Goal: Task Accomplishment & Management: Manage account settings

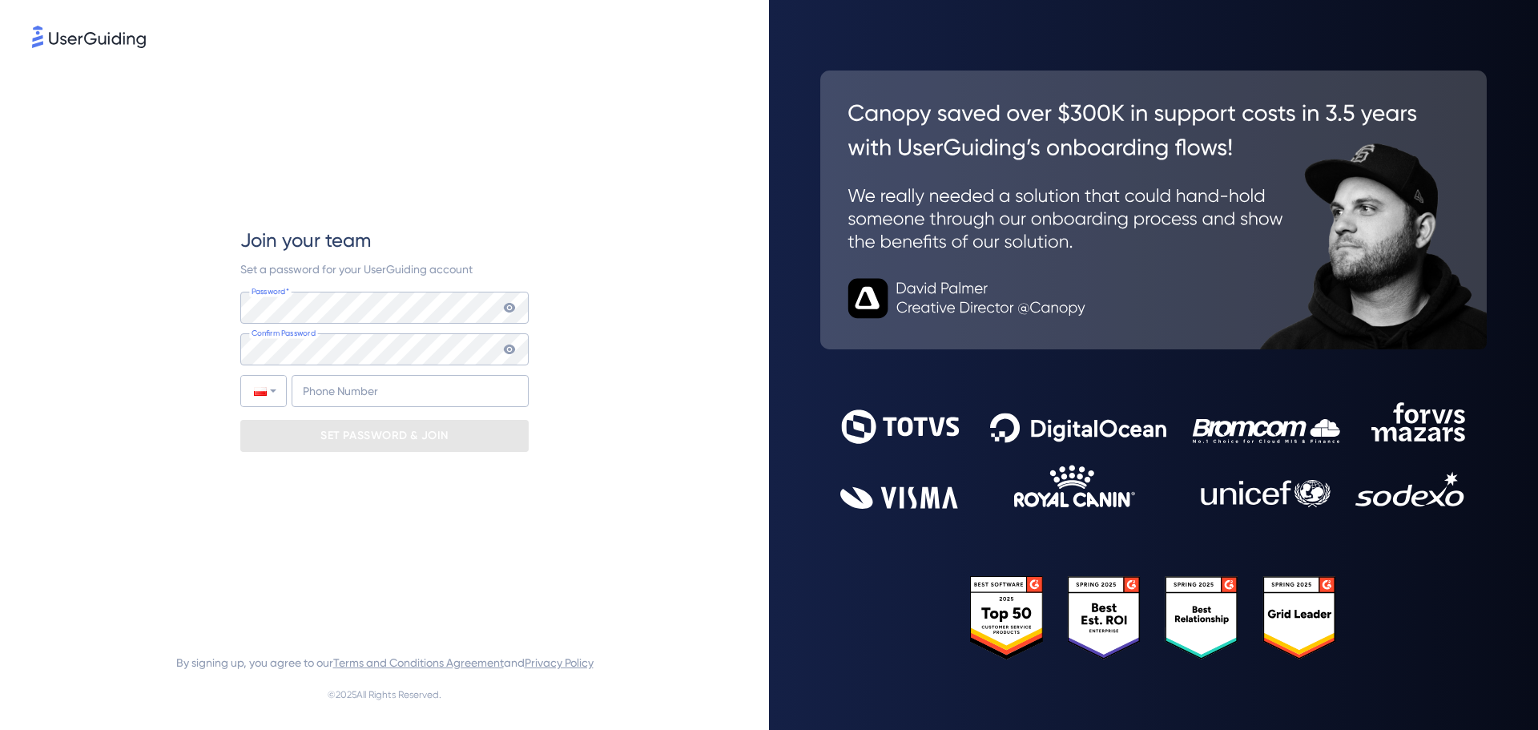
drag, startPoint x: 568, startPoint y: 553, endPoint x: 607, endPoint y: 547, distance: 39.7
click at [568, 555] on div "Join your team Set a password for your UserGuiding account Password* Your passw…" at bounding box center [384, 339] width 705 height 576
click at [360, 385] on input "+48" at bounding box center [410, 391] width 237 height 32
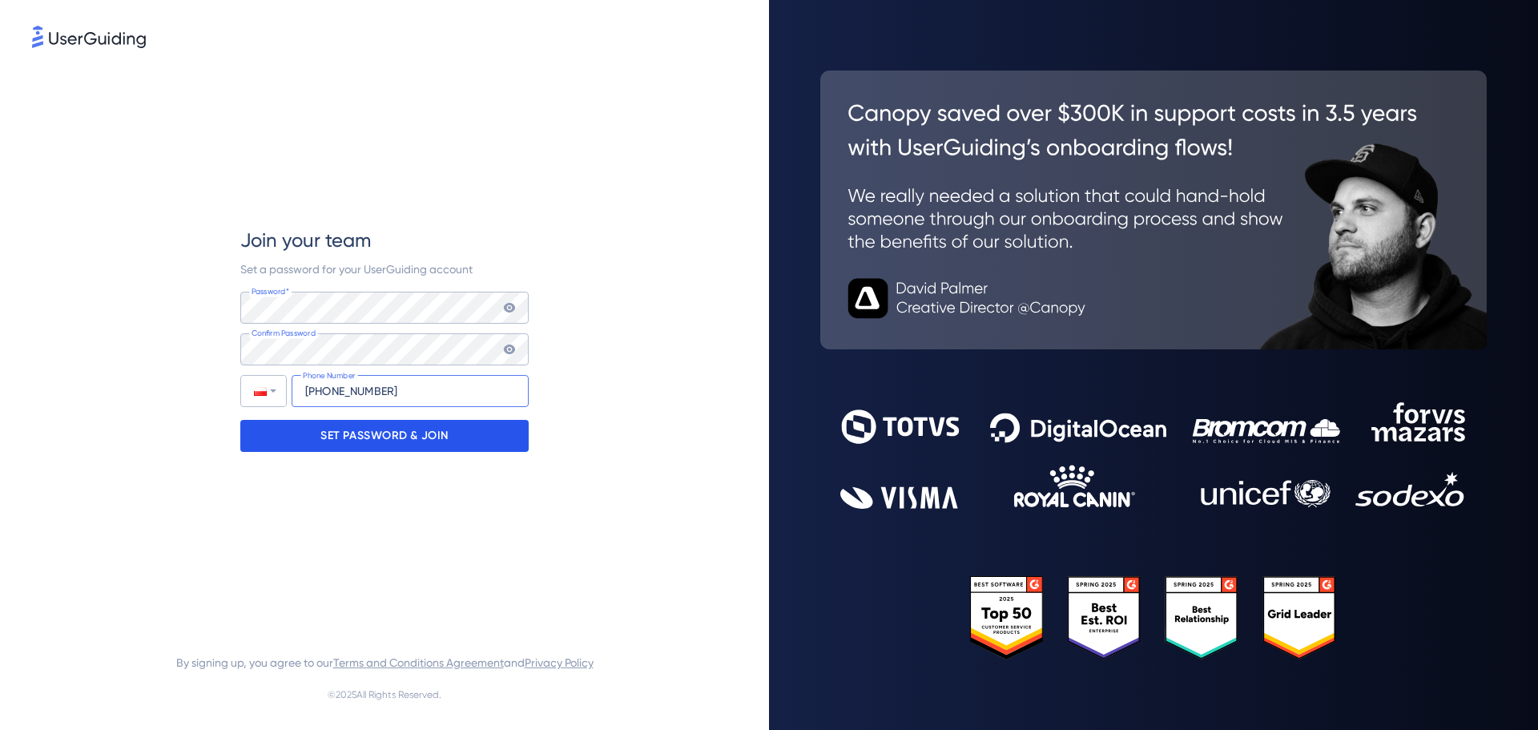
type input "+48 452-405-403"
click at [328, 435] on p "SET PASSWORD & JOIN" at bounding box center [385, 436] width 128 height 26
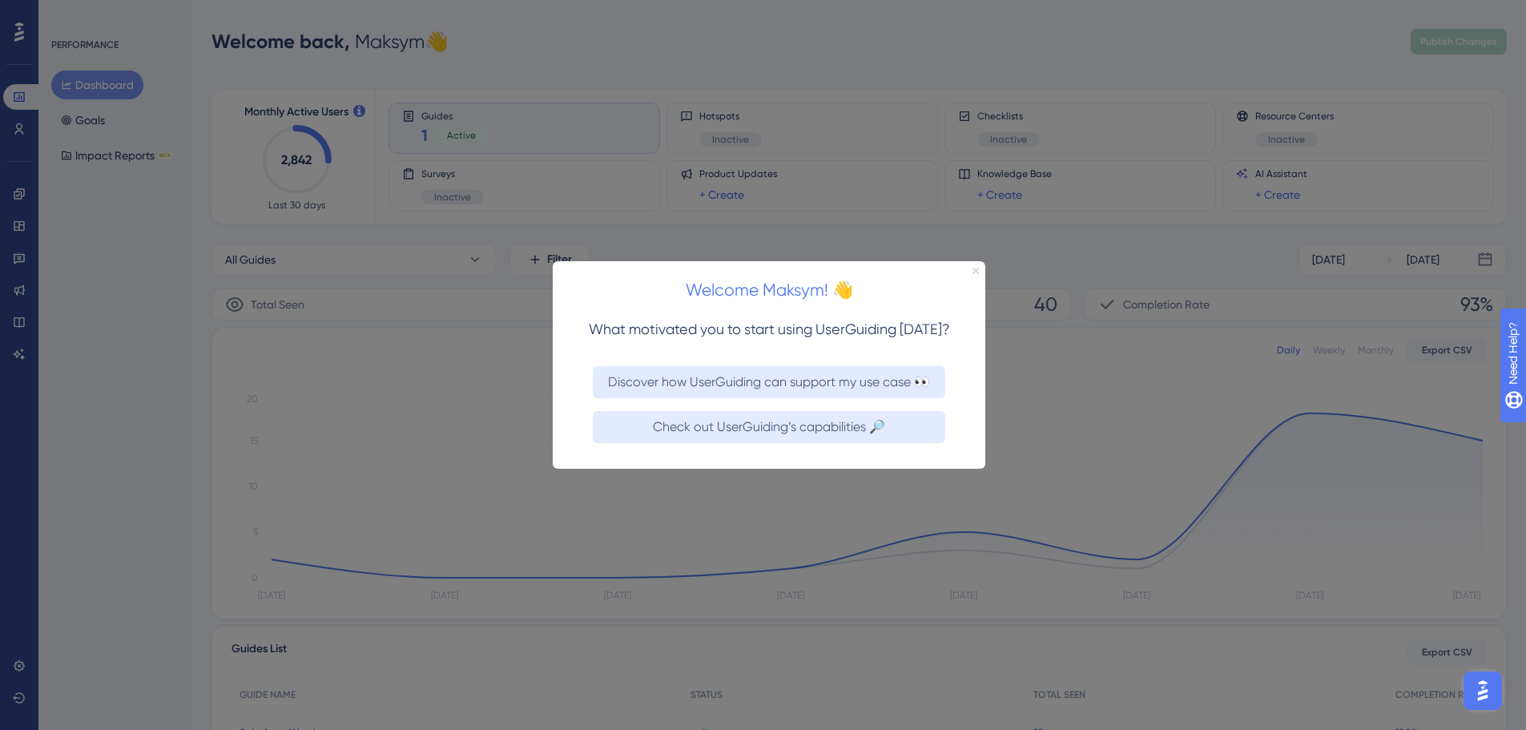
drag, startPoint x: 978, startPoint y: 268, endPoint x: 1530, endPoint y: 530, distance: 611.8
click at [978, 268] on icon "Close Preview" at bounding box center [976, 270] width 6 height 6
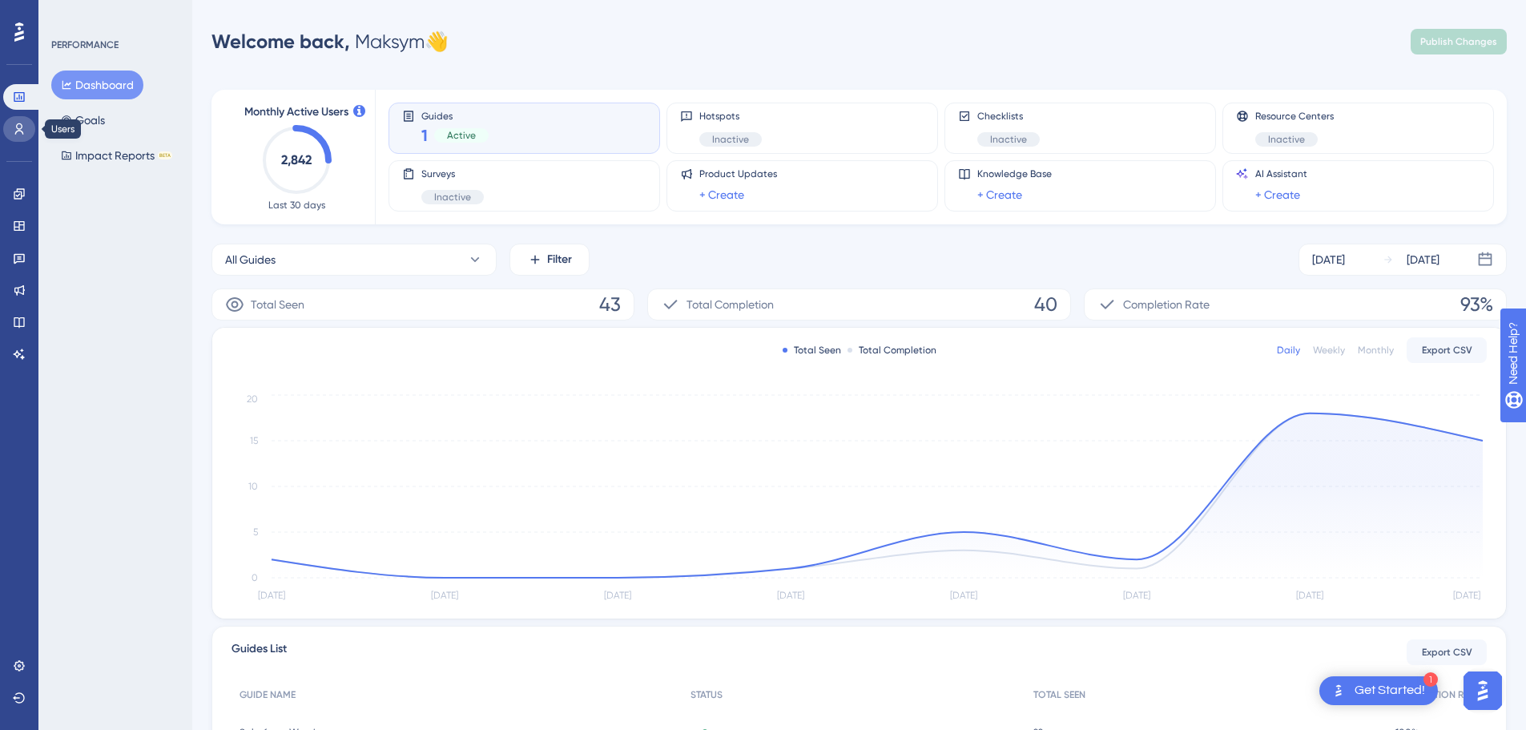
click at [18, 131] on icon at bounding box center [19, 128] width 9 height 11
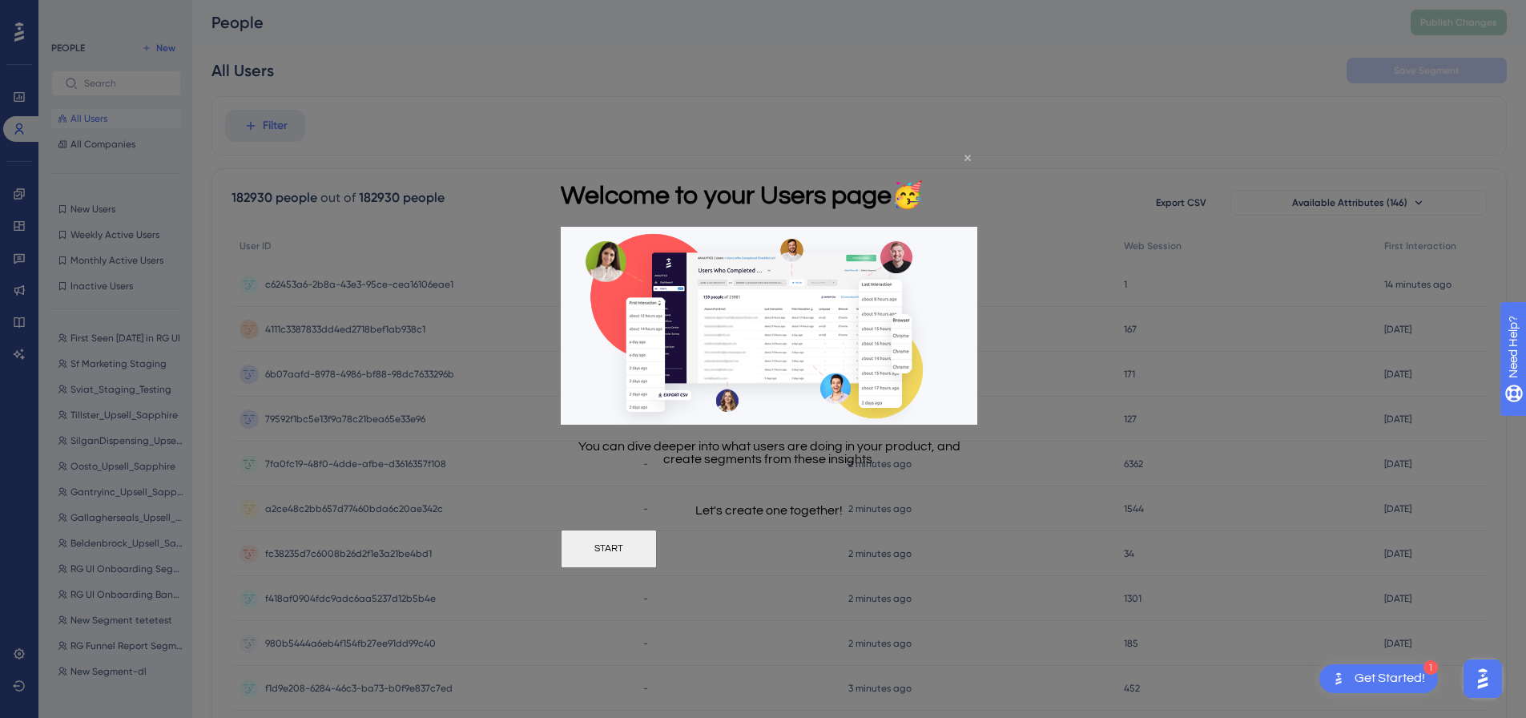
click at [970, 157] on icon "Close Preview" at bounding box center [968, 157] width 6 height 6
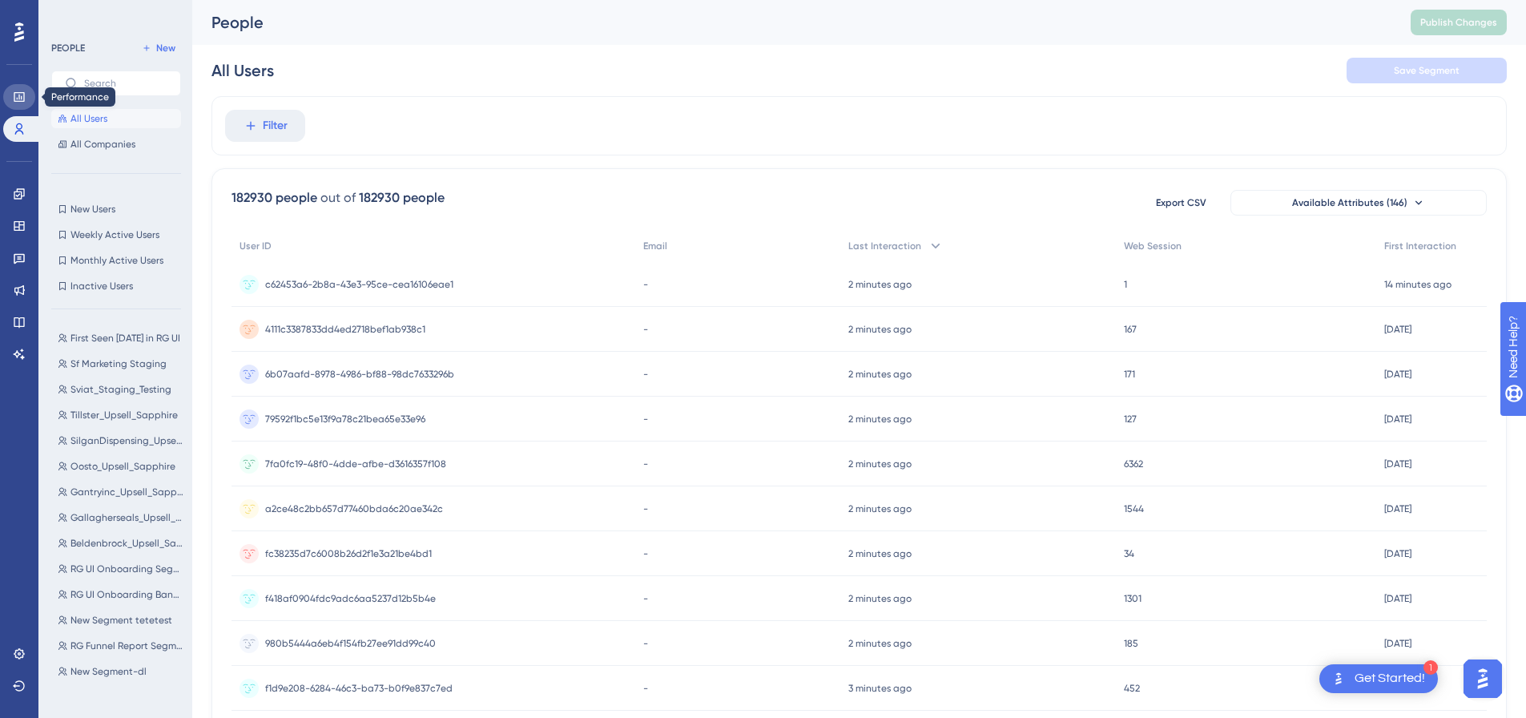
click at [18, 96] on icon at bounding box center [19, 97] width 13 height 13
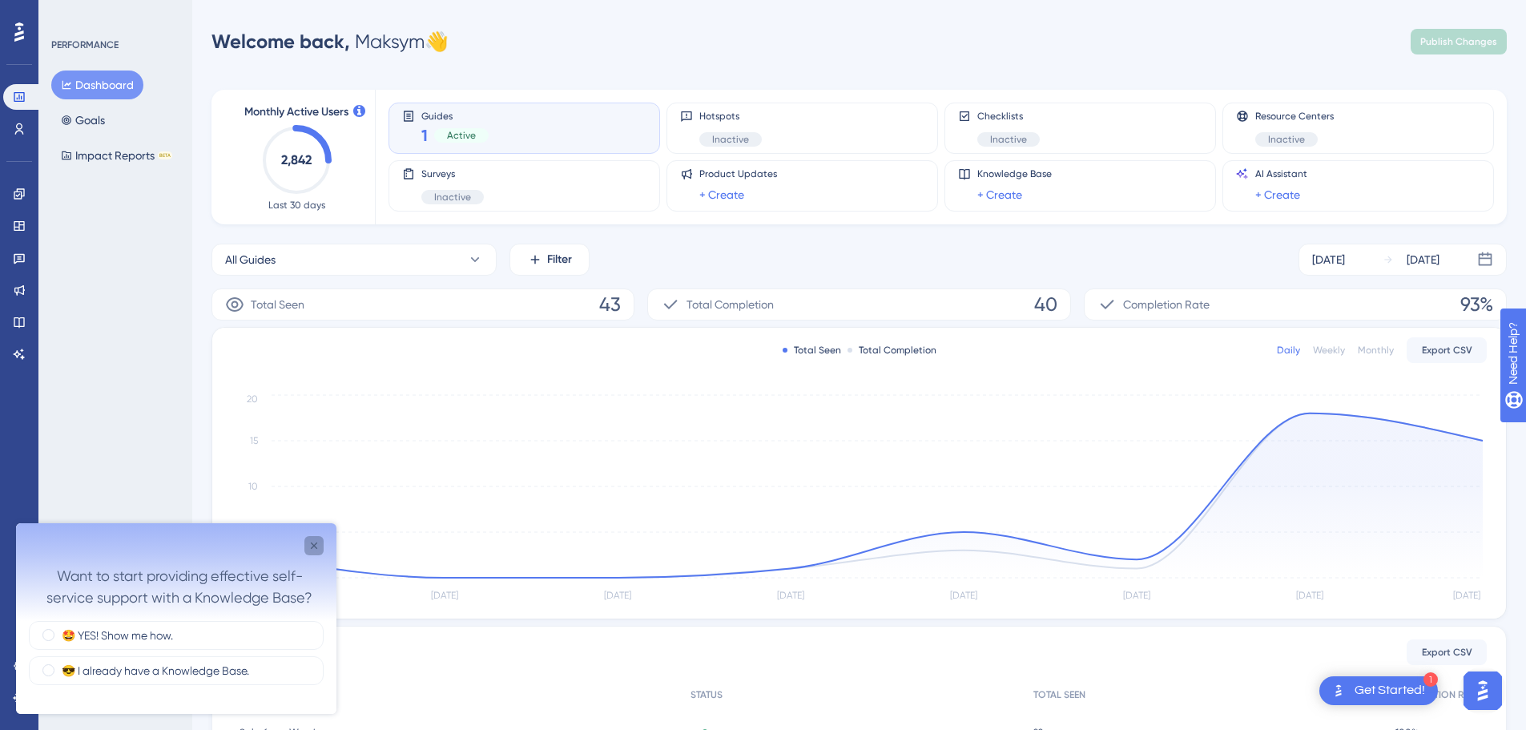
click at [305, 551] on div "Close survey" at bounding box center [313, 545] width 19 height 19
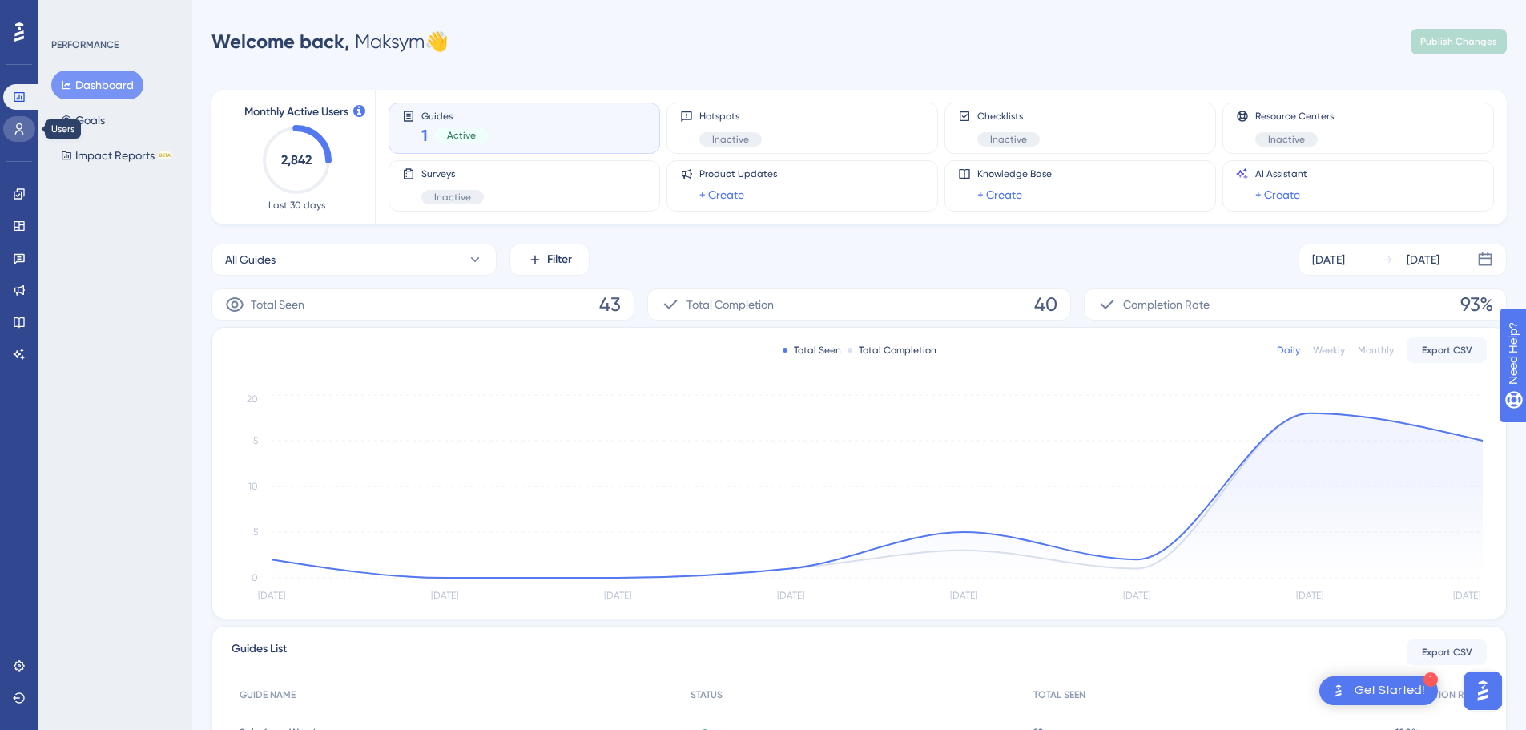
click at [19, 132] on icon at bounding box center [19, 129] width 13 height 13
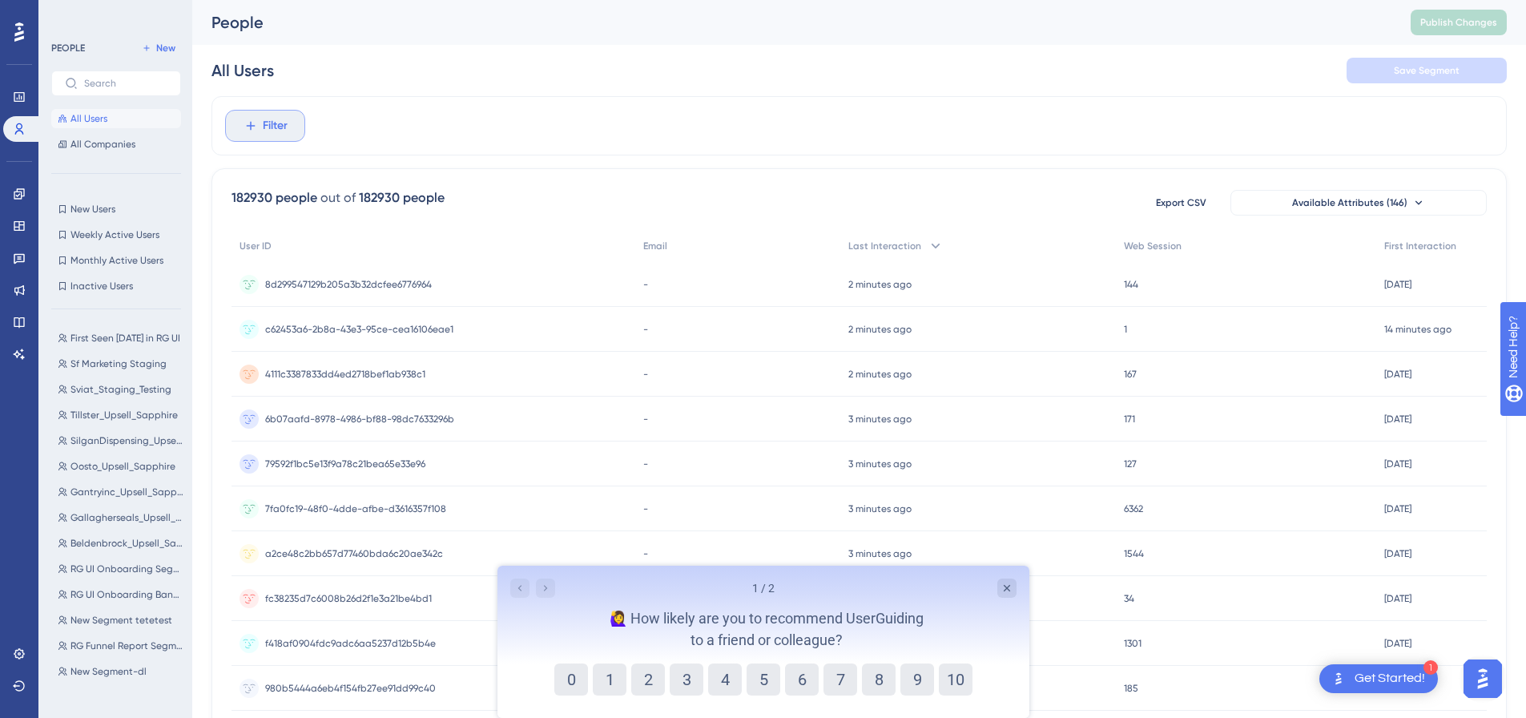
click at [293, 129] on button "Filter" at bounding box center [265, 126] width 80 height 32
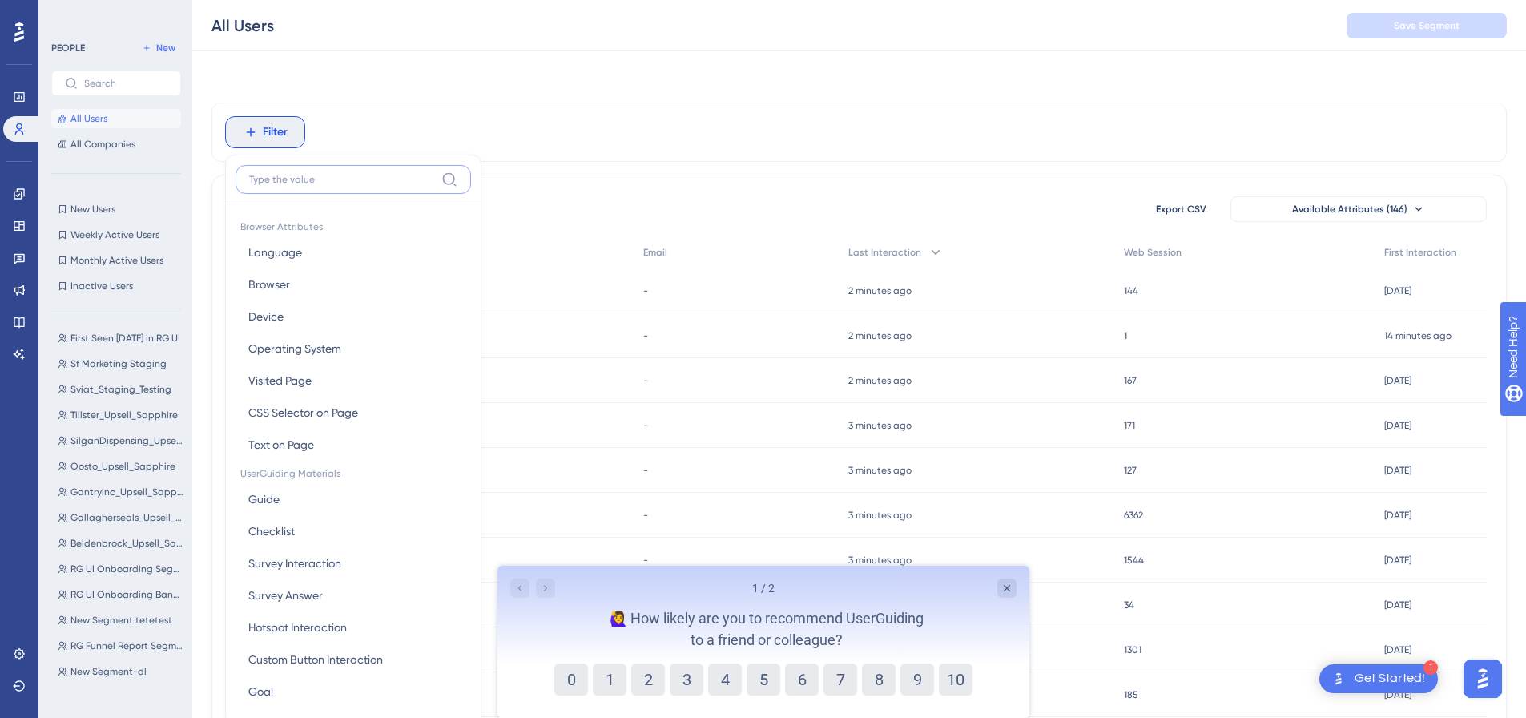
scroll to position [75, 0]
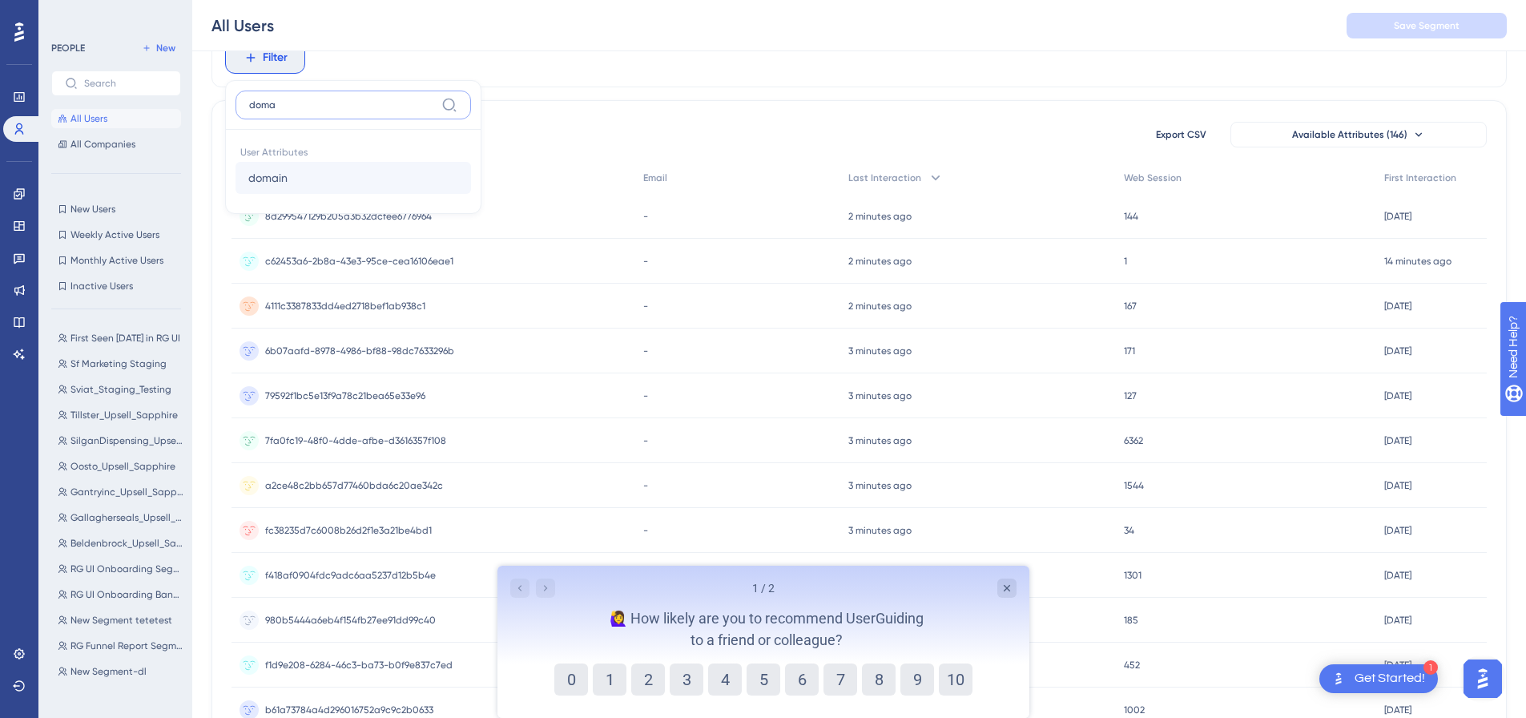
type input "doma"
click at [301, 179] on button "domain domain" at bounding box center [354, 178] width 236 height 32
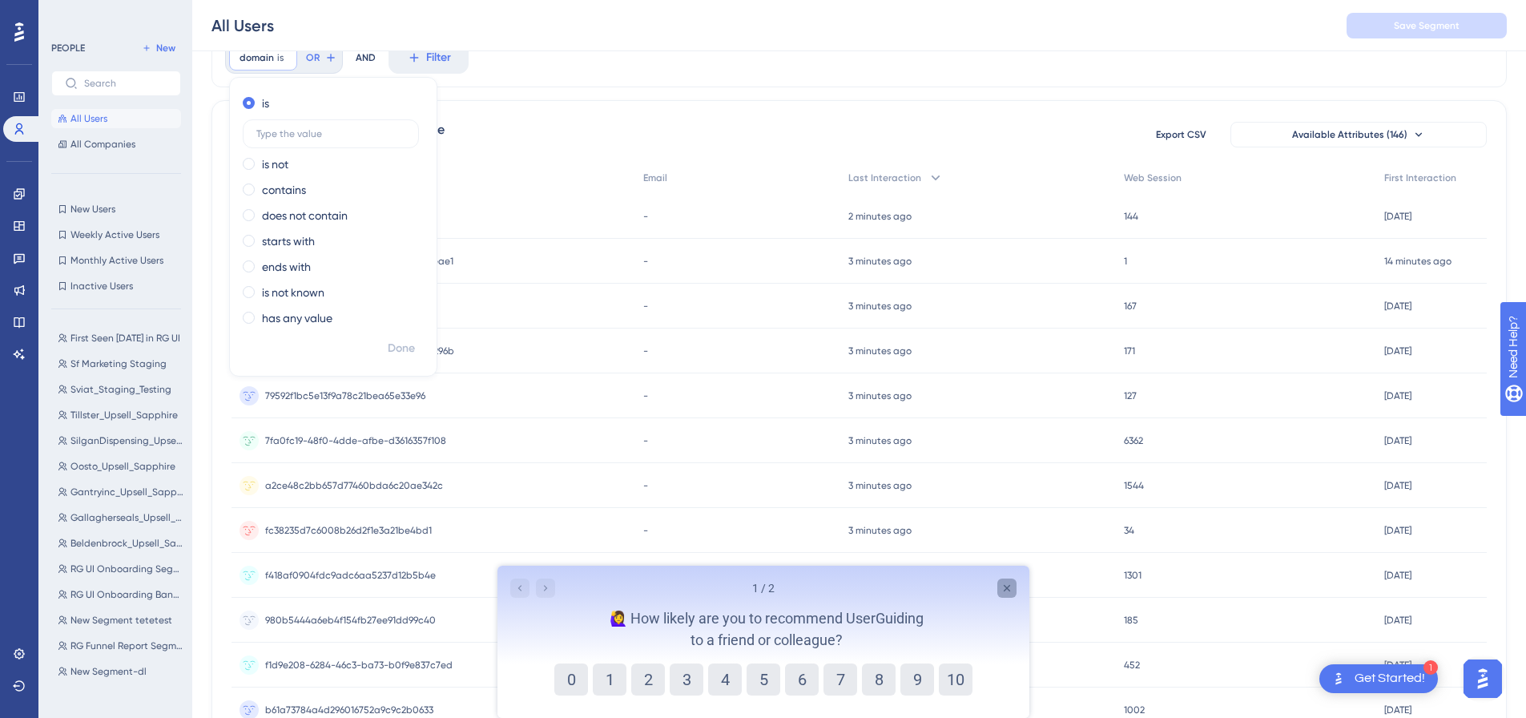
click at [1004, 589] on icon "Close survey" at bounding box center [1006, 588] width 13 height 13
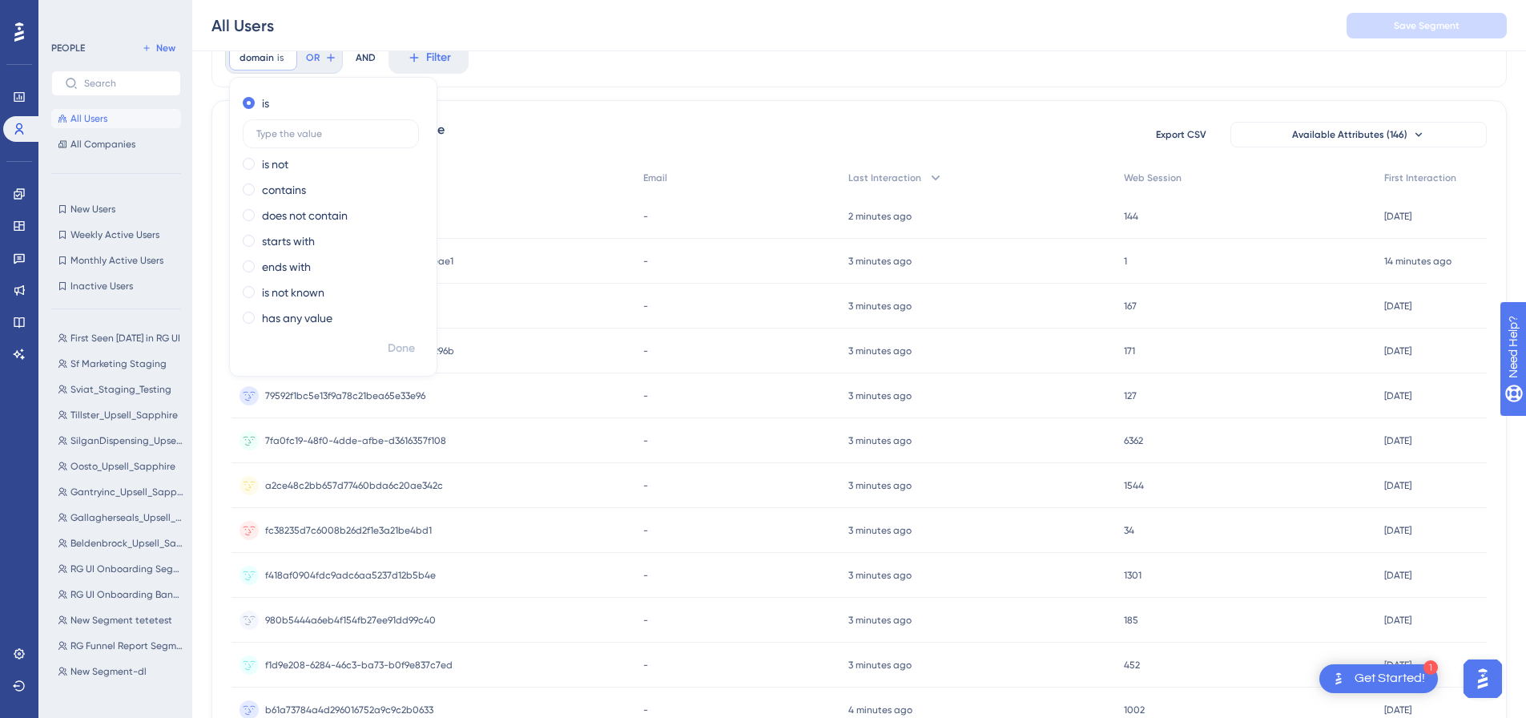
click at [870, 83] on div "domain is Remove is is not contains does not contain starts with ends with is n…" at bounding box center [860, 57] width 1296 height 59
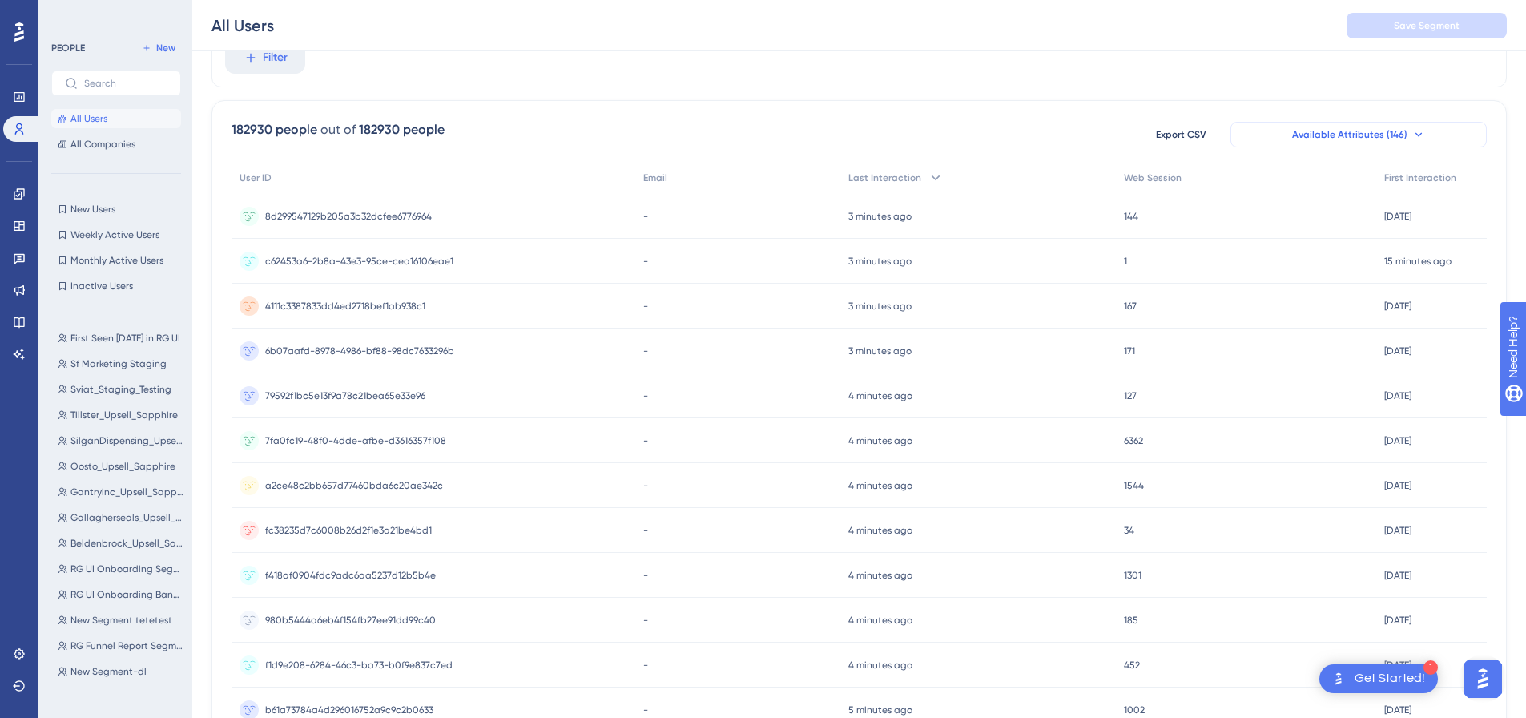
click at [1347, 127] on button "Available Attributes (146)" at bounding box center [1359, 135] width 256 height 26
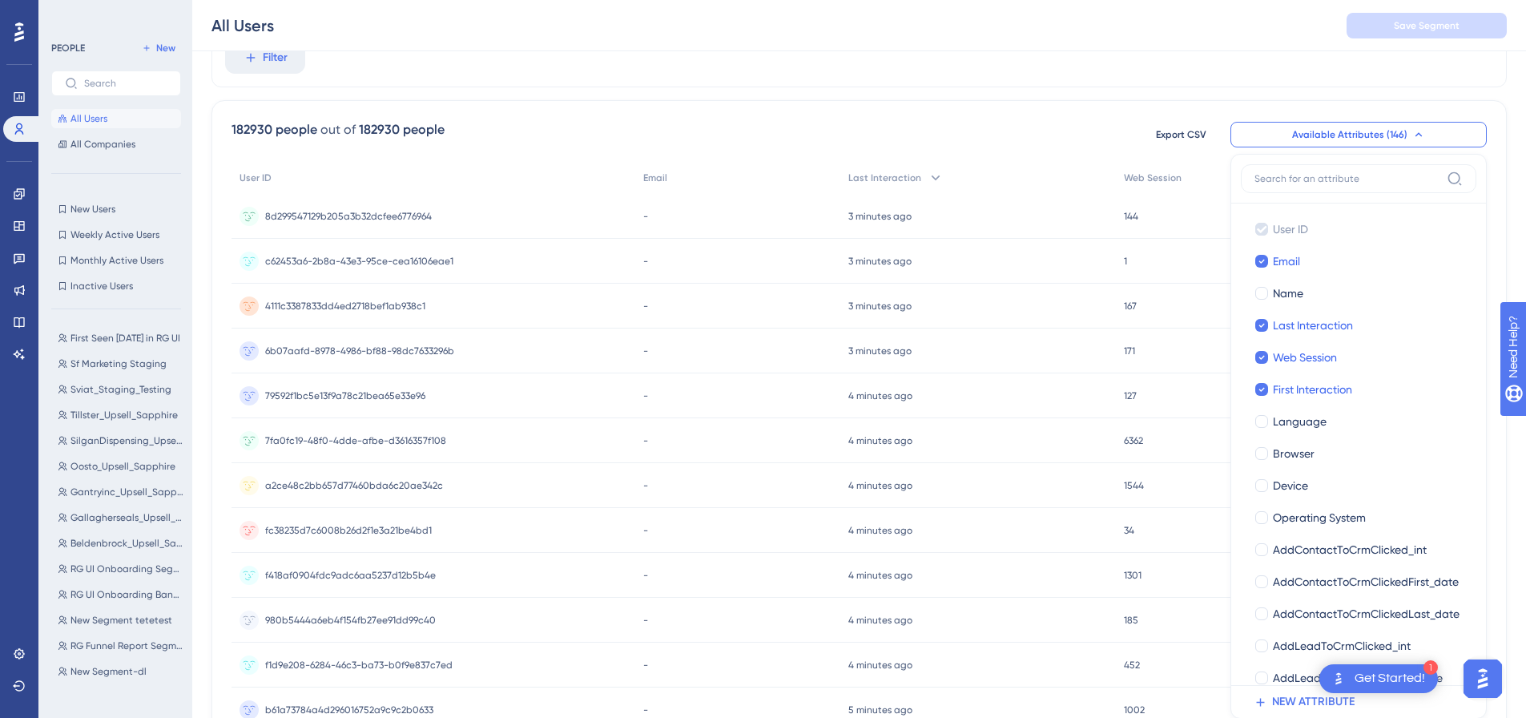
scroll to position [97, 0]
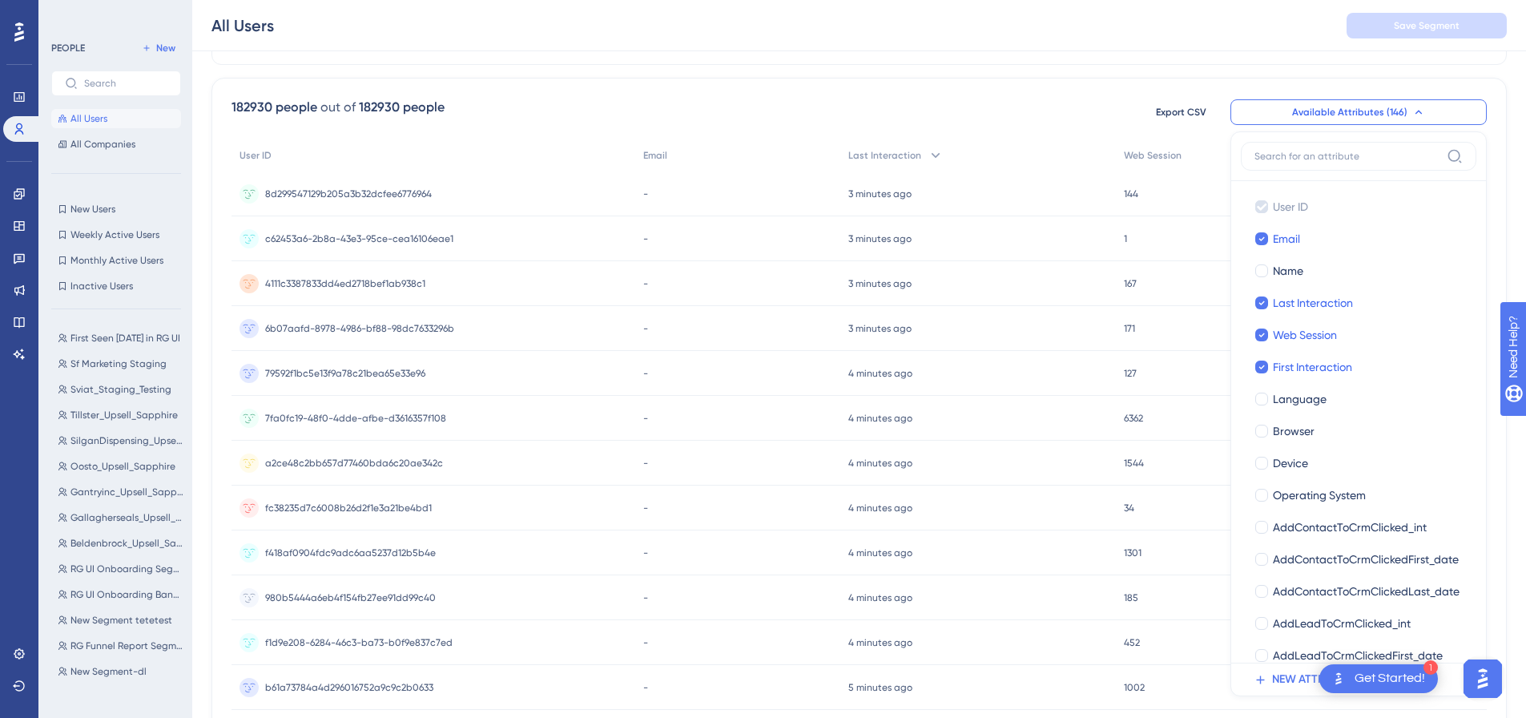
click at [1179, 22] on div "All Users Save Segment" at bounding box center [859, 25] width 1334 height 51
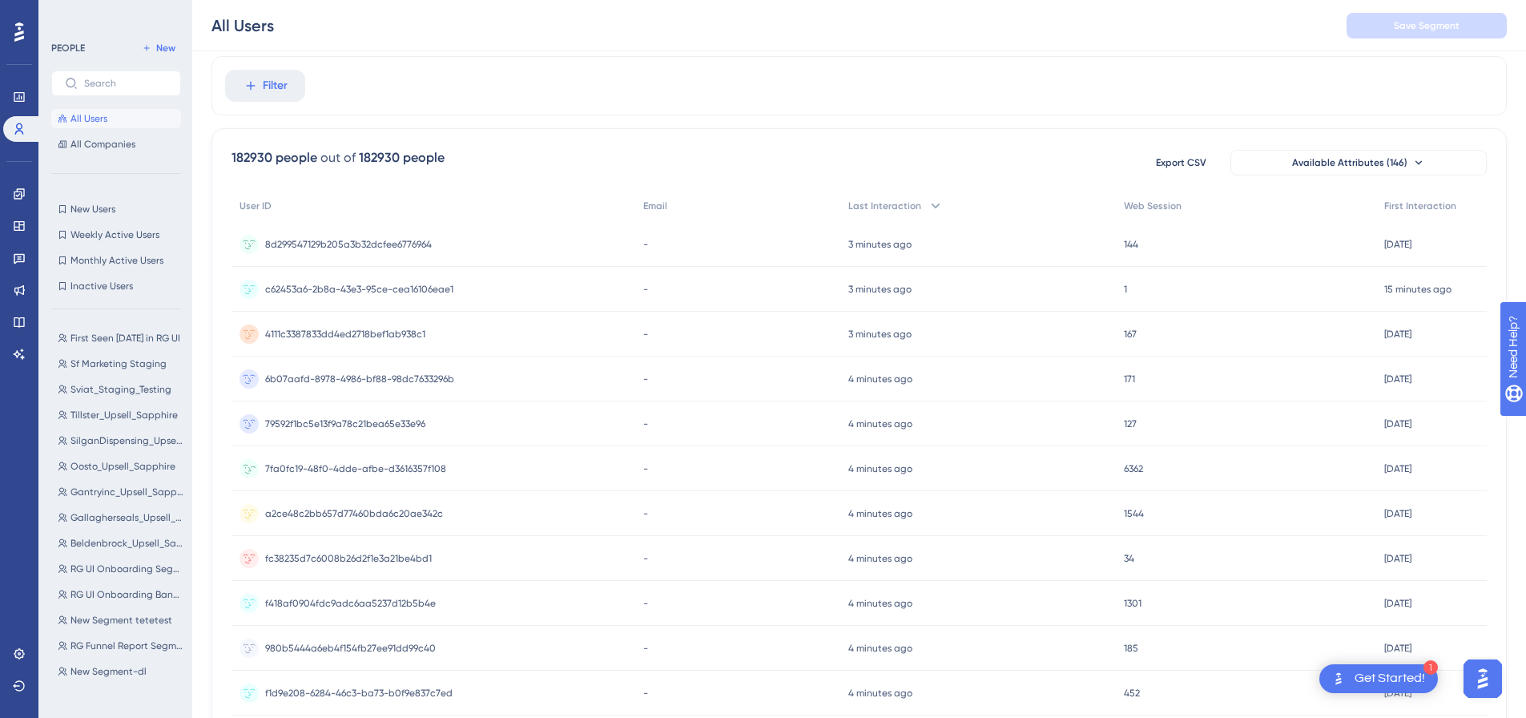
scroll to position [0, 0]
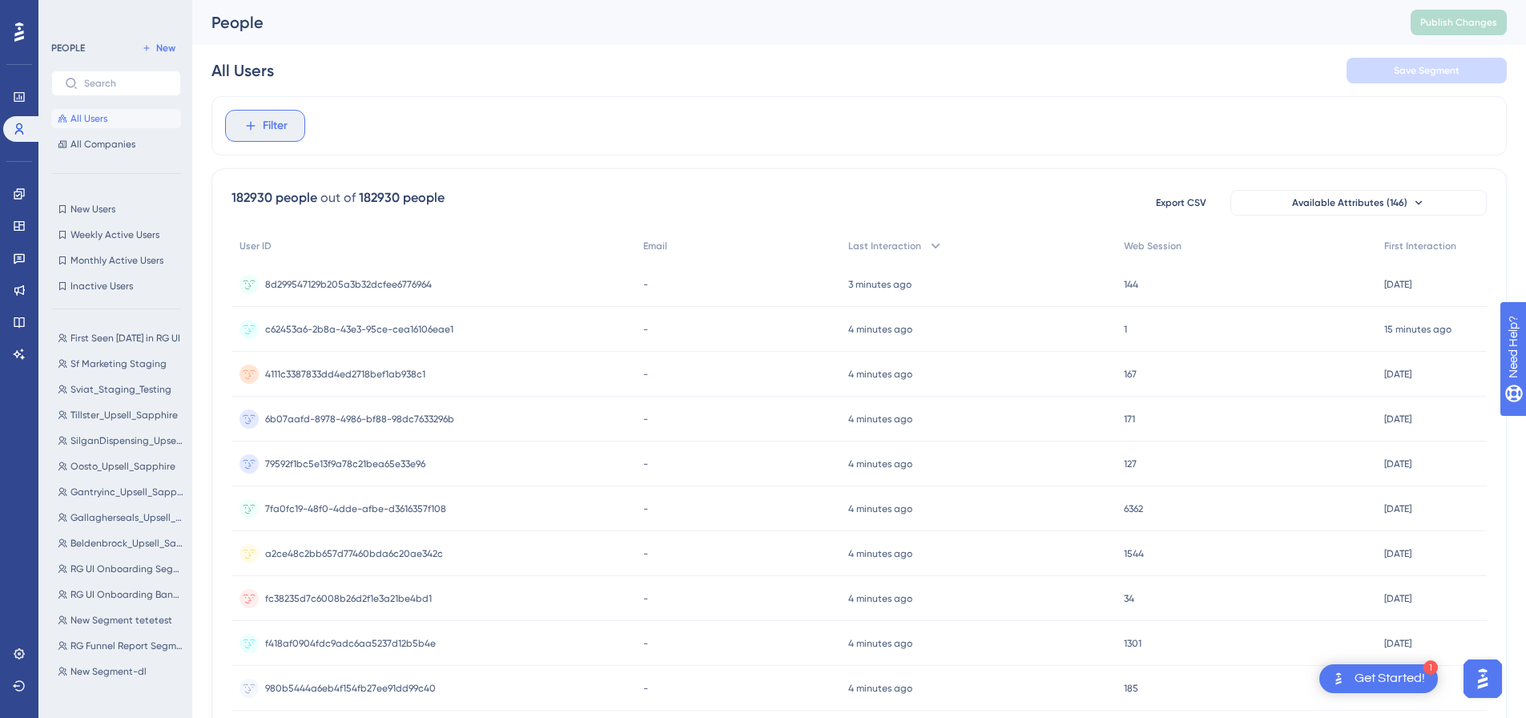
click at [271, 131] on span "Filter" at bounding box center [275, 125] width 25 height 19
type input "doma"
click at [340, 243] on button "domain domain" at bounding box center [354, 246] width 236 height 32
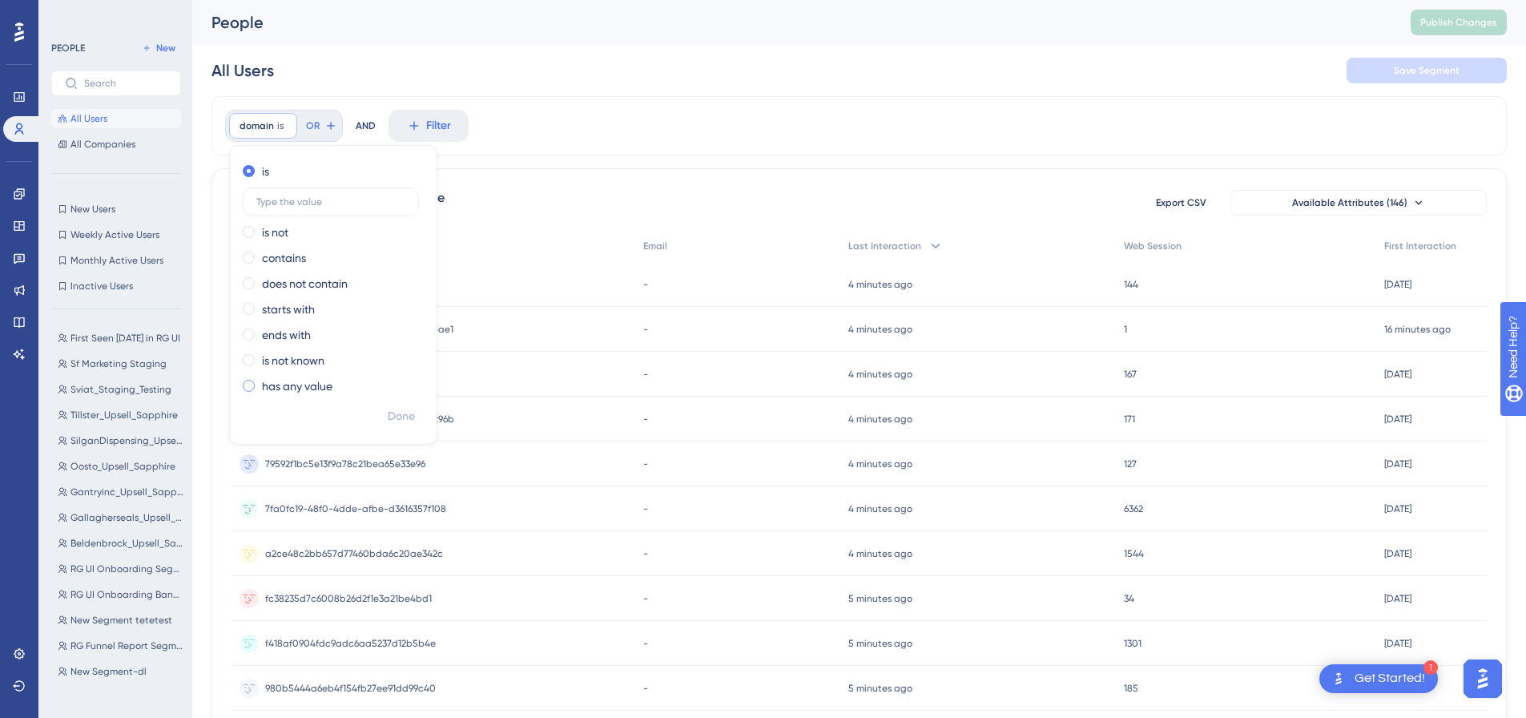
click at [286, 383] on label "has any value" at bounding box center [297, 386] width 71 height 19
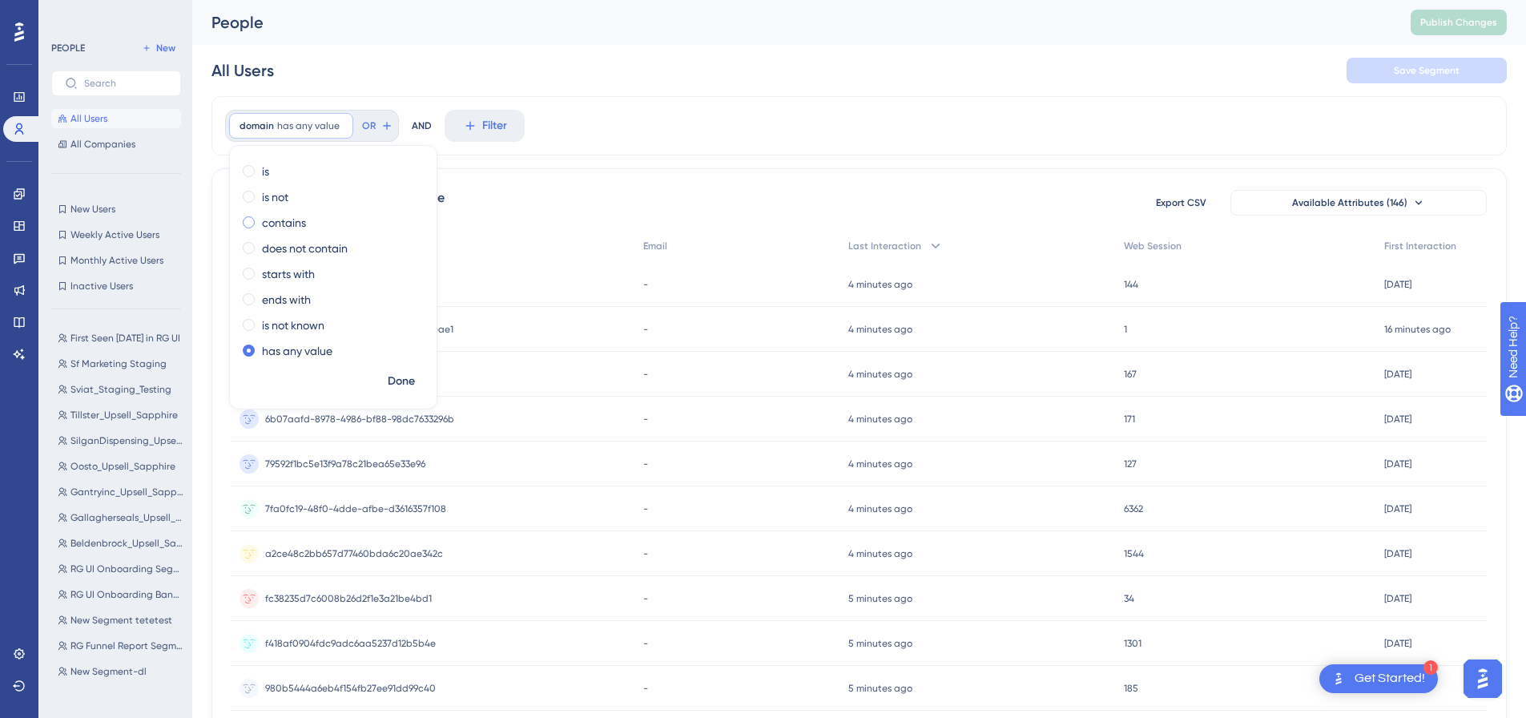
click at [287, 223] on label "contains" at bounding box center [284, 222] width 44 height 19
click at [338, 253] on input "text" at bounding box center [330, 253] width 149 height 11
click at [288, 240] on label at bounding box center [331, 253] width 176 height 29
click at [288, 248] on input "text" at bounding box center [330, 253] width 149 height 11
paste input "contains.com test.local"
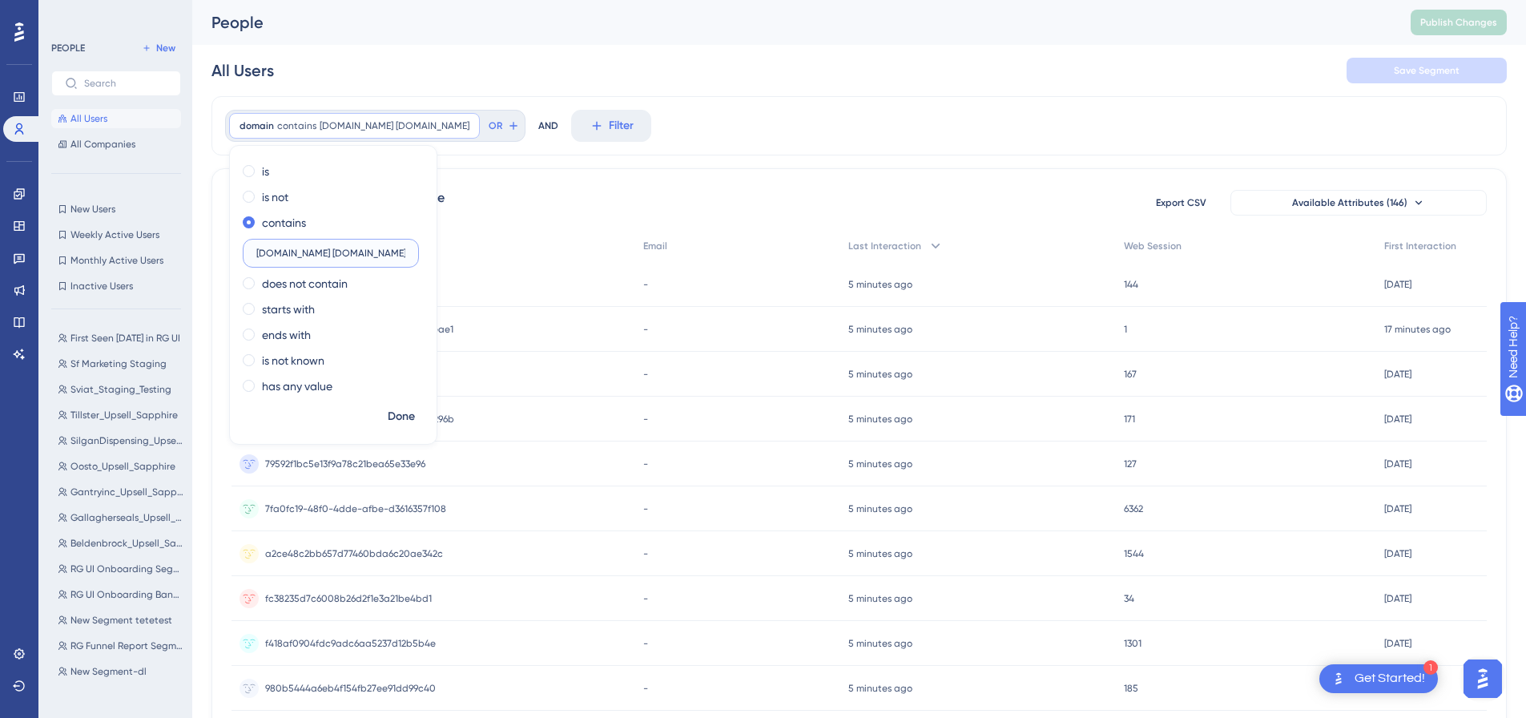
click at [321, 255] on input "contains.com test.local" at bounding box center [330, 253] width 149 height 11
type input "contains.com, test.local"
click at [404, 417] on span "Done" at bounding box center [401, 416] width 27 height 19
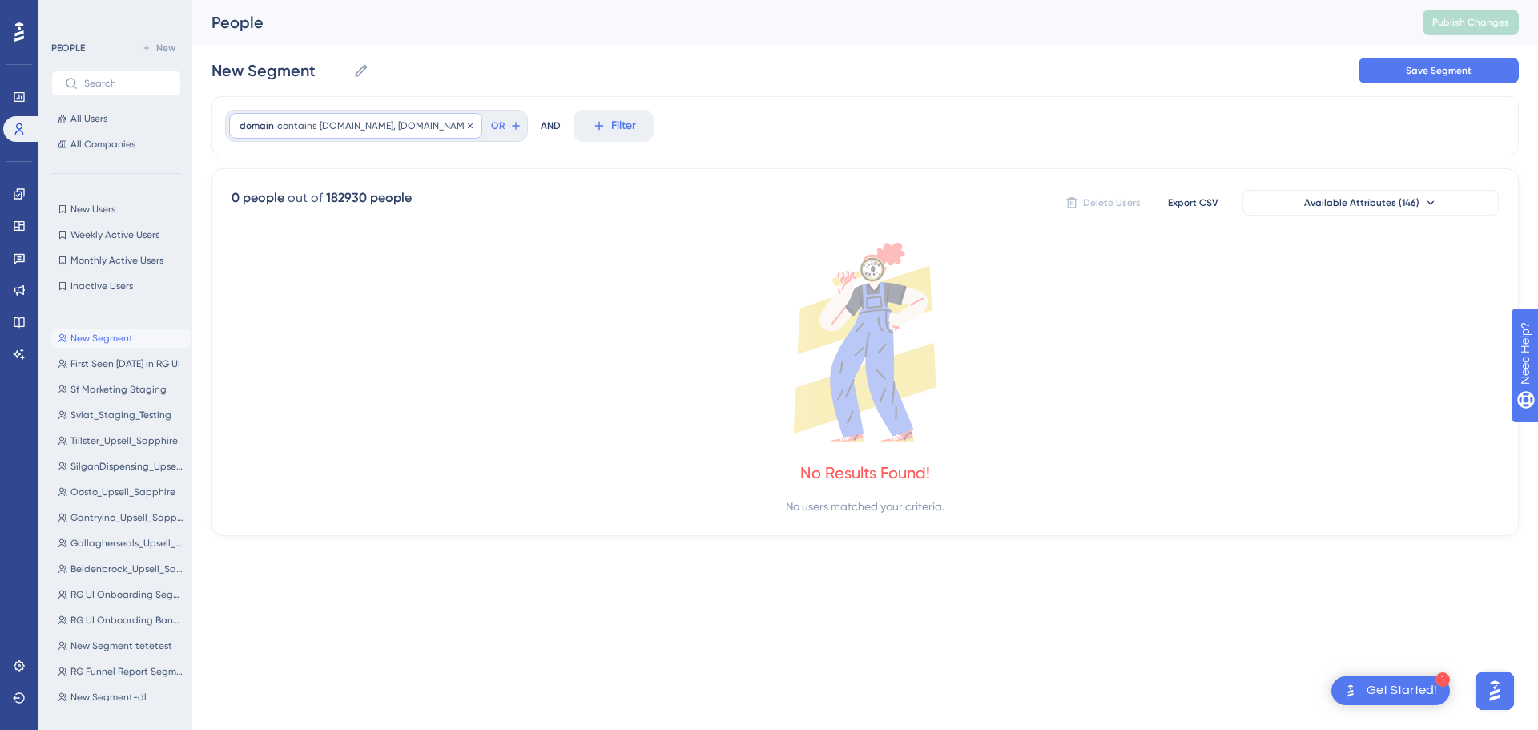
click at [381, 127] on span "contains.com, test.local" at bounding box center [396, 125] width 152 height 13
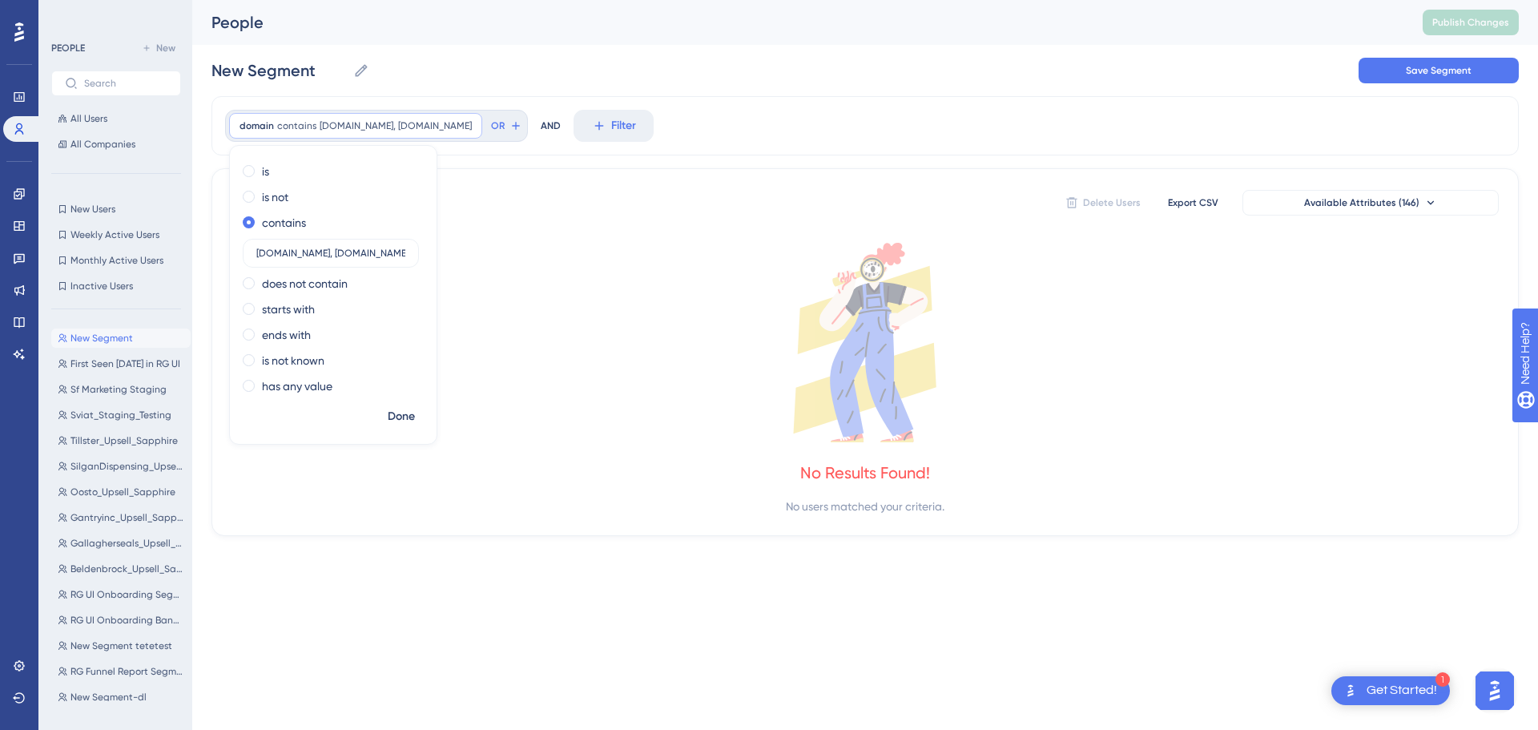
drag, startPoint x: 371, startPoint y: 248, endPoint x: 202, endPoint y: 250, distance: 169.1
click at [202, 250] on div "Performance Users Engagement Widgets Feedback Product Updates Knowledge Base AI…" at bounding box center [865, 281] width 1346 height 562
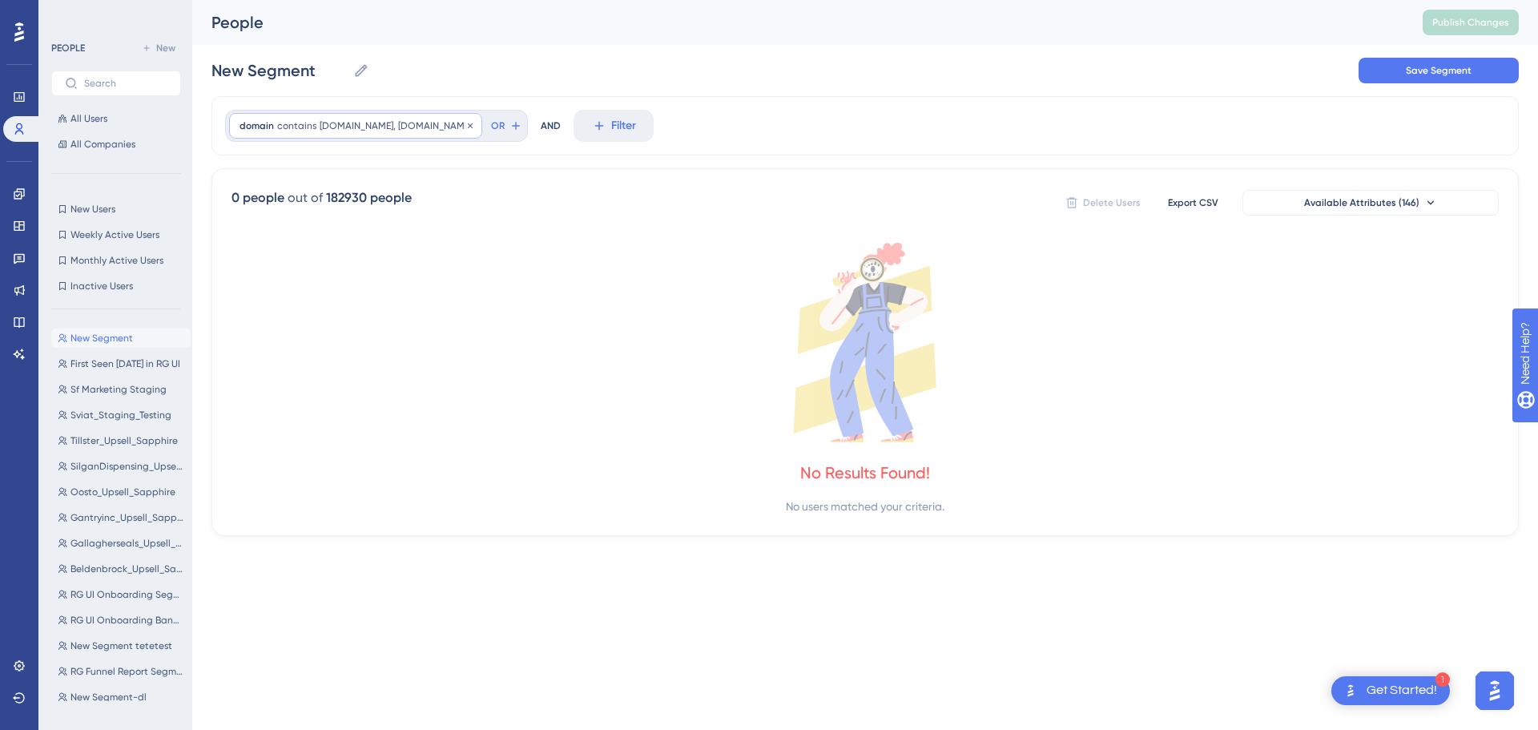
click at [370, 131] on span "contains.com, test.local" at bounding box center [396, 125] width 152 height 13
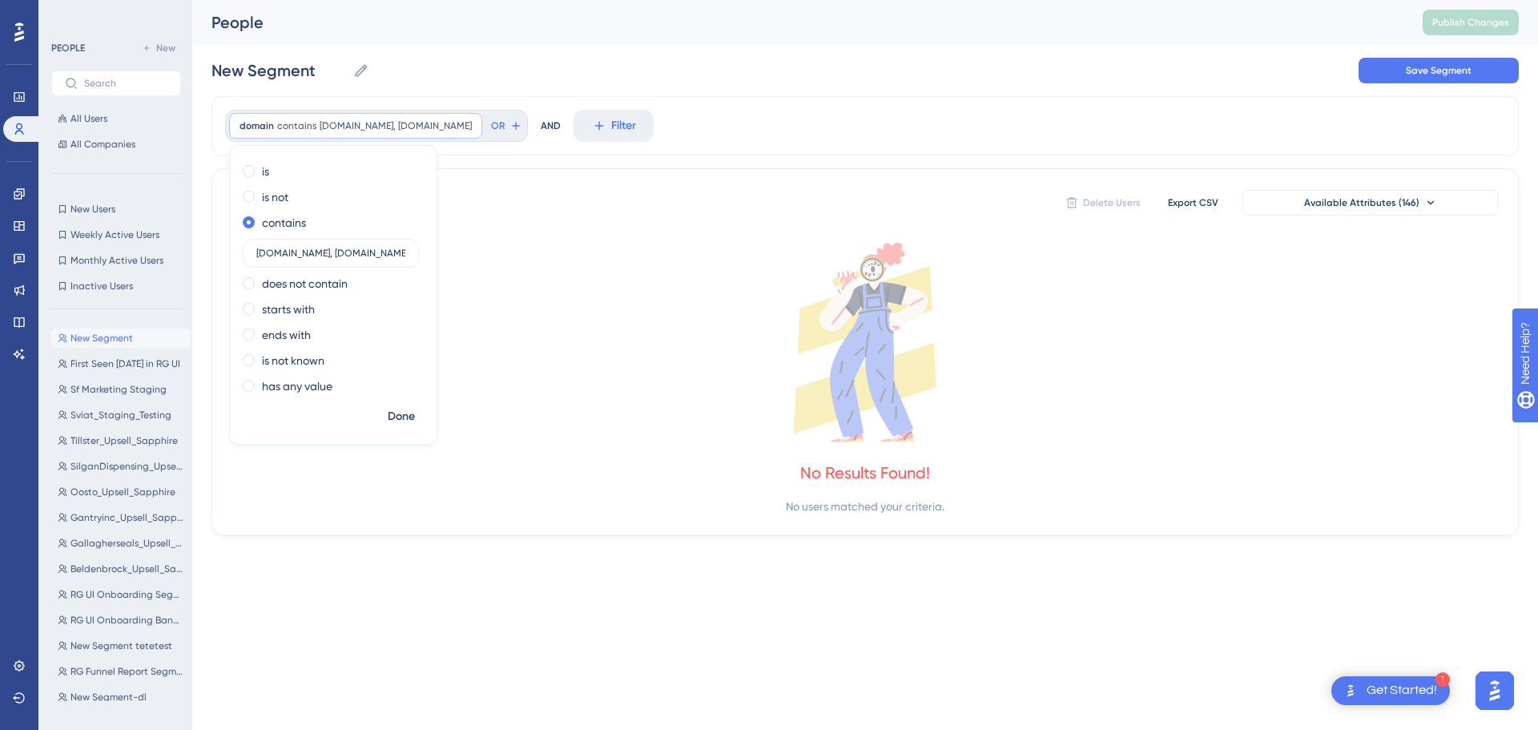
click at [672, 73] on div "New Segment New Segment Save Segment" at bounding box center [866, 70] width 1308 height 51
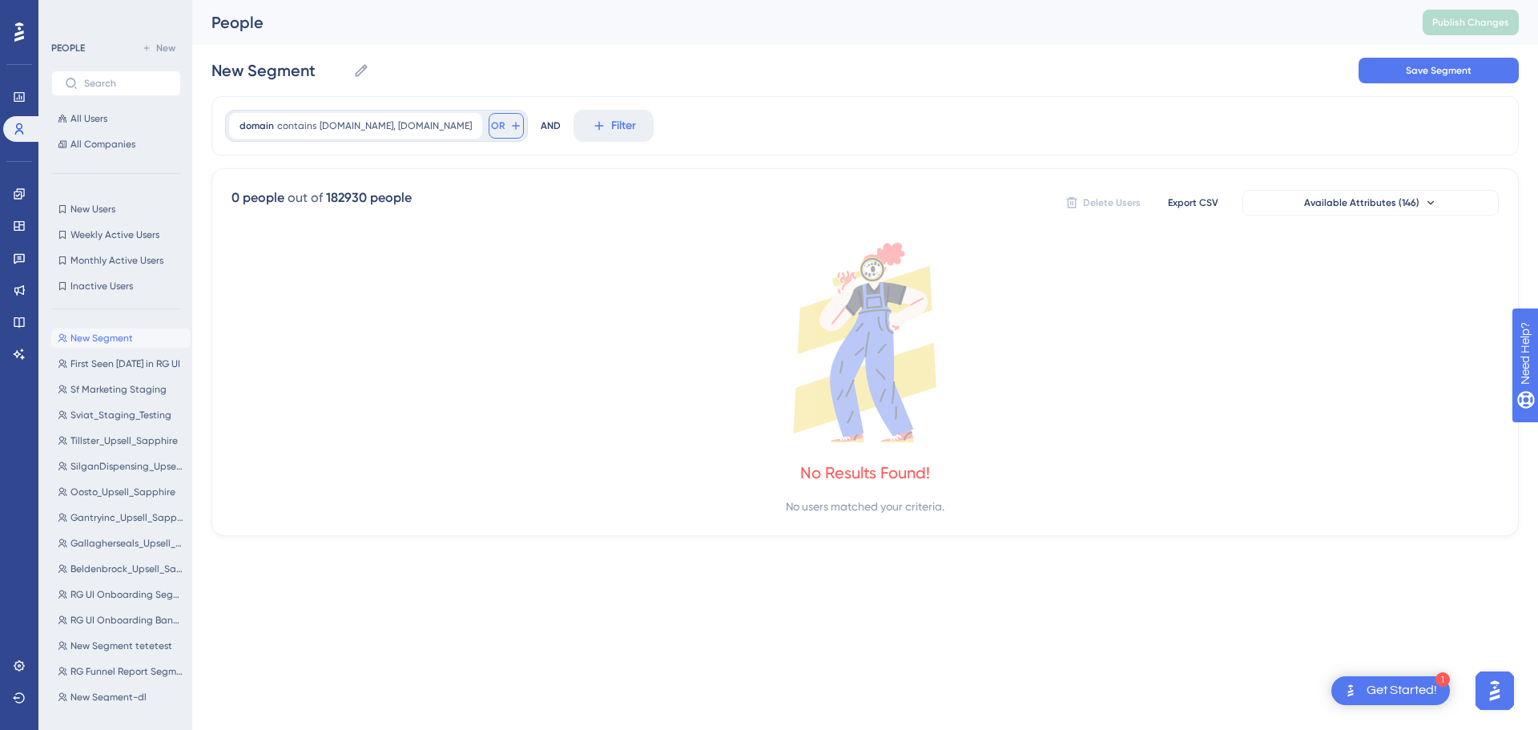
click at [510, 128] on icon at bounding box center [516, 125] width 13 height 13
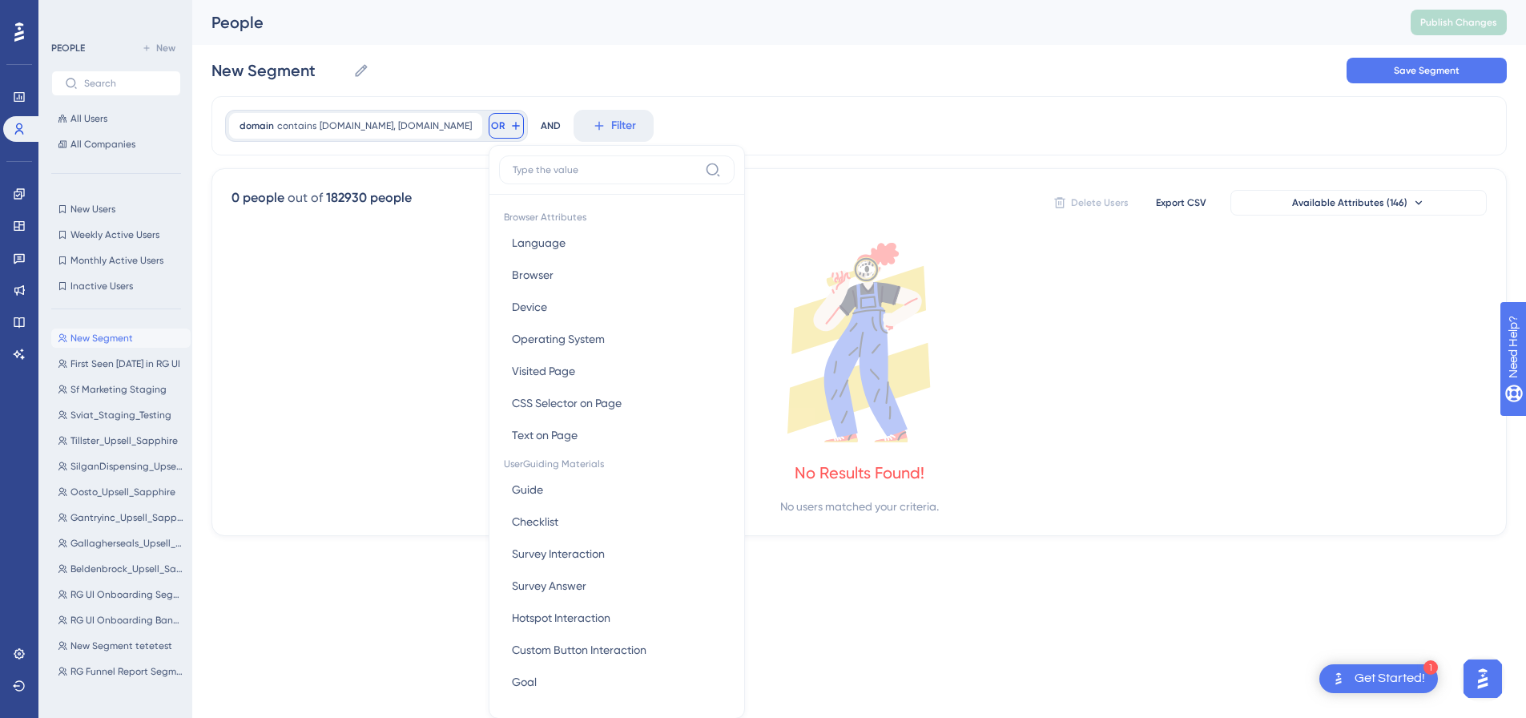
click at [1484, 679] on img "Open AI Assistant Launcher" at bounding box center [1483, 678] width 29 height 29
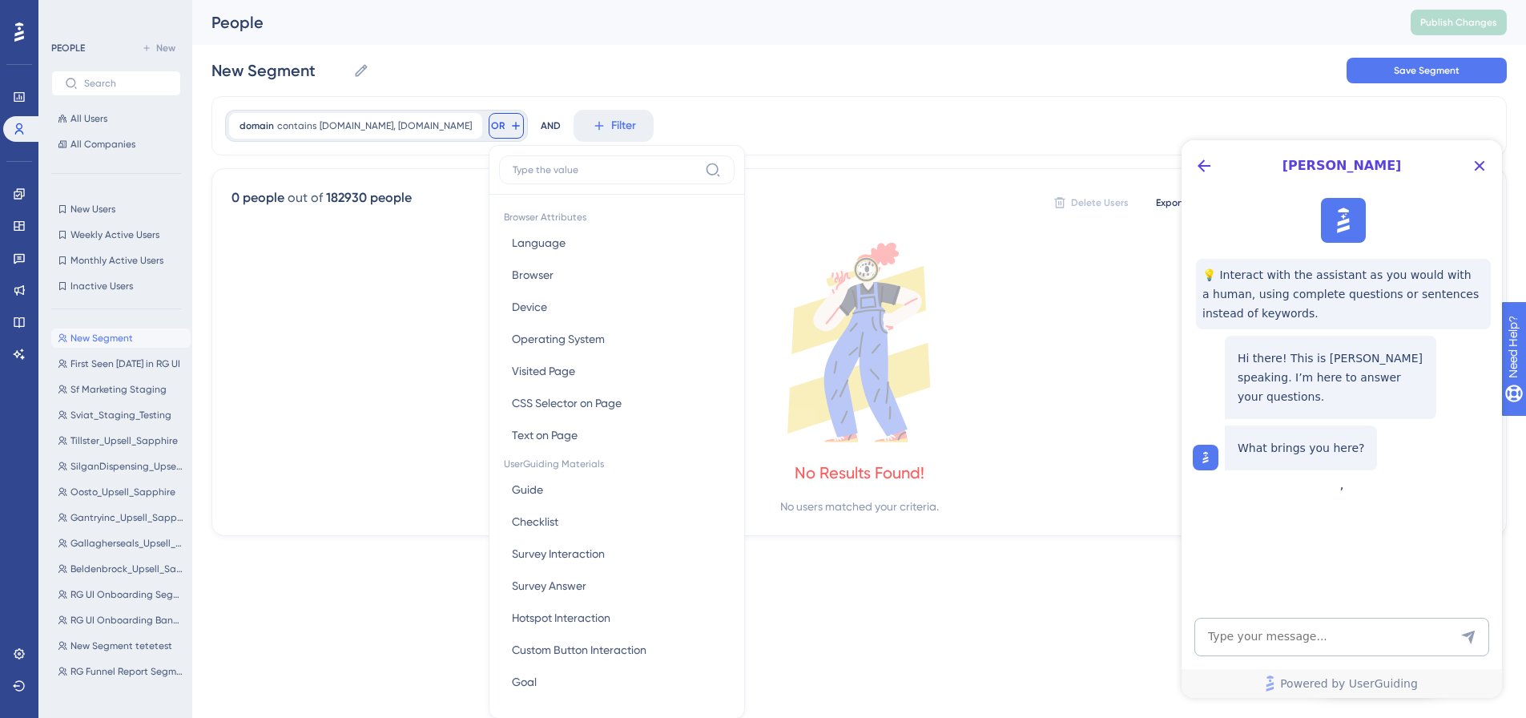
click at [1260, 62] on div "New Segment New Segment Save Segment" at bounding box center [860, 70] width 1296 height 51
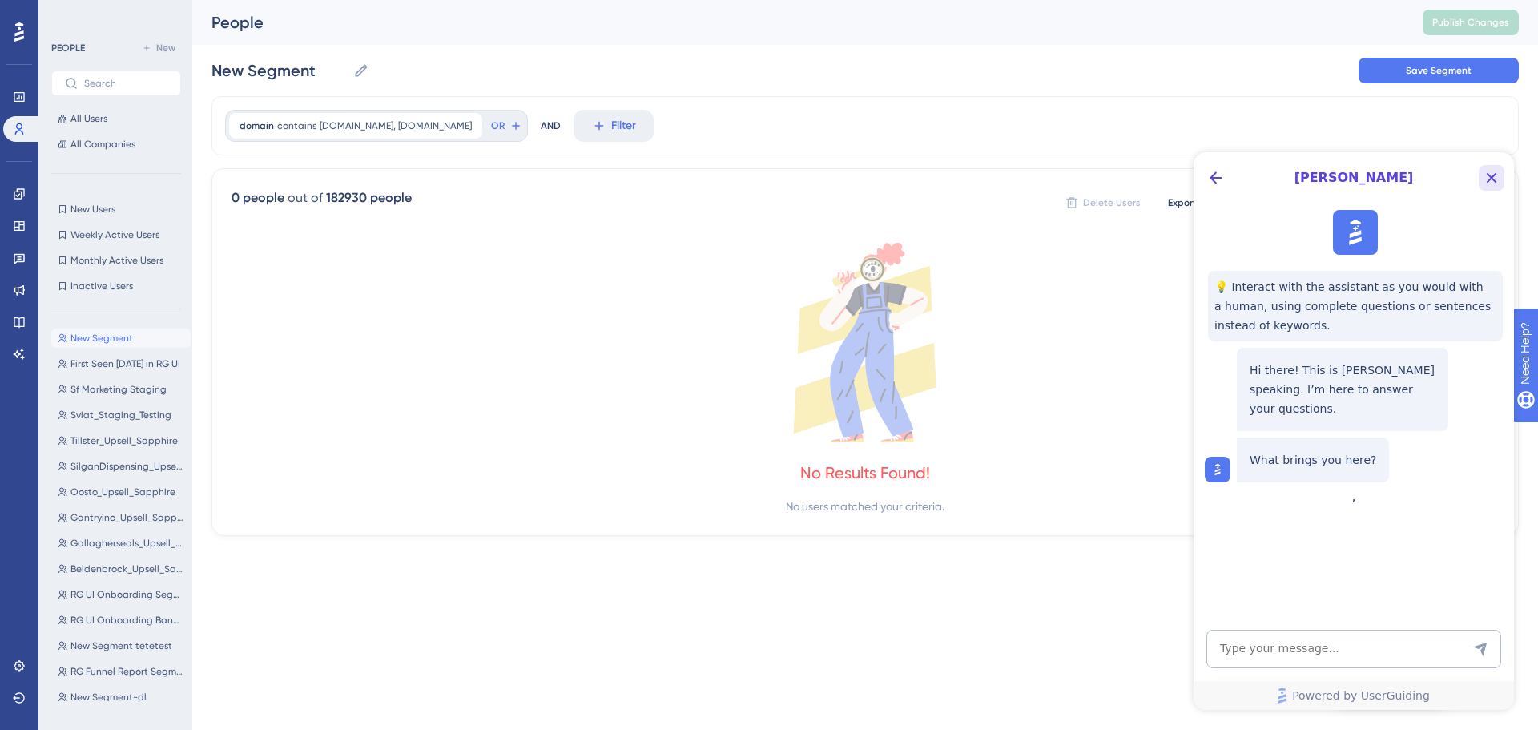
click at [1489, 180] on icon "Close Button" at bounding box center [1492, 178] width 10 height 10
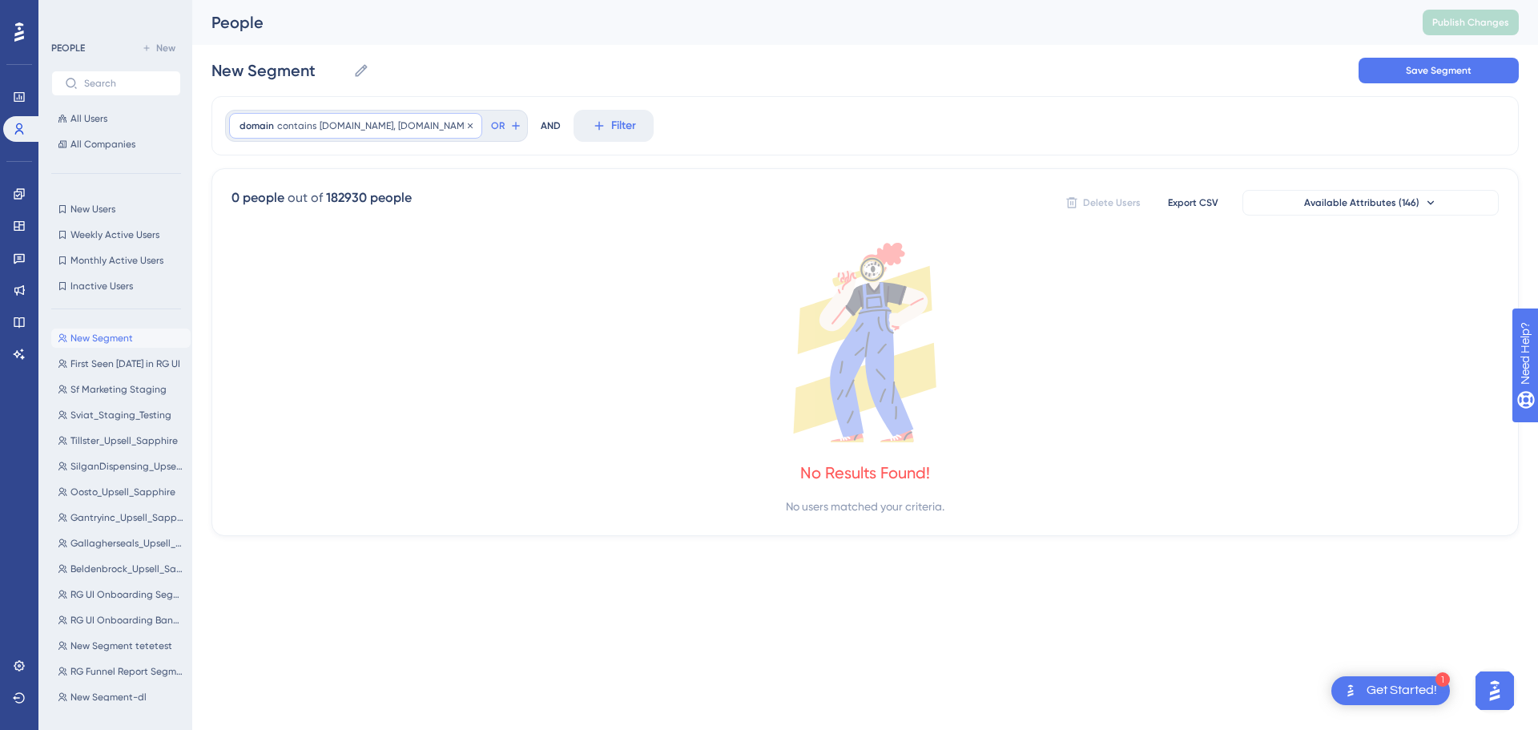
click at [336, 119] on span "contains.com, test.local" at bounding box center [396, 125] width 152 height 13
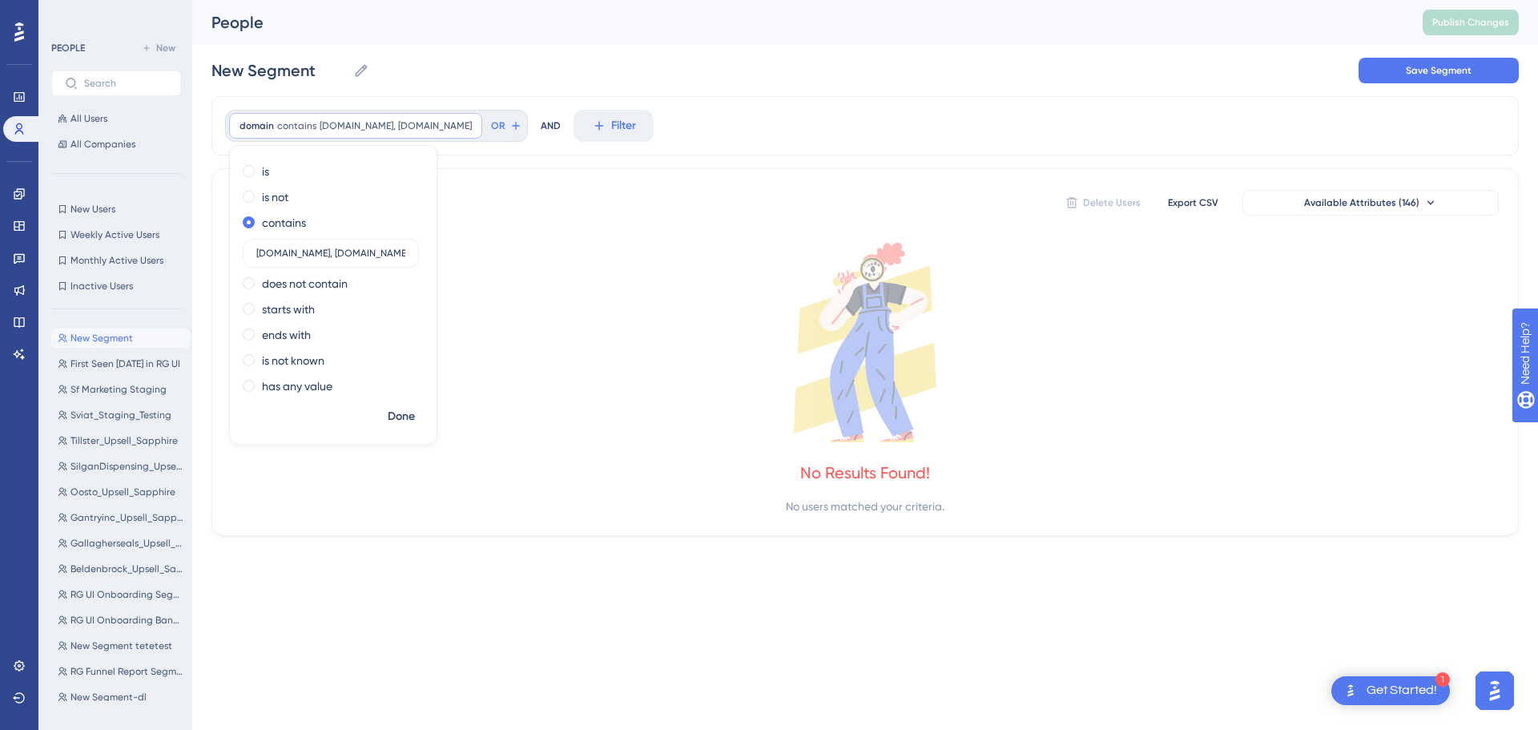
drag, startPoint x: 375, startPoint y: 253, endPoint x: 181, endPoint y: 256, distance: 193.9
click at [192, 256] on div "Performance Users Engagement Widgets Feedback Product Updates Knowledge Base AI…" at bounding box center [865, 281] width 1346 height 562
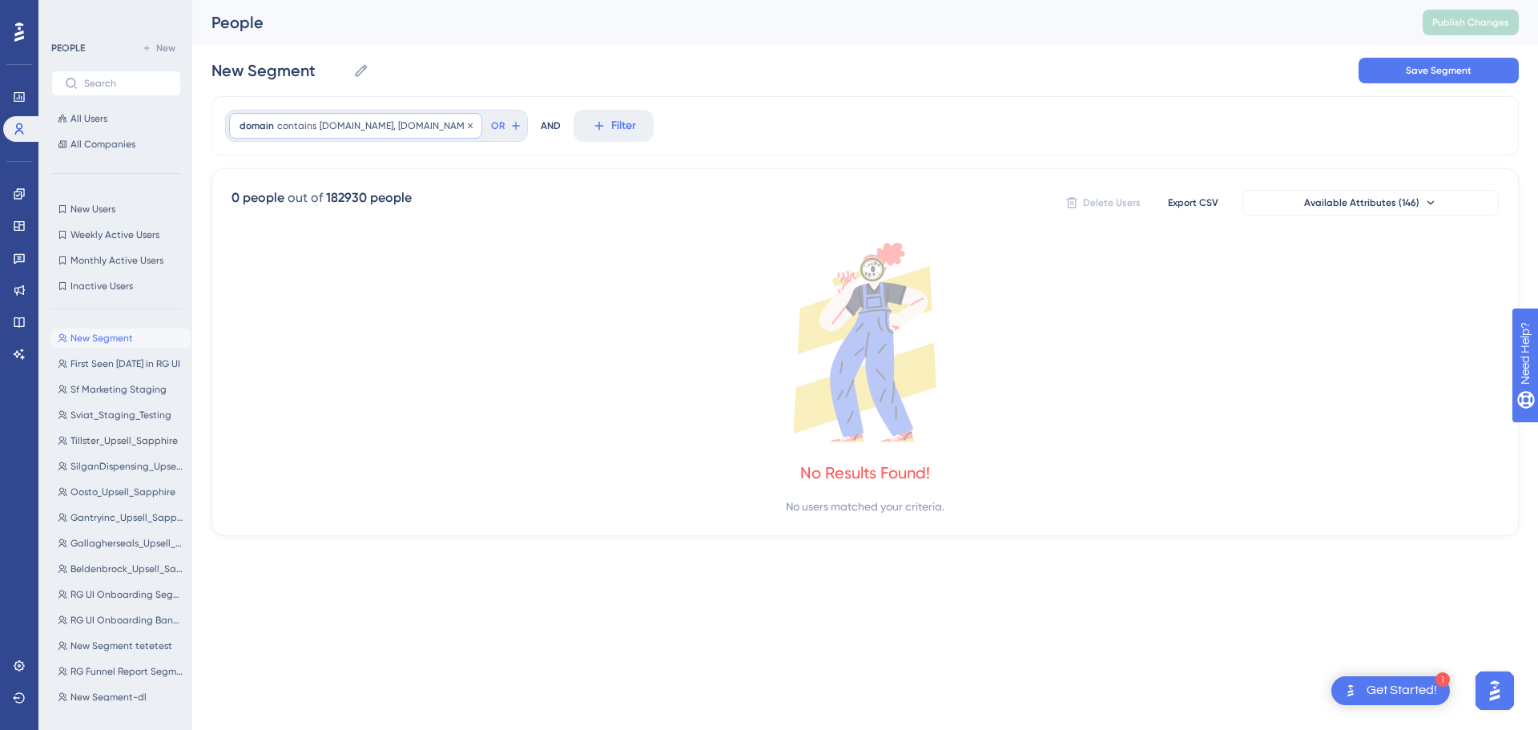
click at [366, 123] on span "contains.com, test.local" at bounding box center [396, 125] width 152 height 13
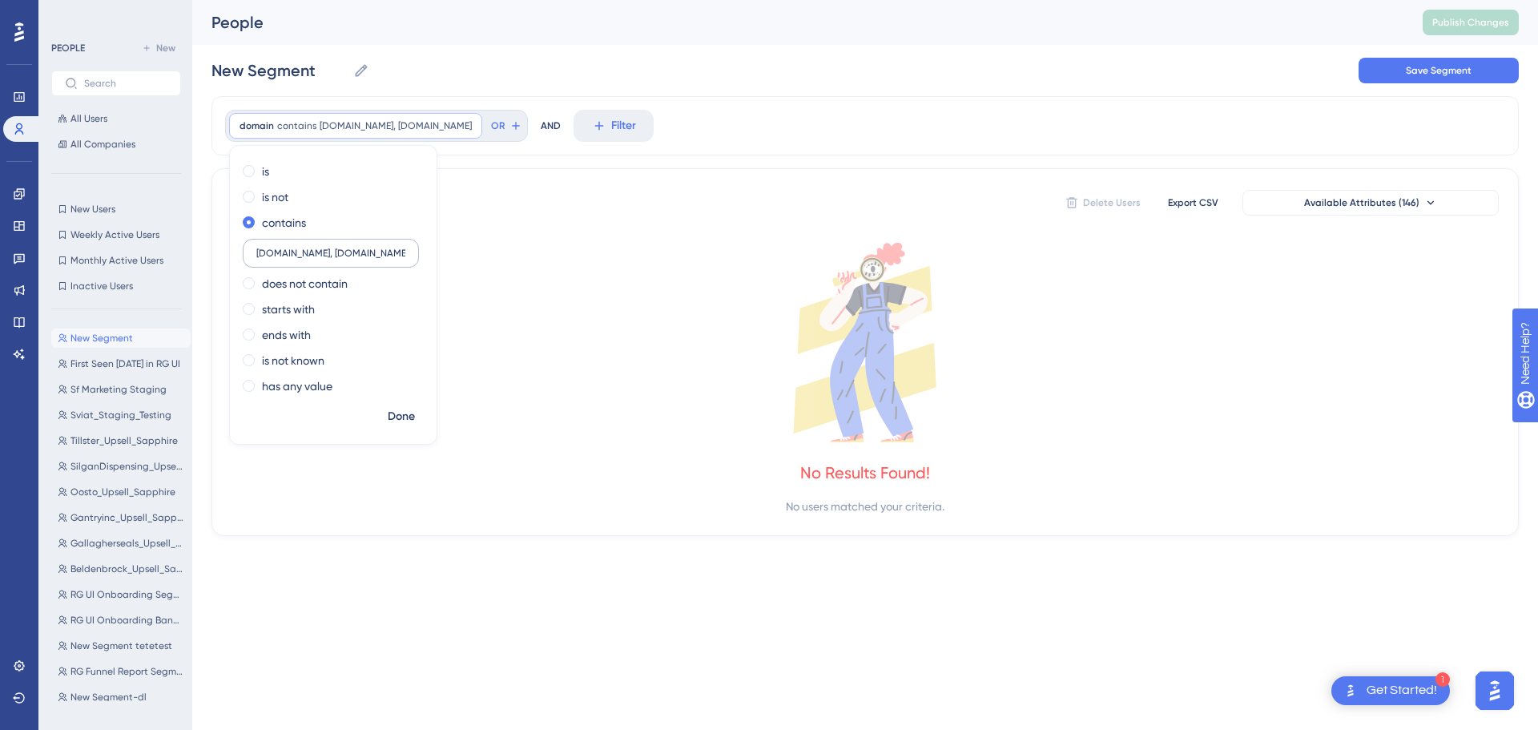
drag, startPoint x: 373, startPoint y: 251, endPoint x: 255, endPoint y: 251, distance: 118.6
click at [255, 251] on label "contains.com, test.local" at bounding box center [331, 253] width 176 height 29
click at [435, 126] on button "Filter" at bounding box center [461, 126] width 80 height 32
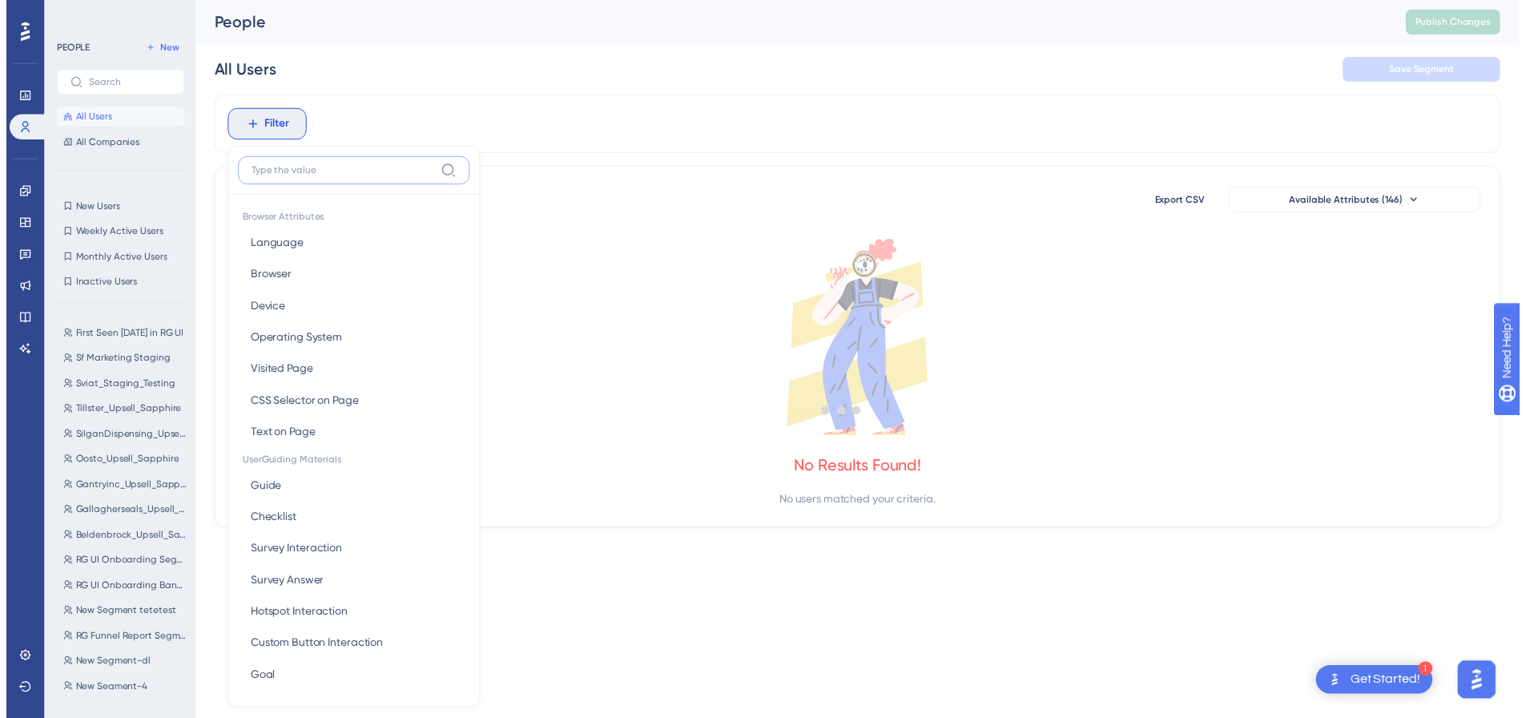
scroll to position [70, 0]
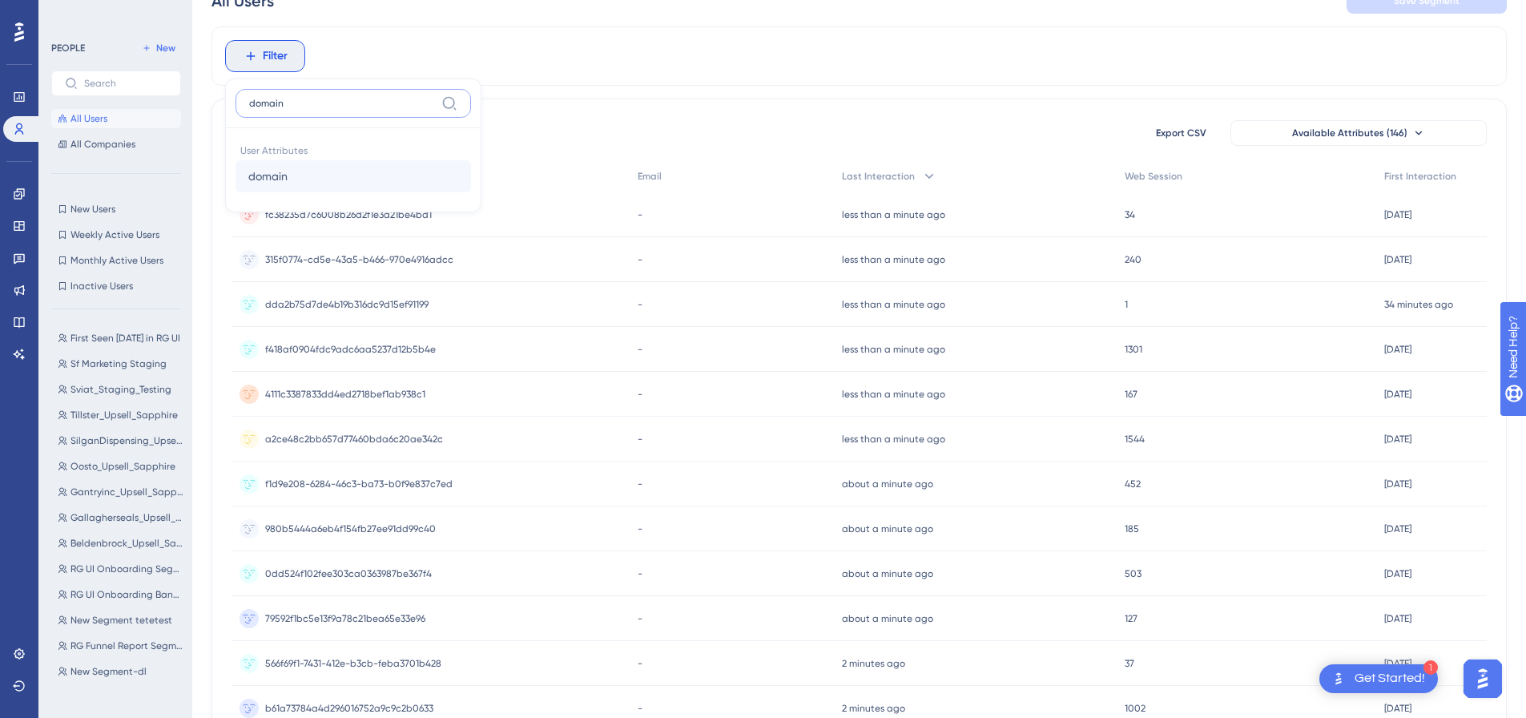
type input "domain"
click at [315, 179] on button "domain domain" at bounding box center [354, 176] width 236 height 32
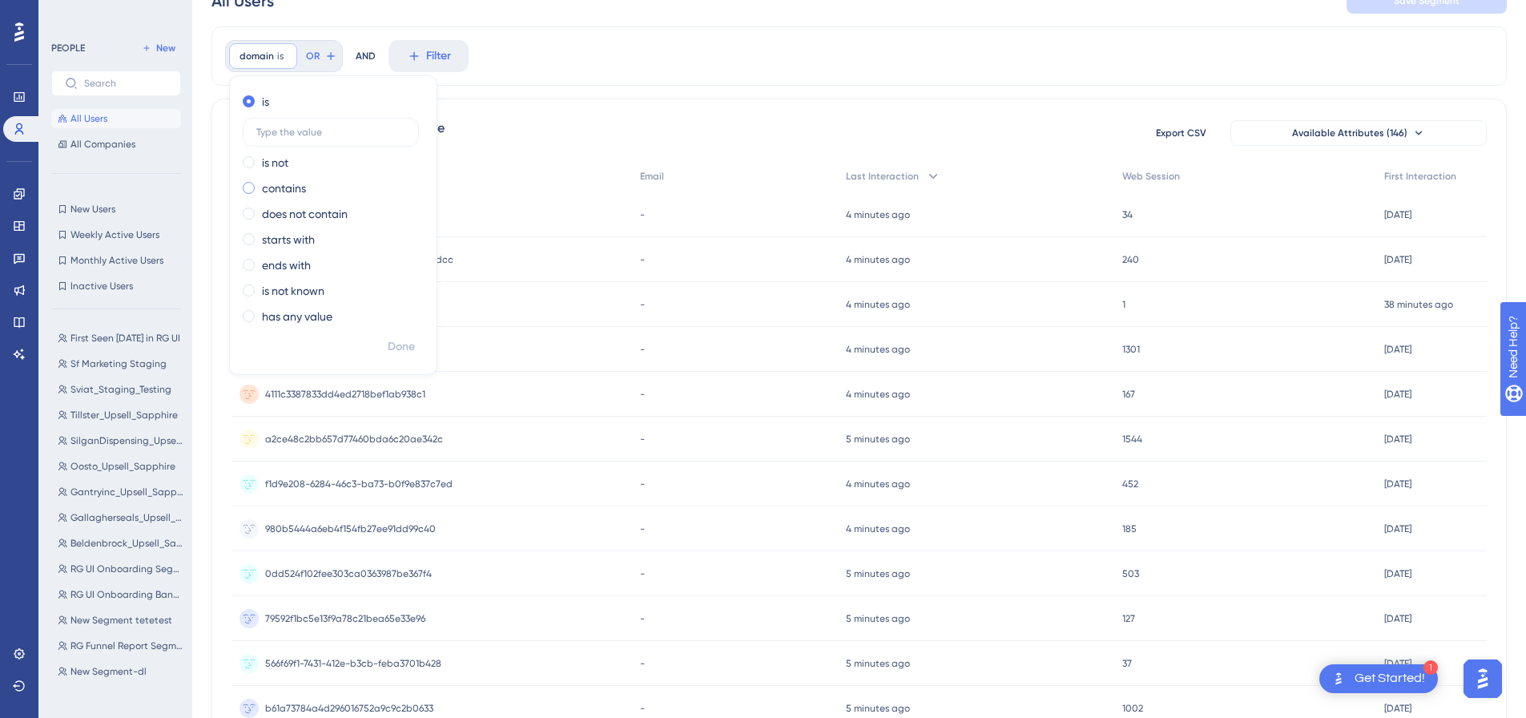
click at [286, 194] on label "contains" at bounding box center [284, 188] width 44 height 19
click at [312, 220] on label "does not contain" at bounding box center [305, 213] width 86 height 19
click at [279, 157] on label "contains" at bounding box center [284, 152] width 44 height 19
click at [667, 70] on div "domain contains Remove is is not contains does not contain starts with ends wit…" at bounding box center [860, 55] width 1296 height 59
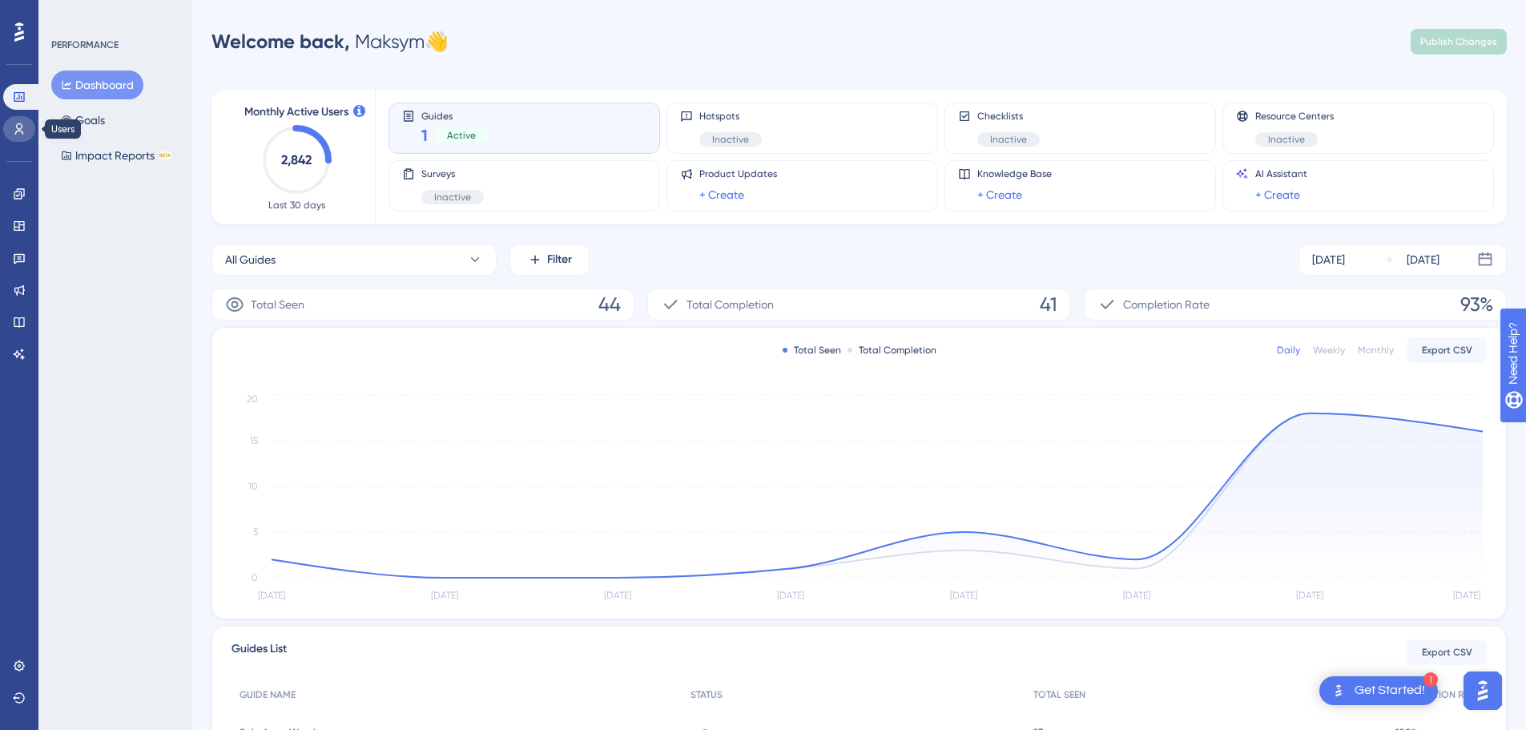
drag, startPoint x: 22, startPoint y: 134, endPoint x: 49, endPoint y: 163, distance: 39.1
click at [22, 134] on icon at bounding box center [19, 128] width 9 height 11
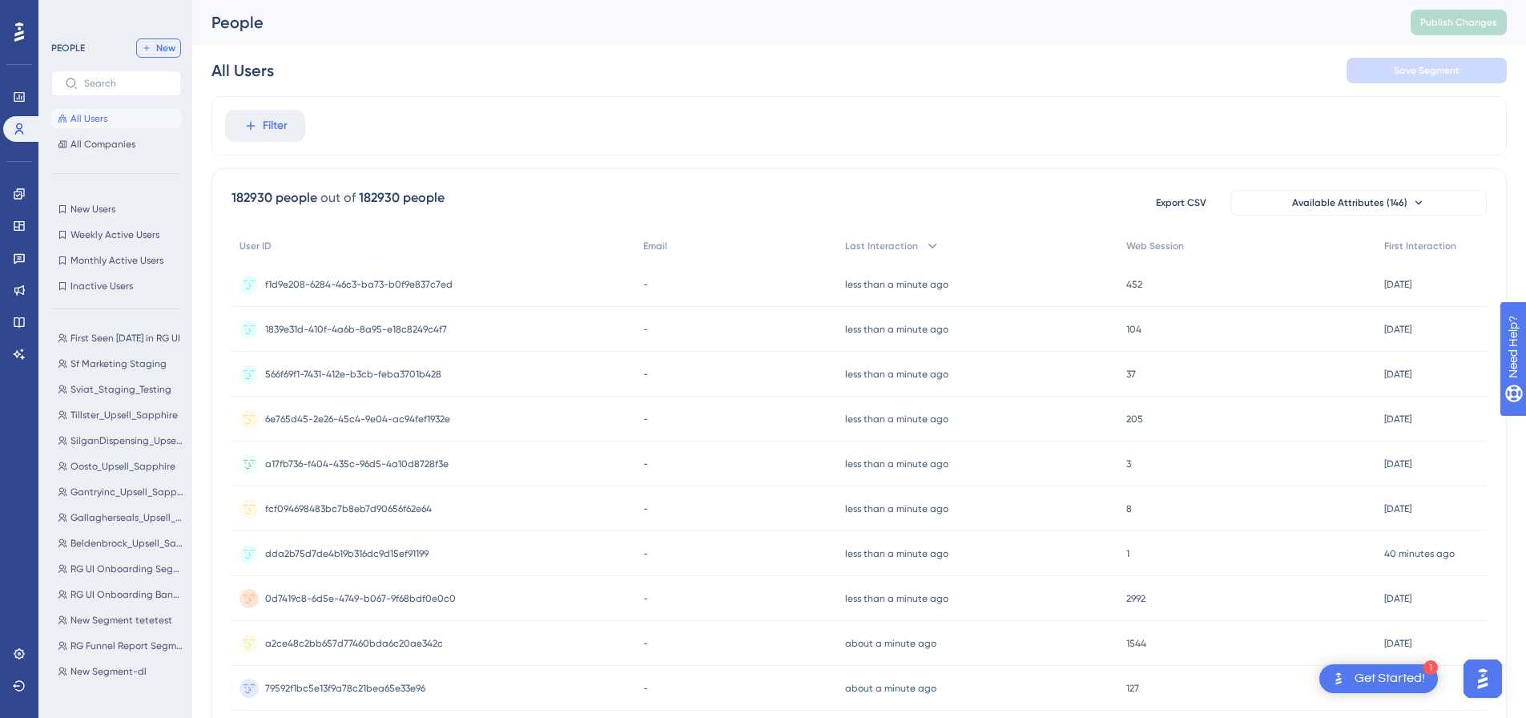
click at [169, 50] on span "New" at bounding box center [165, 48] width 19 height 13
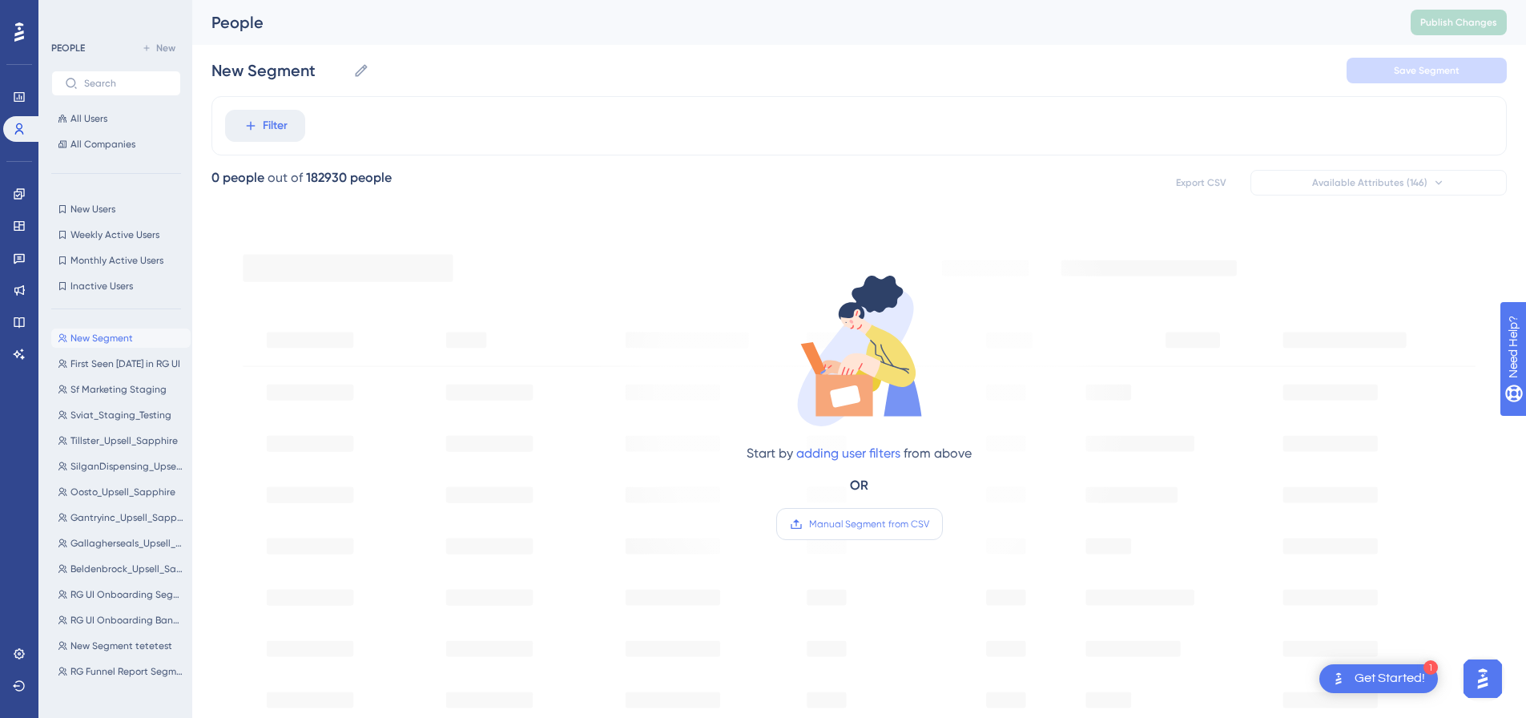
click at [863, 526] on span "Manual Segment from CSV" at bounding box center [869, 524] width 120 height 13
click at [929, 524] on input "Manual Segment from CSV" at bounding box center [929, 524] width 0 height 0
click at [284, 123] on span "Filter" at bounding box center [275, 125] width 25 height 19
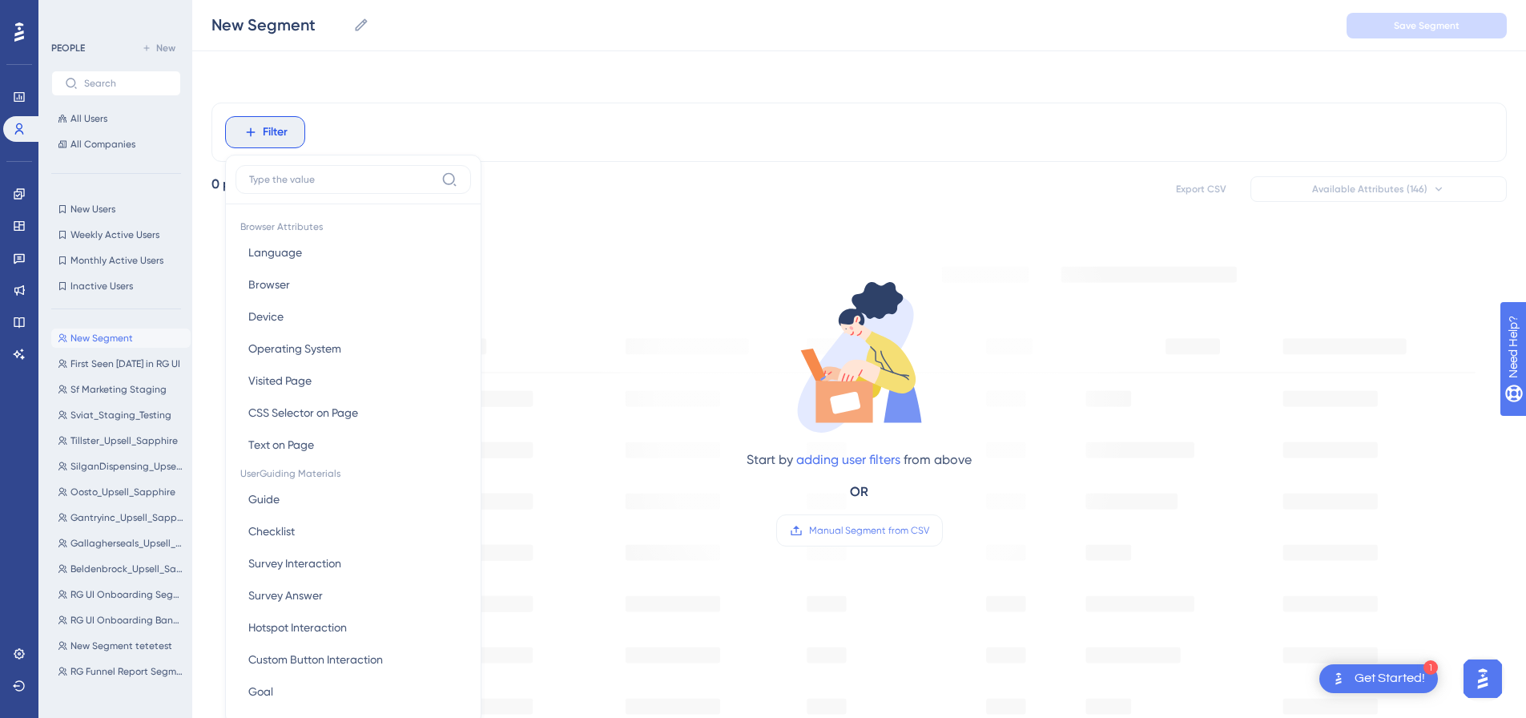
scroll to position [75, 0]
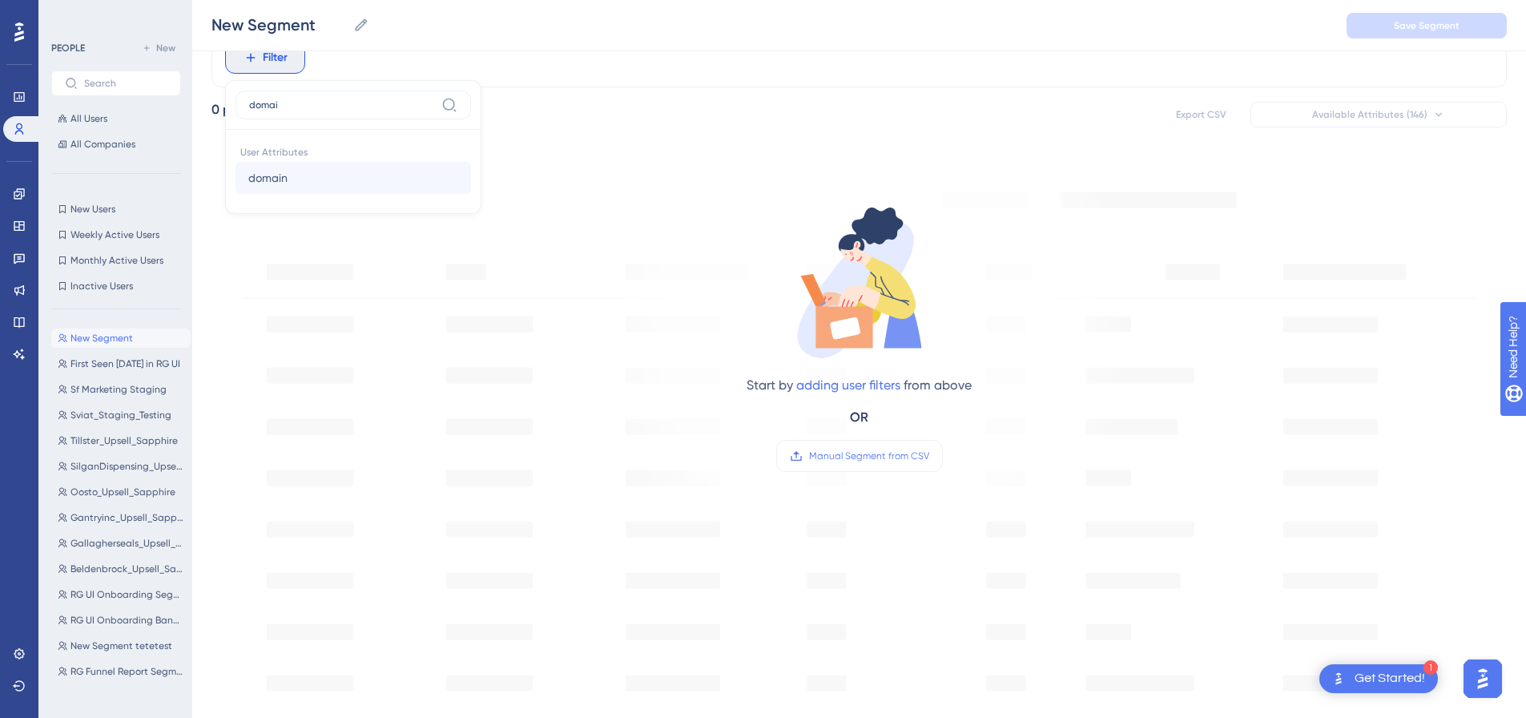
type input "domai"
click at [309, 183] on button "domain domain" at bounding box center [354, 178] width 236 height 32
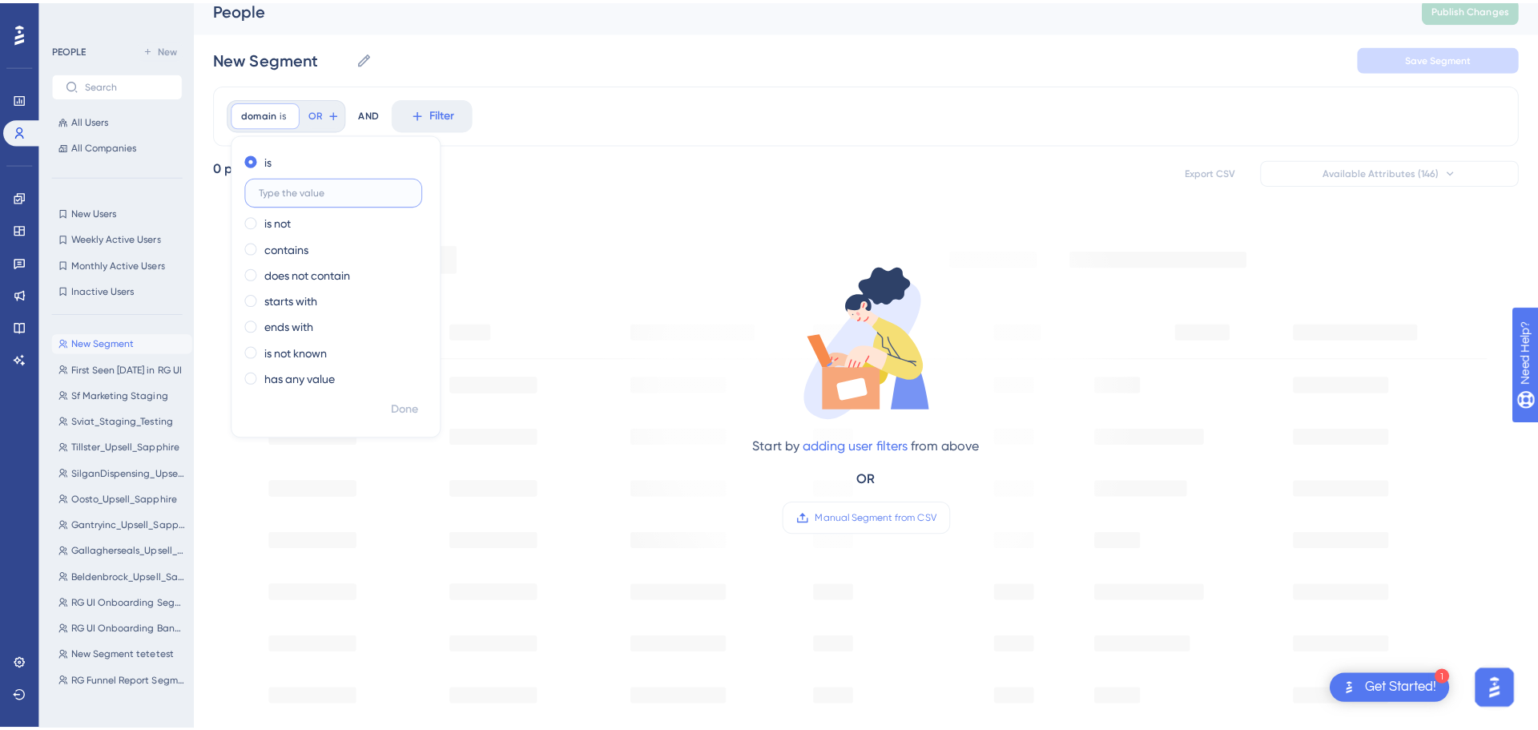
scroll to position [0, 0]
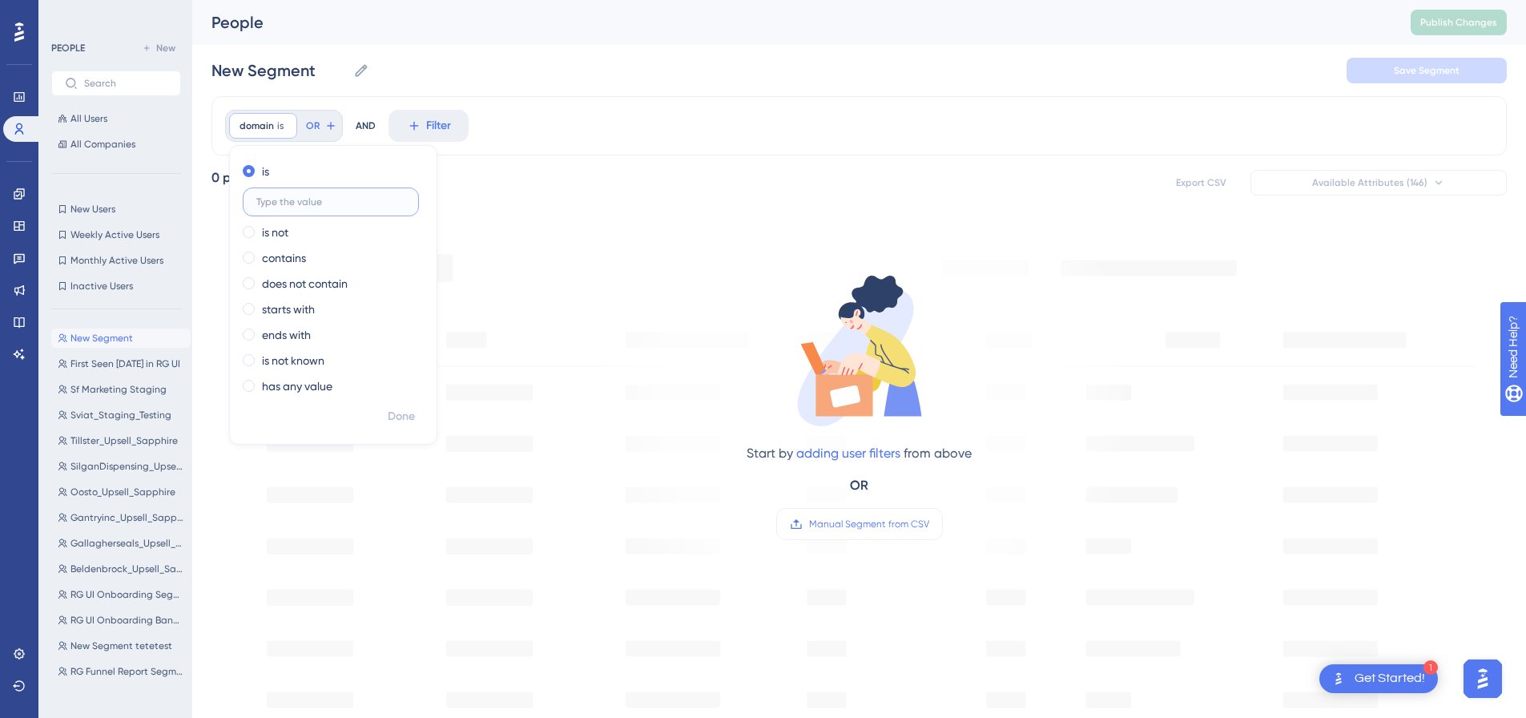
click at [318, 197] on input "text" at bounding box center [330, 201] width 149 height 11
type input "test.local"
click at [413, 416] on span "Done" at bounding box center [401, 416] width 27 height 19
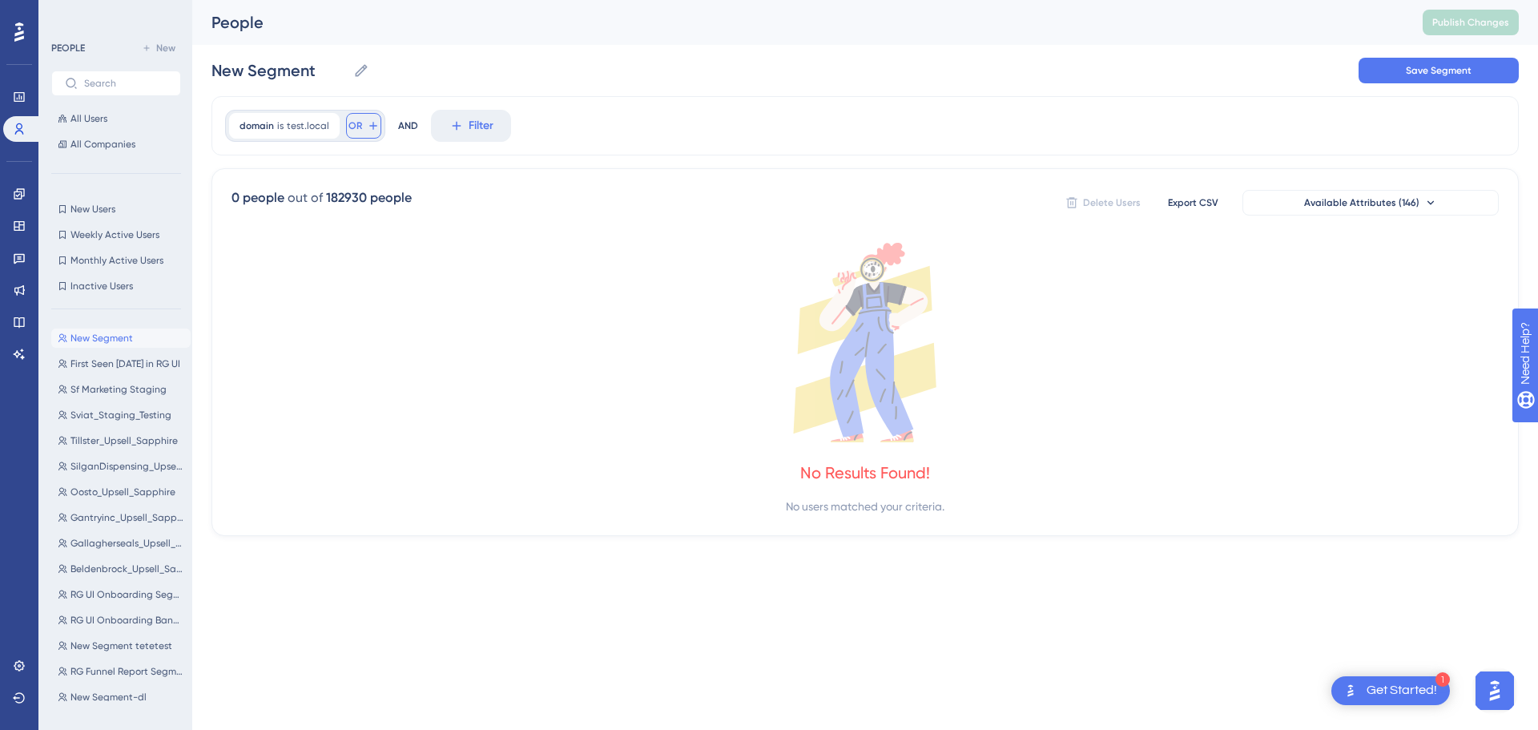
click at [372, 119] on icon at bounding box center [373, 125] width 13 height 13
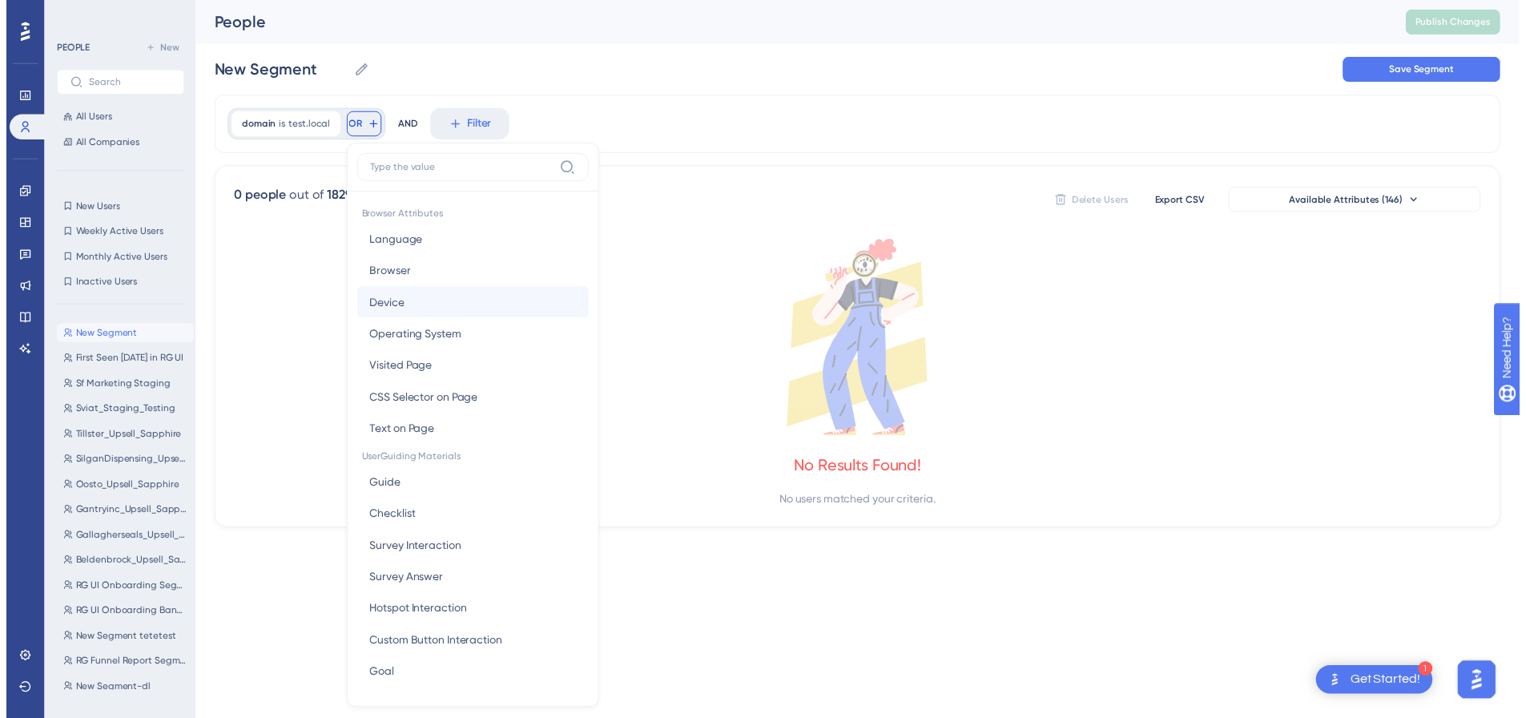
scroll to position [73, 0]
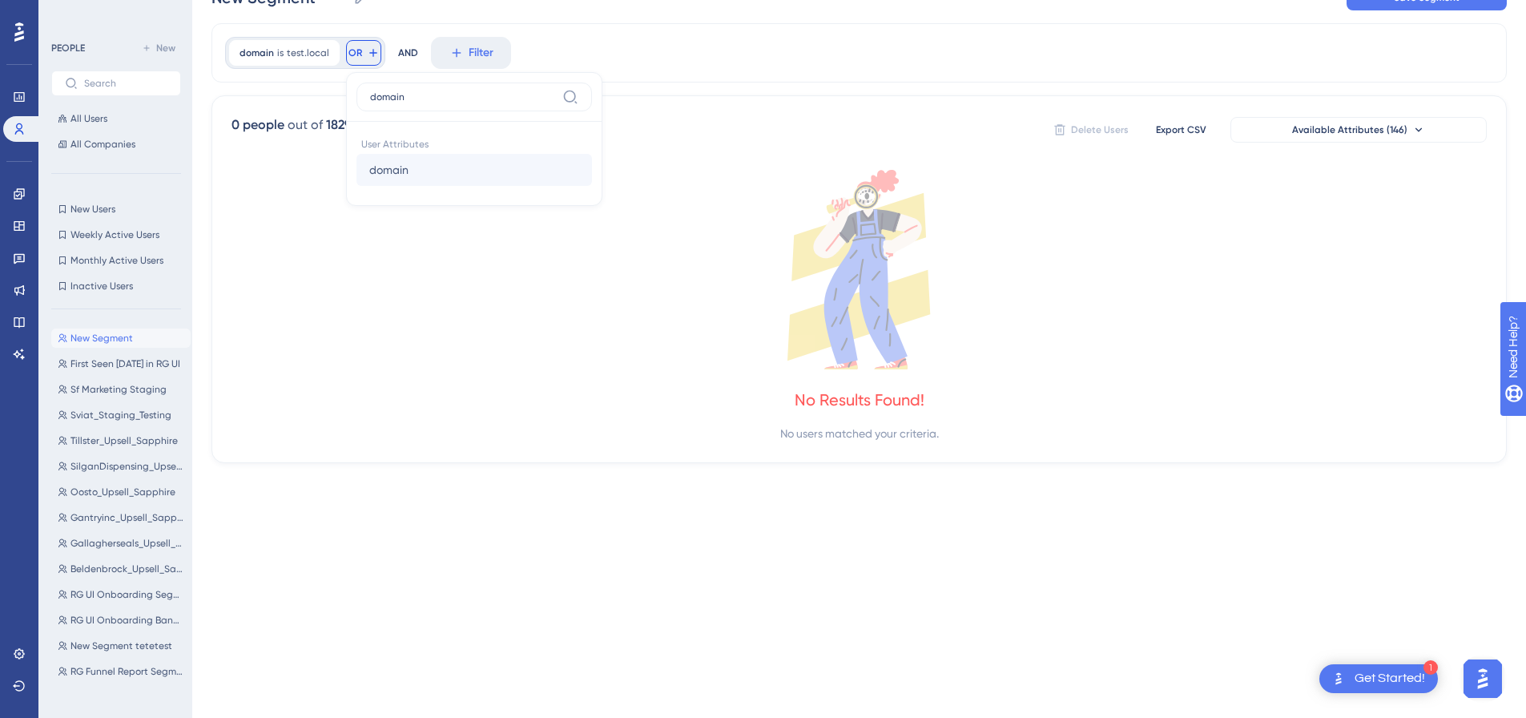
type input "domain"
click at [403, 170] on span "domain" at bounding box center [388, 169] width 39 height 19
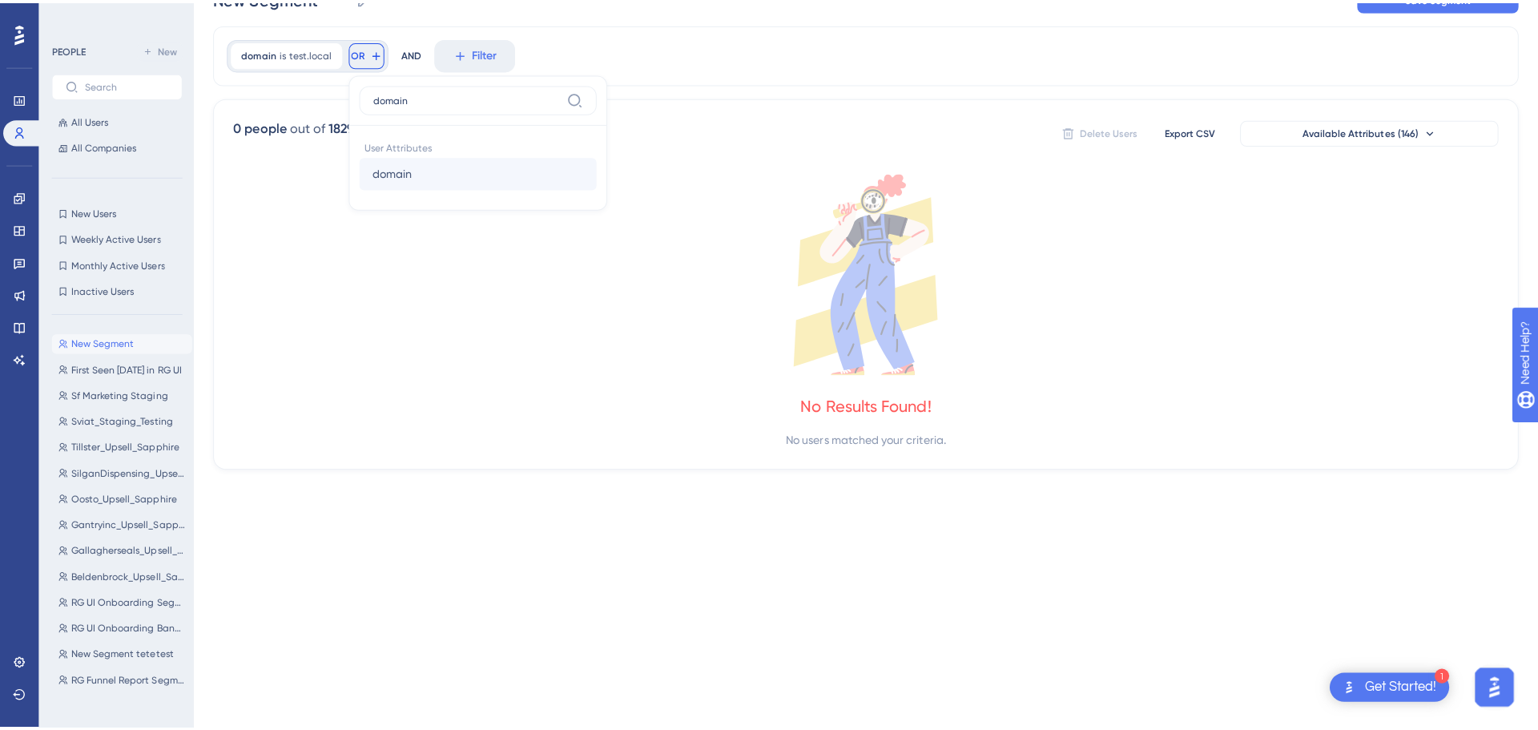
scroll to position [0, 0]
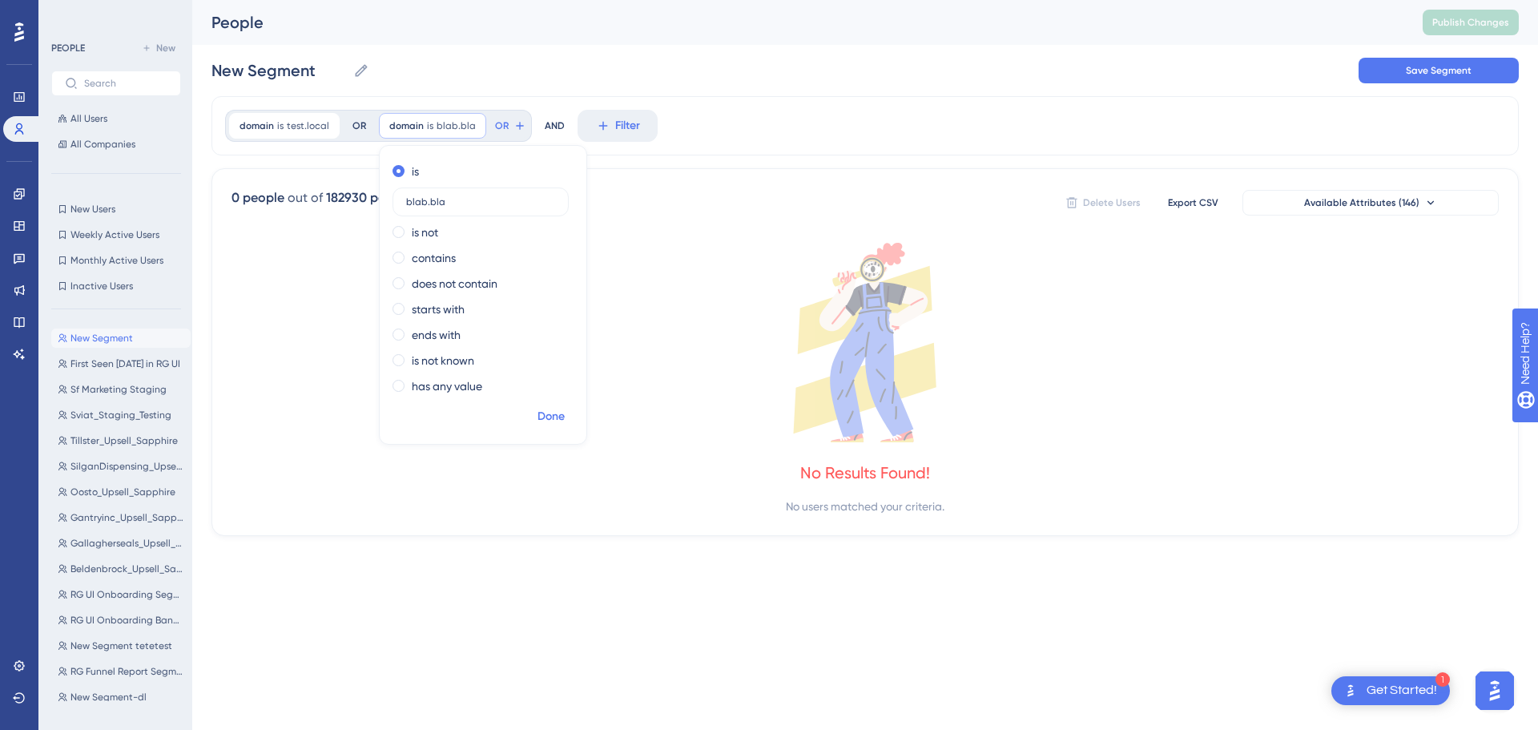
type input "blab.bla"
click at [546, 412] on span "Done" at bounding box center [551, 416] width 27 height 19
click at [1195, 200] on span "Export CSV" at bounding box center [1193, 202] width 50 height 13
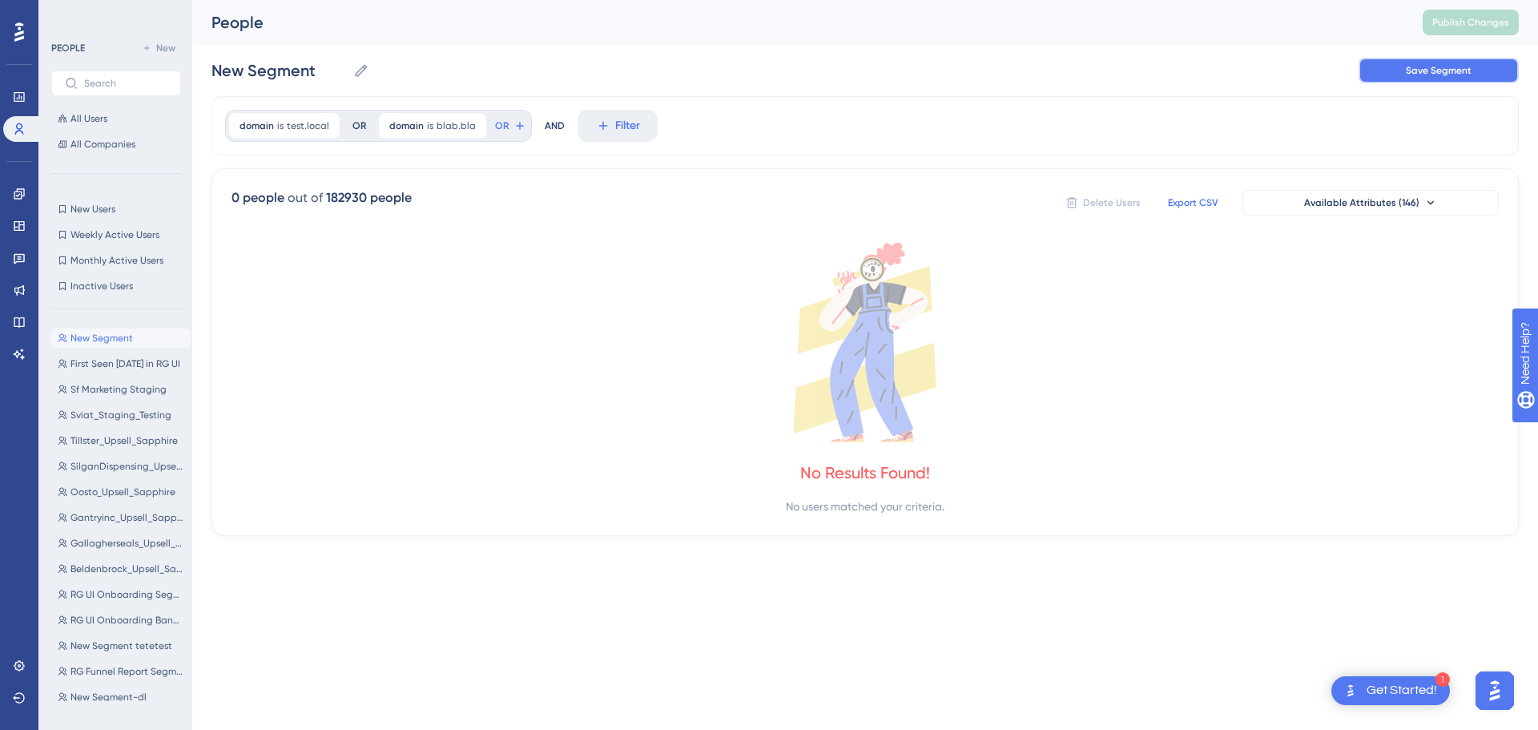
click at [1417, 74] on span "Save Segment" at bounding box center [1439, 70] width 66 height 13
click at [1400, 75] on button "Save Segment" at bounding box center [1439, 71] width 160 height 26
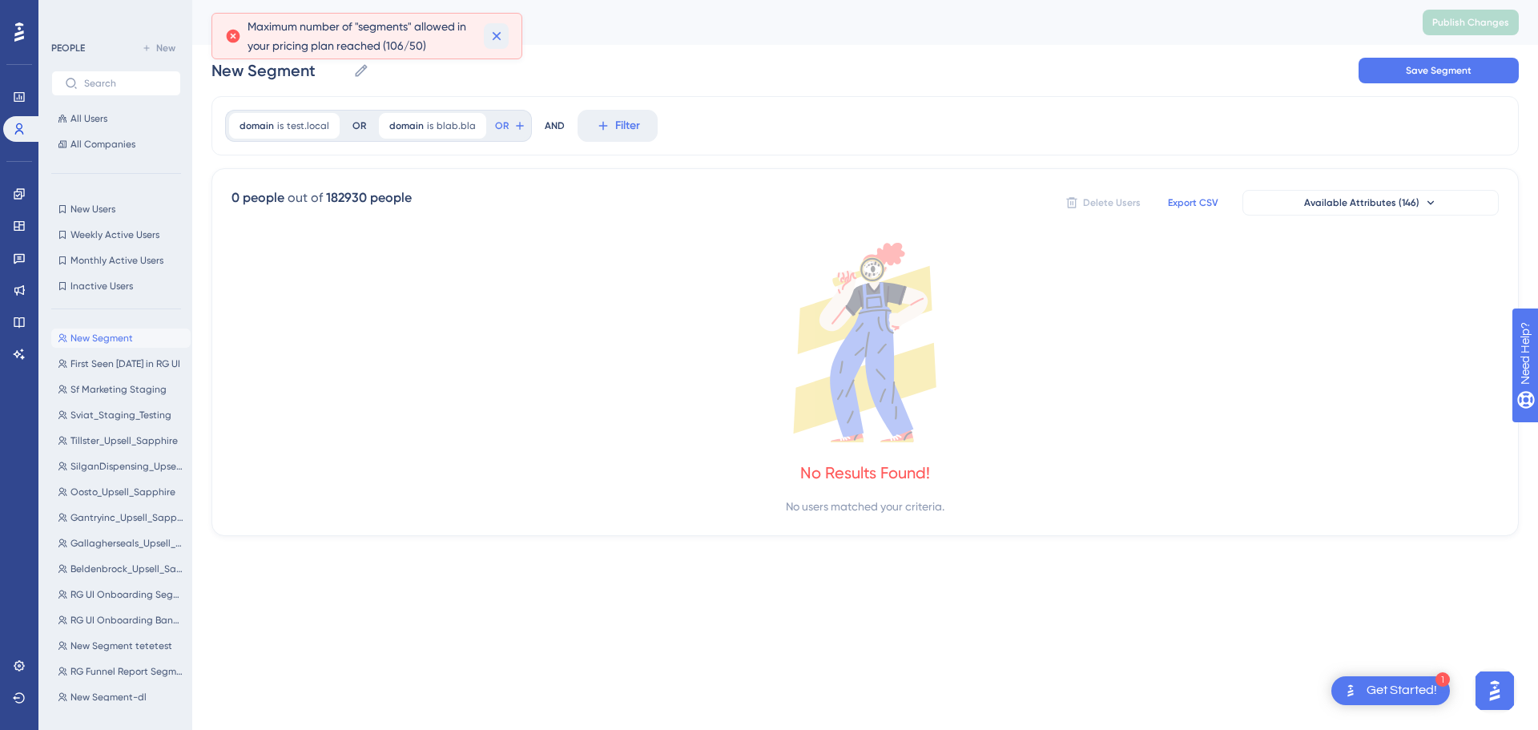
drag, startPoint x: 496, startPoint y: 34, endPoint x: 486, endPoint y: 41, distance: 12.2
click at [497, 35] on icon at bounding box center [497, 36] width 16 height 16
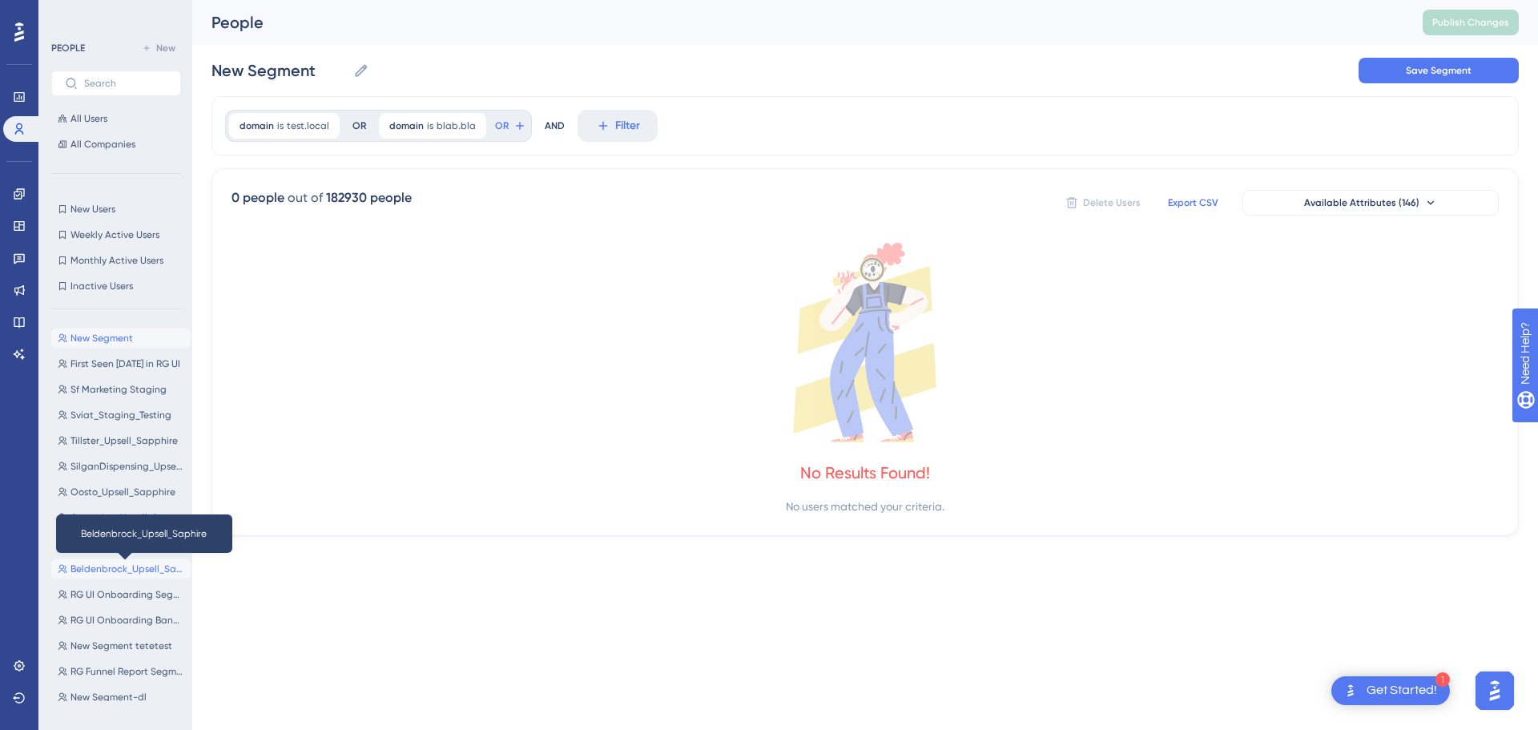
click at [105, 566] on span "Beldenbrock_Upsell_Saphire" at bounding box center [128, 568] width 114 height 13
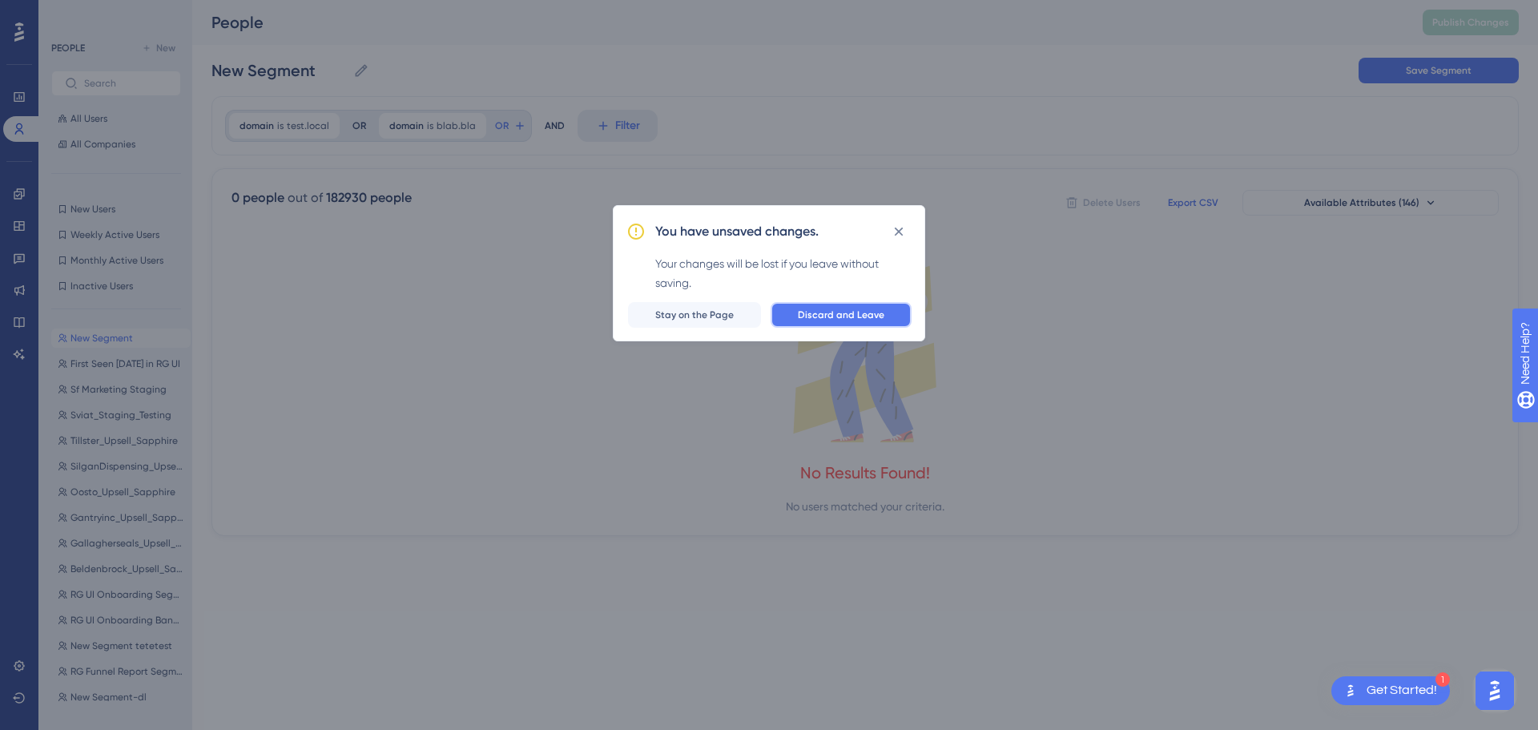
click at [863, 313] on span "Discard and Leave" at bounding box center [841, 314] width 87 height 13
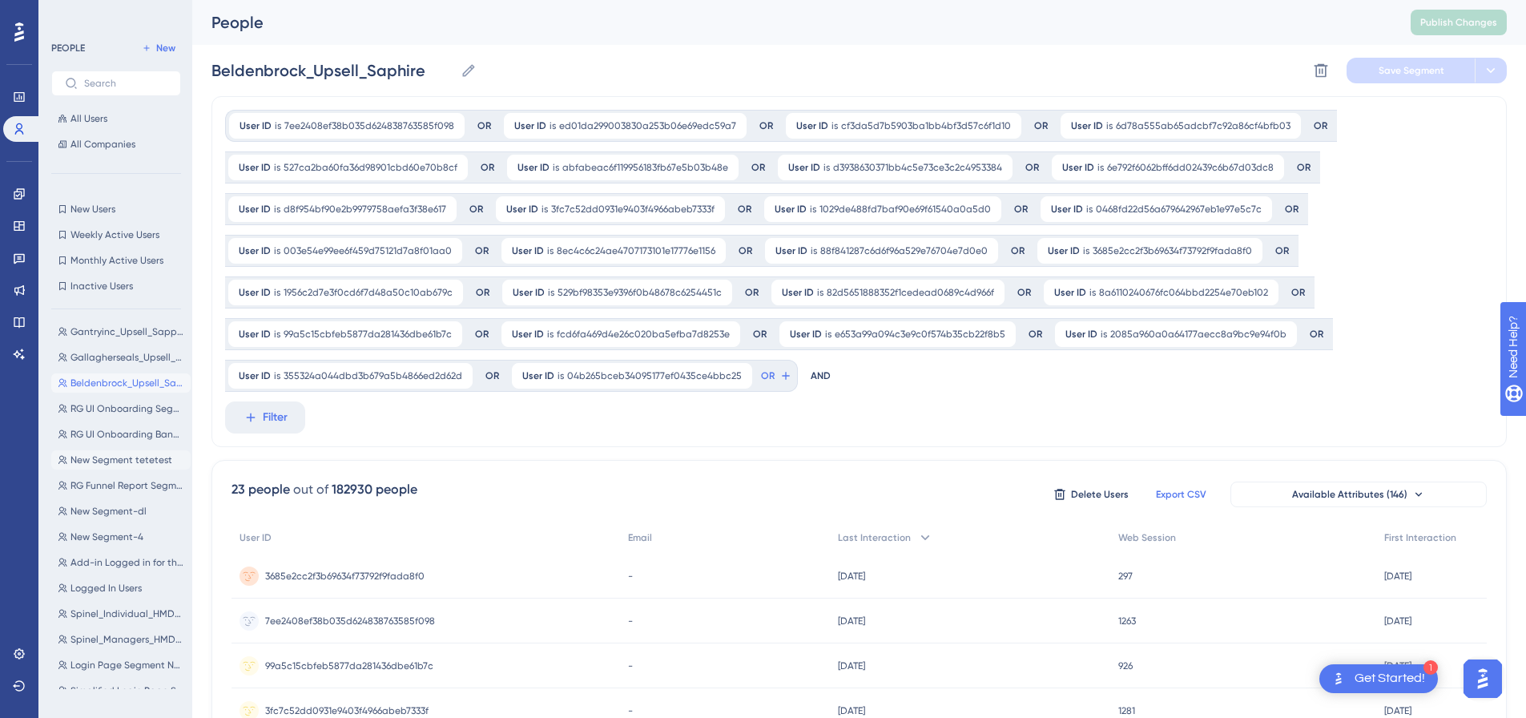
scroll to position [240, 0]
click at [103, 667] on span "New Segment-3" at bounding box center [107, 661] width 72 height 13
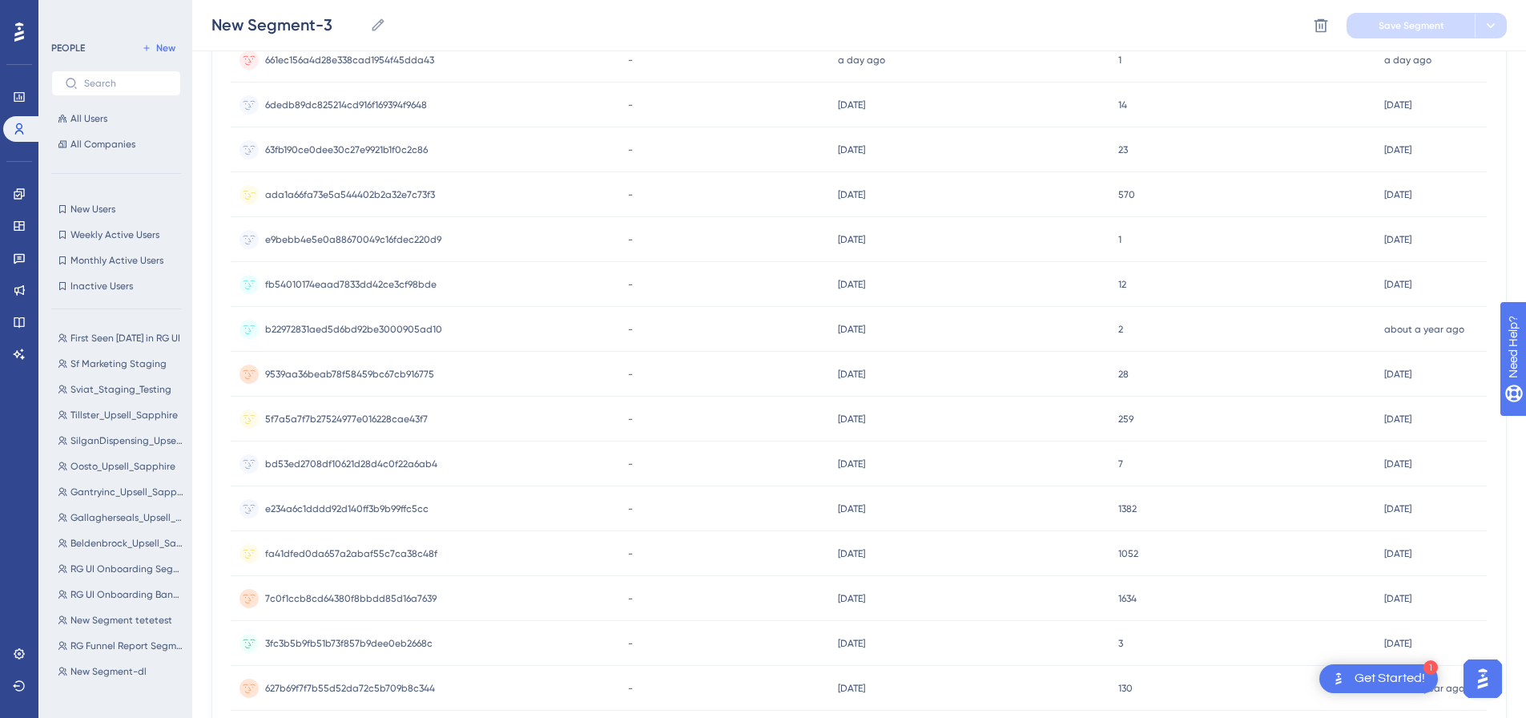
scroll to position [0, 0]
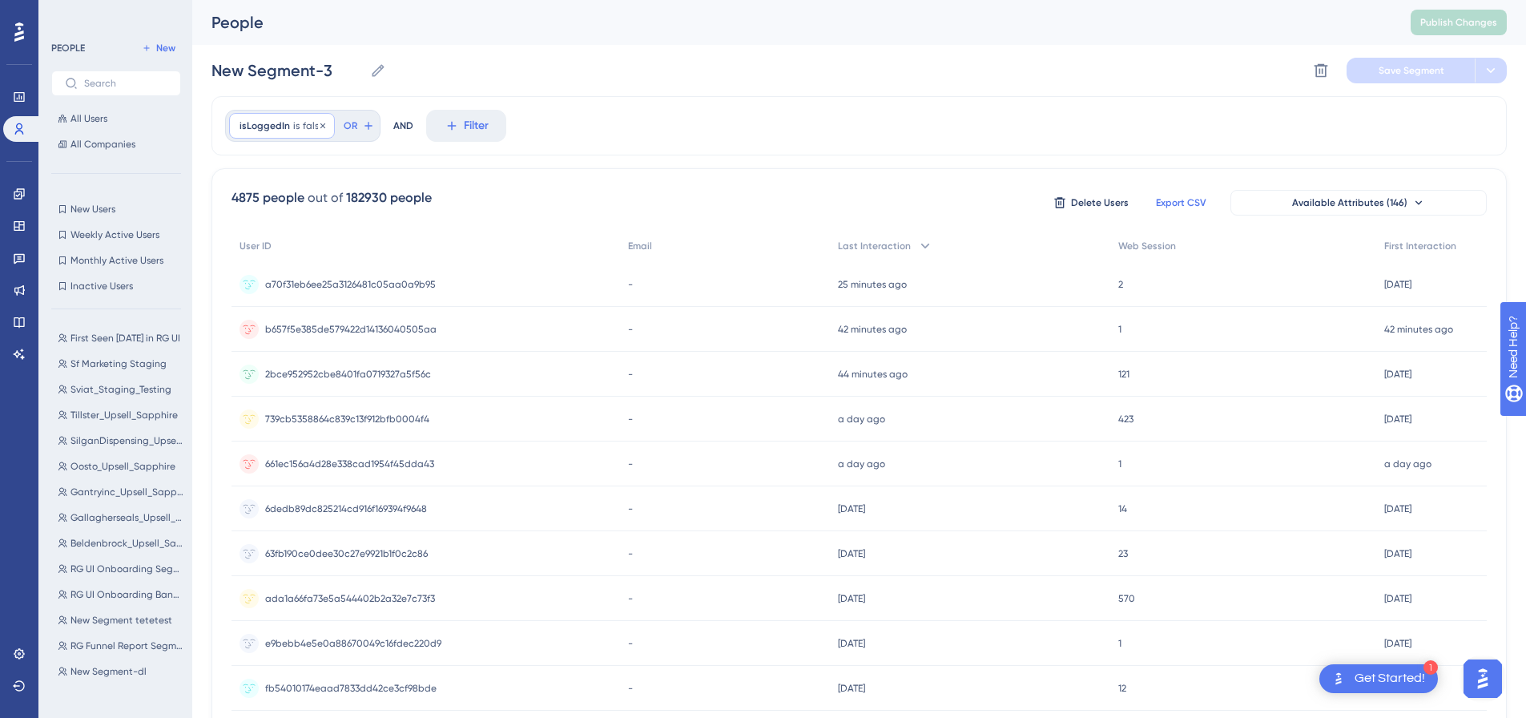
click at [276, 124] on span "isLoggedIn" at bounding box center [265, 125] width 50 height 13
click at [830, 90] on div "New Segment-3 New Segment-3 Delete Segment Save Segment" at bounding box center [860, 70] width 1296 height 51
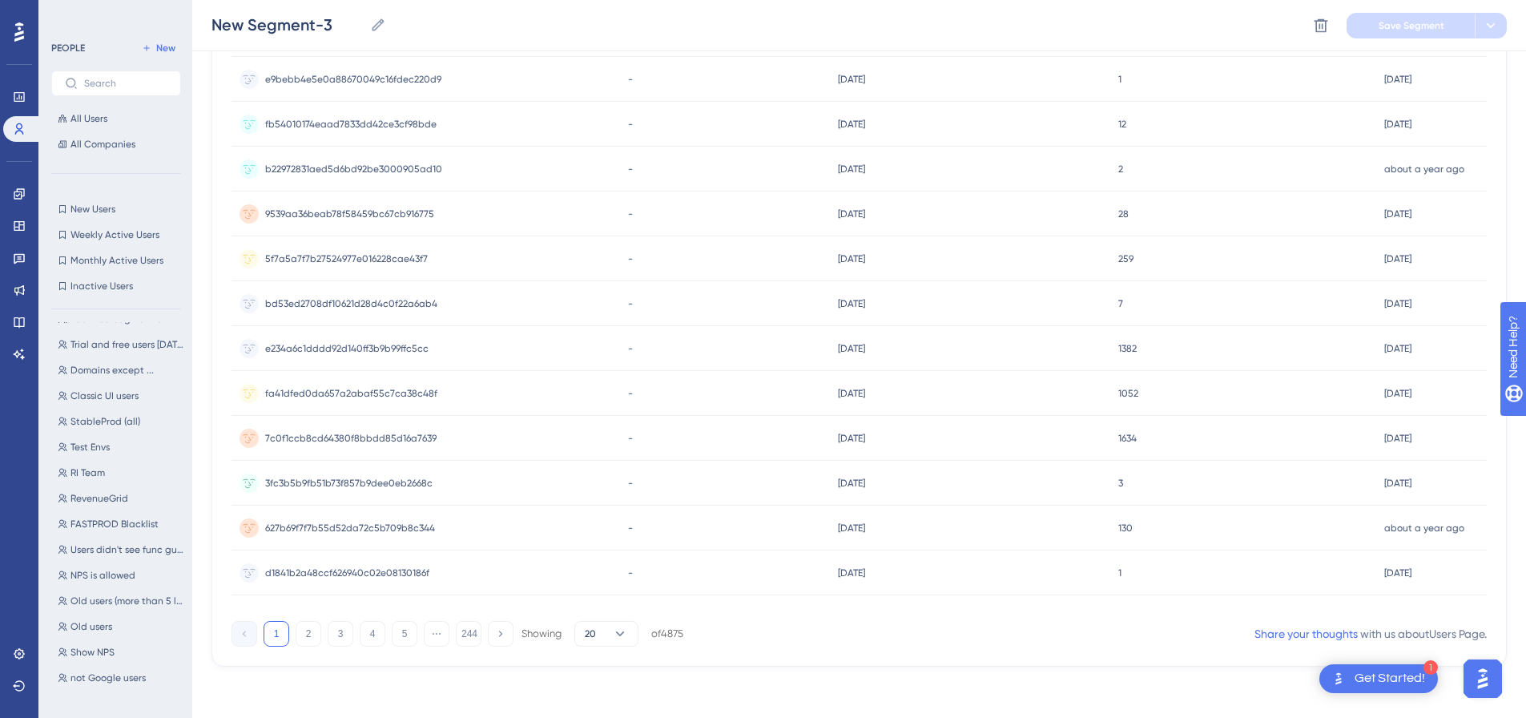
scroll to position [2339, 0]
click at [102, 385] on span "Test Envs" at bounding box center [90, 383] width 39 height 13
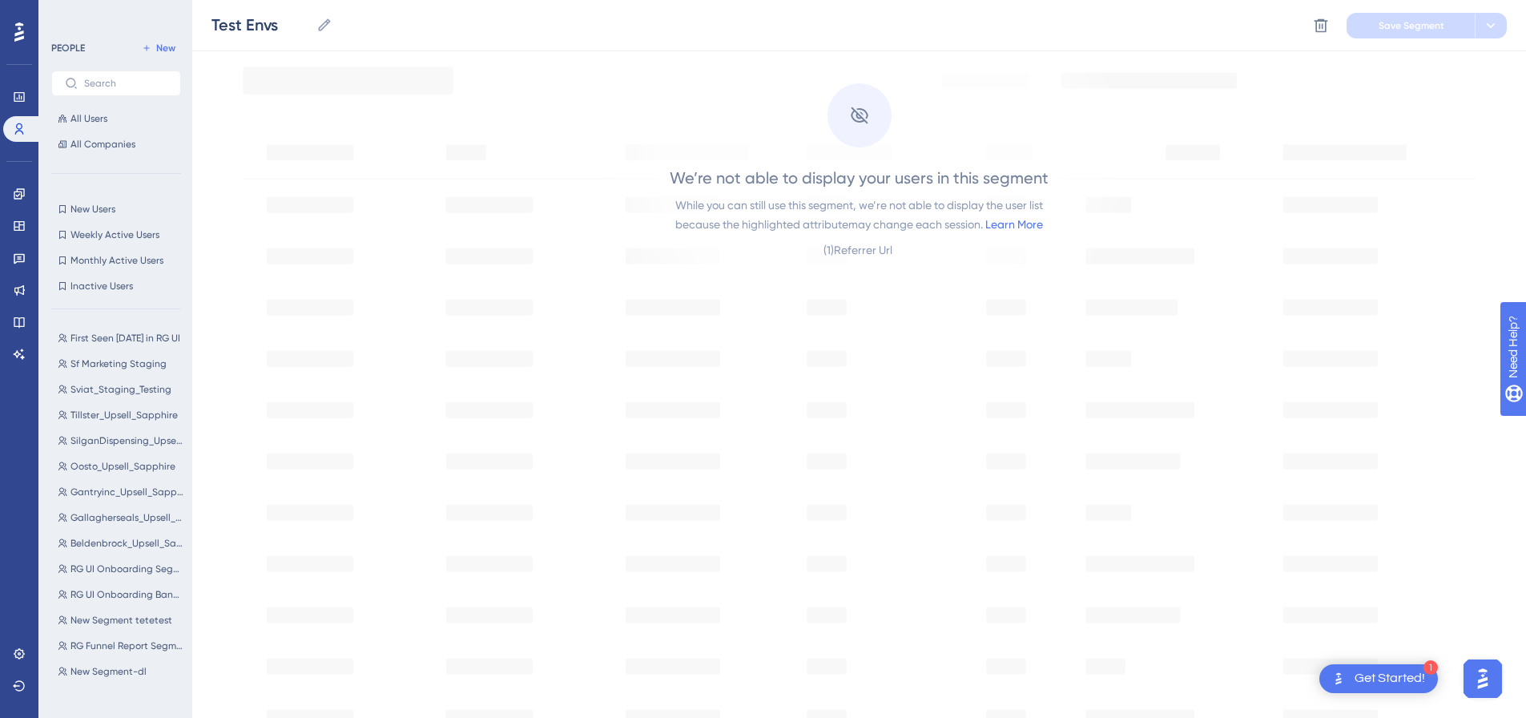
scroll to position [0, 0]
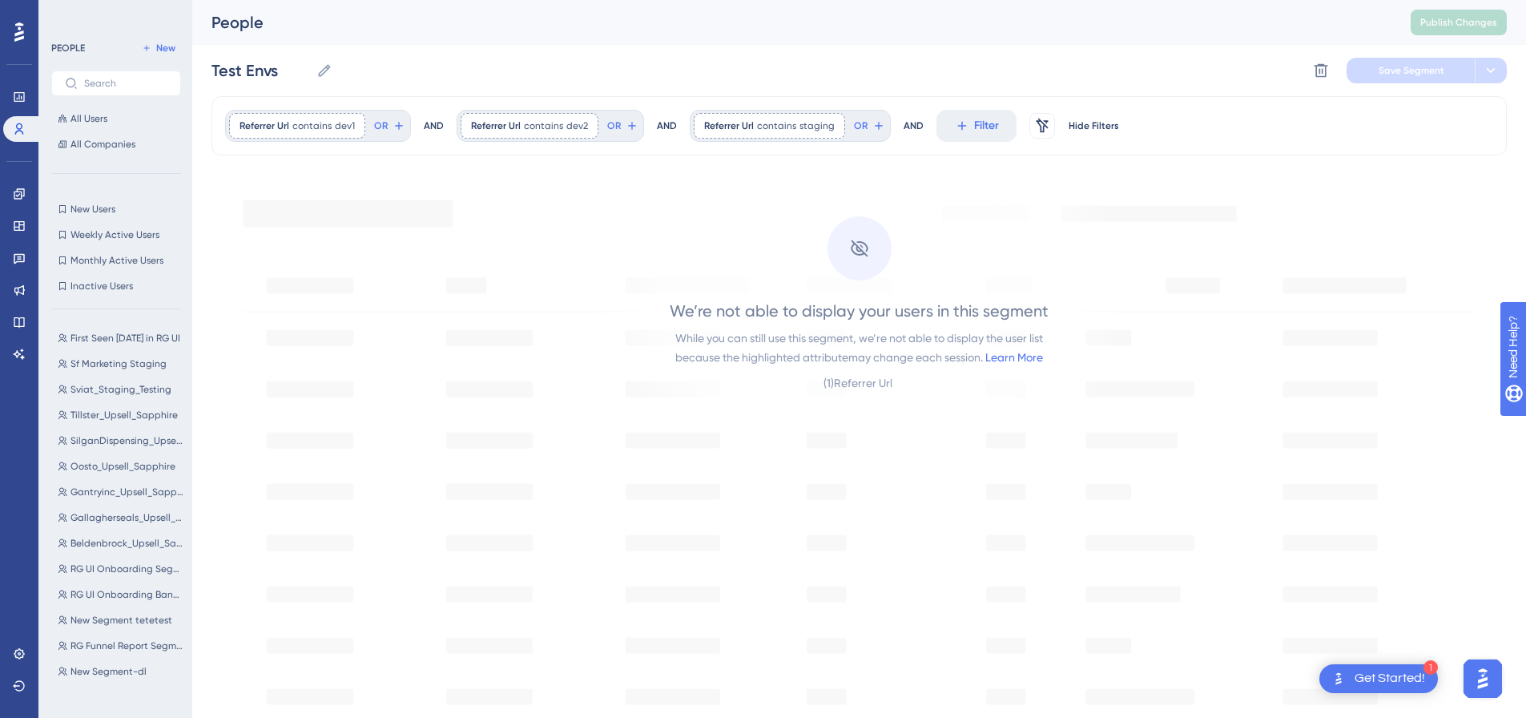
click at [1127, 123] on div "Referrer Url contains dev1 dev1 Remove OR AND Referrer Url contains dev2 dev2 R…" at bounding box center [860, 125] width 1296 height 59
click at [326, 67] on icon at bounding box center [324, 70] width 12 height 12
click at [310, 67] on input "Test Envs" at bounding box center [261, 70] width 99 height 22
click at [1394, 74] on span "Save Segment" at bounding box center [1412, 70] width 66 height 13
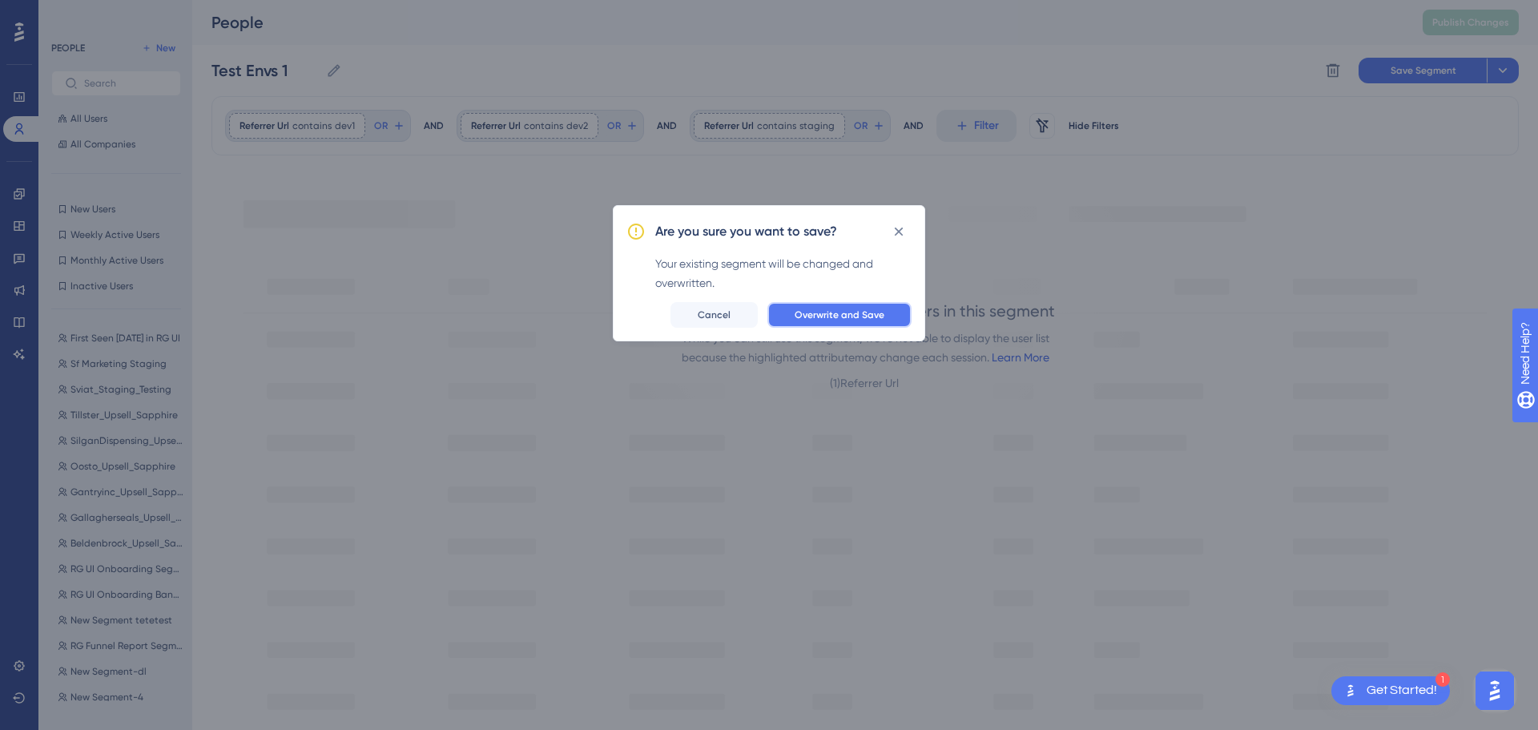
click at [836, 317] on span "Overwrite and Save" at bounding box center [840, 314] width 90 height 13
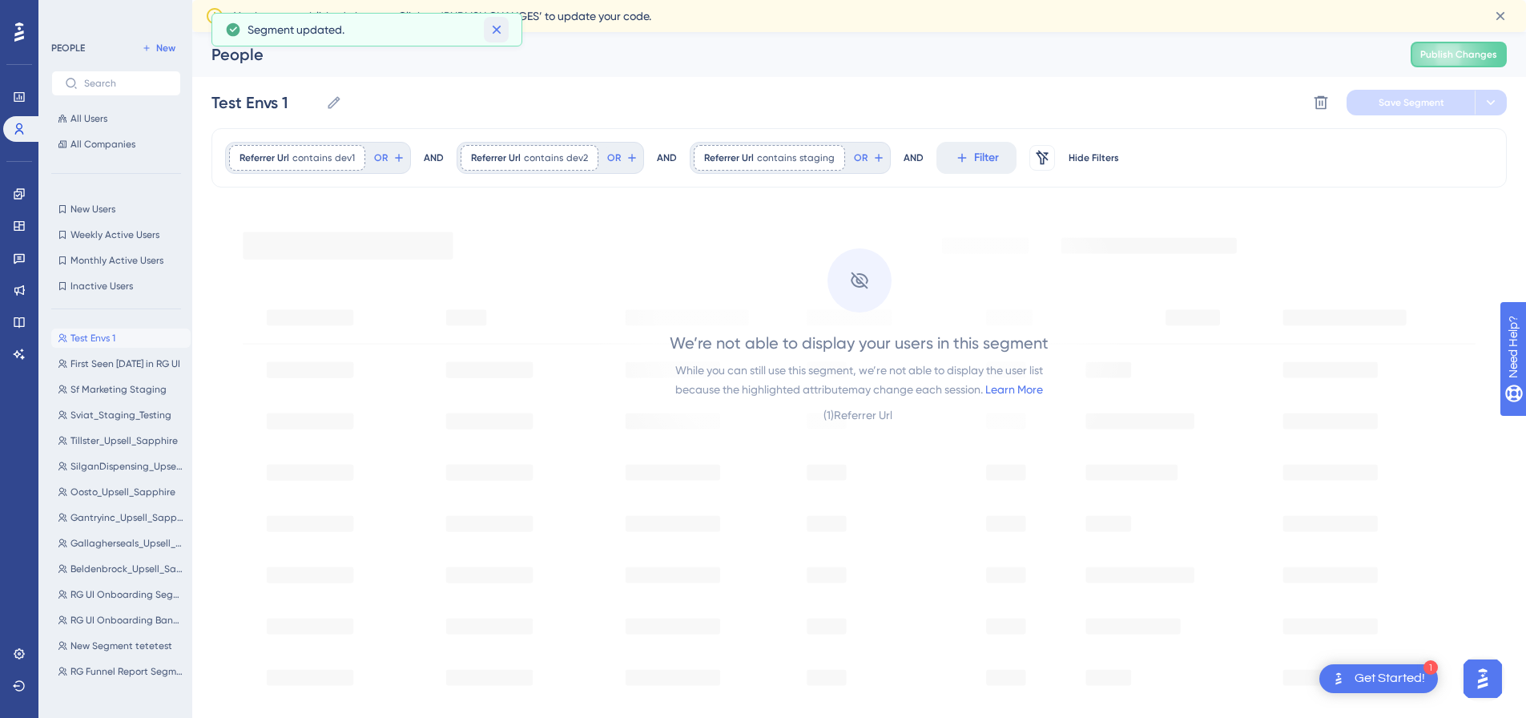
click at [498, 33] on icon at bounding box center [497, 30] width 16 height 16
click at [903, 429] on div "We’re not able to display your users in this segment While you can still use th…" at bounding box center [859, 323] width 543 height 237
click at [894, 417] on div "( 1 ) Referrer Url" at bounding box center [859, 414] width 71 height 19
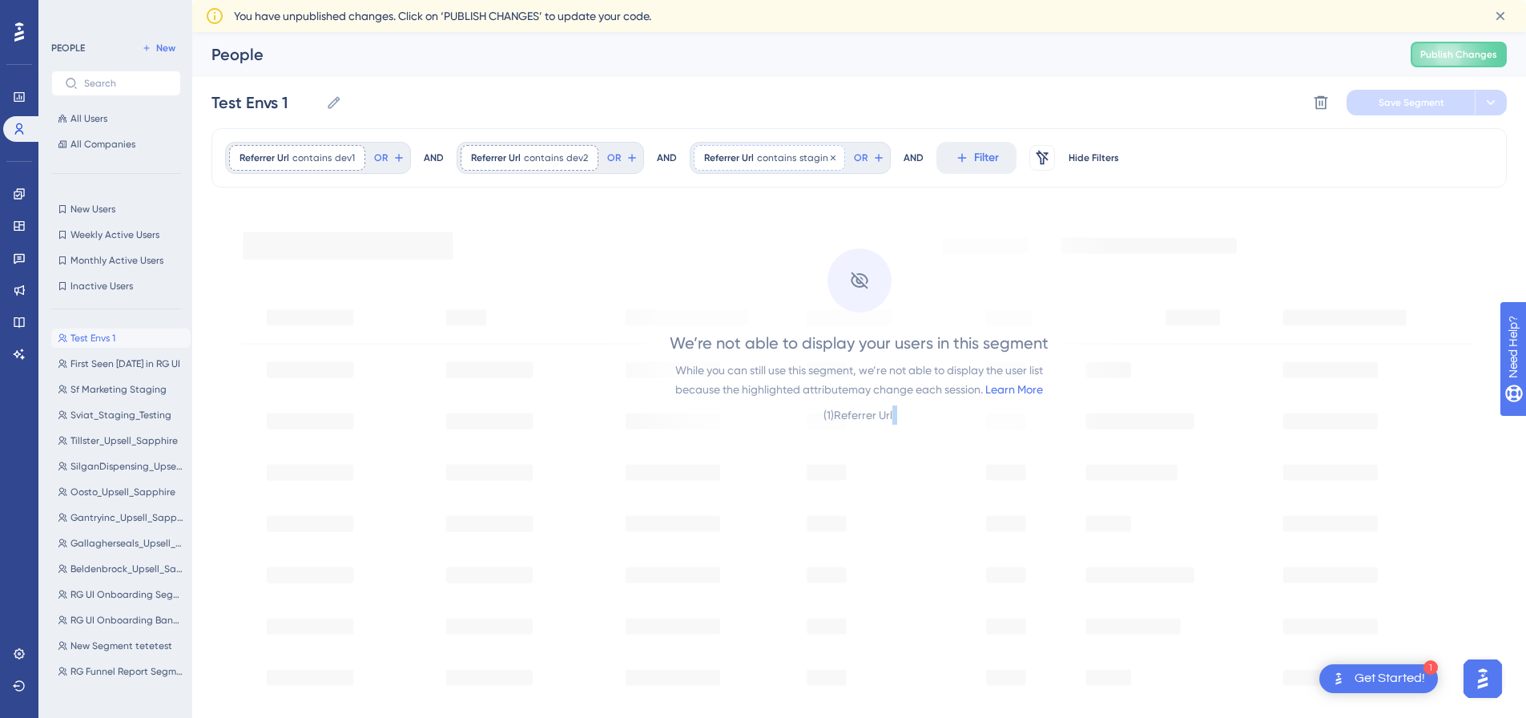
click at [757, 163] on span "contains" at bounding box center [776, 157] width 39 height 13
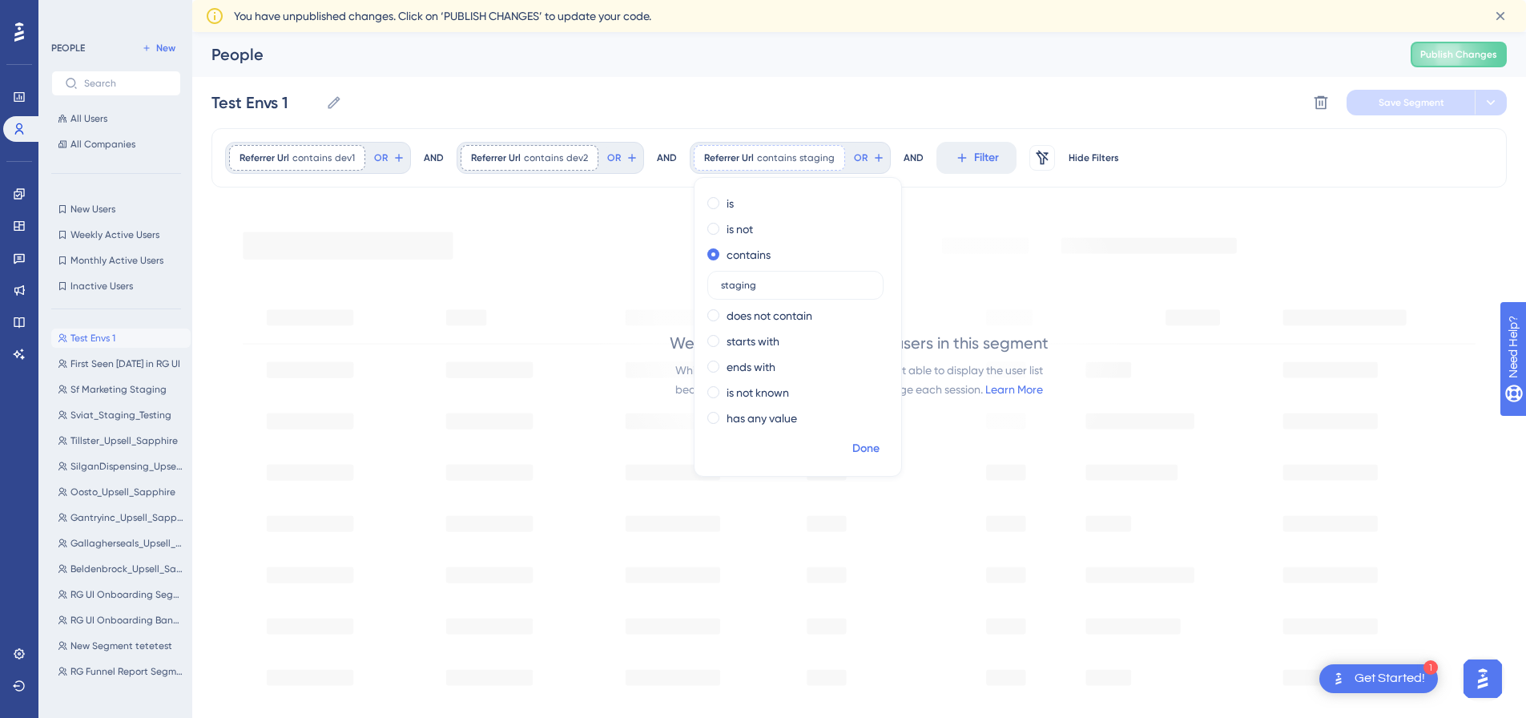
click at [856, 444] on span "Done" at bounding box center [866, 448] width 27 height 19
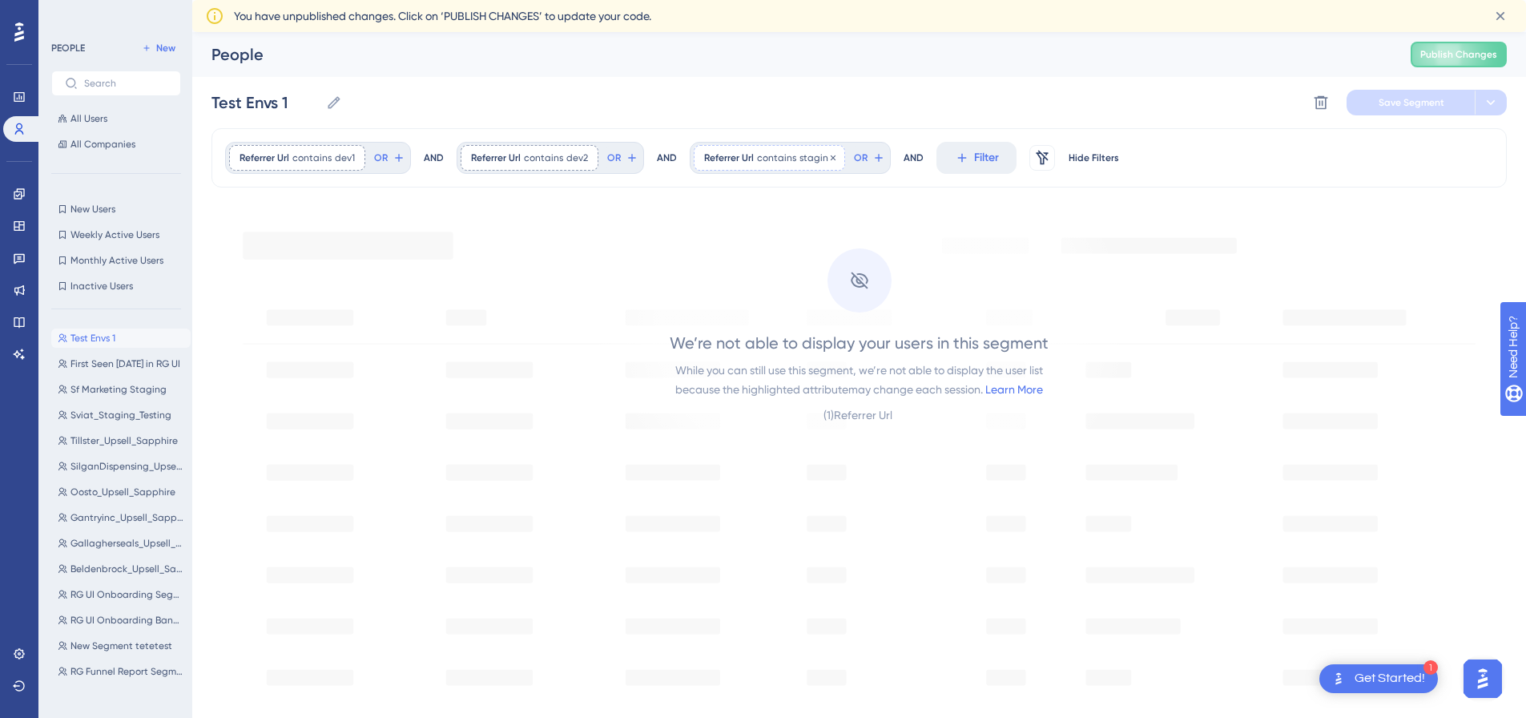
click at [740, 151] on span "Referrer Url" at bounding box center [729, 157] width 50 height 13
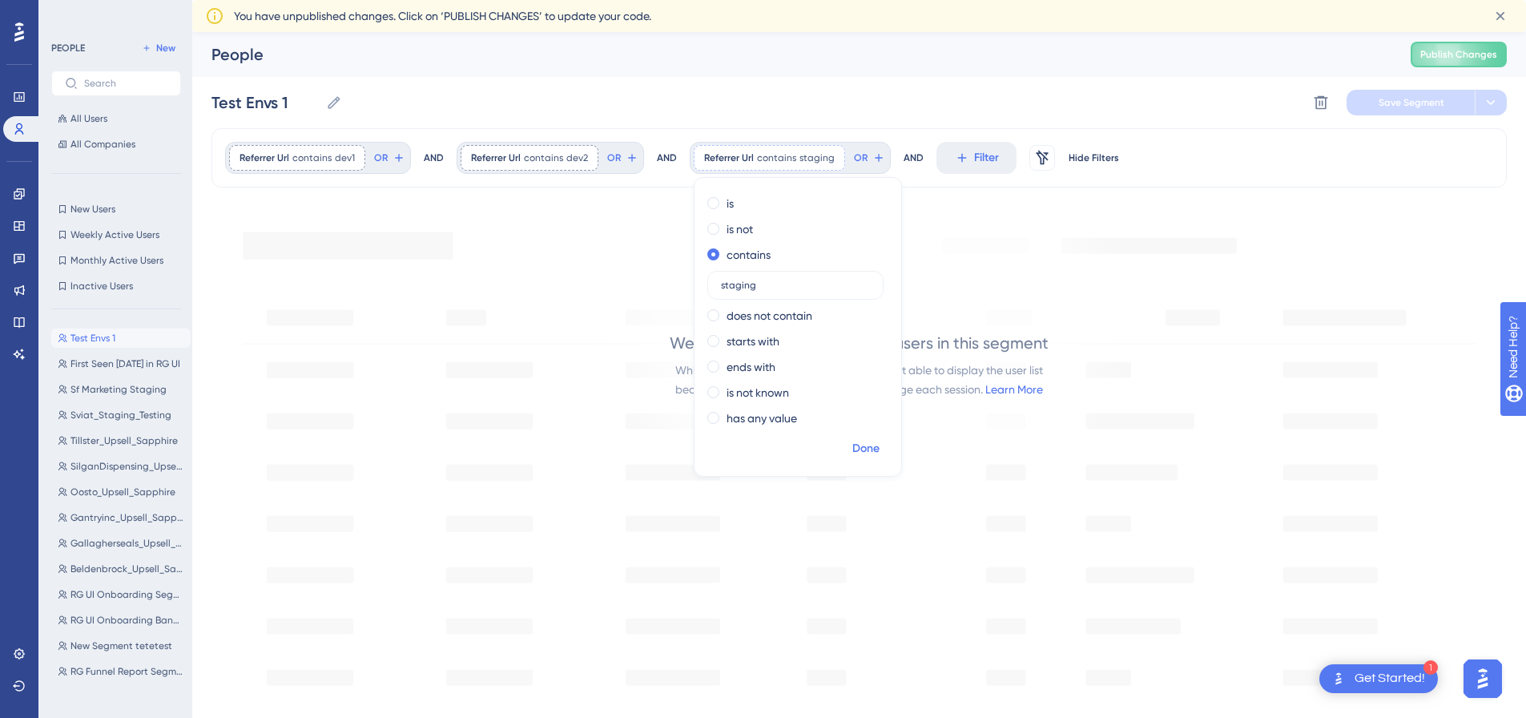
click at [853, 450] on span "Done" at bounding box center [866, 448] width 27 height 19
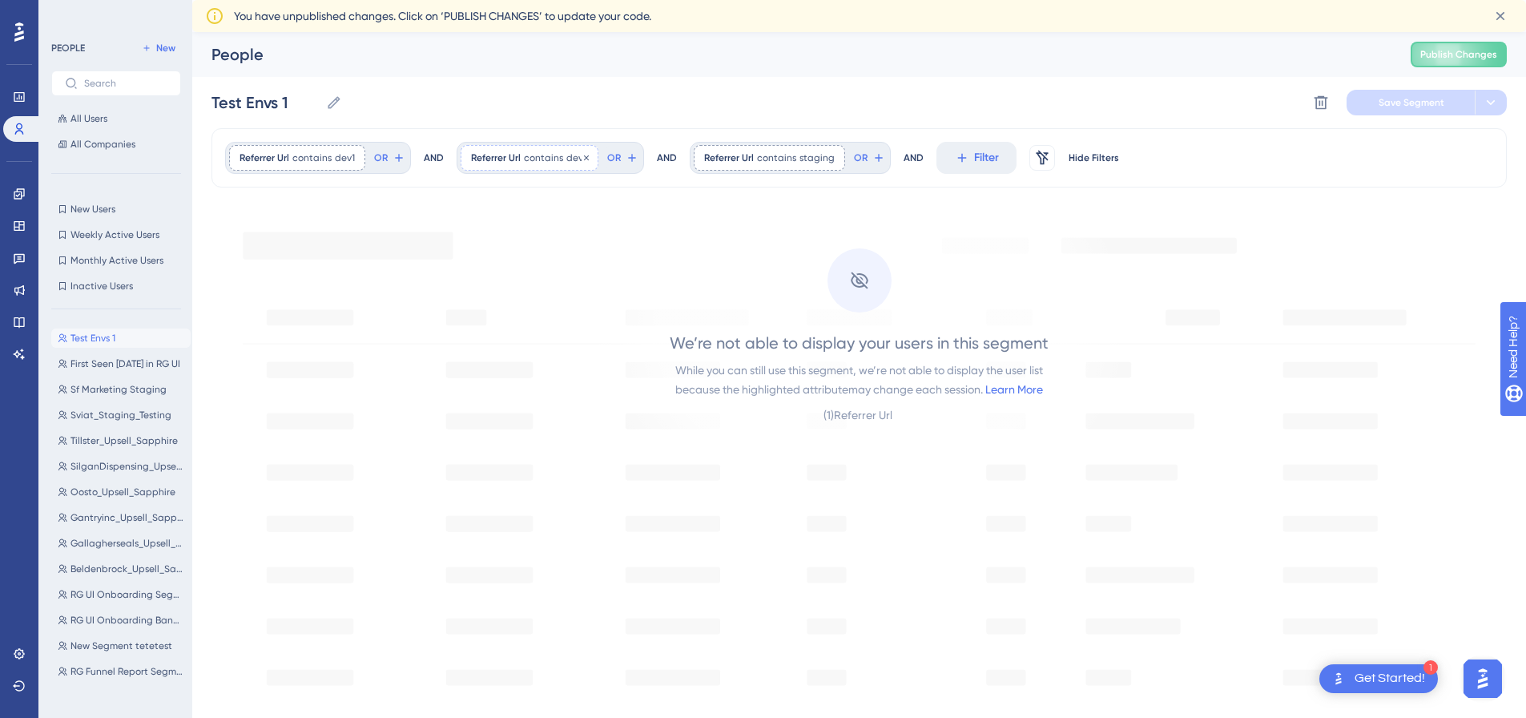
click at [518, 165] on div "Referrer Url contains dev2 dev2 Remove" at bounding box center [530, 158] width 138 height 26
click at [637, 449] on span "Done" at bounding box center [632, 448] width 27 height 19
click at [315, 164] on div "Referrer Url contains dev1 dev1 Remove" at bounding box center [297, 158] width 136 height 26
click at [407, 446] on span "Done" at bounding box center [401, 448] width 27 height 19
click at [102, 364] on span "First Seen [DATE] in RG UI" at bounding box center [126, 363] width 110 height 13
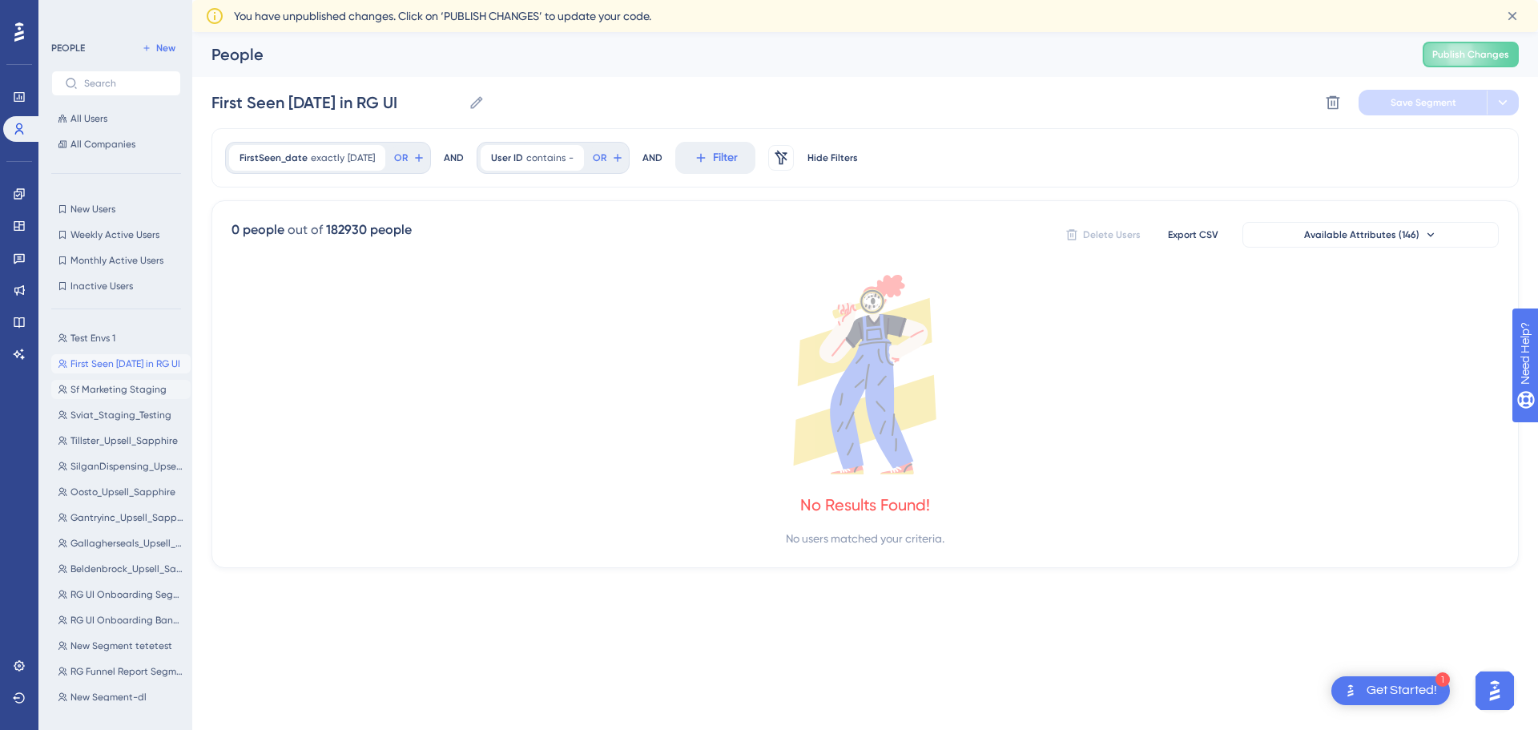
click at [107, 385] on span "Sf Marketing Staging" at bounding box center [119, 389] width 96 height 13
type input "Sf Marketing Staging"
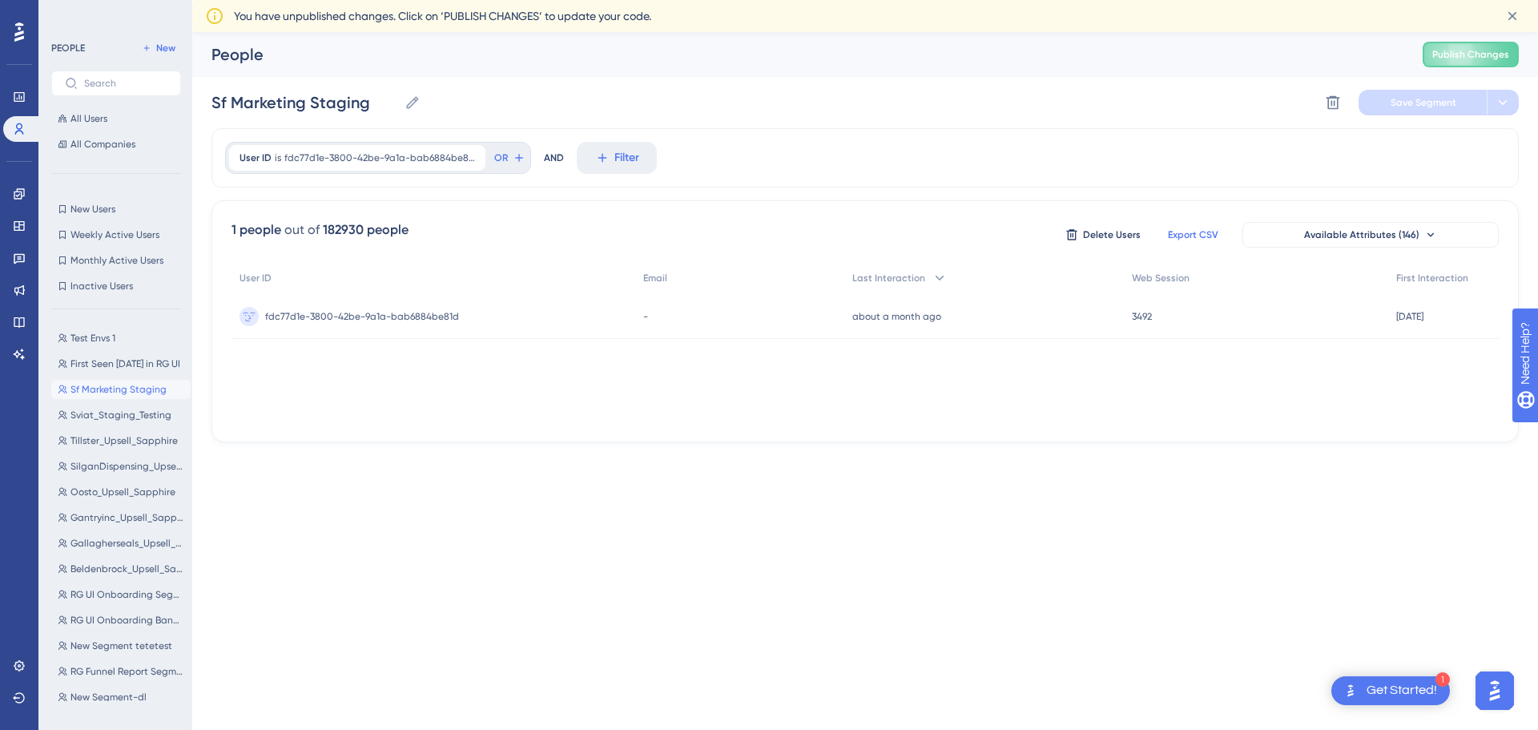
click at [1199, 234] on span "Export CSV" at bounding box center [1193, 234] width 50 height 13
click at [1115, 236] on span "Delete Users" at bounding box center [1112, 234] width 58 height 13
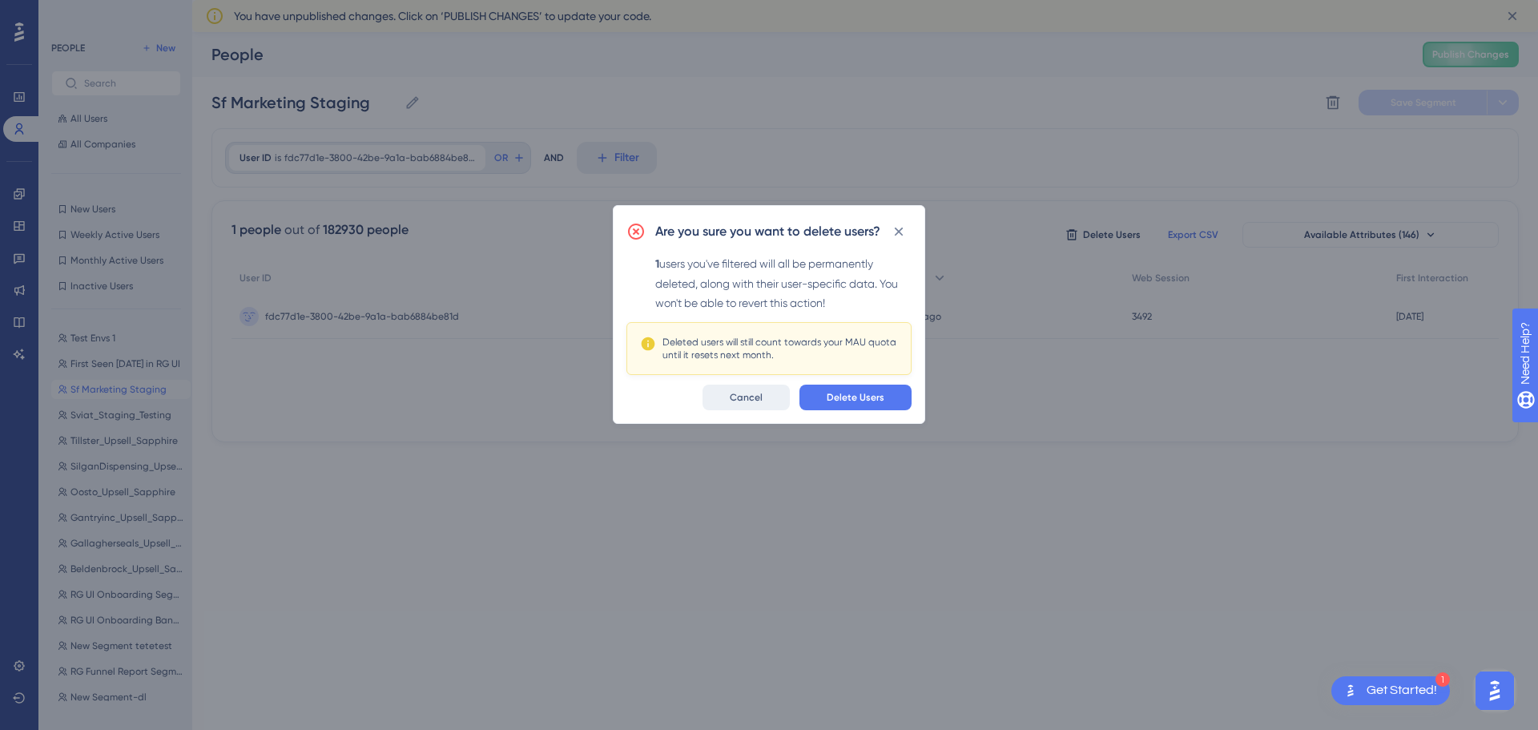
click at [760, 401] on span "Cancel" at bounding box center [746, 397] width 33 height 13
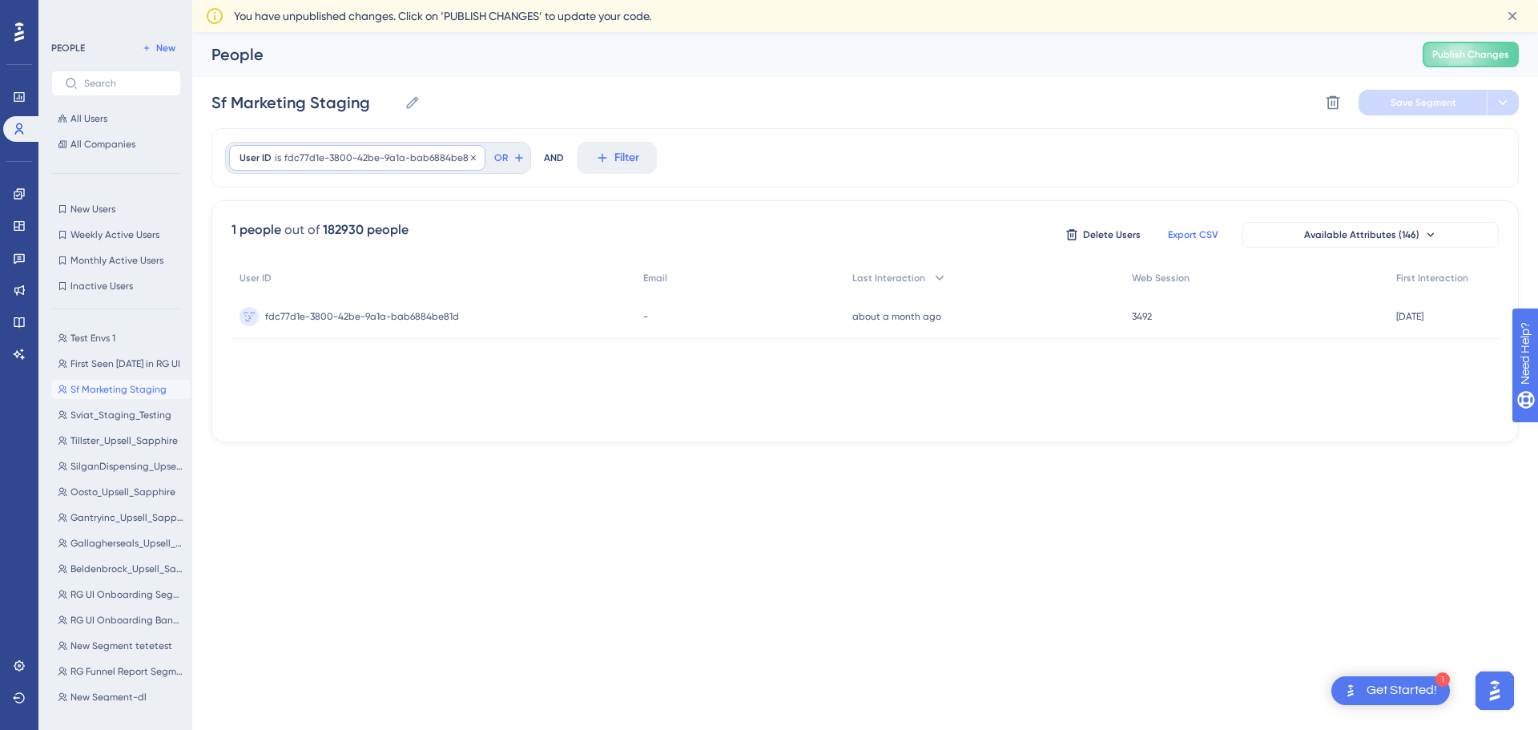
click at [444, 150] on div "User ID is fdc77d1e-3800-42be-9a1a-bab6884be81d fdc77d1e-3800-42be-9a1a-bab6884…" at bounding box center [357, 158] width 256 height 26
click at [1066, 35] on div "People Publish Changes" at bounding box center [865, 54] width 1346 height 45
click at [486, 160] on div "User ID is fdc77d1e-3800-42be-9a1a-bab6884be81d fdc77d1e-3800-42be-9a1a-bab6884…" at bounding box center [378, 158] width 306 height 32
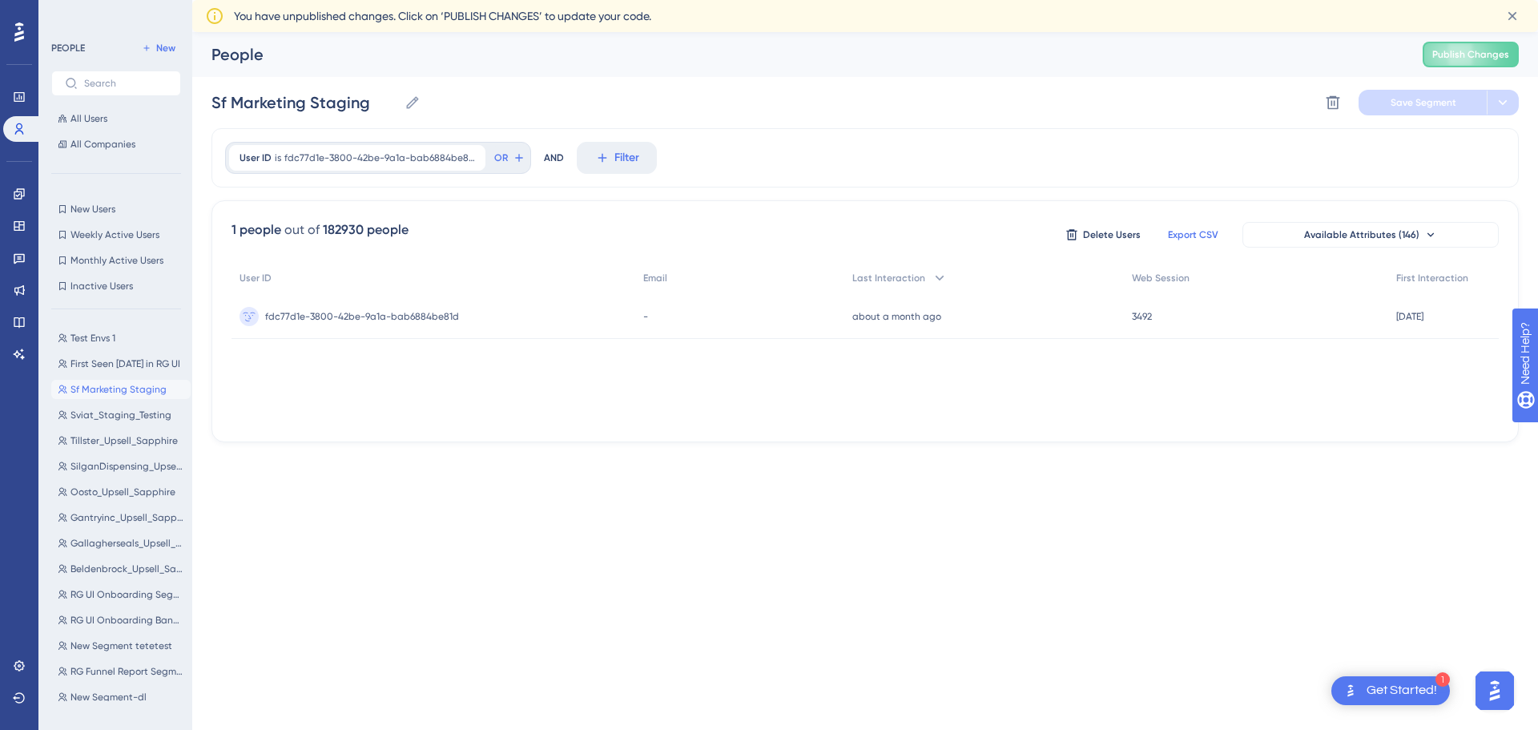
click at [480, 171] on div "User ID is fdc77d1e-3800-42be-9a1a-bab6884be81d fdc77d1e-3800-42be-9a1a-bab6884…" at bounding box center [378, 158] width 306 height 32
drag, startPoint x: 480, startPoint y: 171, endPoint x: 512, endPoint y: 180, distance: 33.2
click at [483, 173] on div "User ID is fdc77d1e-3800-42be-9a1a-bab6884be81d fdc77d1e-3800-42be-9a1a-bab6884…" at bounding box center [378, 158] width 306 height 32
click at [978, 178] on div "User ID is fdc77d1e-3800-42be-9a1a-bab6884be81d fdc77d1e-3800-42be-9a1a-bab6884…" at bounding box center [866, 157] width 1308 height 59
click at [441, 159] on span "fdc77d1e-3800-42be-9a1a-bab6884be81d" at bounding box center [379, 157] width 191 height 13
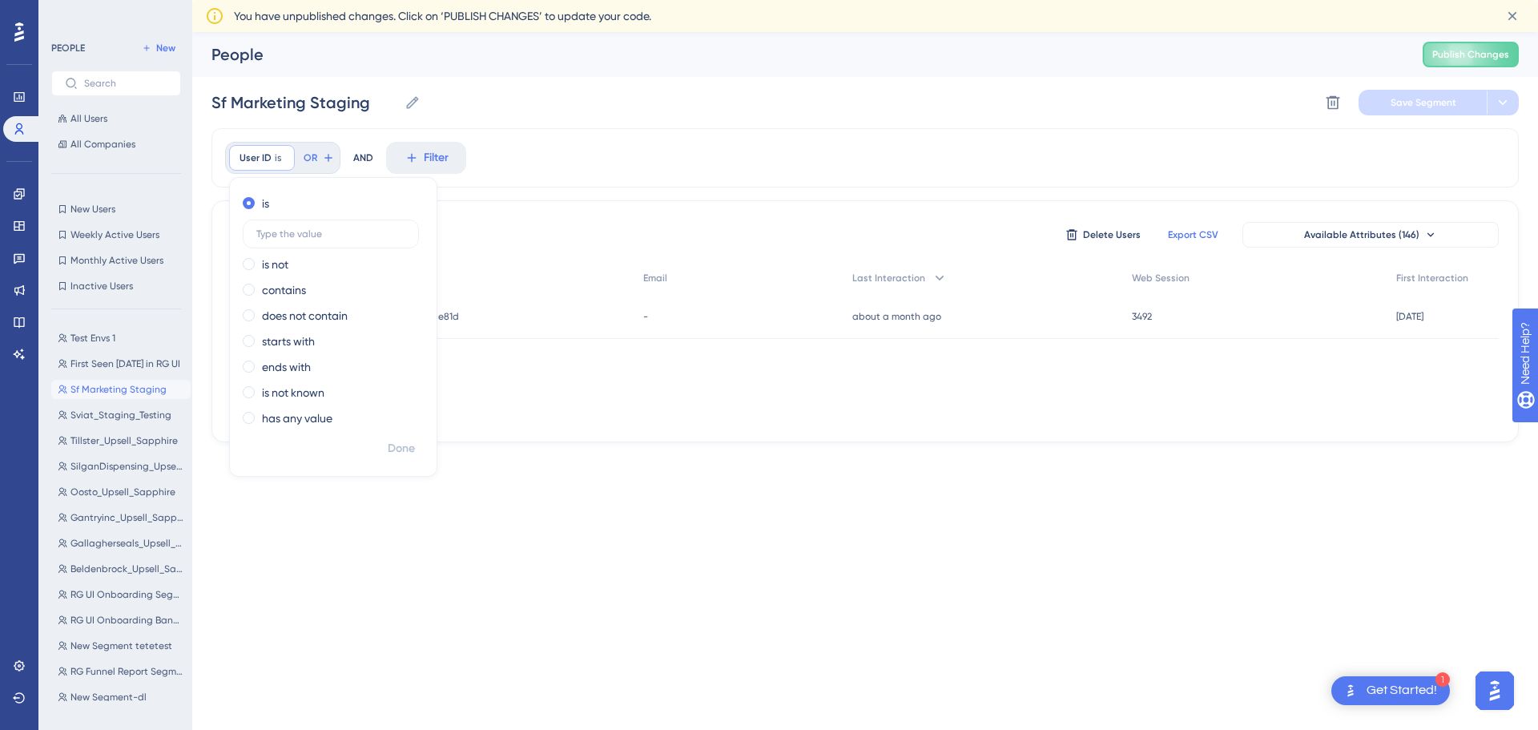
click at [412, 470] on div "Done" at bounding box center [333, 455] width 207 height 42
click at [685, 0] on html "1 Get Started! Performance Users Engagement Widgets Feedback Product Updates Kn…" at bounding box center [769, 0] width 1538 height 0
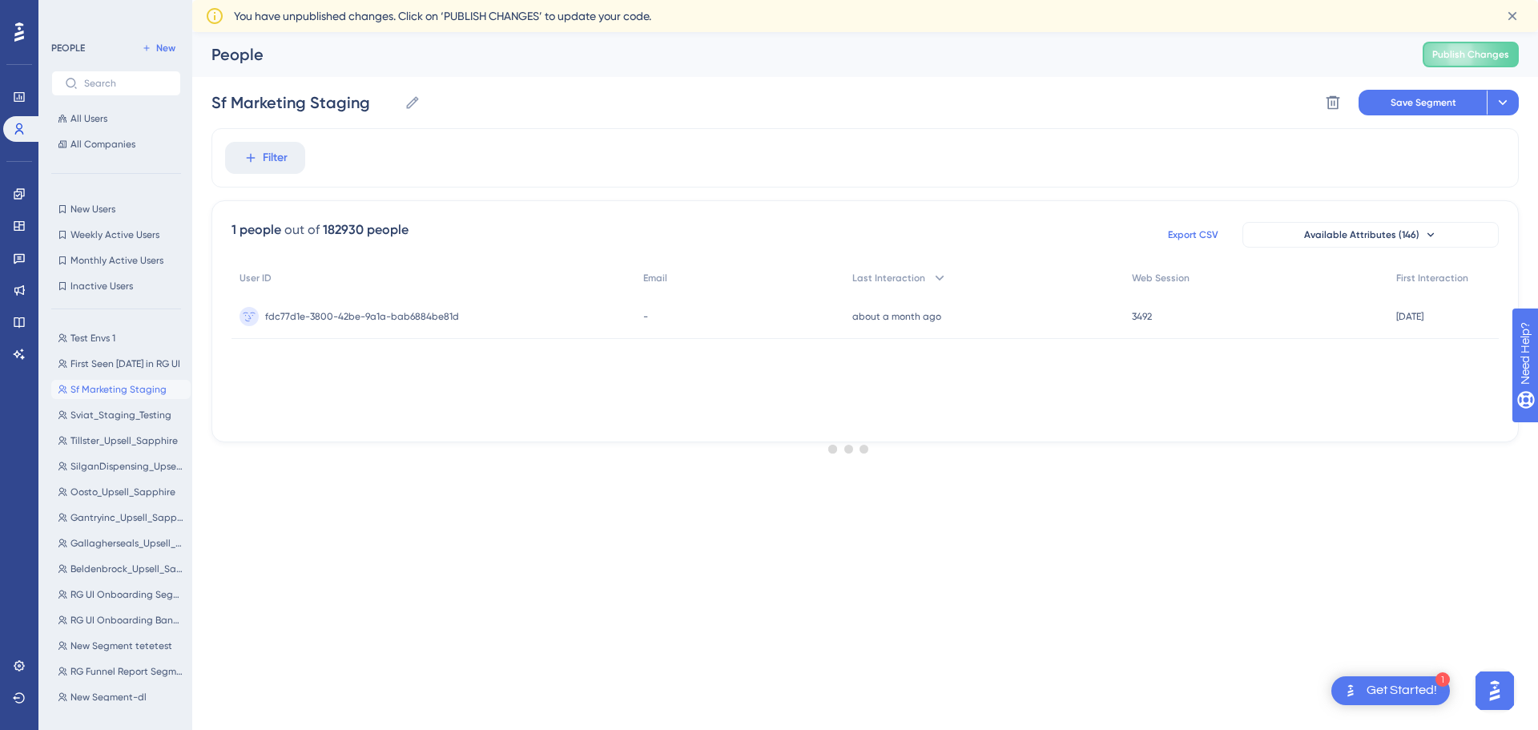
click at [679, 550] on div at bounding box center [849, 448] width 1378 height 615
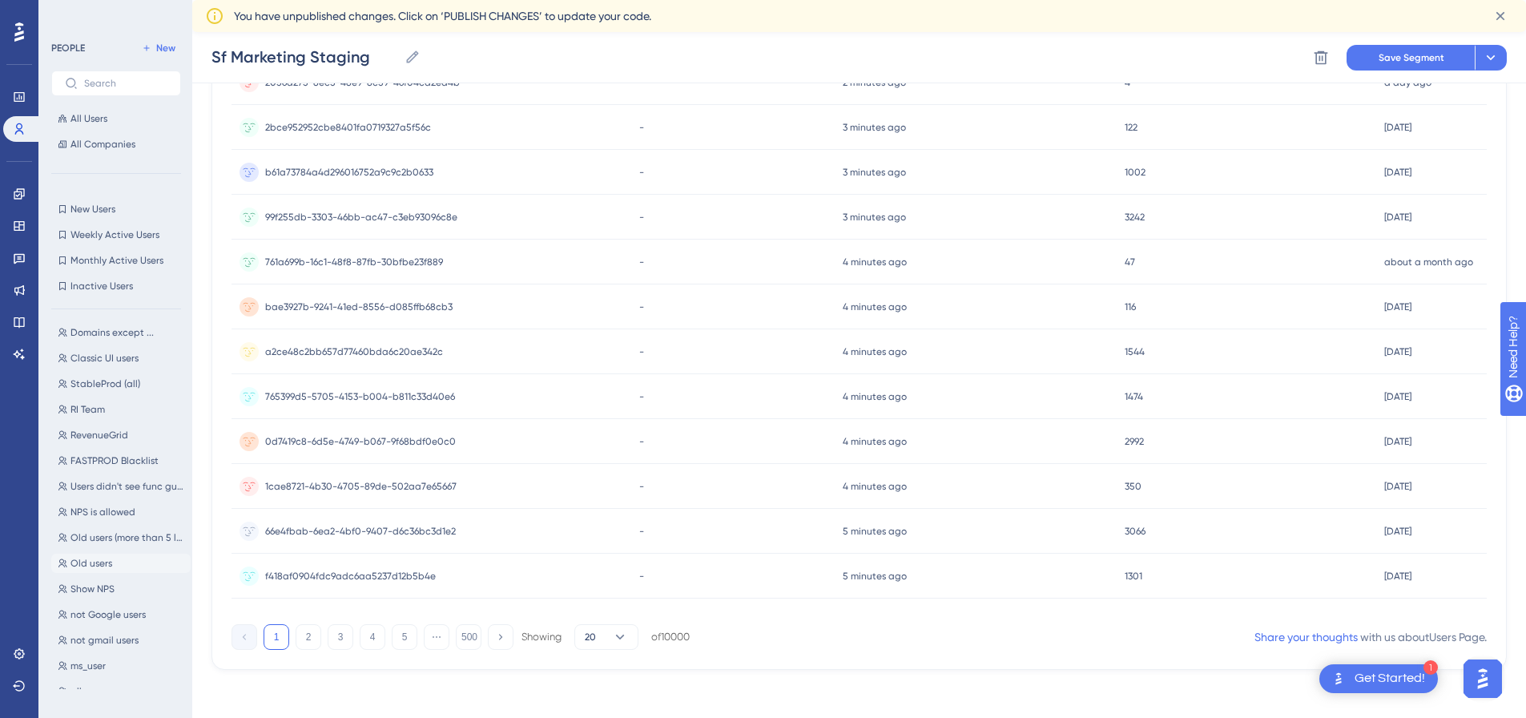
scroll to position [608, 0]
click at [1377, 675] on div "Get Started!" at bounding box center [1390, 679] width 71 height 18
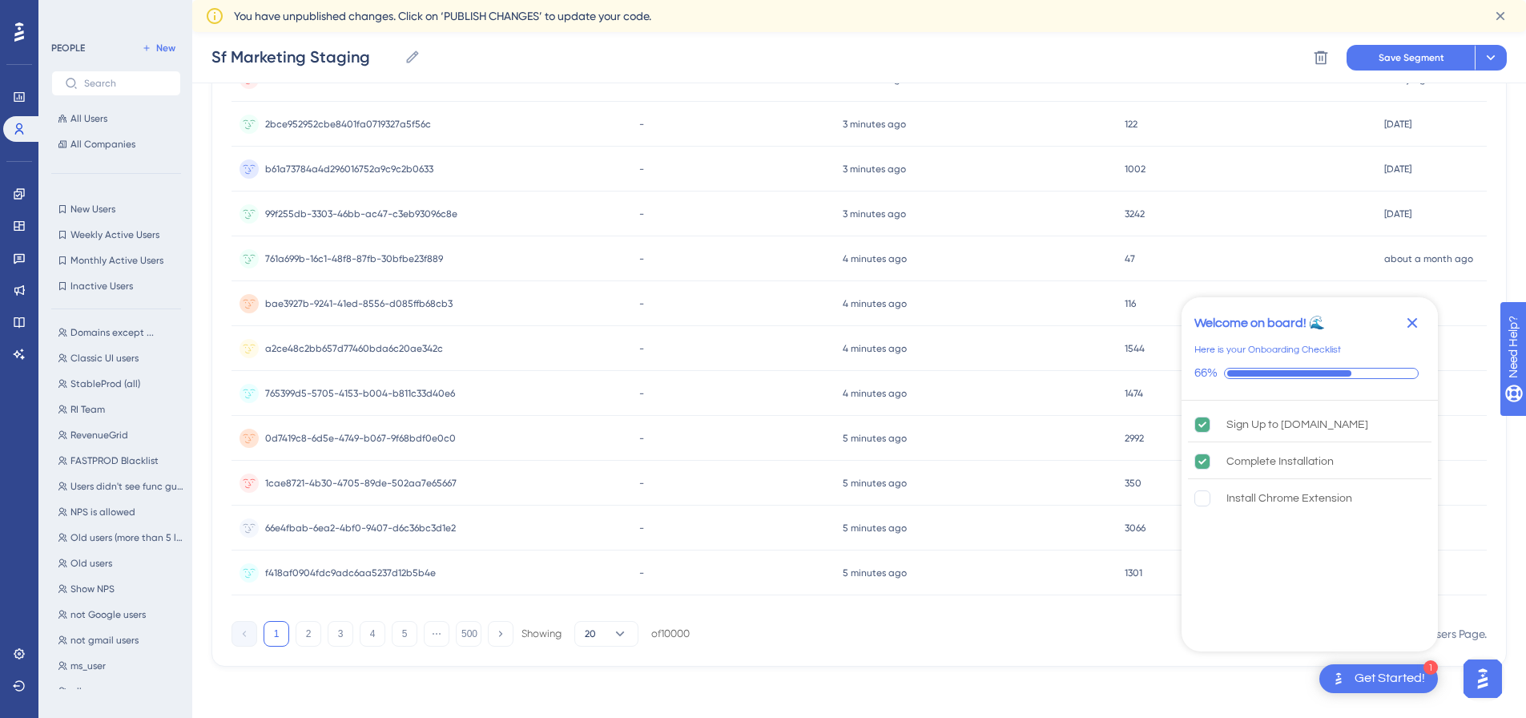
click at [1412, 329] on icon "Close Checklist" at bounding box center [1412, 322] width 19 height 19
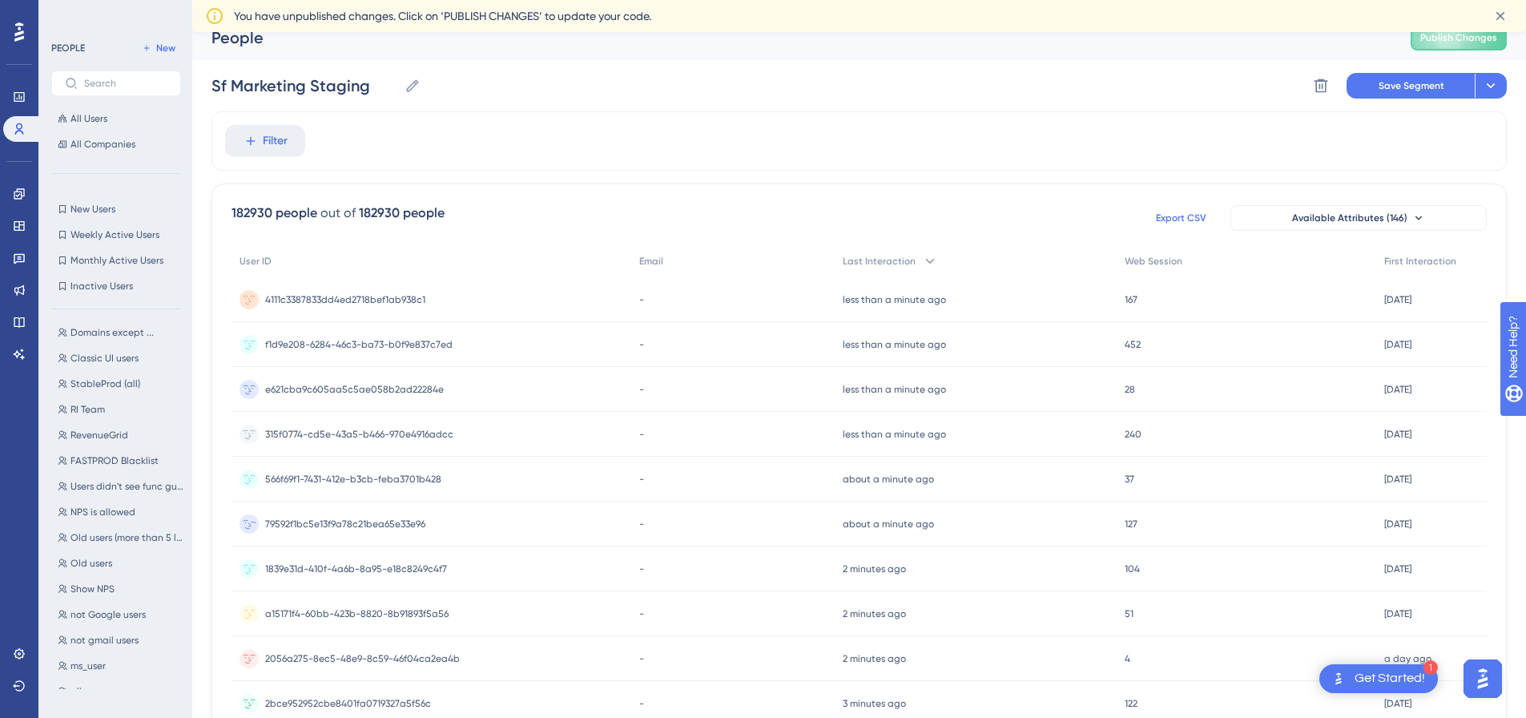
scroll to position [0, 0]
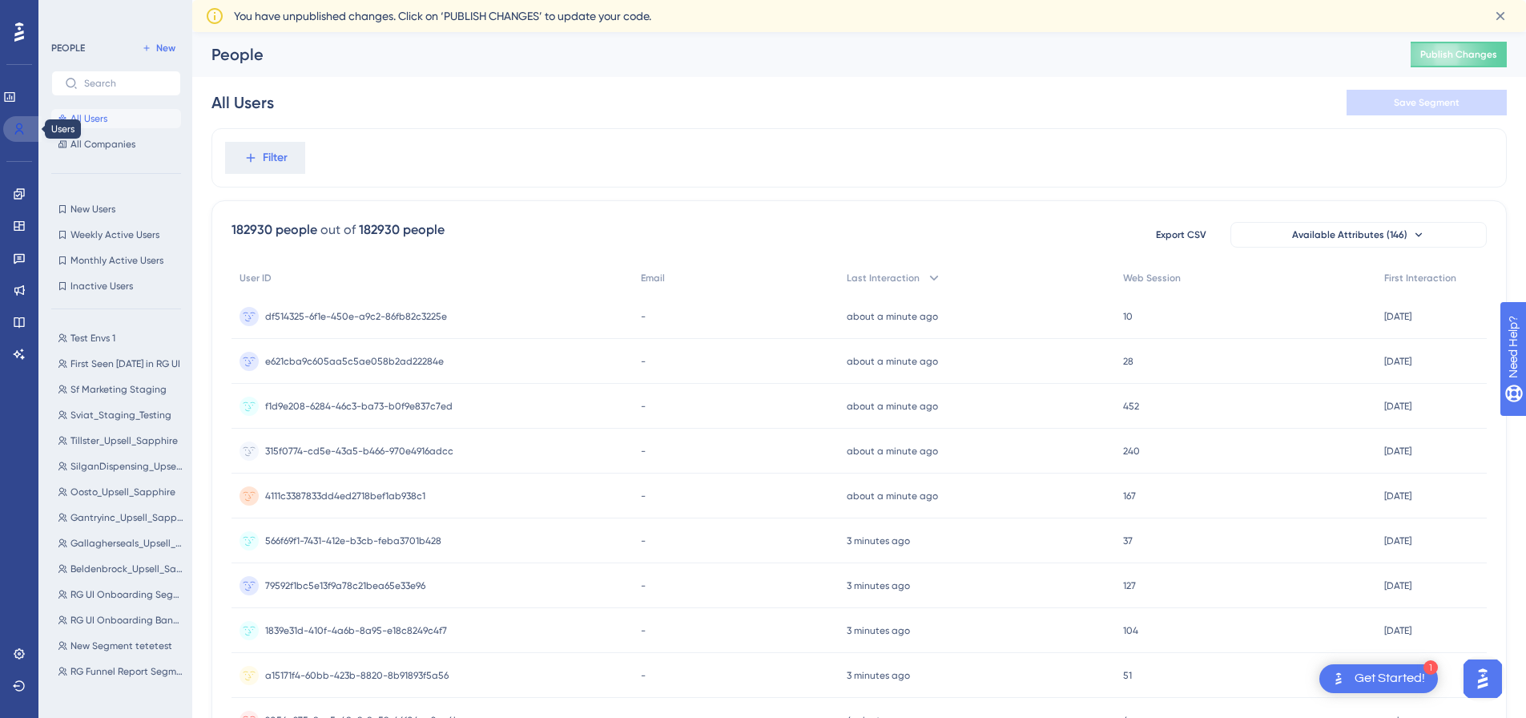
click at [21, 133] on icon at bounding box center [19, 129] width 13 height 13
click at [94, 120] on span "All Users" at bounding box center [89, 118] width 37 height 13
click at [20, 196] on icon at bounding box center [19, 193] width 13 height 13
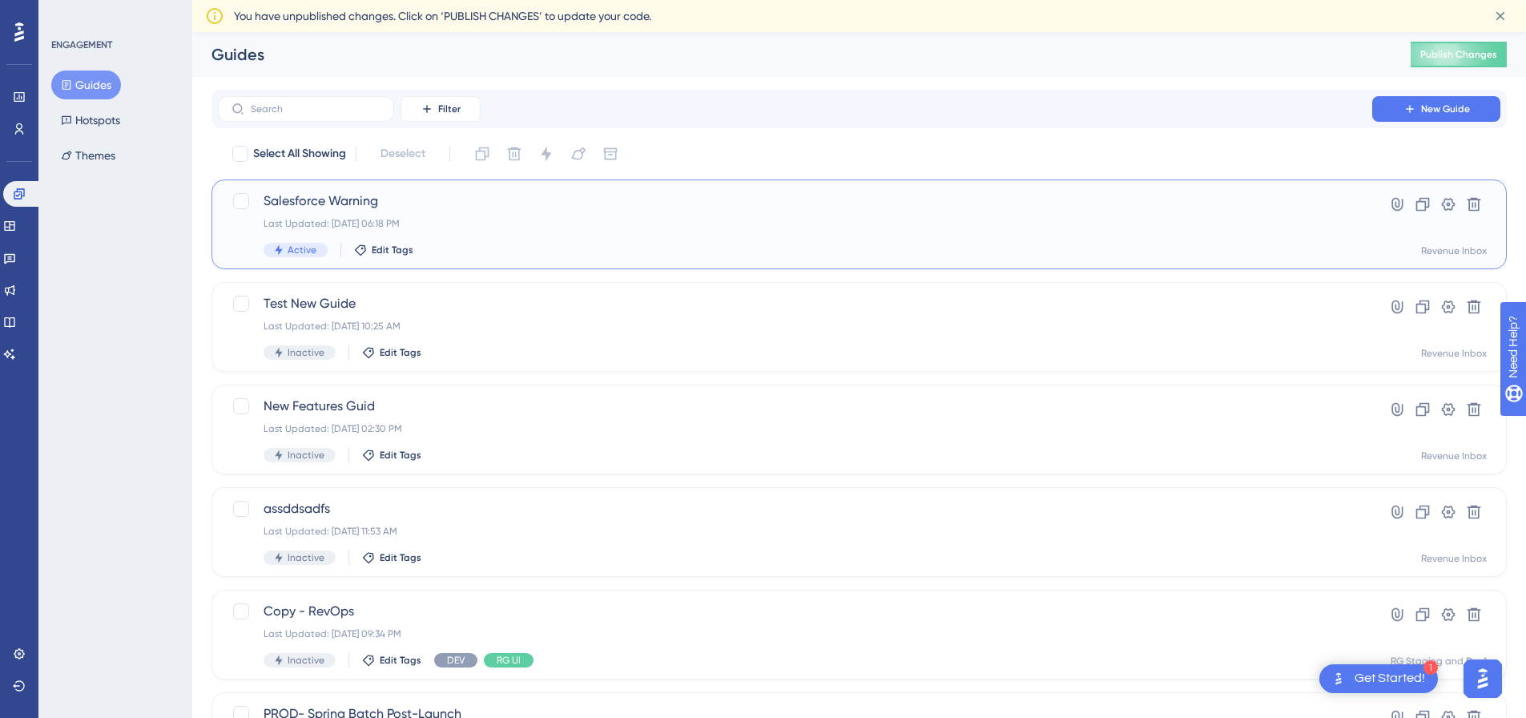
click at [1186, 207] on span "Salesforce Warning" at bounding box center [795, 201] width 1063 height 19
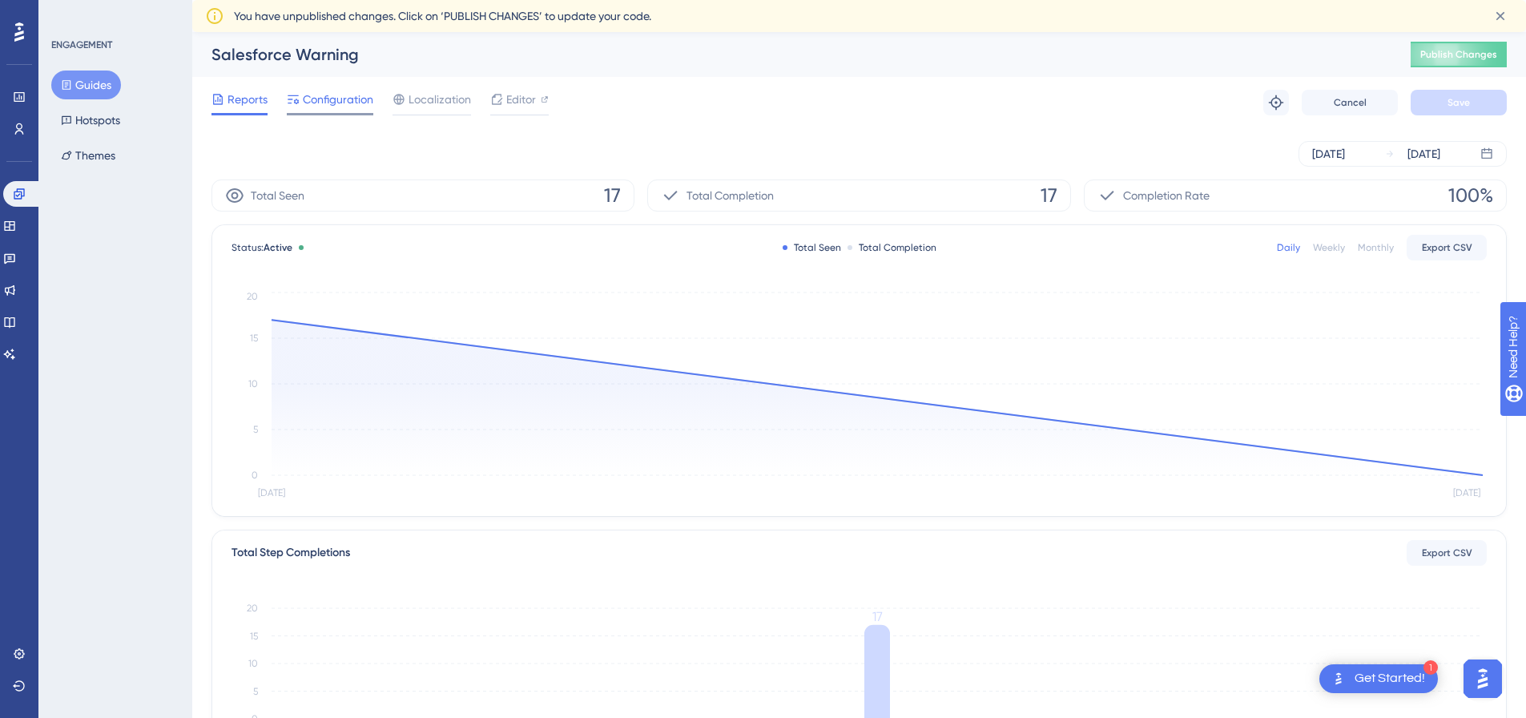
click at [358, 105] on span "Configuration" at bounding box center [338, 99] width 71 height 19
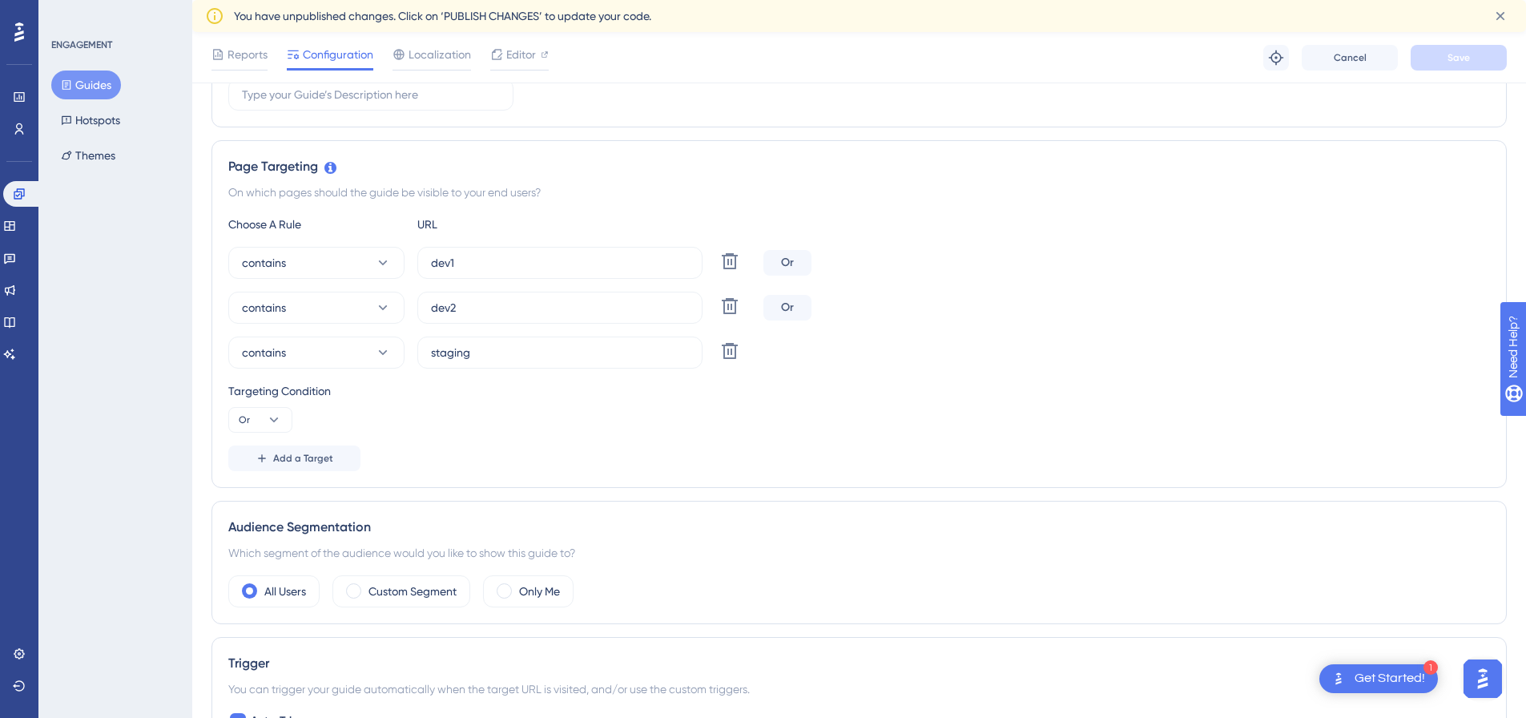
scroll to position [321, 0]
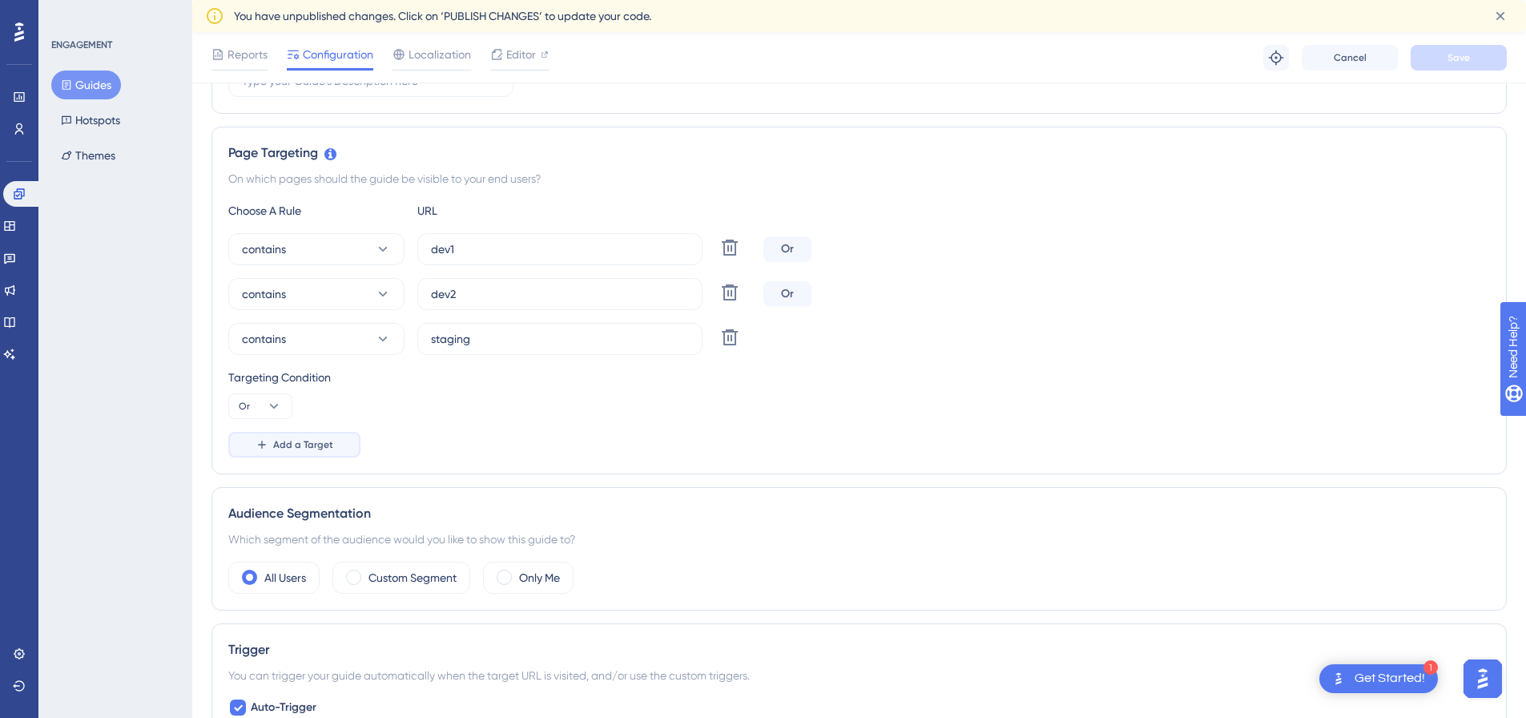
click at [282, 441] on span "Add a Target" at bounding box center [303, 444] width 60 height 13
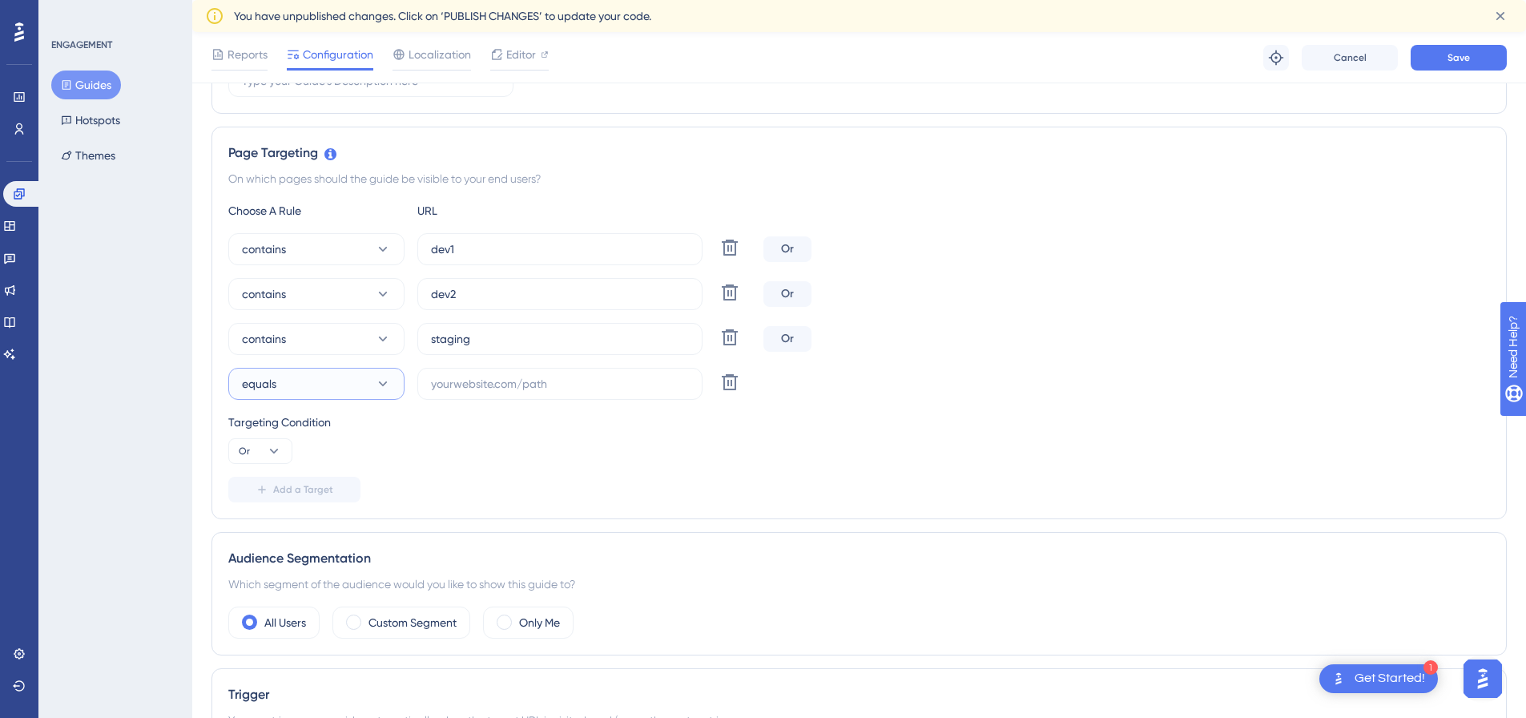
click at [328, 390] on button "equals" at bounding box center [316, 384] width 176 height 32
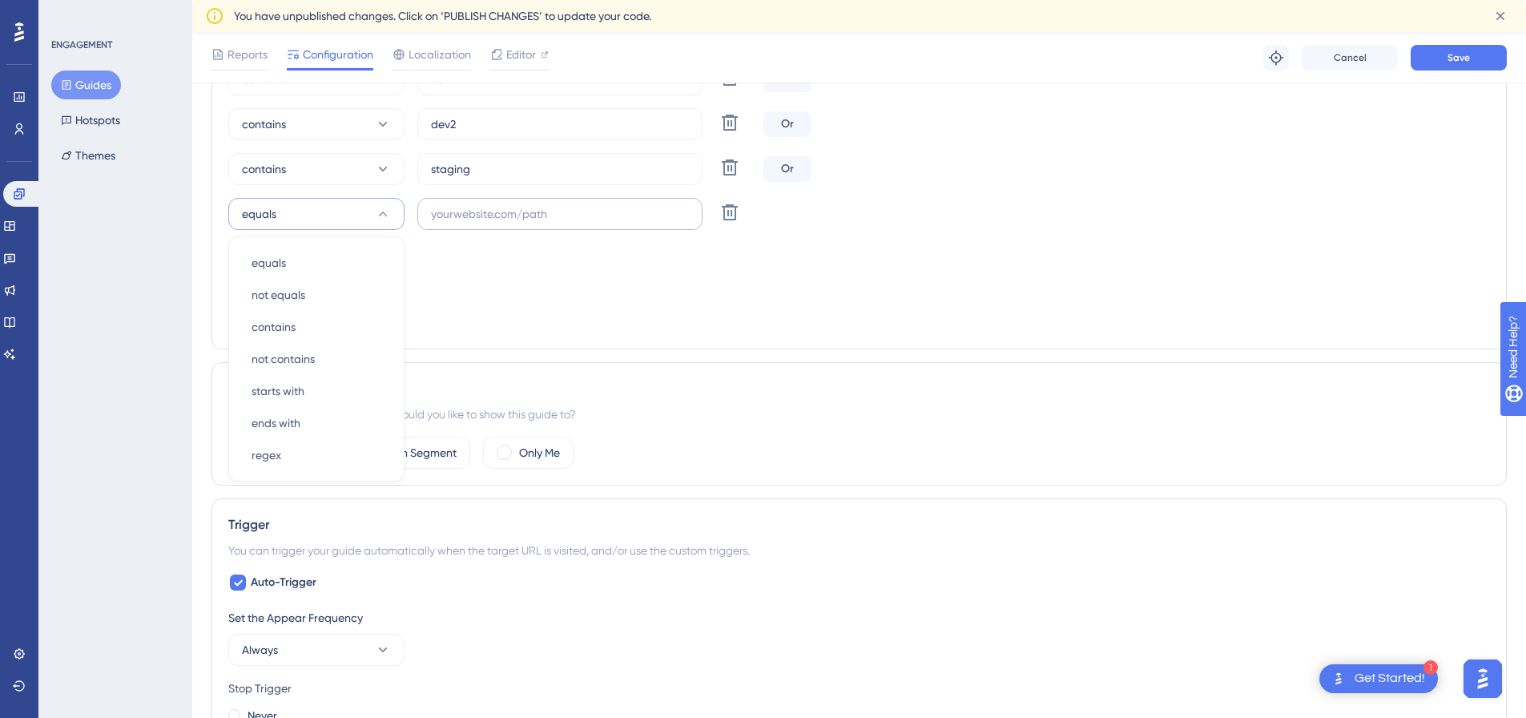
click at [531, 224] on label at bounding box center [559, 214] width 285 height 32
click at [531, 223] on input "text" at bounding box center [560, 214] width 258 height 18
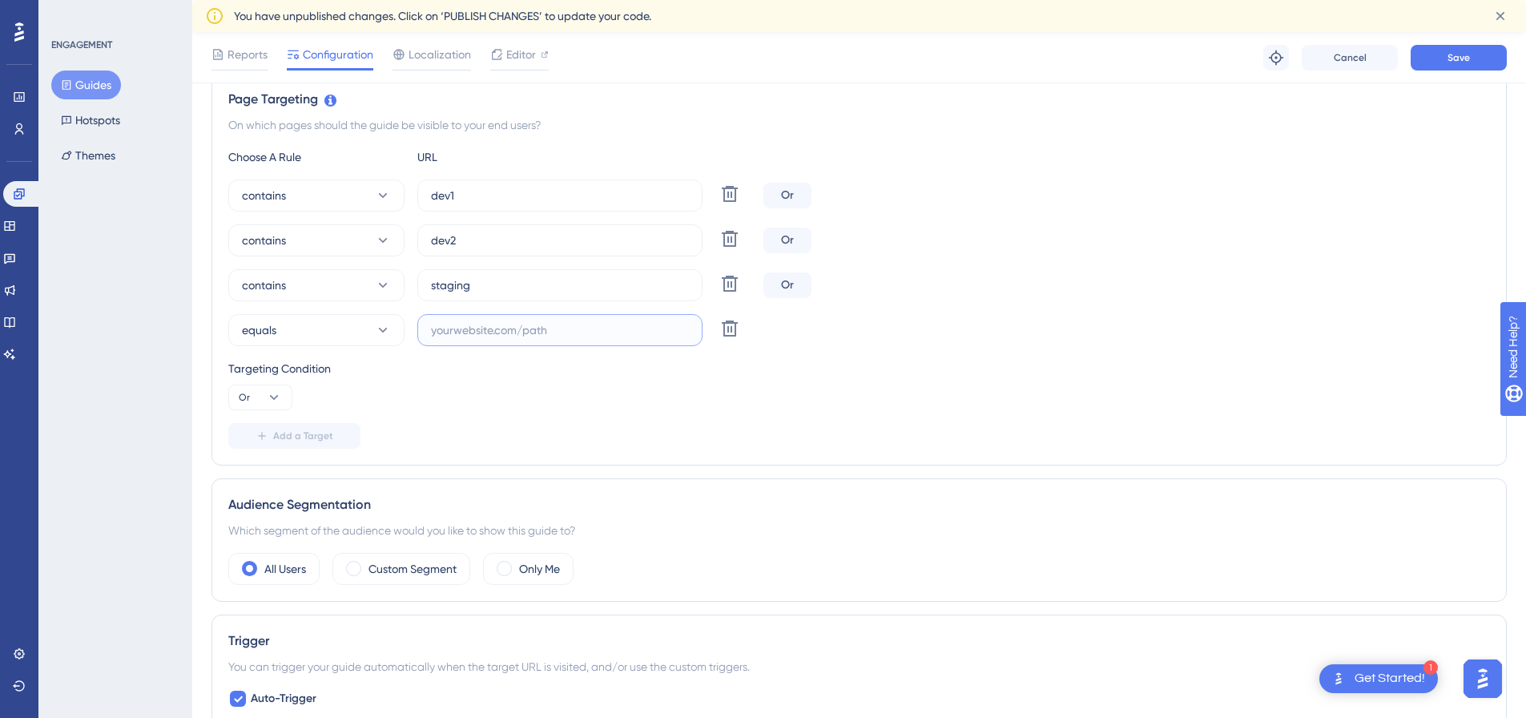
scroll to position [170, 0]
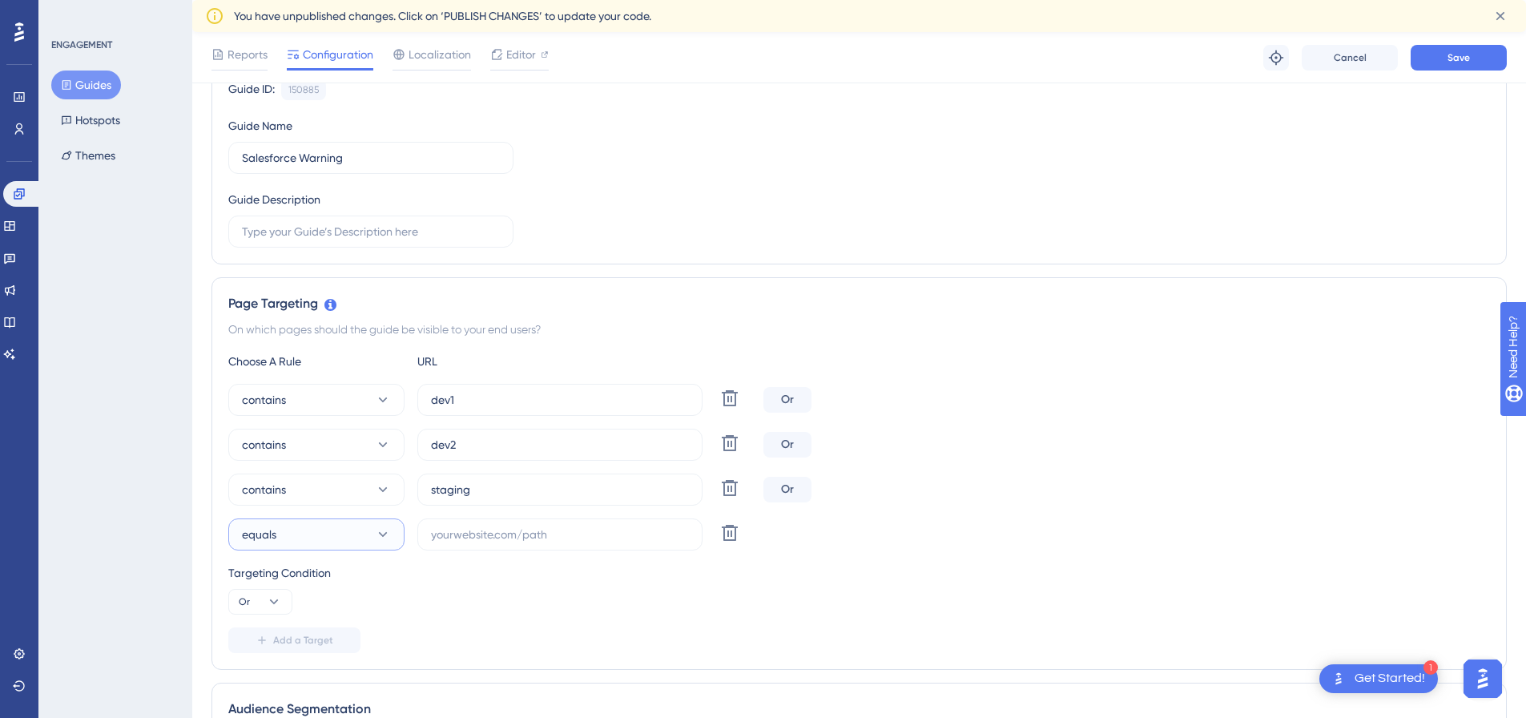
click at [329, 526] on button "equals" at bounding box center [316, 534] width 176 height 32
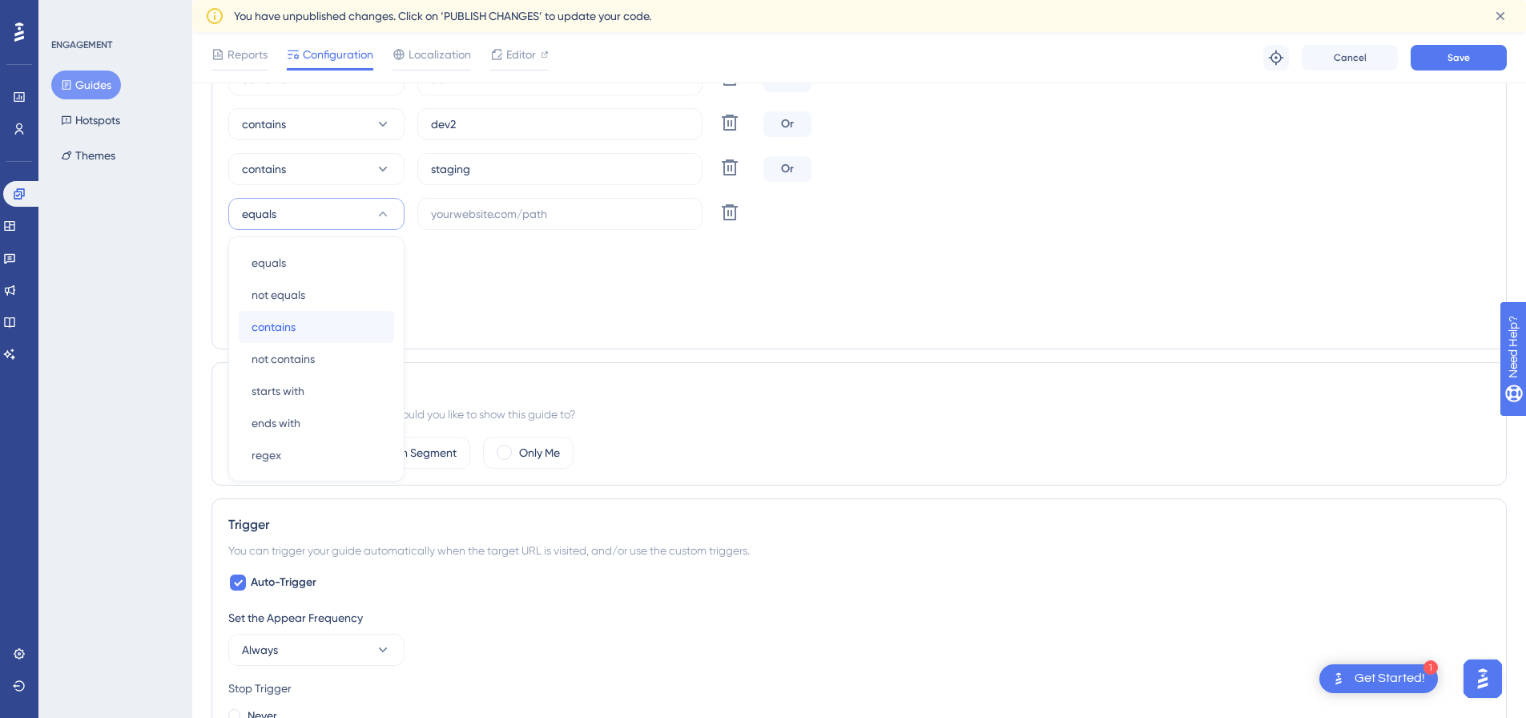
click at [310, 326] on div "contains contains" at bounding box center [317, 327] width 130 height 32
click at [732, 87] on icon at bounding box center [729, 77] width 19 height 19
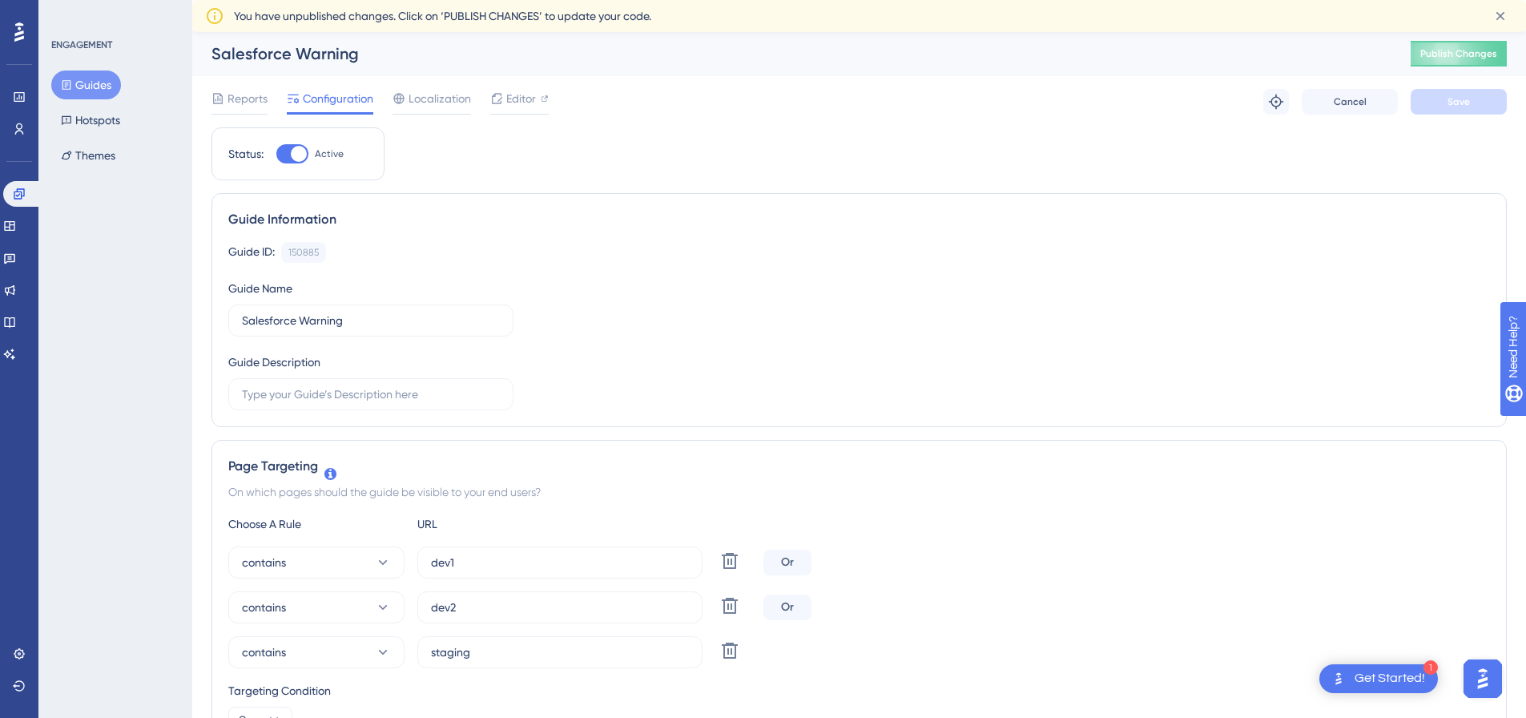
scroll to position [0, 0]
click at [18, 99] on icon at bounding box center [19, 97] width 10 height 10
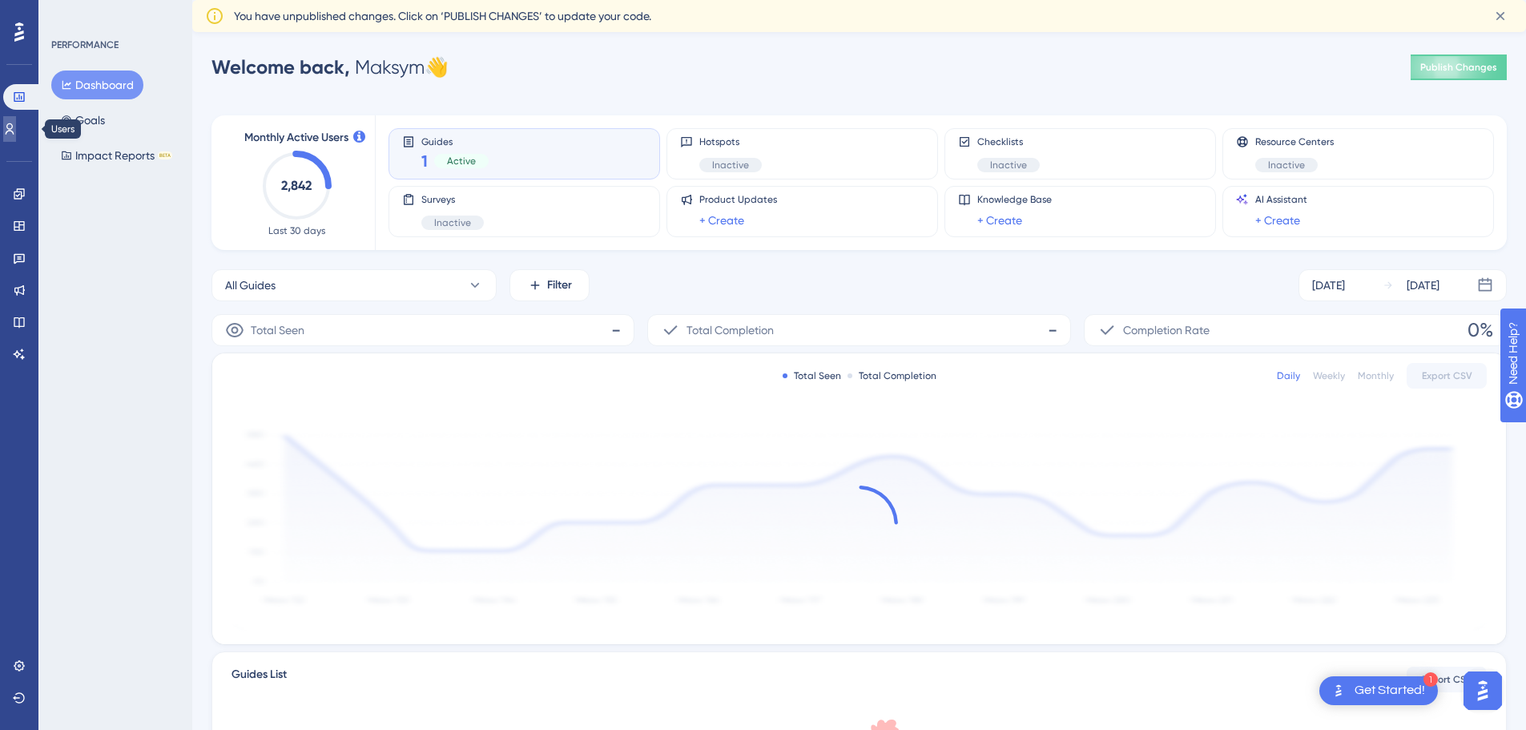
click at [15, 130] on icon at bounding box center [9, 129] width 13 height 13
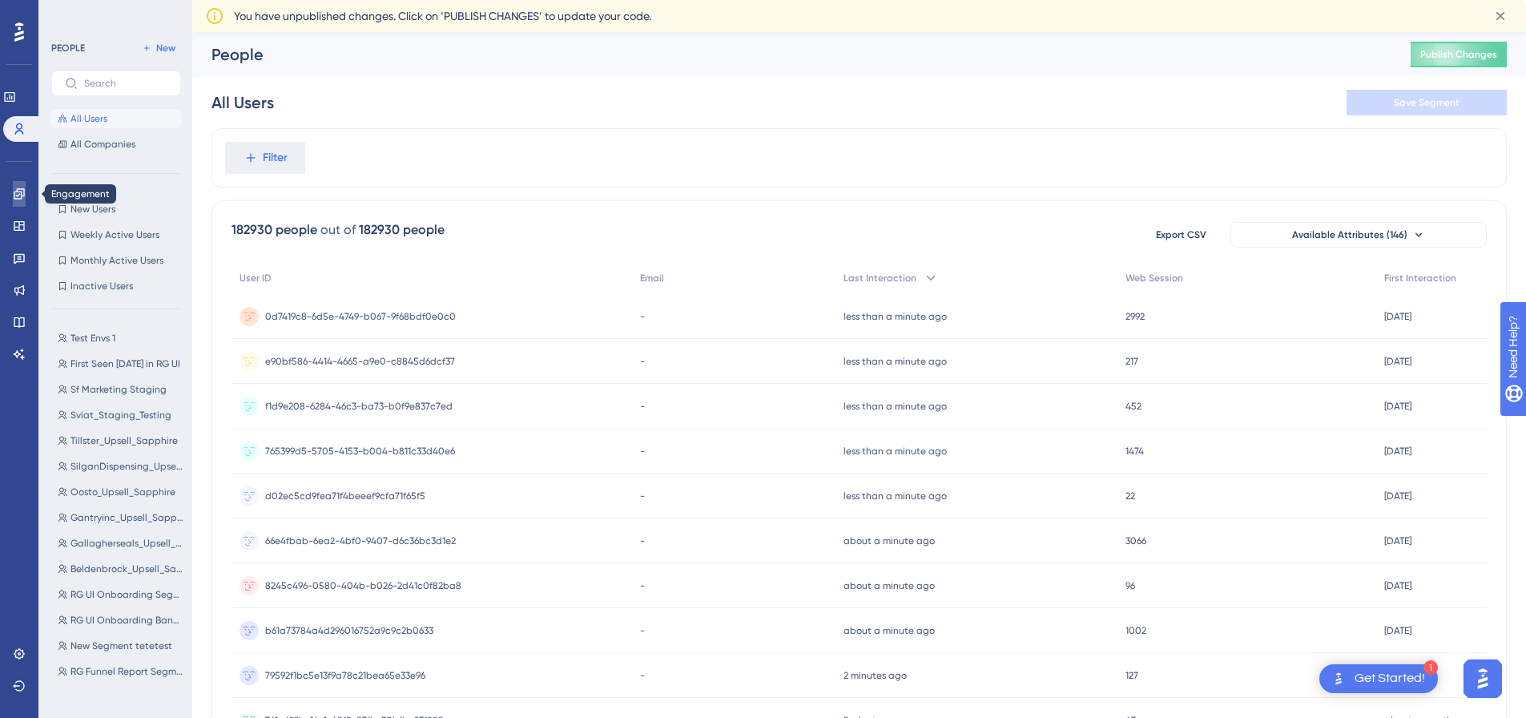
click at [17, 192] on icon at bounding box center [19, 193] width 10 height 10
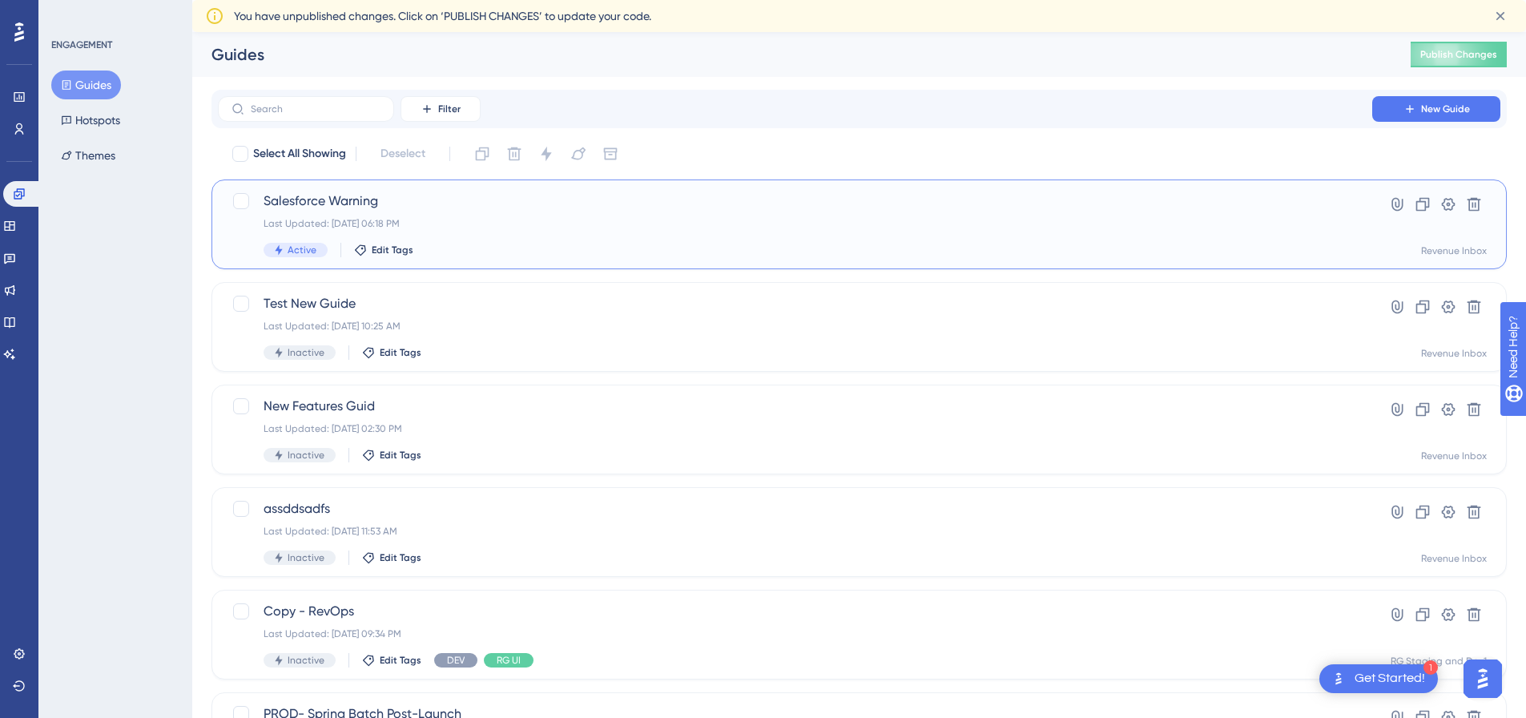
click at [466, 230] on div "Salesforce Warning Last Updated: Aug 29 2025, 06:18 PM Active Edit Tags" at bounding box center [795, 225] width 1063 height 66
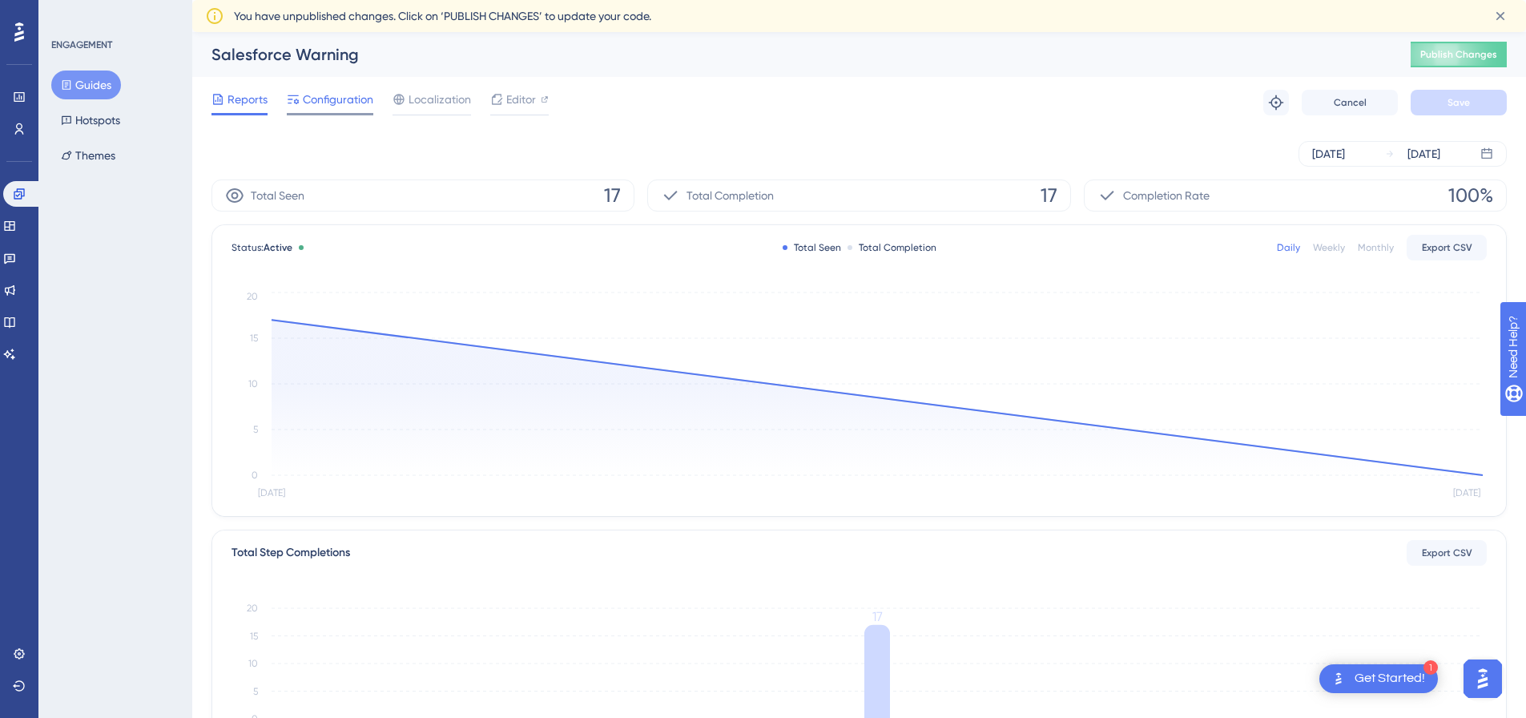
click at [359, 104] on span "Configuration" at bounding box center [338, 99] width 71 height 19
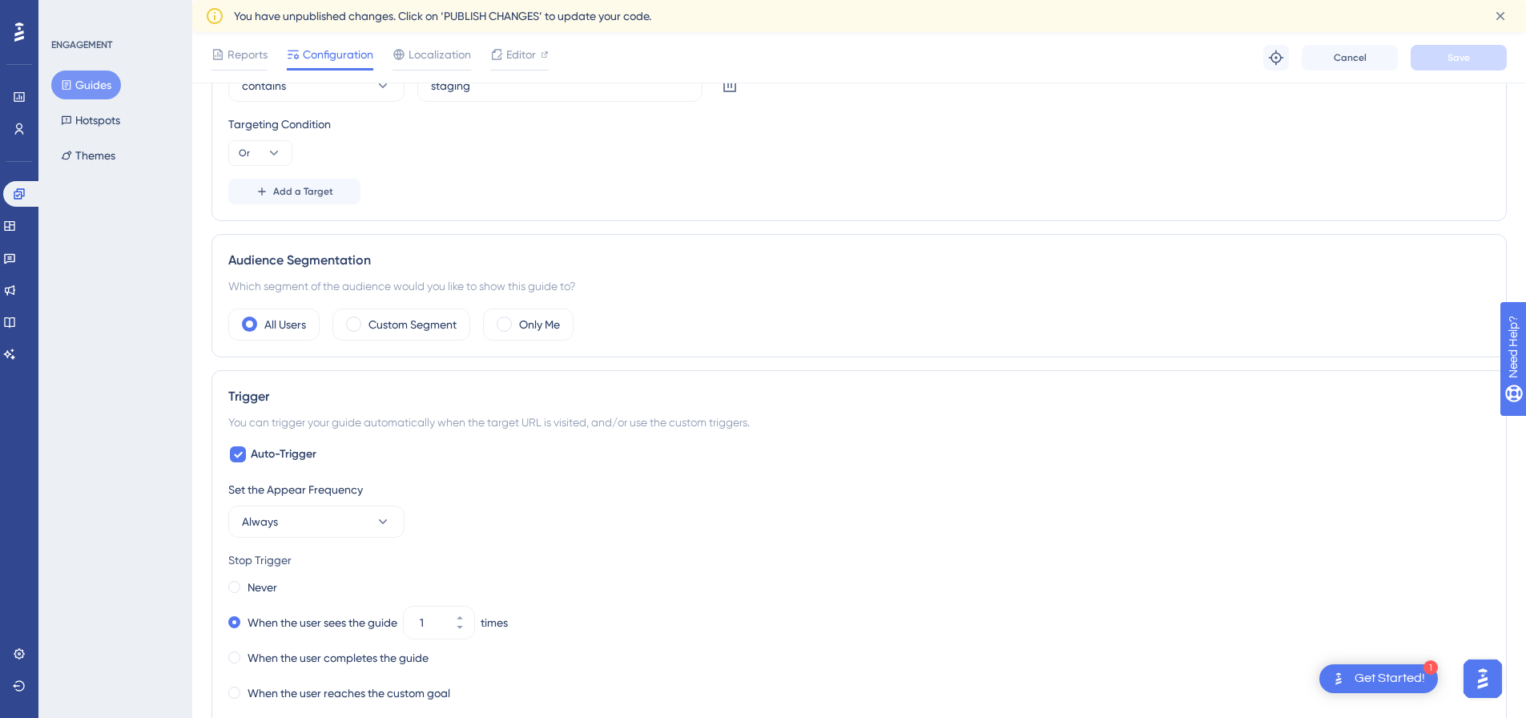
scroll to position [401, 0]
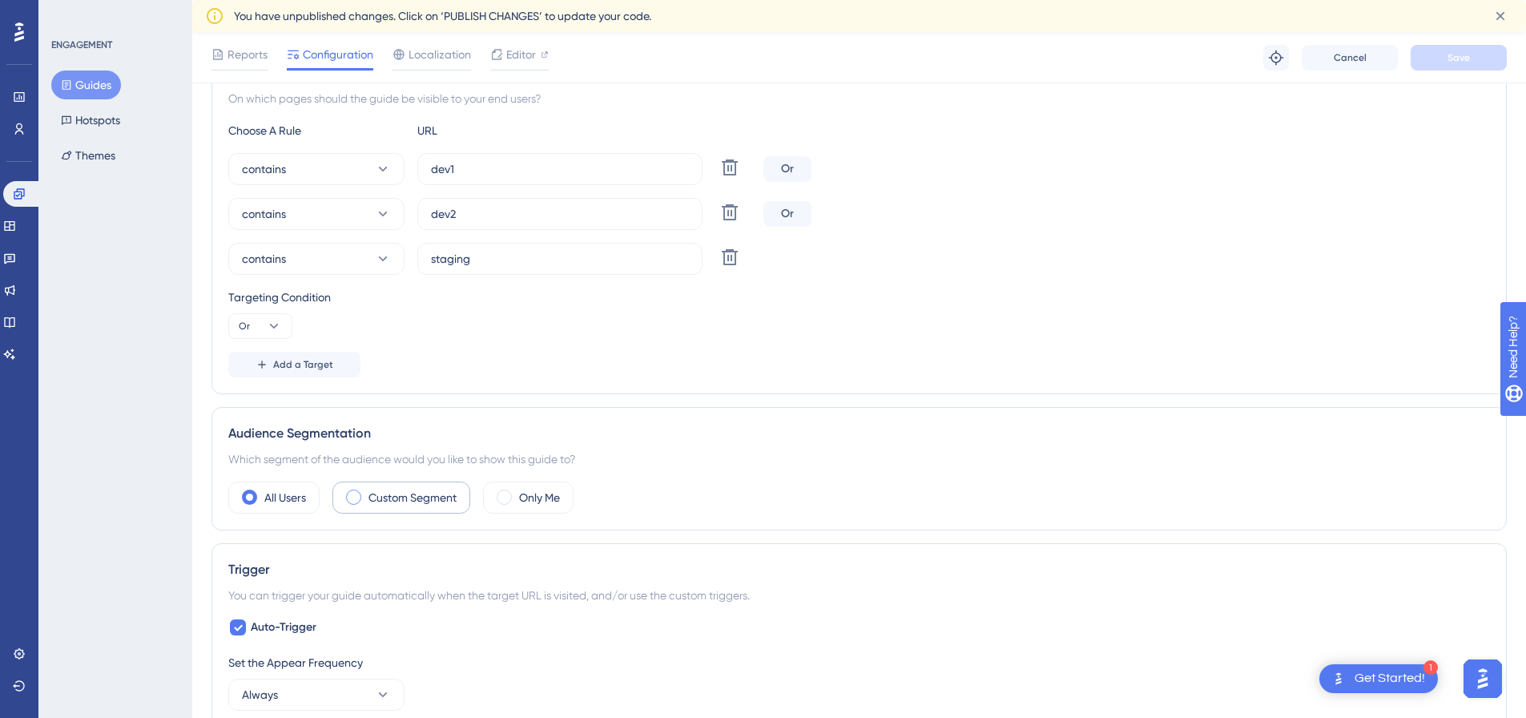
click at [405, 493] on label "Custom Segment" at bounding box center [413, 497] width 88 height 19
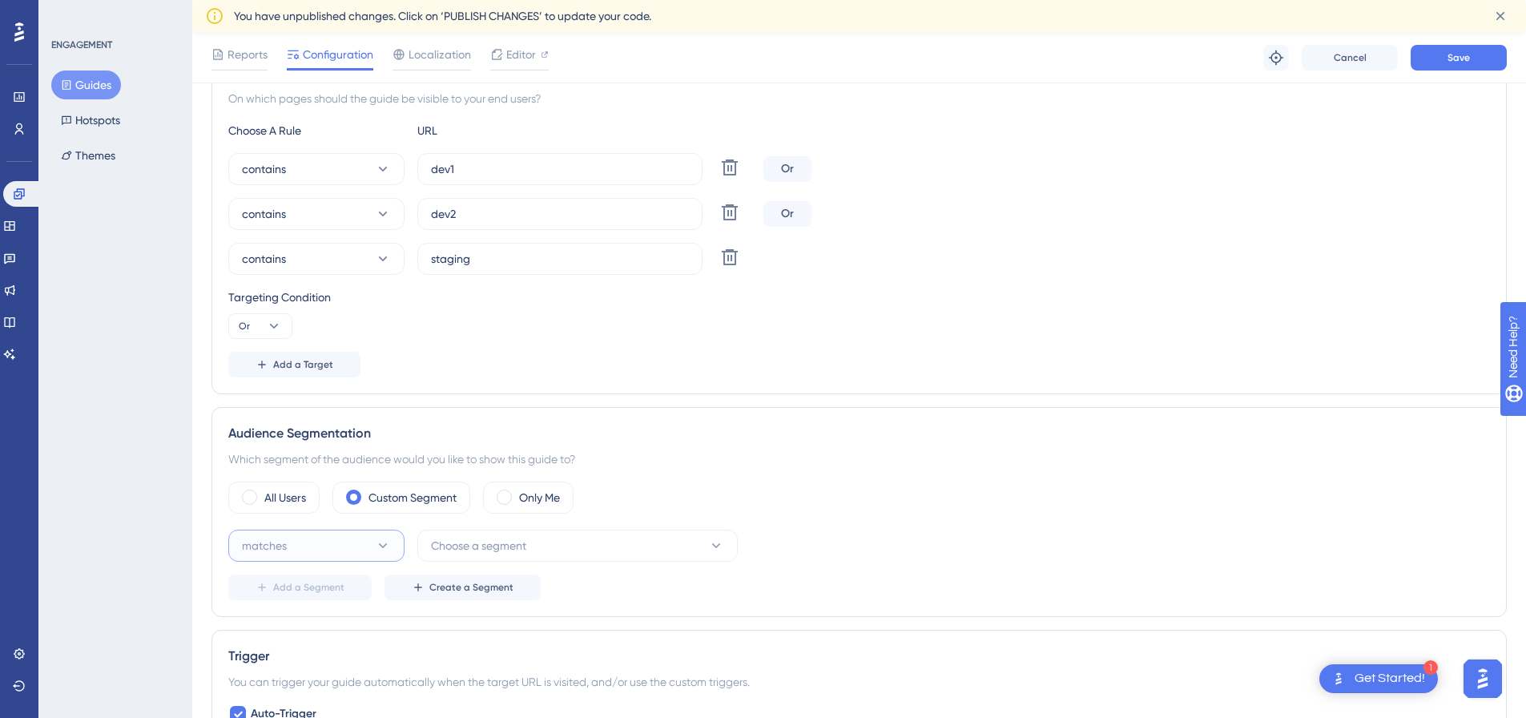
click at [371, 540] on button "matches" at bounding box center [316, 546] width 176 height 32
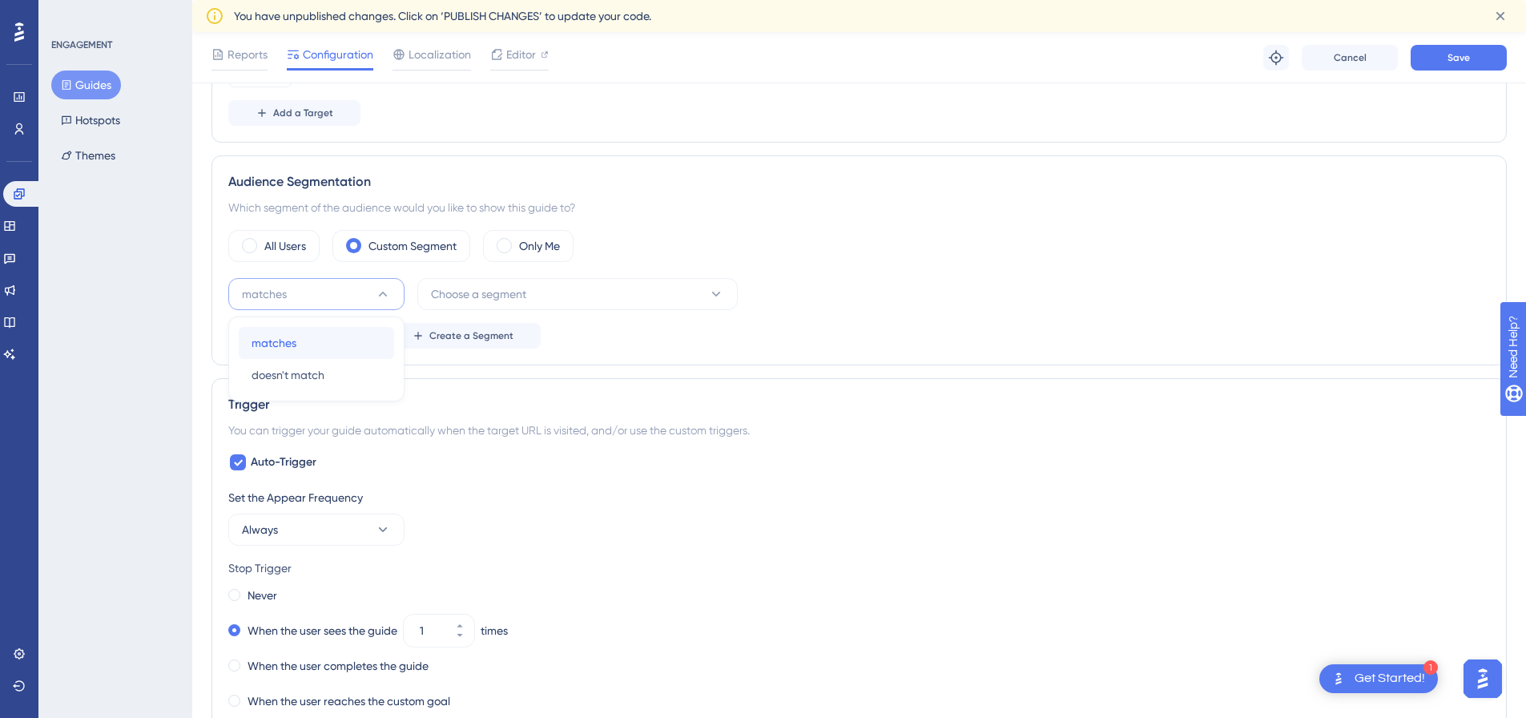
click at [310, 342] on div "matches matches" at bounding box center [317, 343] width 130 height 32
click at [731, 290] on button "Choose a segment" at bounding box center [577, 294] width 321 height 32
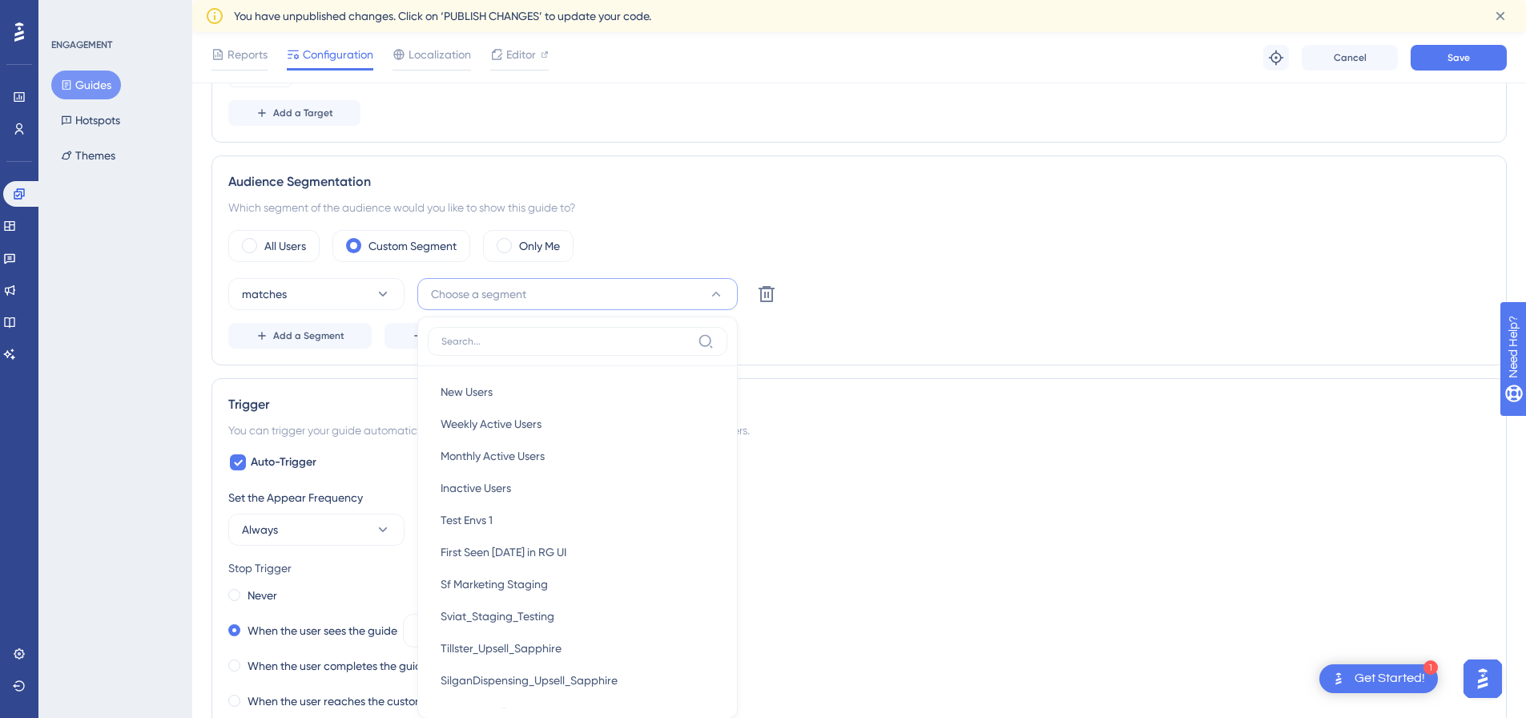
scroll to position [796, 0]
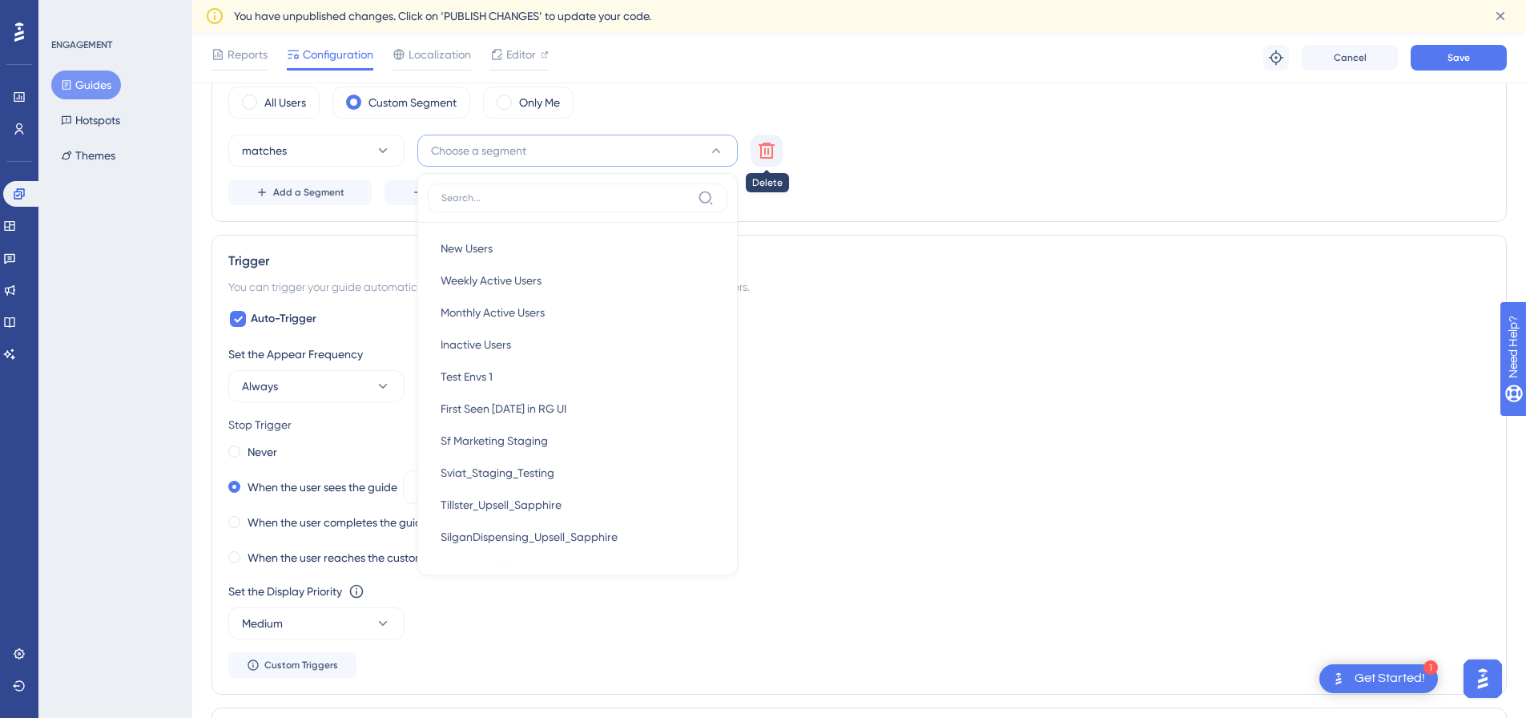
click at [762, 149] on icon at bounding box center [767, 151] width 16 height 16
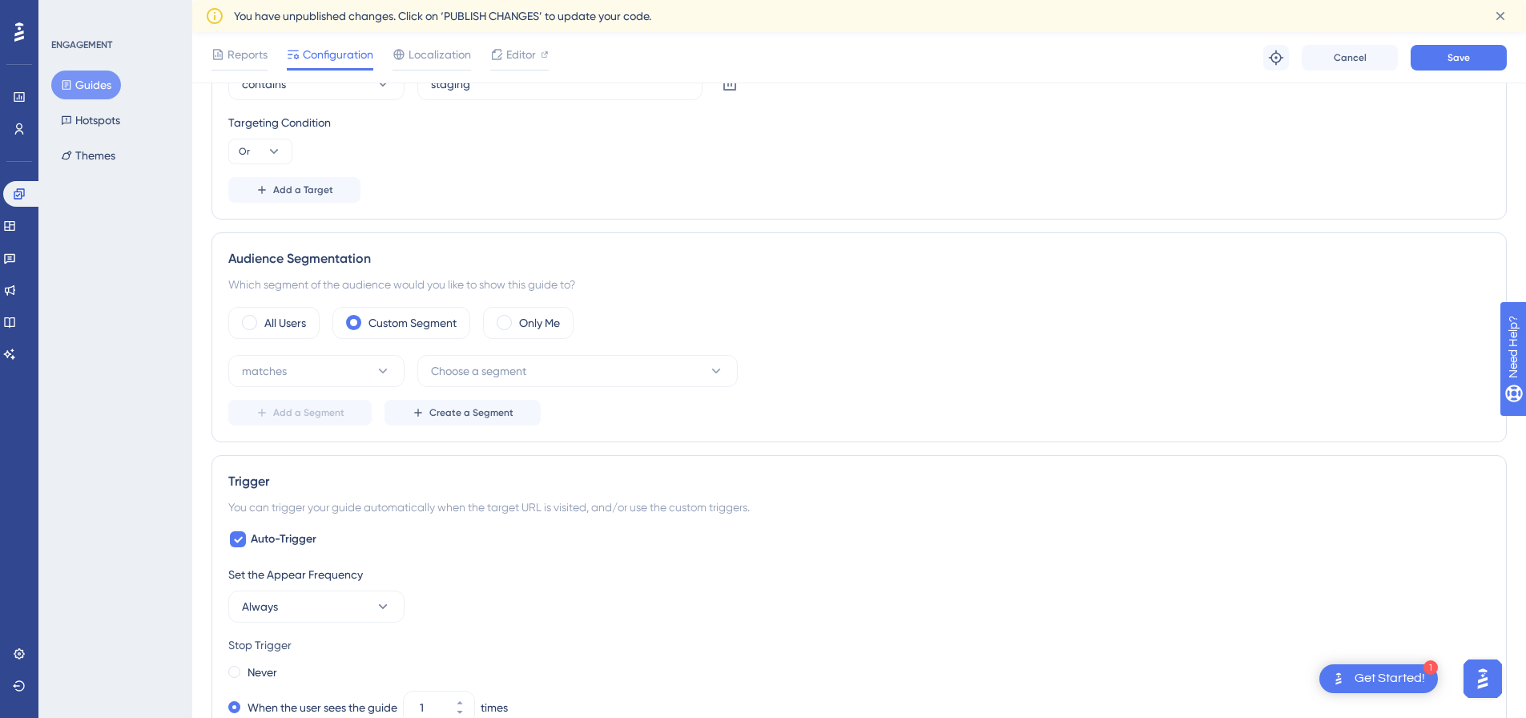
scroll to position [555, 0]
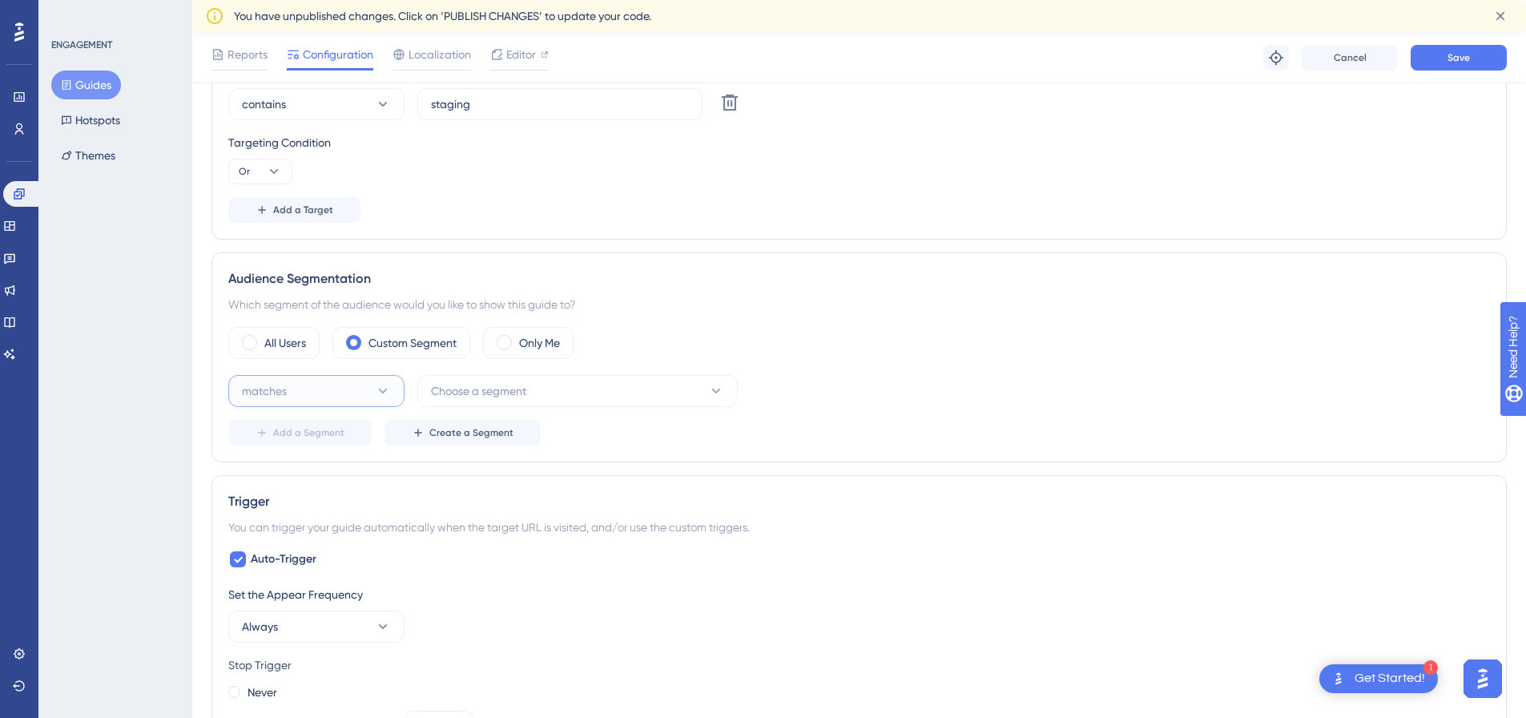
click at [358, 386] on button "matches" at bounding box center [316, 391] width 176 height 32
click at [299, 472] on span "doesn't match" at bounding box center [288, 471] width 73 height 19
click at [507, 385] on span "Choose a segment" at bounding box center [478, 390] width 95 height 19
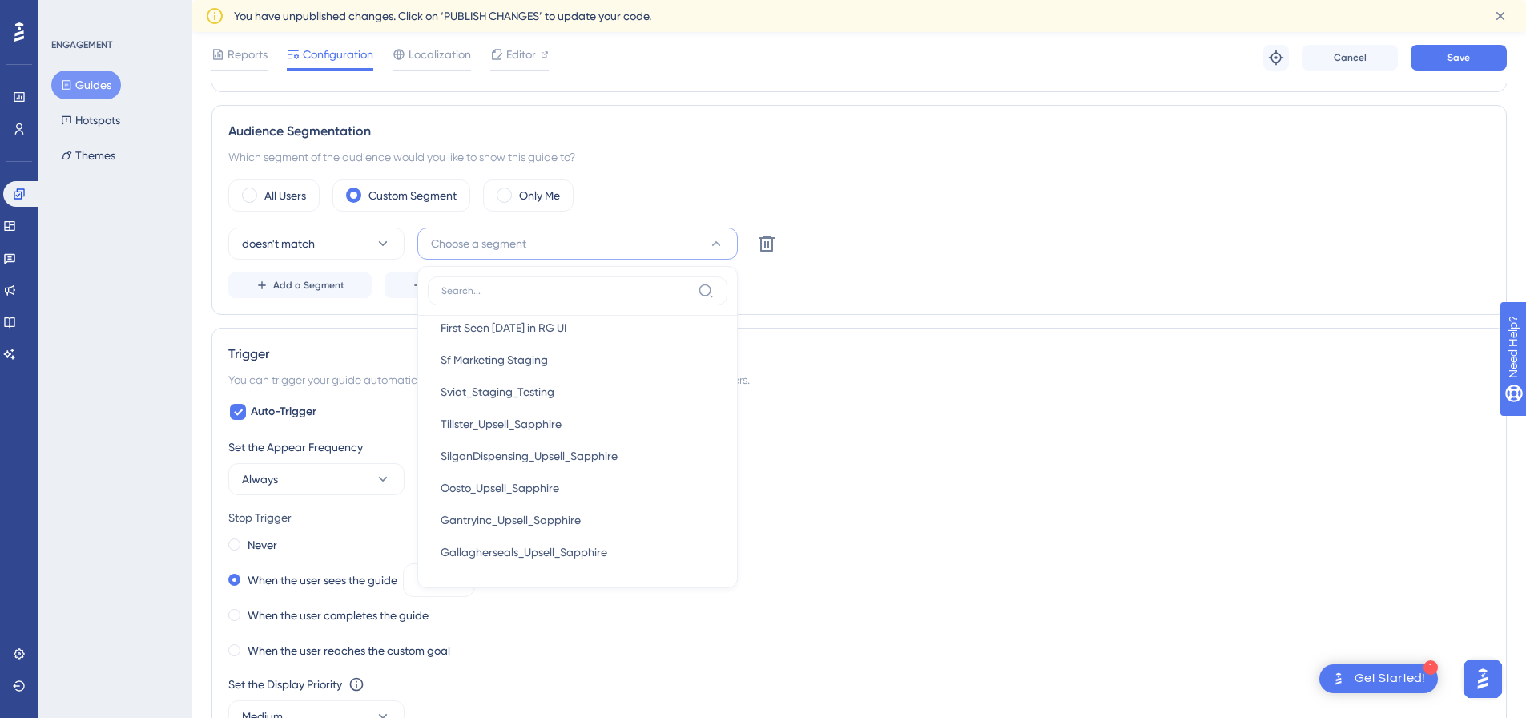
scroll to position [0, 0]
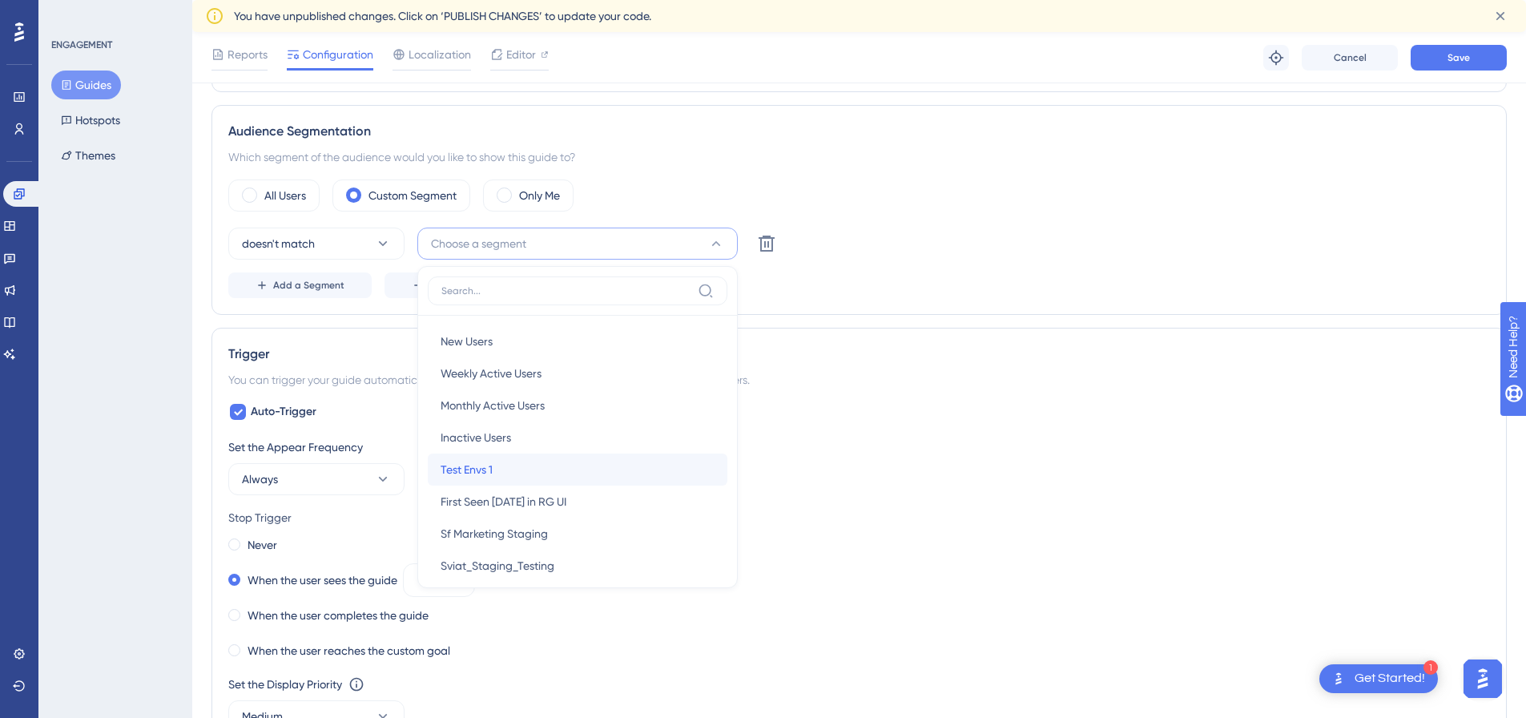
click at [505, 470] on div "Test Envs 1 Test Envs 1" at bounding box center [578, 470] width 274 height 32
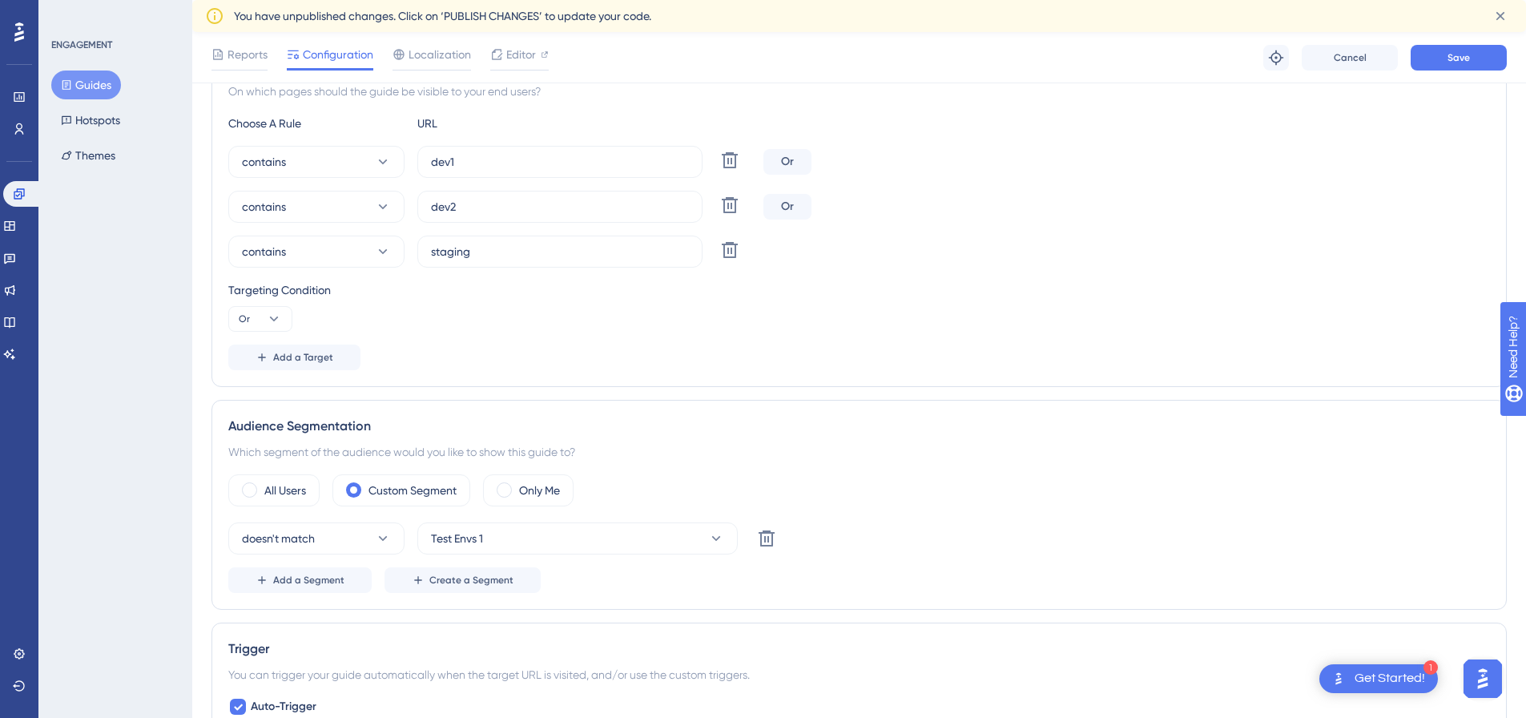
scroll to position [462, 0]
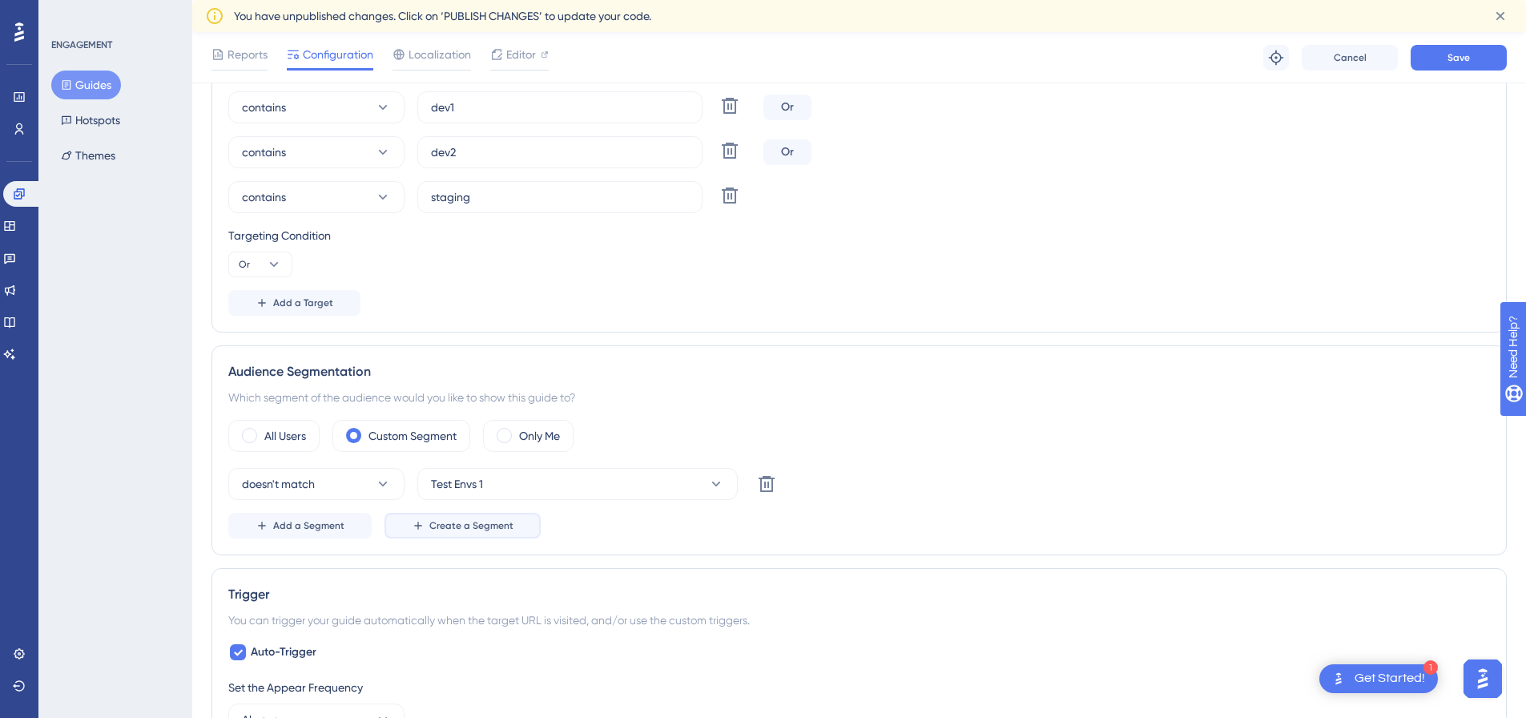
click at [483, 531] on span "Create a Segment" at bounding box center [471, 525] width 84 height 13
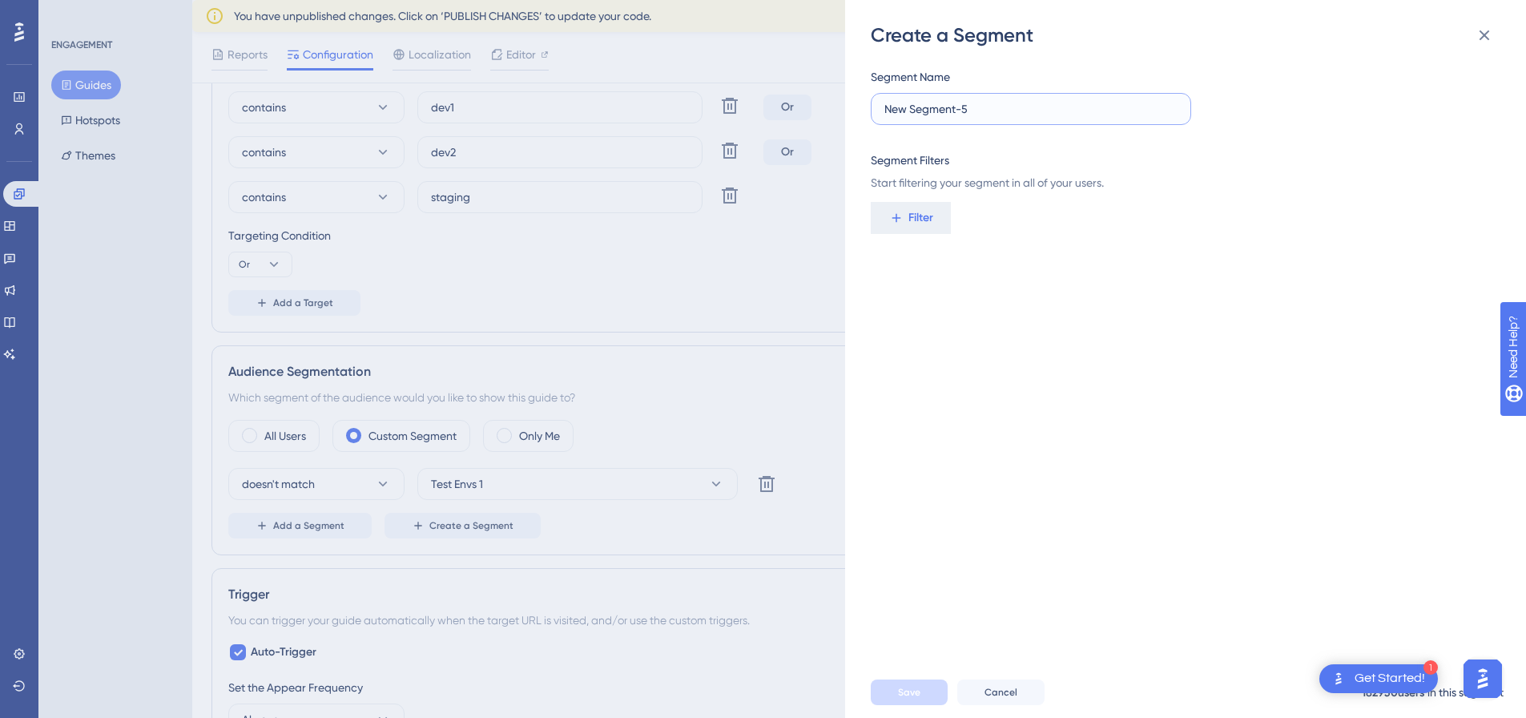
click at [984, 107] on input "New Segment-5" at bounding box center [1031, 109] width 293 height 18
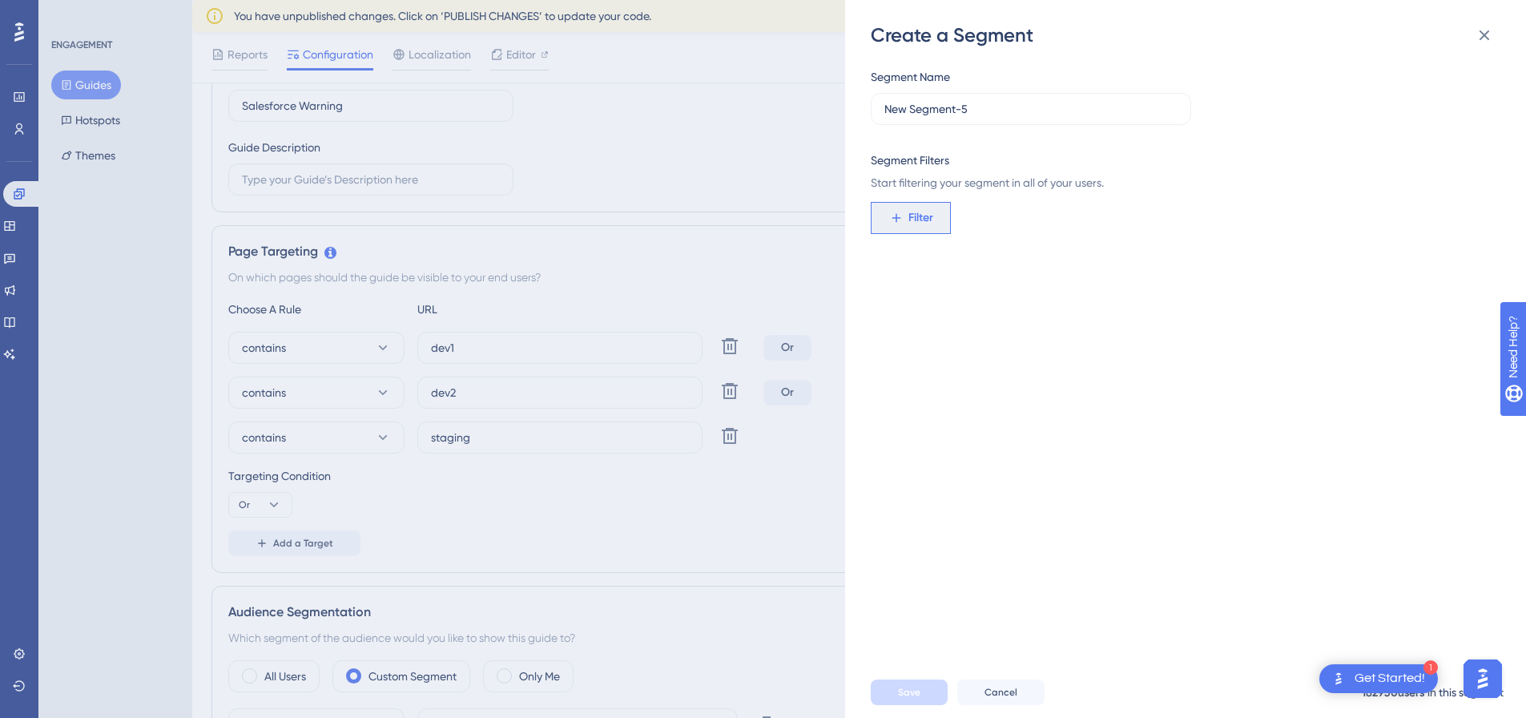
click at [885, 209] on button "Filter" at bounding box center [911, 218] width 80 height 32
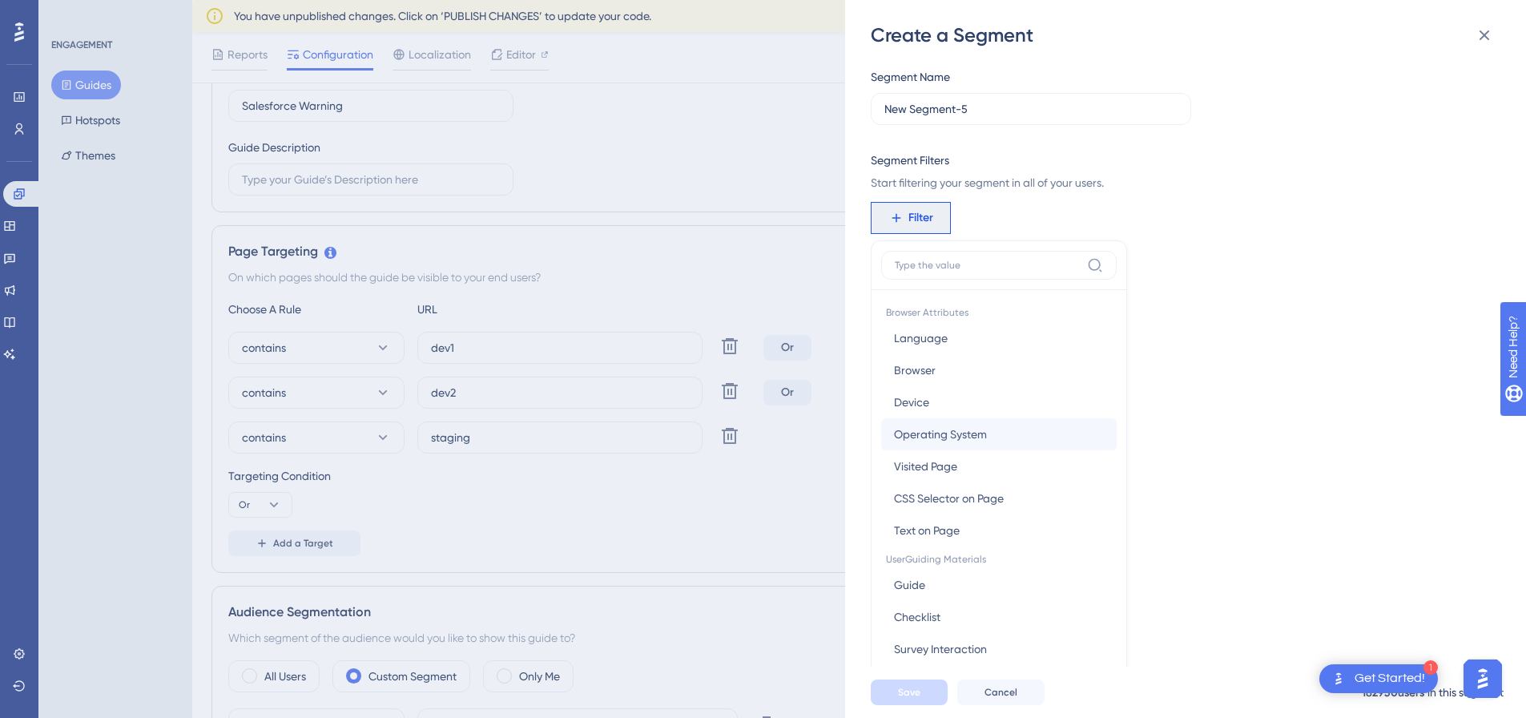
scroll to position [99, 0]
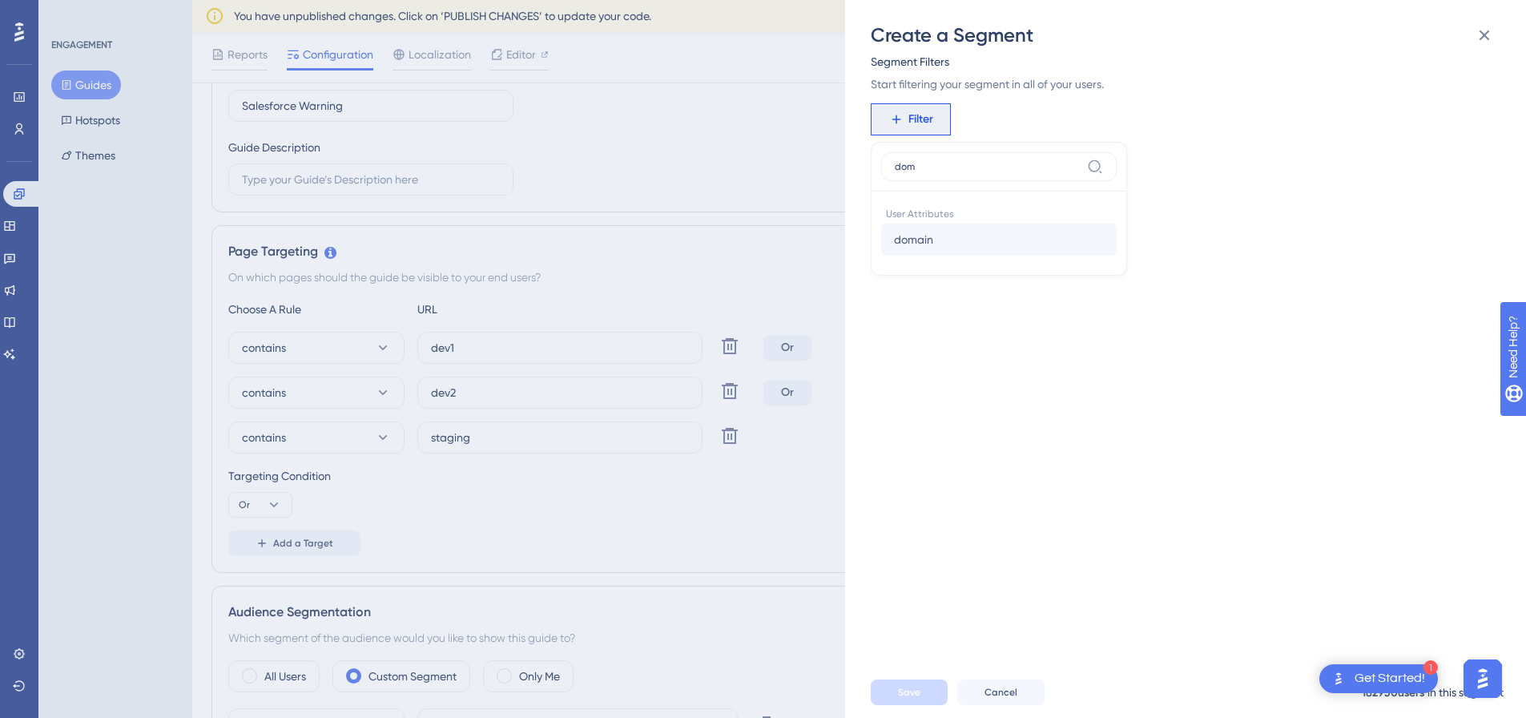
type input "dom"
click at [973, 239] on button "domain domain" at bounding box center [999, 240] width 236 height 32
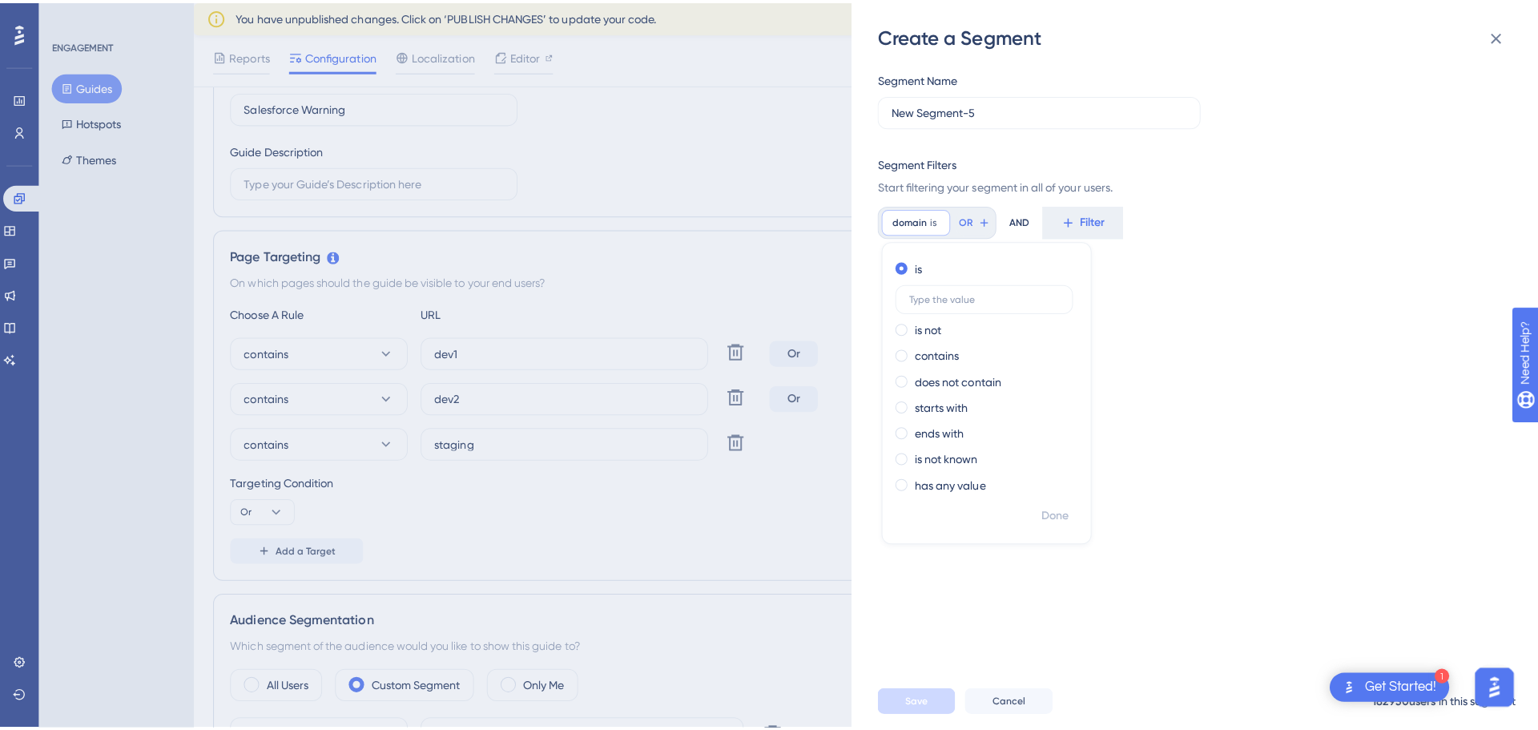
scroll to position [0, 0]
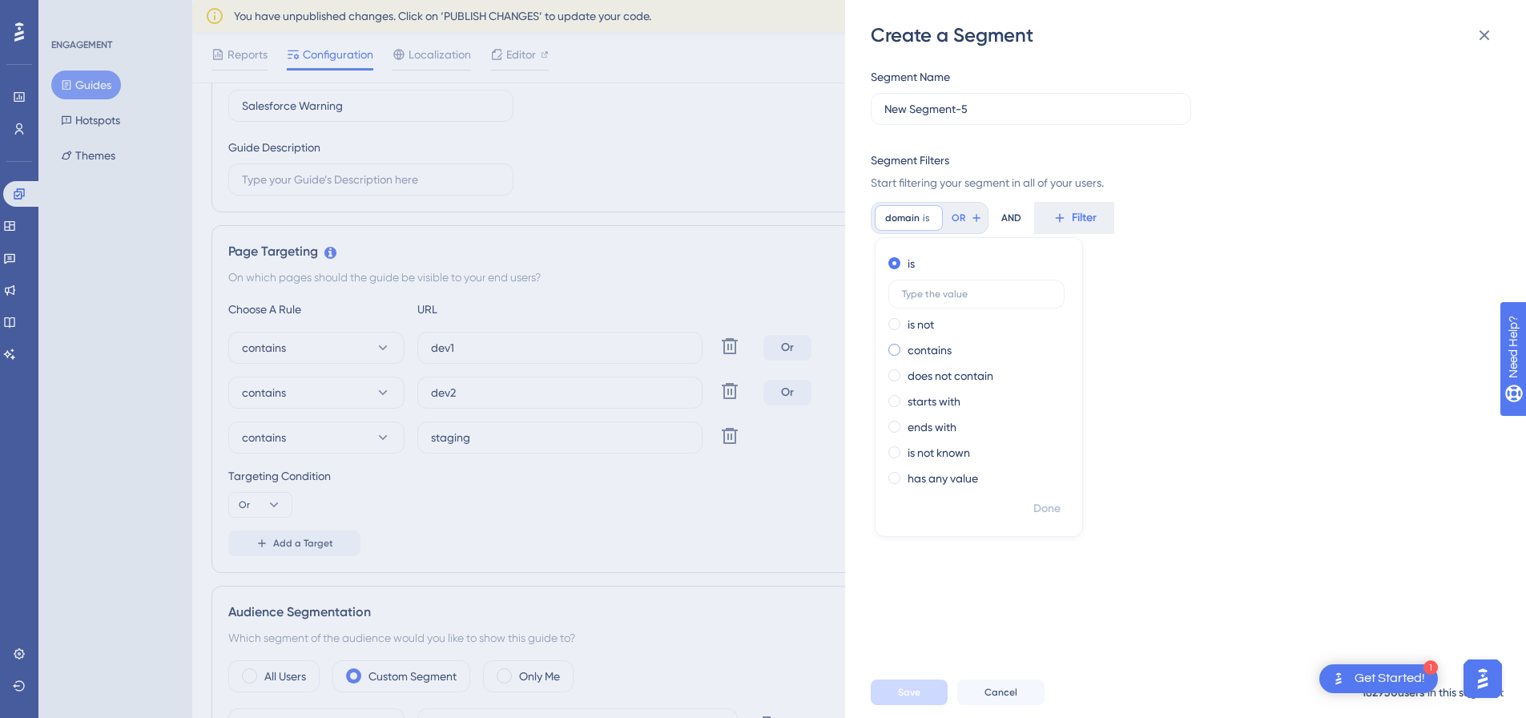
click at [946, 349] on label "contains" at bounding box center [930, 350] width 44 height 19
type input "test.local"
click at [1037, 507] on span "Done" at bounding box center [1047, 508] width 27 height 19
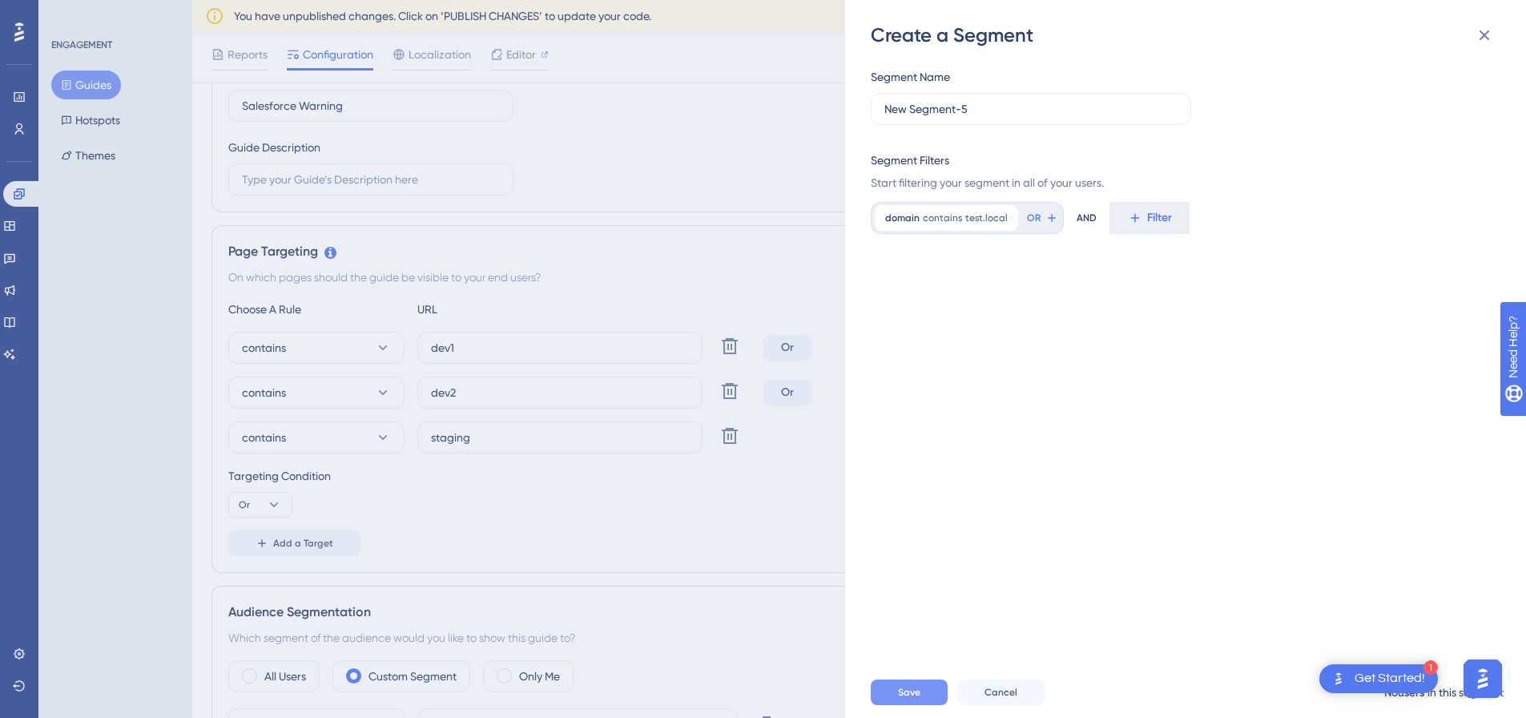
click at [913, 699] on span "Save" at bounding box center [909, 692] width 22 height 13
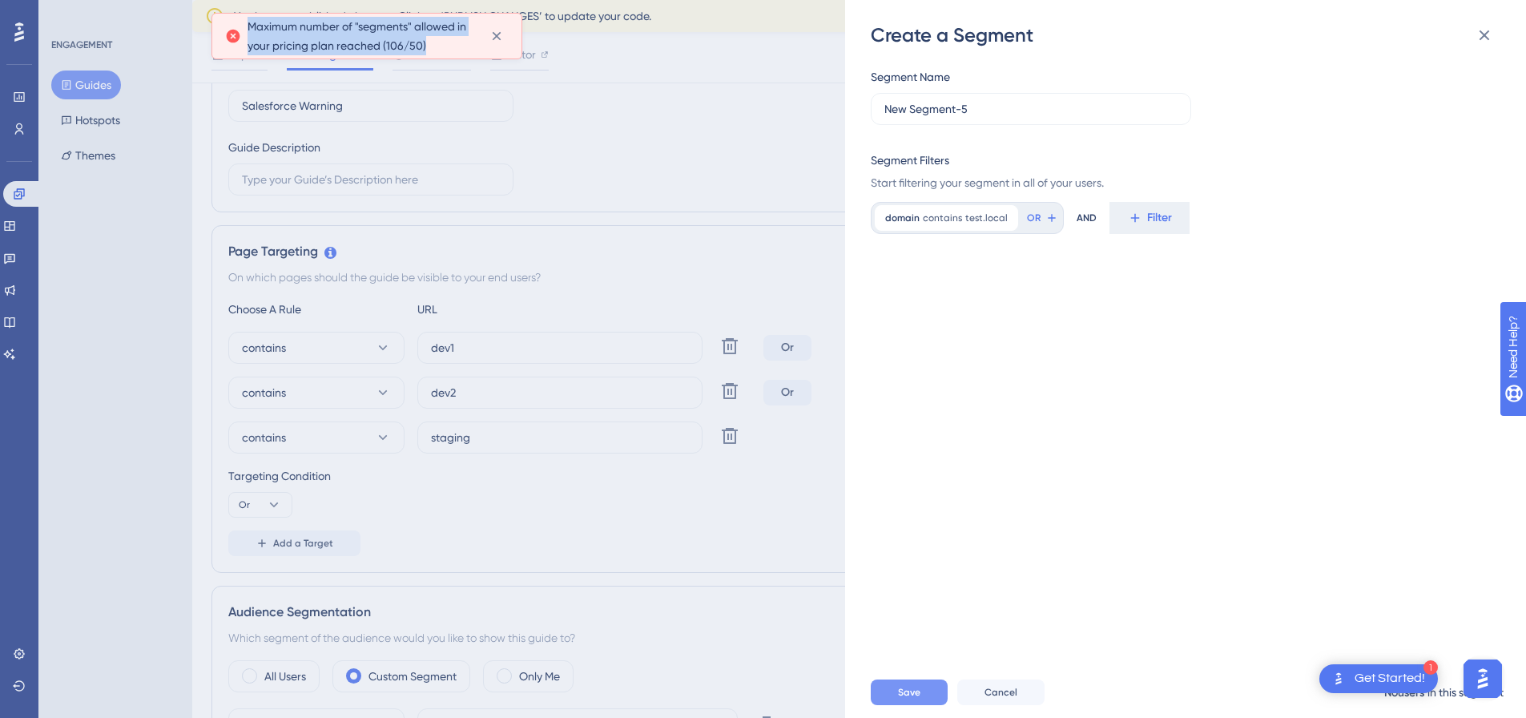
drag, startPoint x: 424, startPoint y: 44, endPoint x: 249, endPoint y: 30, distance: 175.3
click at [249, 30] on span "Maximum number of "segments" allowed in your pricing plan reached (106/50)" at bounding box center [363, 36] width 230 height 38
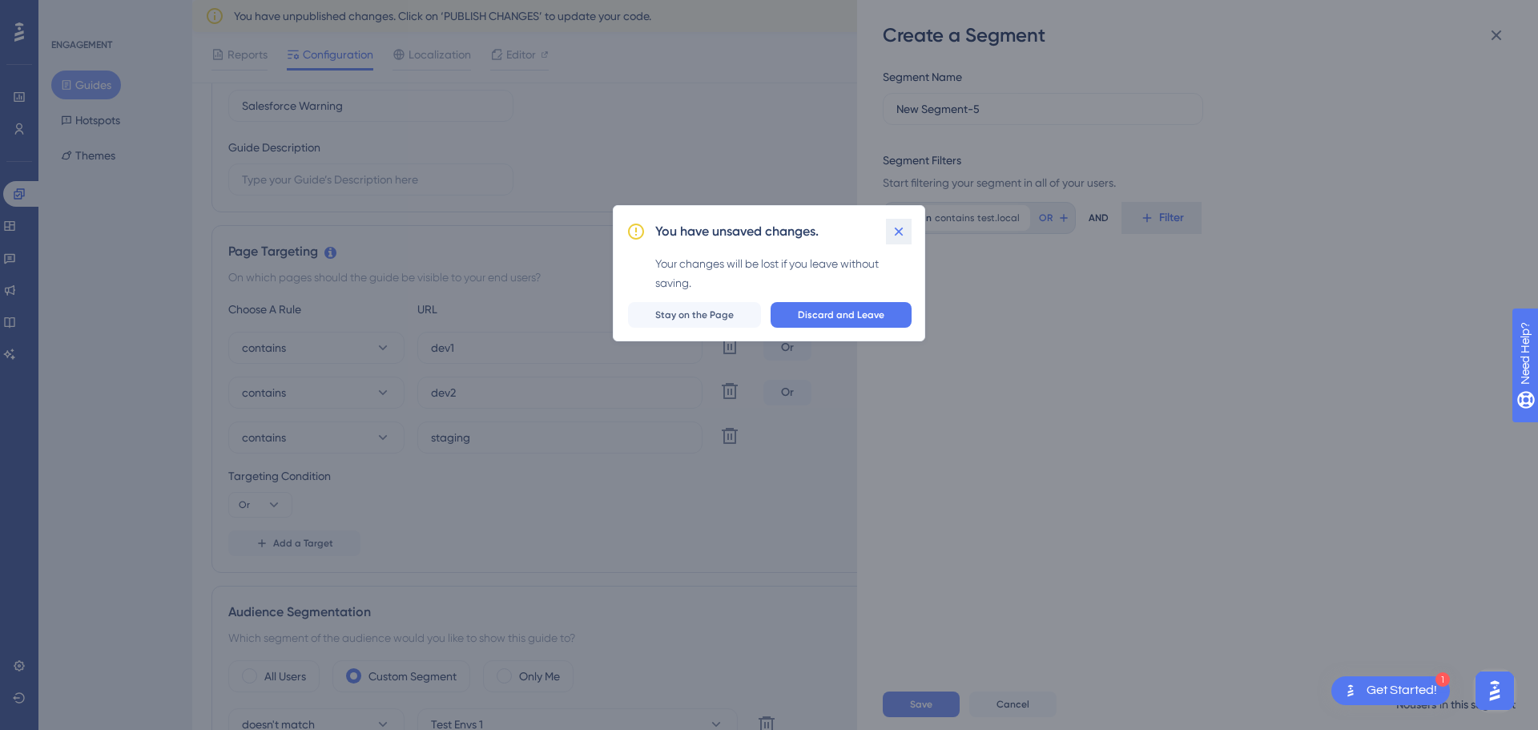
click at [898, 231] on icon at bounding box center [899, 231] width 9 height 9
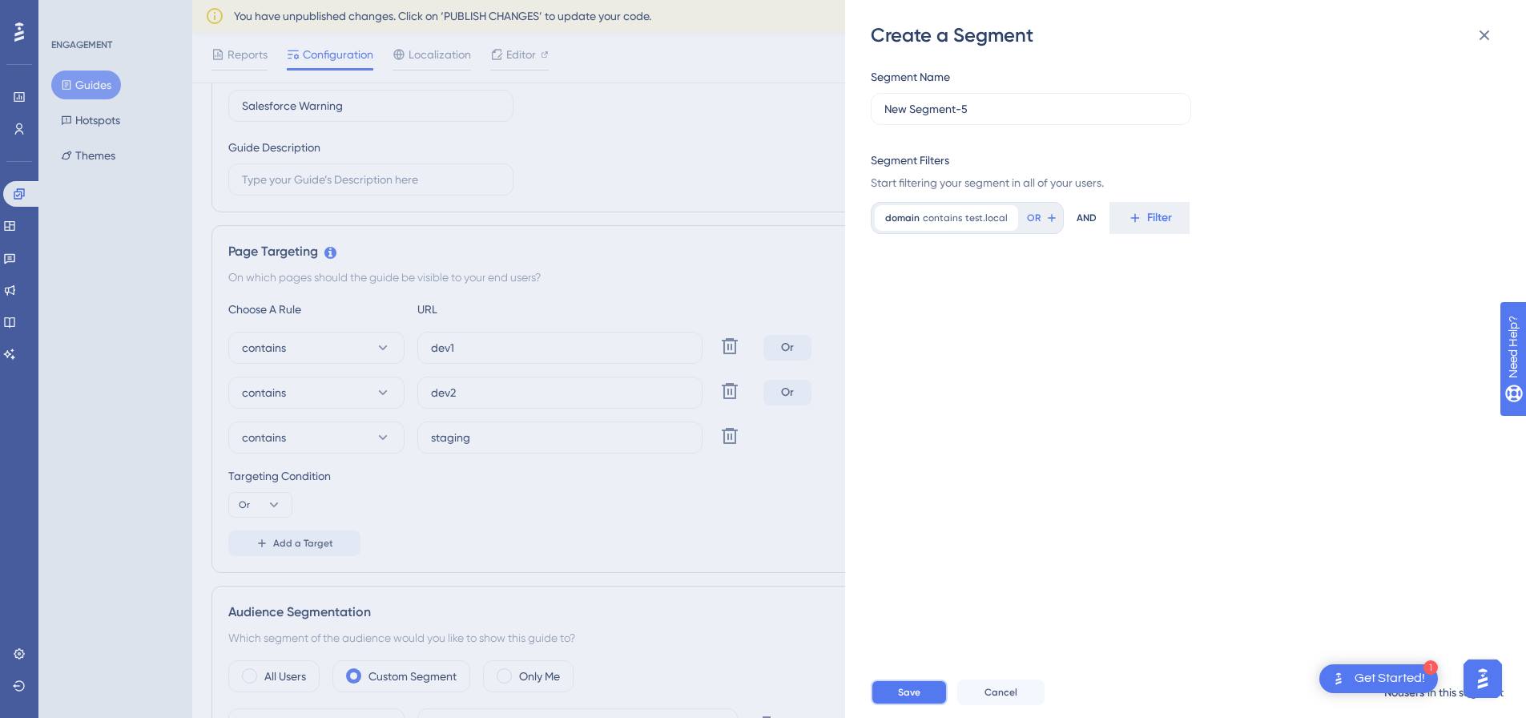
click at [904, 699] on span "Save" at bounding box center [909, 692] width 22 height 13
click at [1004, 699] on span "Cancel" at bounding box center [1001, 692] width 33 height 13
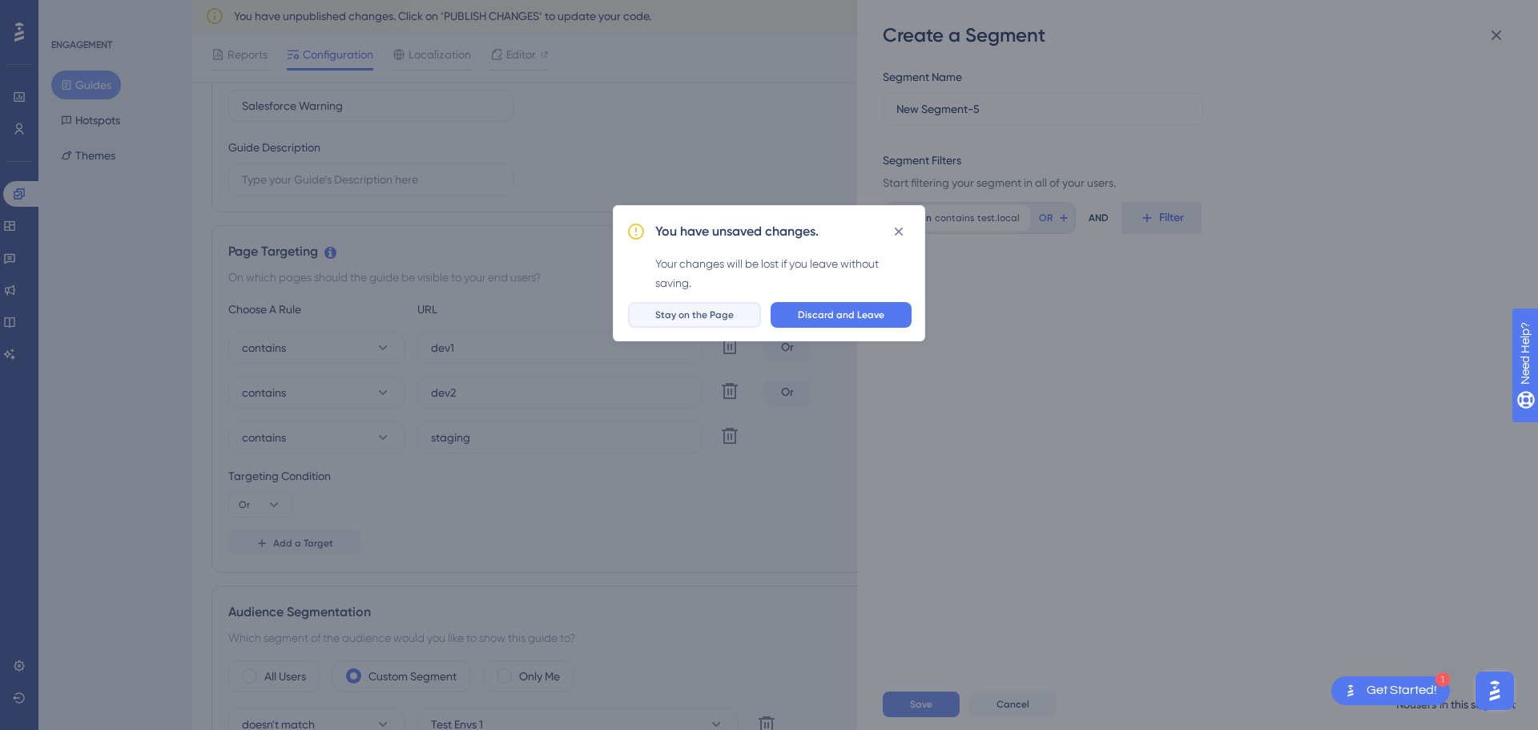
click at [714, 317] on span "Stay on the Page" at bounding box center [694, 314] width 79 height 13
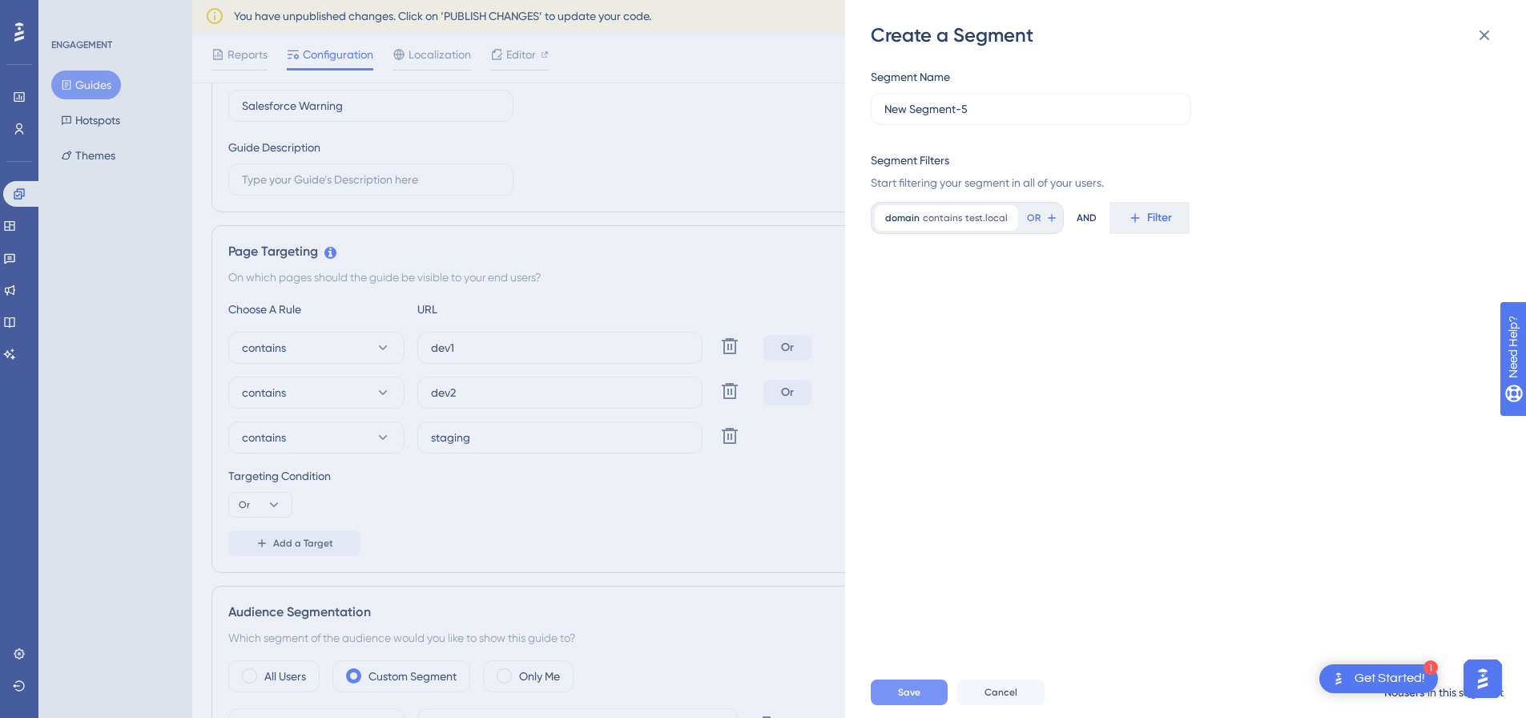
click at [13, 206] on div "Create a Segment Segment Name New Segment-5 Segment Filters Start filtering you…" at bounding box center [763, 359] width 1526 height 718
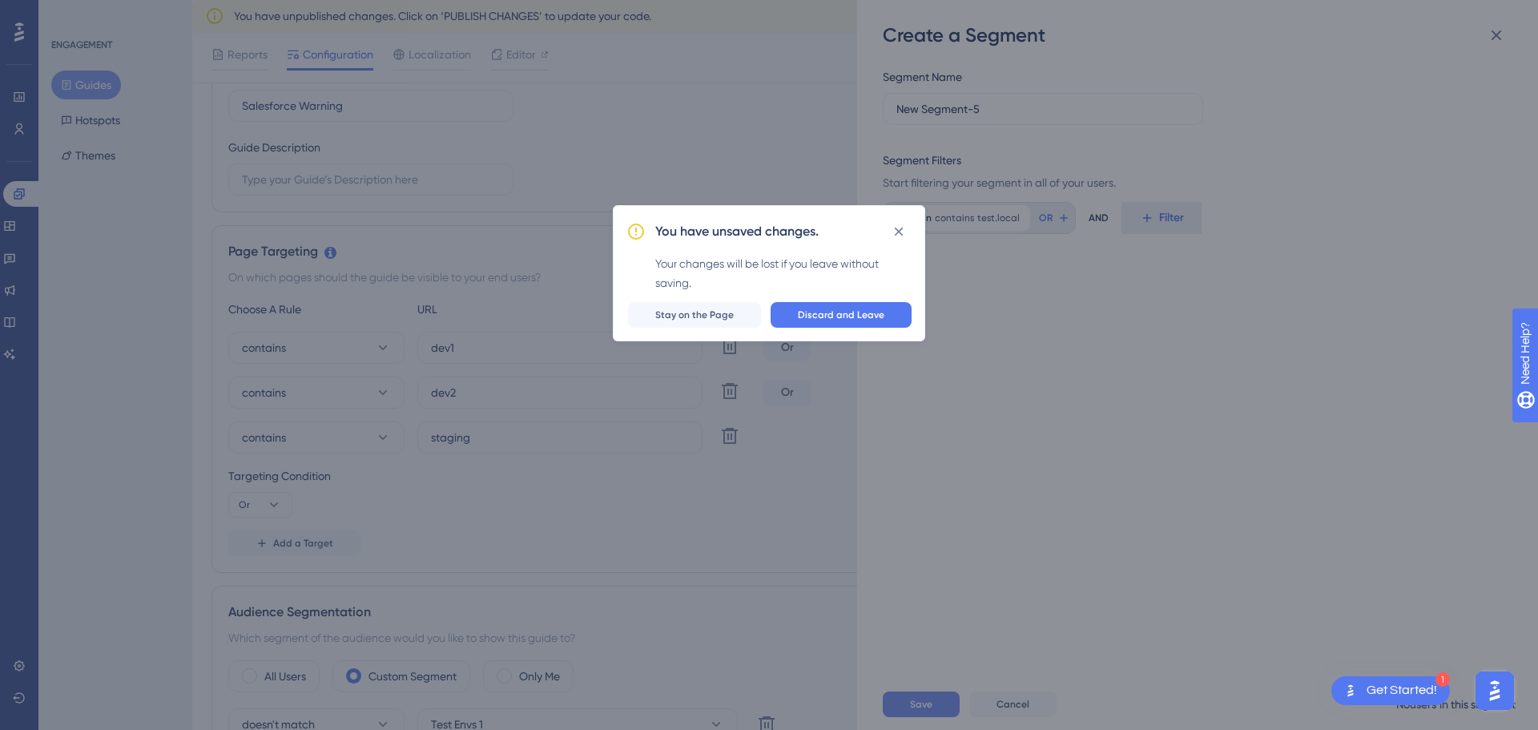
click at [16, 228] on div "You have unsaved changes. Your changes will be lost if you leave without saving…" at bounding box center [769, 365] width 1538 height 730
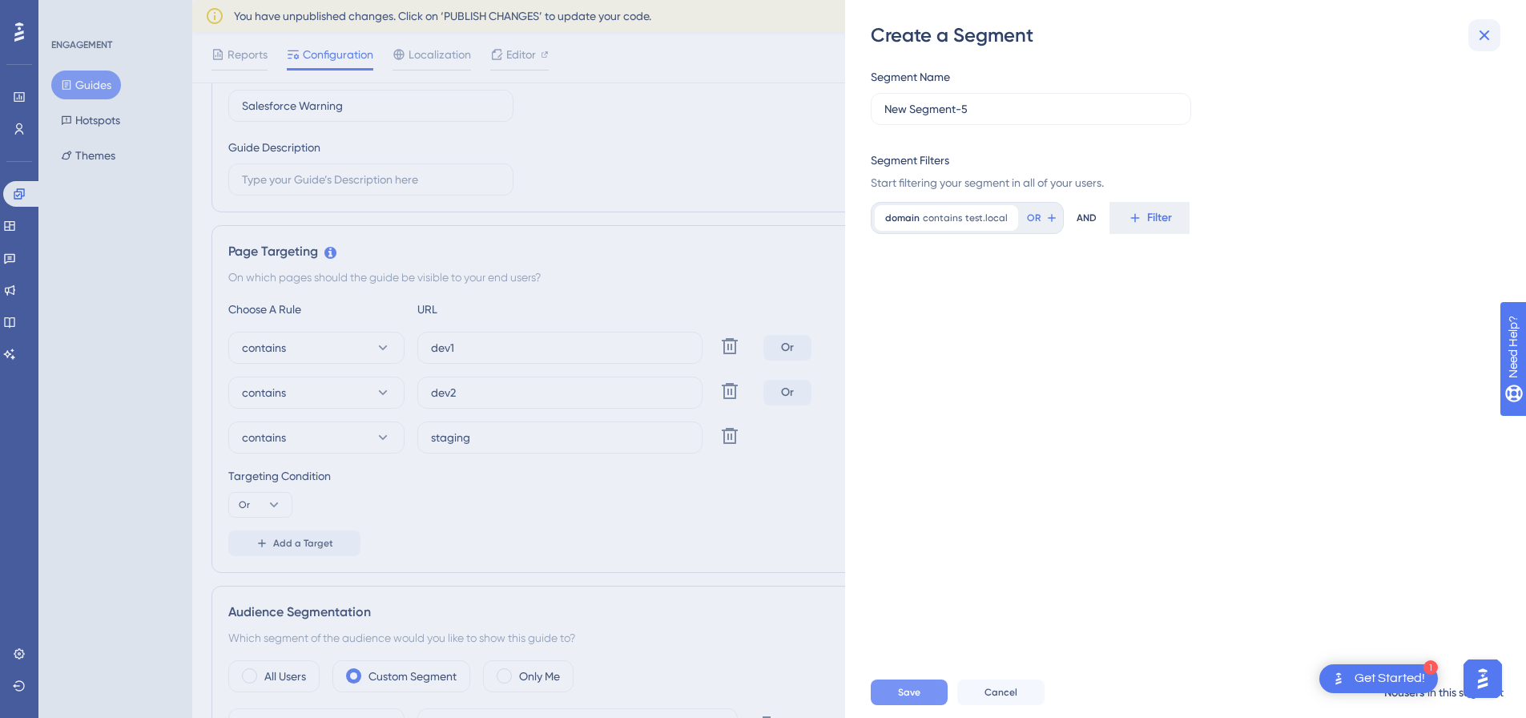
click at [1480, 28] on icon at bounding box center [1484, 35] width 19 height 19
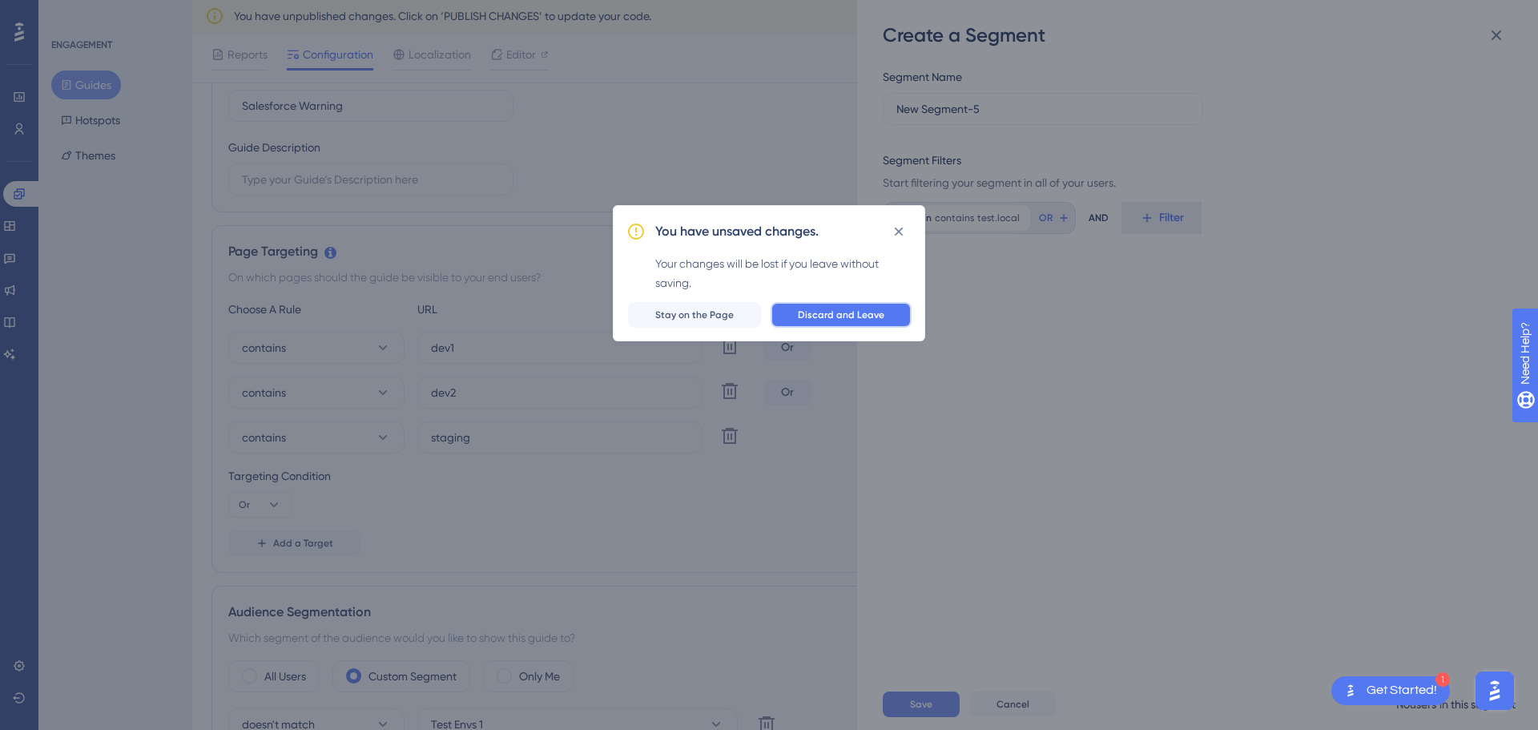
click at [842, 317] on span "Discard and Leave" at bounding box center [841, 314] width 87 height 13
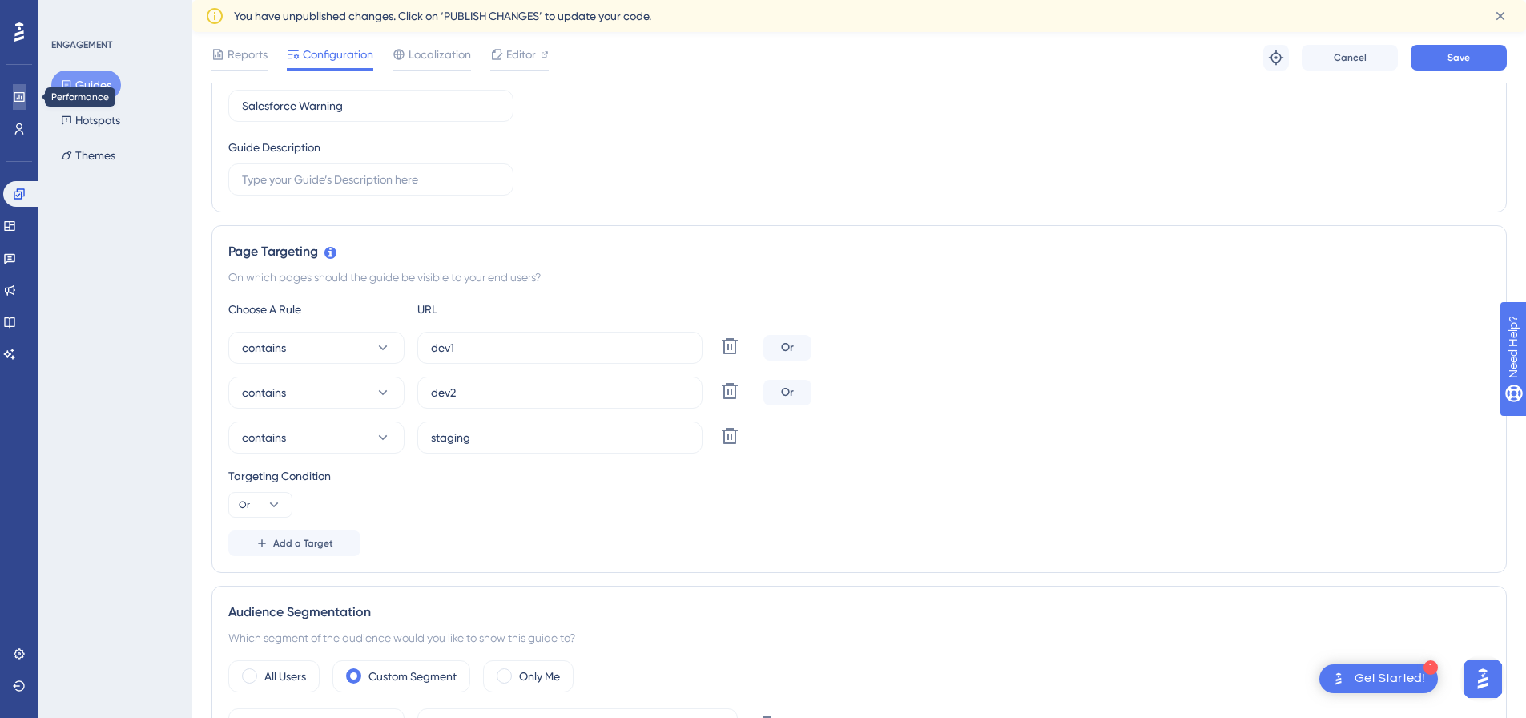
click at [18, 102] on icon at bounding box center [19, 97] width 10 height 10
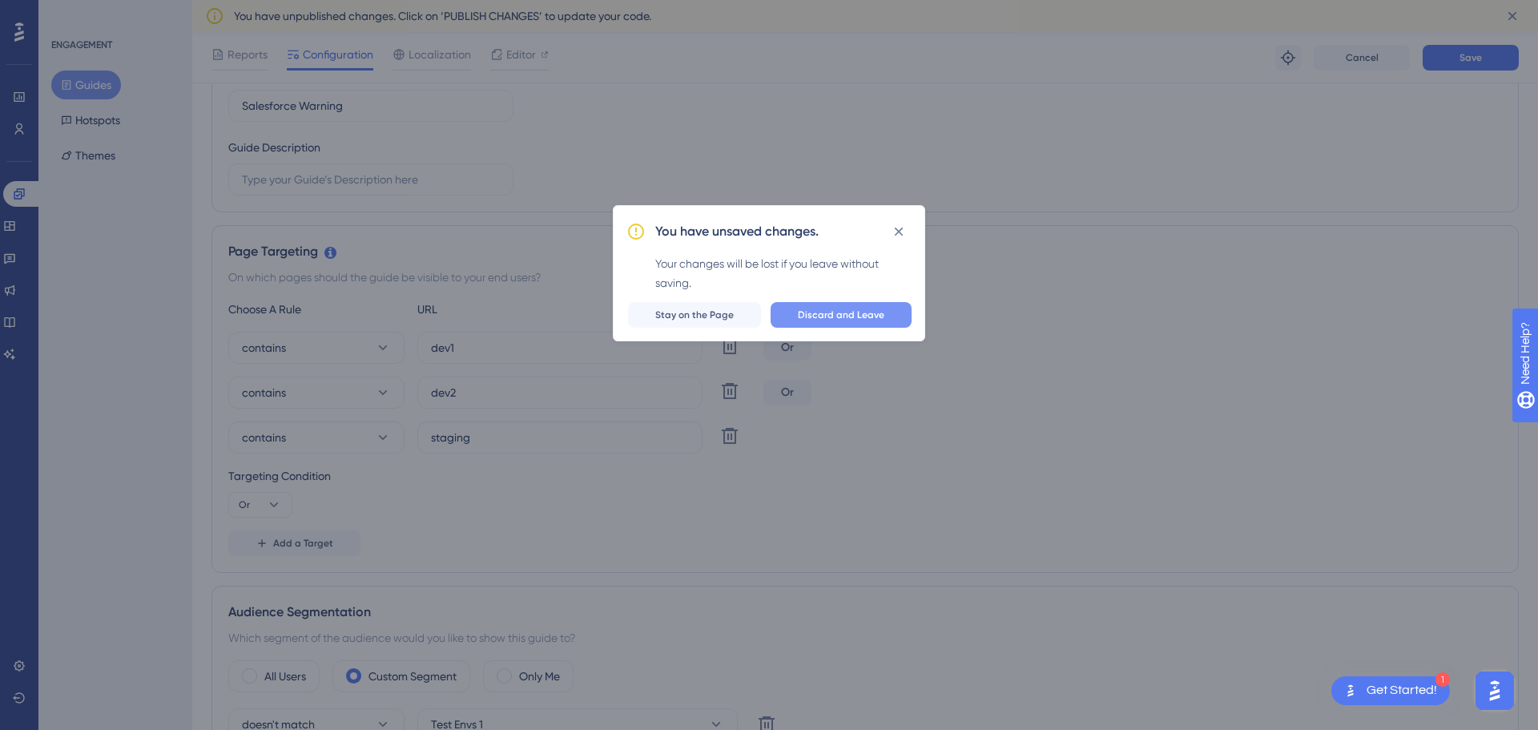
click at [817, 308] on span "Discard and Leave" at bounding box center [841, 314] width 87 height 13
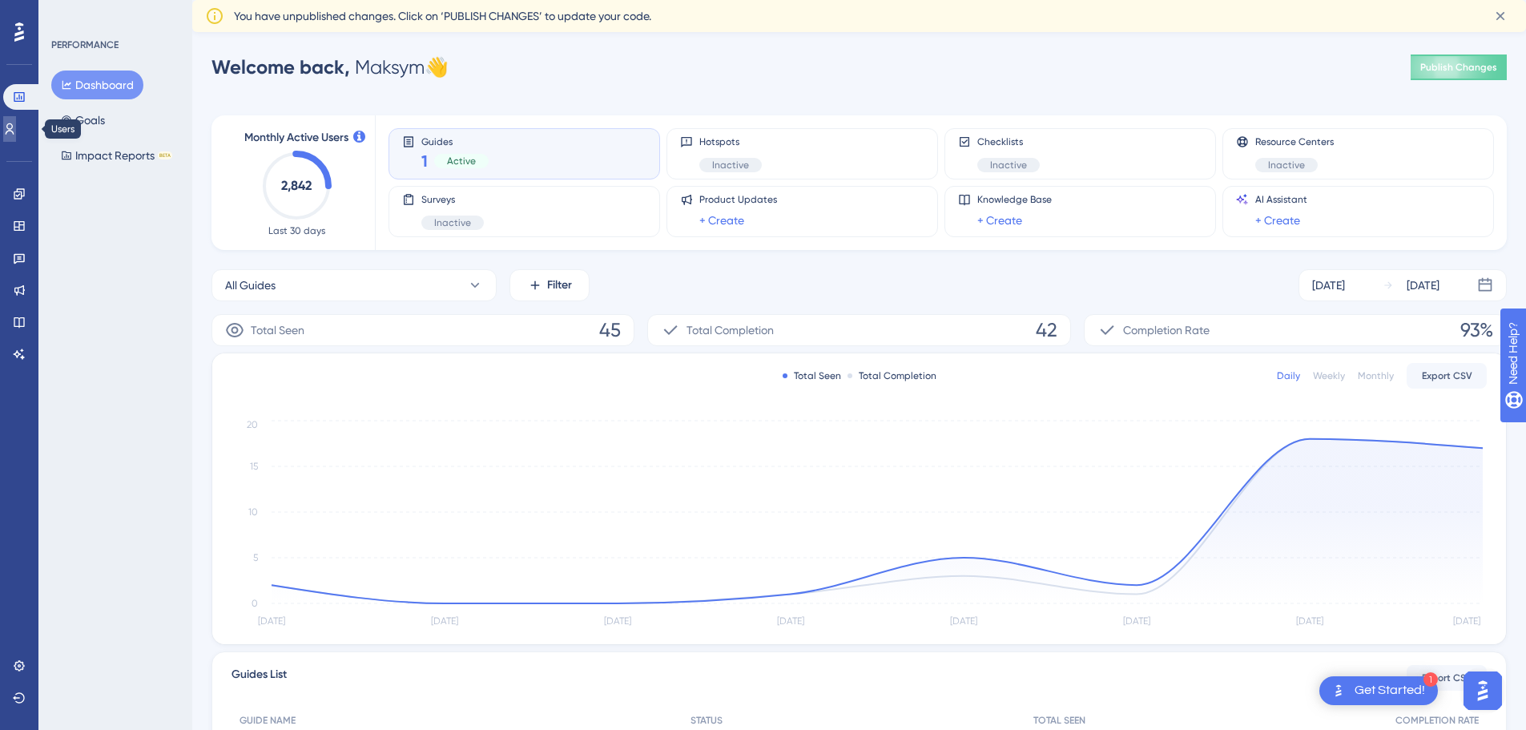
click at [16, 136] on link at bounding box center [9, 129] width 13 height 26
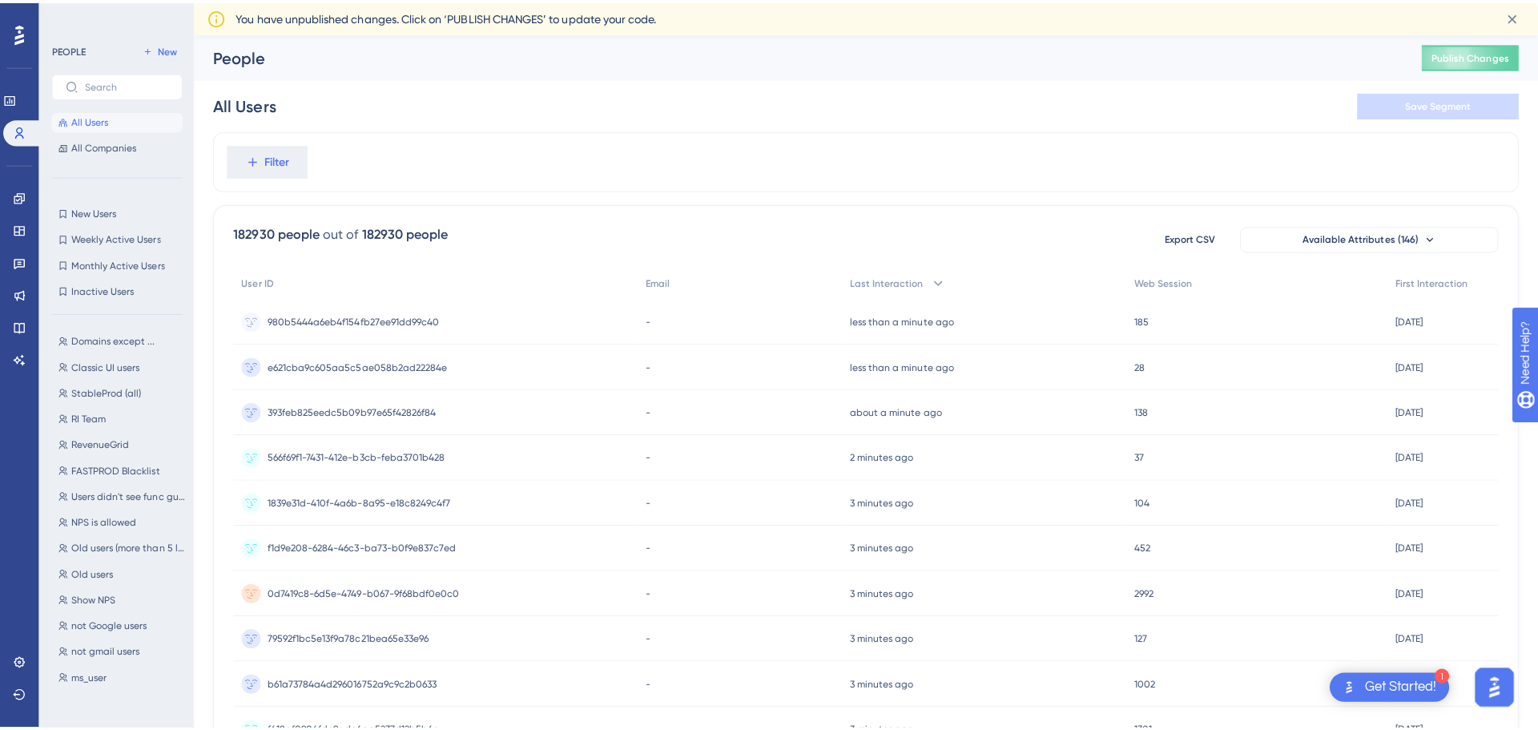
scroll to position [2339, 0]
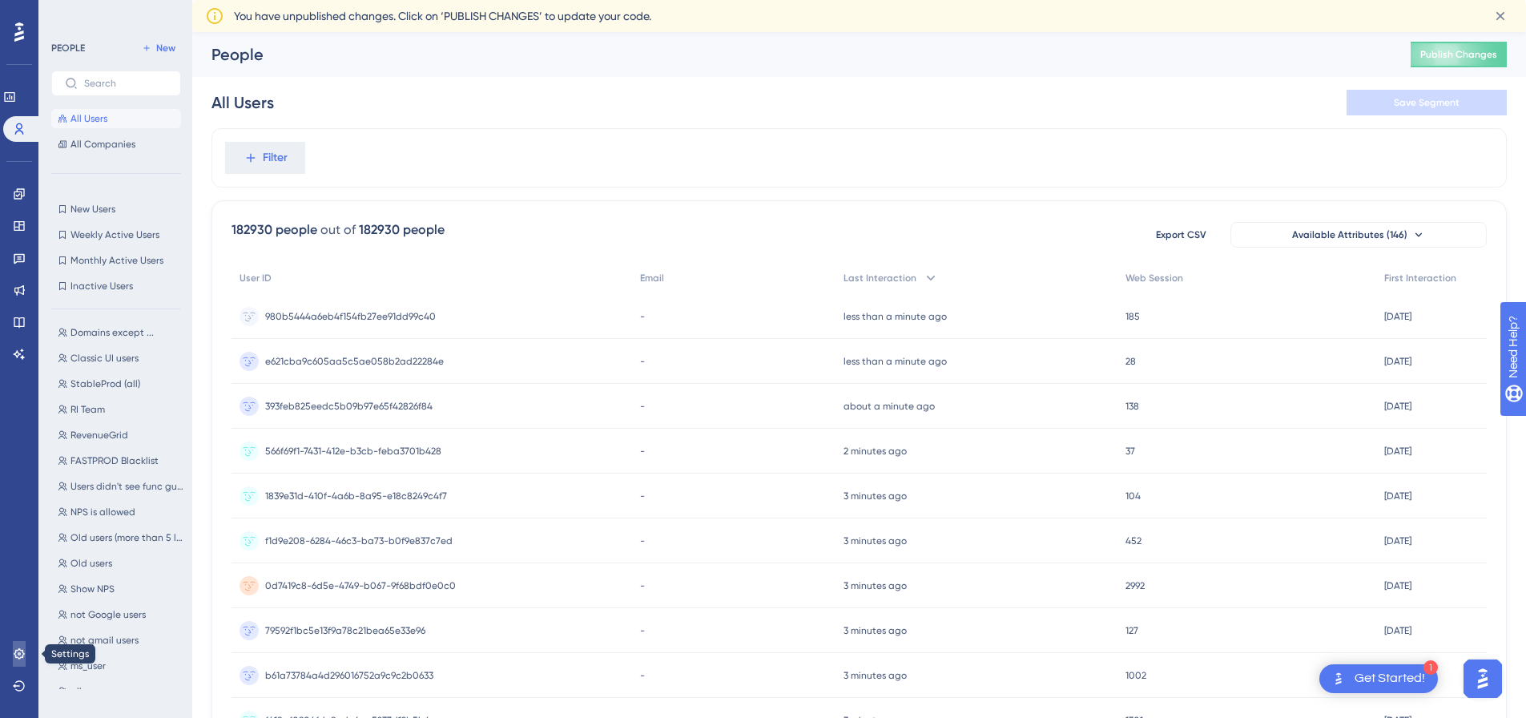
click at [19, 652] on icon at bounding box center [19, 653] width 13 height 13
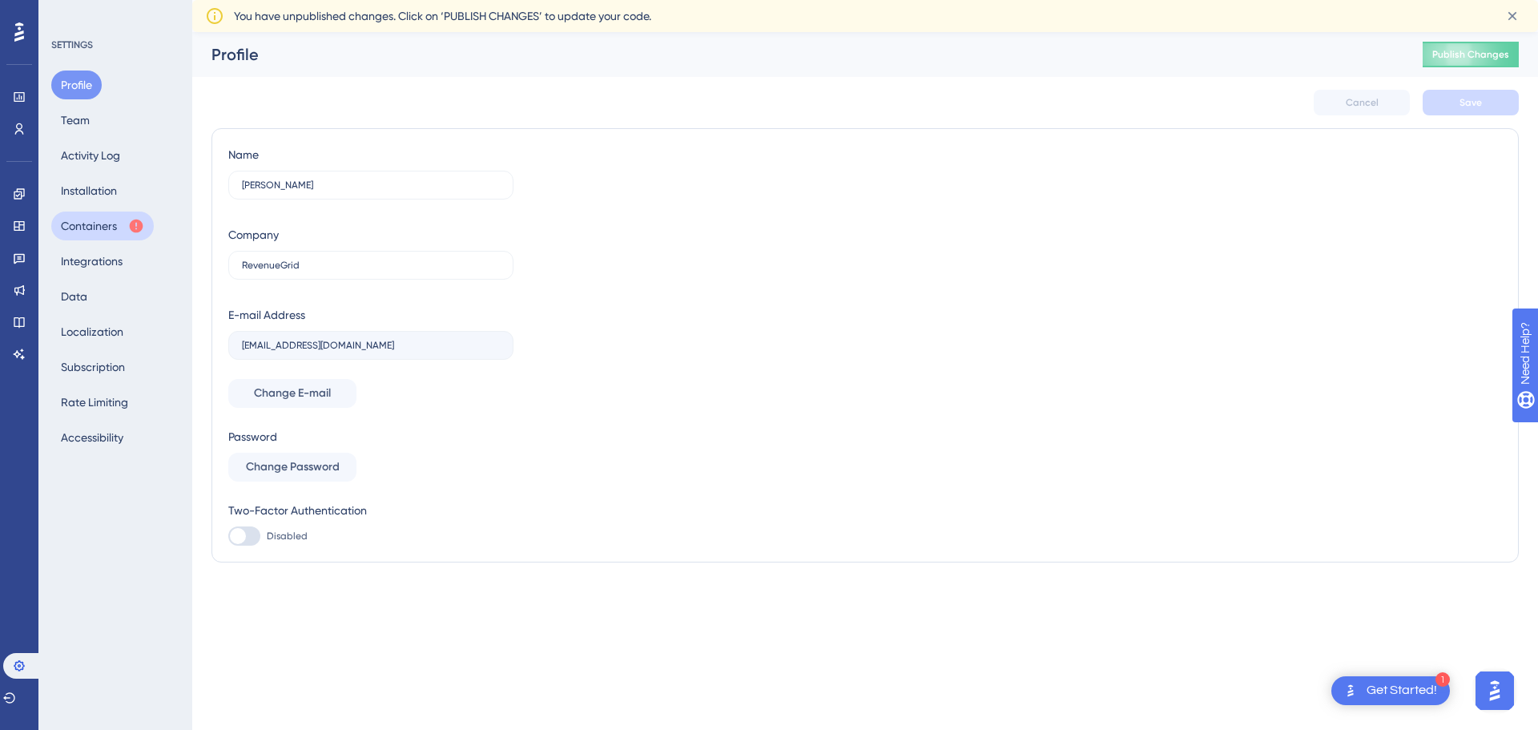
click at [55, 219] on button "Containers" at bounding box center [102, 226] width 103 height 29
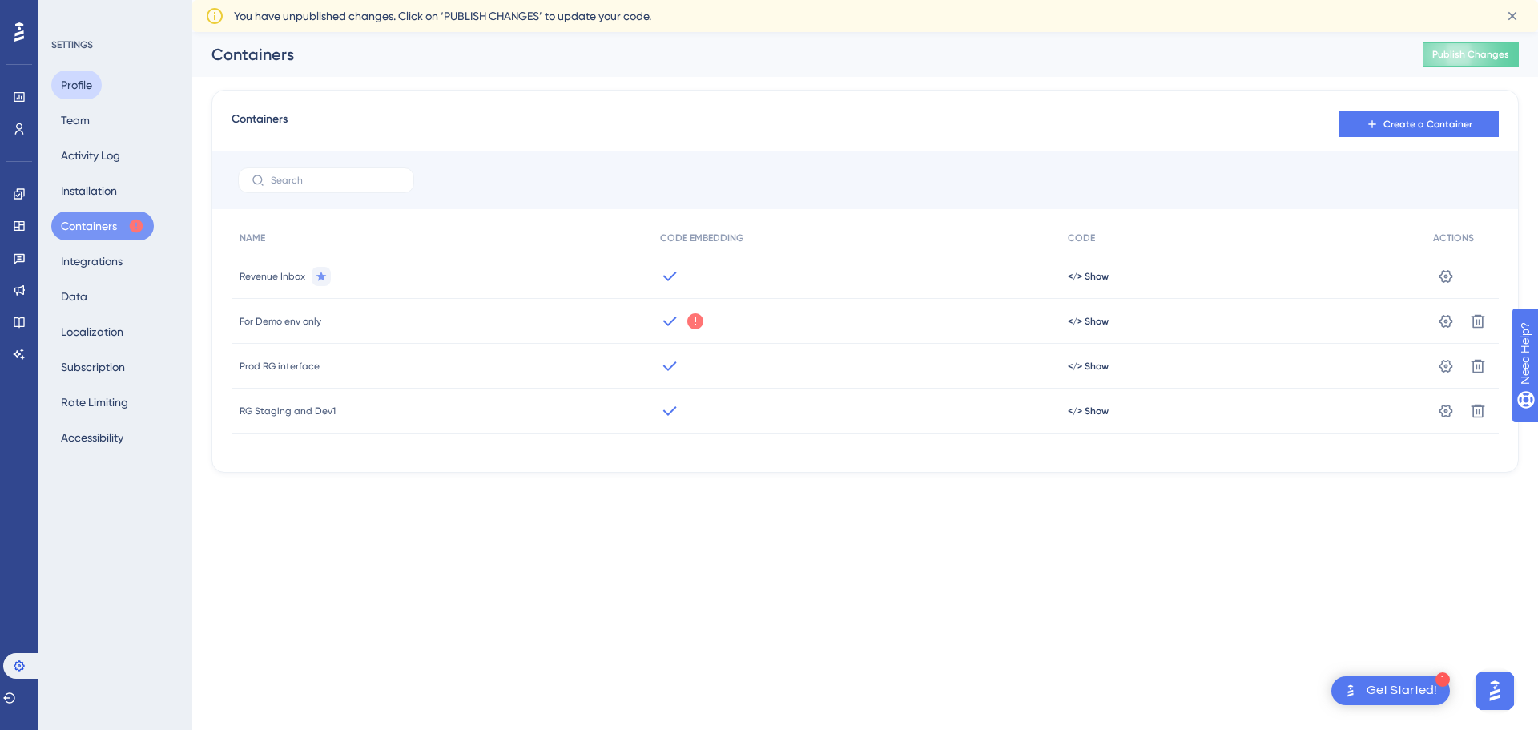
click at [83, 83] on button "Profile" at bounding box center [76, 85] width 50 height 29
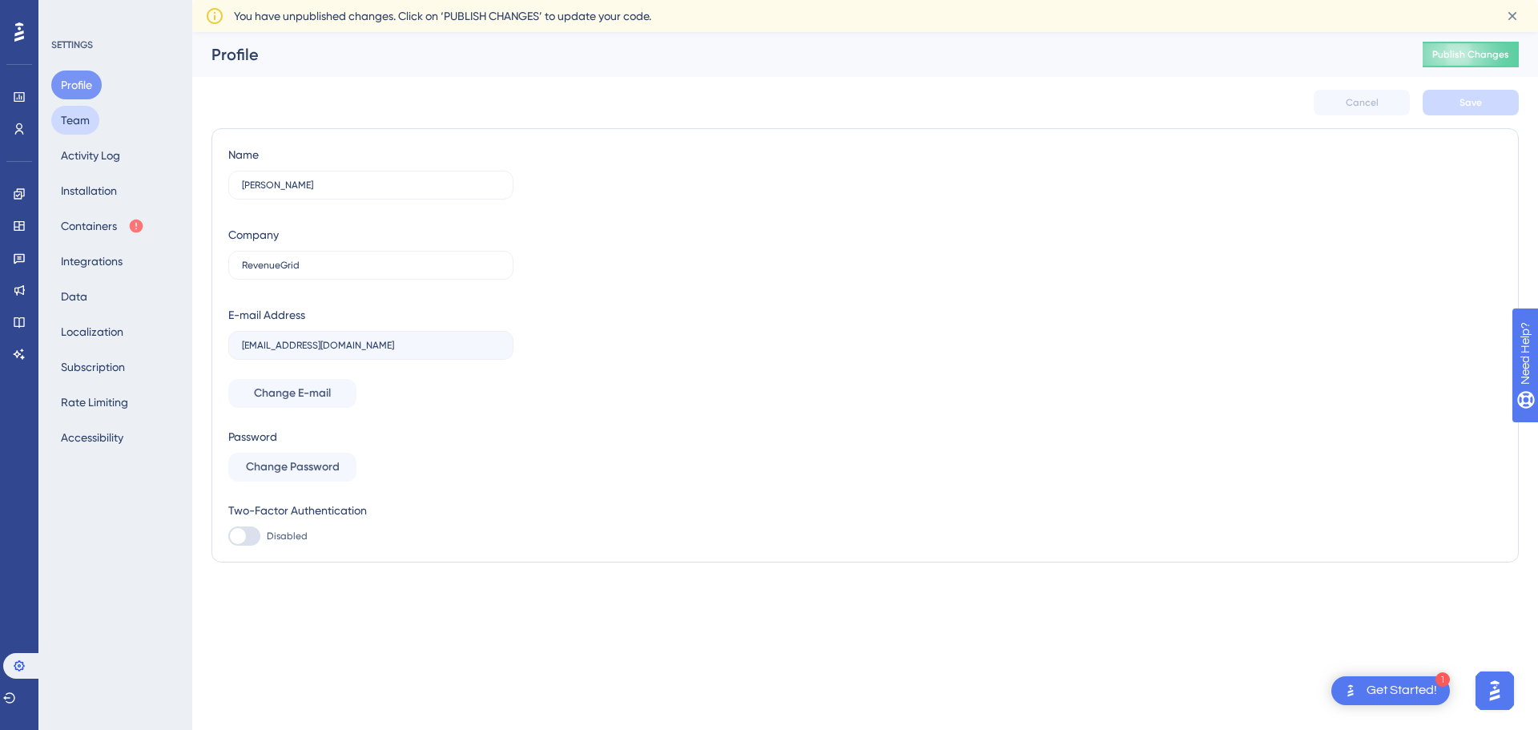
click at [74, 126] on button "Team" at bounding box center [75, 120] width 48 height 29
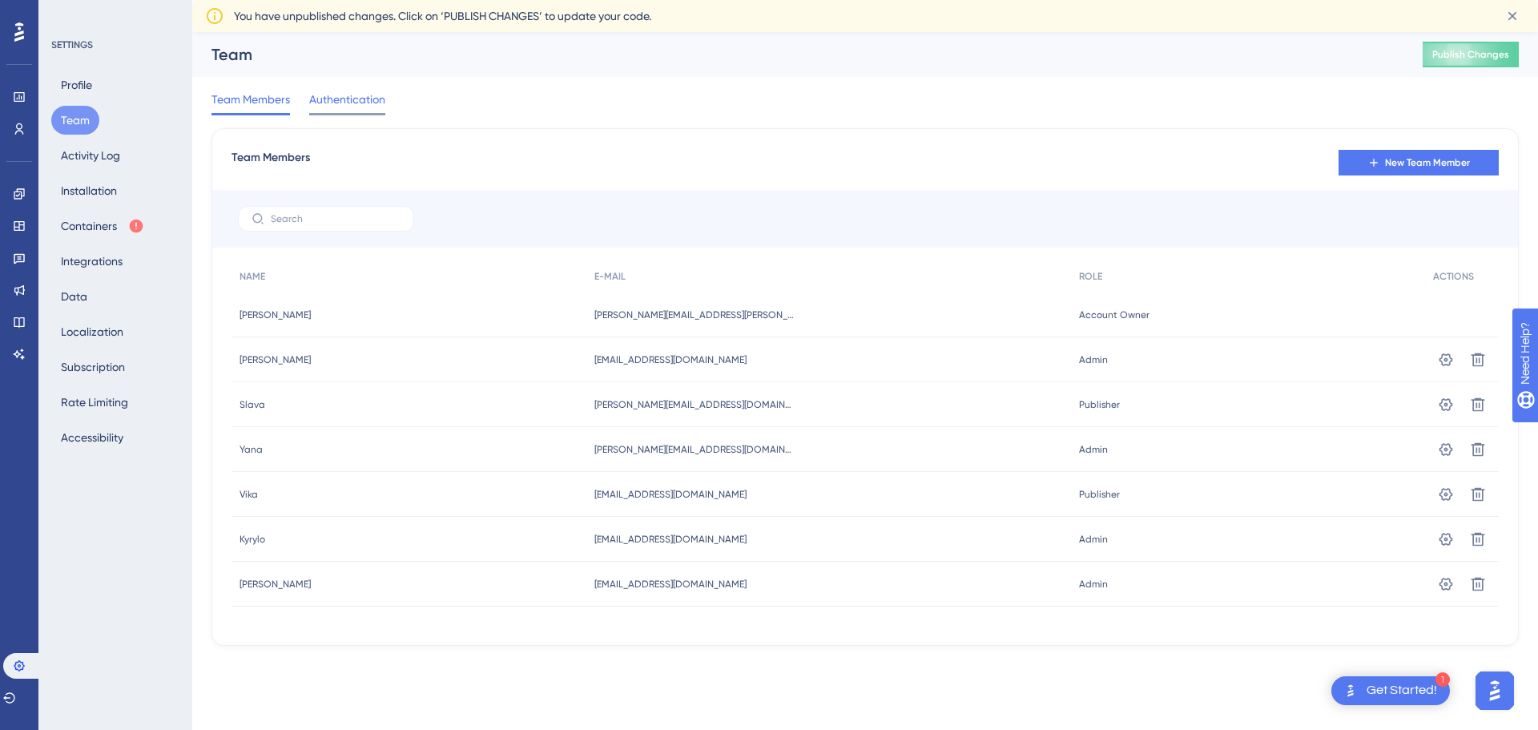
click at [343, 108] on span "Authentication" at bounding box center [347, 99] width 76 height 19
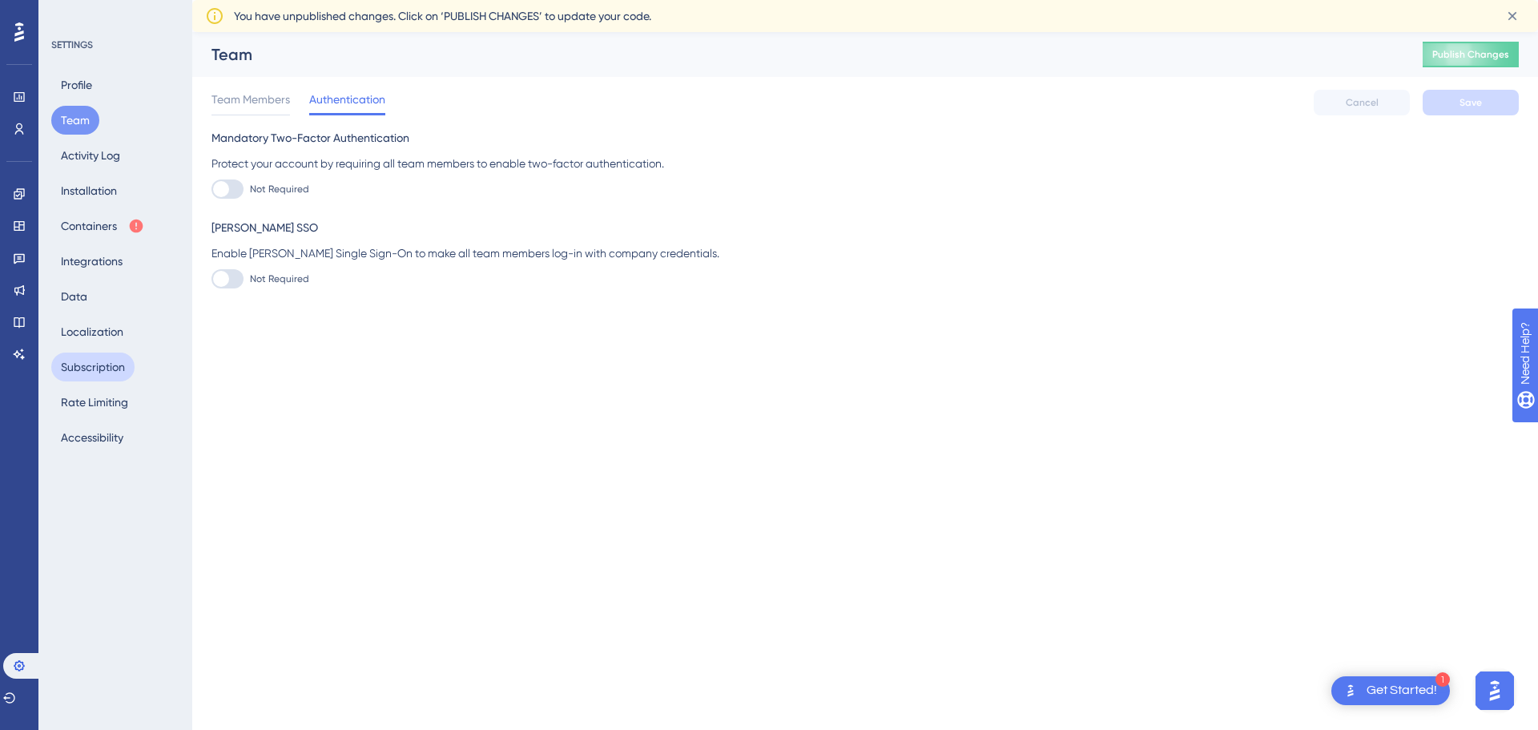
click at [71, 373] on button "Subscription" at bounding box center [92, 367] width 83 height 29
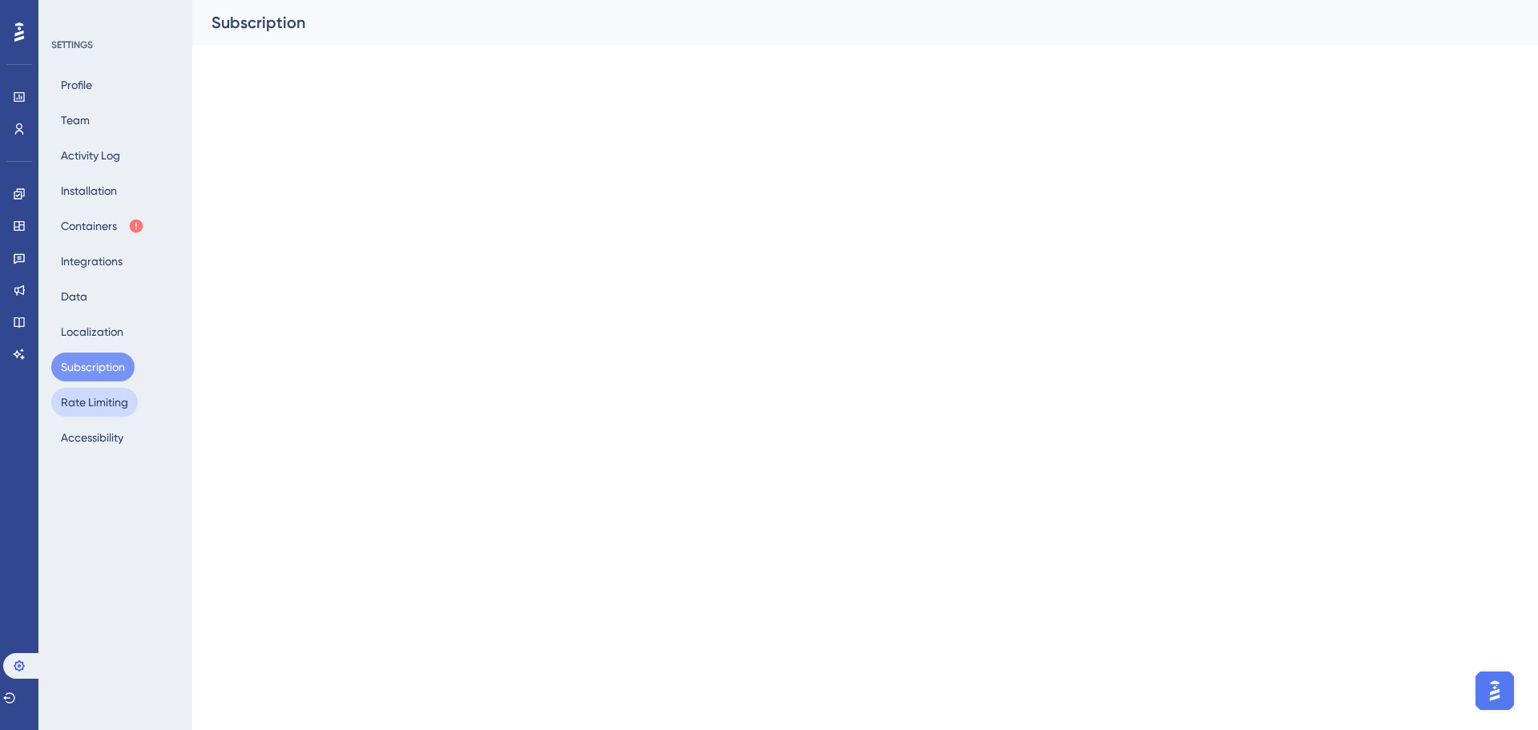
click at [81, 403] on button "Rate Limiting" at bounding box center [94, 402] width 87 height 29
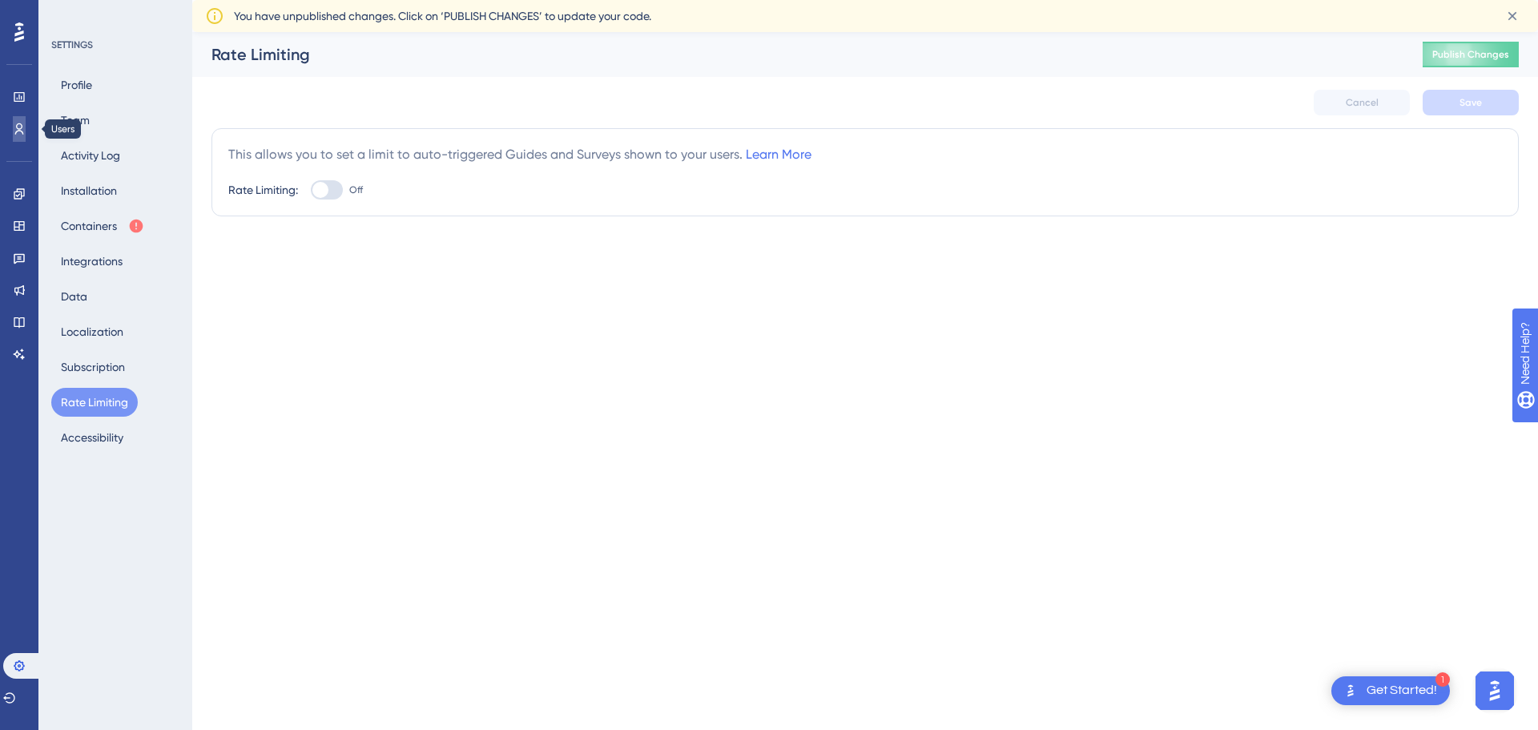
click at [22, 130] on icon at bounding box center [19, 129] width 13 height 13
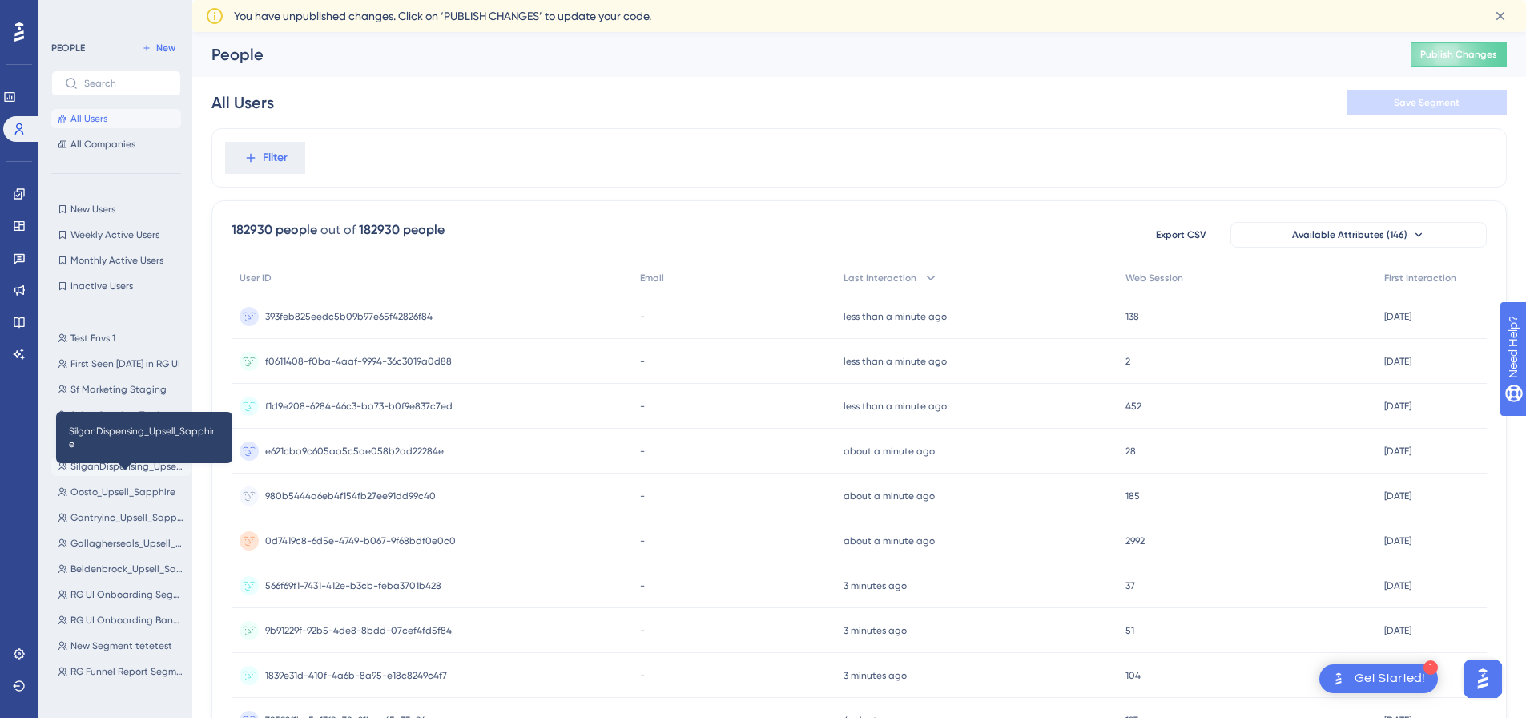
click at [107, 466] on span "SilganDispensing_Upsell_Sapphire" at bounding box center [128, 466] width 114 height 13
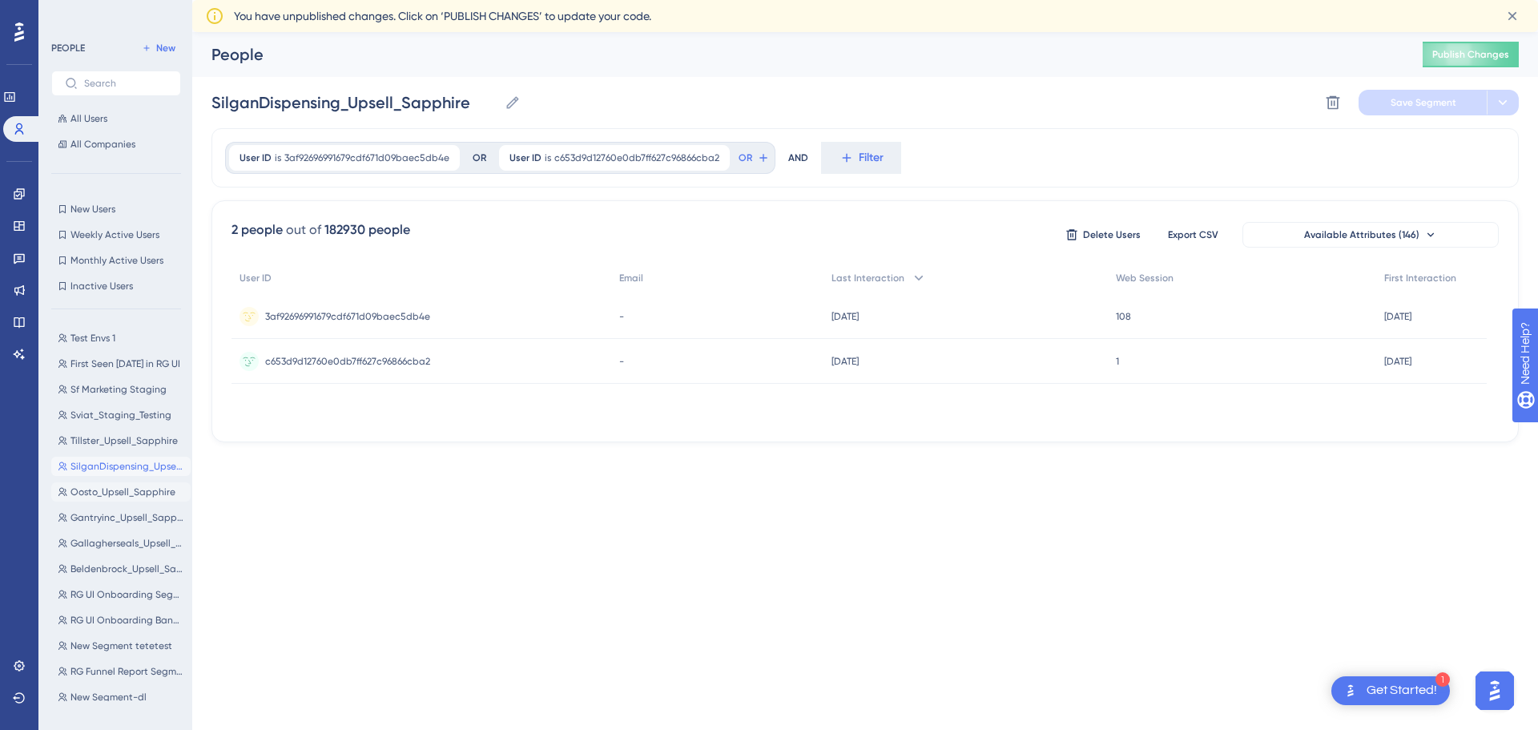
click at [104, 493] on span "Oosto_Upsell_Sapphire" at bounding box center [123, 492] width 105 height 13
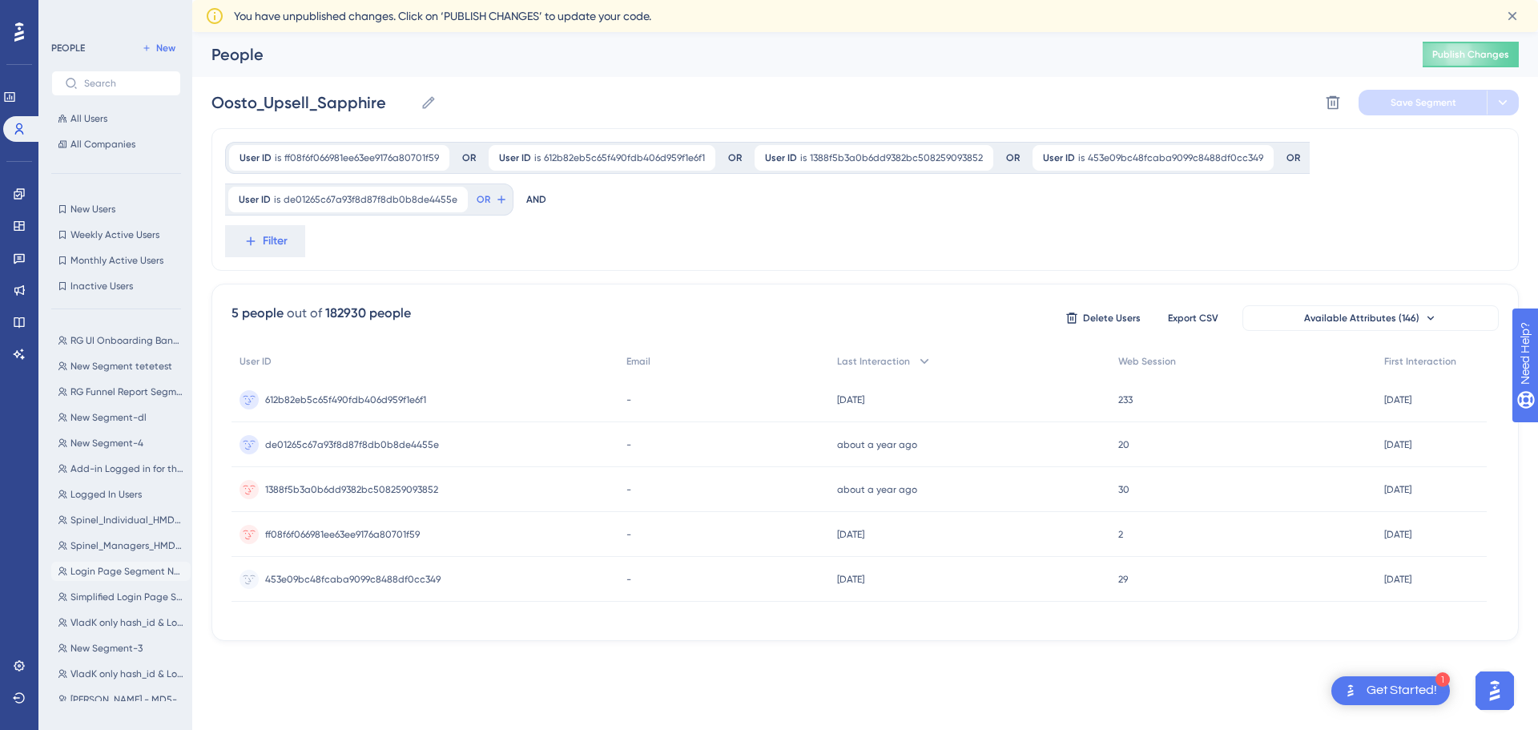
scroll to position [321, 0]
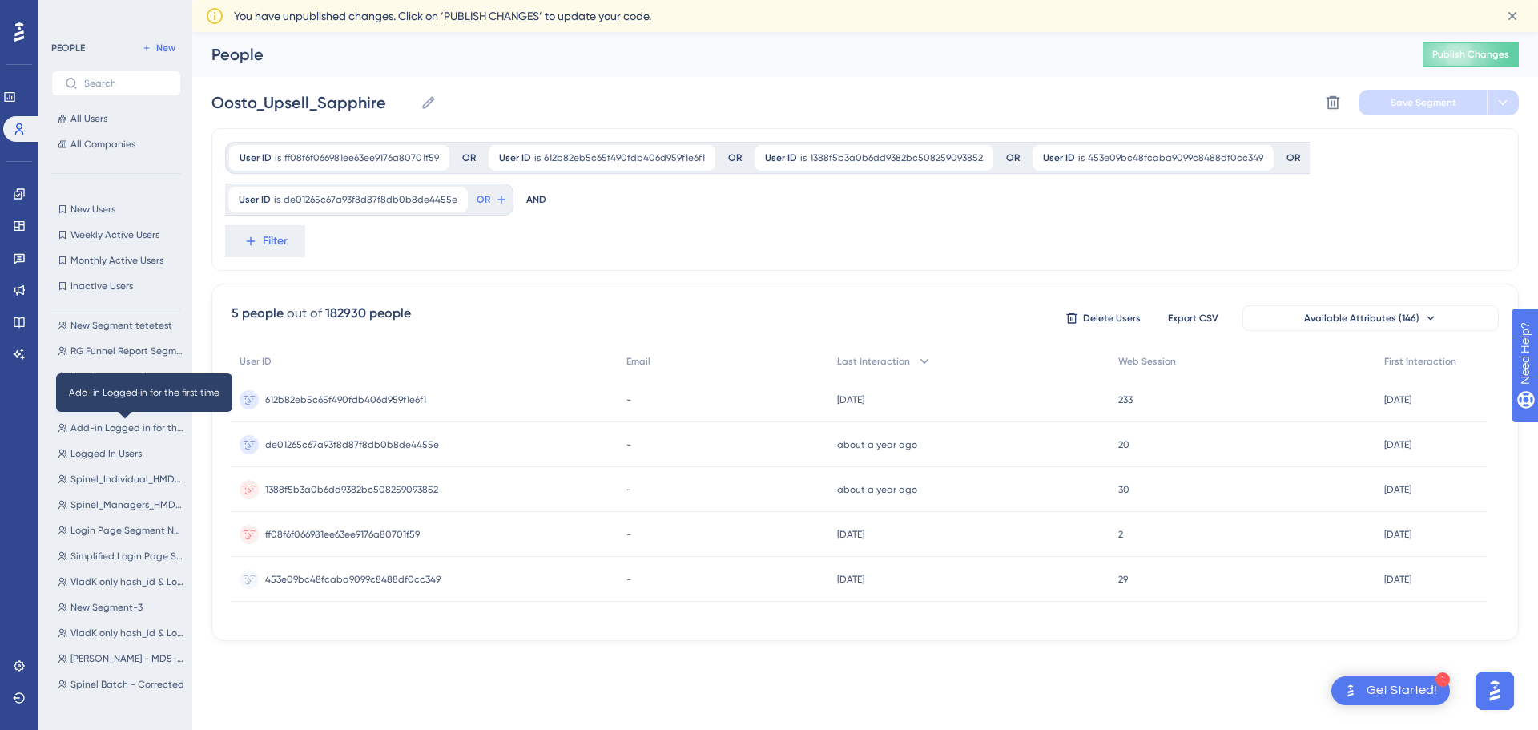
click at [113, 425] on span "Add-in Logged in for the first time" at bounding box center [128, 427] width 114 height 13
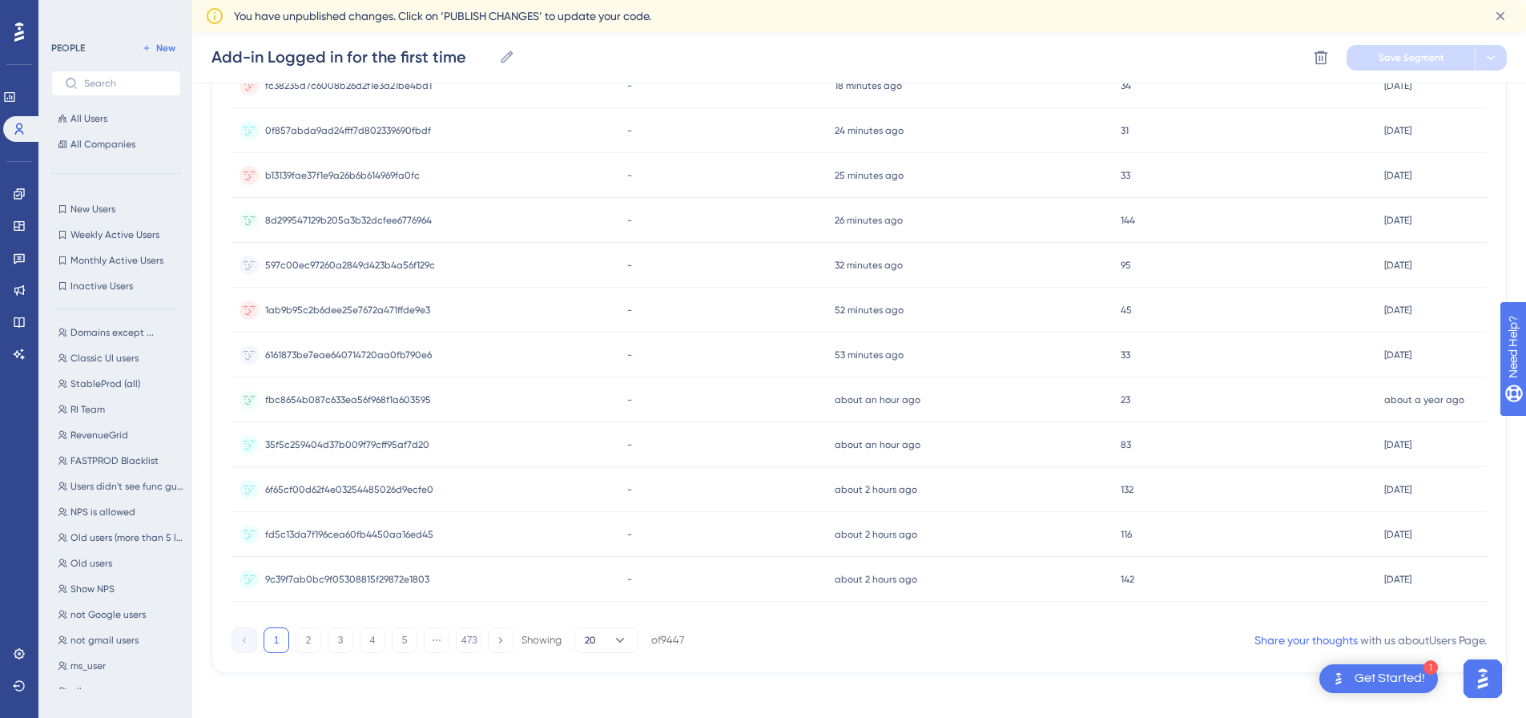
scroll to position [603, 0]
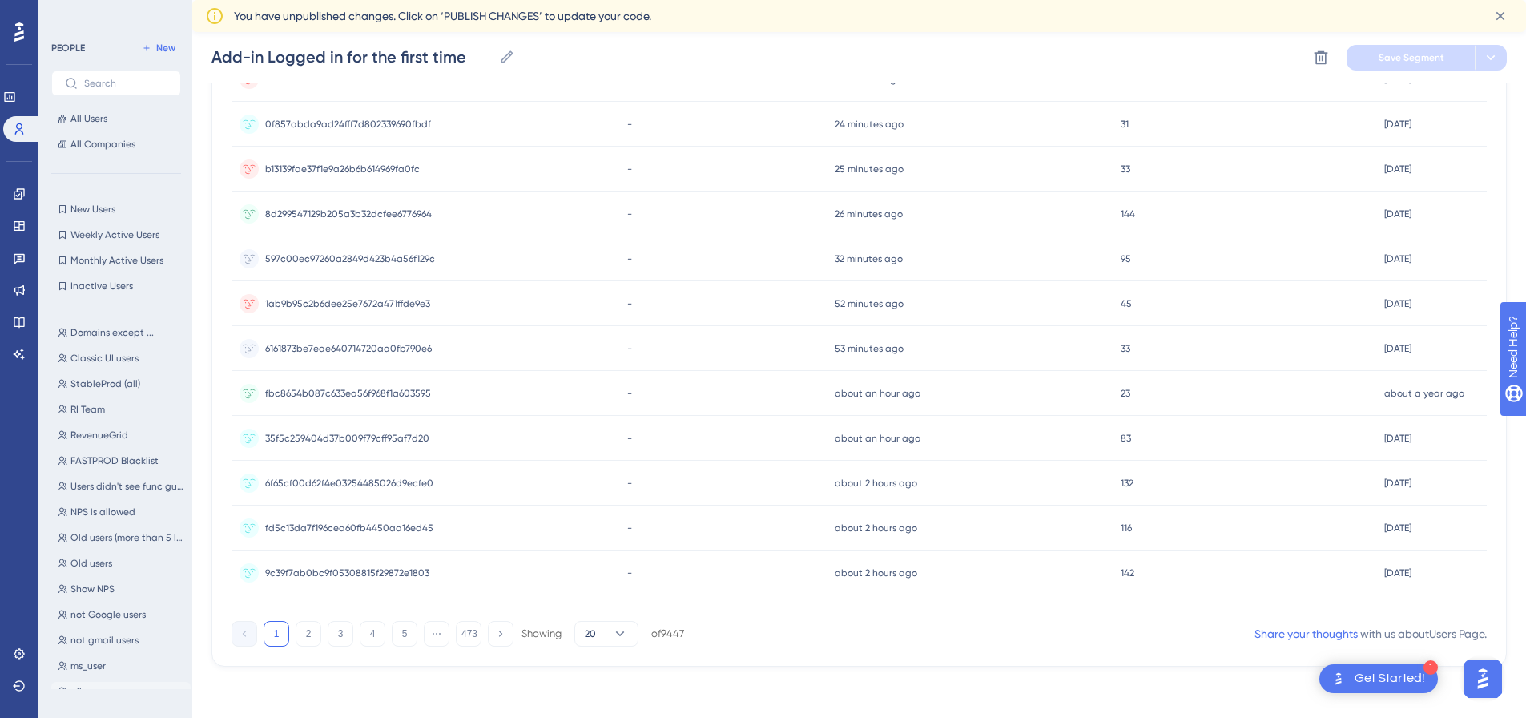
click at [94, 689] on button "all all" at bounding box center [120, 691] width 139 height 19
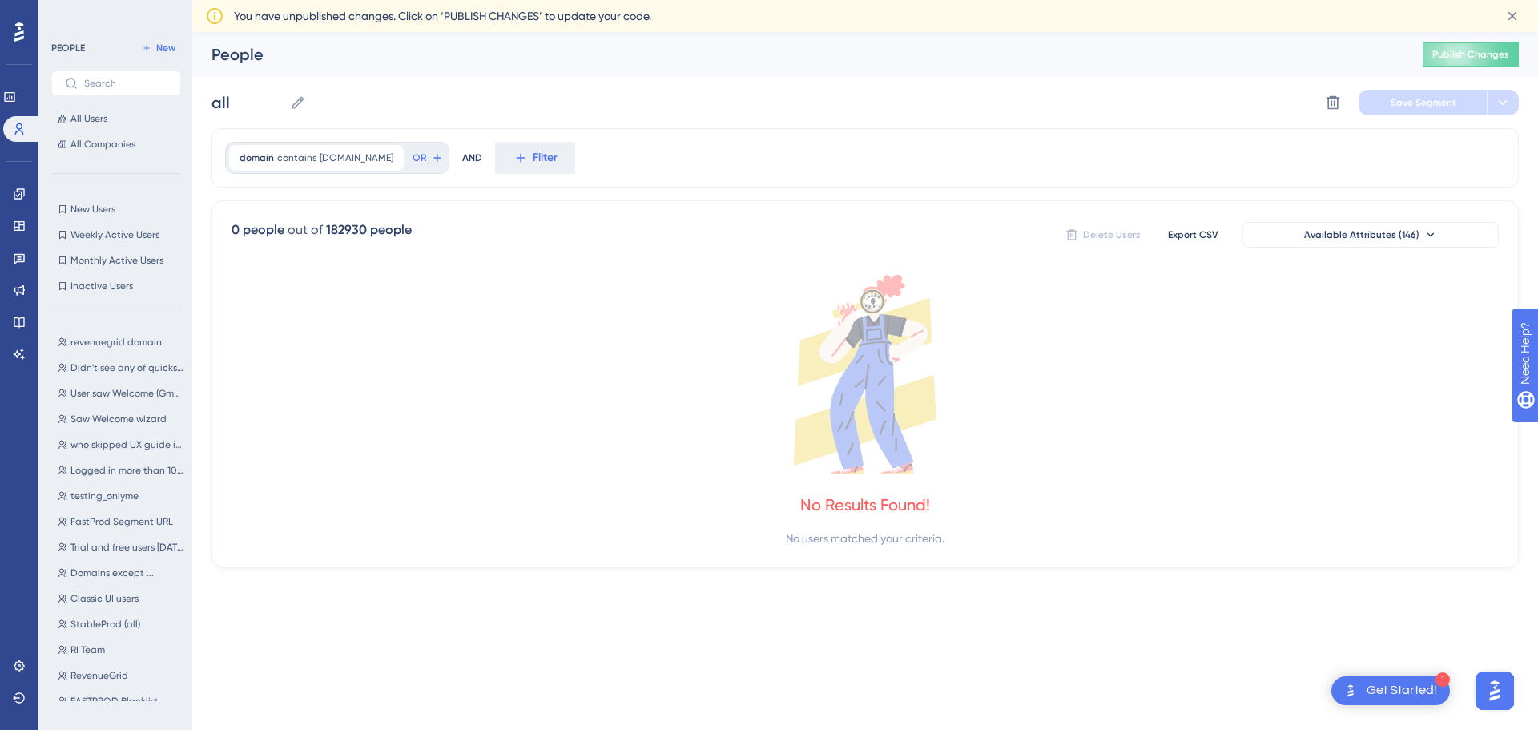
scroll to position [2339, 0]
click at [109, 634] on span "not gmail users" at bounding box center [105, 640] width 68 height 13
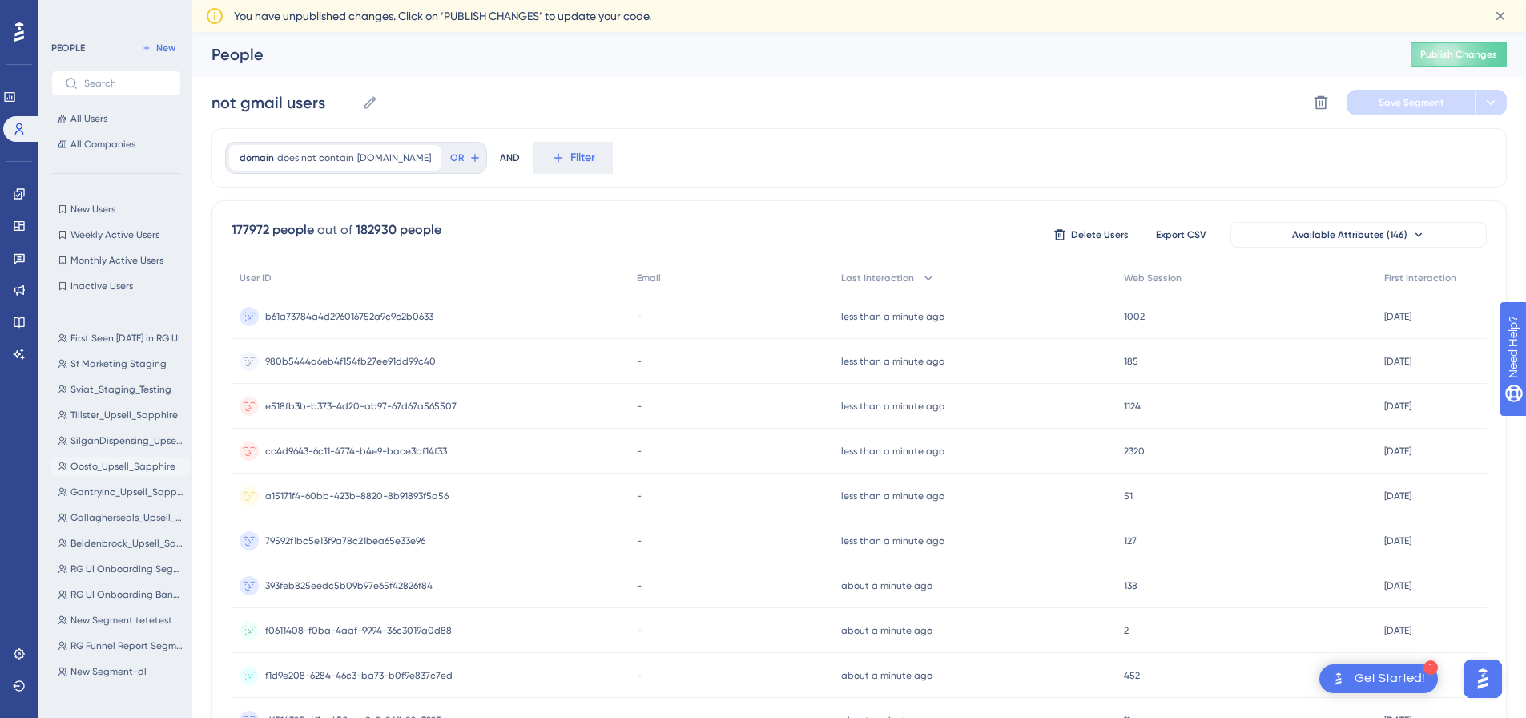
scroll to position [0, 0]
click at [94, 417] on span "Sviat_Staging_Testing" at bounding box center [121, 415] width 101 height 13
type input "Sviat_Staging_Testing"
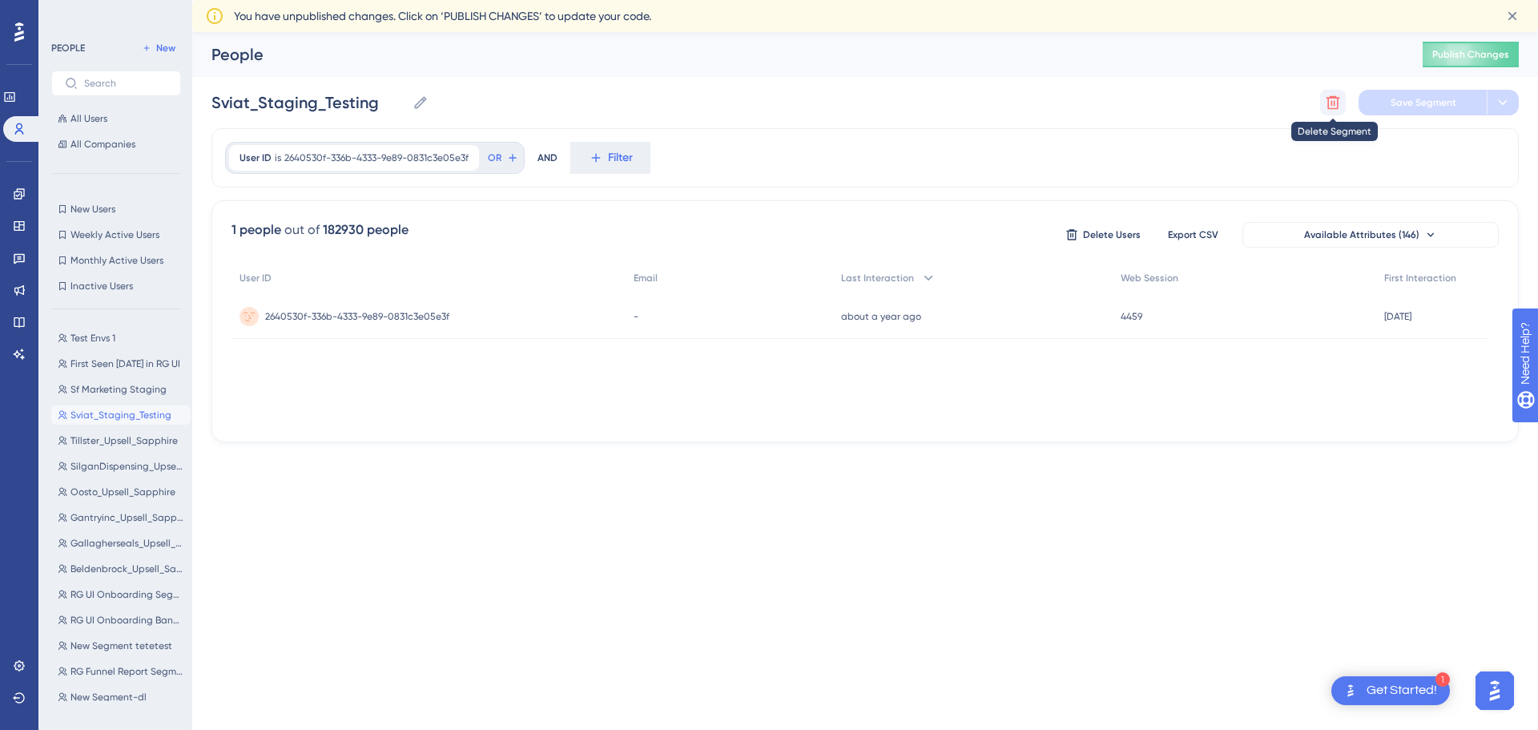
click at [1334, 103] on icon at bounding box center [1334, 103] width 14 height 14
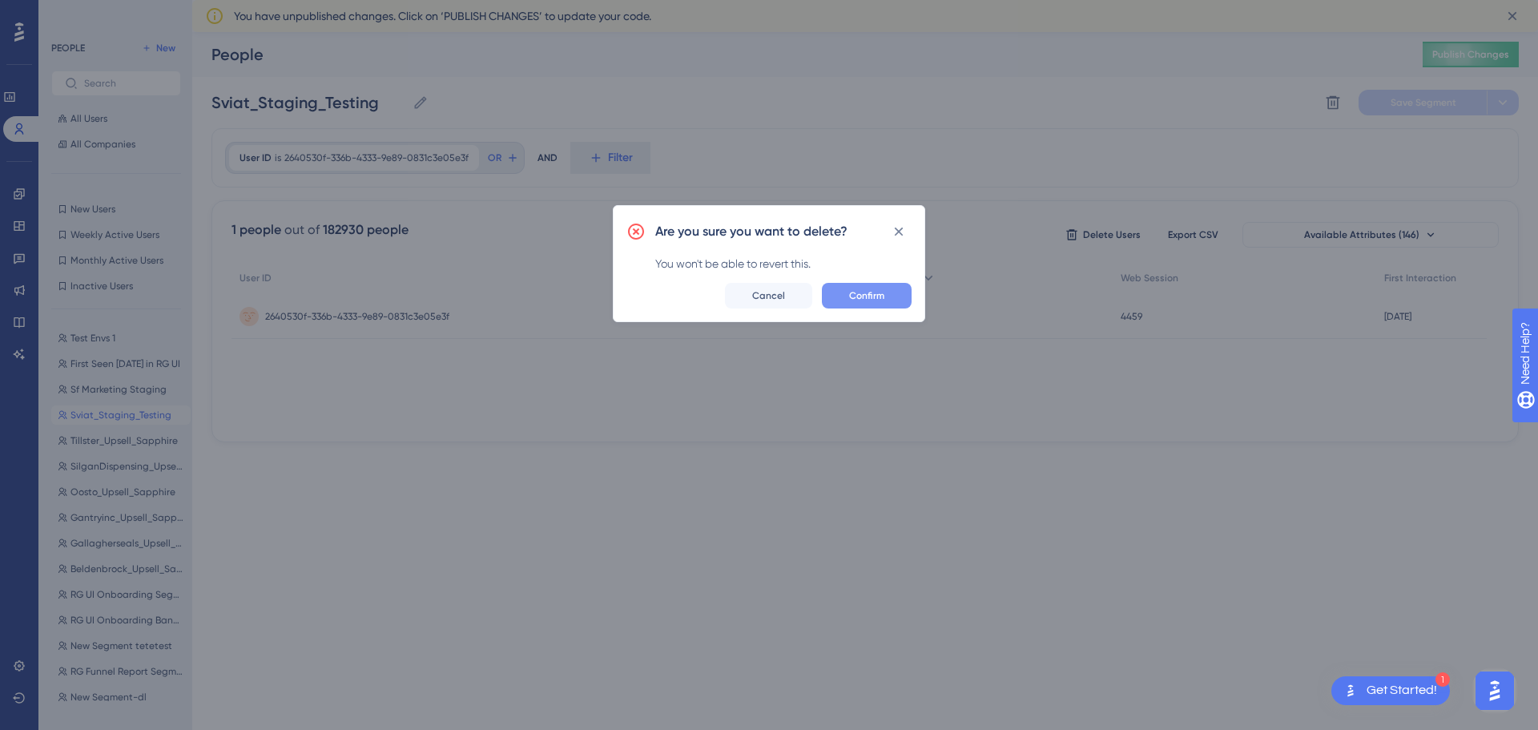
click at [861, 295] on span "Confirm" at bounding box center [866, 295] width 35 height 13
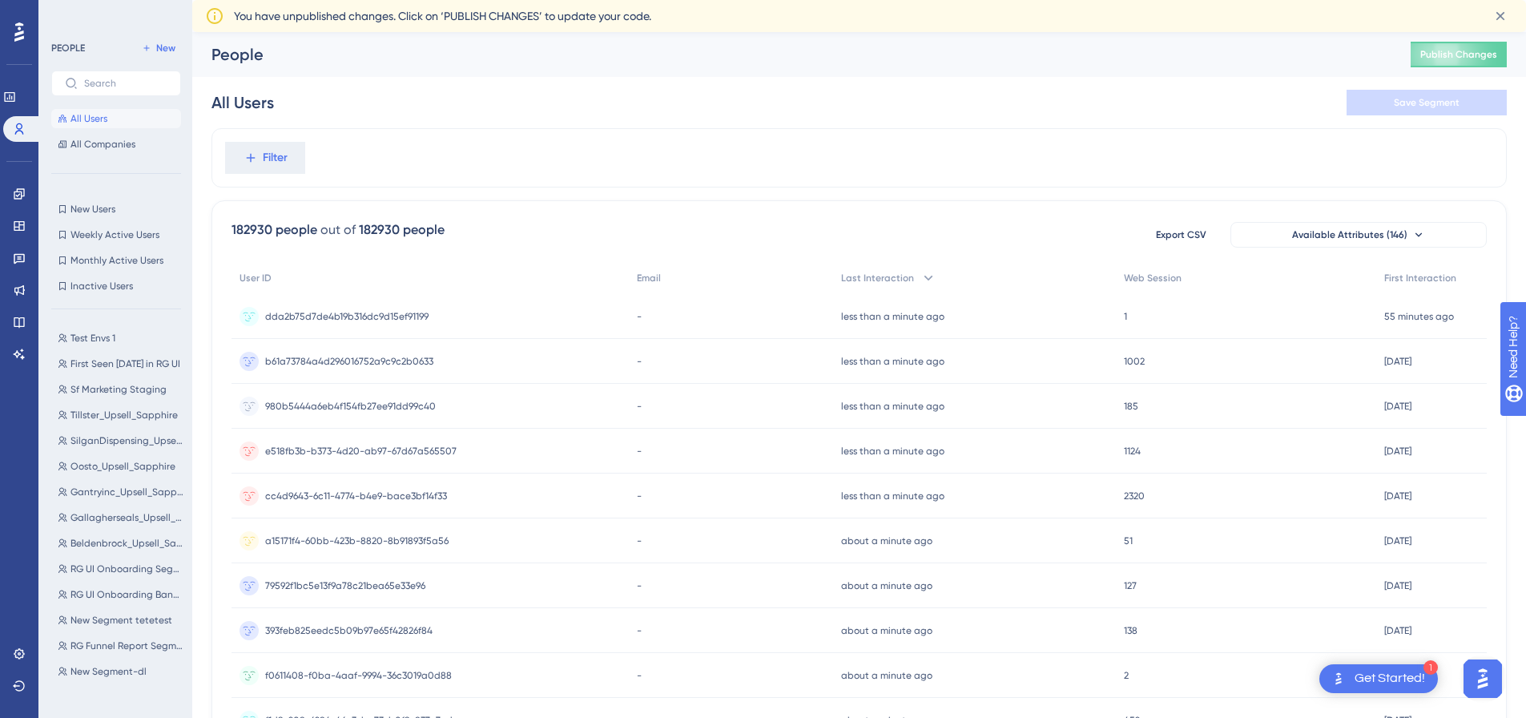
click at [95, 119] on span "All Users" at bounding box center [89, 118] width 37 height 13
click at [251, 154] on icon at bounding box center [251, 158] width 14 height 14
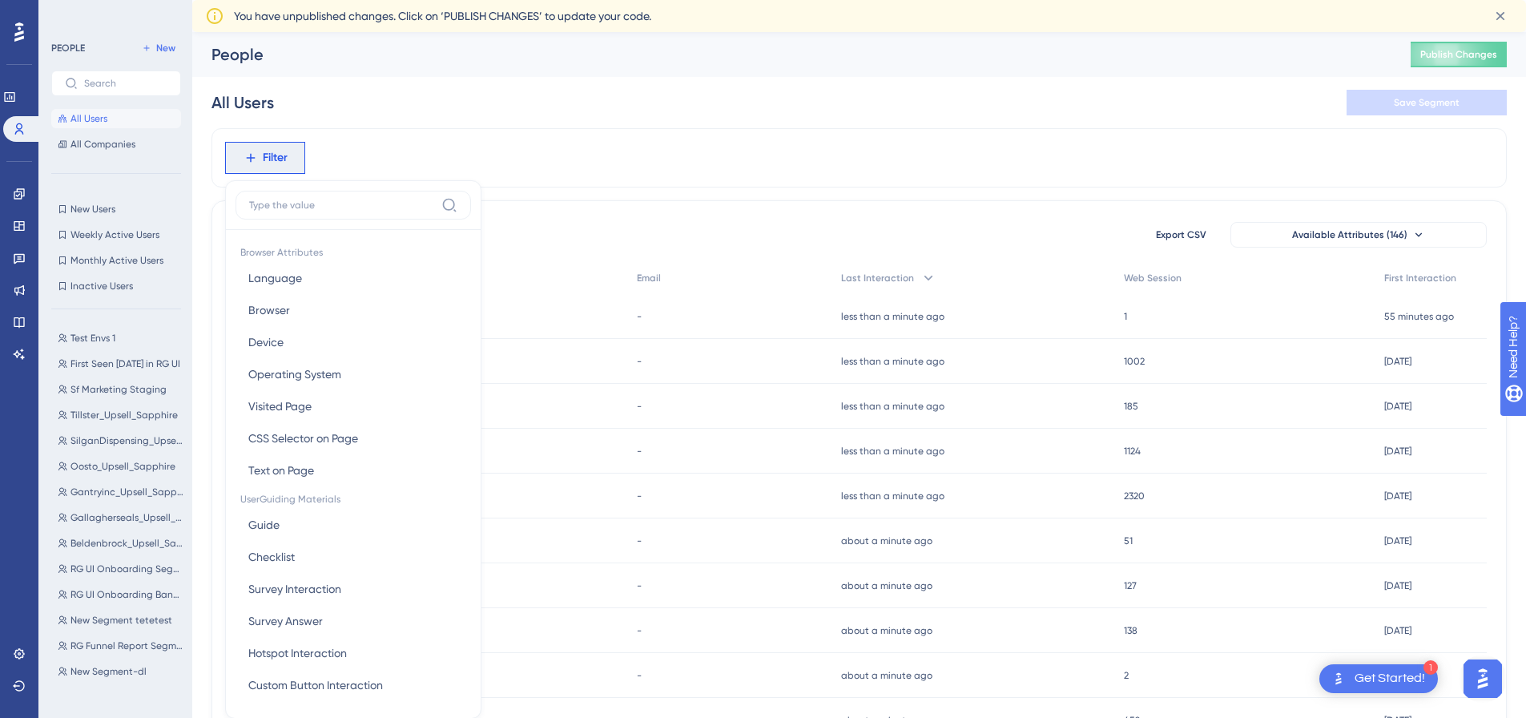
scroll to position [91, 0]
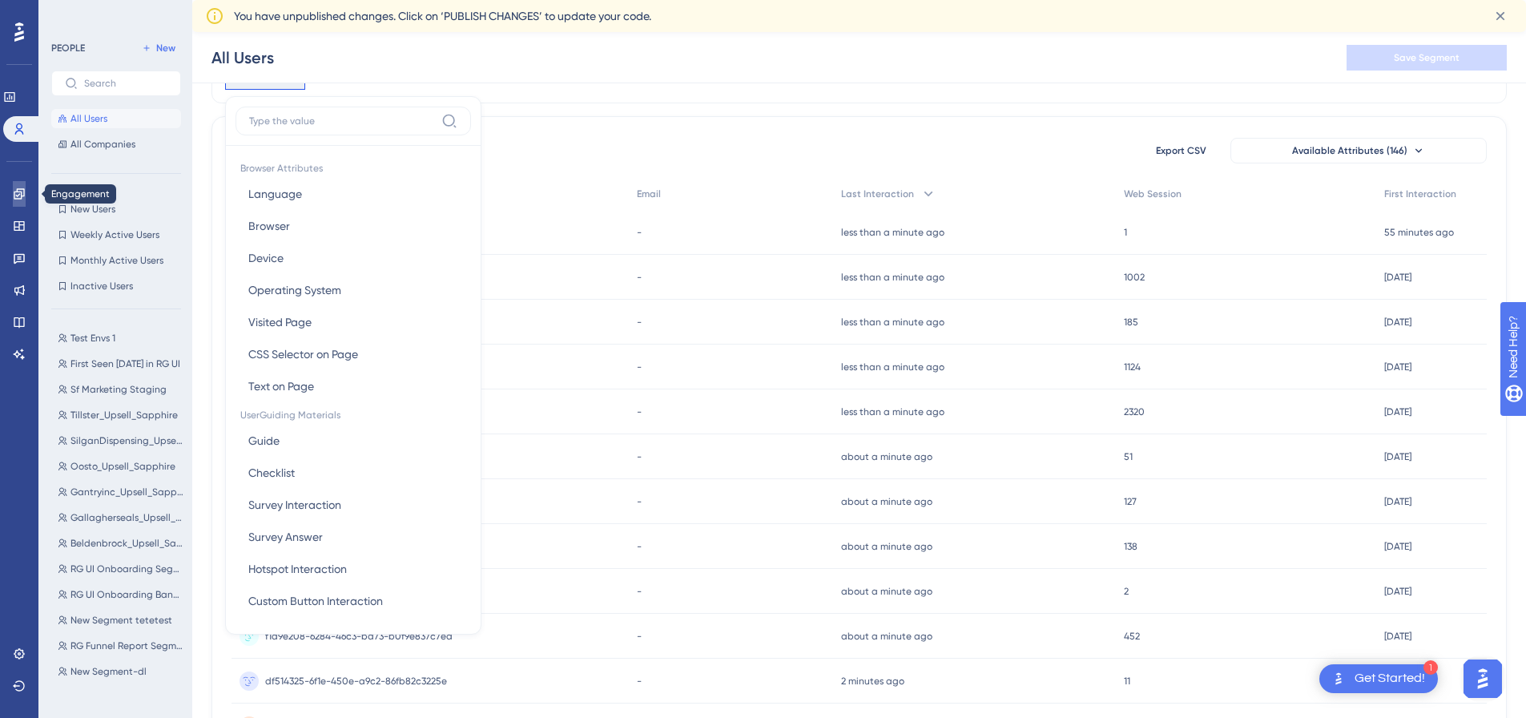
click at [17, 195] on icon at bounding box center [19, 193] width 13 height 13
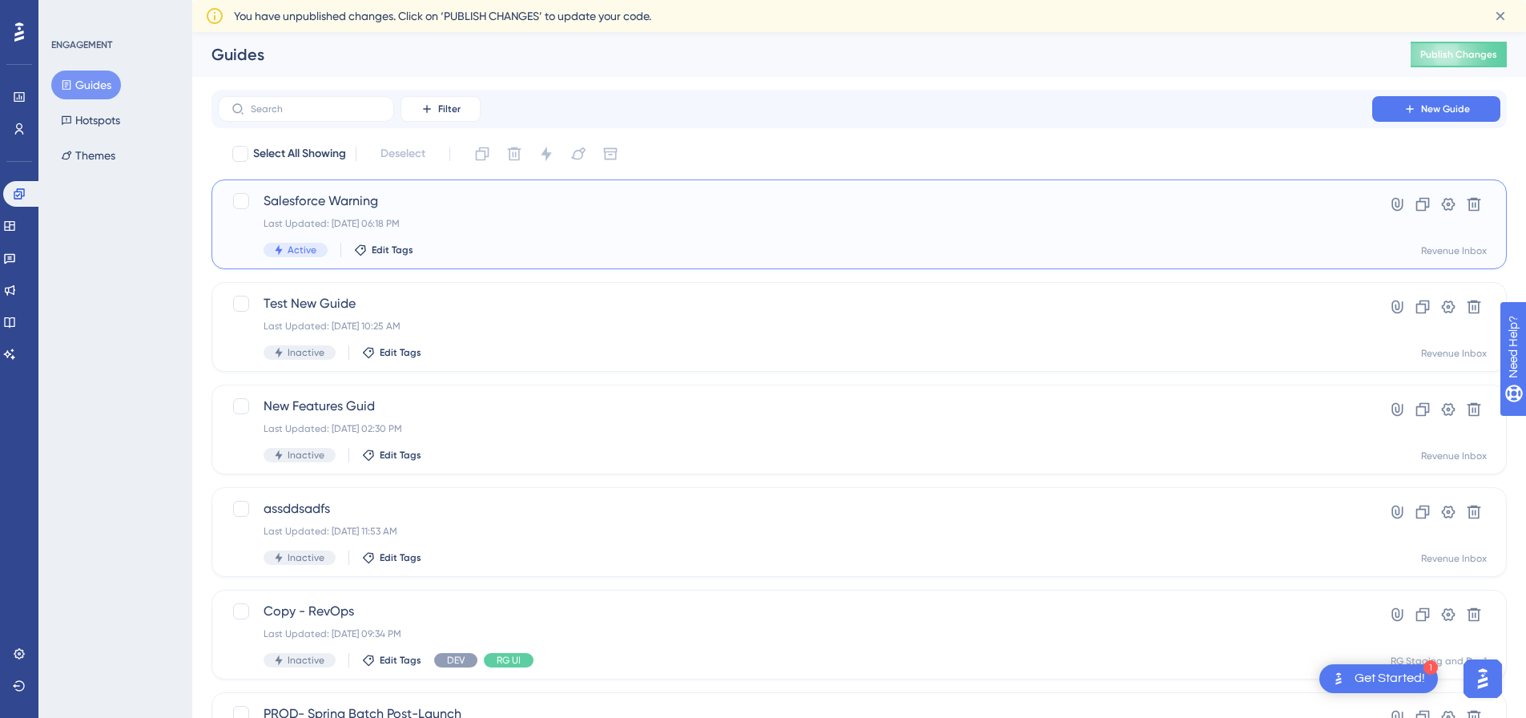
click at [466, 216] on div "Salesforce Warning Last Updated: Aug 29 2025, 06:18 PM Active Edit Tags" at bounding box center [795, 225] width 1063 height 66
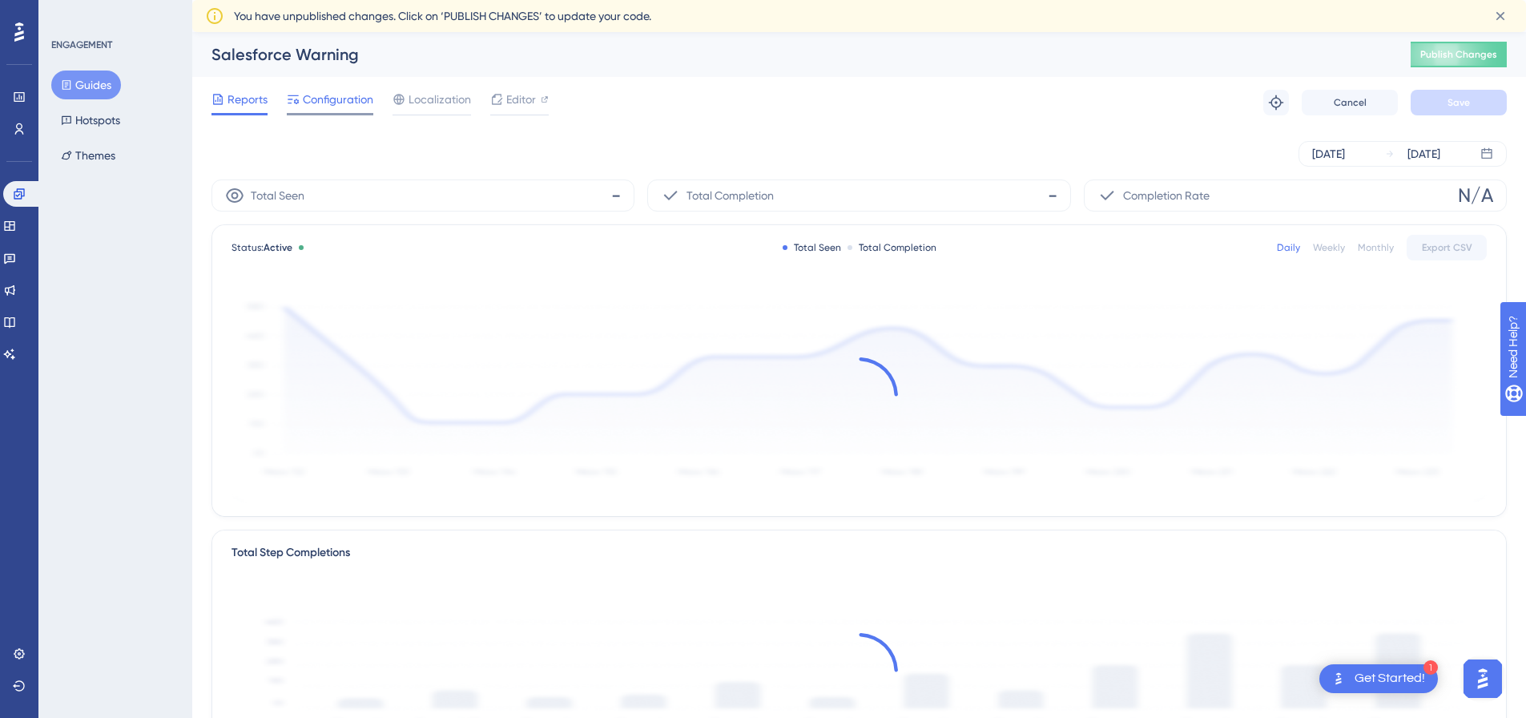
click at [365, 91] on span "Configuration" at bounding box center [338, 99] width 71 height 19
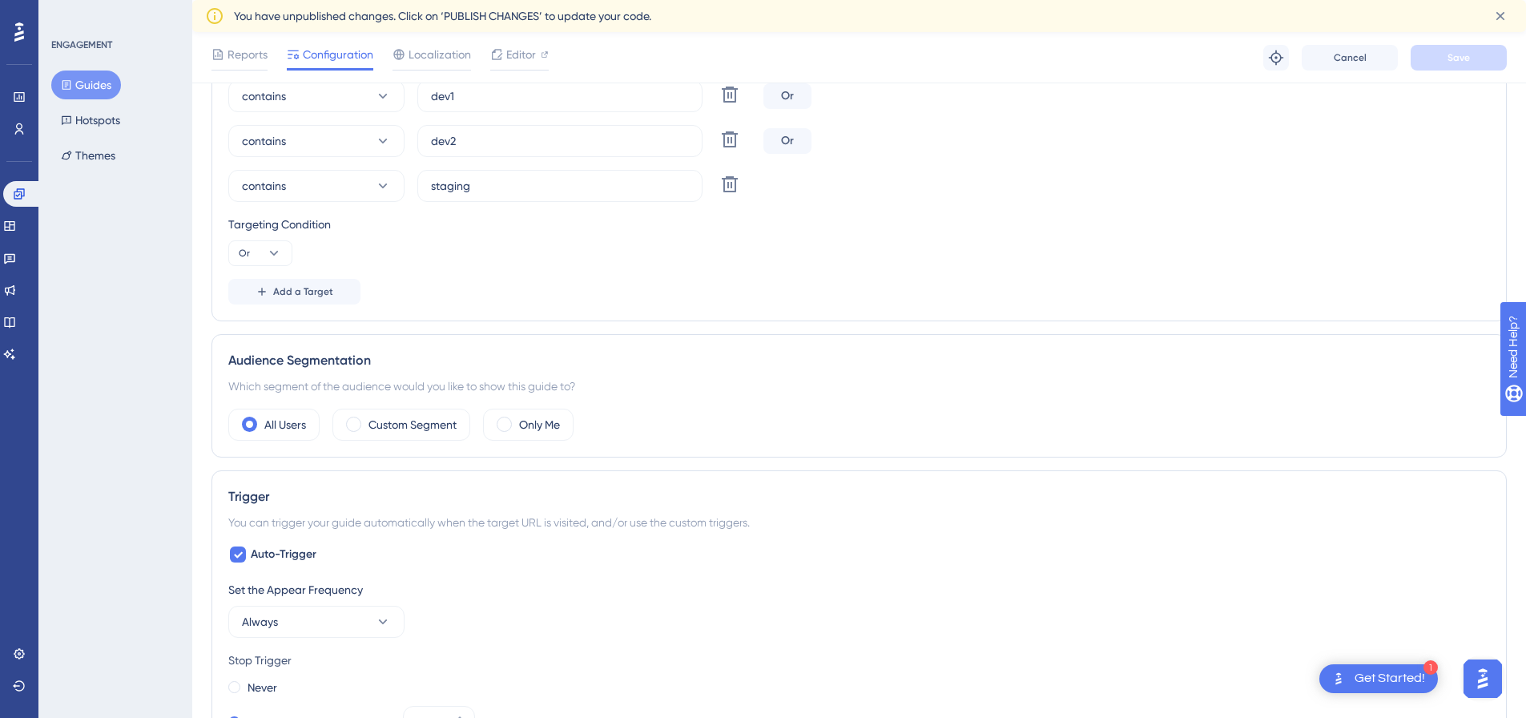
scroll to position [481, 0]
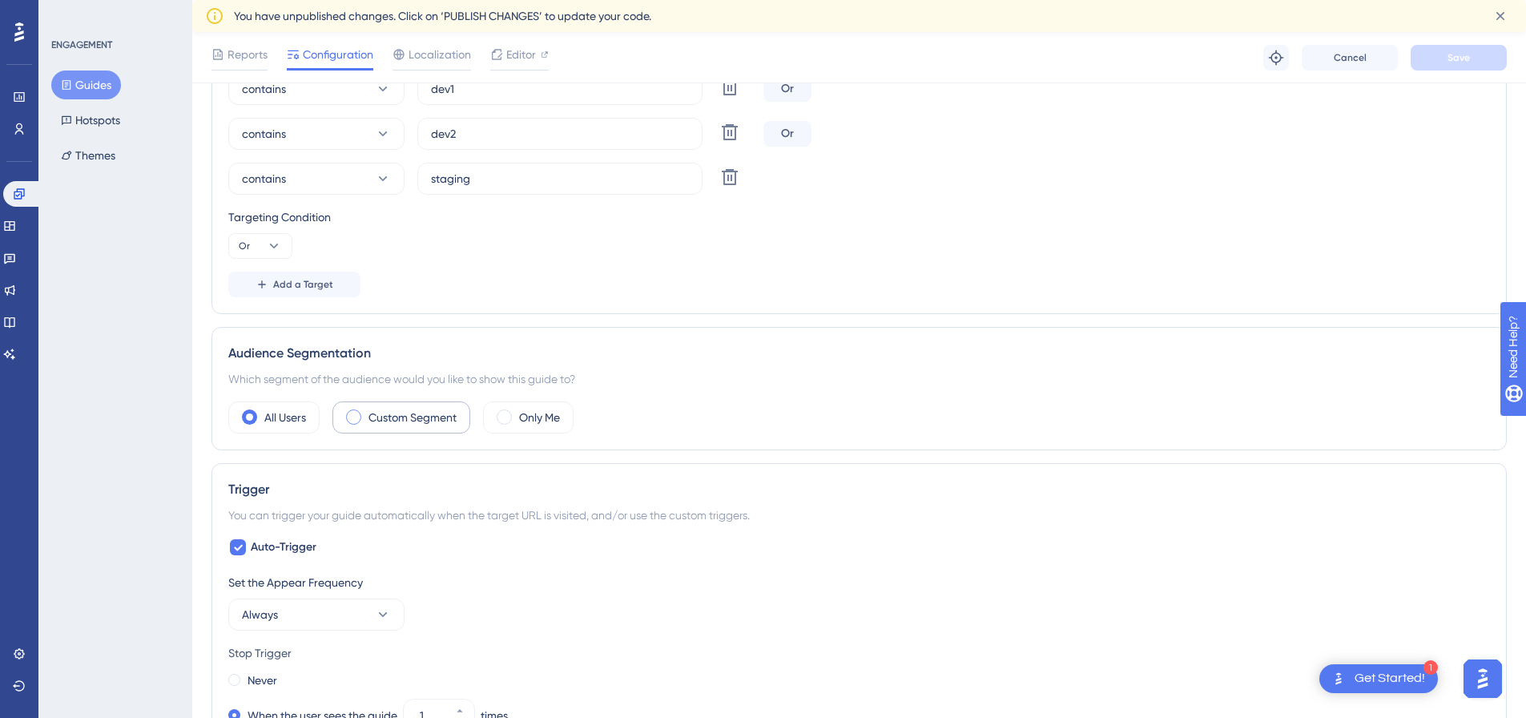
click at [391, 412] on label "Custom Segment" at bounding box center [413, 417] width 88 height 19
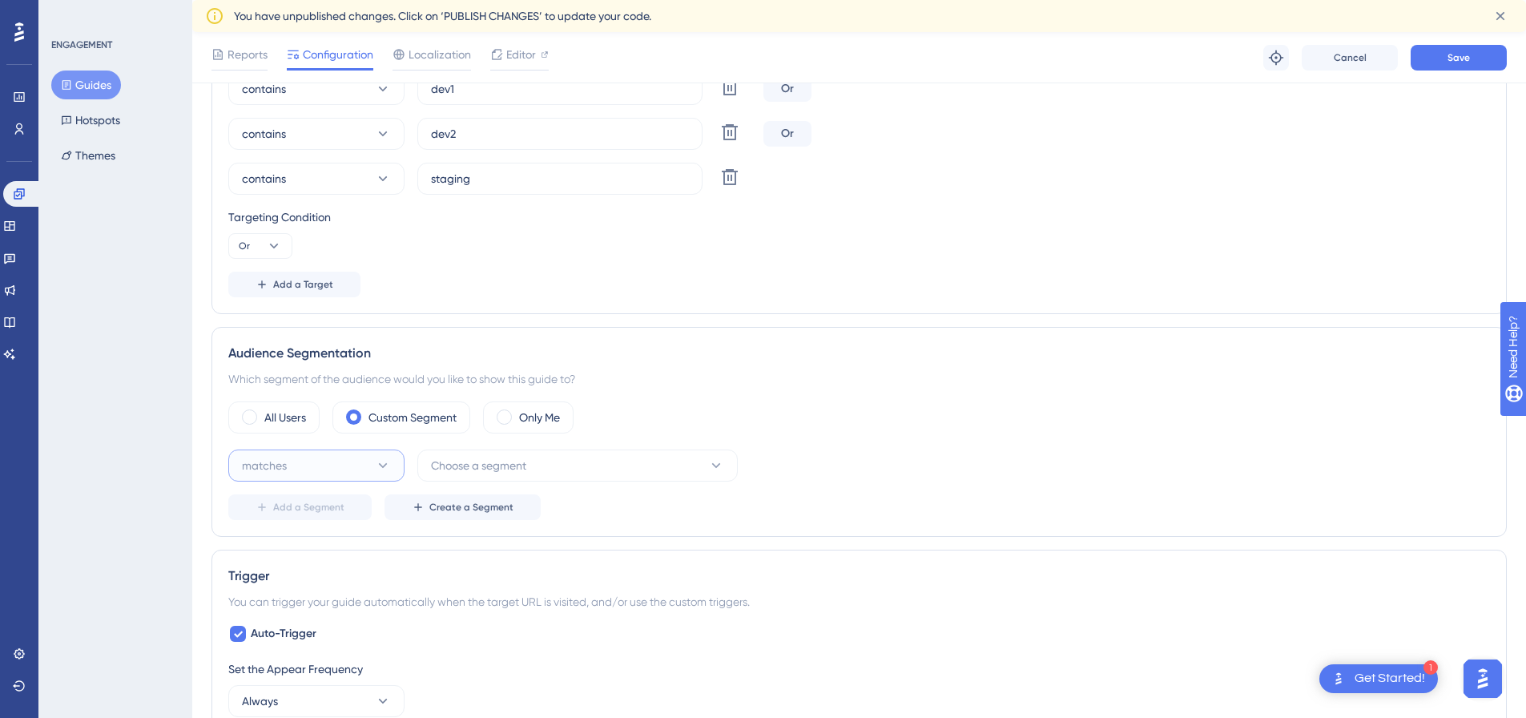
click at [386, 461] on icon at bounding box center [383, 466] width 16 height 16
click at [301, 539] on span "doesn't match" at bounding box center [288, 546] width 73 height 19
click at [550, 445] on div "All Users Custom Segment Only Me doesn't match Choose a segment Delete Add a Se…" at bounding box center [859, 460] width 1262 height 119
click at [462, 513] on span "Create a Segment" at bounding box center [471, 507] width 84 height 13
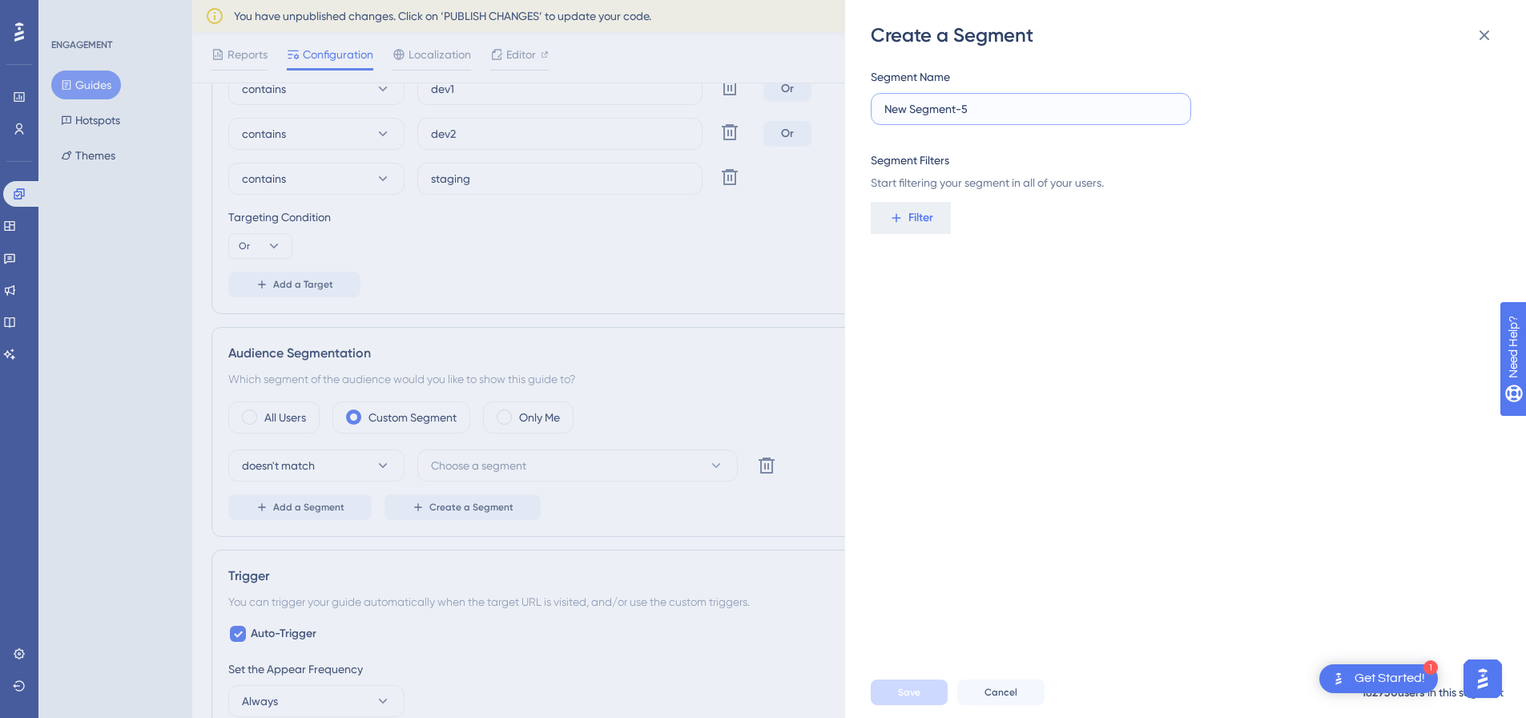
click at [975, 108] on input "New Segment-5" at bounding box center [1031, 109] width 293 height 18
click at [925, 221] on span "Filter" at bounding box center [921, 217] width 25 height 19
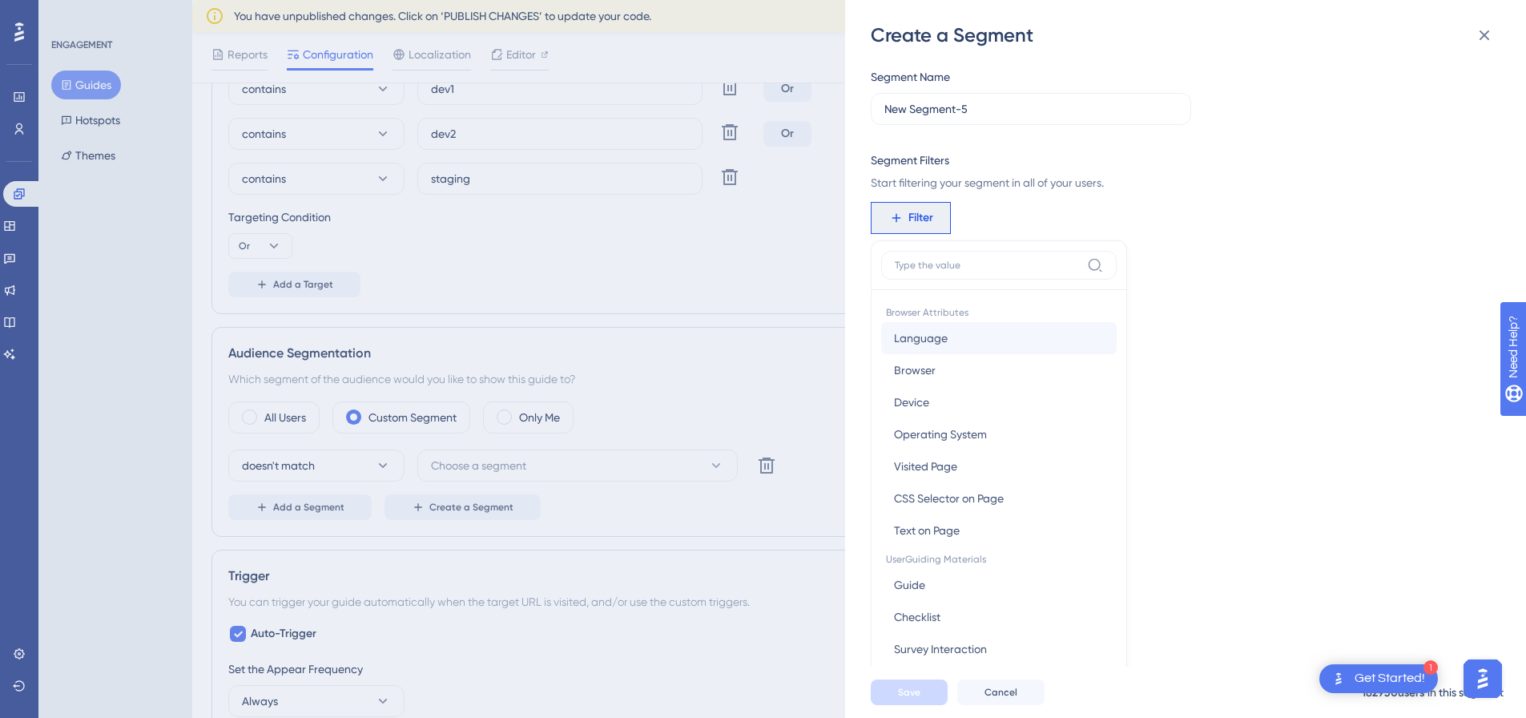
scroll to position [15, 0]
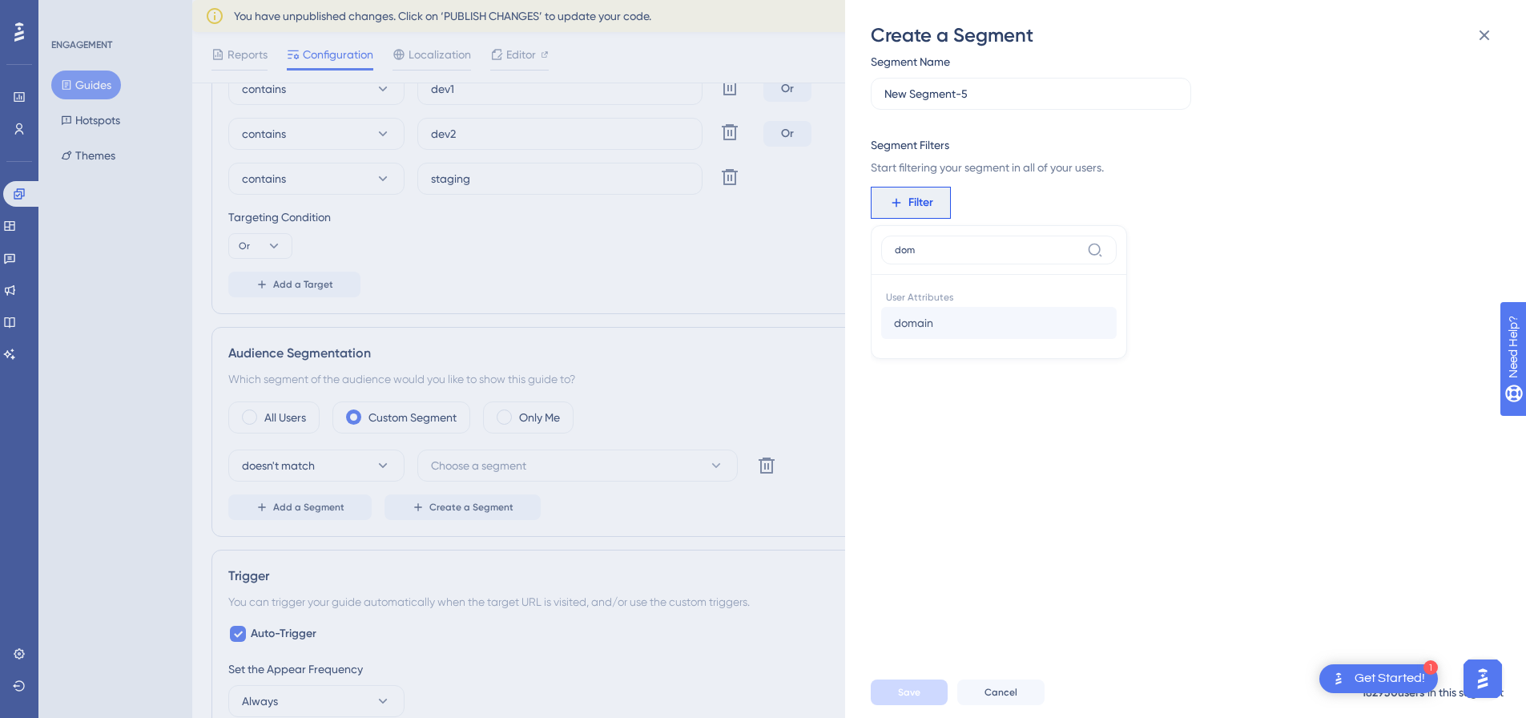
type input "dom"
click at [902, 329] on span "domain" at bounding box center [913, 322] width 39 height 19
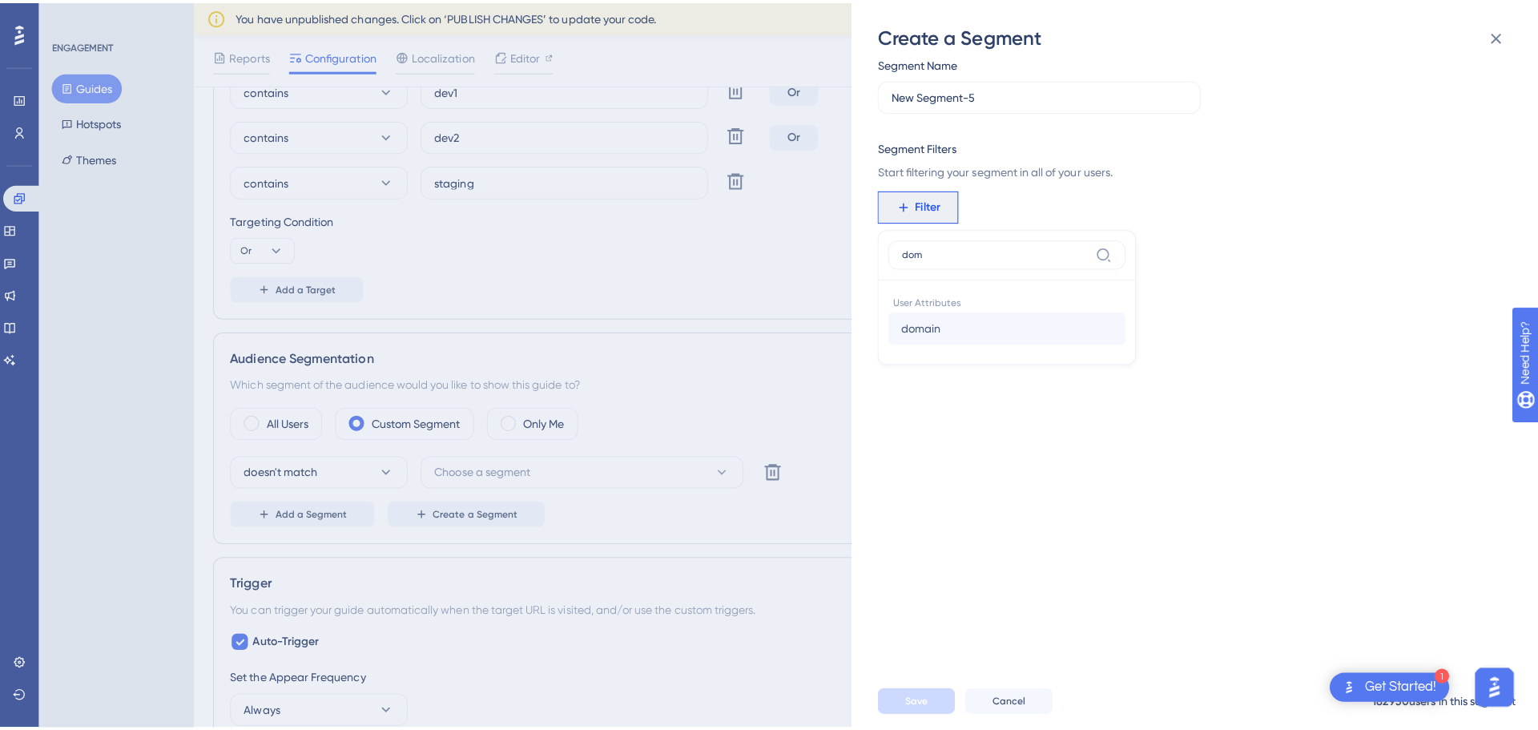
scroll to position [0, 0]
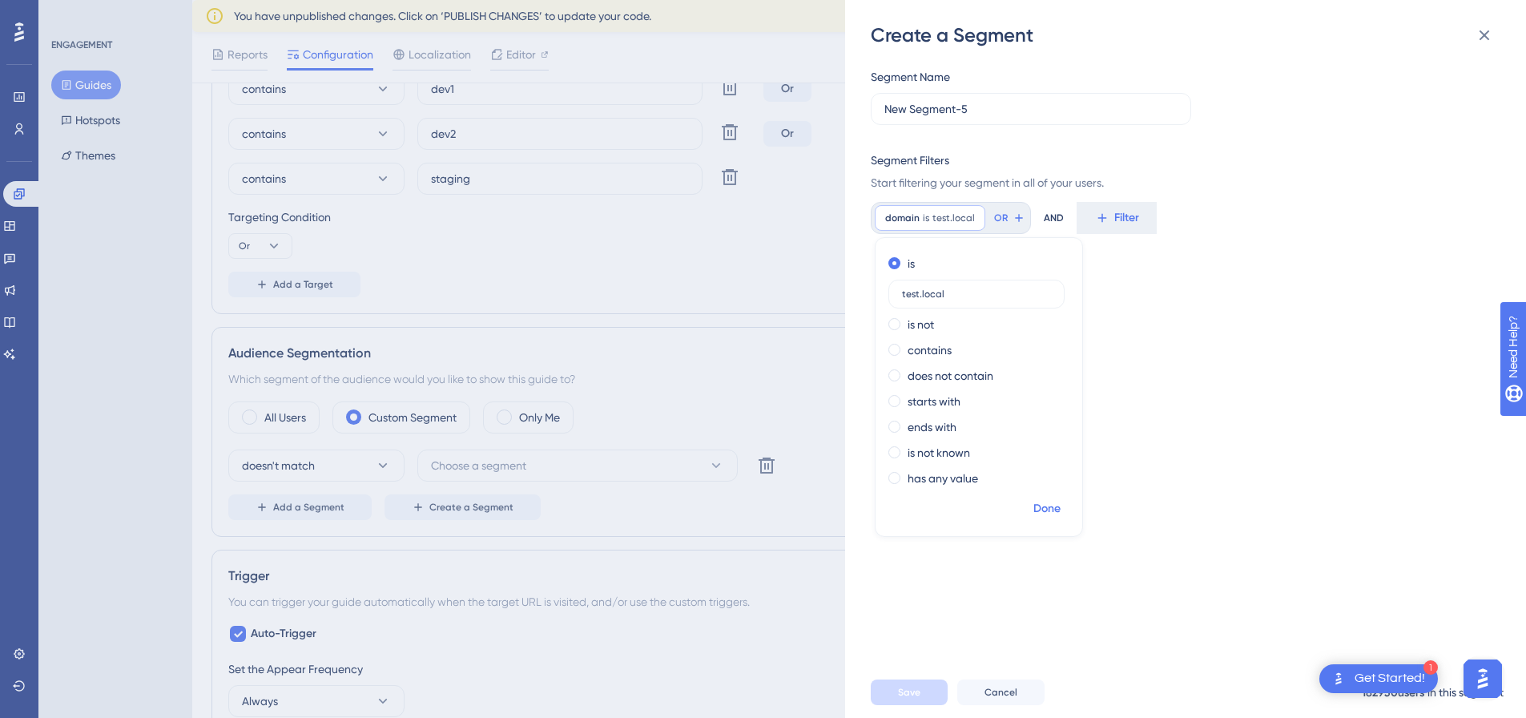
type input "test.local"
click at [1042, 504] on span "Done" at bounding box center [1047, 508] width 27 height 19
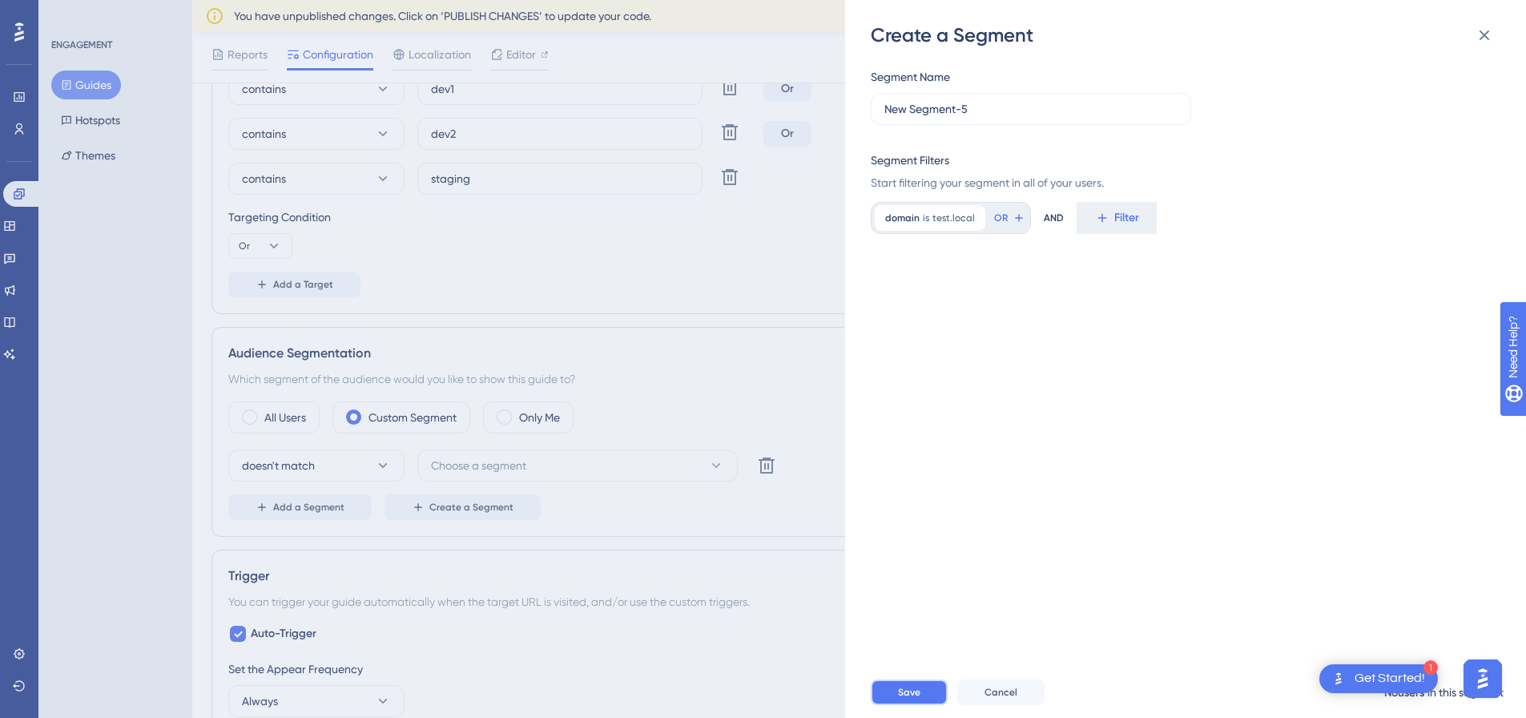
click at [925, 704] on button "Save" at bounding box center [909, 692] width 77 height 26
click at [993, 699] on span "Cancel" at bounding box center [1001, 692] width 33 height 13
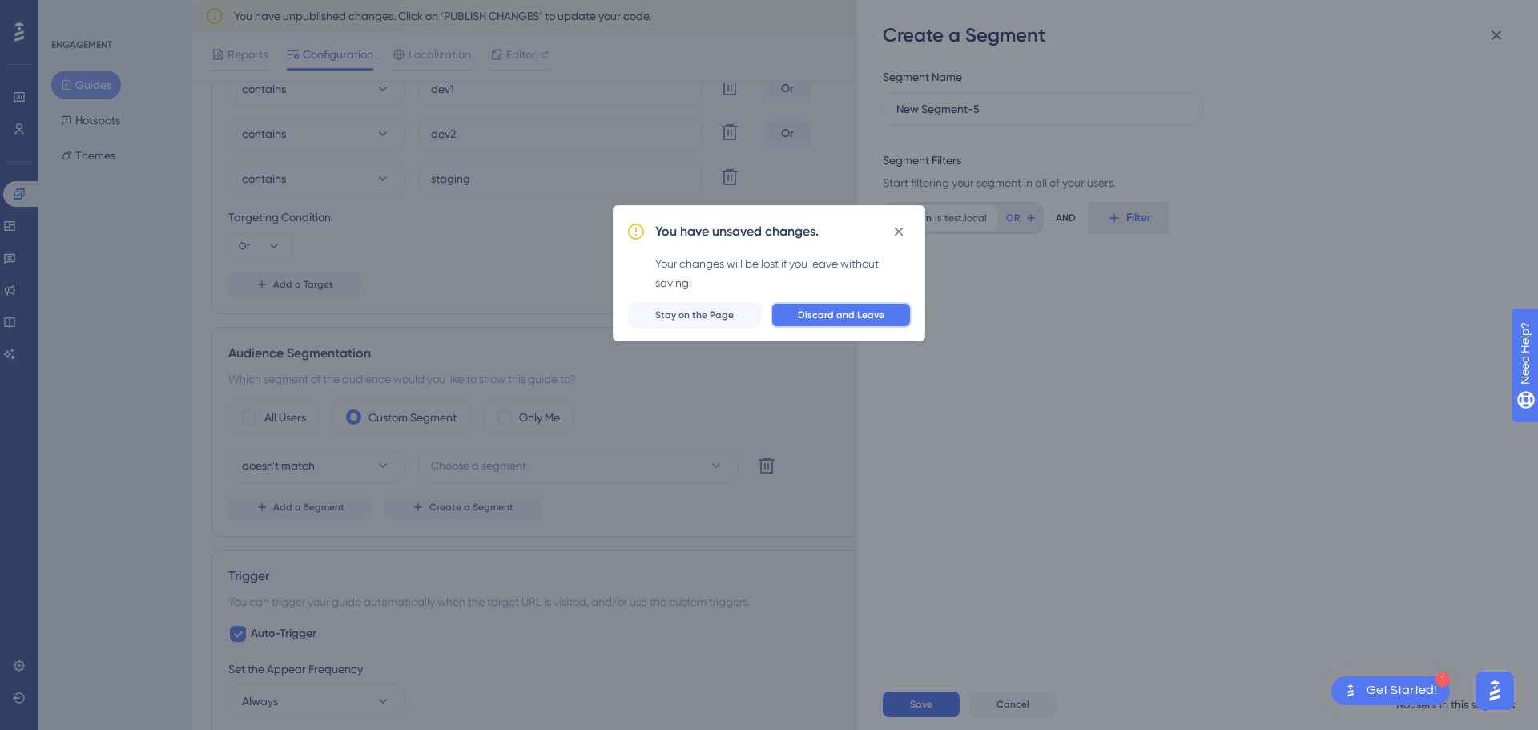
click at [808, 321] on span "Discard and Leave" at bounding box center [841, 314] width 87 height 13
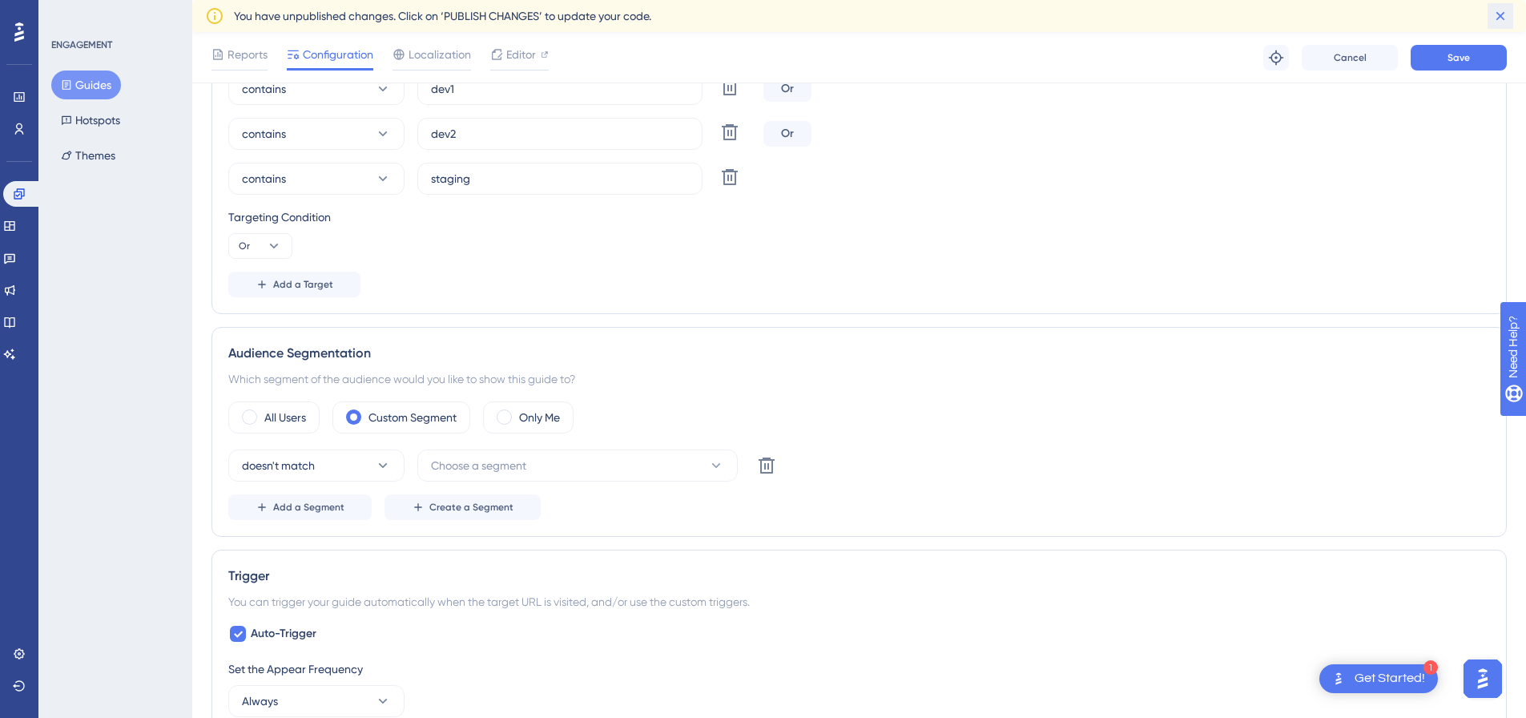
click at [1502, 22] on icon at bounding box center [1501, 16] width 16 height 16
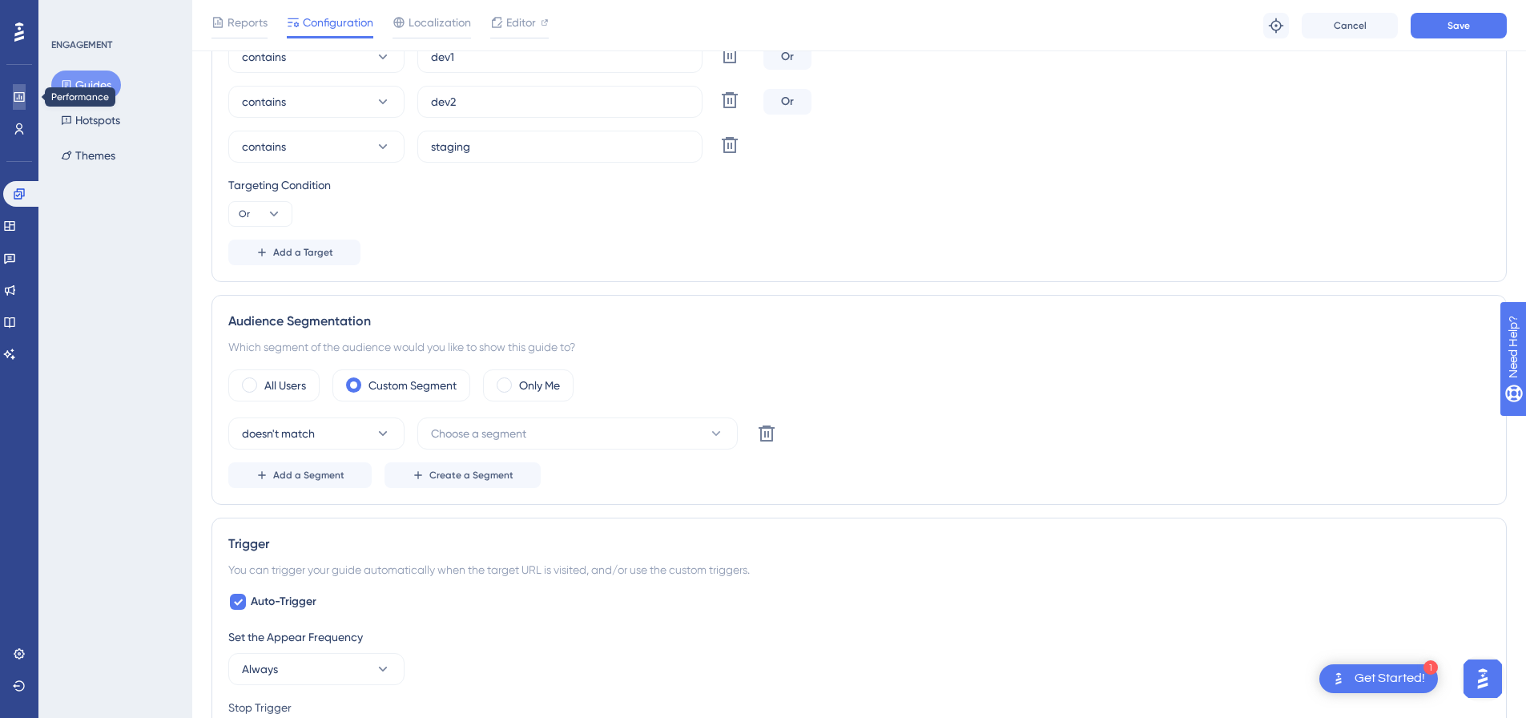
click at [18, 94] on icon at bounding box center [19, 97] width 13 height 13
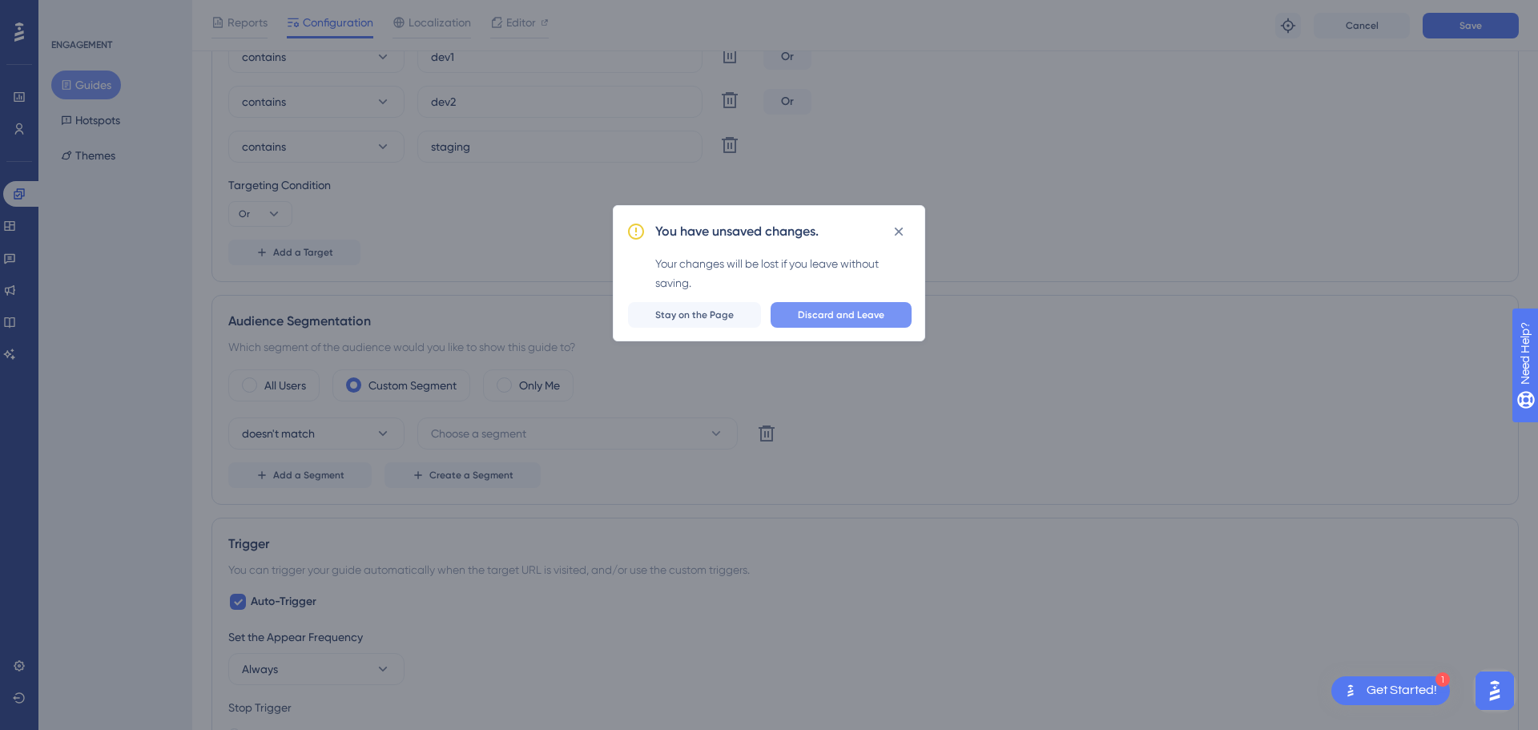
click at [806, 323] on button "Discard and Leave" at bounding box center [841, 315] width 141 height 26
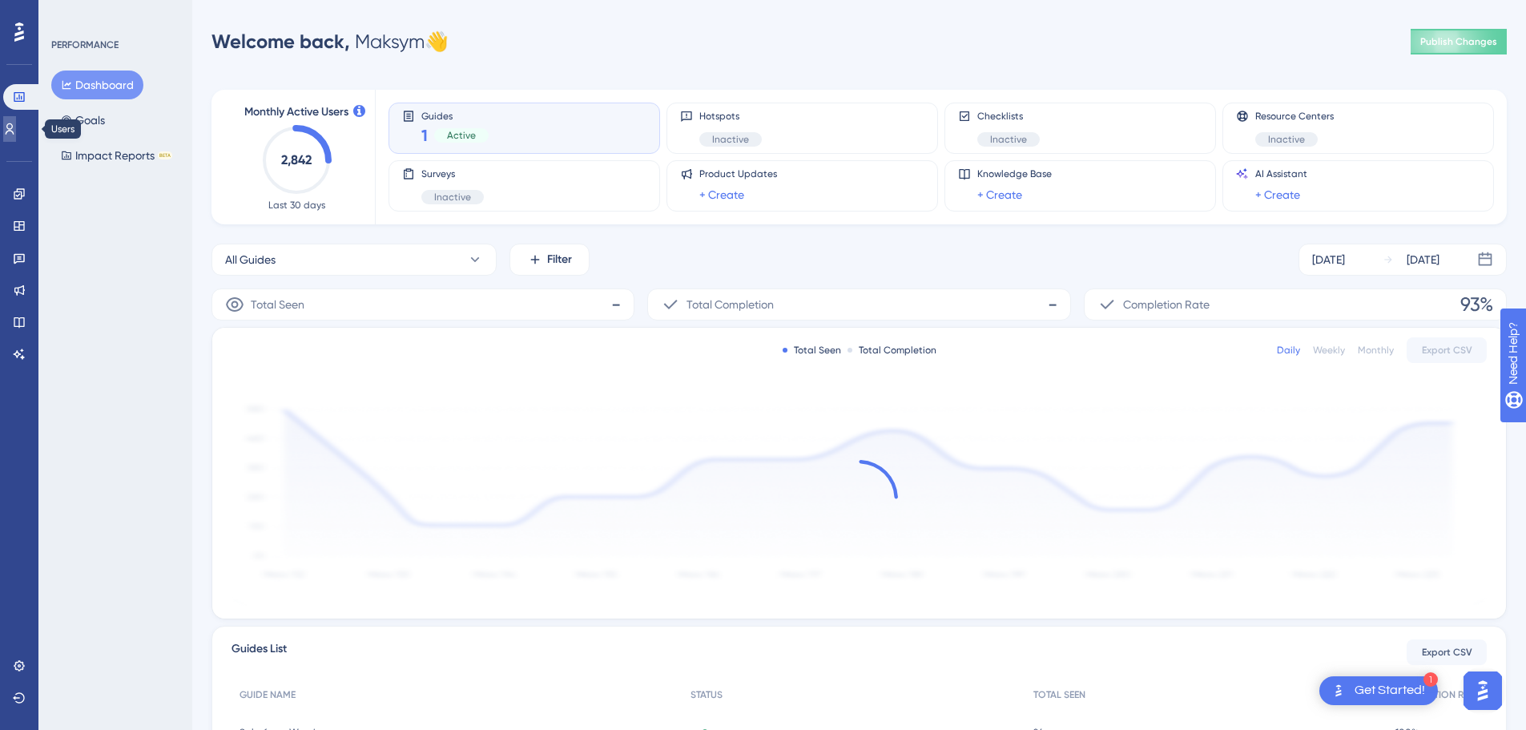
click at [14, 131] on icon at bounding box center [10, 128] width 9 height 11
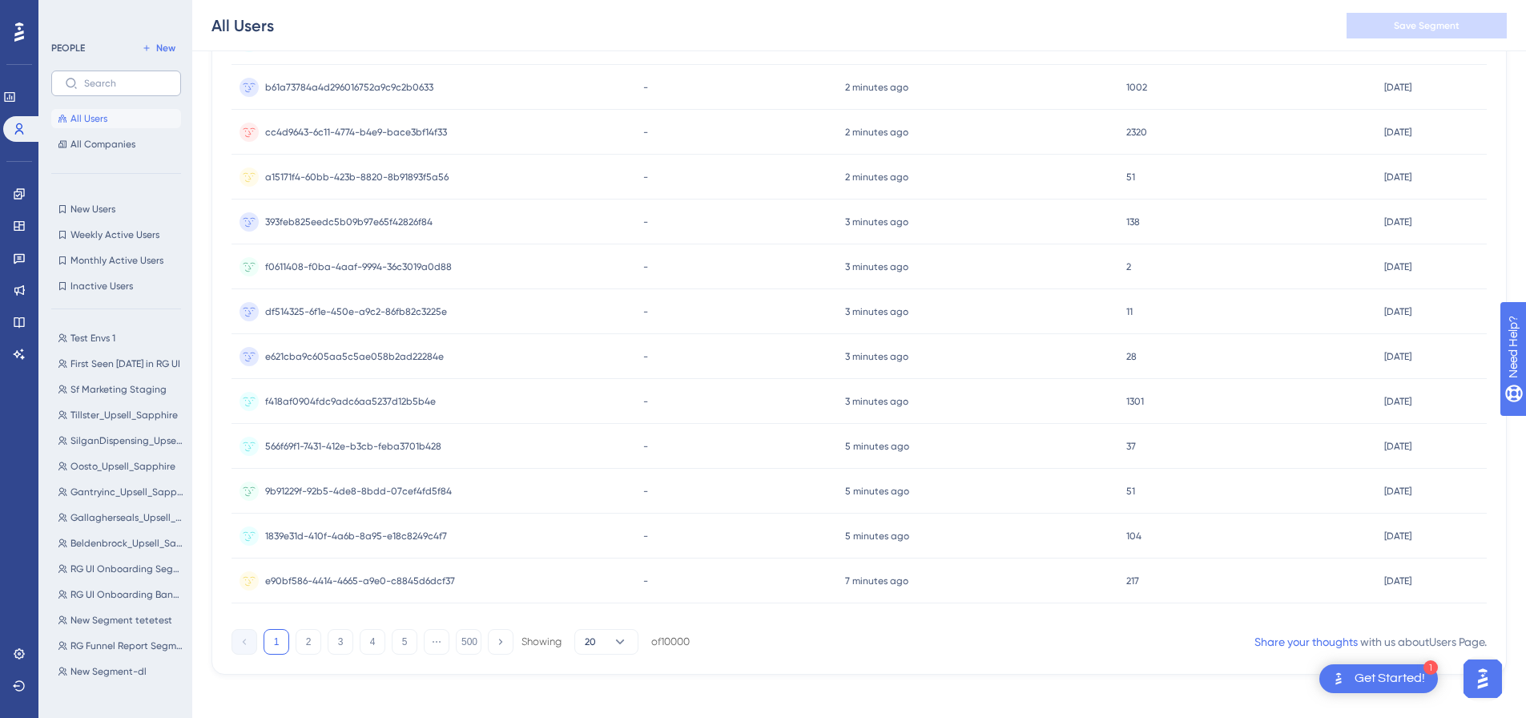
scroll to position [571, 0]
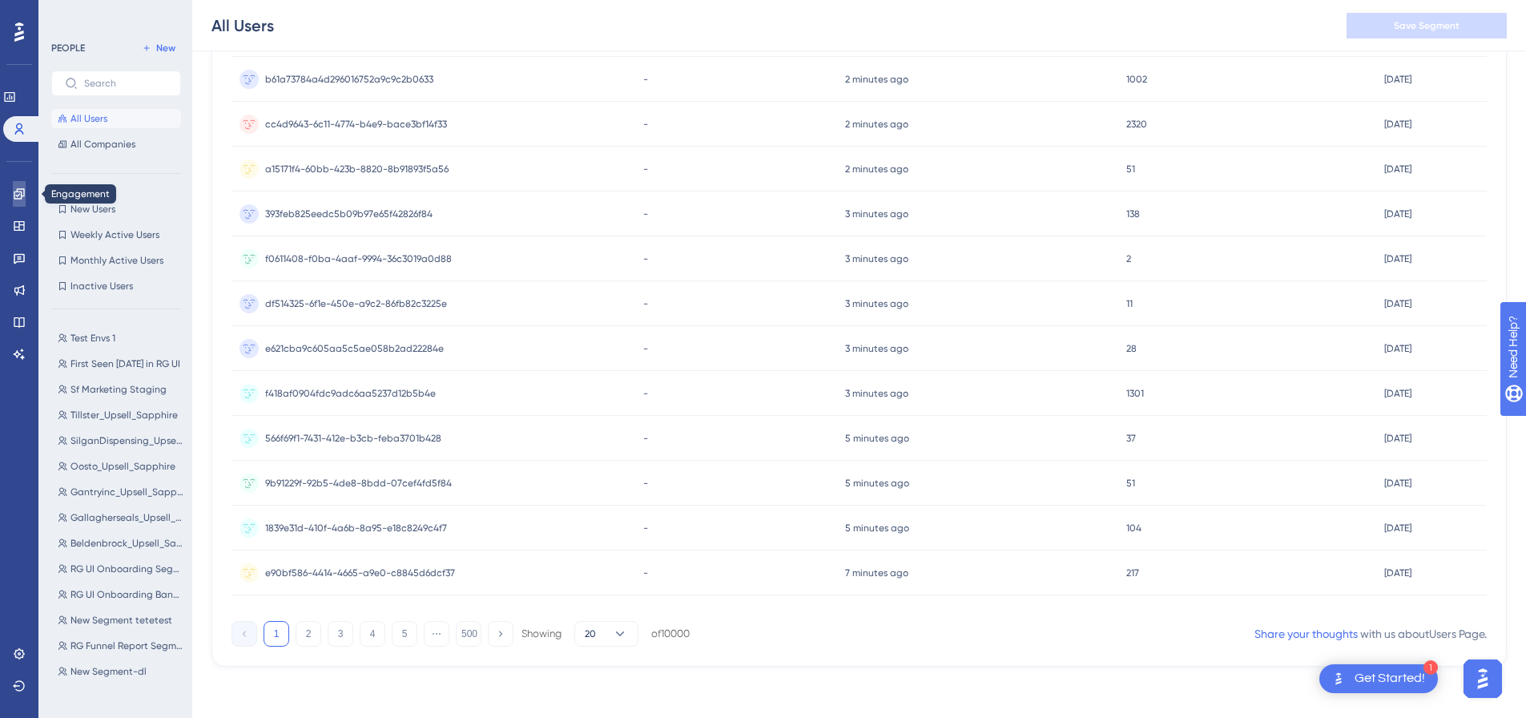
click at [18, 186] on link at bounding box center [19, 194] width 13 height 26
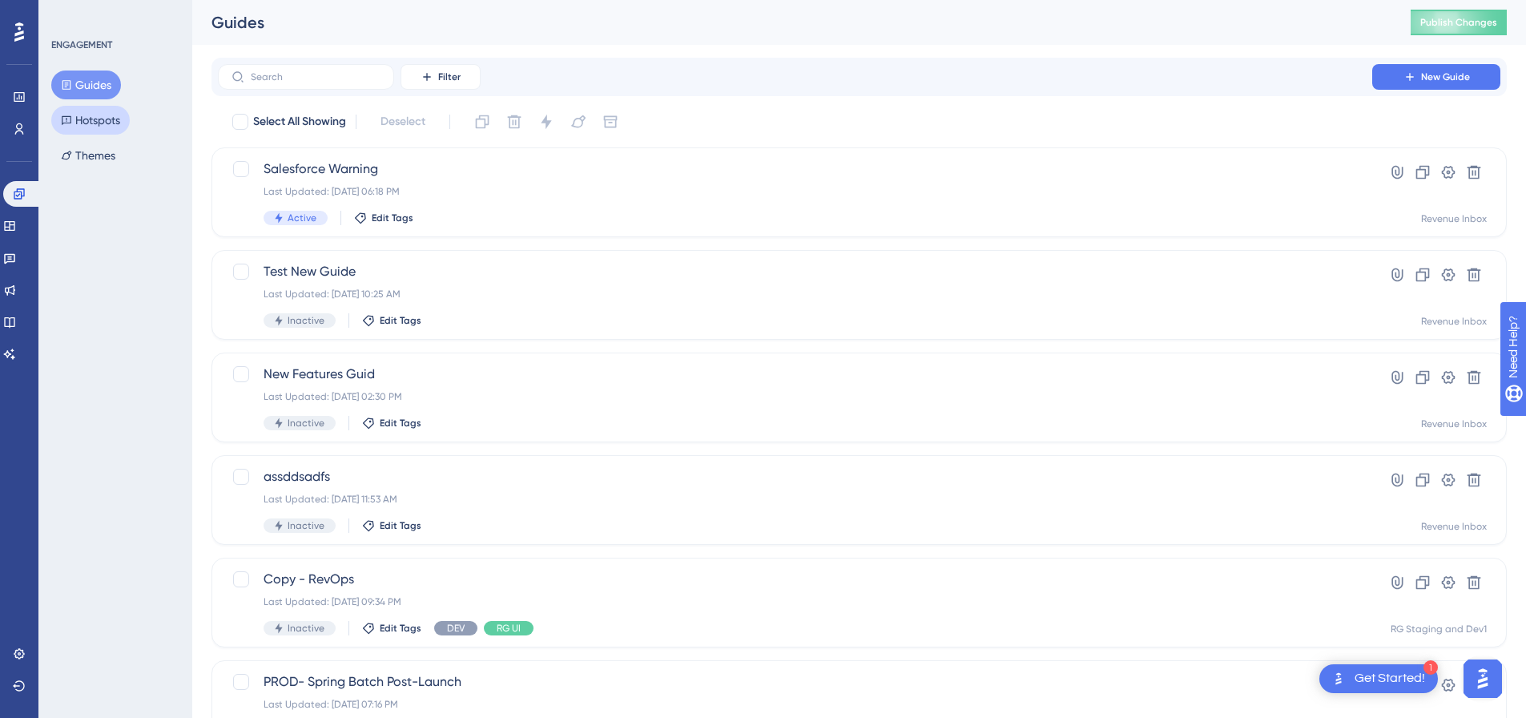
click at [109, 129] on button "Hotspots" at bounding box center [90, 120] width 79 height 29
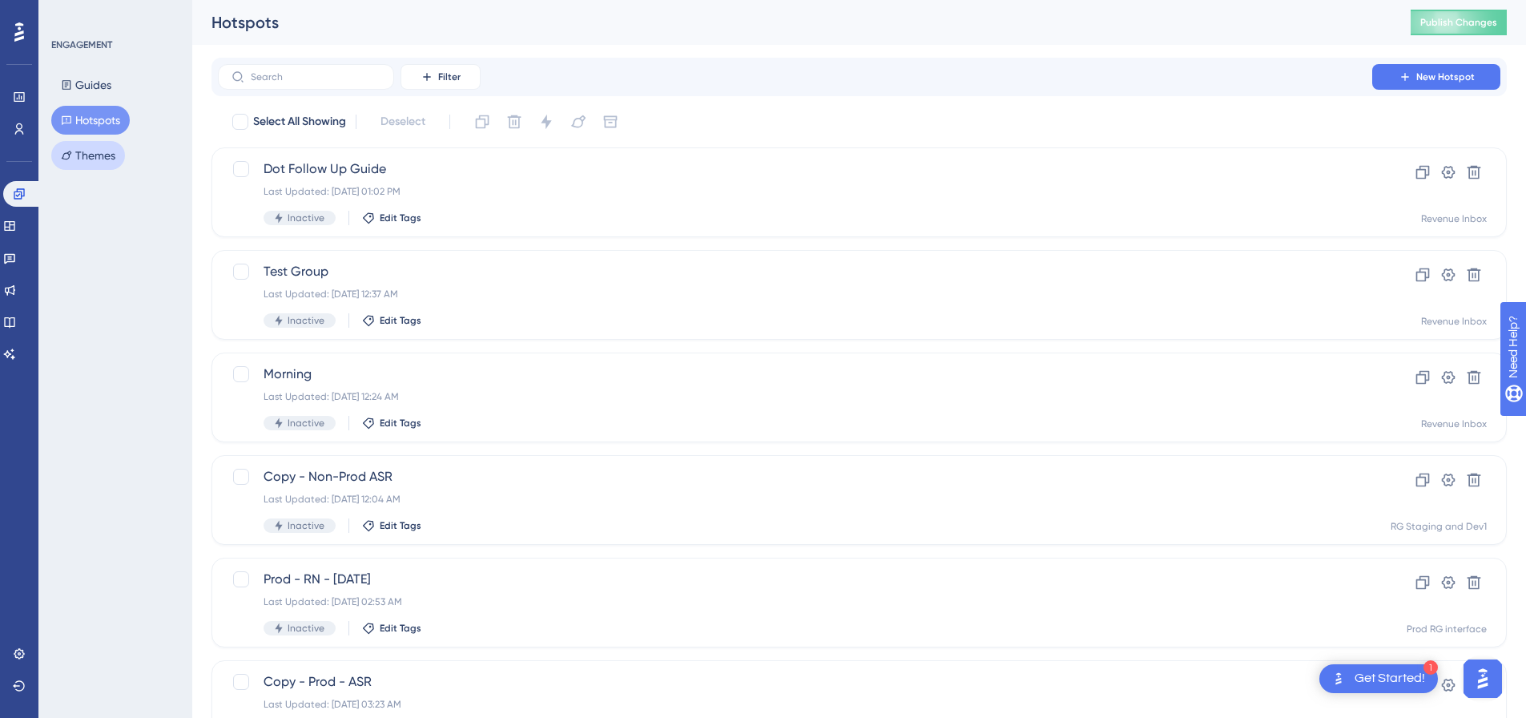
click at [103, 147] on button "Themes" at bounding box center [88, 155] width 74 height 29
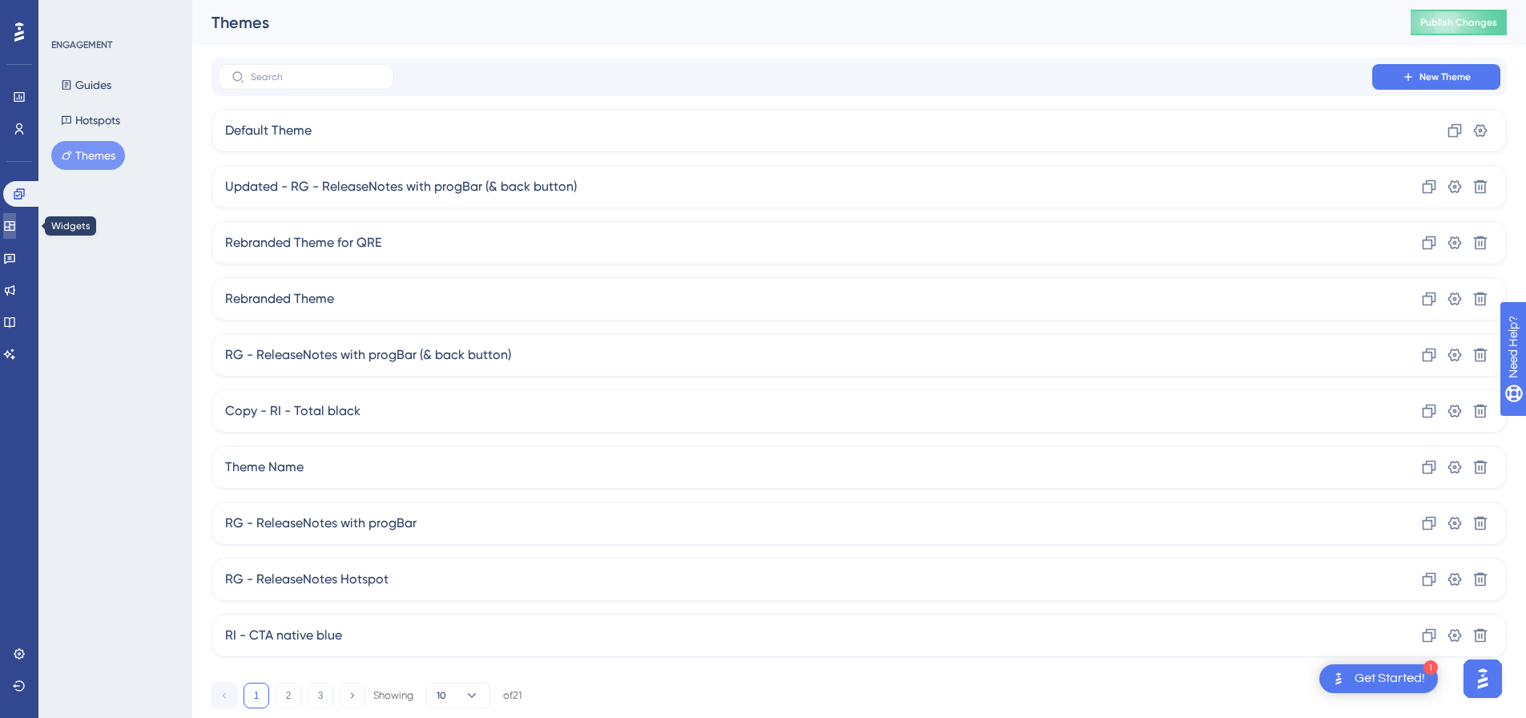
click at [16, 224] on icon at bounding box center [9, 226] width 13 height 13
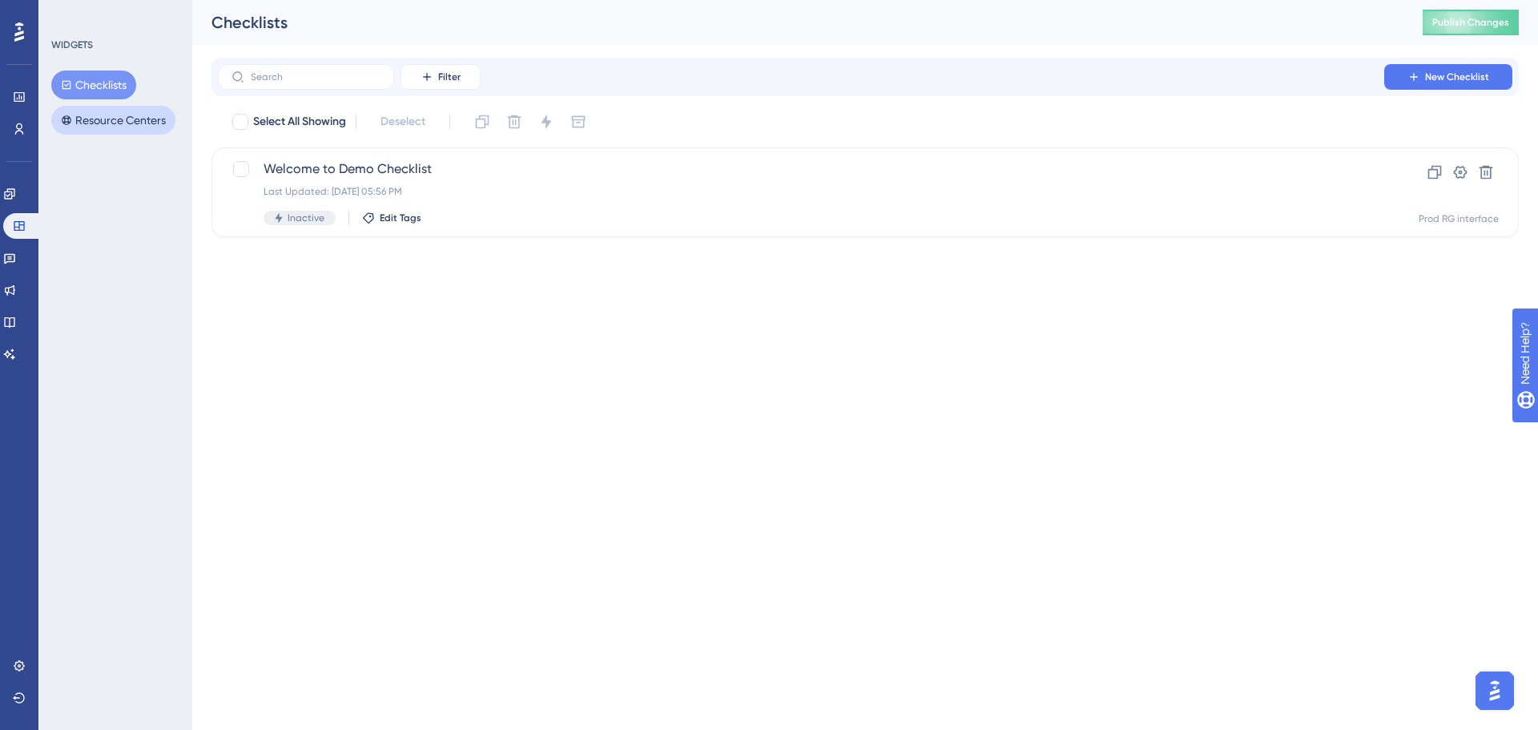
click at [118, 127] on button "Resource Centers" at bounding box center [113, 120] width 124 height 29
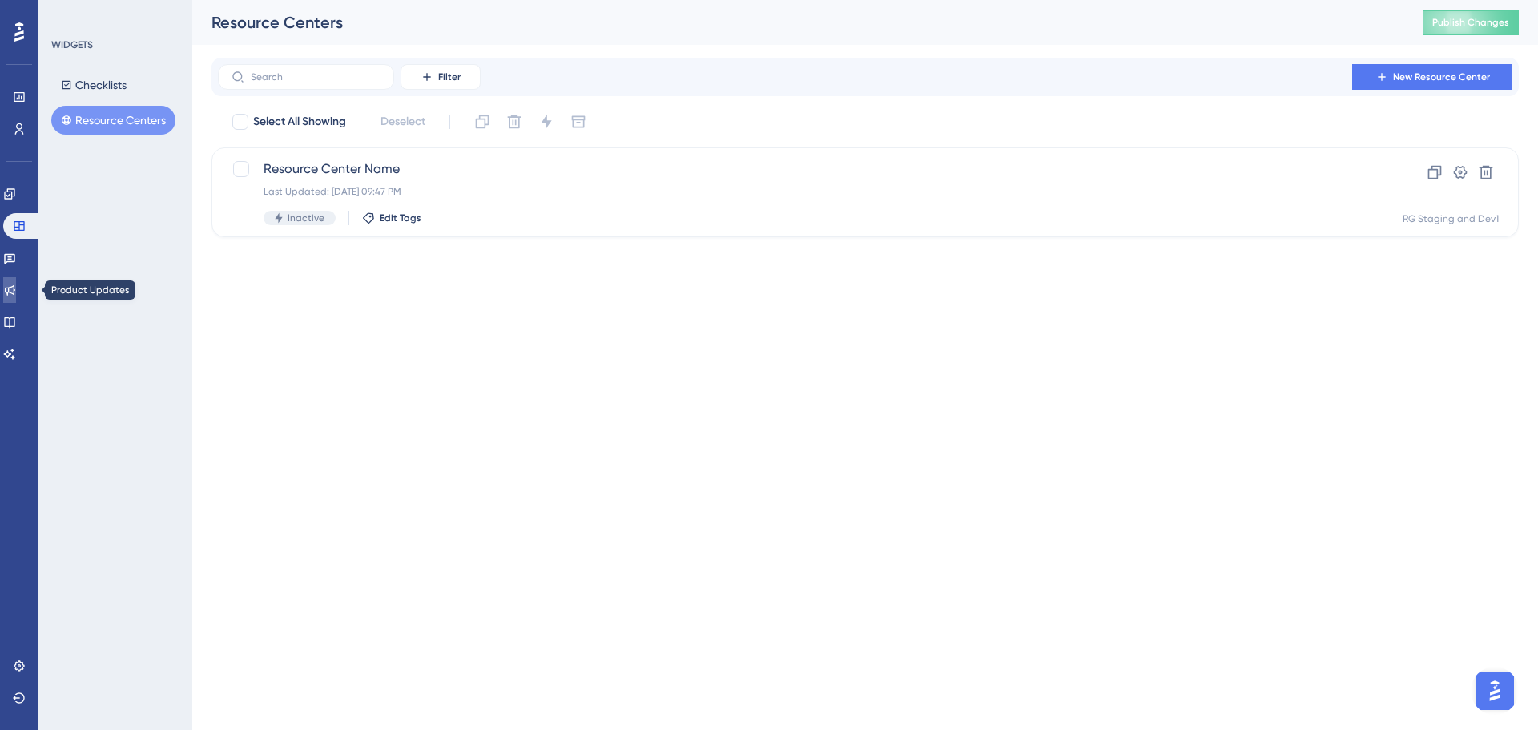
click at [16, 284] on icon at bounding box center [9, 290] width 13 height 13
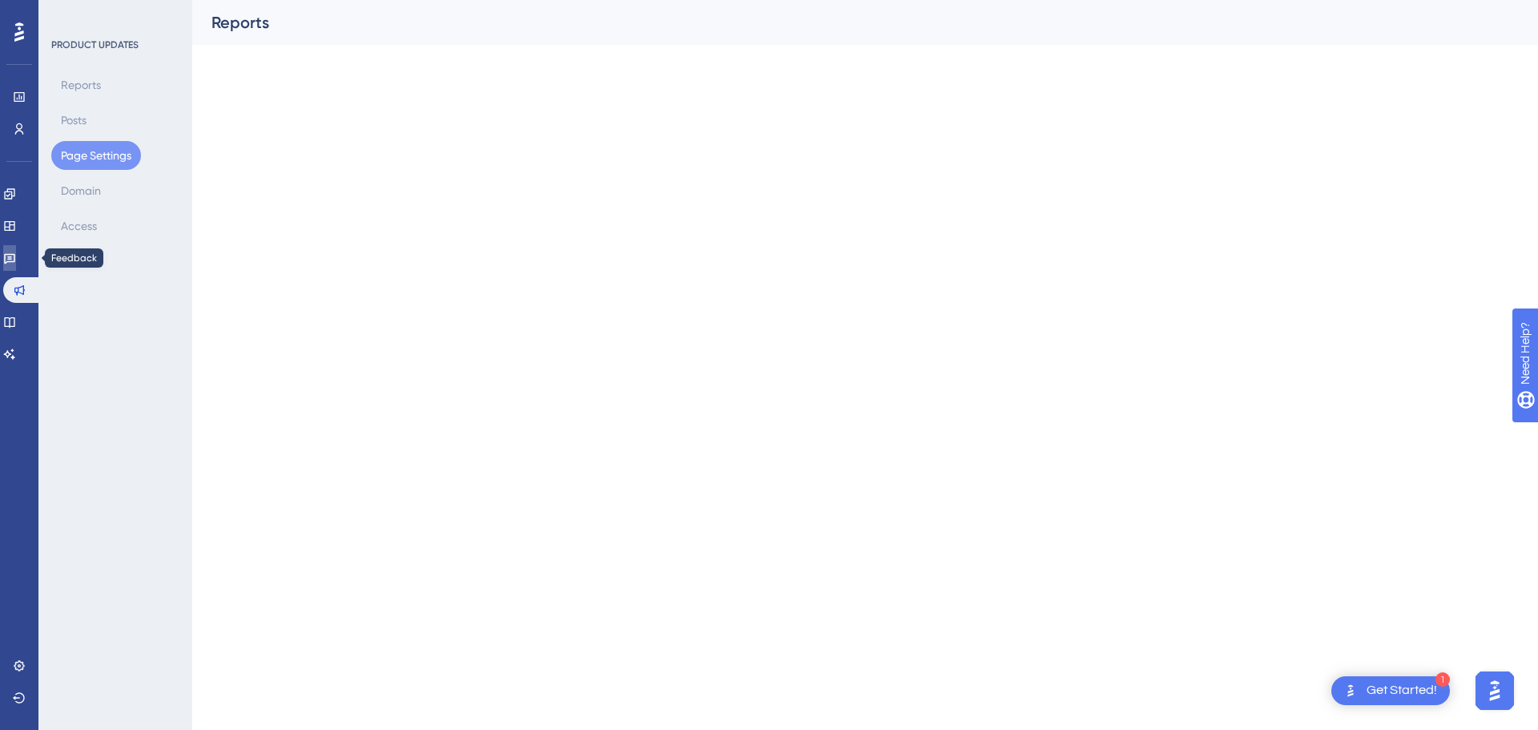
click at [16, 247] on link at bounding box center [9, 258] width 13 height 26
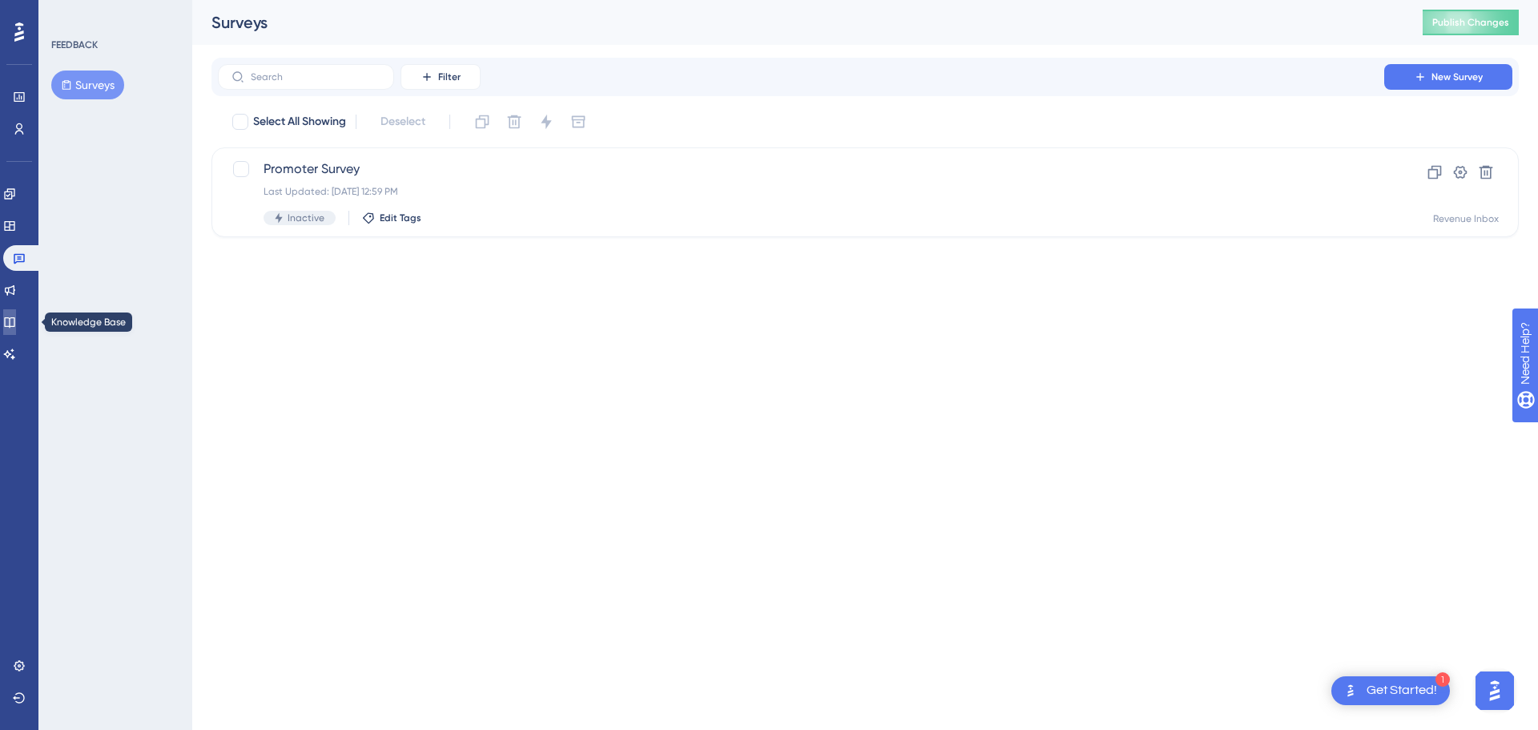
click at [16, 320] on icon at bounding box center [9, 322] width 13 height 13
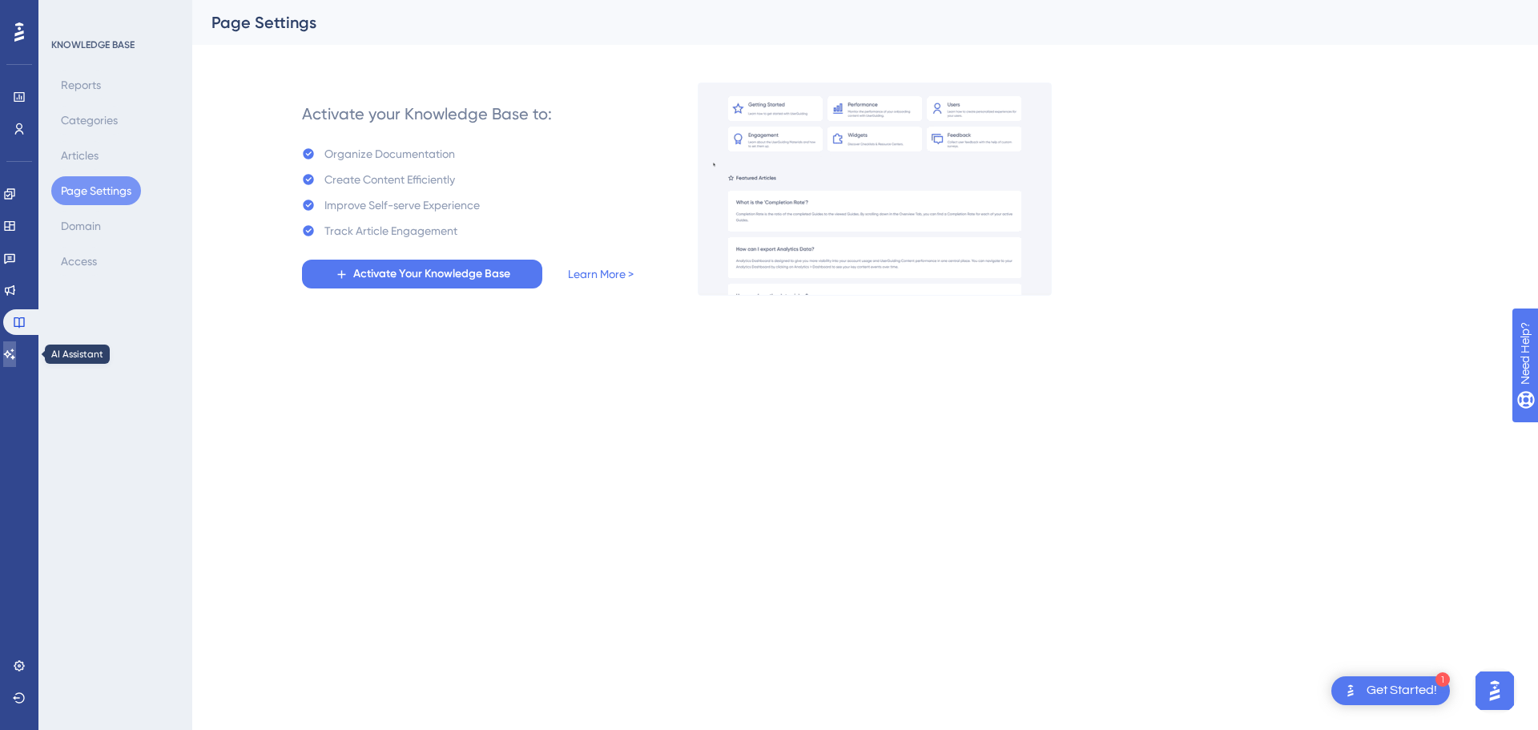
click at [15, 351] on icon at bounding box center [9, 354] width 13 height 13
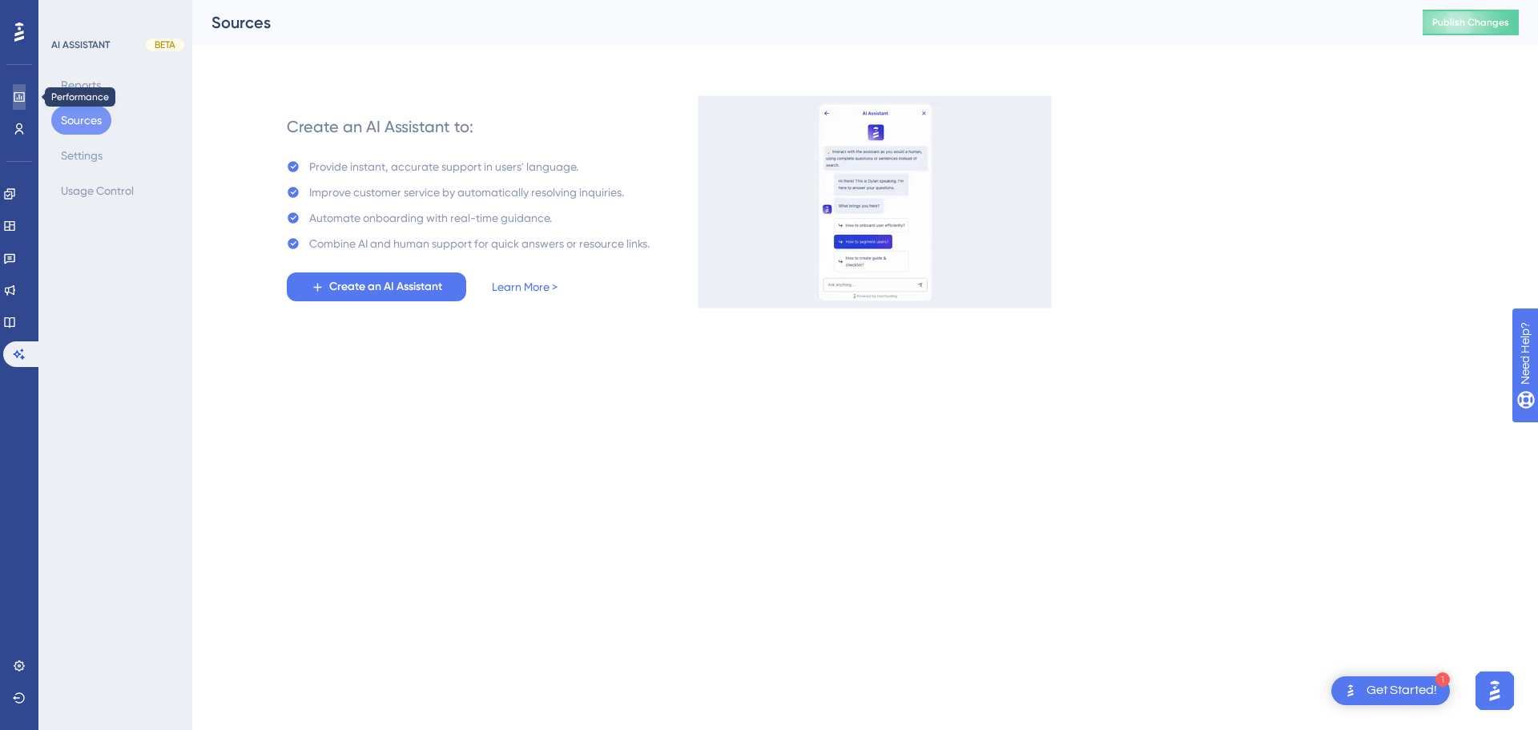
click at [21, 98] on icon at bounding box center [19, 97] width 10 height 10
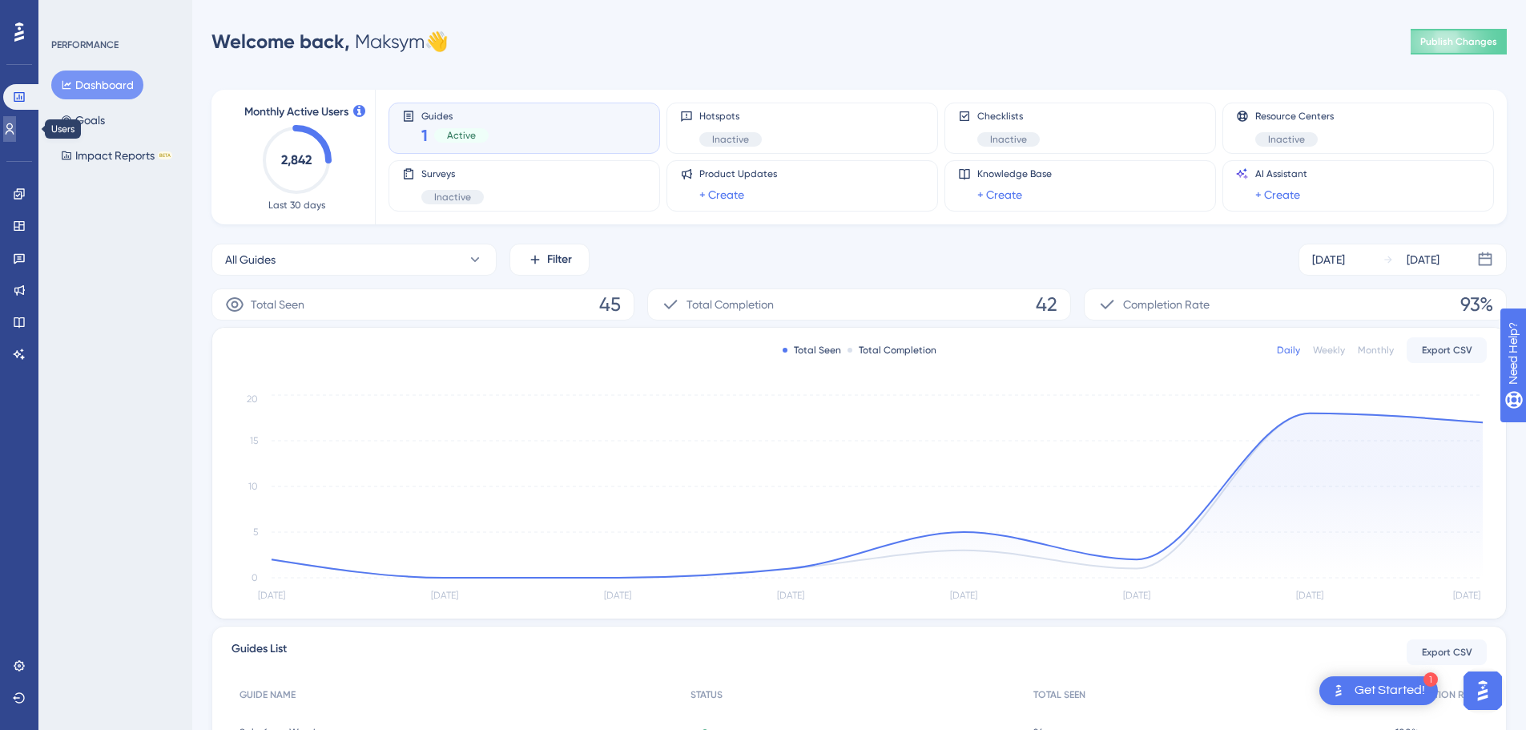
click at [16, 122] on link at bounding box center [9, 129] width 13 height 26
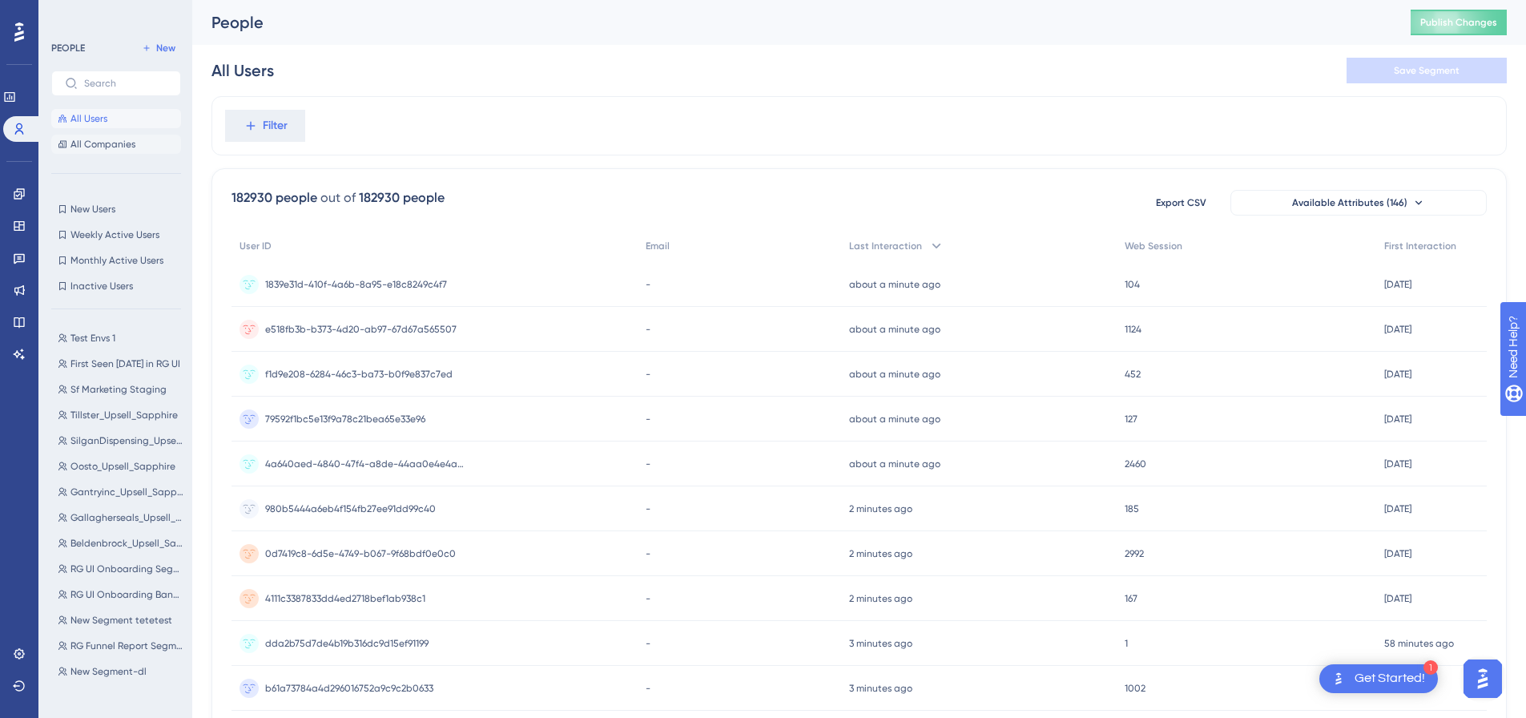
click at [96, 136] on button "All Companies" at bounding box center [116, 144] width 130 height 19
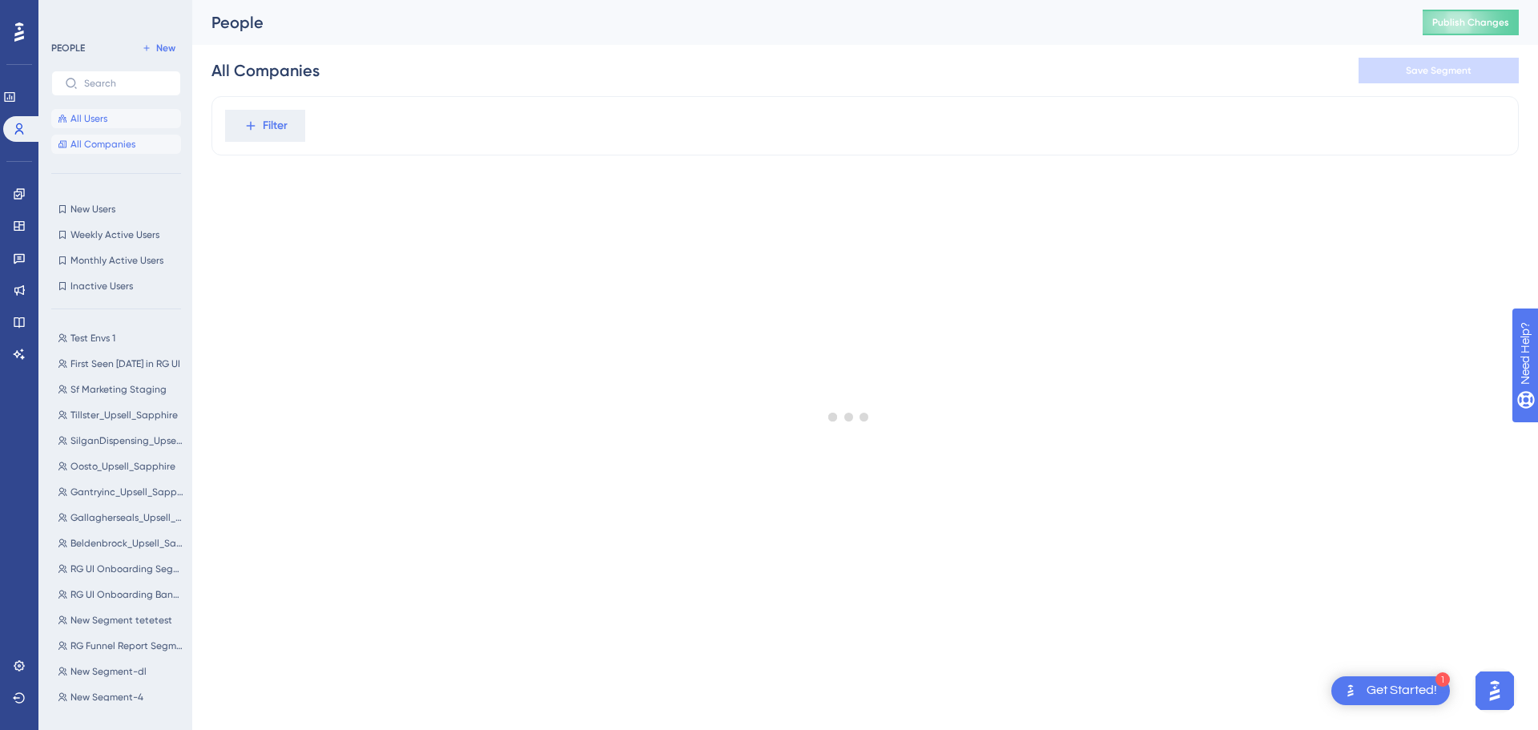
click at [101, 117] on span "All Users" at bounding box center [89, 118] width 37 height 13
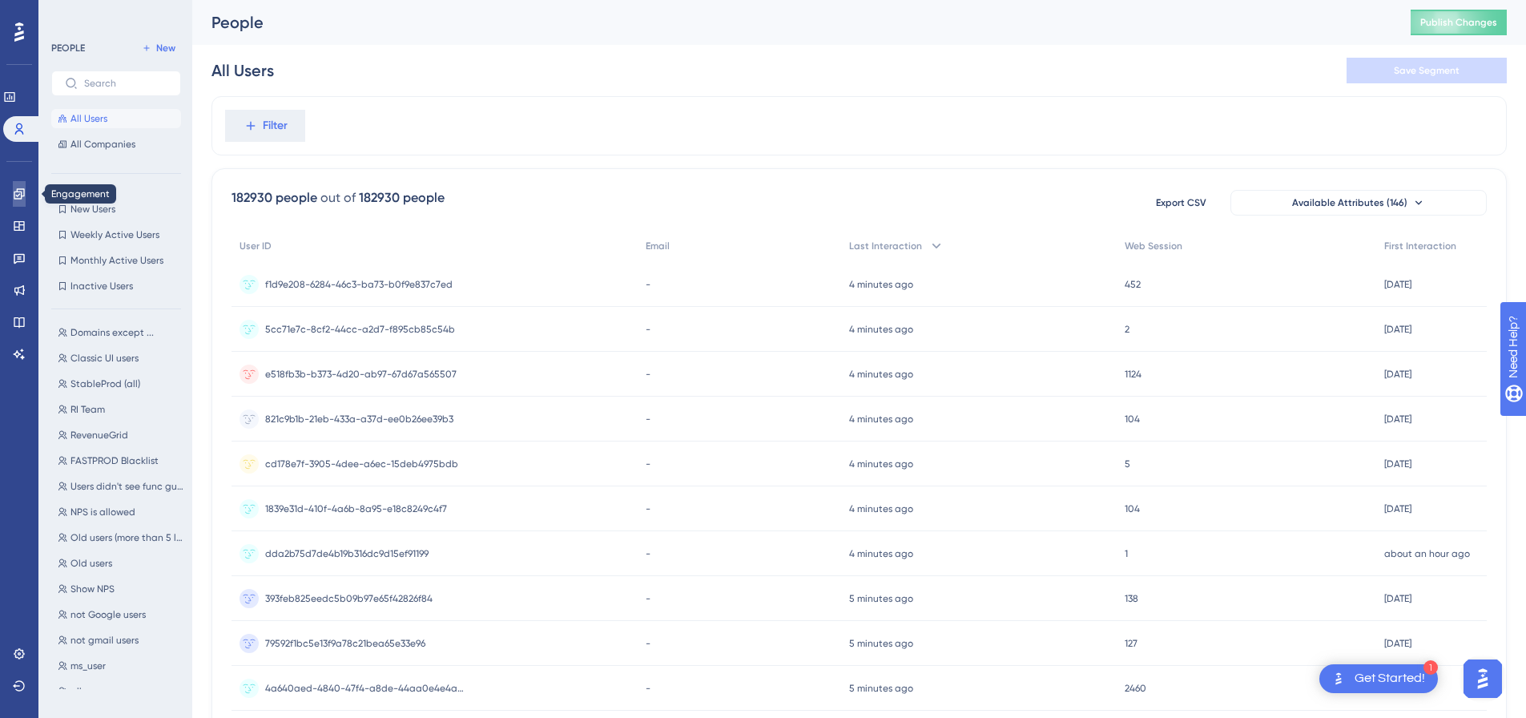
drag, startPoint x: 19, startPoint y: 199, endPoint x: 194, endPoint y: 361, distance: 238.7
click at [19, 199] on icon at bounding box center [19, 193] width 10 height 10
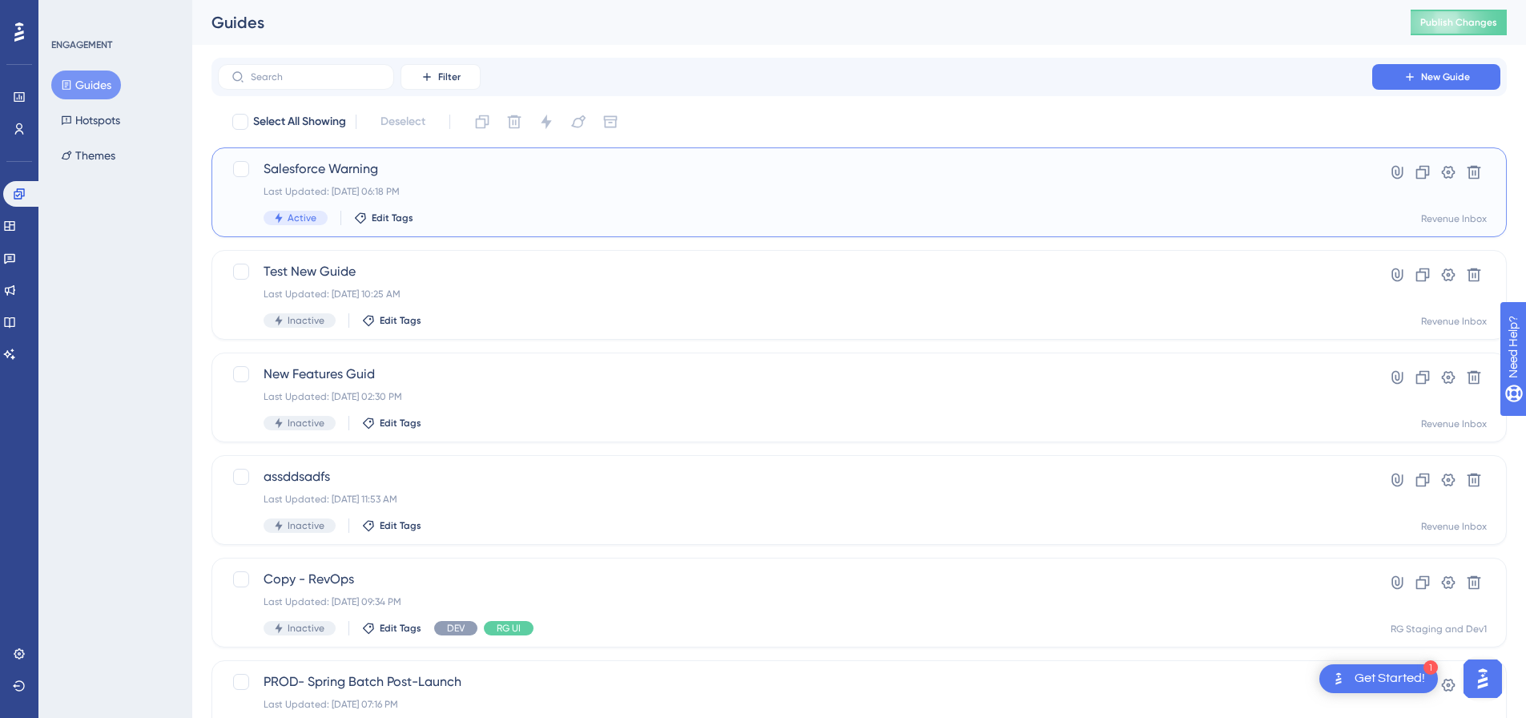
click at [464, 208] on div "Salesforce Warning Last Updated: Aug 29 2025, 06:18 PM Active Edit Tags" at bounding box center [795, 192] width 1063 height 66
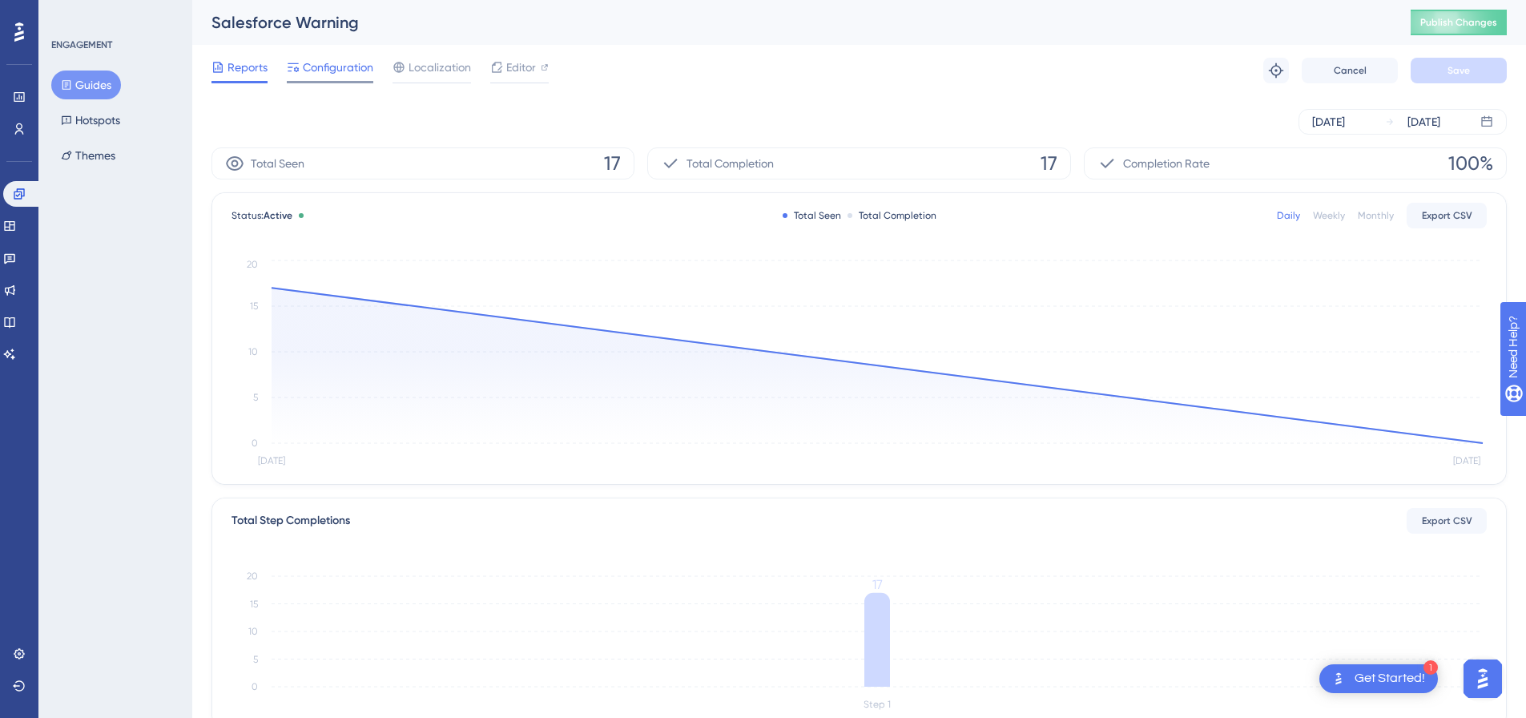
click at [335, 69] on span "Configuration" at bounding box center [338, 67] width 71 height 19
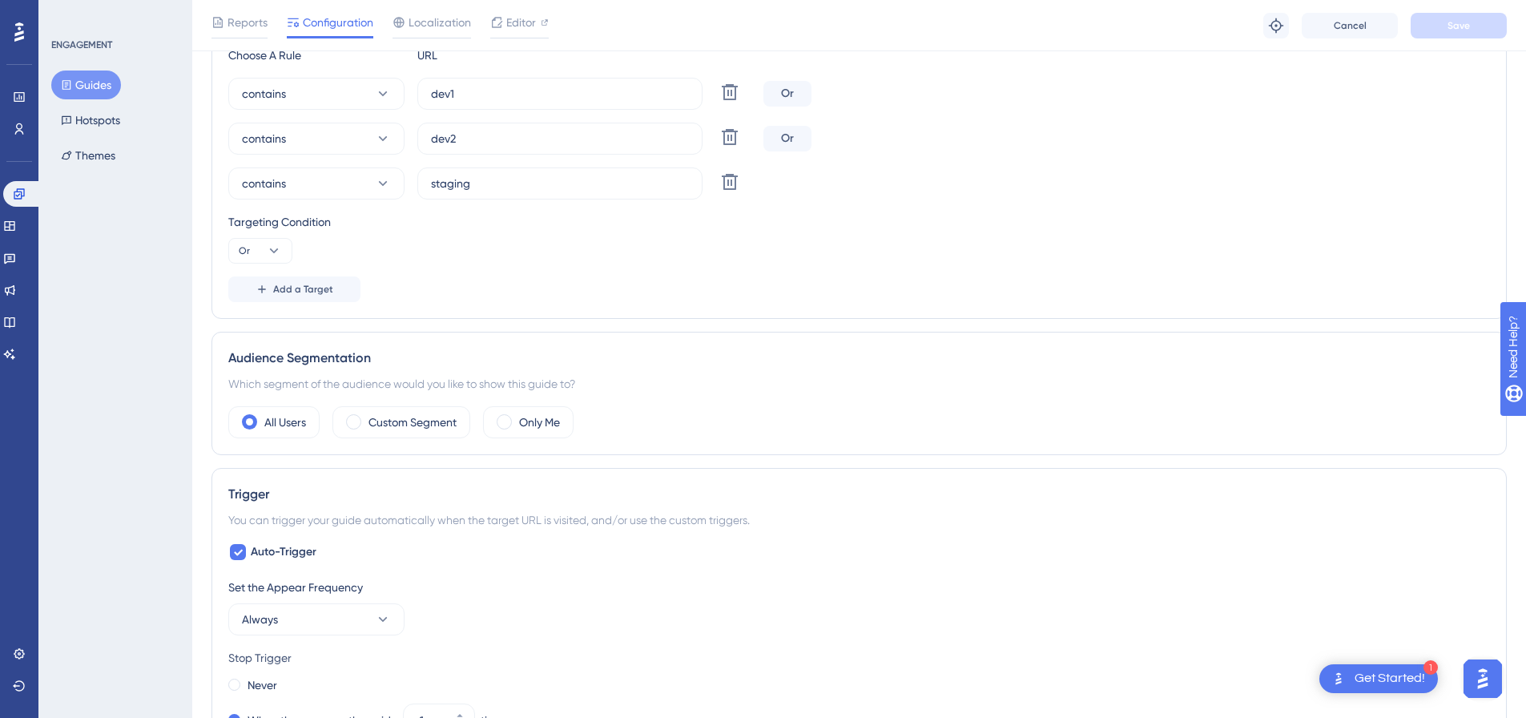
scroll to position [561, 0]
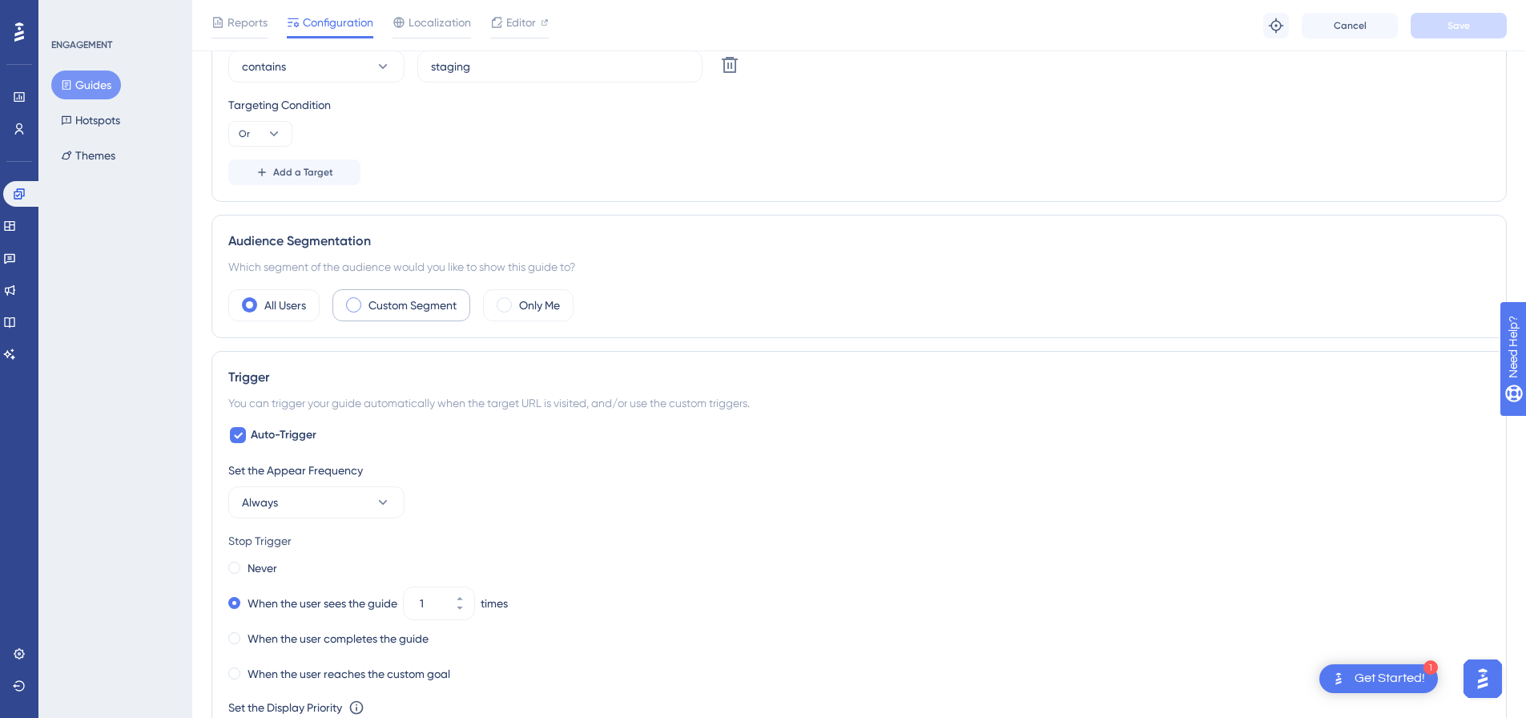
click at [411, 305] on label "Custom Segment" at bounding box center [413, 305] width 88 height 19
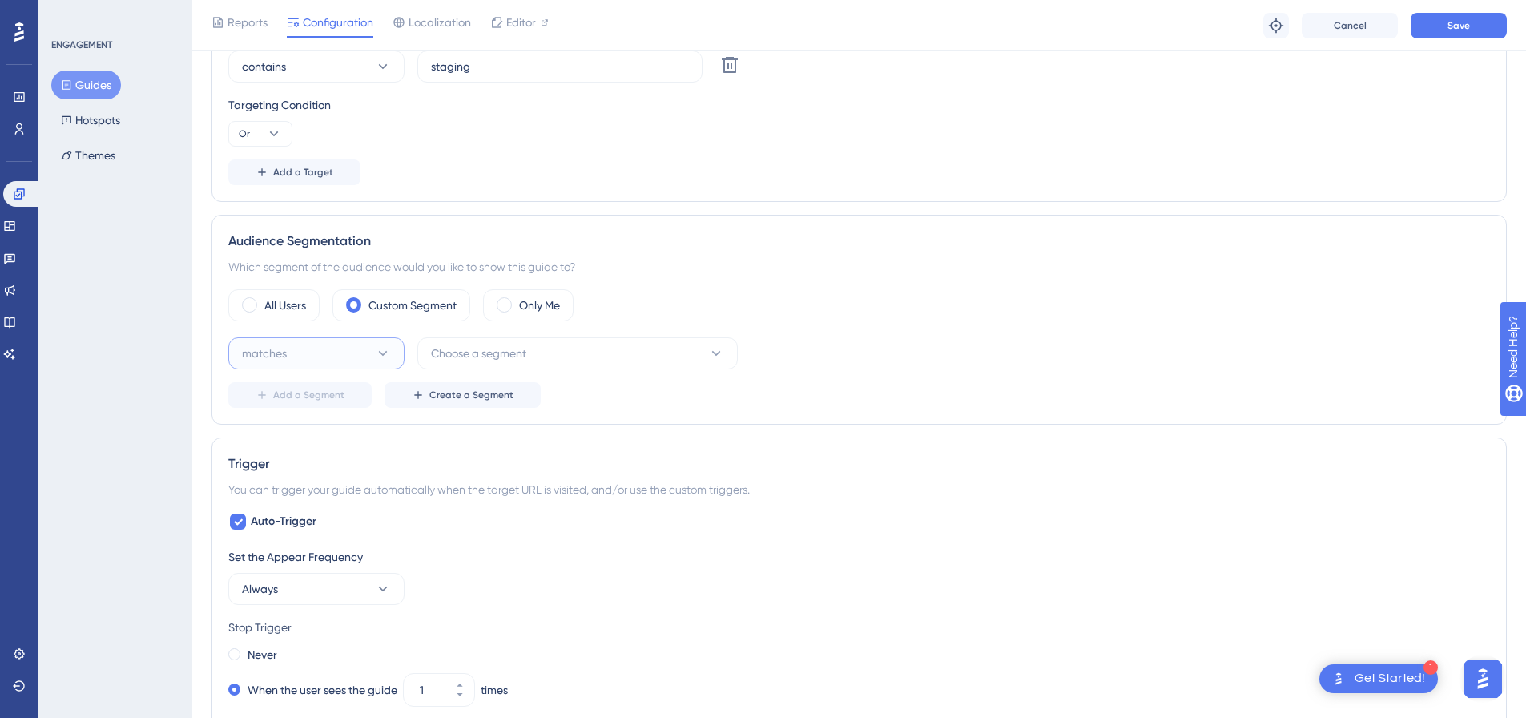
click at [339, 364] on button "matches" at bounding box center [316, 353] width 176 height 32
drag, startPoint x: 266, startPoint y: 438, endPoint x: 574, endPoint y: 333, distance: 325.1
click at [267, 438] on span "doesn't match" at bounding box center [288, 434] width 73 height 19
click at [599, 340] on button "Choose a segment" at bounding box center [577, 353] width 321 height 32
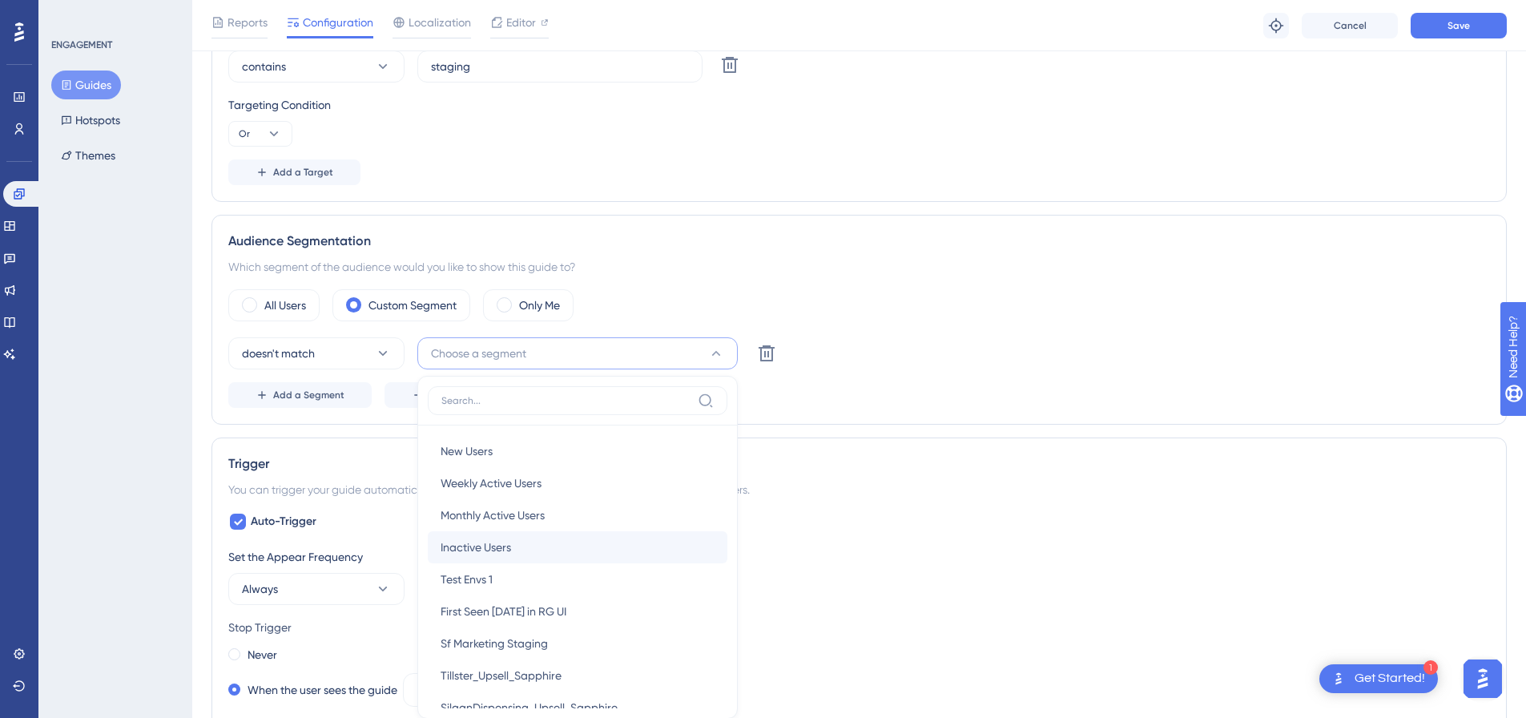
scroll to position [747, 0]
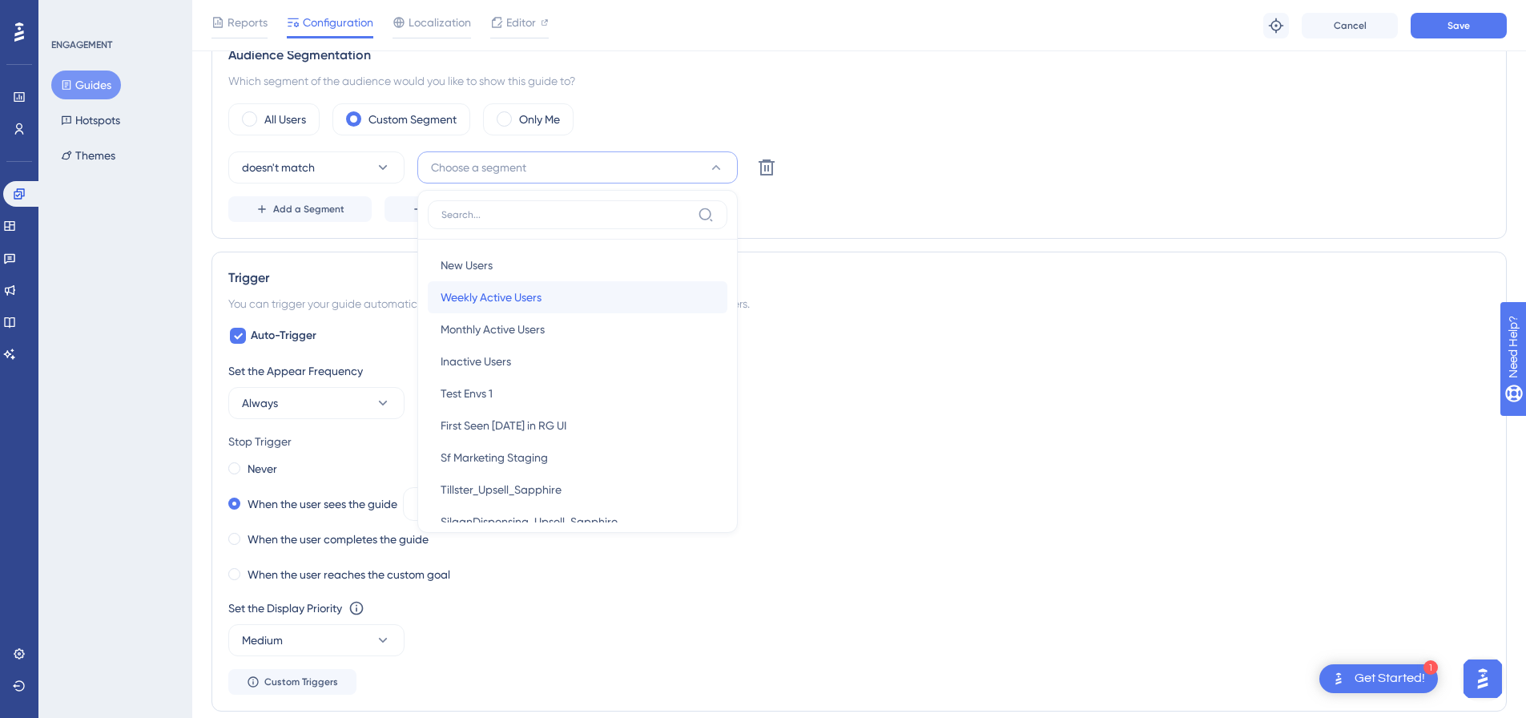
click at [511, 304] on span "Weekly Active Users" at bounding box center [491, 297] width 101 height 19
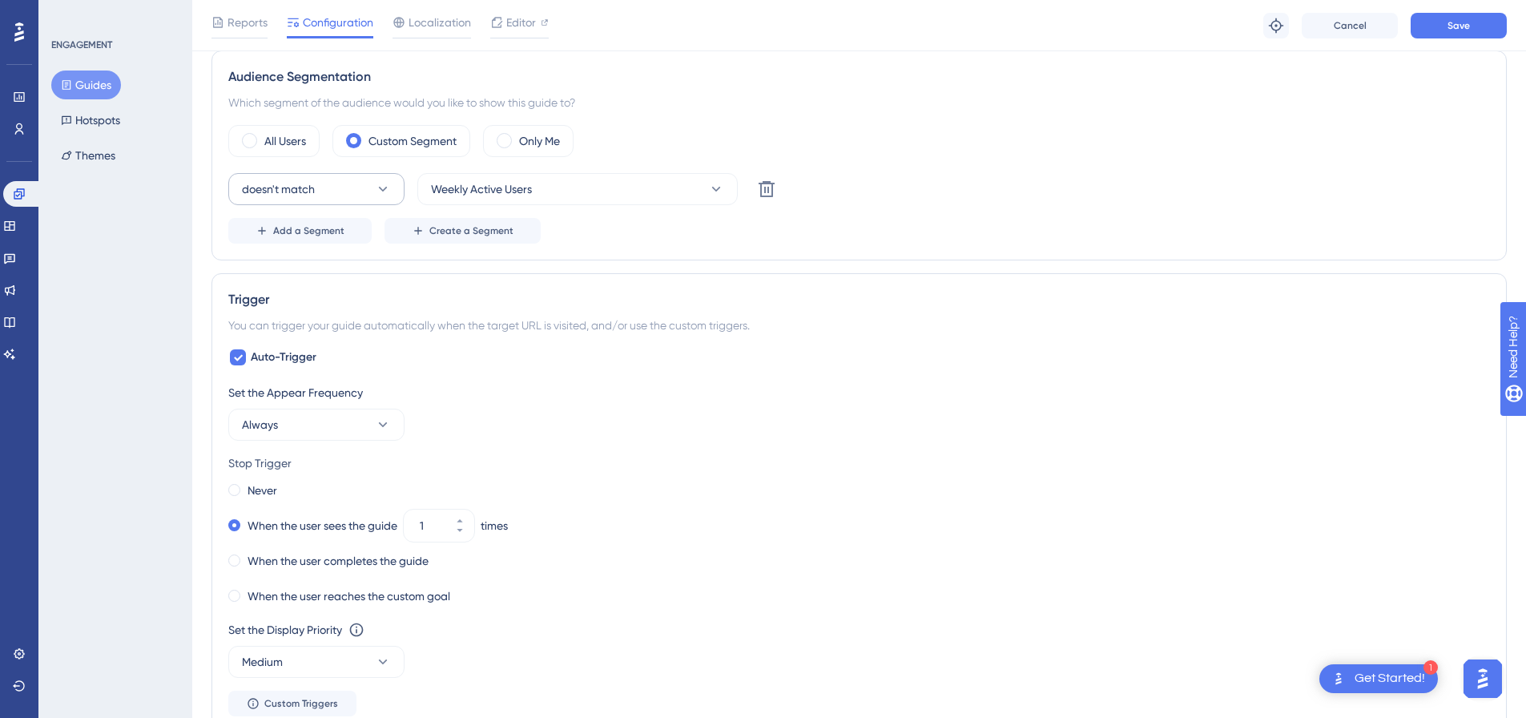
scroll to position [587, 0]
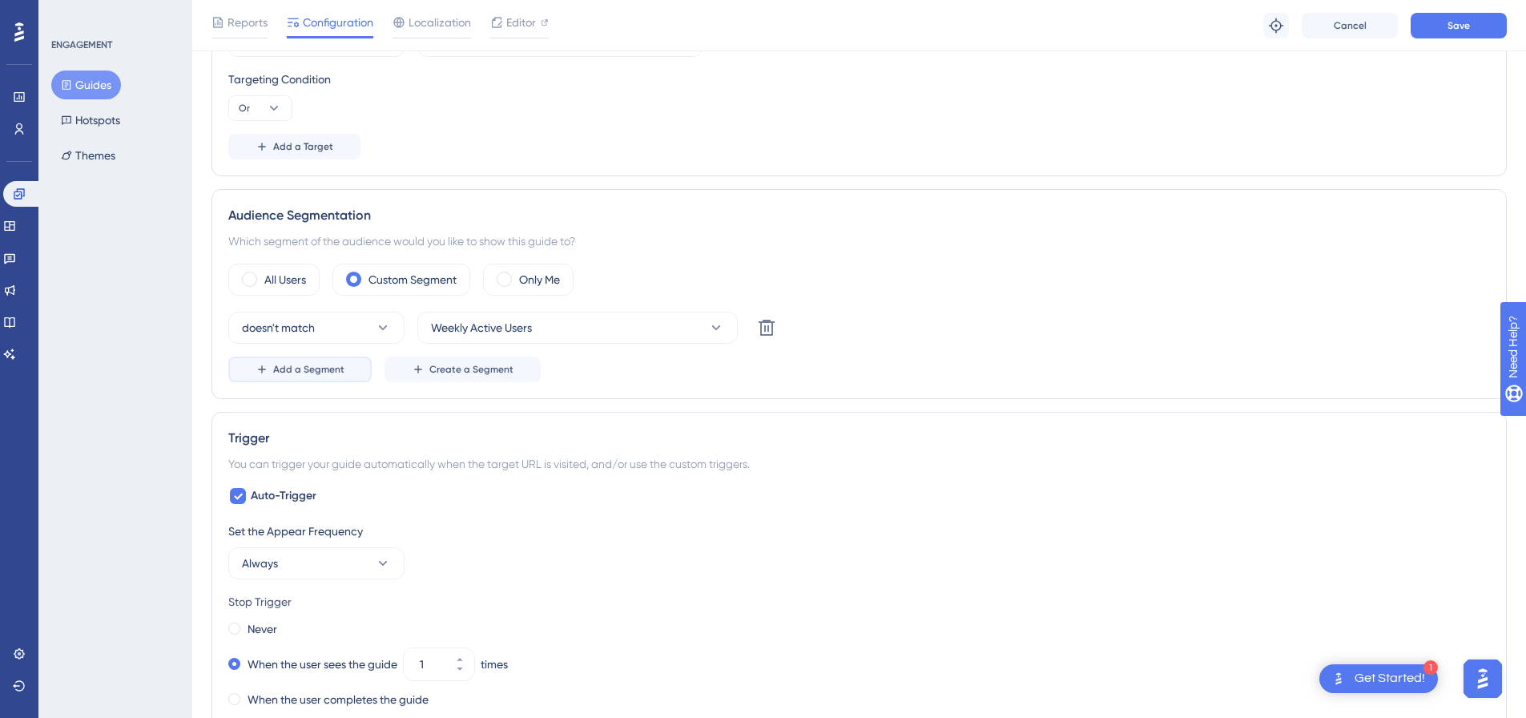
click at [306, 363] on button "Add a Segment" at bounding box center [299, 370] width 143 height 26
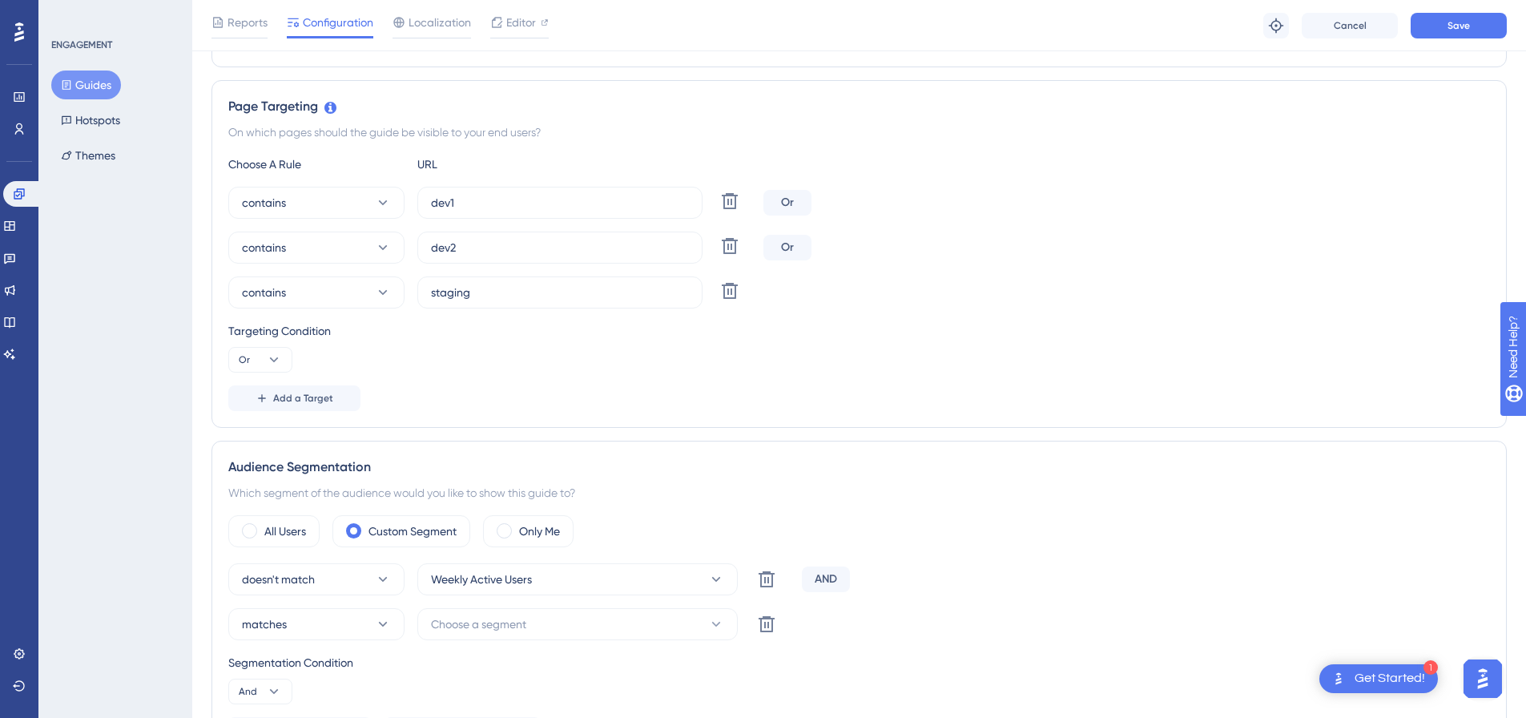
scroll to position [0, 0]
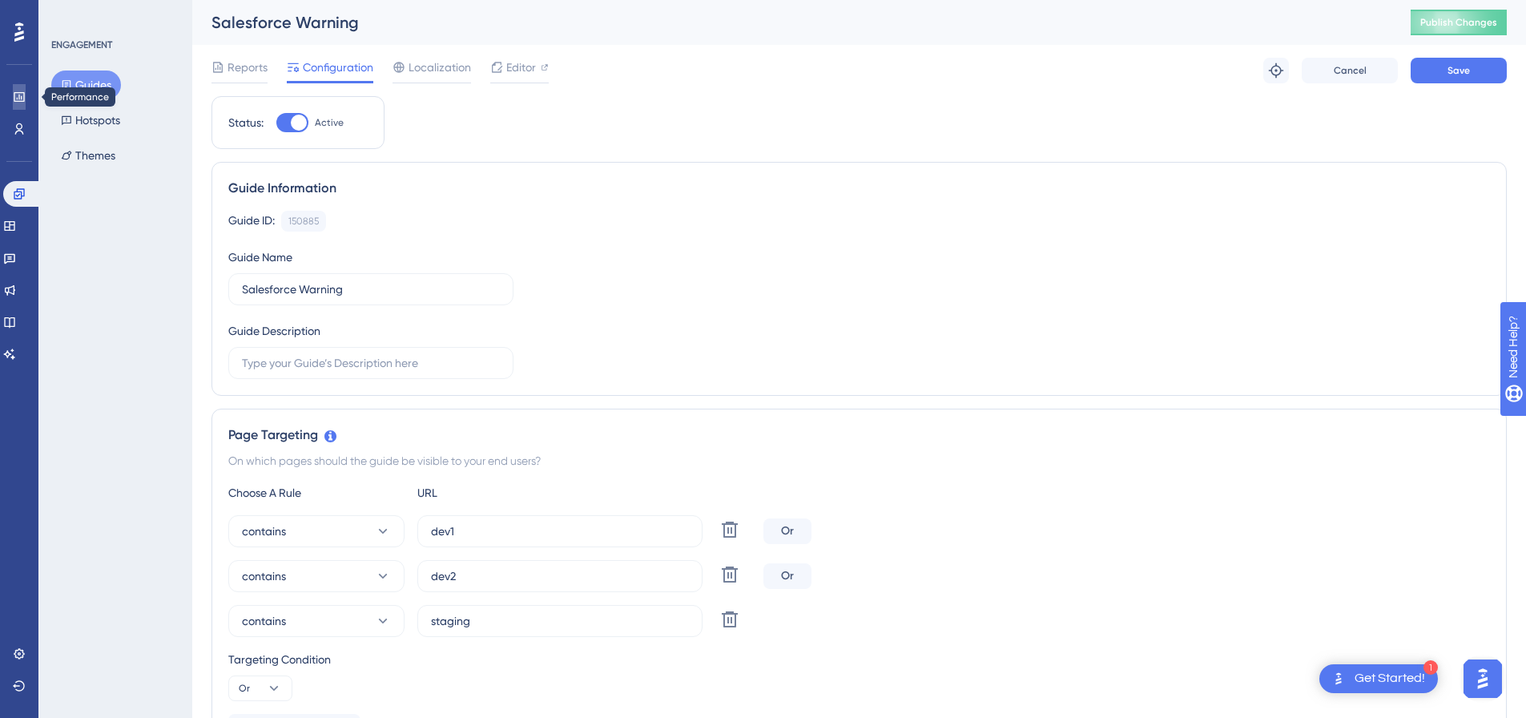
click at [15, 94] on icon at bounding box center [19, 97] width 13 height 13
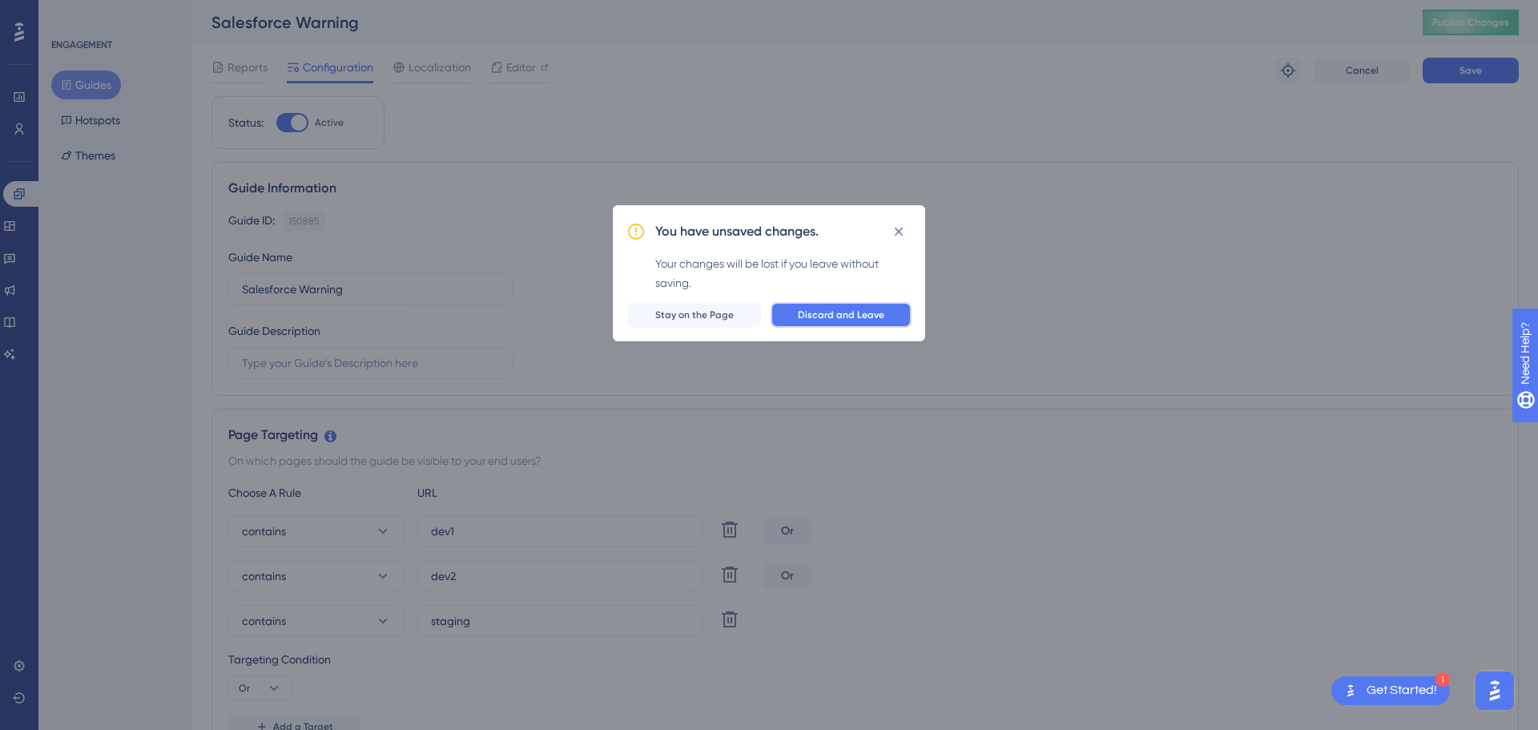
click at [843, 307] on button "Discard and Leave" at bounding box center [841, 315] width 141 height 26
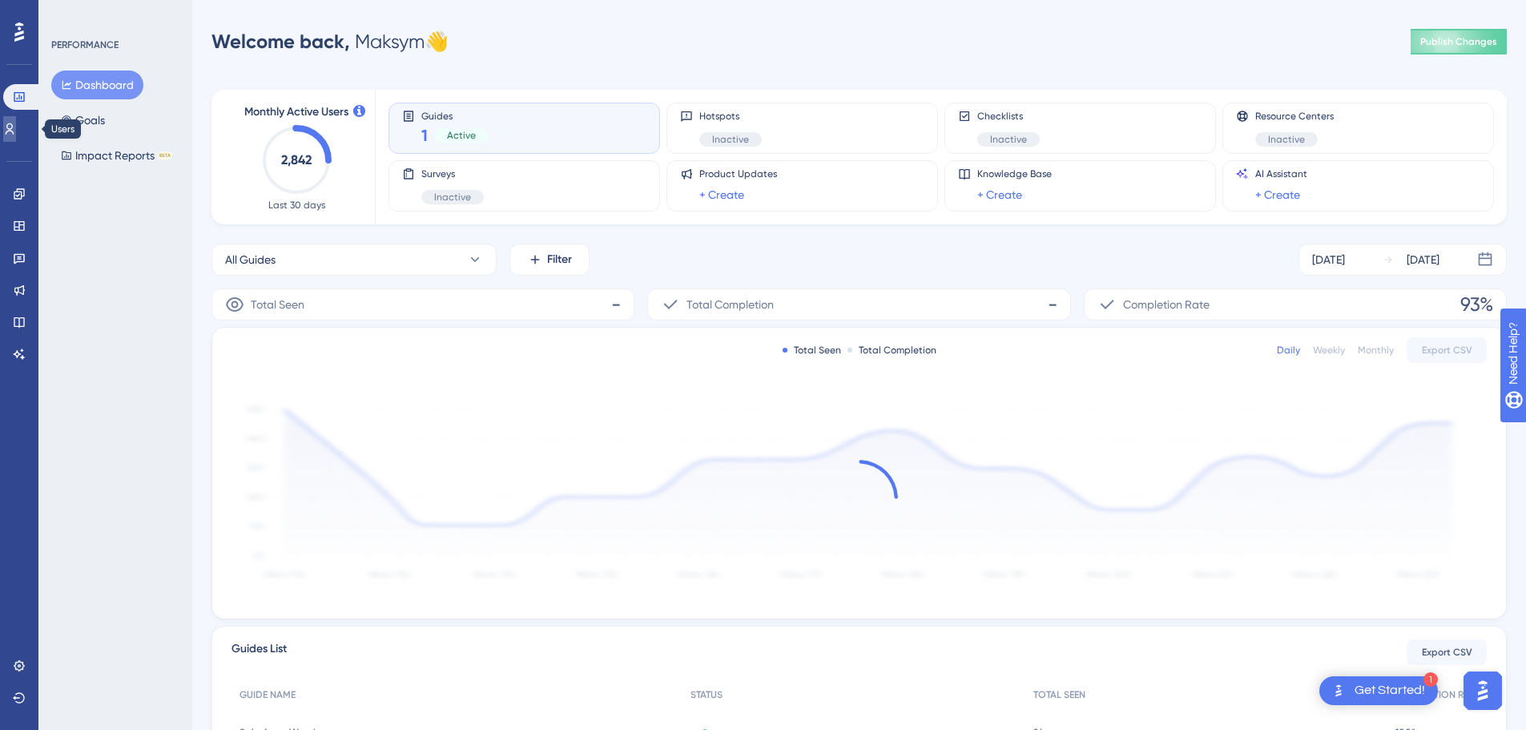
click at [16, 117] on link at bounding box center [9, 129] width 13 height 26
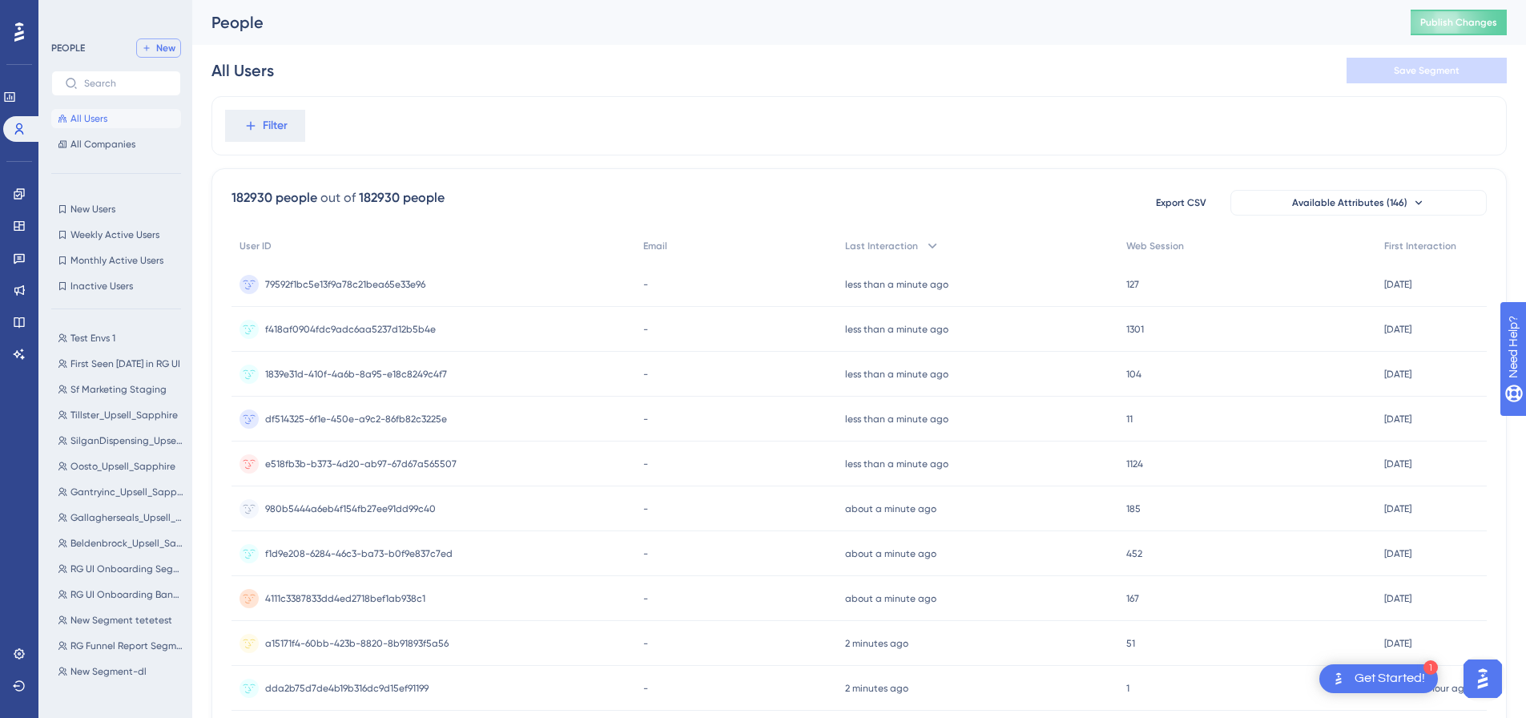
click at [155, 46] on button "New" at bounding box center [158, 47] width 45 height 19
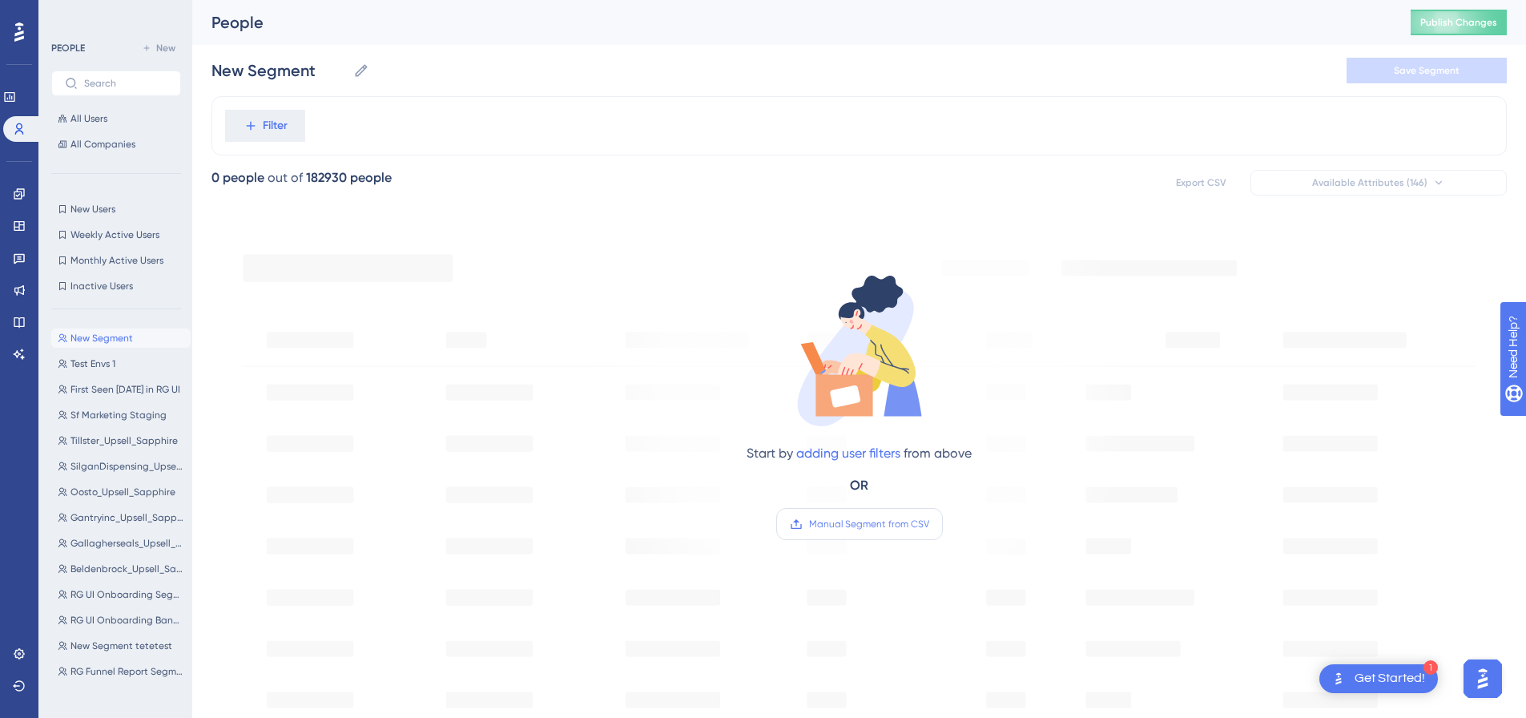
click at [869, 526] on span "Manual Segment from CSV" at bounding box center [869, 524] width 120 height 13
click at [929, 524] on input "Manual Segment from CSV" at bounding box center [929, 524] width 0 height 0
click at [1155, 10] on div "People Publish Changes" at bounding box center [859, 22] width 1334 height 45
click at [113, 354] on button "Test Envs 1 Test Envs 1" at bounding box center [120, 363] width 139 height 19
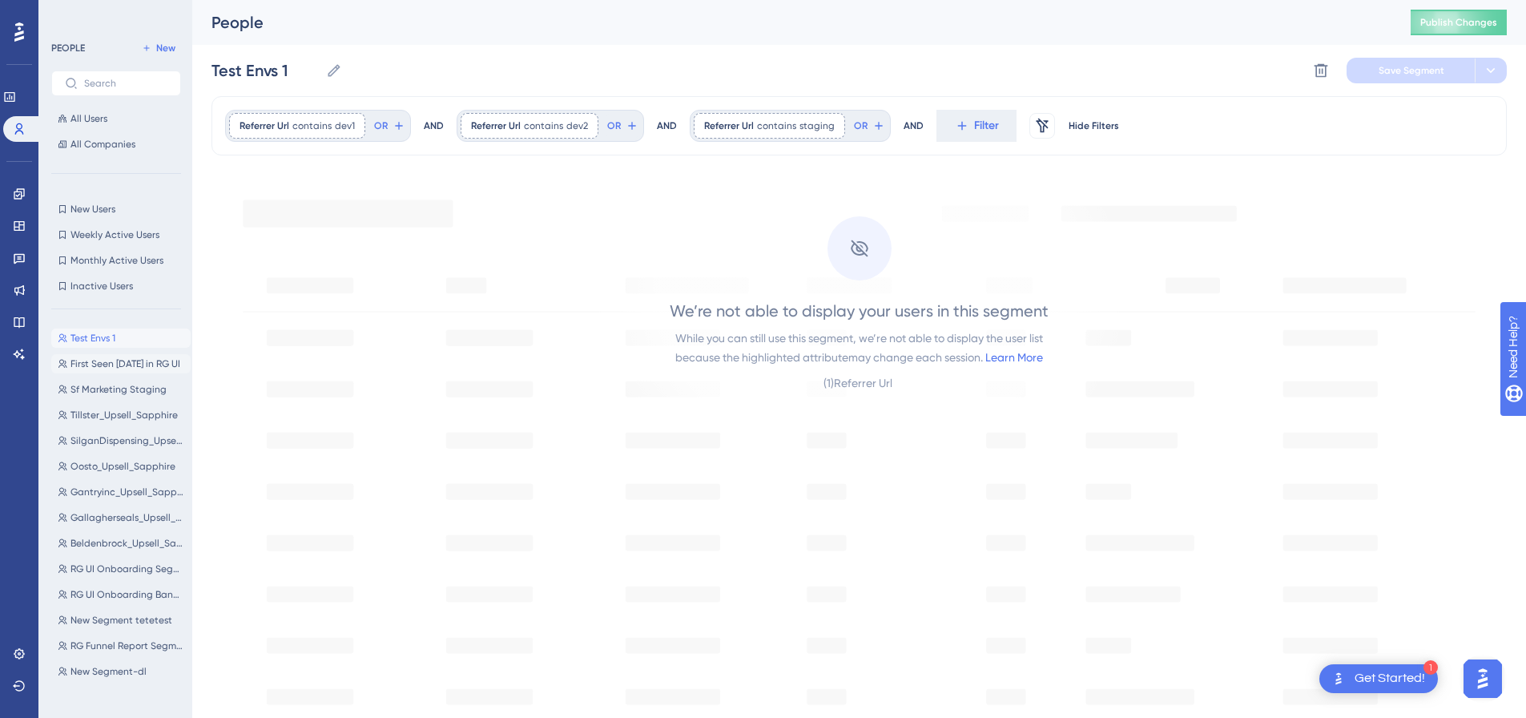
click at [155, 370] on button "First Seen 7 days ago in RG UI First Seen 7 days ago in RG UI" at bounding box center [120, 363] width 139 height 19
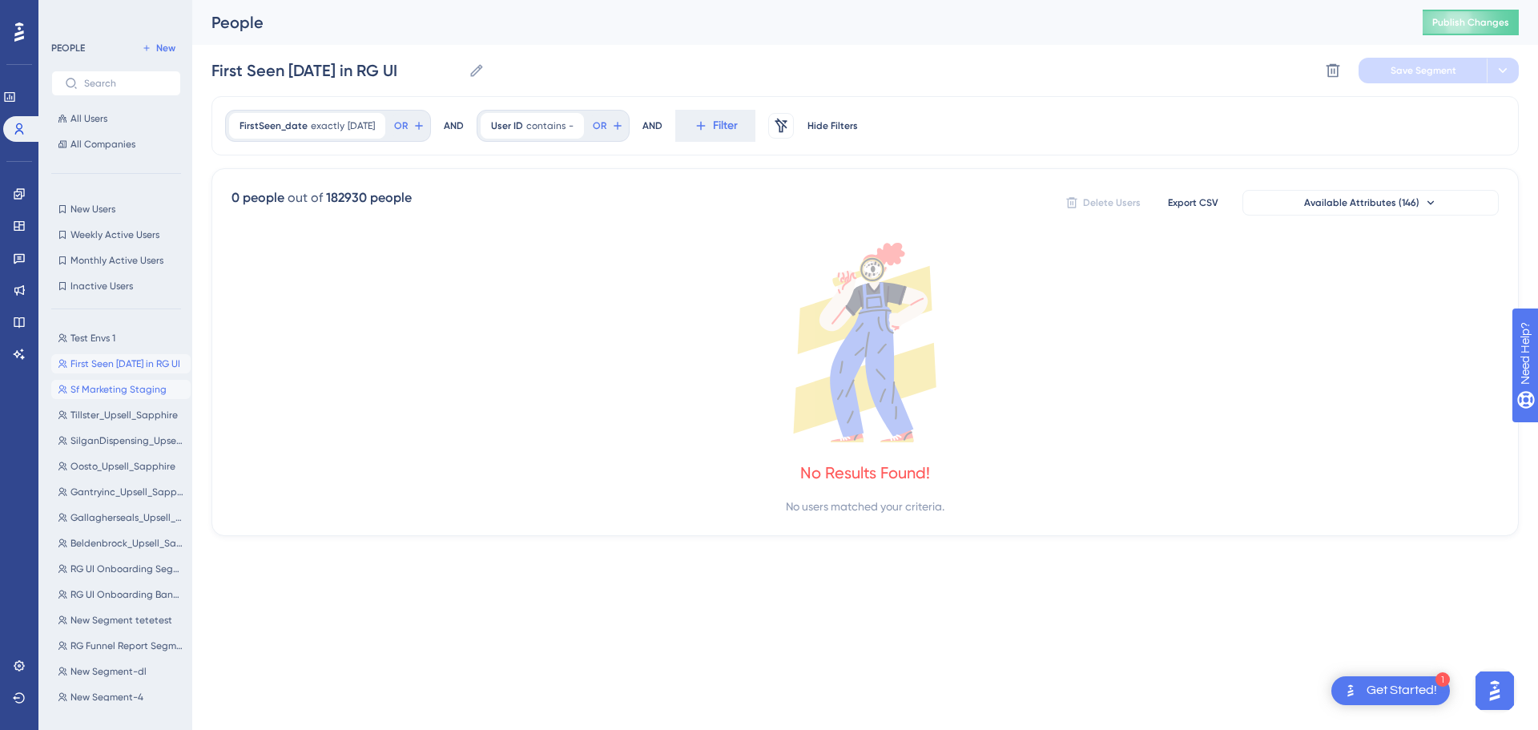
click at [134, 387] on span "Sf Marketing Staging" at bounding box center [119, 389] width 96 height 13
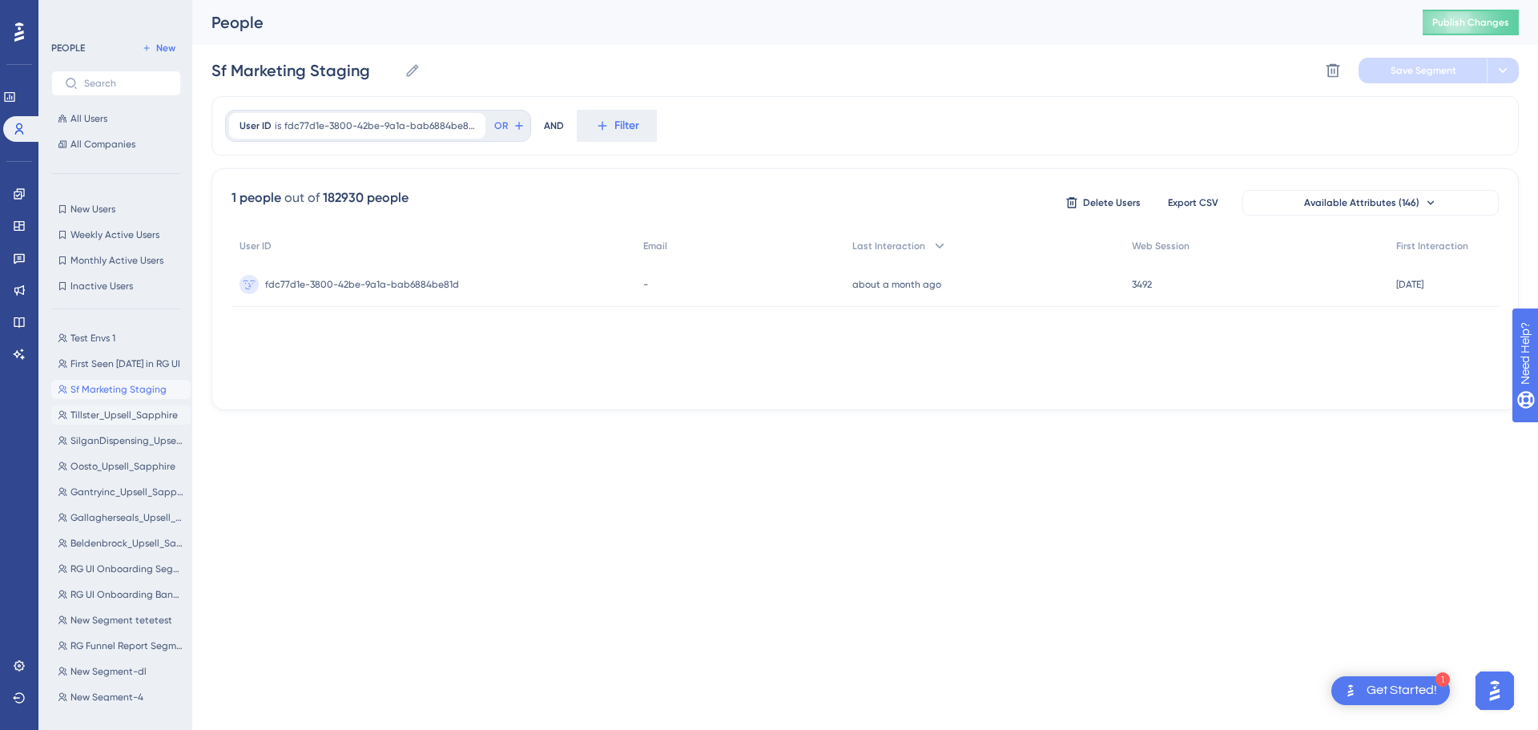
click at [95, 408] on button "Tillster_Upsell_Sapphire Tillster_Upsell_Sapphire" at bounding box center [120, 414] width 139 height 19
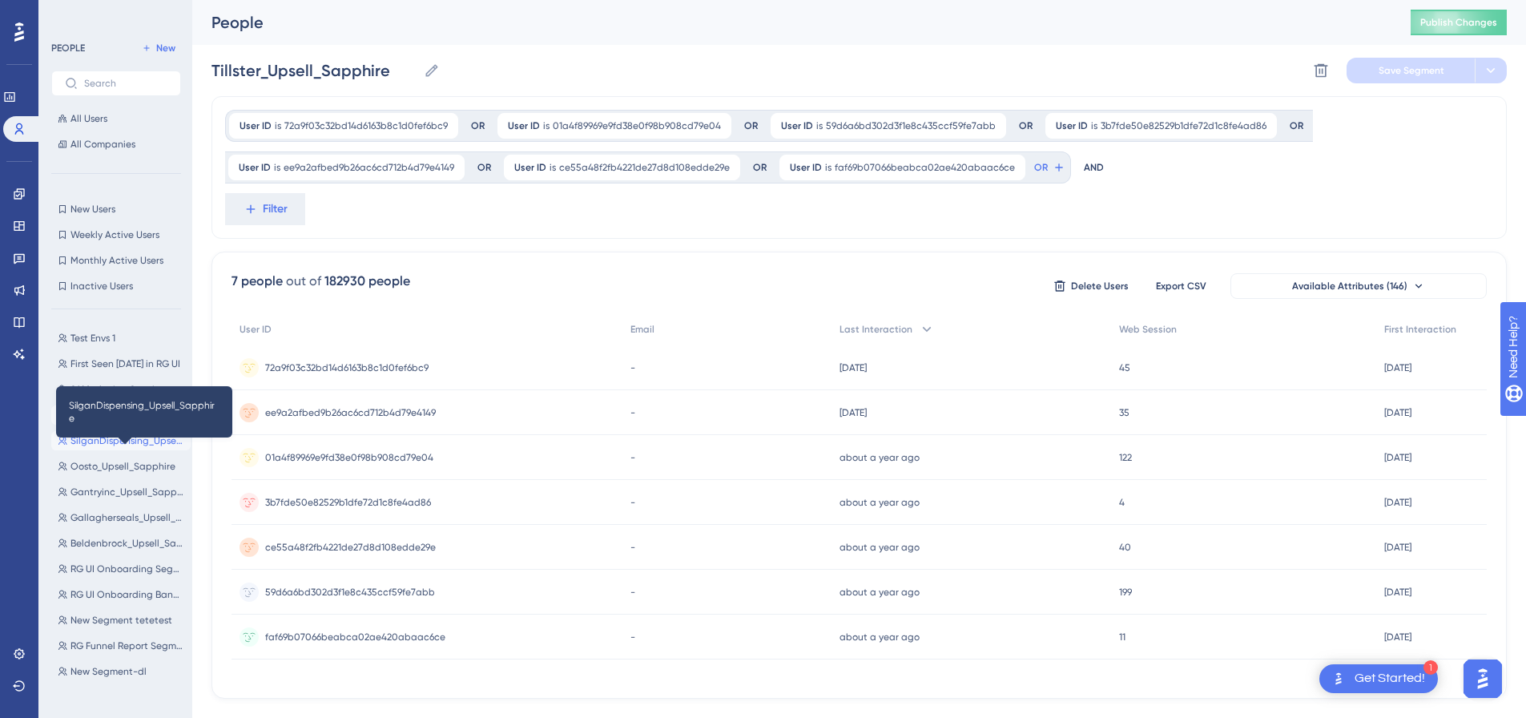
click at [99, 437] on span "SilganDispensing_Upsell_Sapphire" at bounding box center [128, 440] width 114 height 13
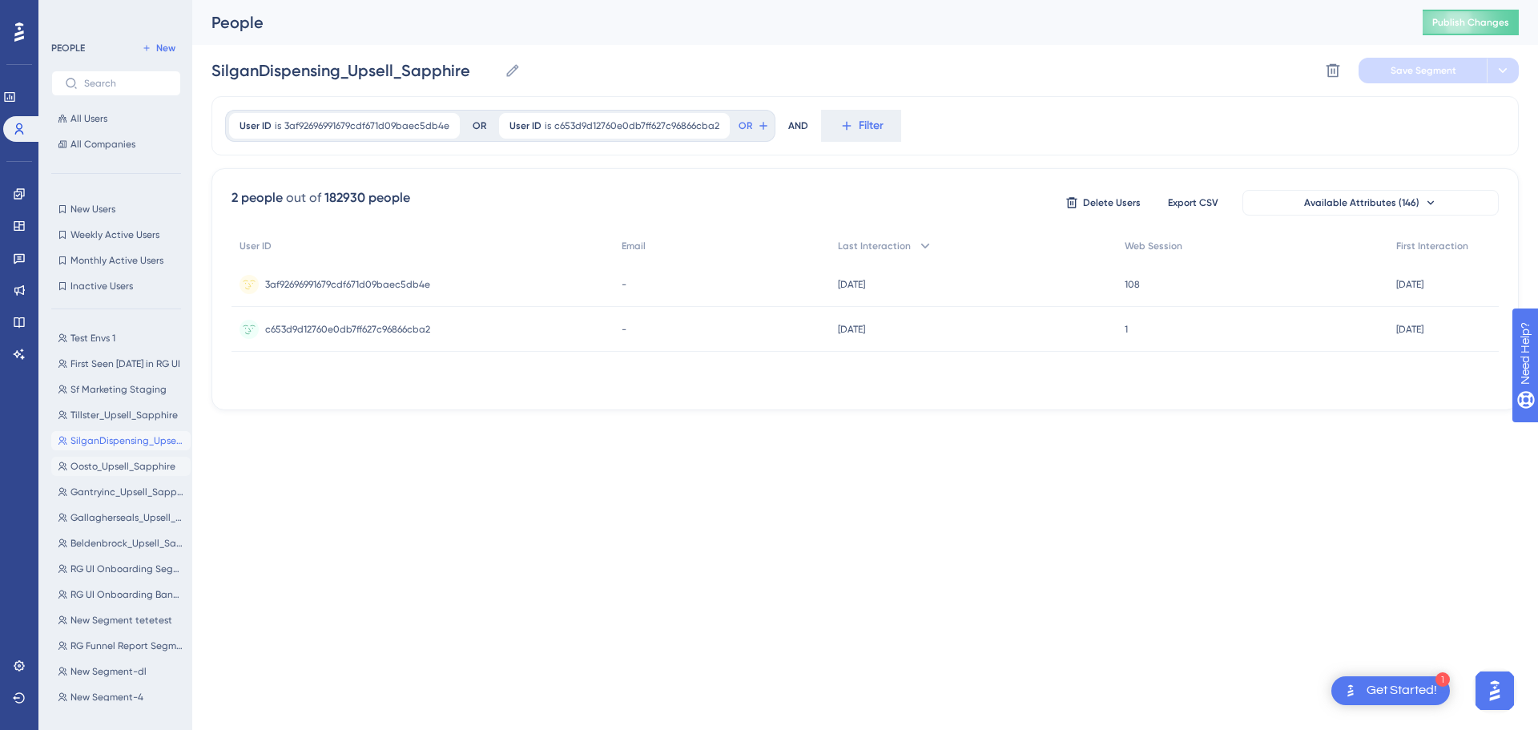
click at [106, 458] on button "Oosto_Upsell_Sapphire Oosto_Upsell_Sapphire" at bounding box center [120, 466] width 139 height 19
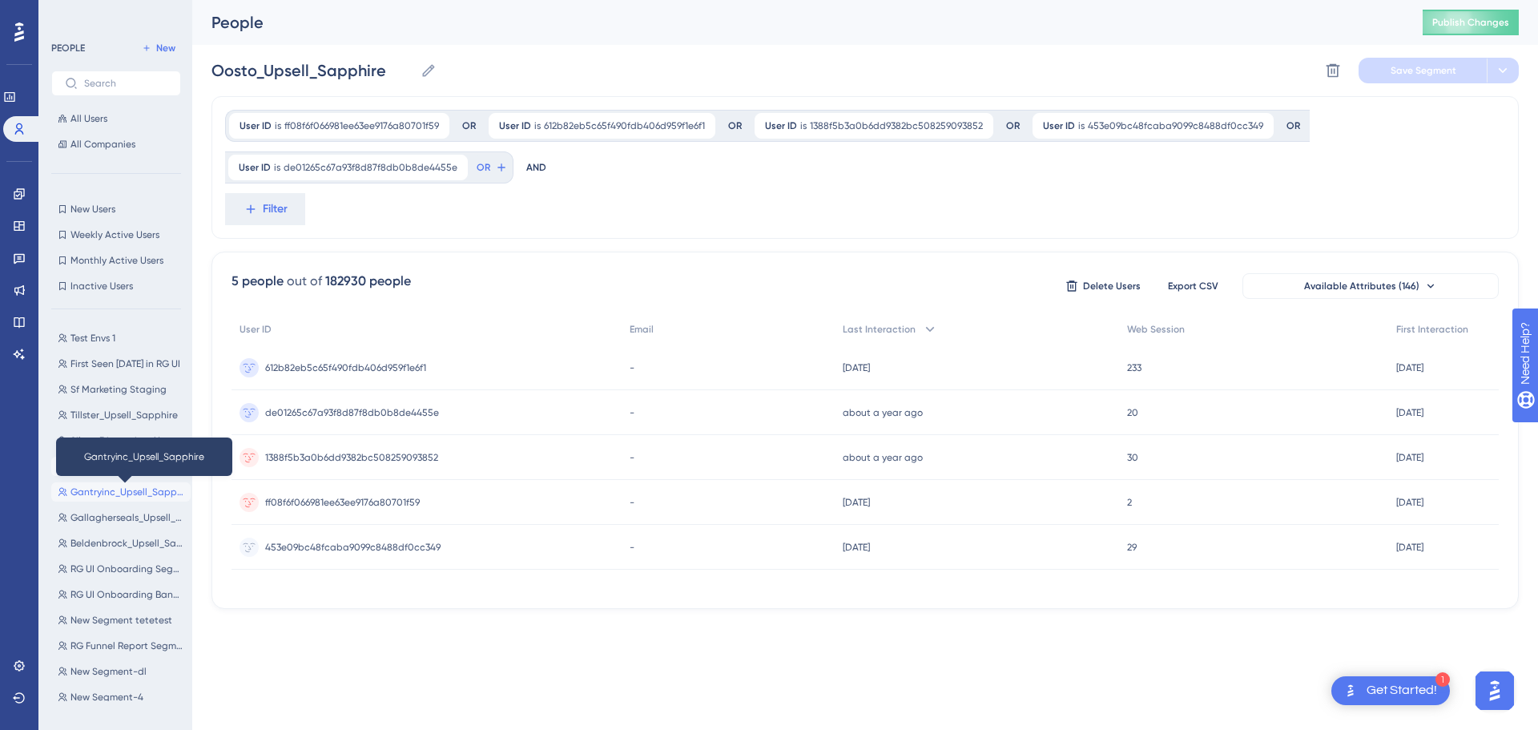
click at [93, 497] on span "Gantryinc_Upsell_Sapphire" at bounding box center [128, 492] width 114 height 13
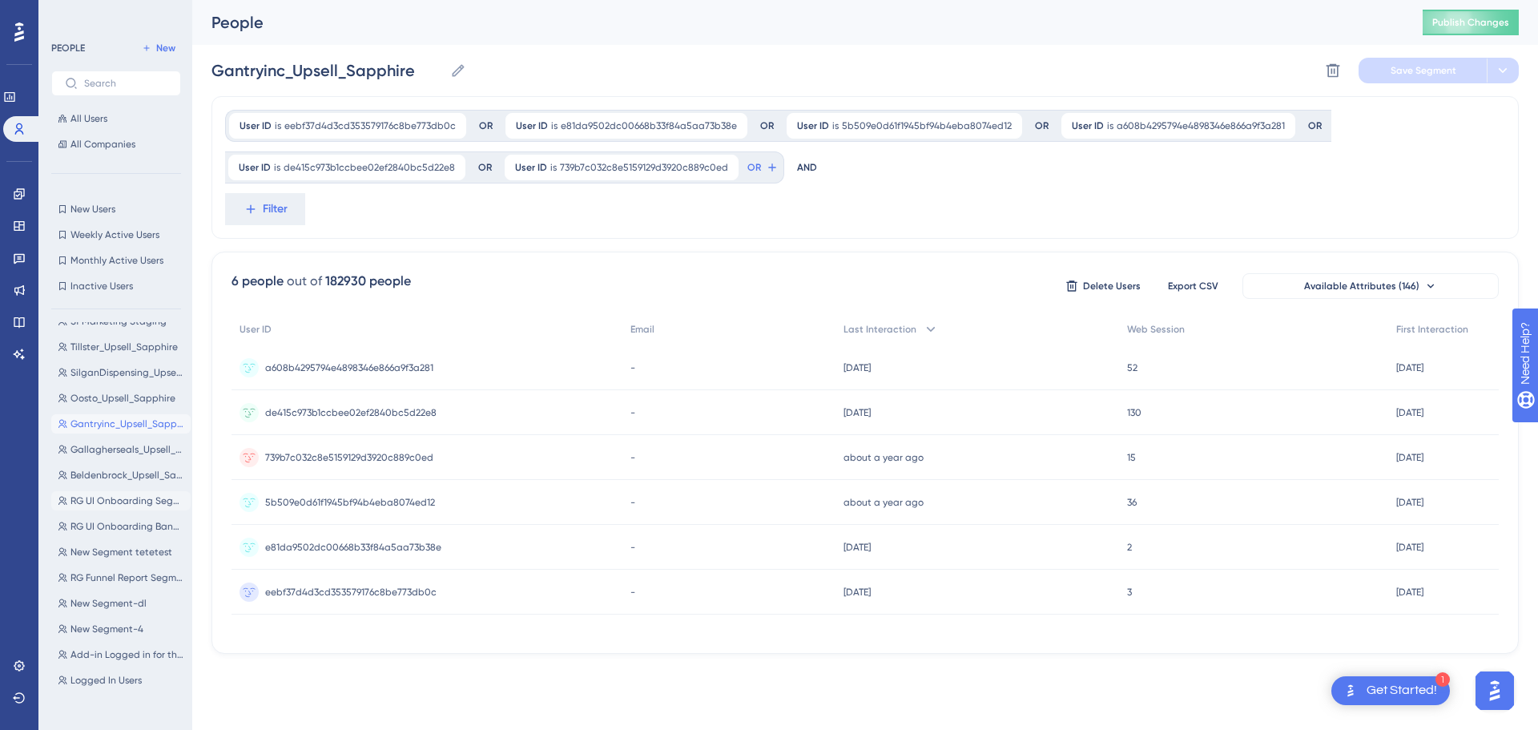
scroll to position [160, 0]
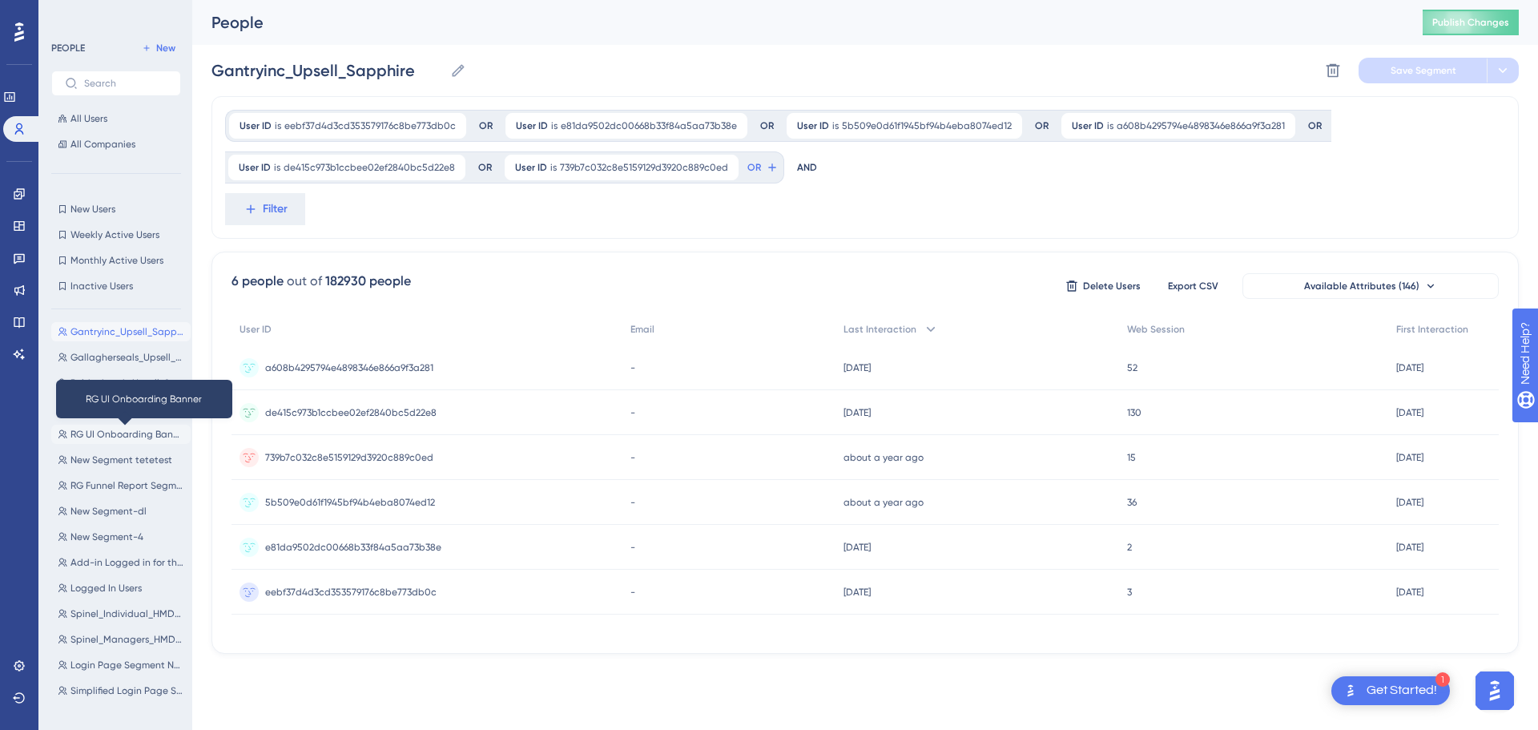
click at [132, 438] on span "RG UI Onboarding Banner" at bounding box center [128, 434] width 114 height 13
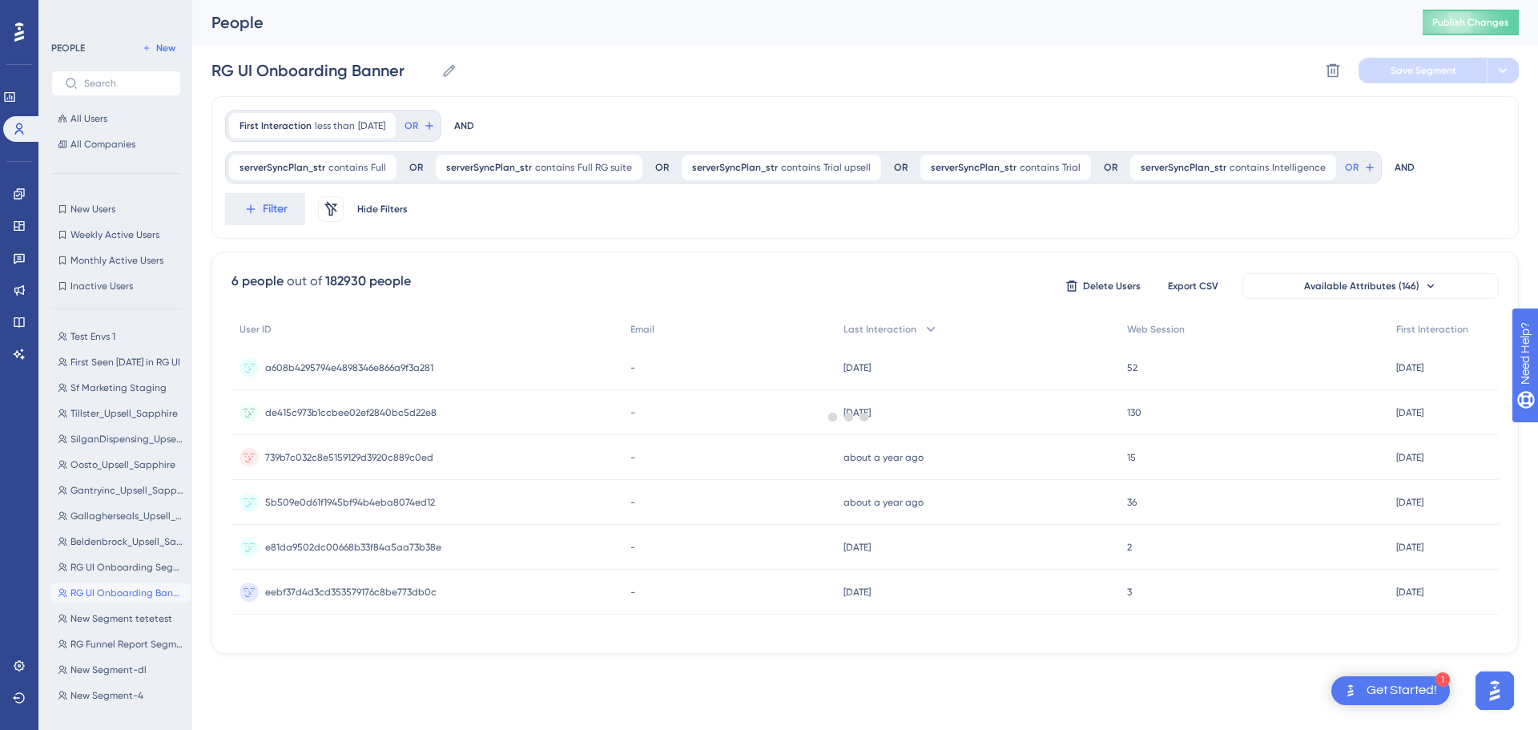
scroll to position [0, 0]
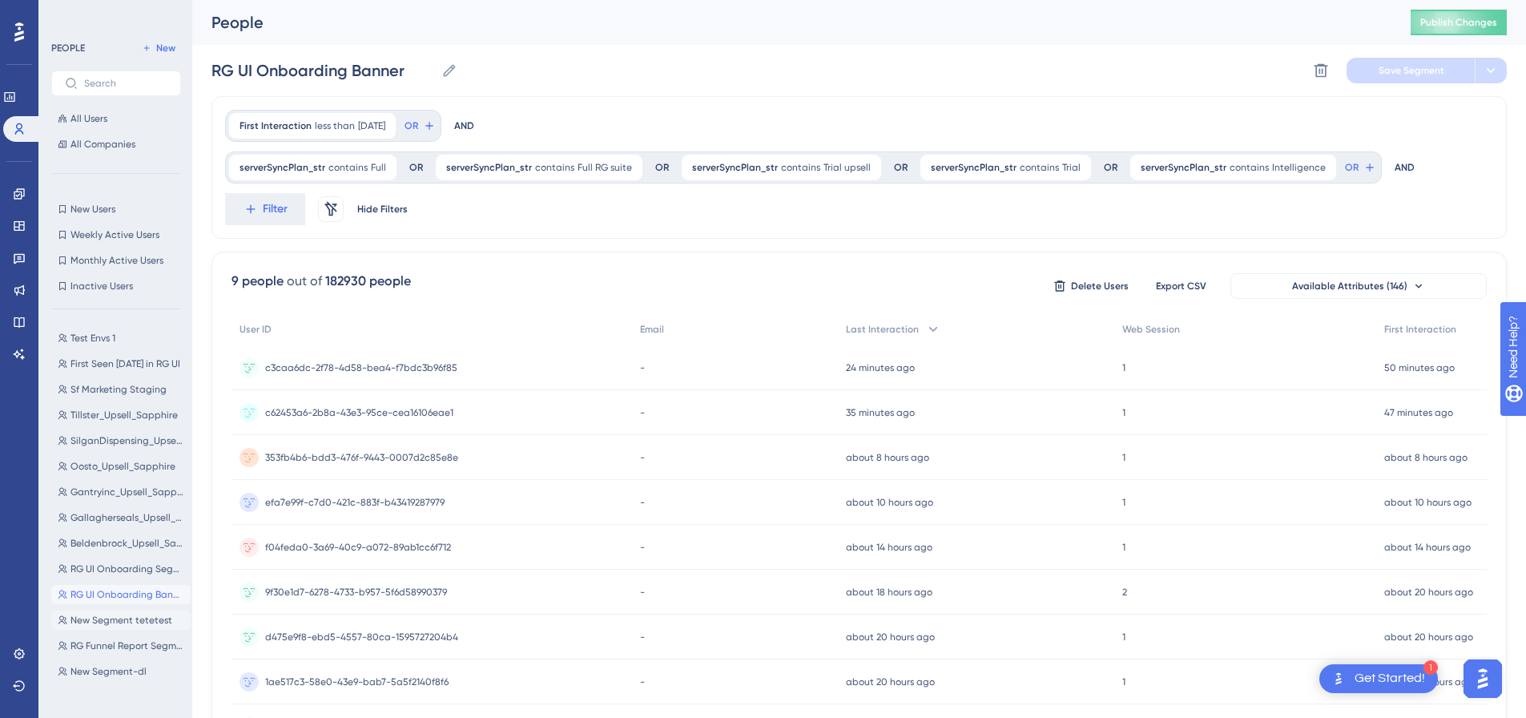
click at [105, 619] on span "New Segment tetetest" at bounding box center [122, 620] width 102 height 13
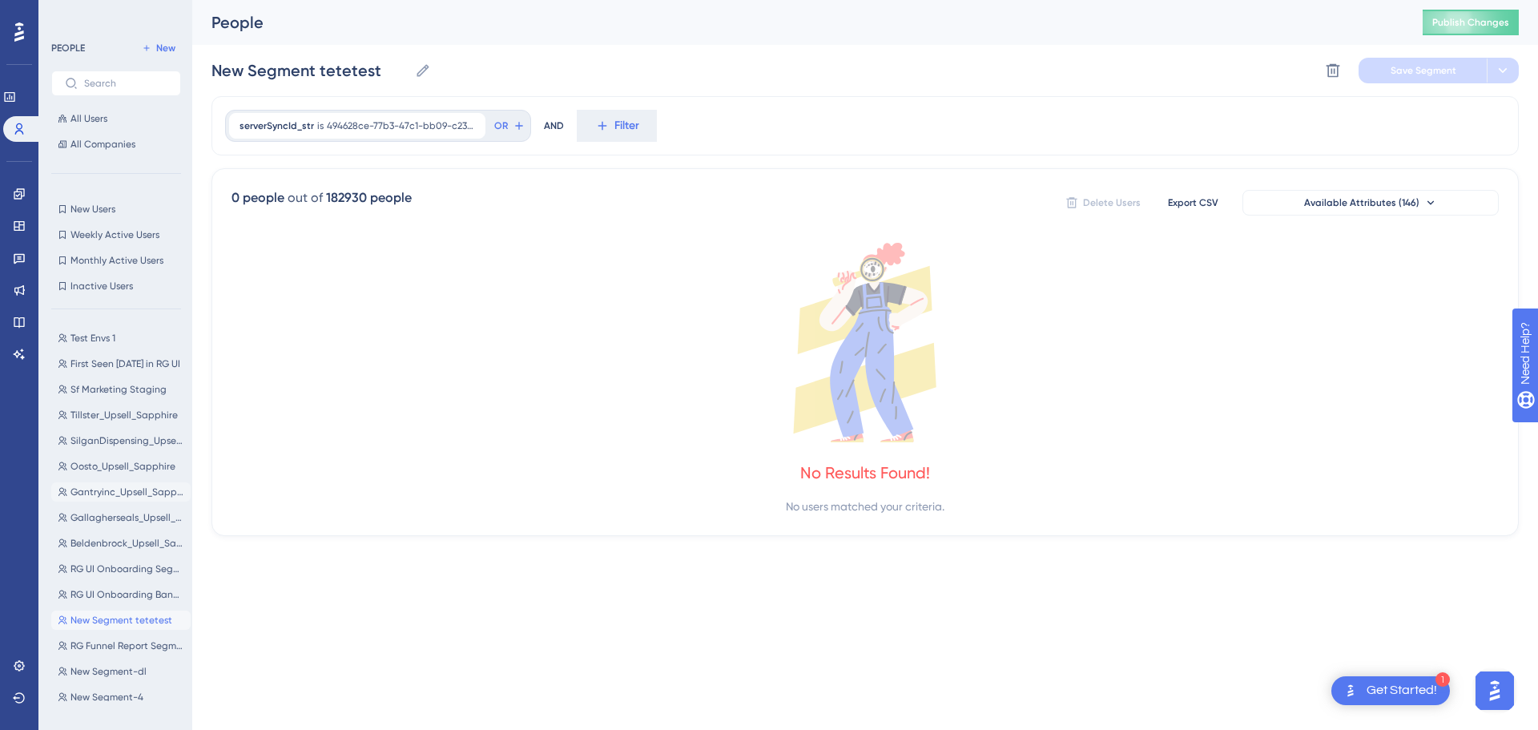
click at [130, 500] on button "Gantryinc_Upsell_Sapphire Gantryinc_Upsell_Sapphire" at bounding box center [120, 491] width 139 height 19
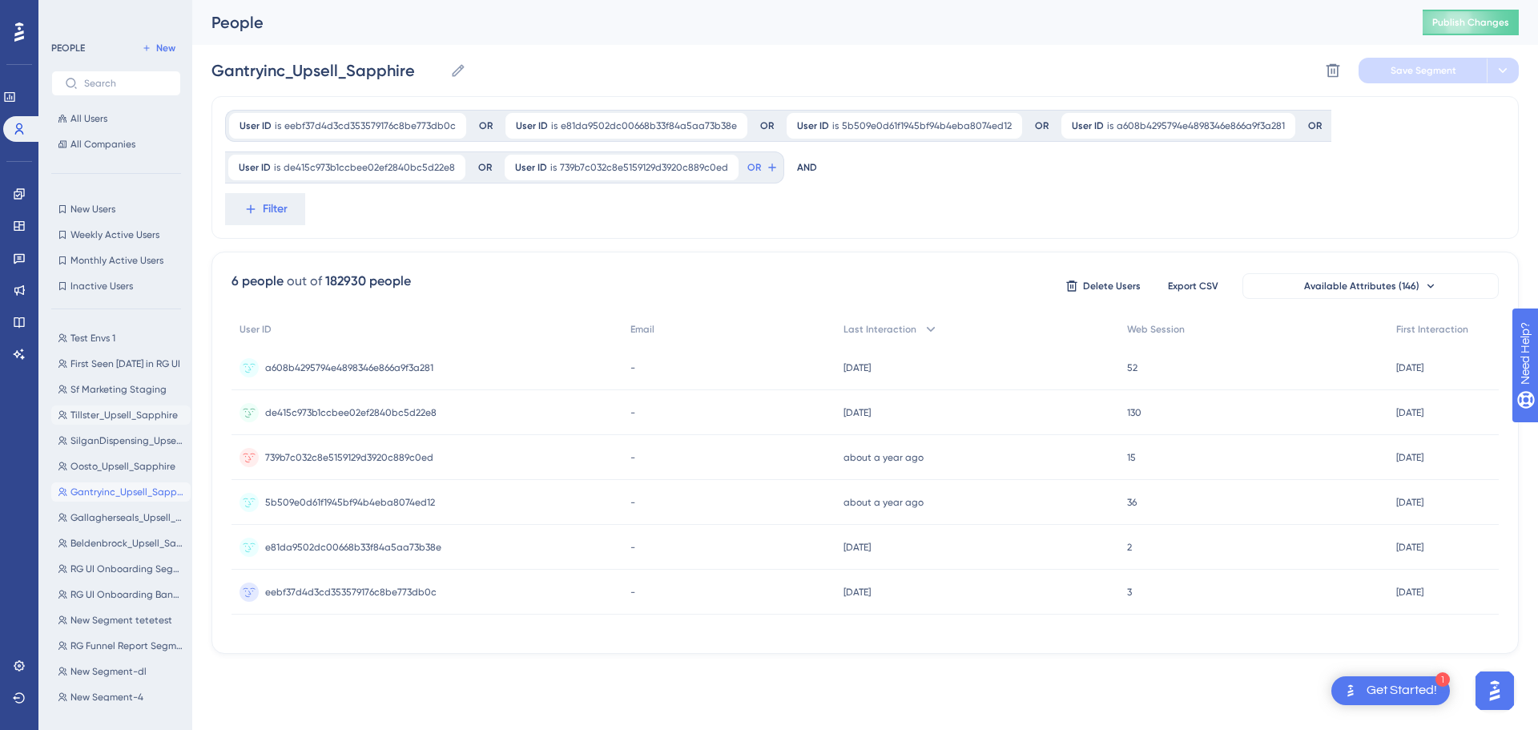
click at [103, 423] on button "Tillster_Upsell_Sapphire Tillster_Upsell_Sapphire" at bounding box center [120, 414] width 139 height 19
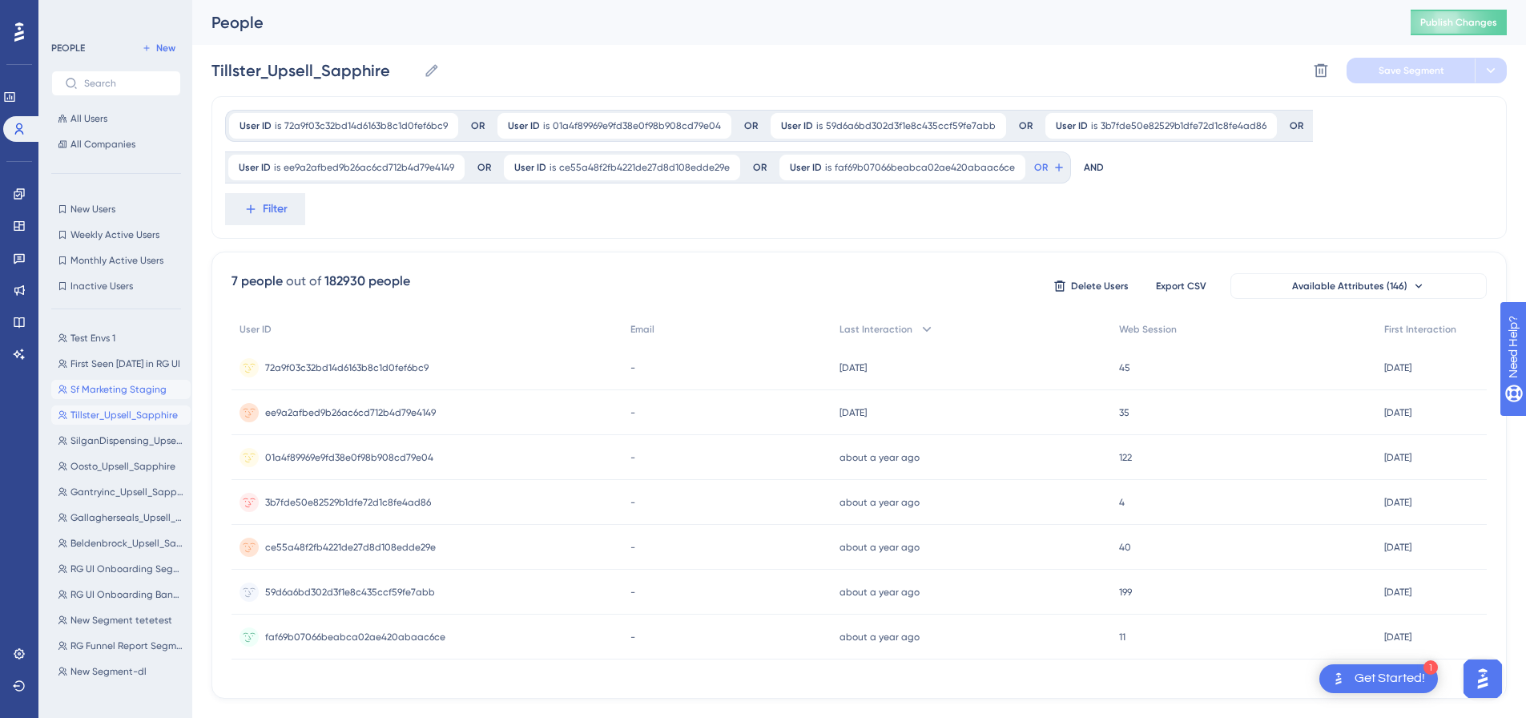
click at [111, 390] on span "Sf Marketing Staging" at bounding box center [119, 389] width 96 height 13
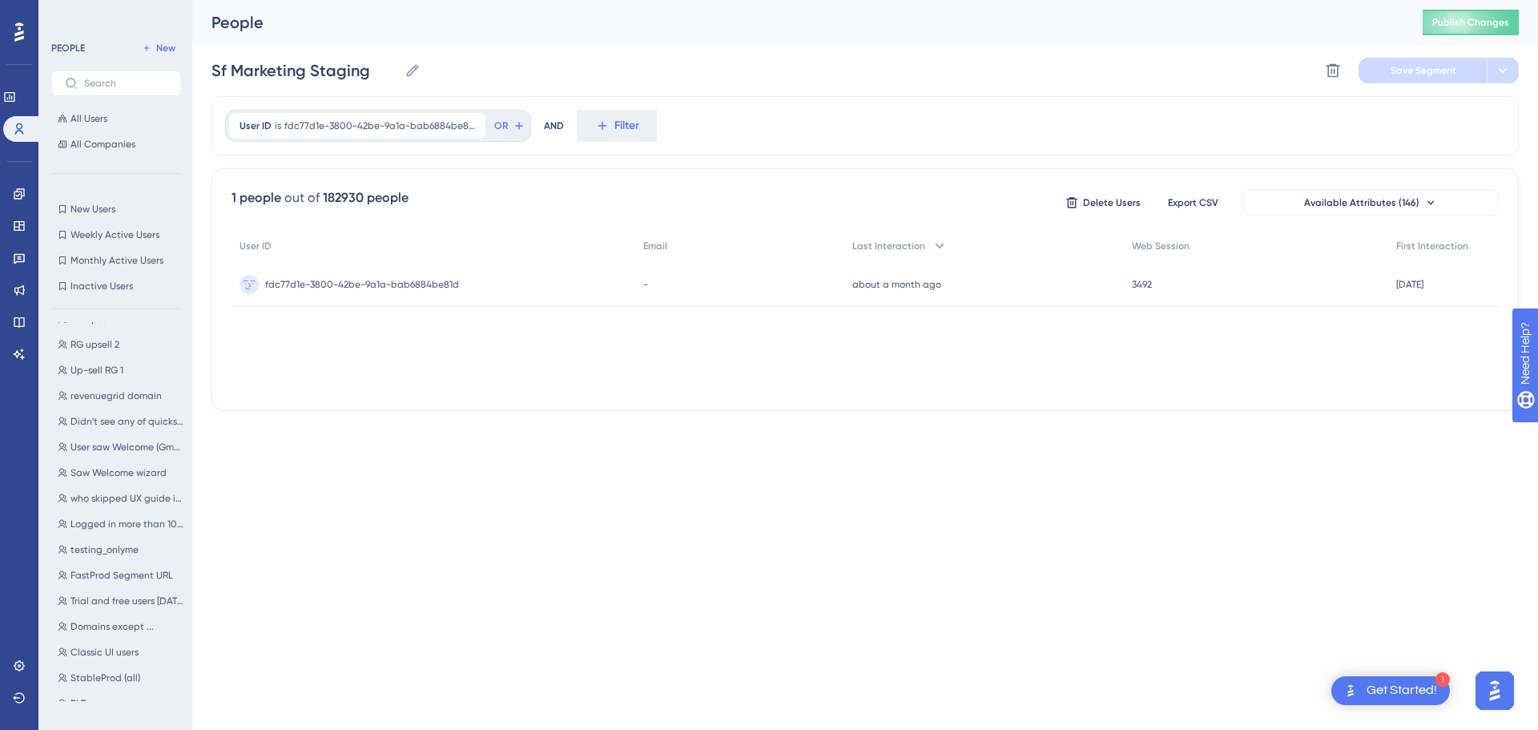
scroll to position [2313, 0]
click at [135, 554] on button "Old users Old users" at bounding box center [120, 563] width 139 height 19
type input "Old users"
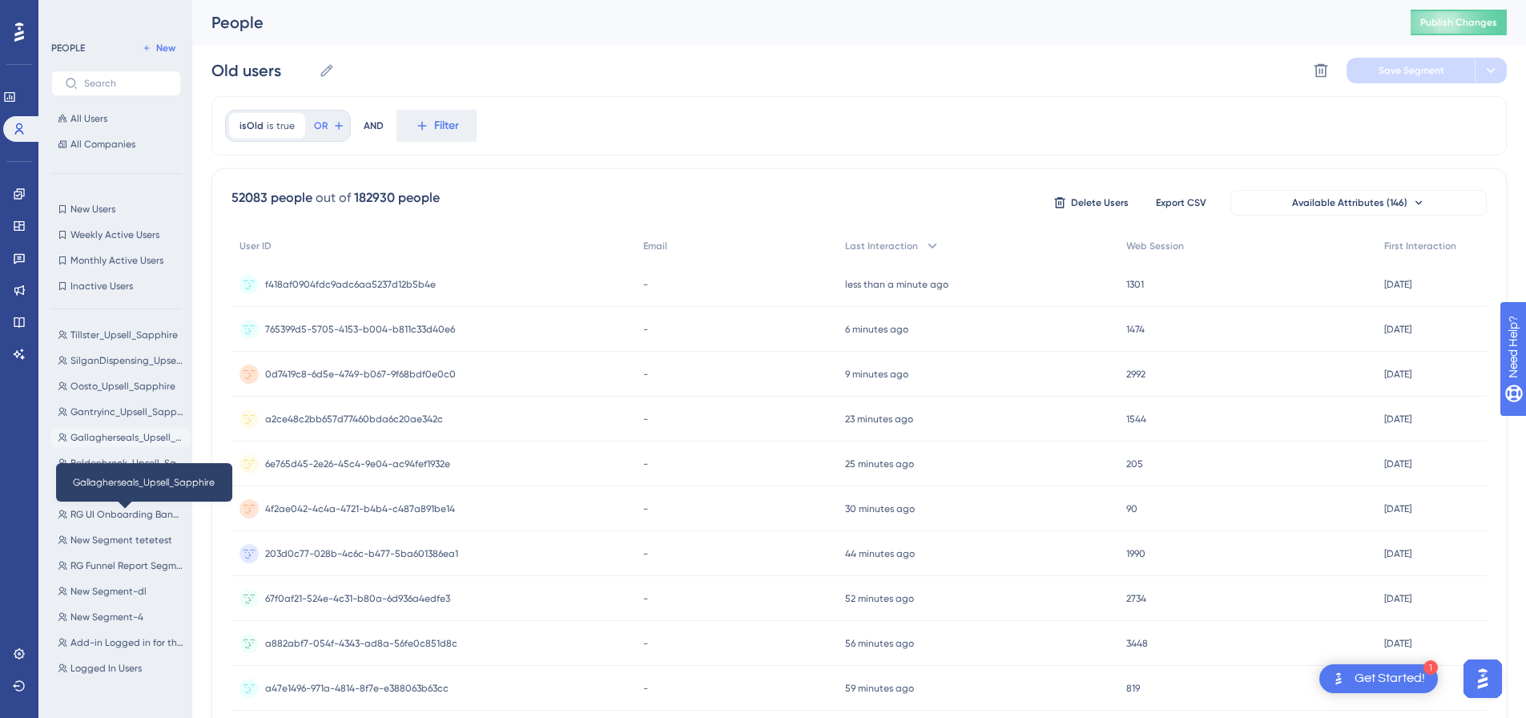
scroll to position [0, 0]
click at [263, 71] on input "Old users" at bounding box center [262, 70] width 101 height 22
drag, startPoint x: 286, startPoint y: 73, endPoint x: 206, endPoint y: 54, distance: 82.4
click at [206, 54] on div "Performance Users Engagement Widgets Feedback Product Updates Knowledge Base AI…" at bounding box center [859, 628] width 1334 height 1256
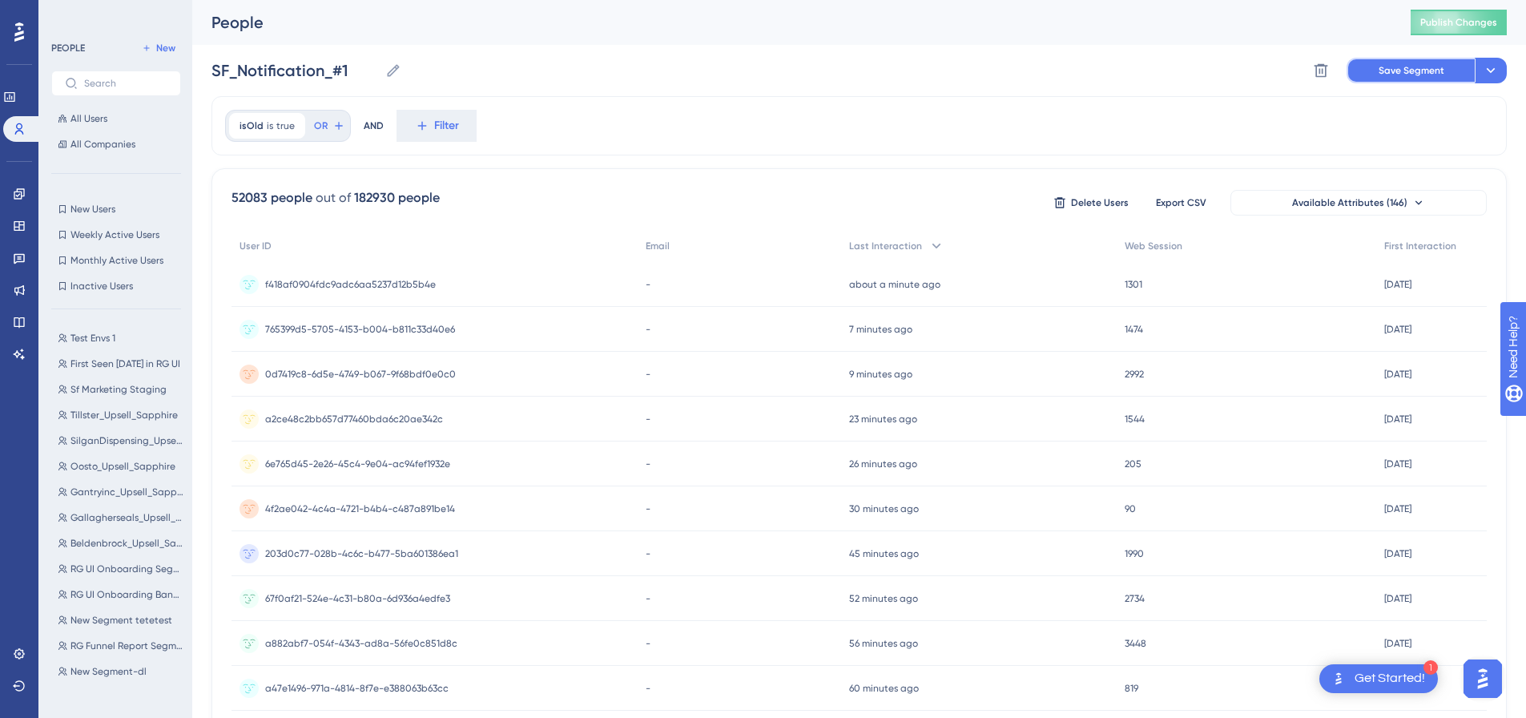
click at [1423, 66] on span "Save Segment" at bounding box center [1412, 70] width 66 height 13
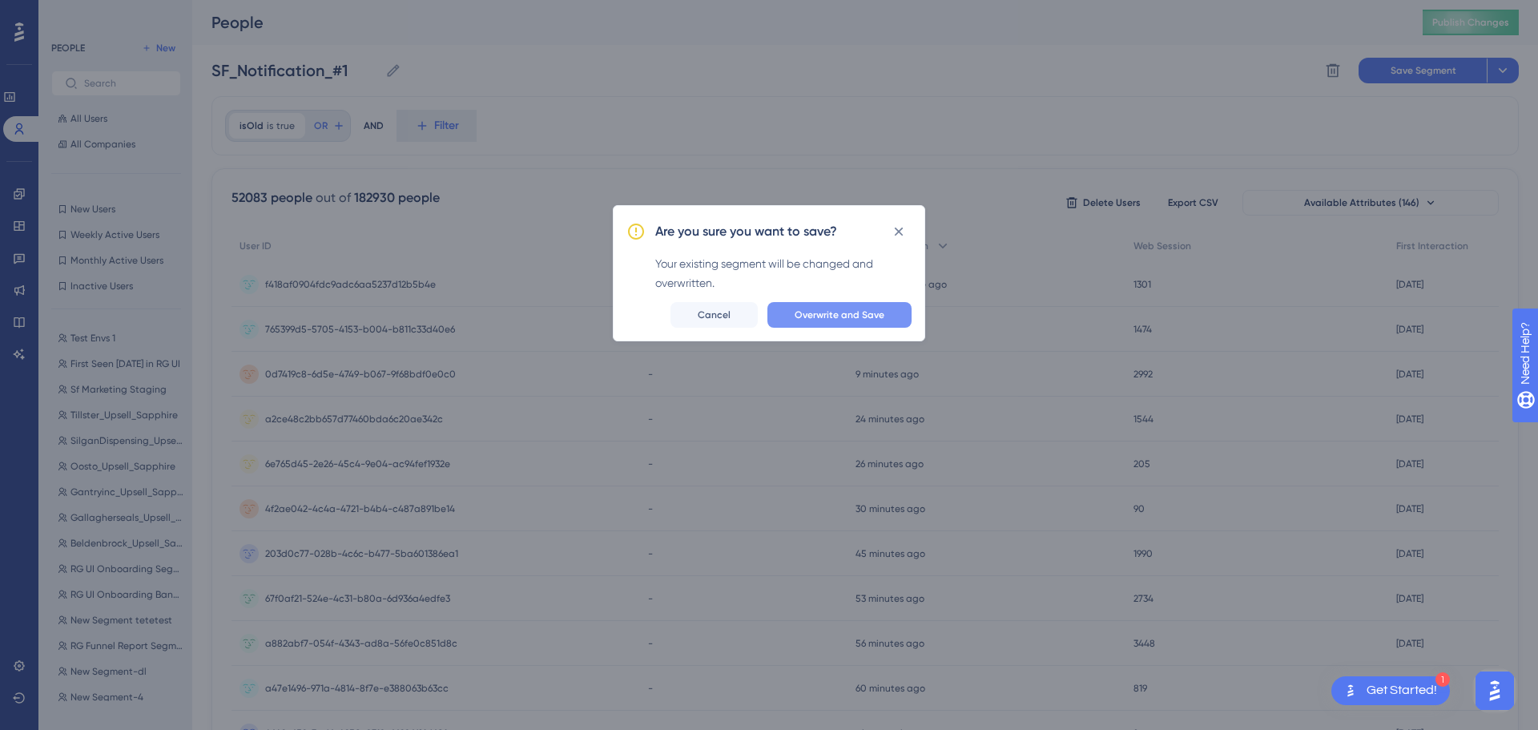
click at [830, 315] on span "Overwrite and Save" at bounding box center [840, 314] width 90 height 13
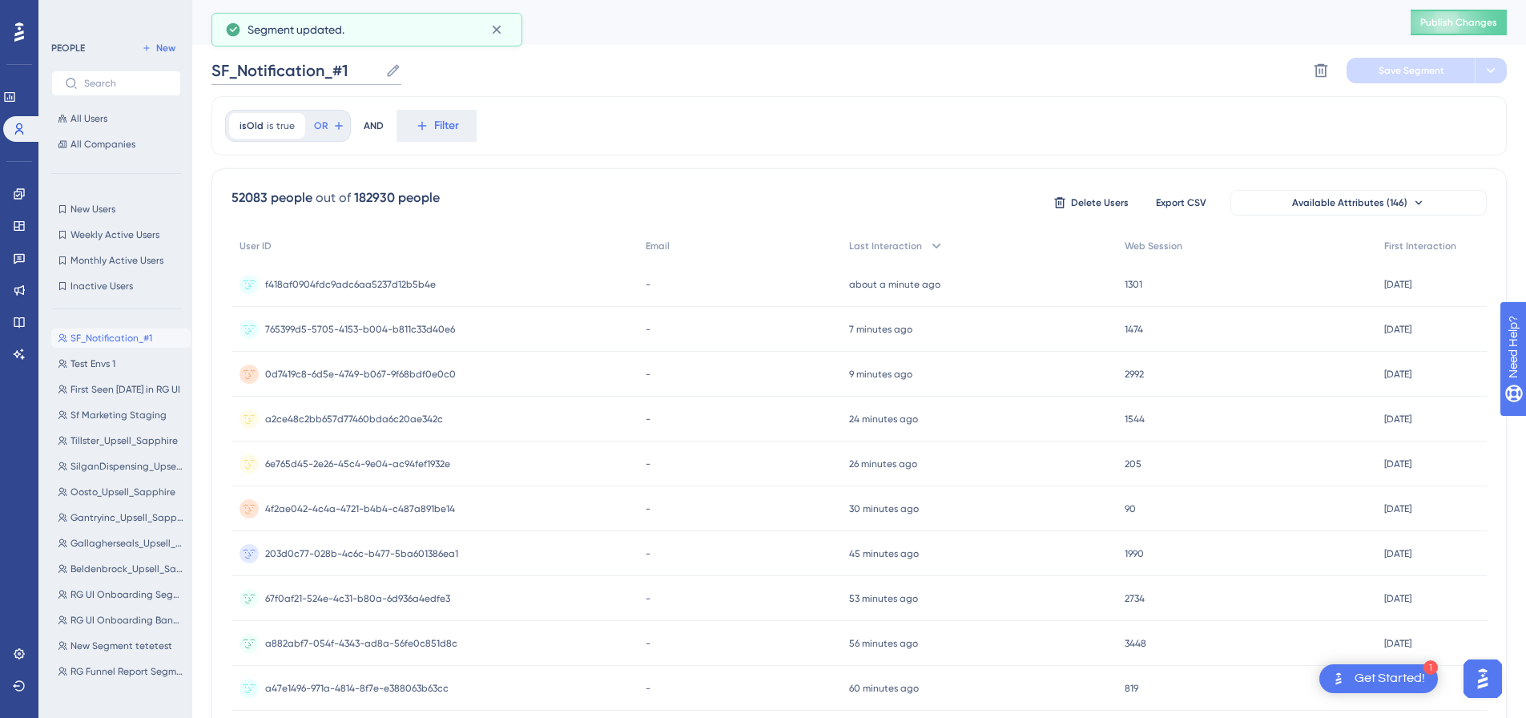
drag, startPoint x: 356, startPoint y: 69, endPoint x: 208, endPoint y: 66, distance: 148.3
click at [208, 66] on div "Performance Users Engagement Widgets Feedback Product Updates Knowledge Base AI…" at bounding box center [859, 628] width 1334 height 1256
click at [103, 361] on span "Test Envs 1" at bounding box center [93, 363] width 45 height 13
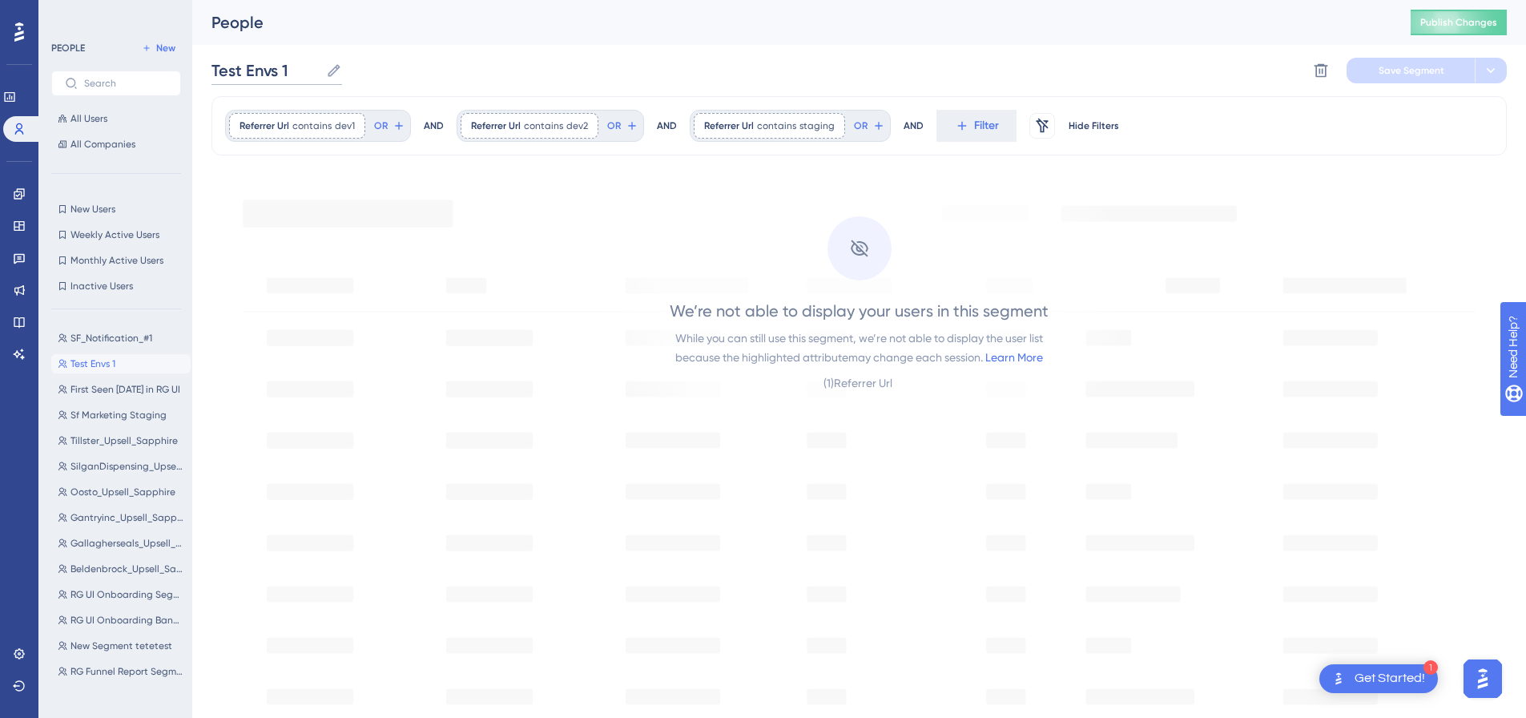
click at [303, 80] on input "Test Envs 1" at bounding box center [266, 70] width 108 height 22
drag, startPoint x: 305, startPoint y: 73, endPoint x: 138, endPoint y: 80, distance: 167.6
click at [192, 80] on div "Performance Users Engagement Widgets Feedback Product Updates Knowledge Base AI…" at bounding box center [859, 588] width 1334 height 1176
paste input "SF_Notification_#"
click at [1374, 76] on button "Save Segment" at bounding box center [1411, 71] width 128 height 26
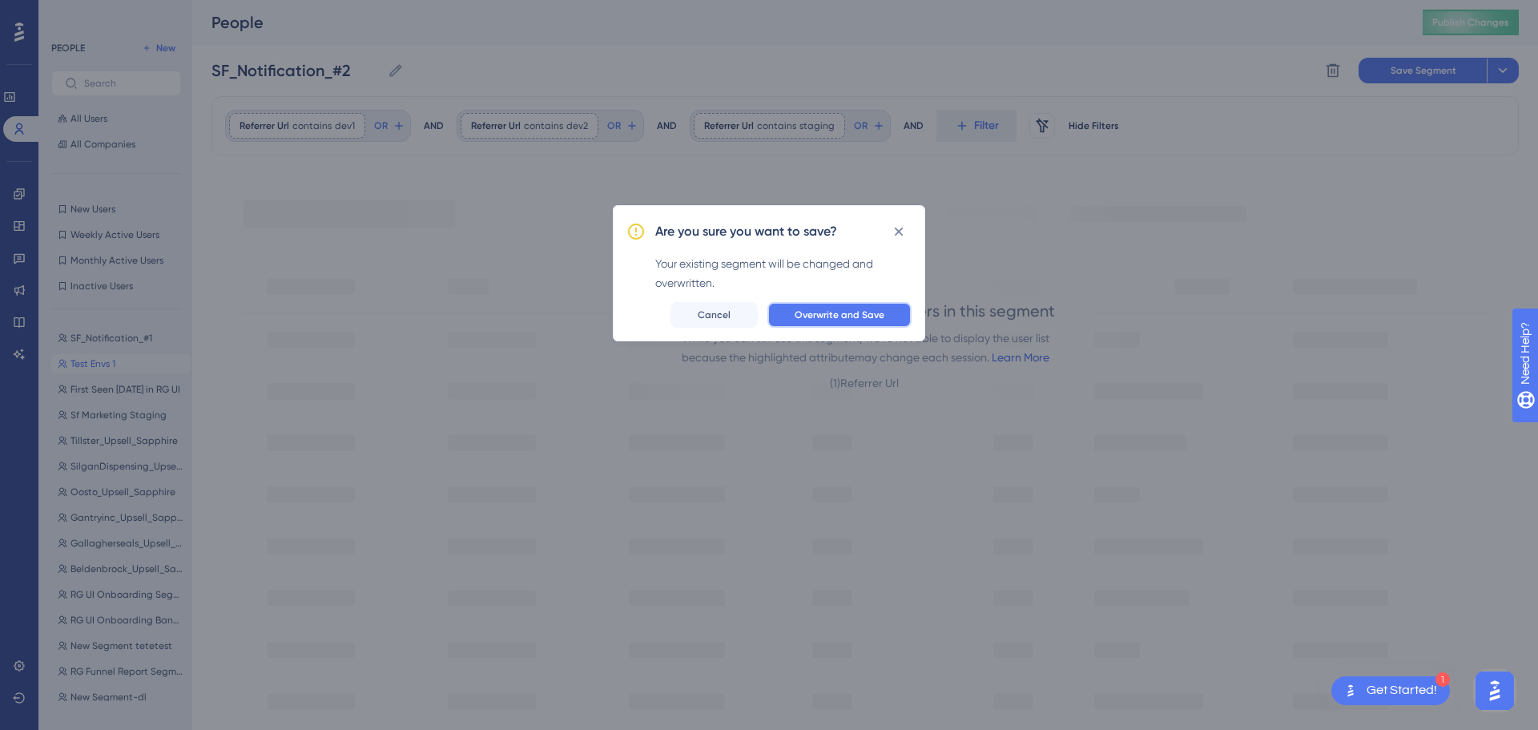
click at [849, 324] on button "Overwrite and Save" at bounding box center [840, 315] width 144 height 26
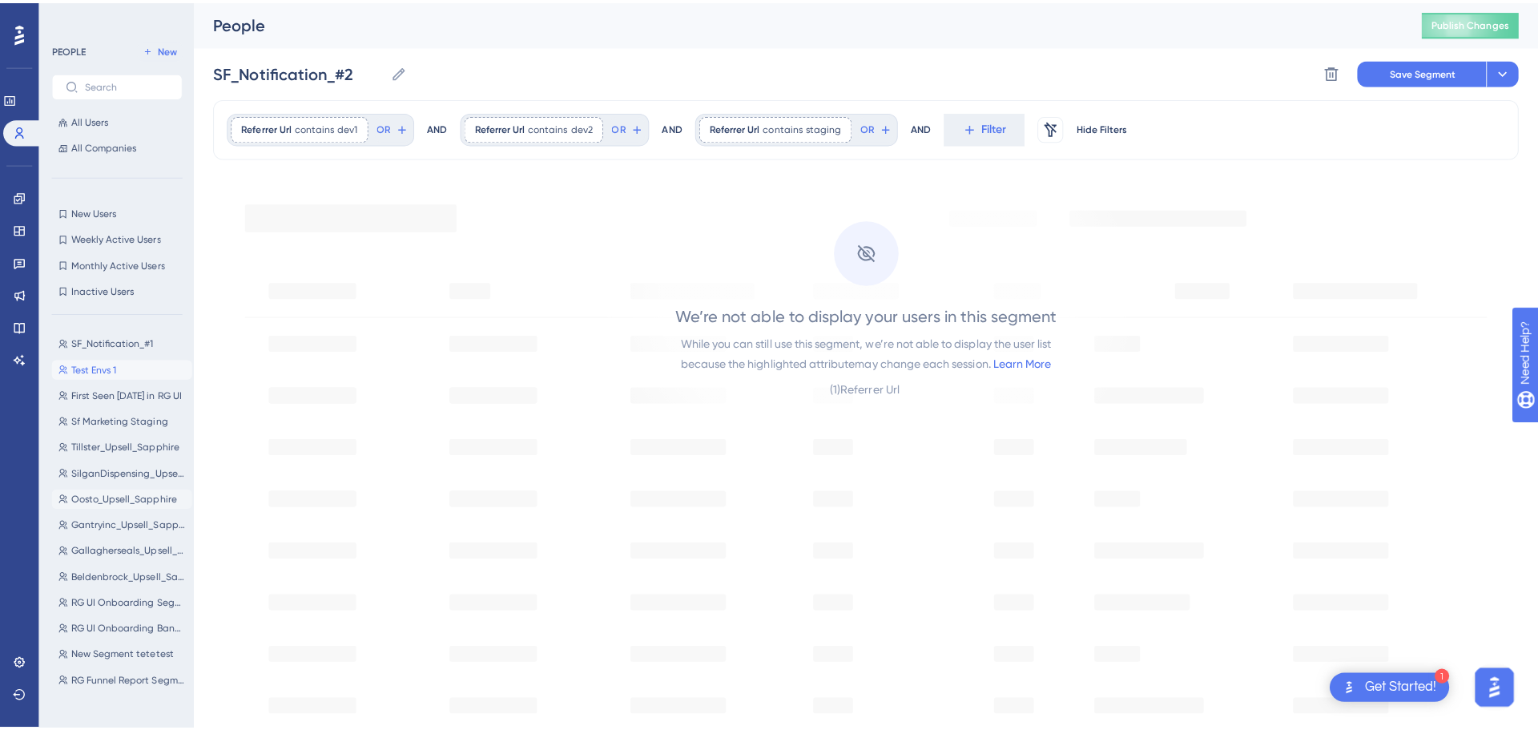
scroll to position [80, 0]
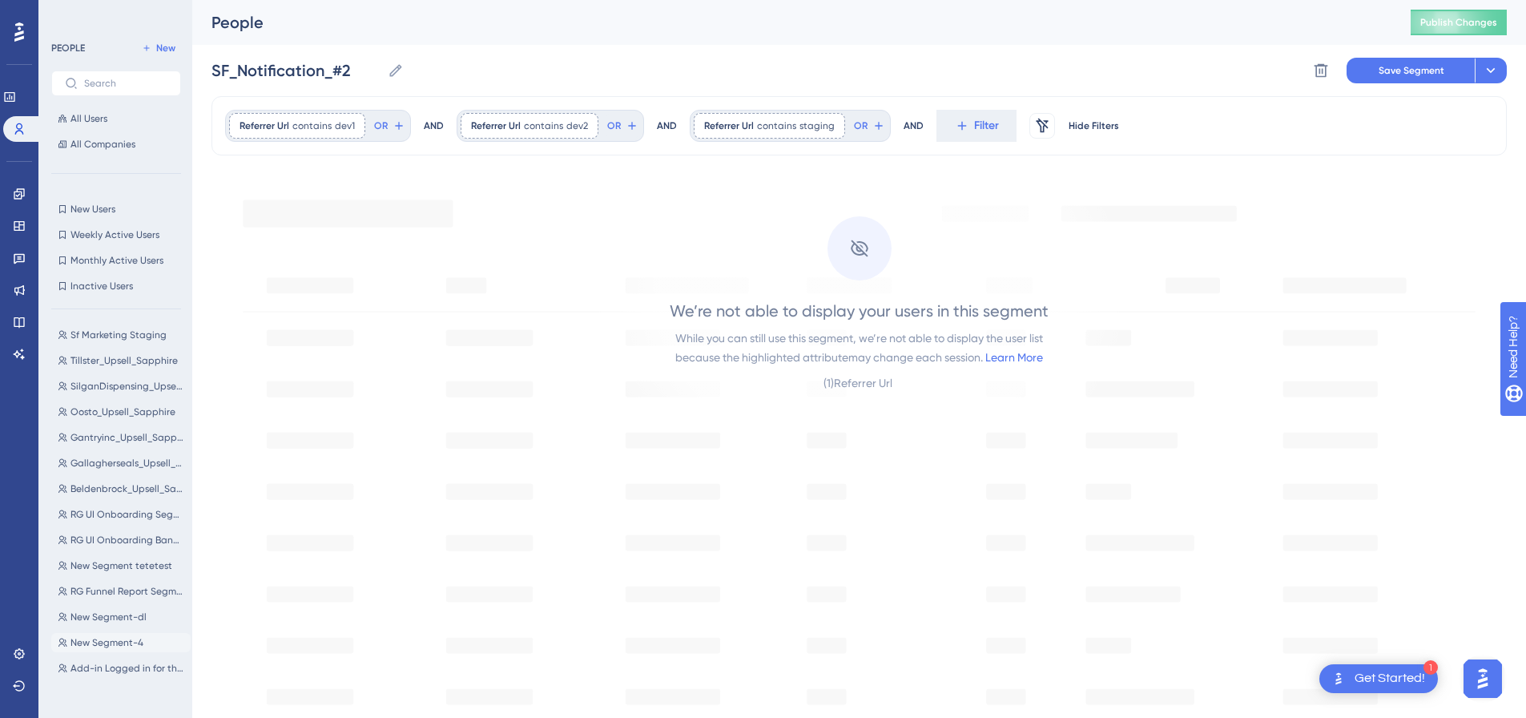
click at [108, 641] on span "New Segment-4" at bounding box center [107, 642] width 73 height 13
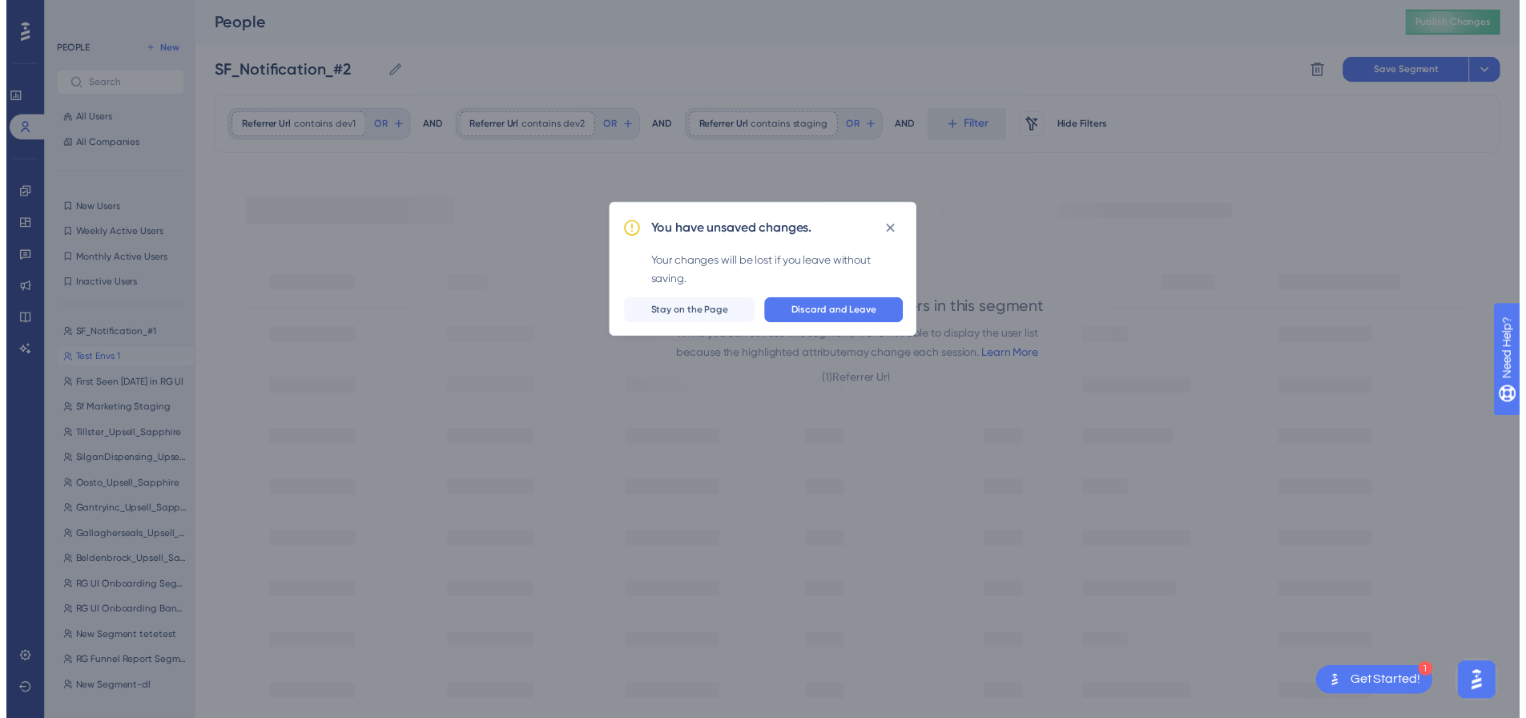
scroll to position [0, 0]
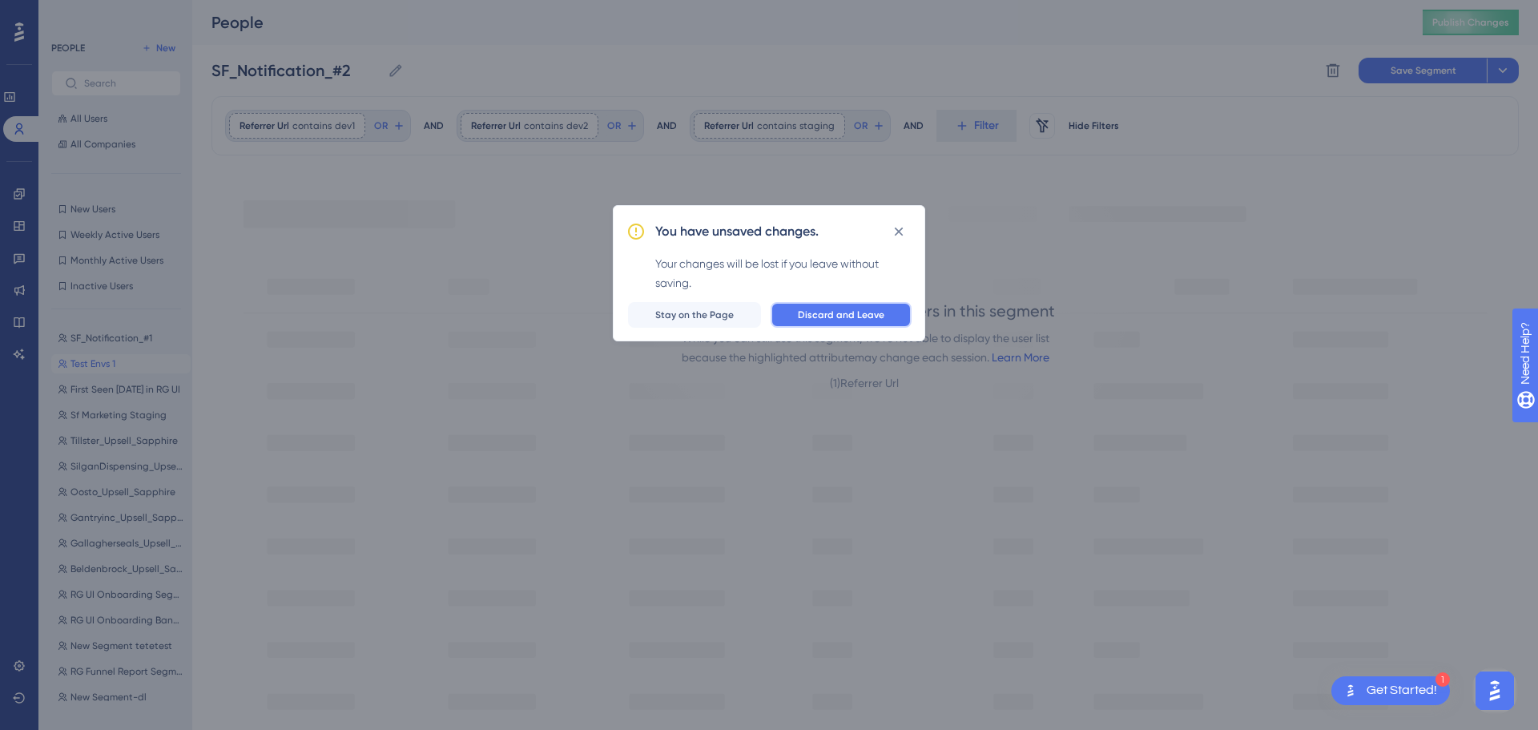
click at [851, 310] on span "Discard and Leave" at bounding box center [841, 314] width 87 height 13
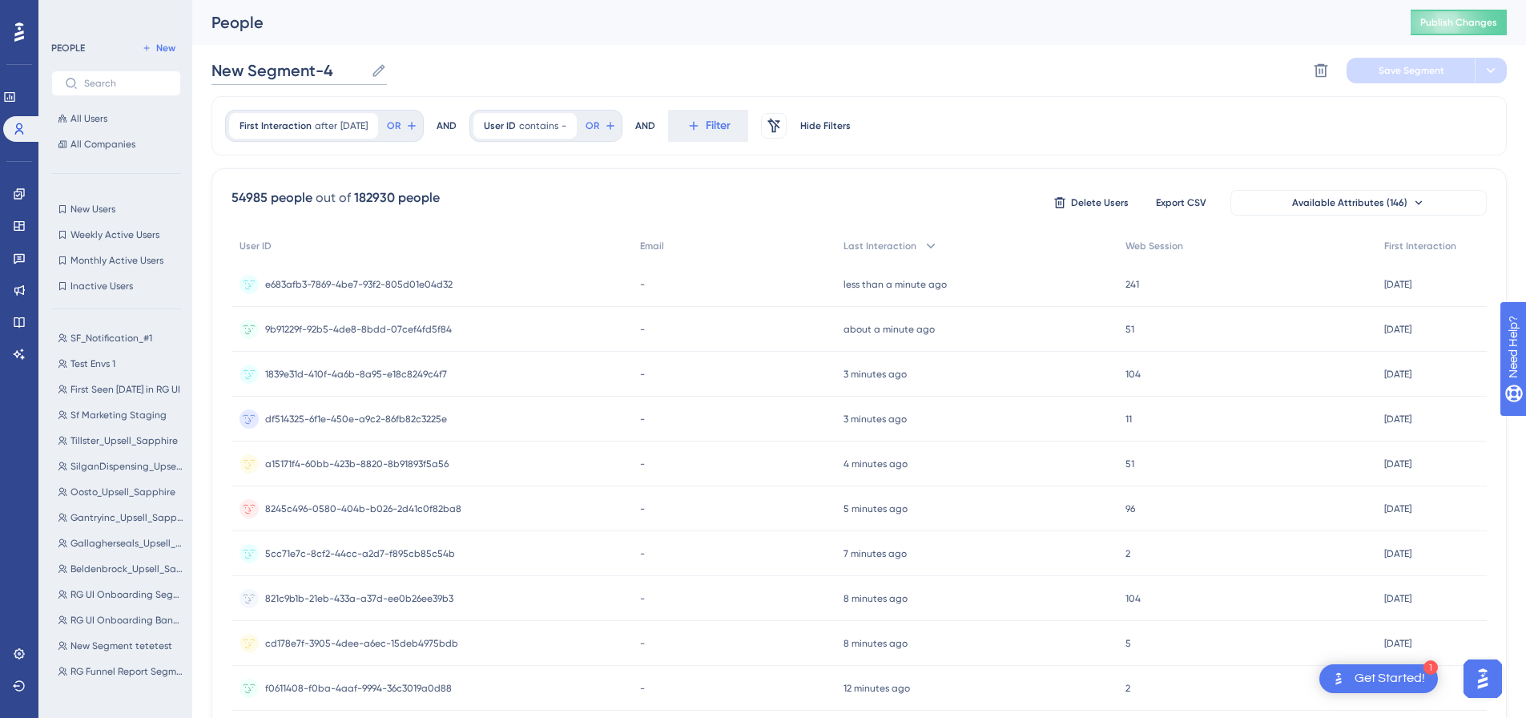
click at [340, 71] on input "New Segment-4" at bounding box center [288, 70] width 153 height 22
paste input "SF_Notification_#1"
type input "SF_Notification_#3"
click at [1409, 71] on span "Save Segment" at bounding box center [1412, 70] width 66 height 13
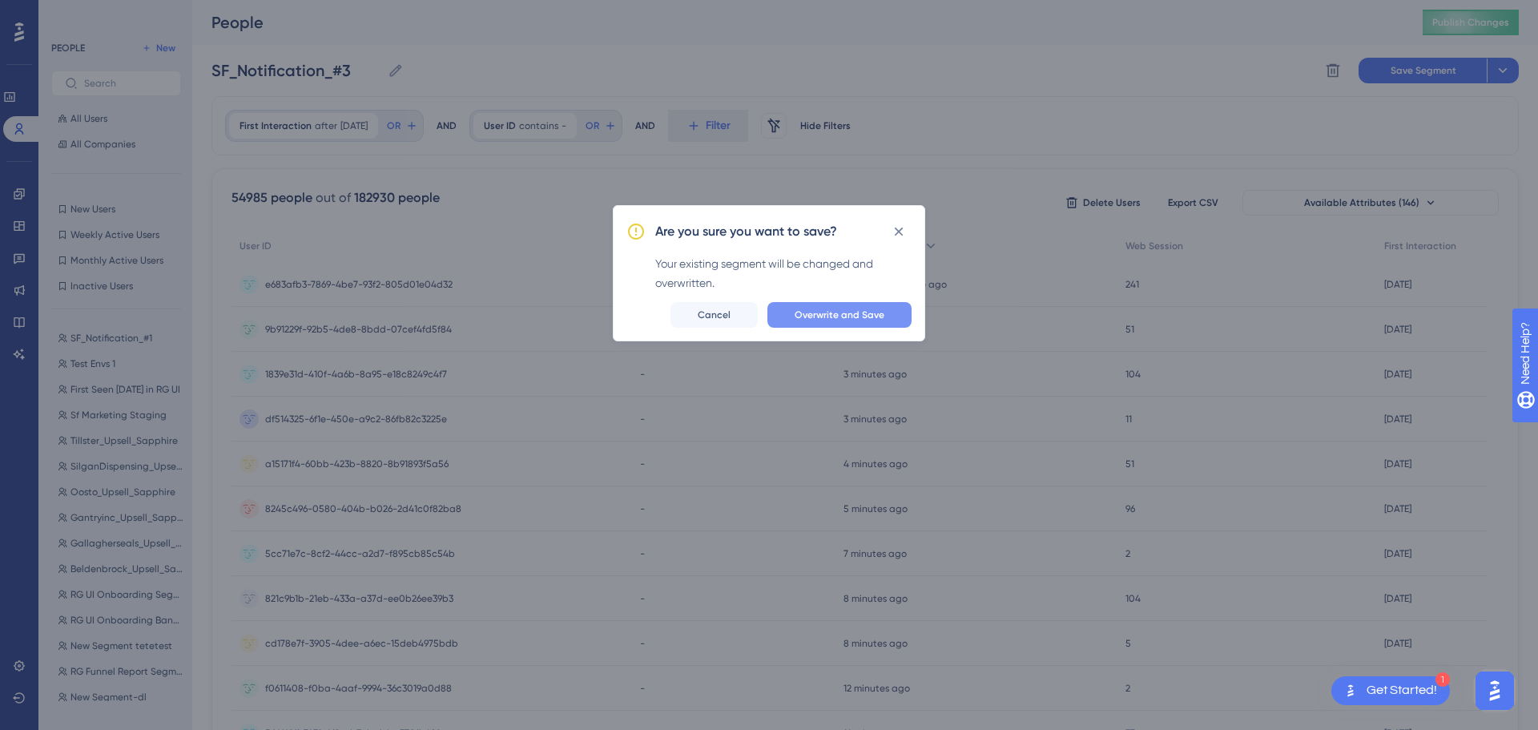
click at [807, 322] on button "Overwrite and Save" at bounding box center [840, 315] width 144 height 26
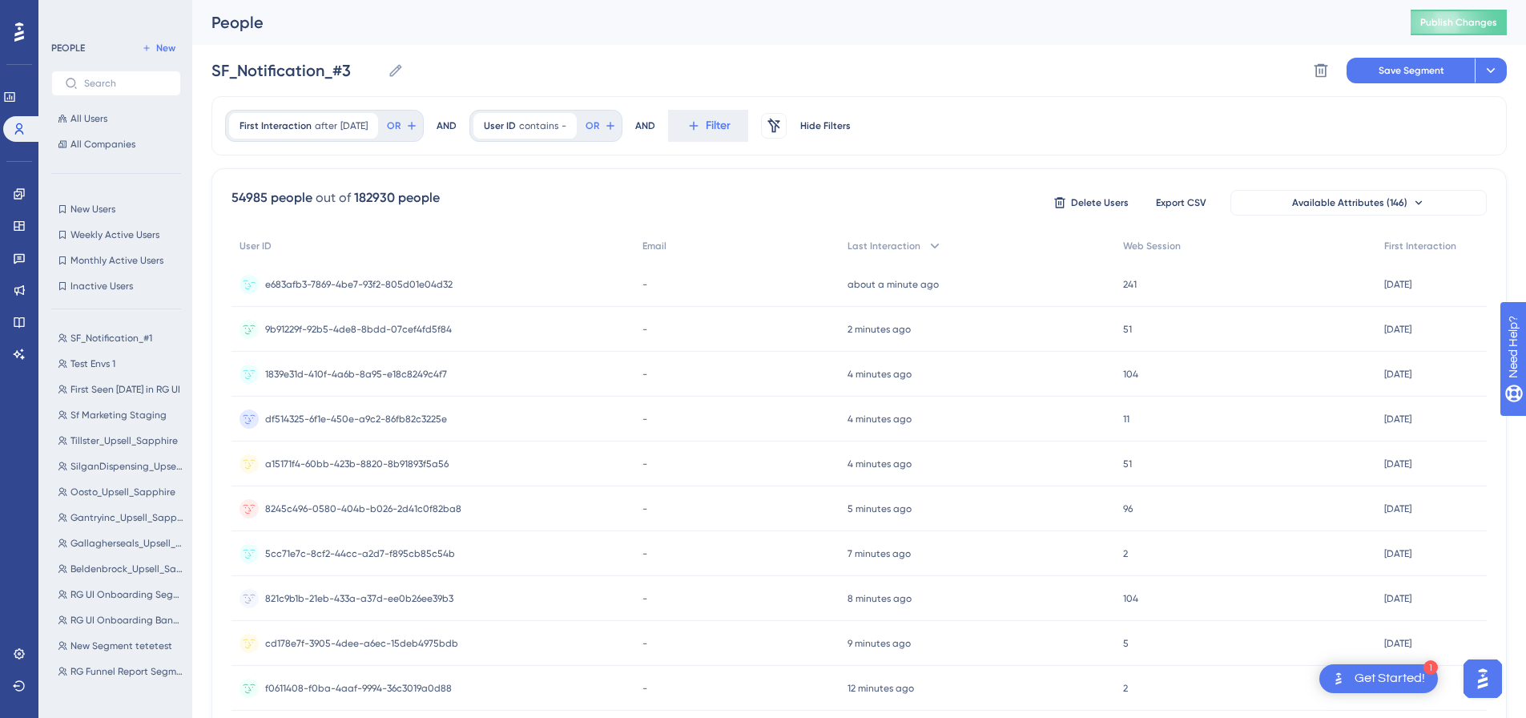
click at [258, 264] on div "e683afb3-7869-4be7-93f2-805d01e04d32 e683afb3-7869-4be7-93f2-805d01e04d32" at bounding box center [433, 284] width 403 height 45
click at [153, 48] on button "New" at bounding box center [158, 47] width 45 height 19
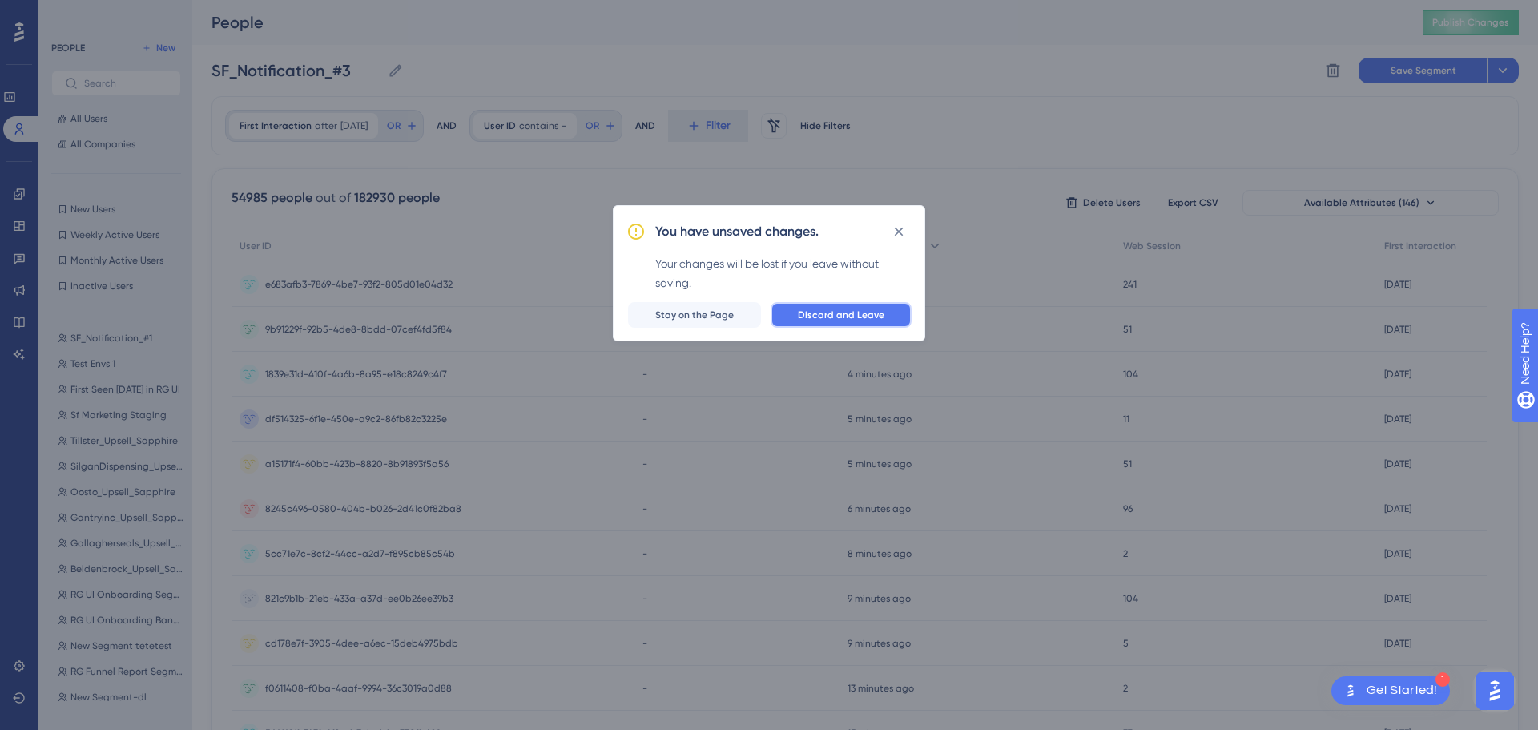
click at [823, 316] on span "Discard and Leave" at bounding box center [841, 314] width 87 height 13
type input "New Segment"
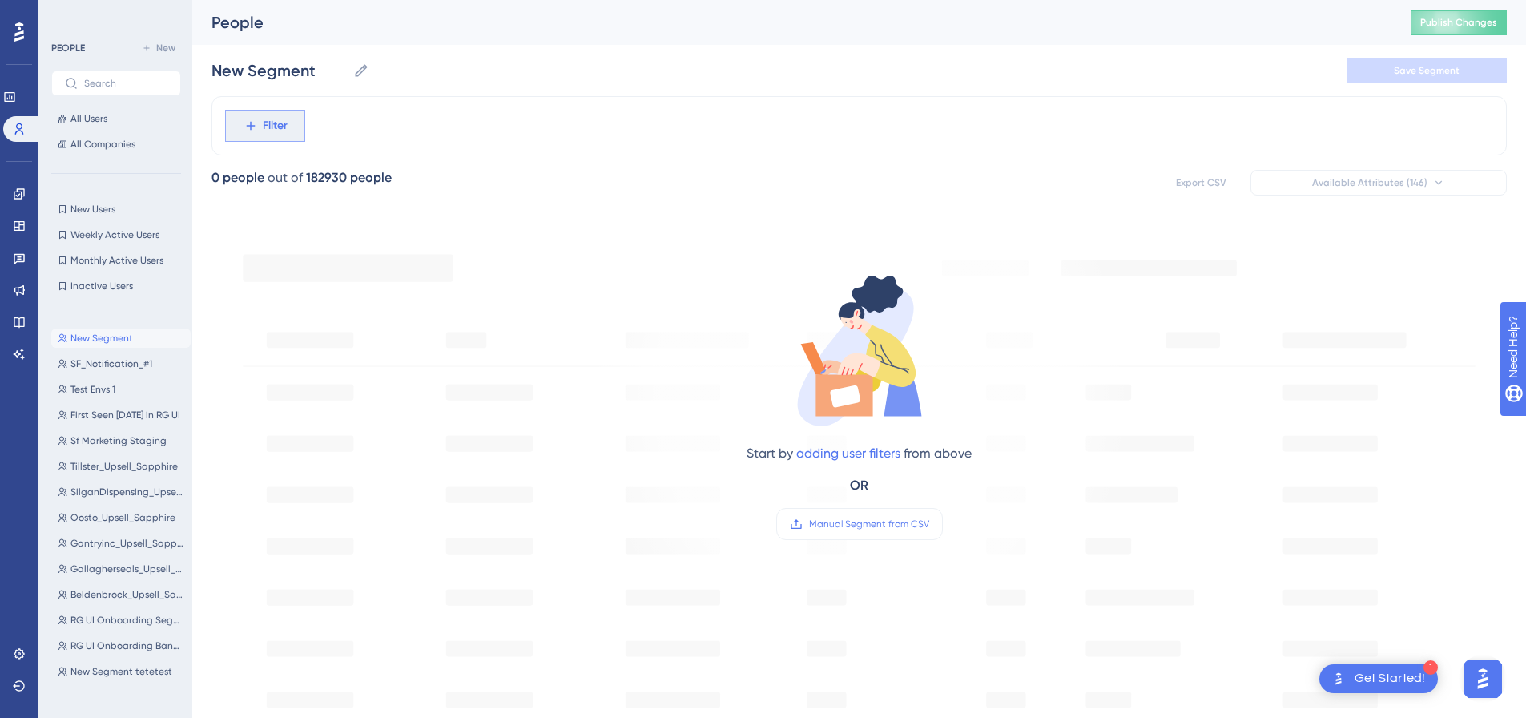
click at [271, 115] on button "Filter" at bounding box center [265, 126] width 80 height 32
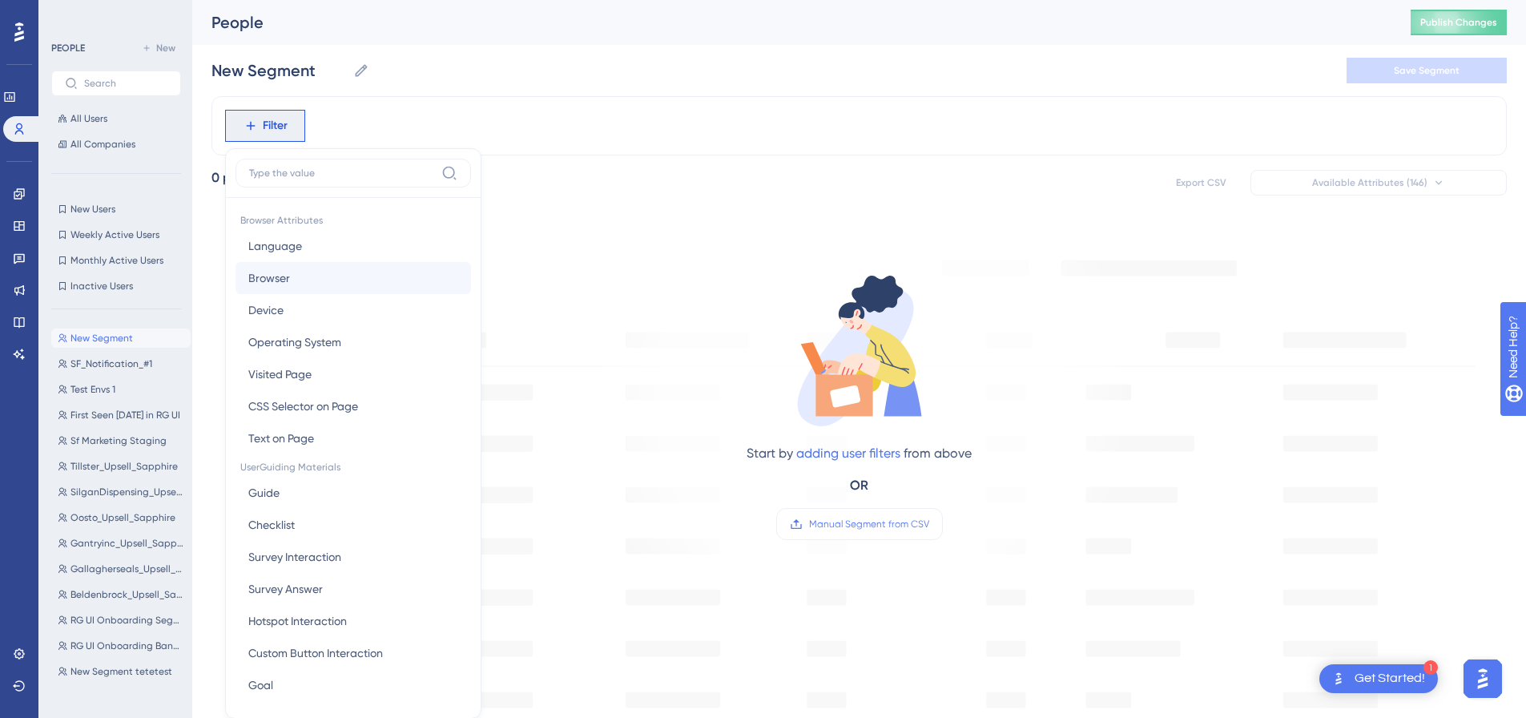
scroll to position [75, 0]
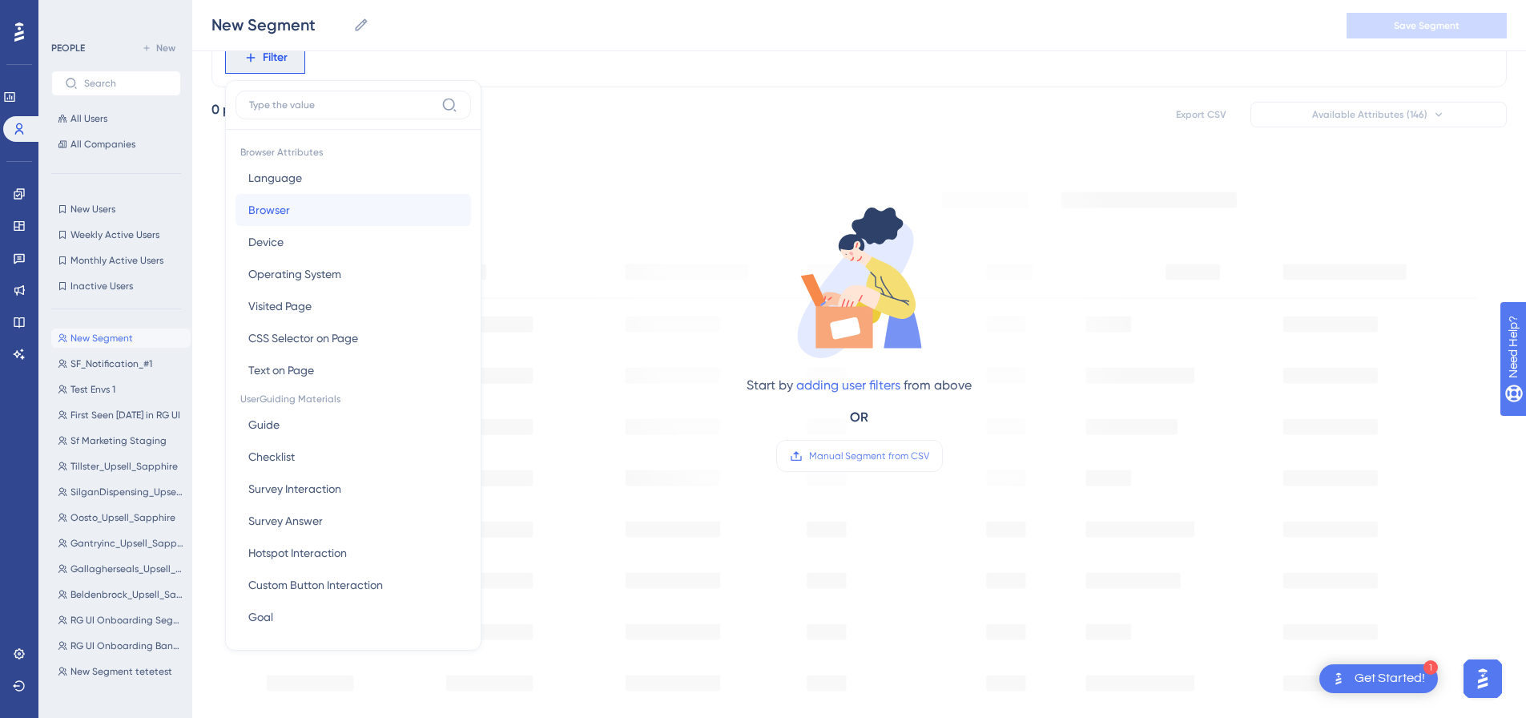
click at [309, 211] on button "Browser Browser" at bounding box center [354, 210] width 236 height 32
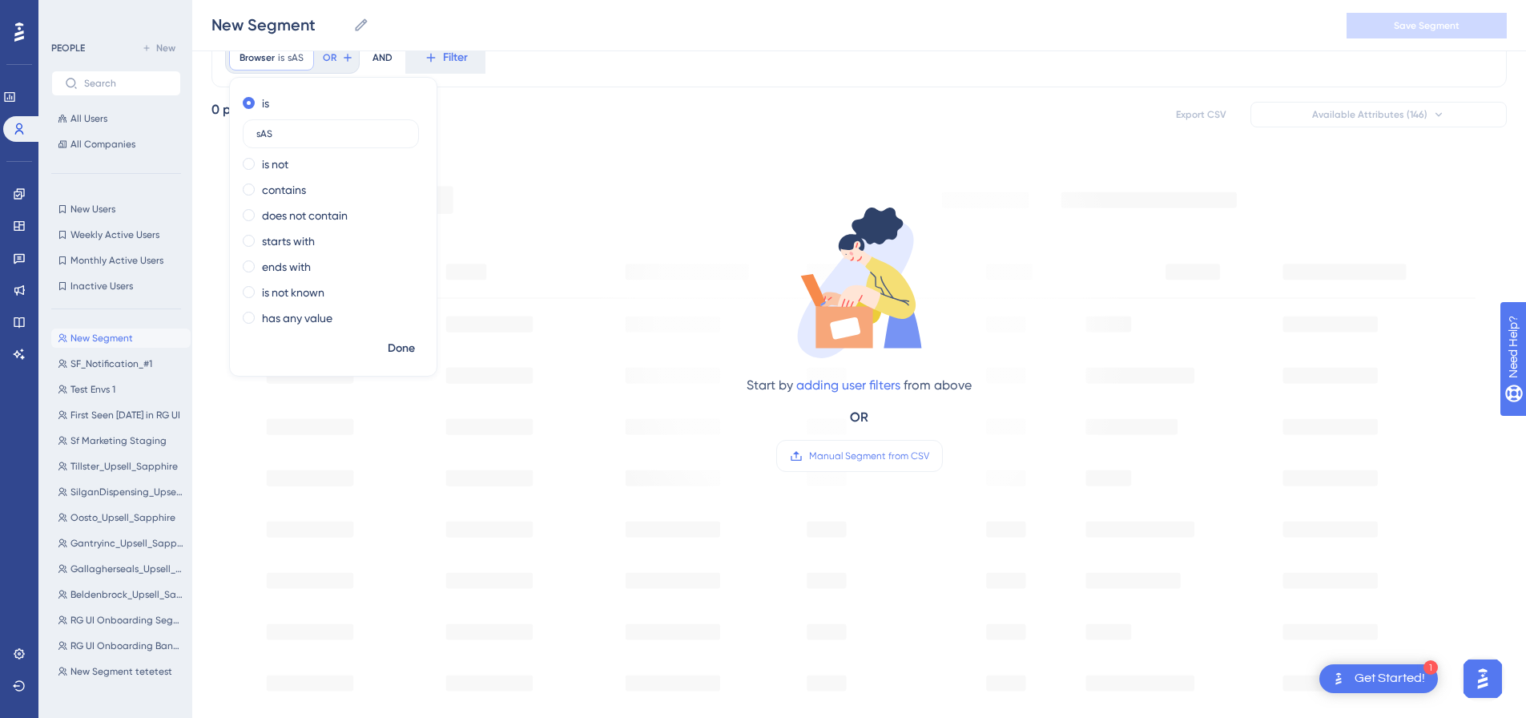
type input "sASa"
click at [800, 135] on div "Browser is sASa sASa Remove is sASa is not contains does not contain starts wit…" at bounding box center [860, 582] width 1296 height 1109
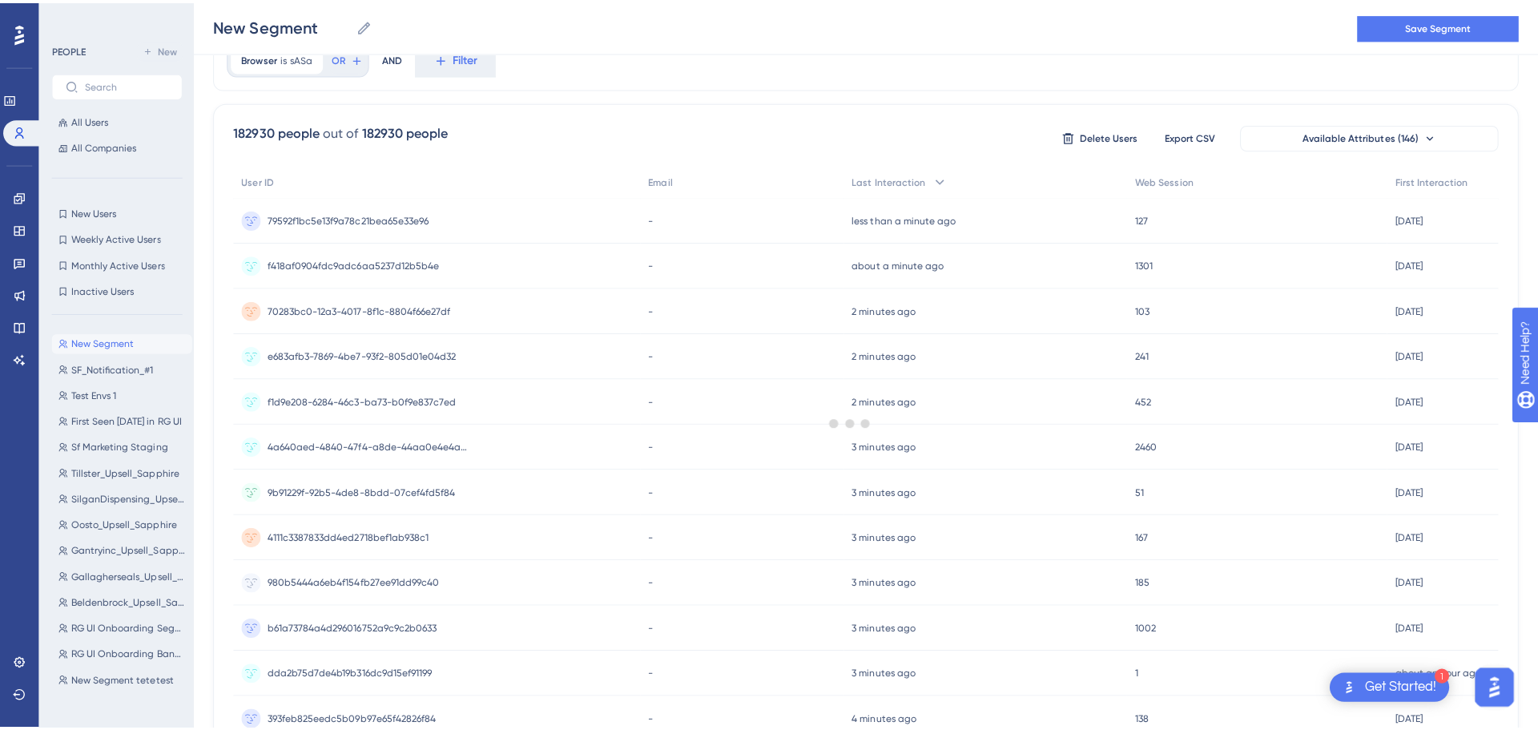
scroll to position [0, 0]
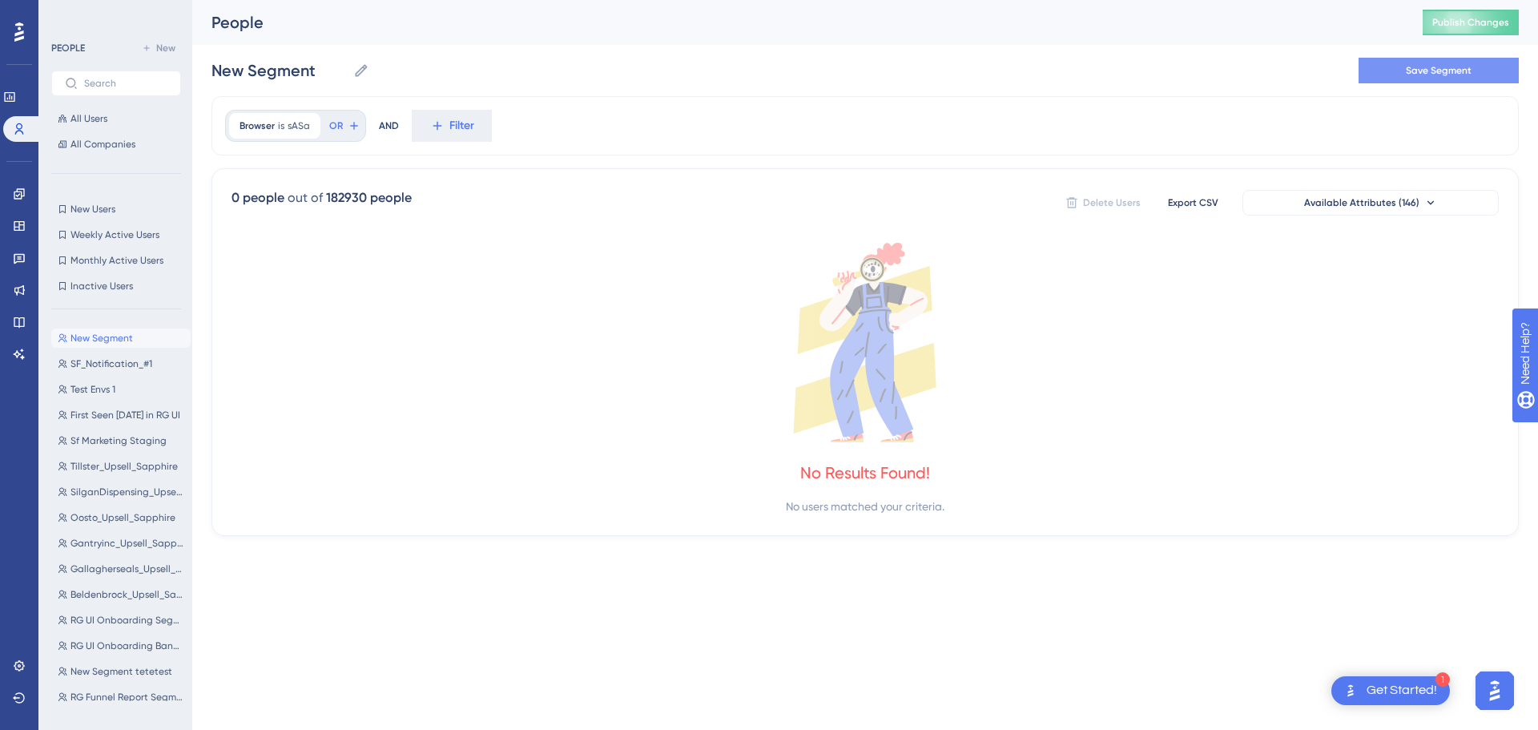
click at [1445, 75] on span "Save Segment" at bounding box center [1439, 70] width 66 height 13
click at [1425, 75] on span "Save Segment" at bounding box center [1439, 70] width 66 height 13
click at [103, 666] on span "ms_user" at bounding box center [88, 665] width 35 height 13
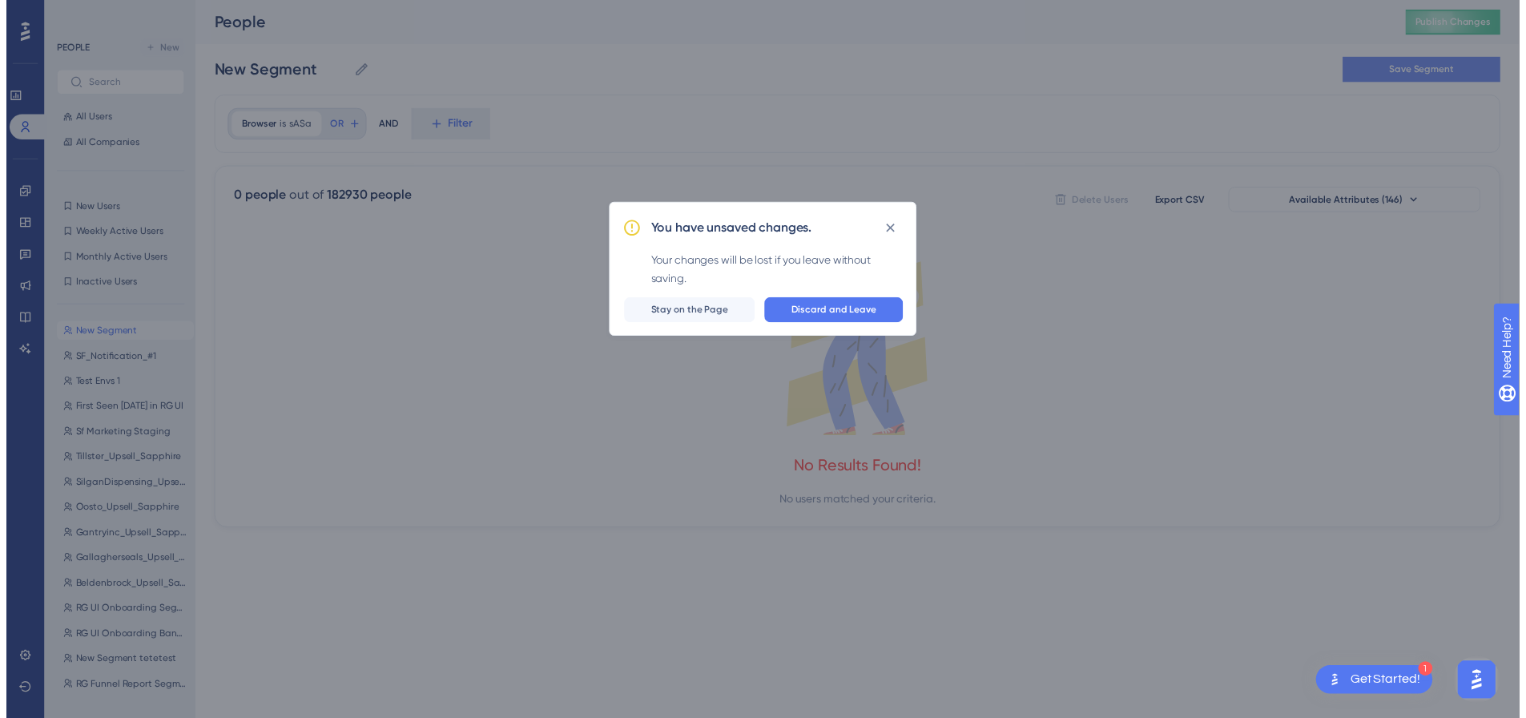
scroll to position [0, 0]
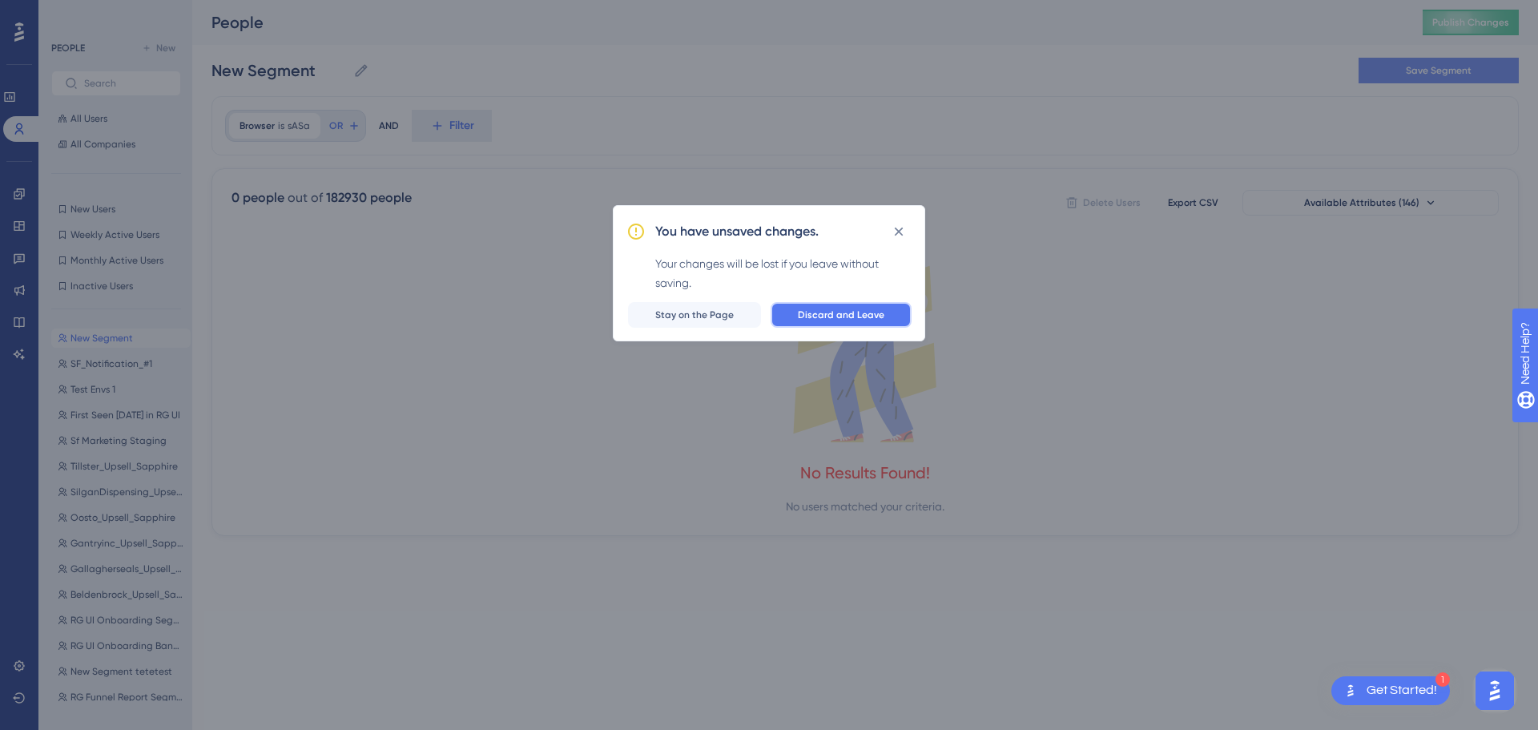
click at [829, 318] on span "Discard and Leave" at bounding box center [841, 314] width 87 height 13
type input "ms_user"
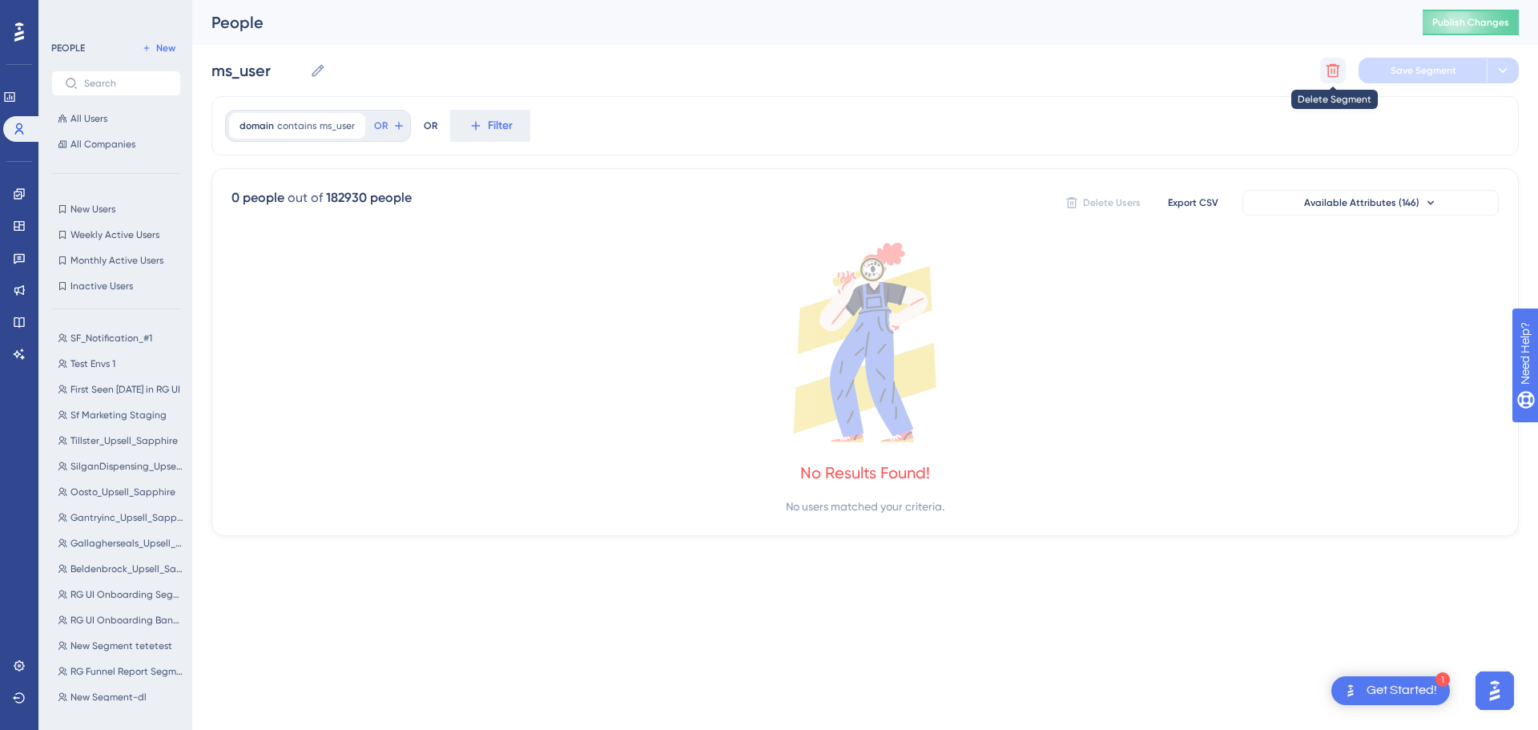
click at [1339, 75] on icon at bounding box center [1333, 70] width 16 height 16
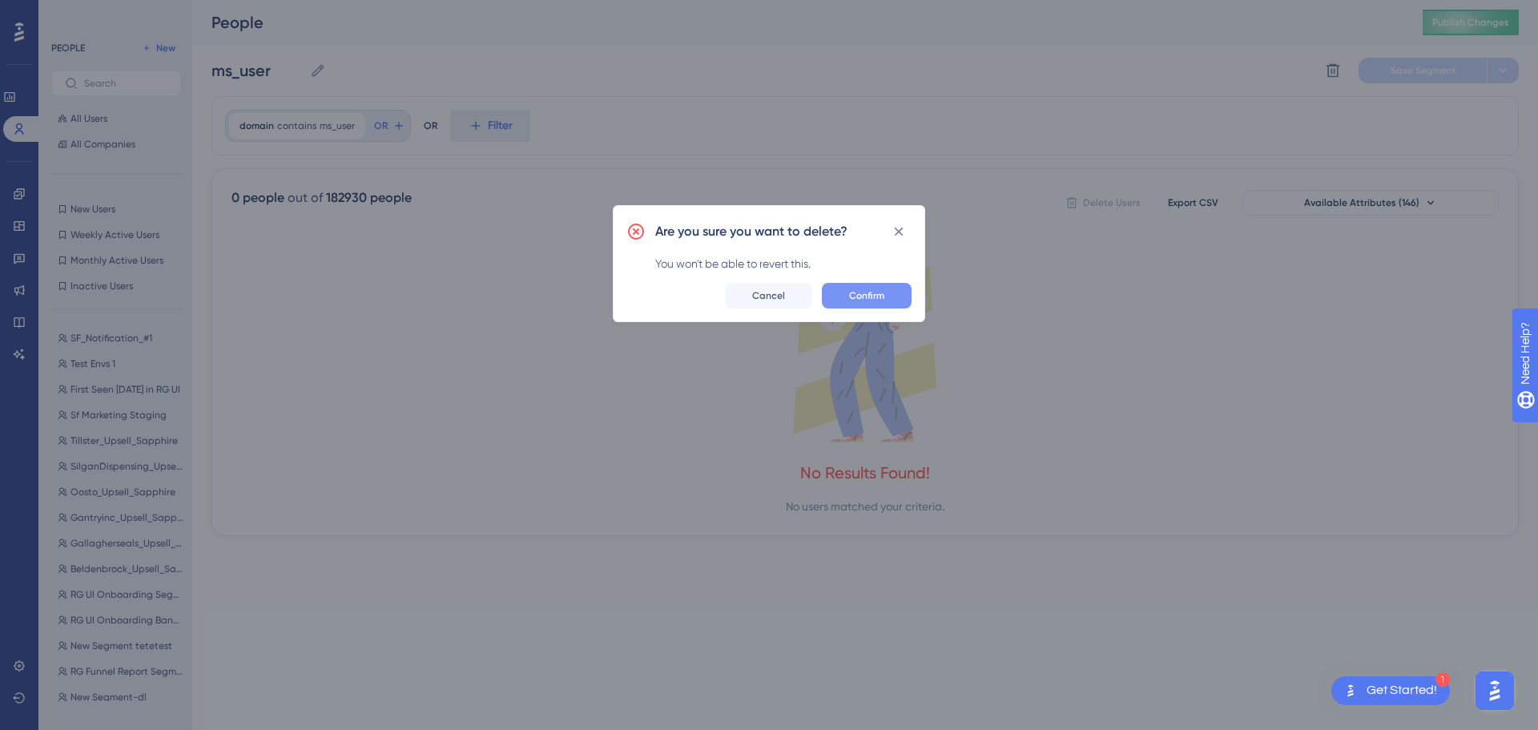
click at [857, 292] on span "Confirm" at bounding box center [866, 295] width 35 height 13
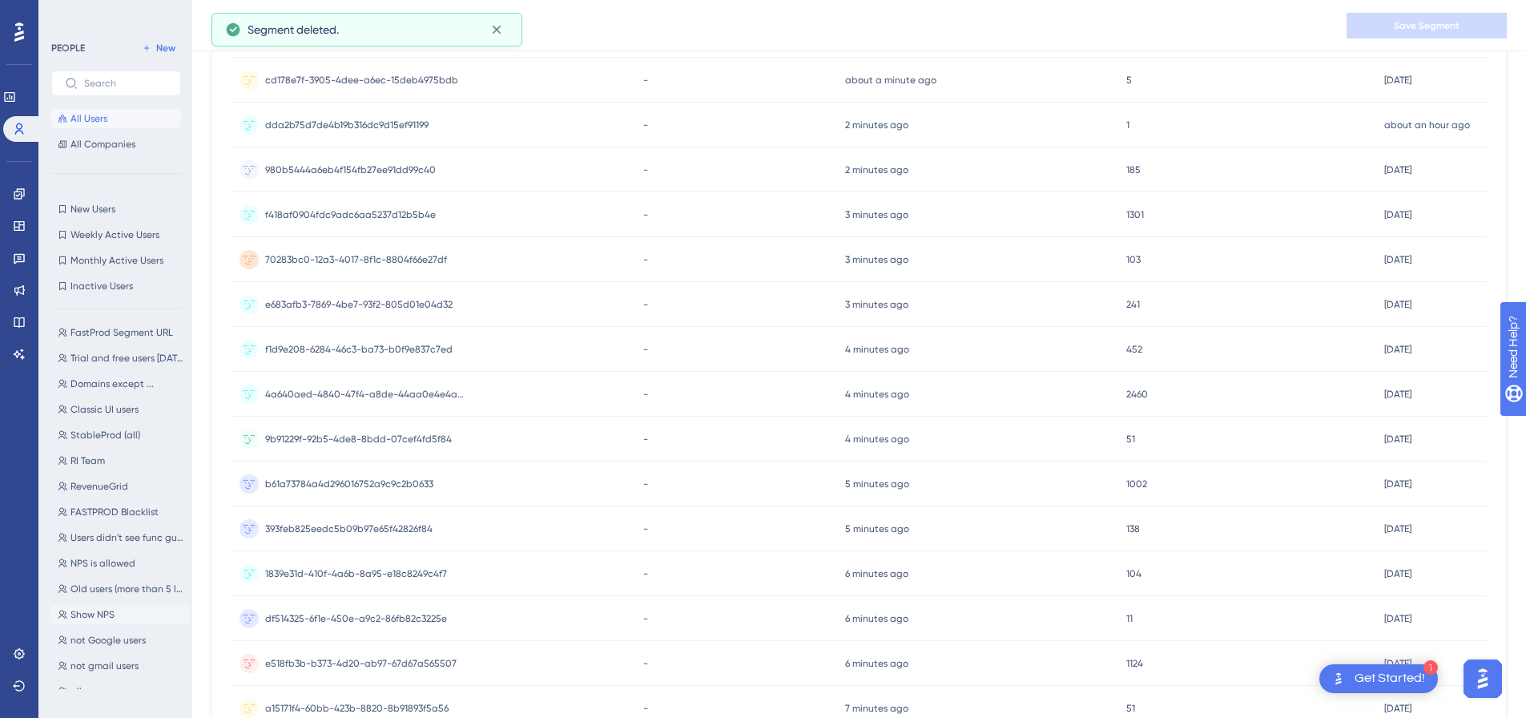
scroll to position [564, 0]
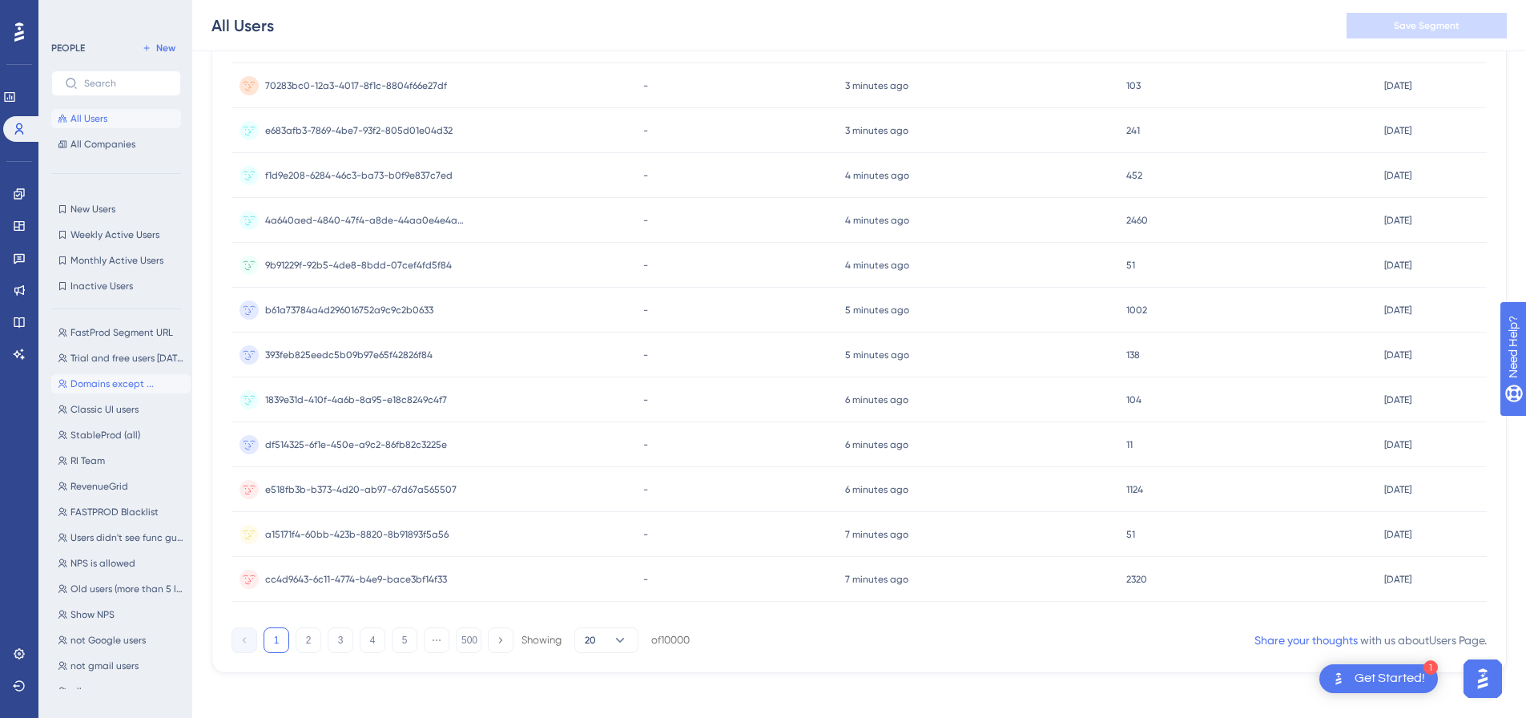
click at [107, 386] on span "Domains except ..." at bounding box center [112, 383] width 83 height 13
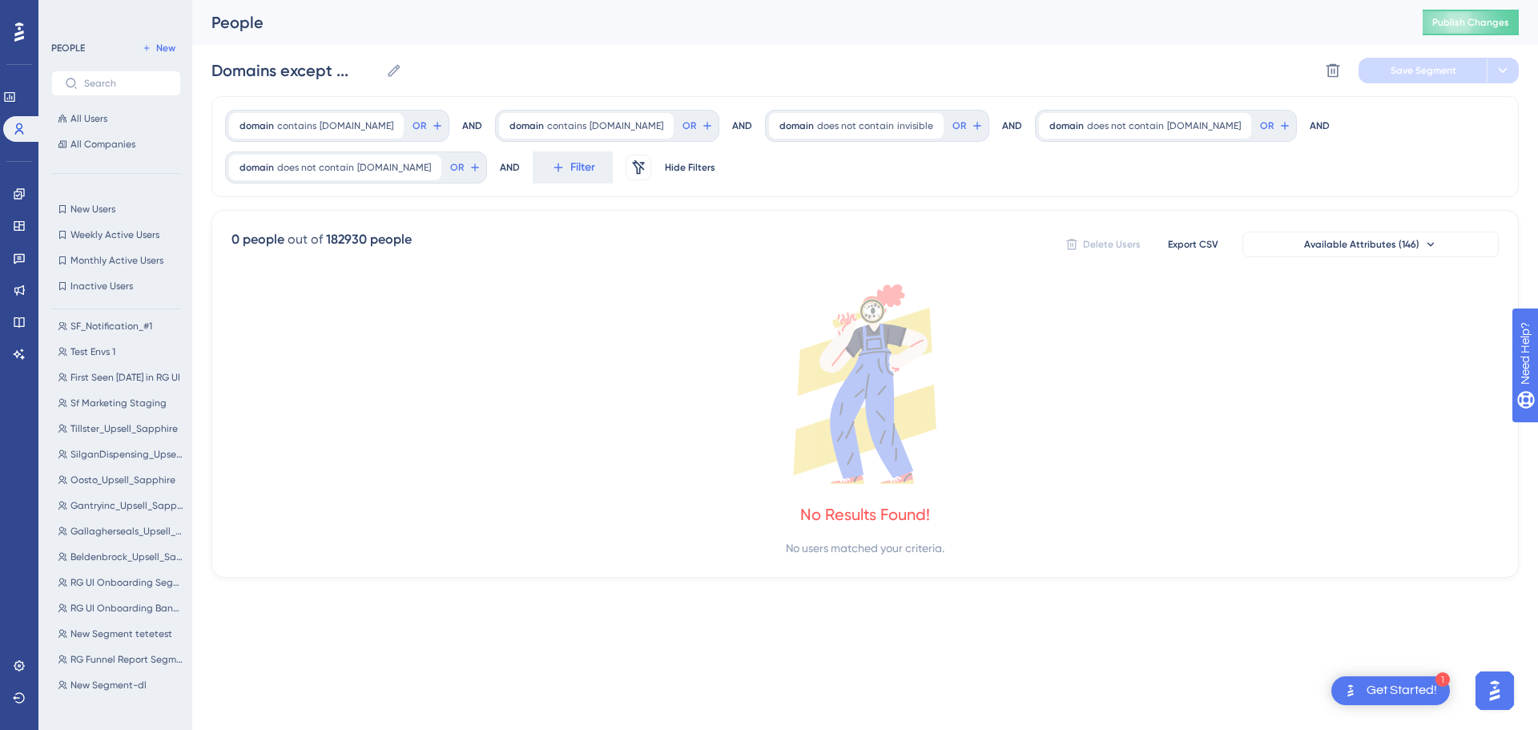
scroll to position [0, 0]
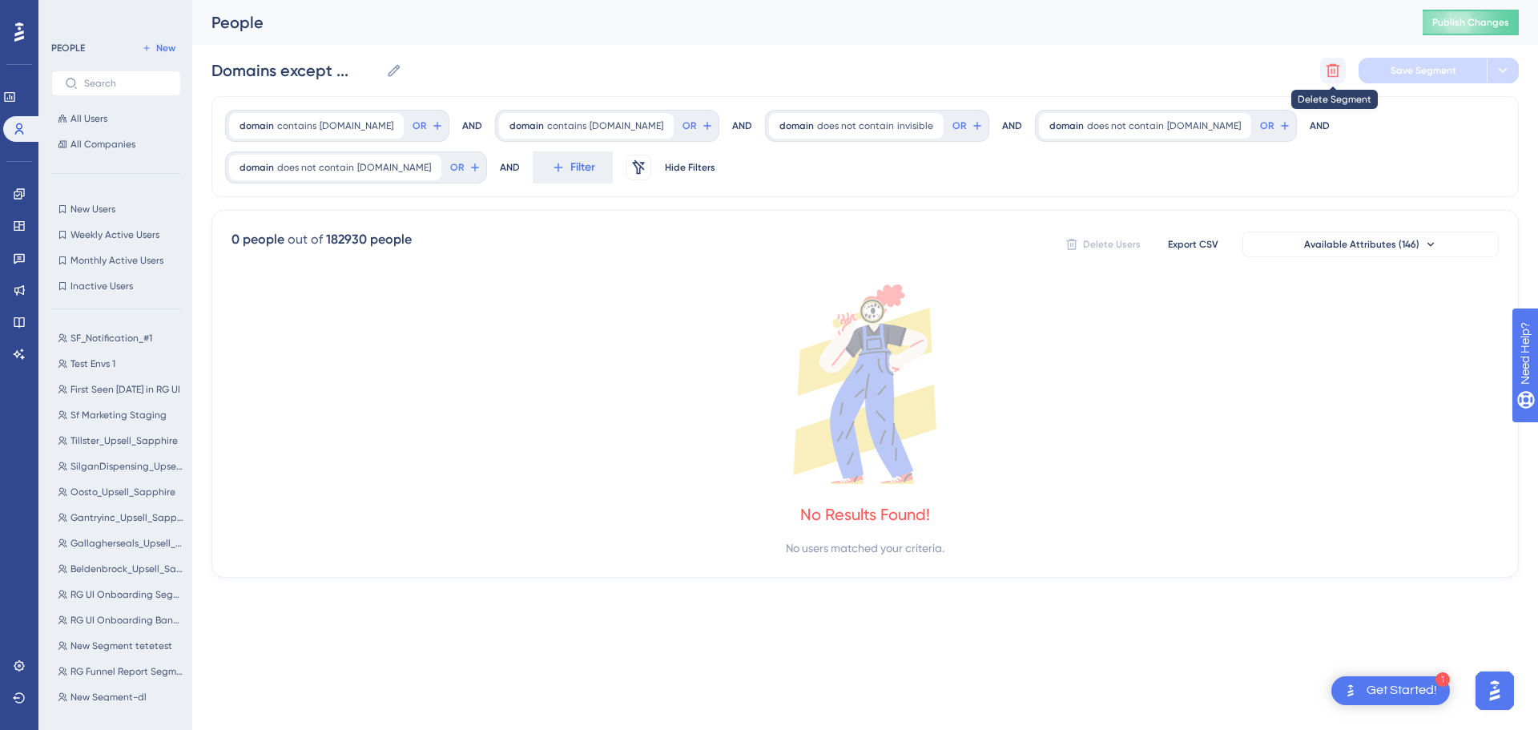
click at [1331, 72] on icon at bounding box center [1333, 70] width 16 height 16
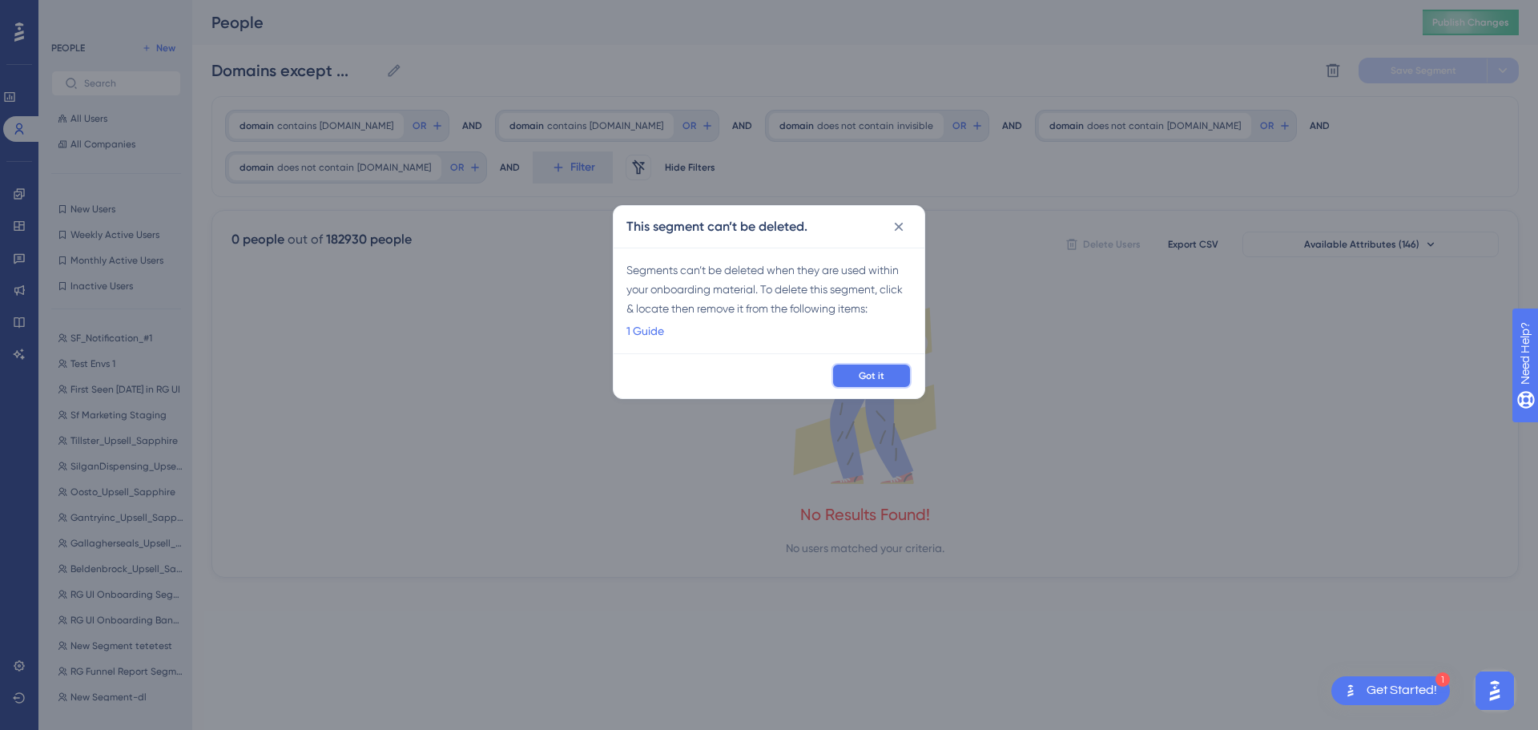
click at [875, 373] on span "Got it" at bounding box center [872, 375] width 26 height 13
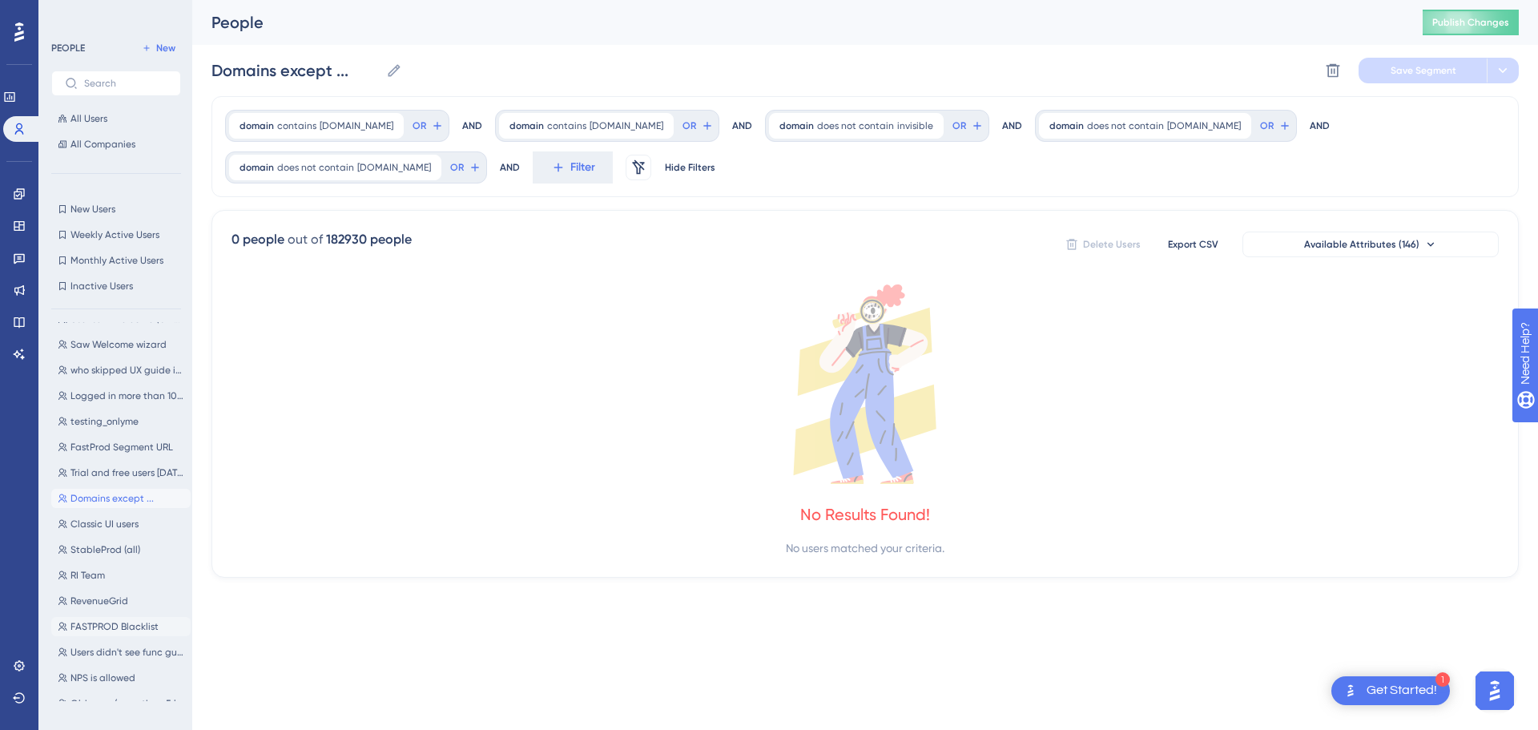
scroll to position [2288, 0]
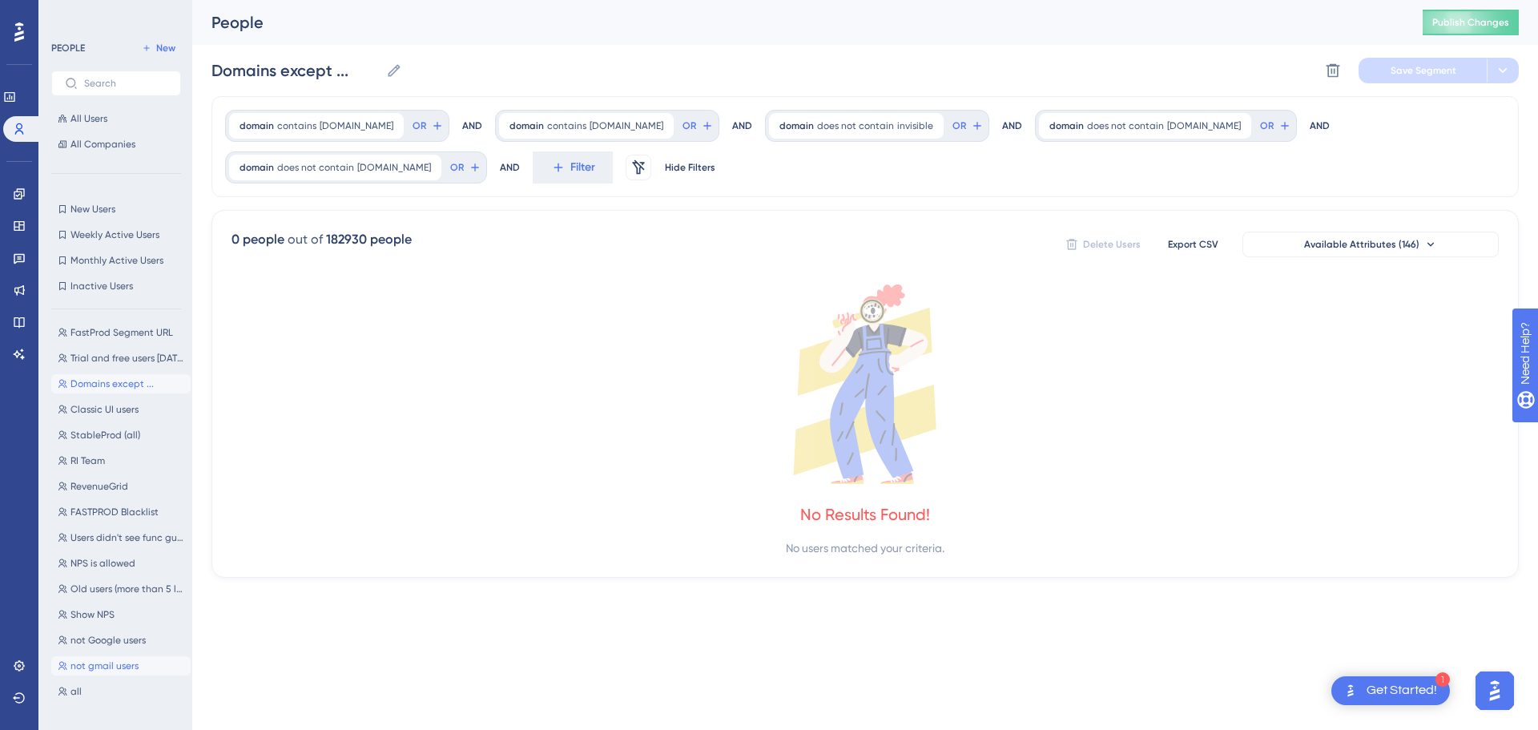
click at [99, 667] on span "not gmail users" at bounding box center [105, 665] width 68 height 13
type input "not gmail users"
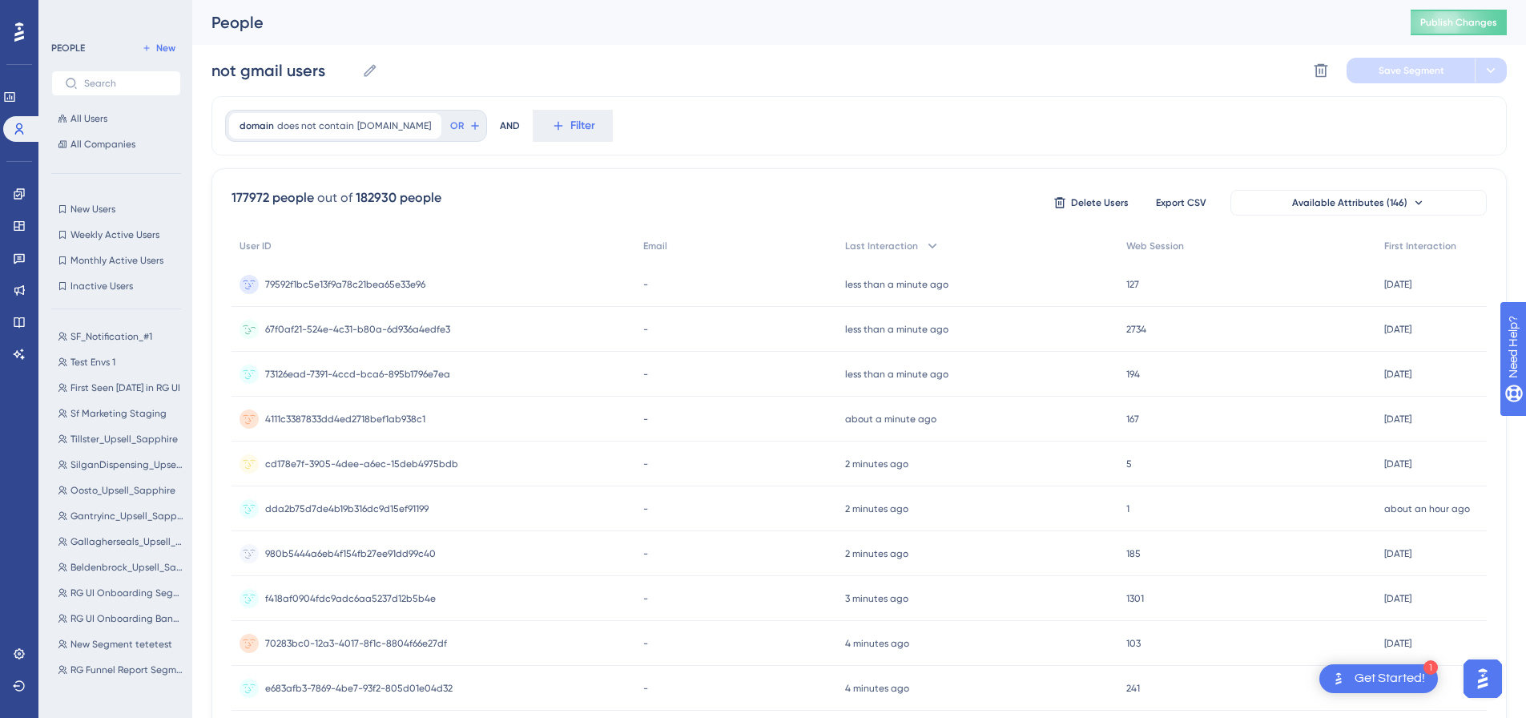
scroll to position [0, 0]
click at [1323, 69] on icon at bounding box center [1322, 71] width 14 height 14
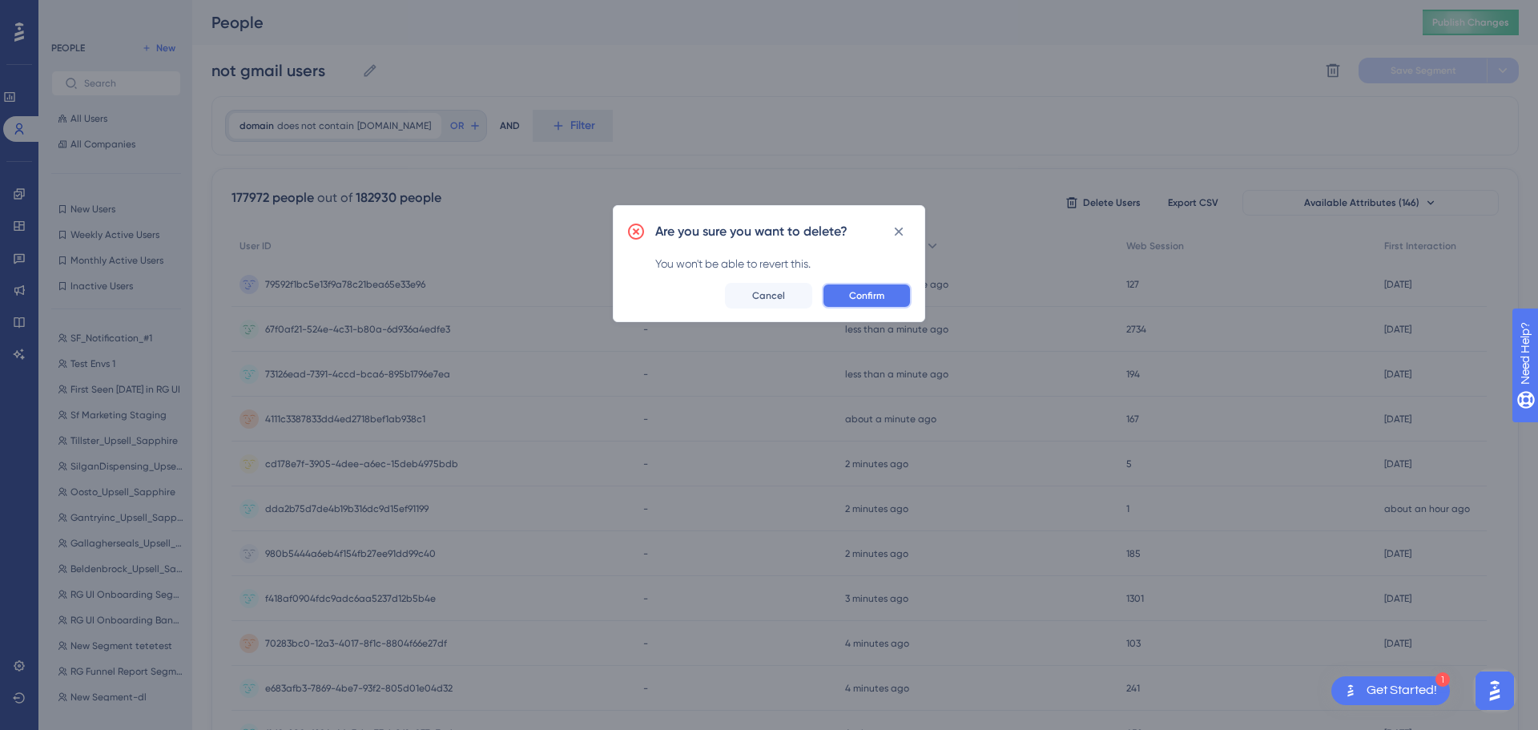
click at [884, 290] on span "Confirm" at bounding box center [866, 295] width 35 height 13
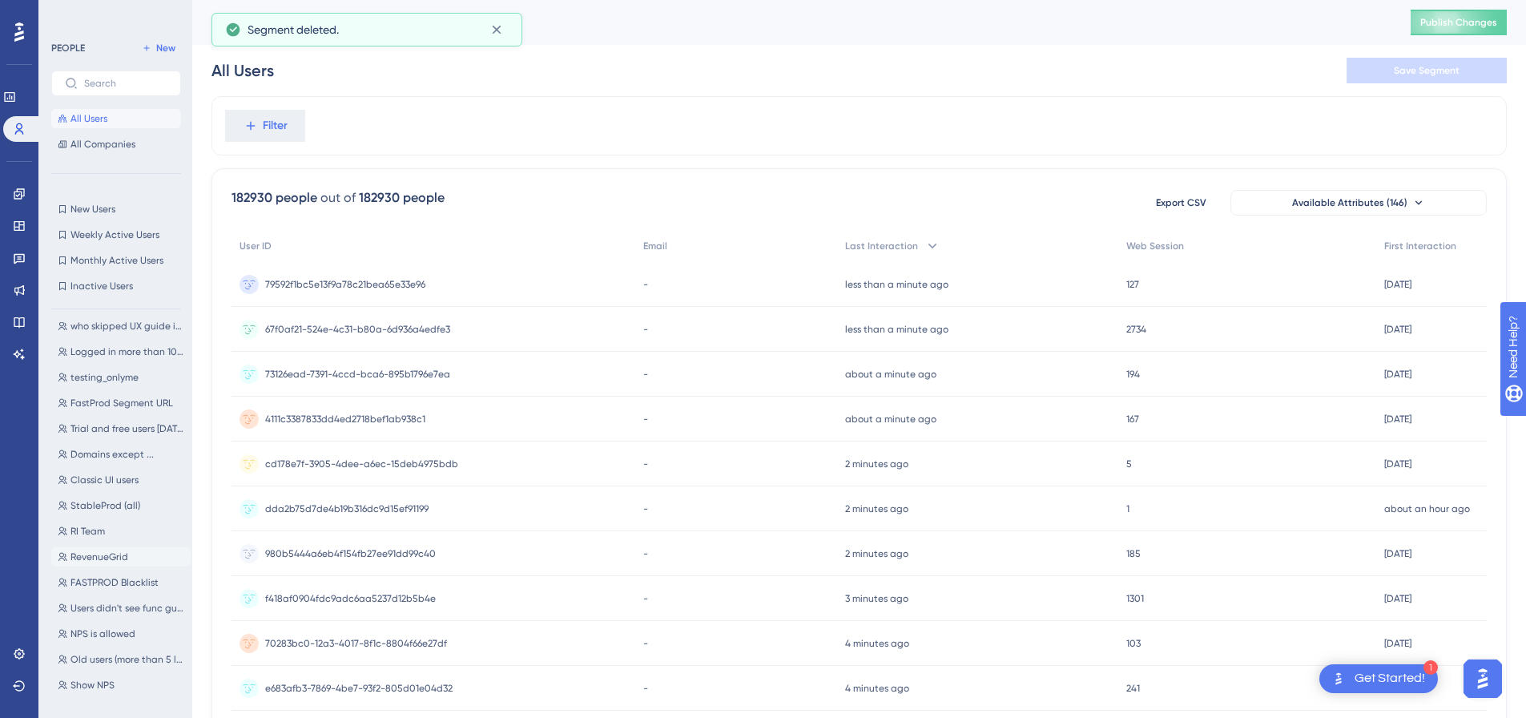
scroll to position [2262, 0]
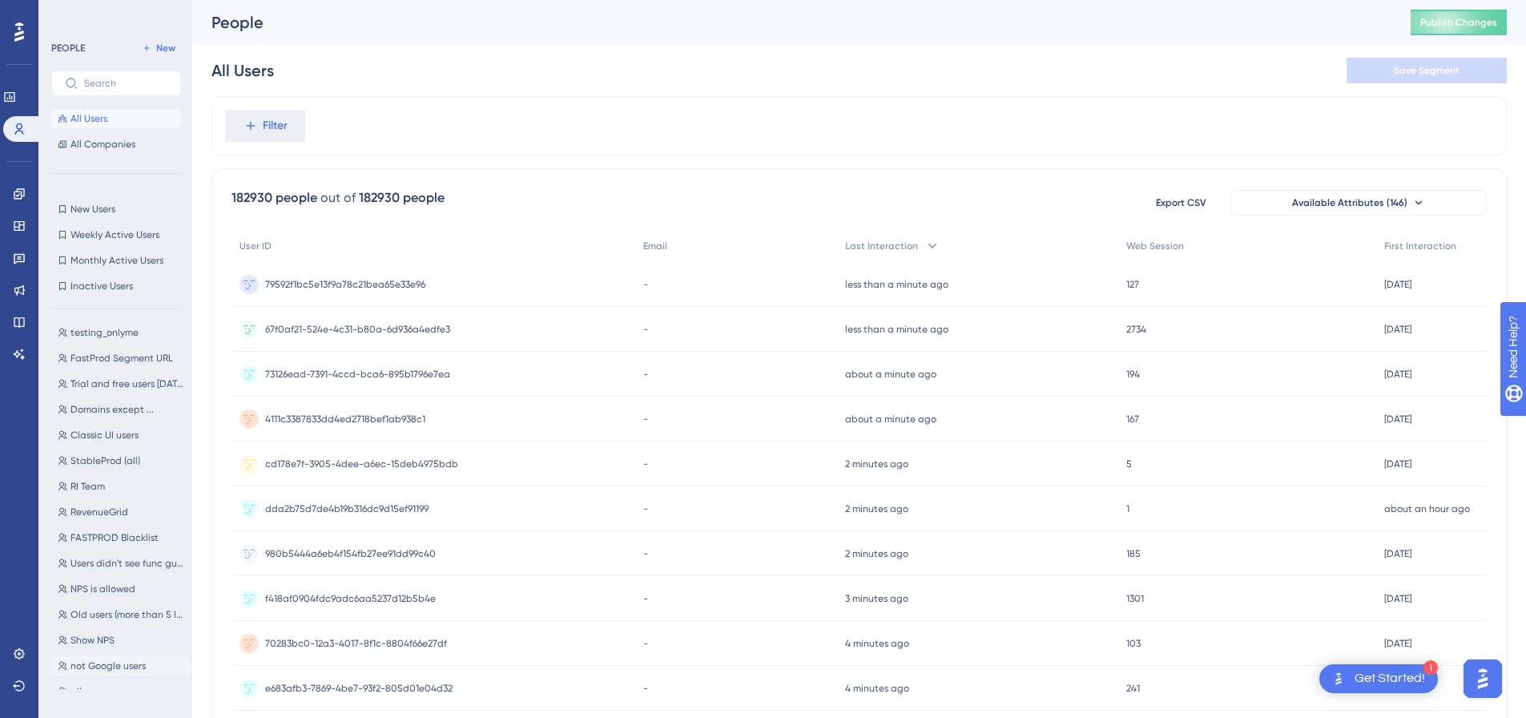
click at [89, 671] on span "not Google users" at bounding box center [108, 665] width 75 height 13
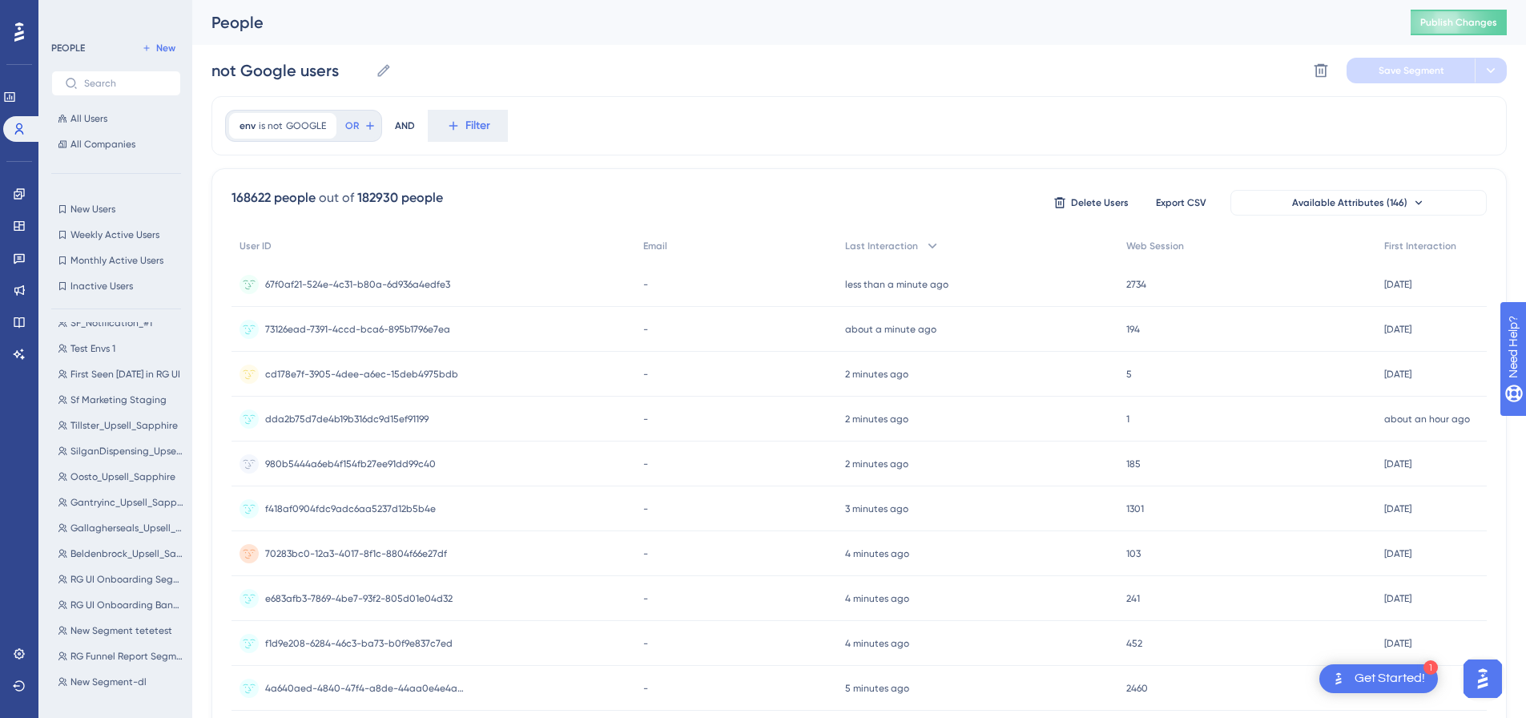
scroll to position [0, 0]
click at [1318, 67] on icon at bounding box center [1322, 71] width 14 height 14
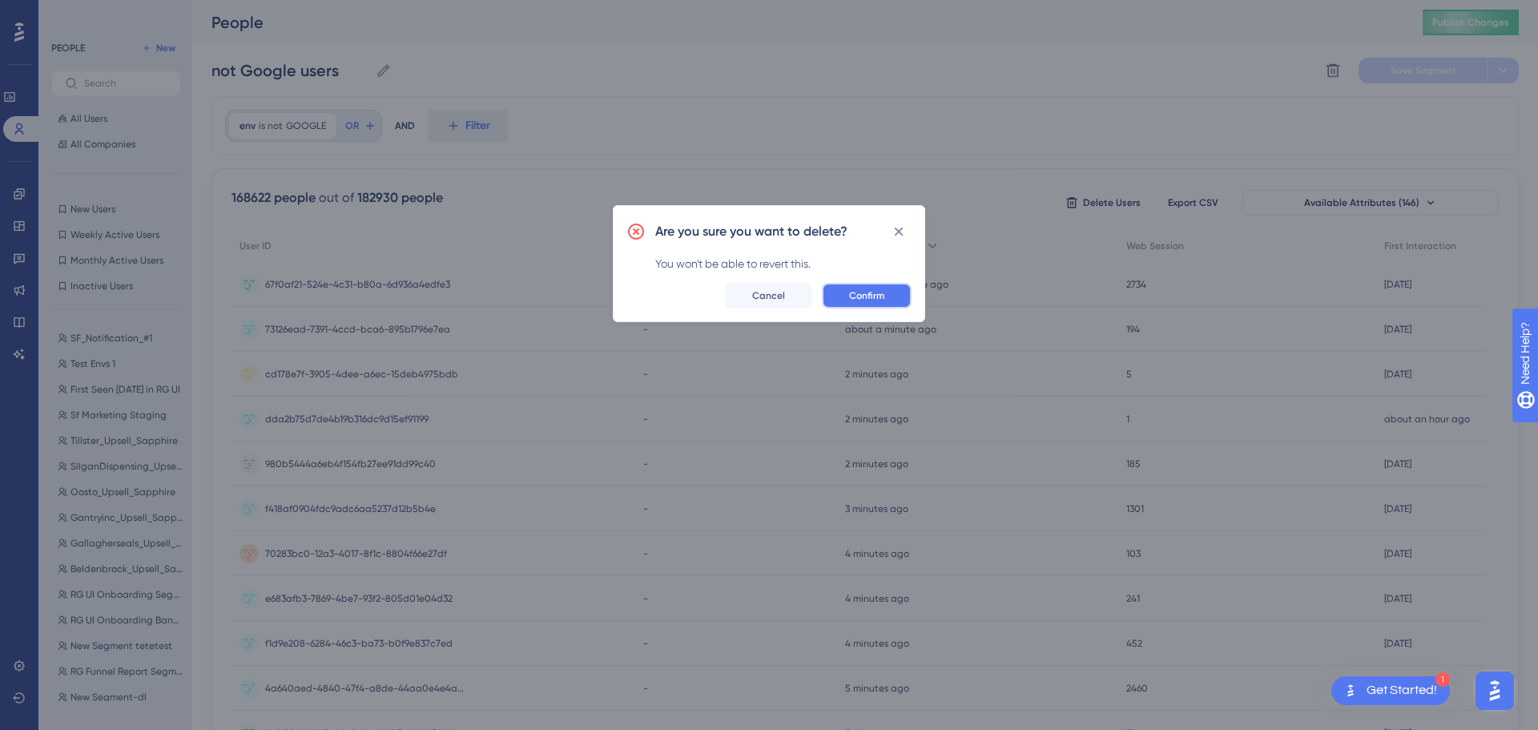
click at [887, 288] on button "Confirm" at bounding box center [867, 296] width 90 height 26
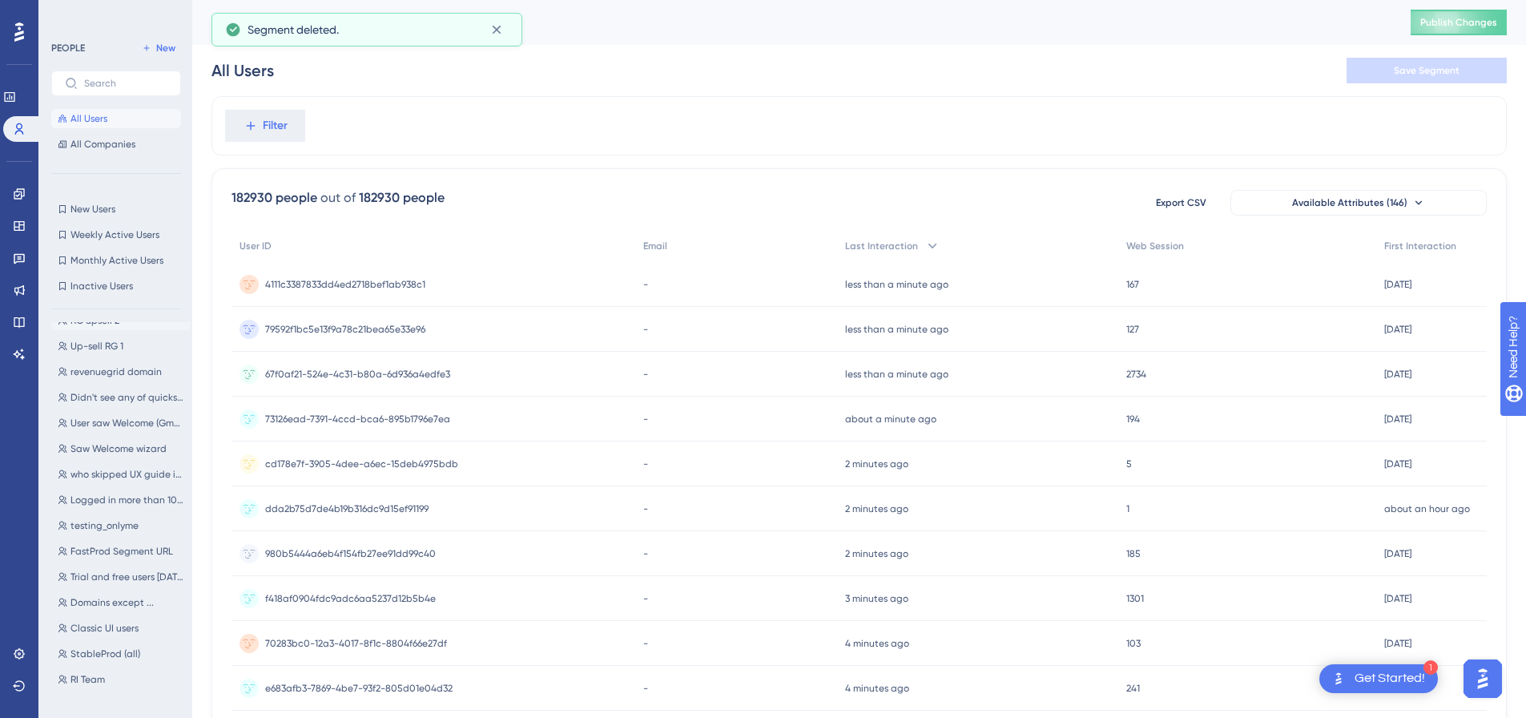
scroll to position [1836, 0]
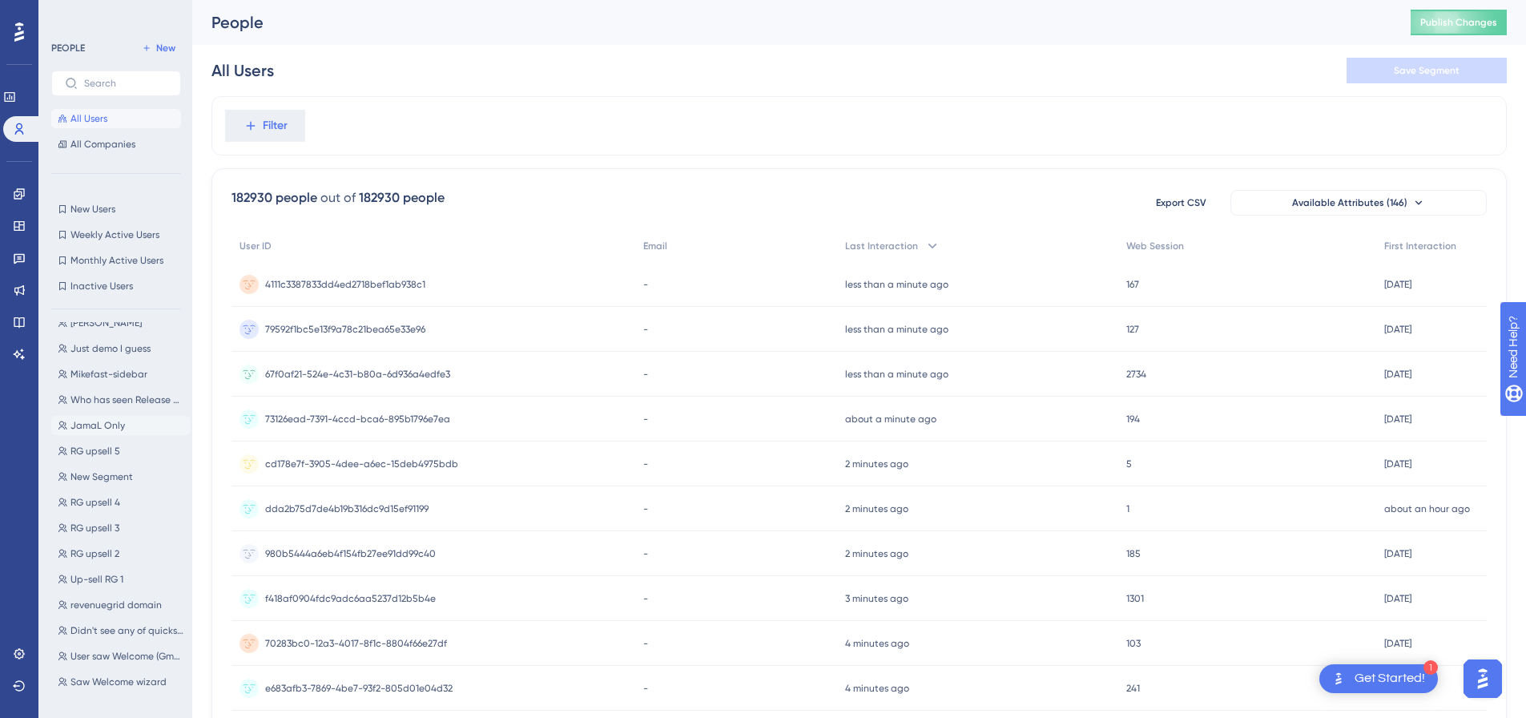
click at [126, 419] on button "JamaL Only JamaL Only" at bounding box center [120, 425] width 139 height 19
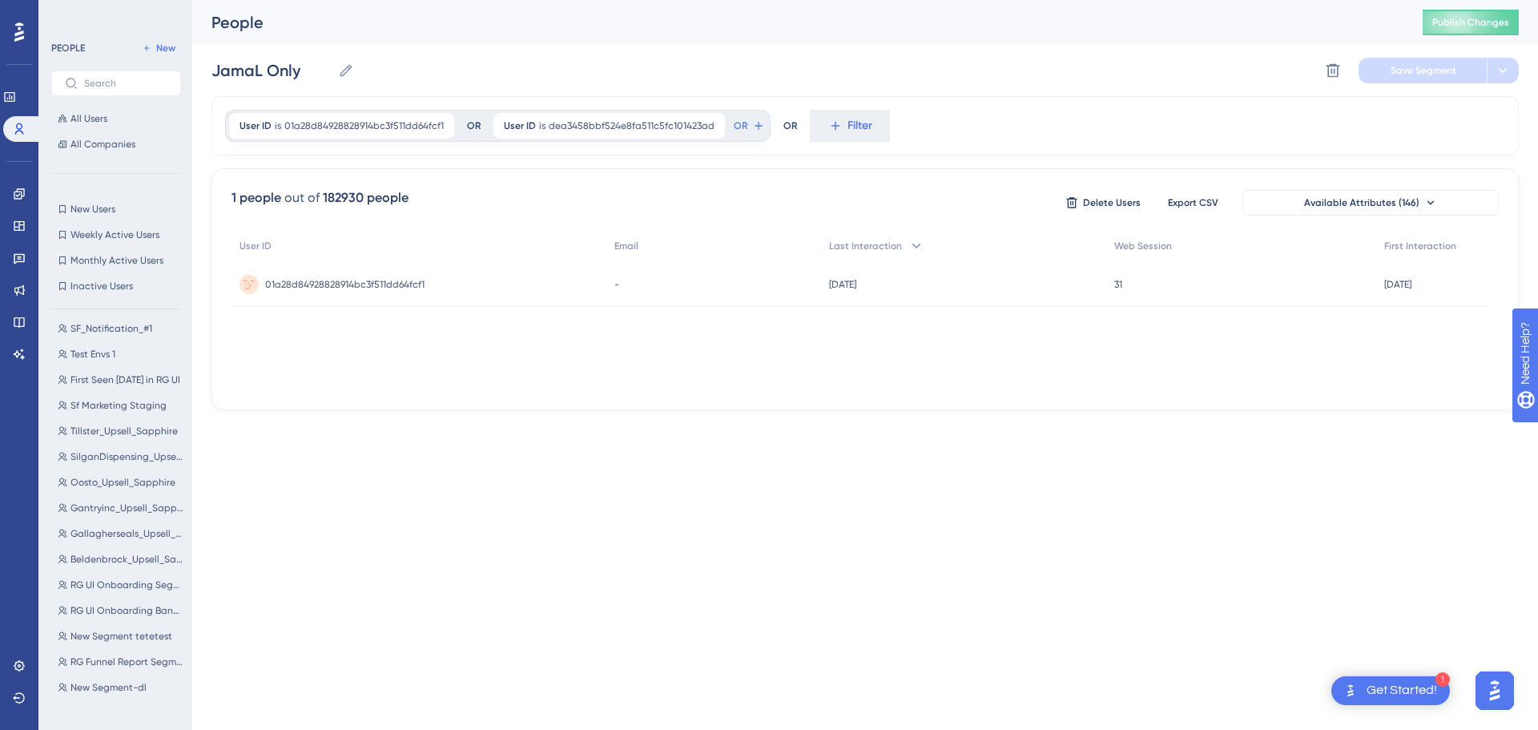
scroll to position [0, 0]
click at [1338, 70] on icon at bounding box center [1334, 71] width 14 height 14
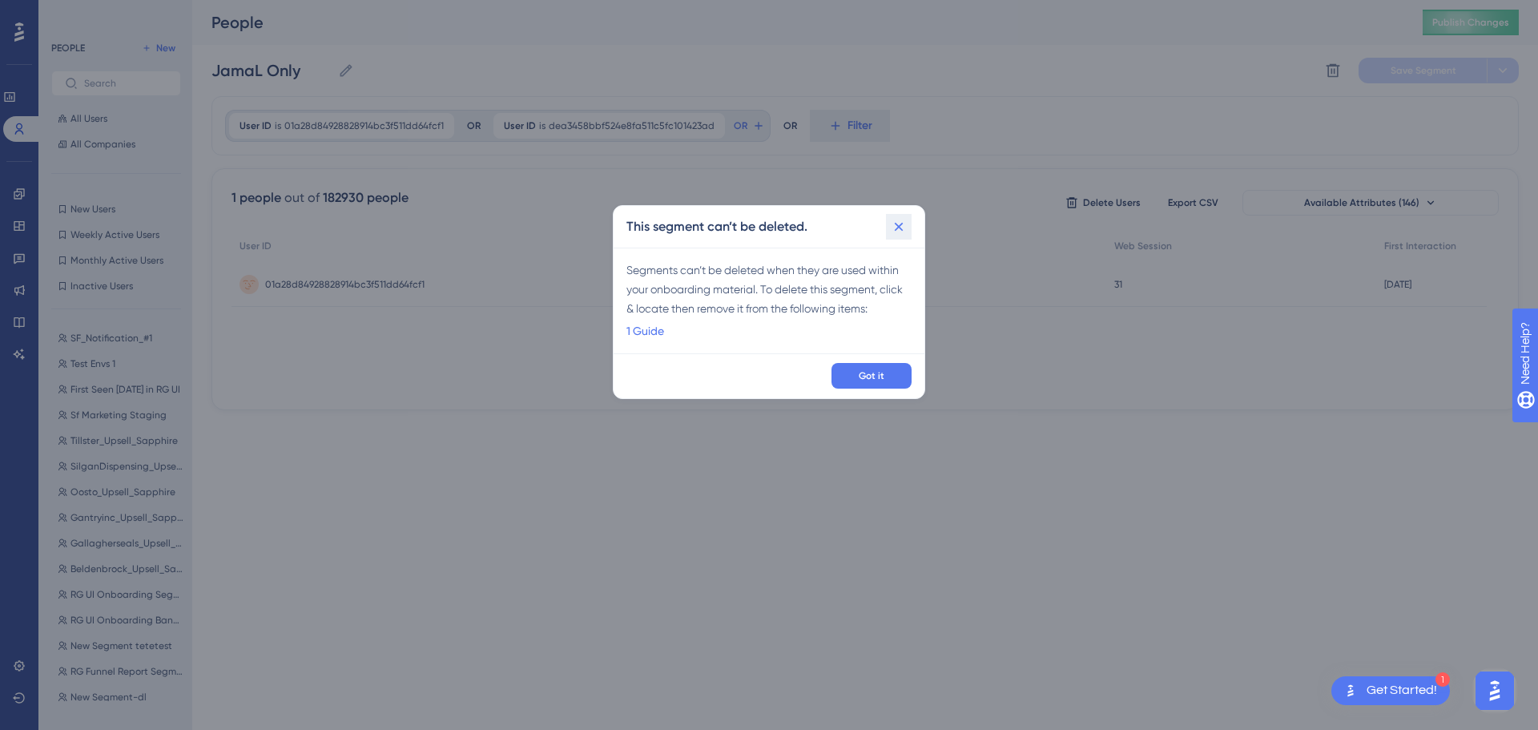
drag, startPoint x: 906, startPoint y: 229, endPoint x: 869, endPoint y: 244, distance: 39.9
click at [905, 229] on icon at bounding box center [899, 227] width 16 height 16
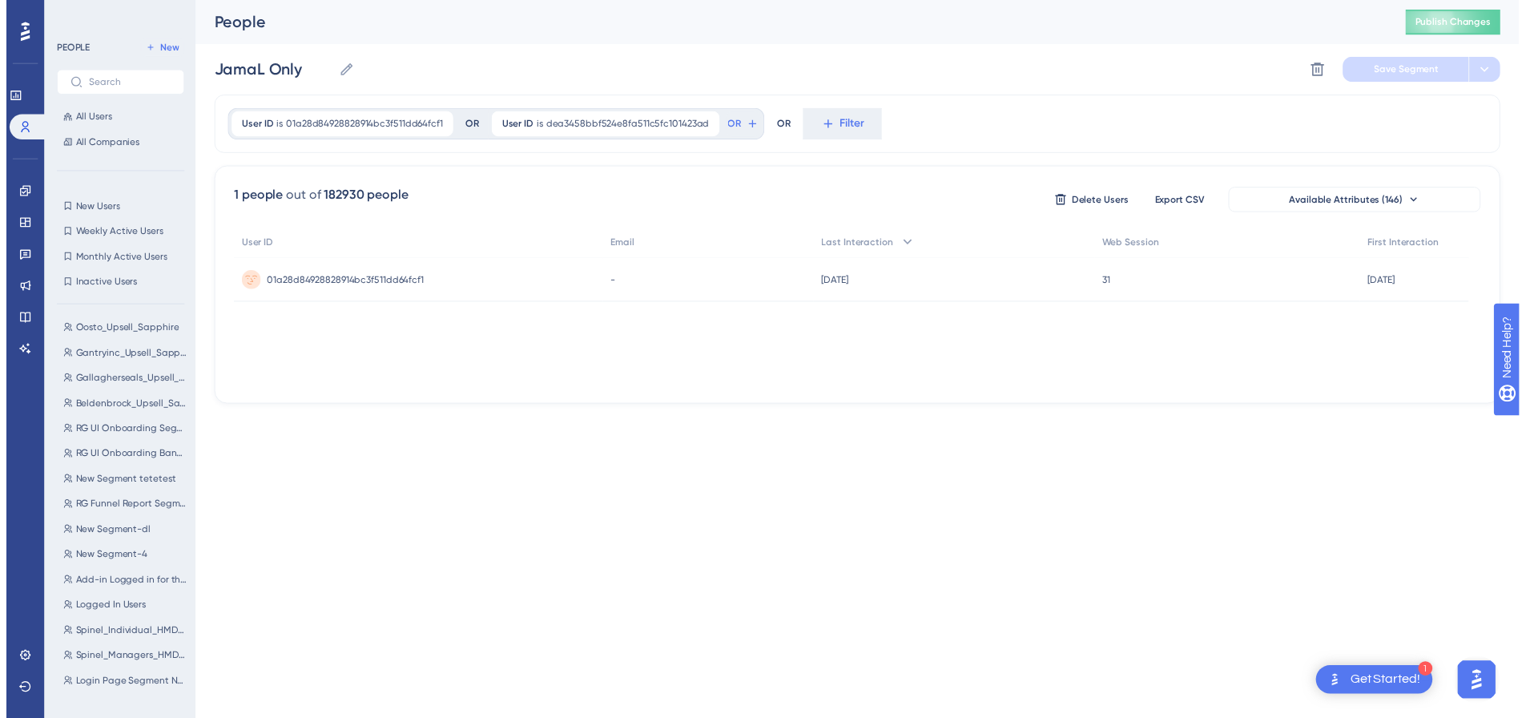
scroll to position [160, 0]
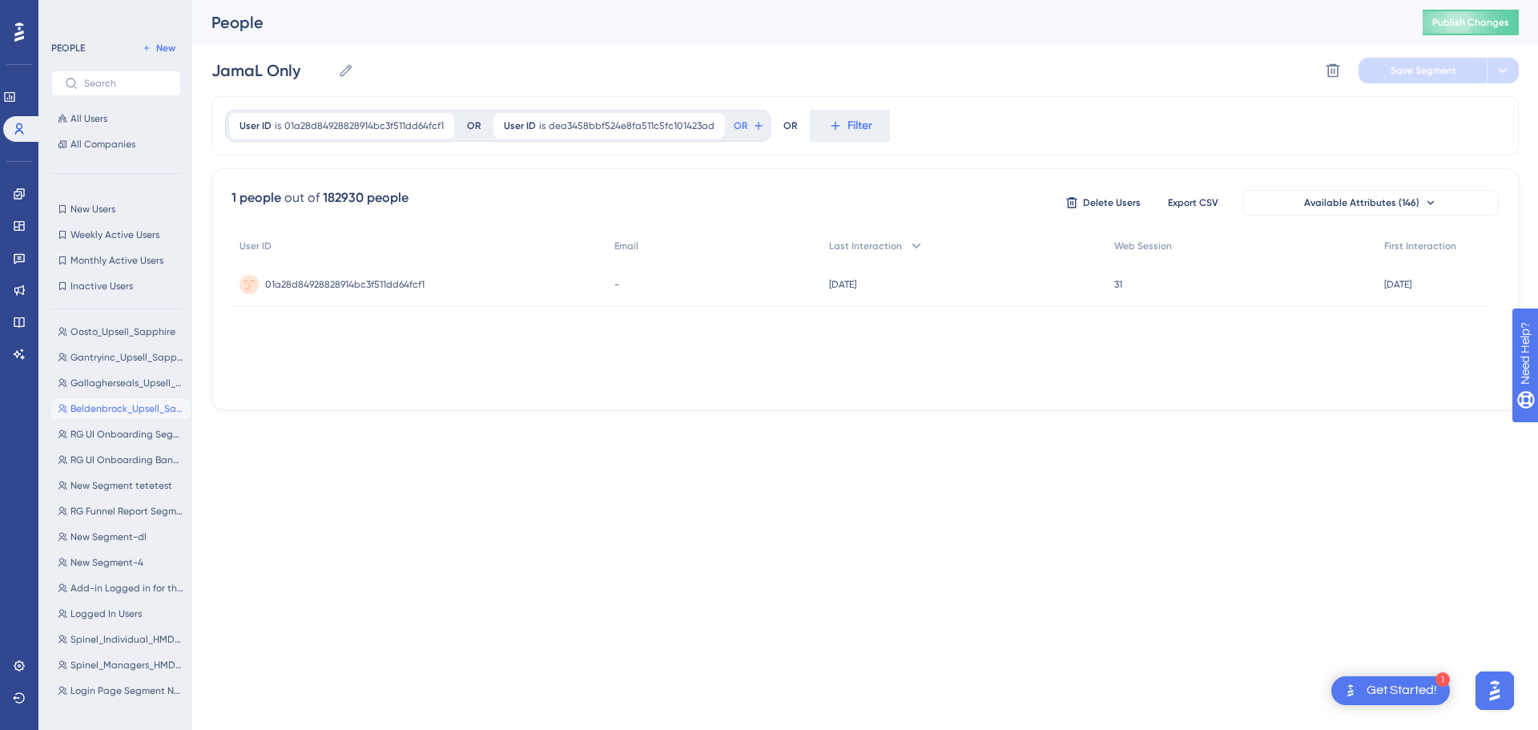
click at [112, 416] on button "Beldenbrock_Upsell_Saphire Beldenbrock_Upsell_Saphire" at bounding box center [120, 408] width 139 height 19
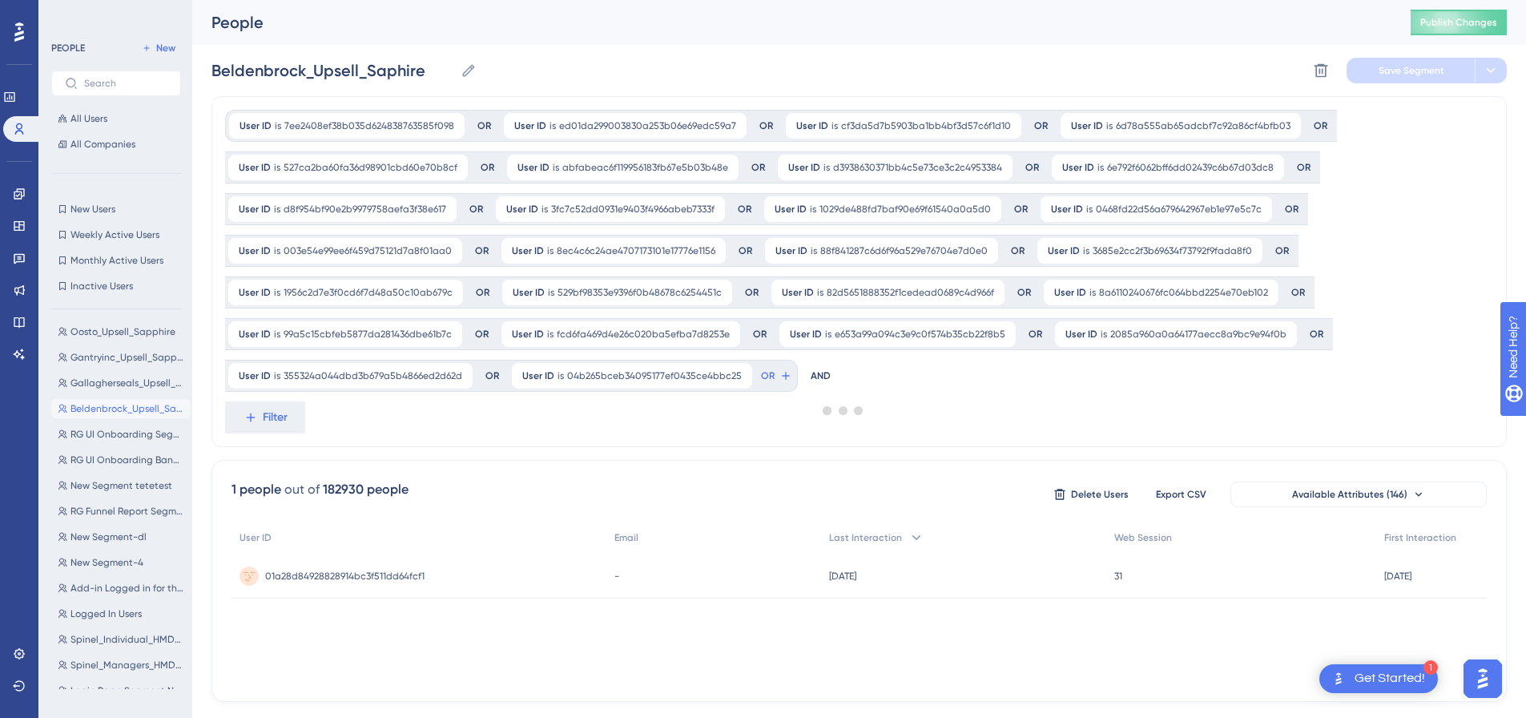
scroll to position [0, 0]
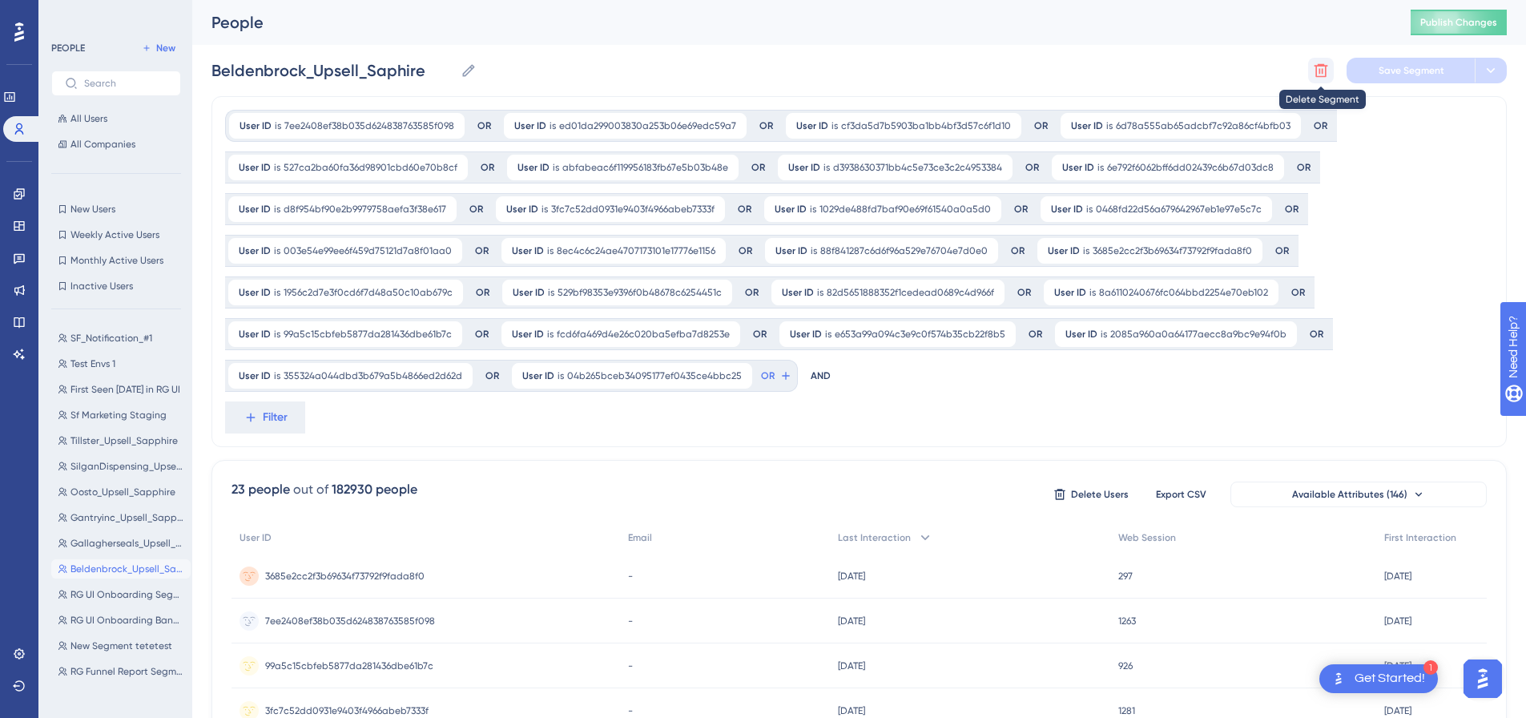
click at [1317, 70] on icon at bounding box center [1322, 71] width 14 height 14
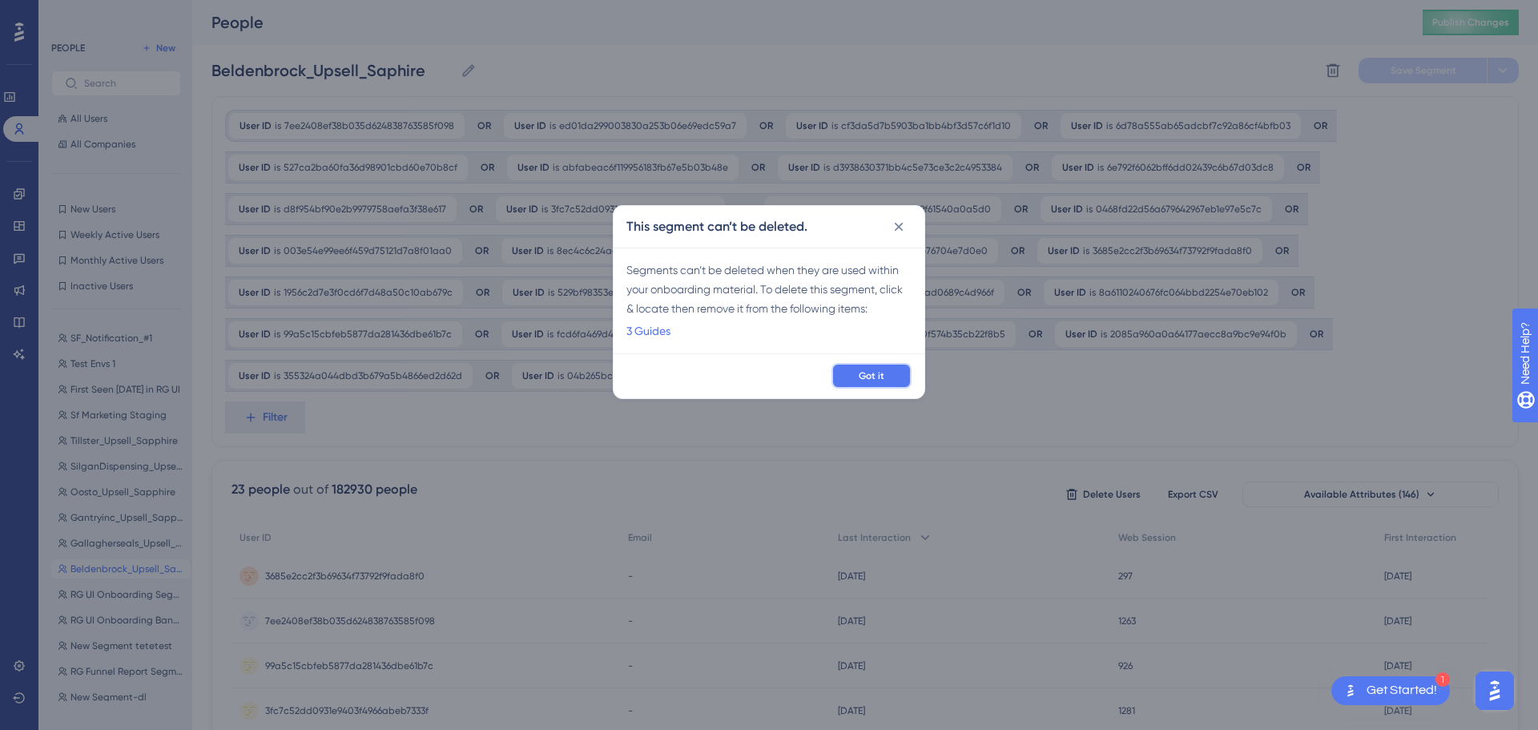
click at [882, 376] on span "Got it" at bounding box center [872, 375] width 26 height 13
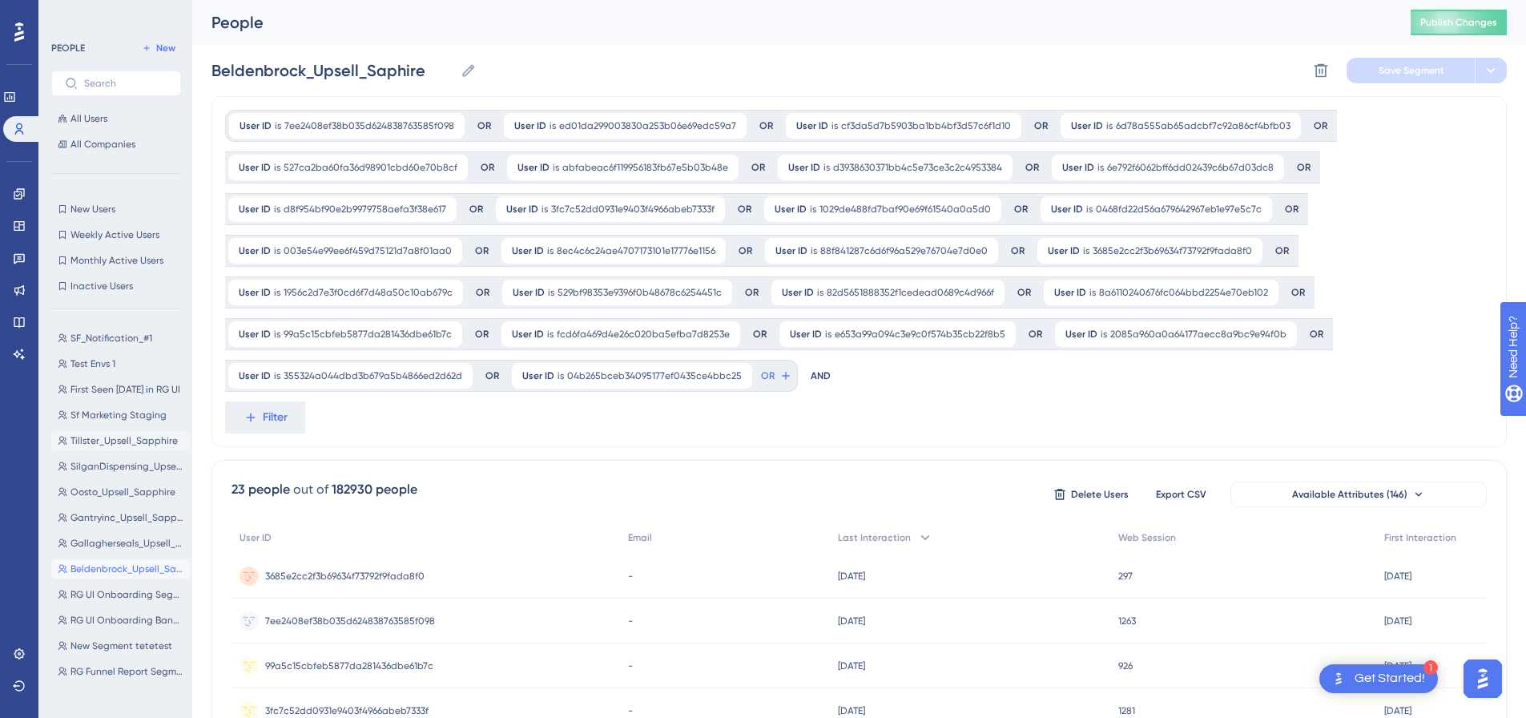
click at [109, 443] on span "Tillster_Upsell_Sapphire" at bounding box center [124, 440] width 107 height 13
type input "Tillster_Upsell_Sapphire"
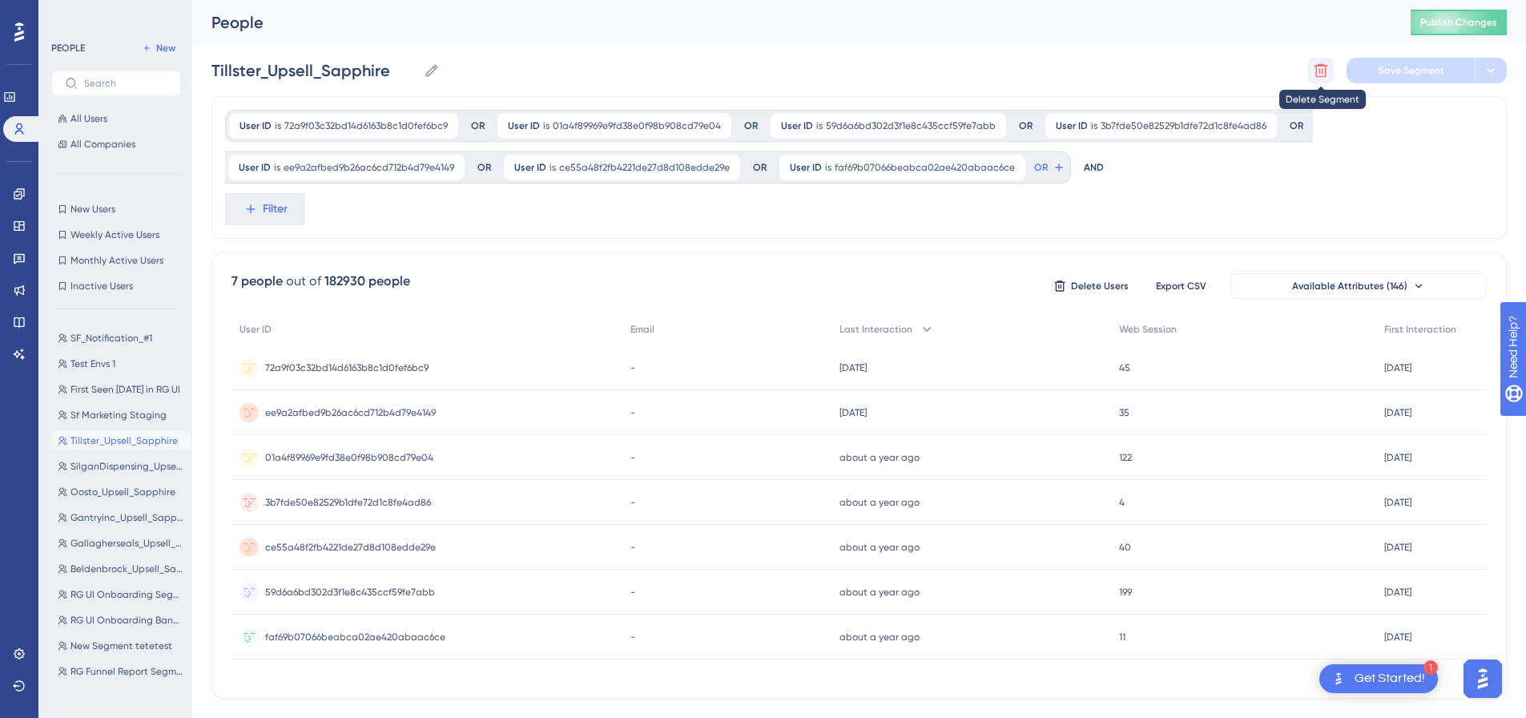
click at [1320, 71] on icon at bounding box center [1322, 71] width 14 height 14
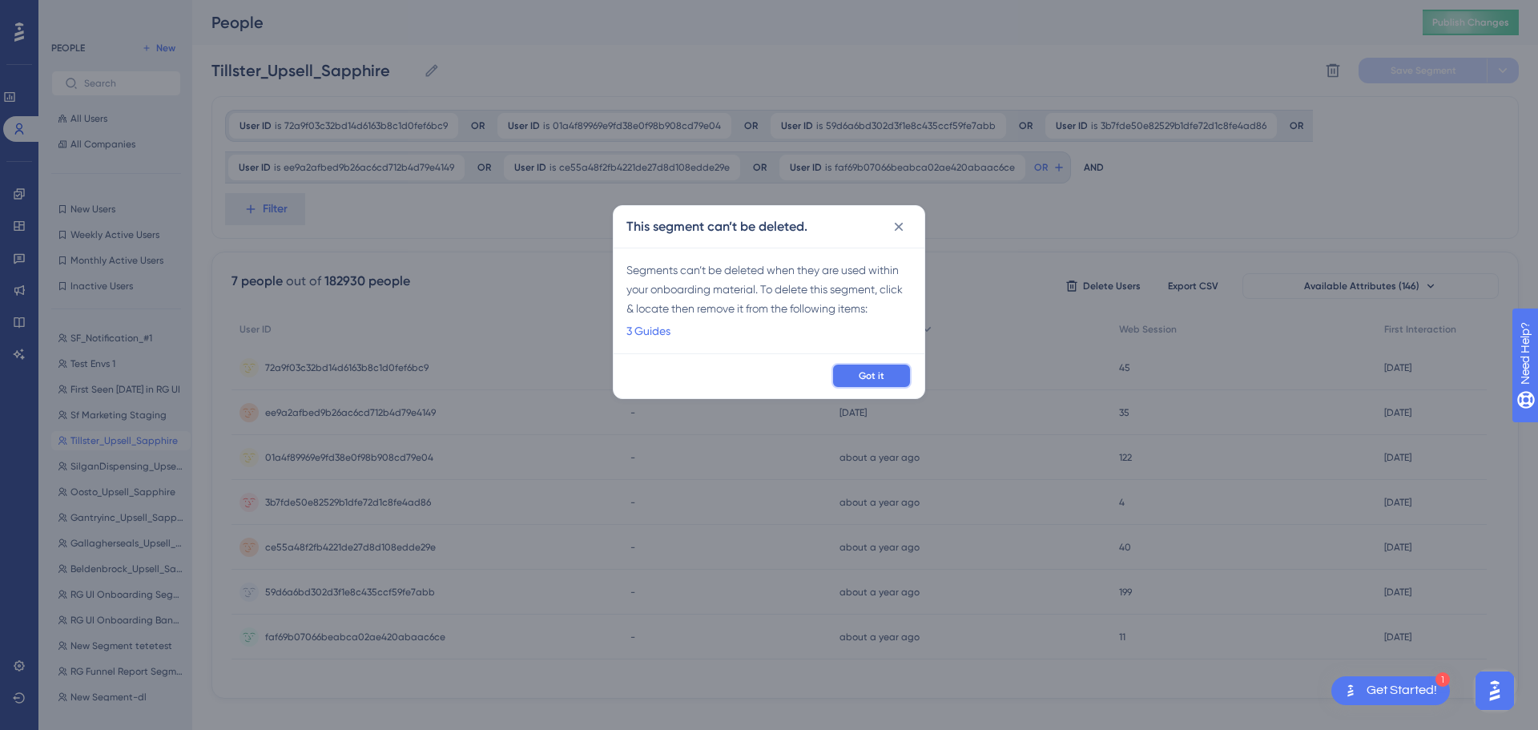
click at [854, 370] on button "Got it" at bounding box center [872, 376] width 80 height 26
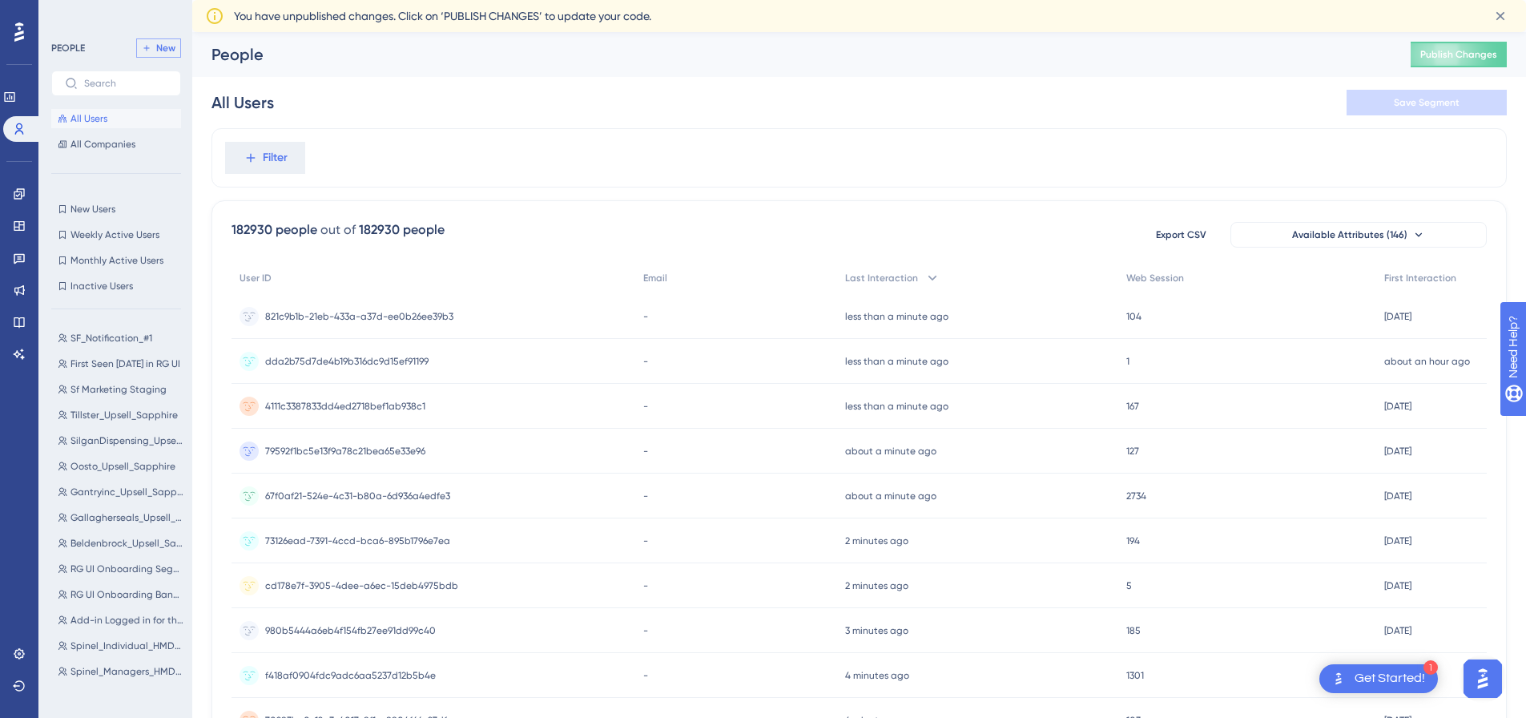
click at [163, 52] on span "New" at bounding box center [165, 48] width 19 height 13
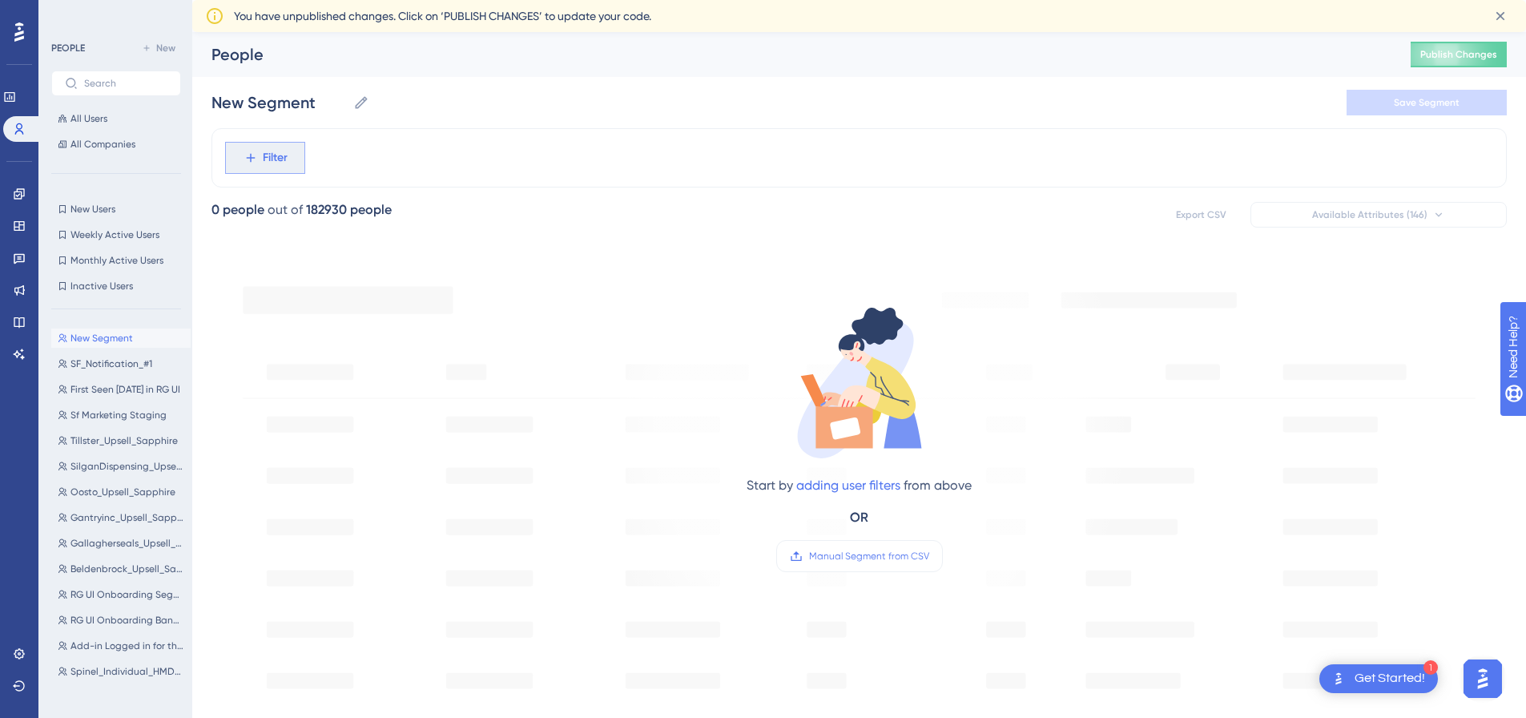
click at [269, 152] on span "Filter" at bounding box center [275, 157] width 25 height 19
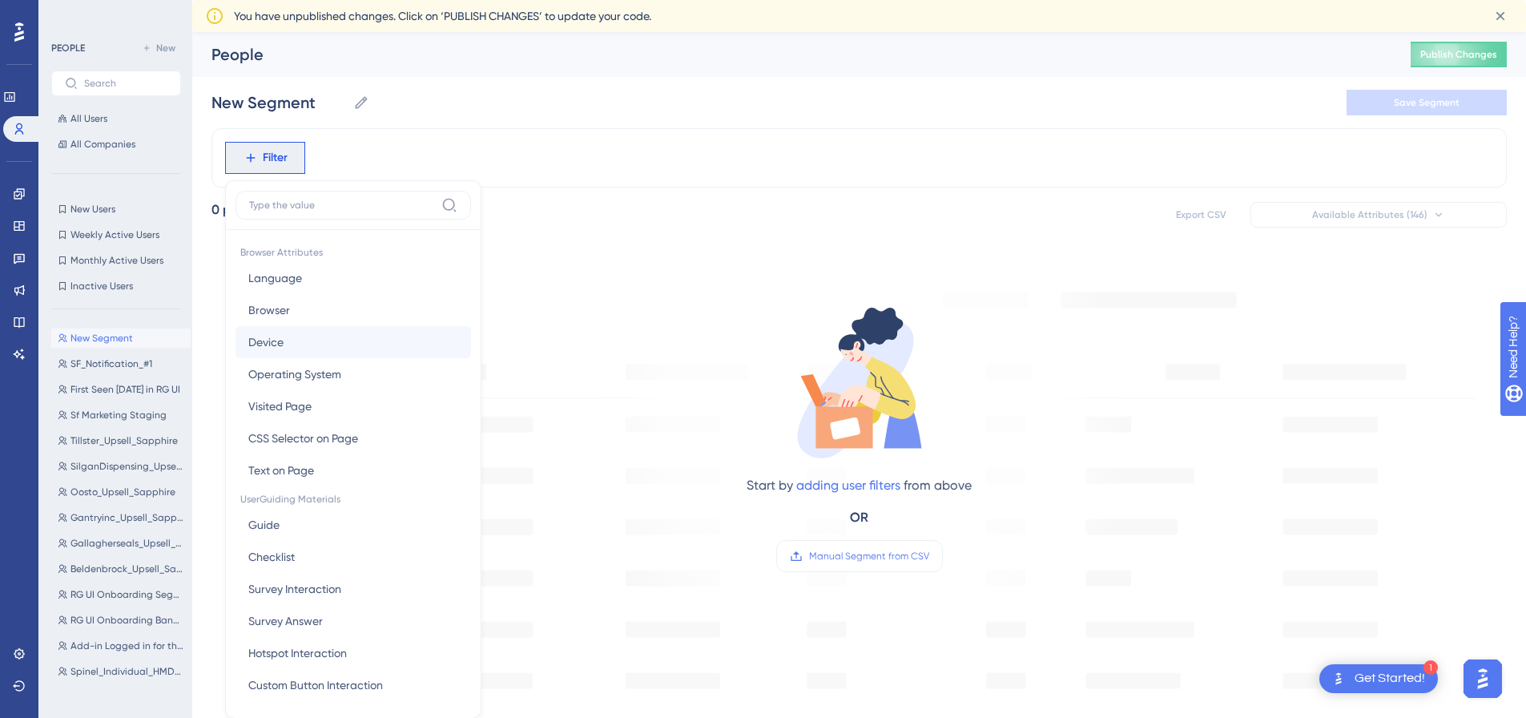
scroll to position [91, 0]
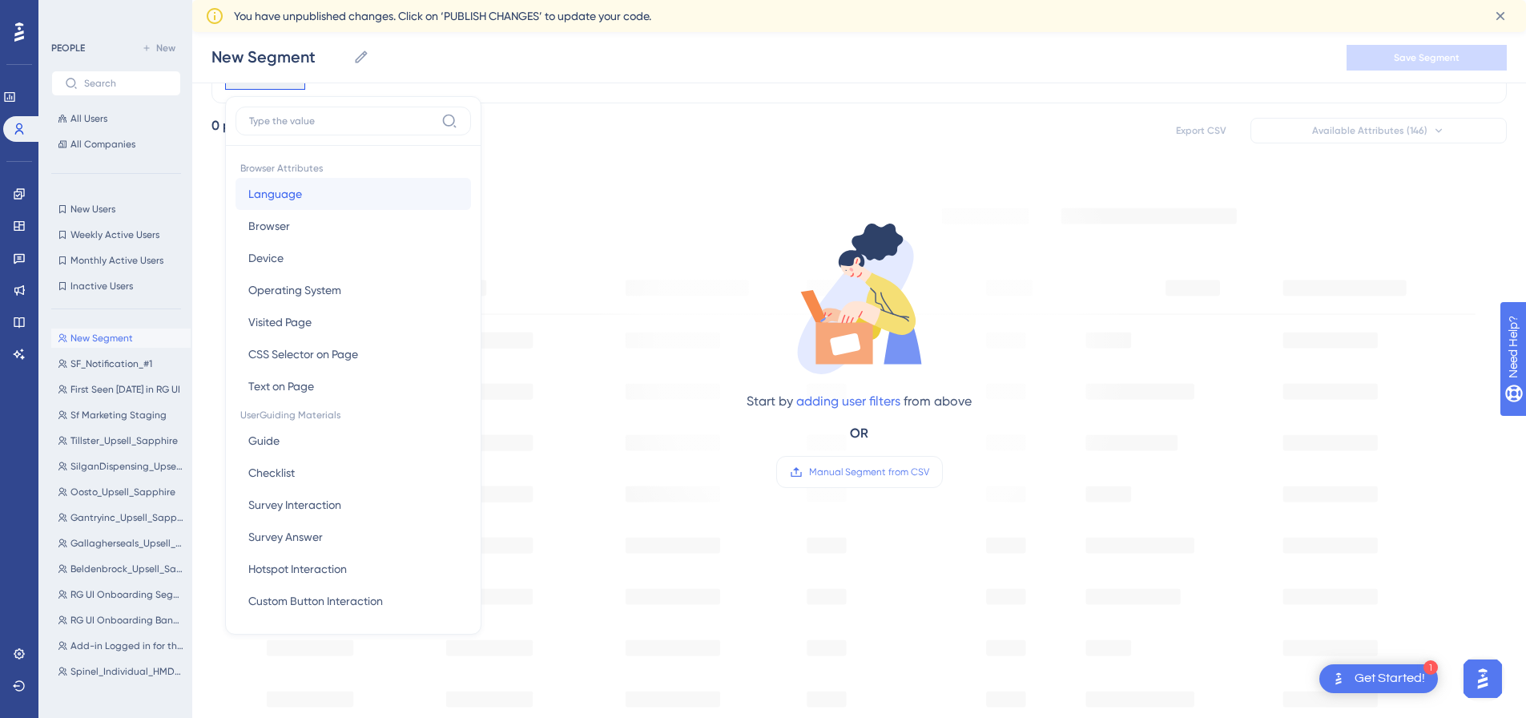
click at [300, 198] on span "Language" at bounding box center [275, 193] width 54 height 19
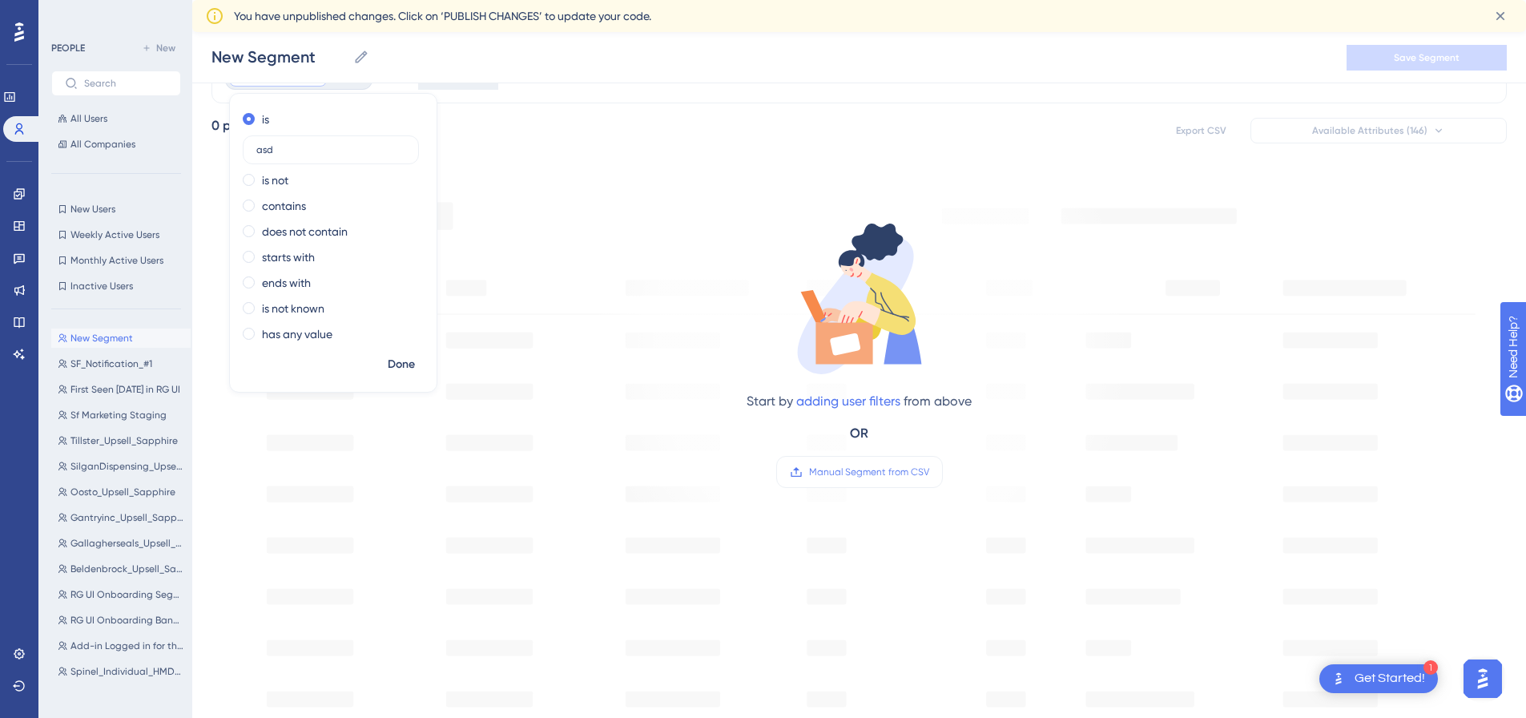
type input "asd"
click at [1049, 533] on div "Start by adding user filters from above OR Manual Segment from CSV" at bounding box center [860, 662] width 1296 height 982
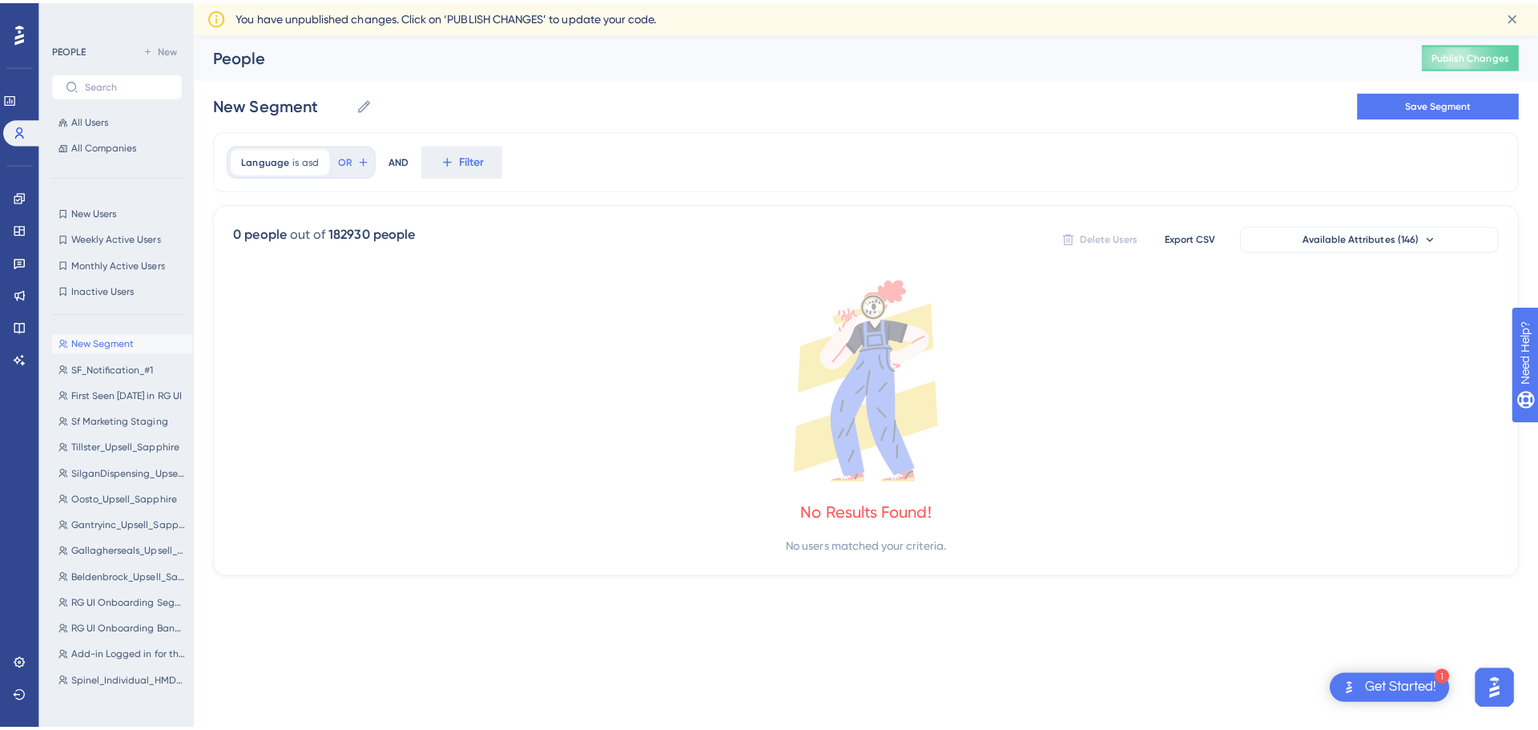
scroll to position [0, 0]
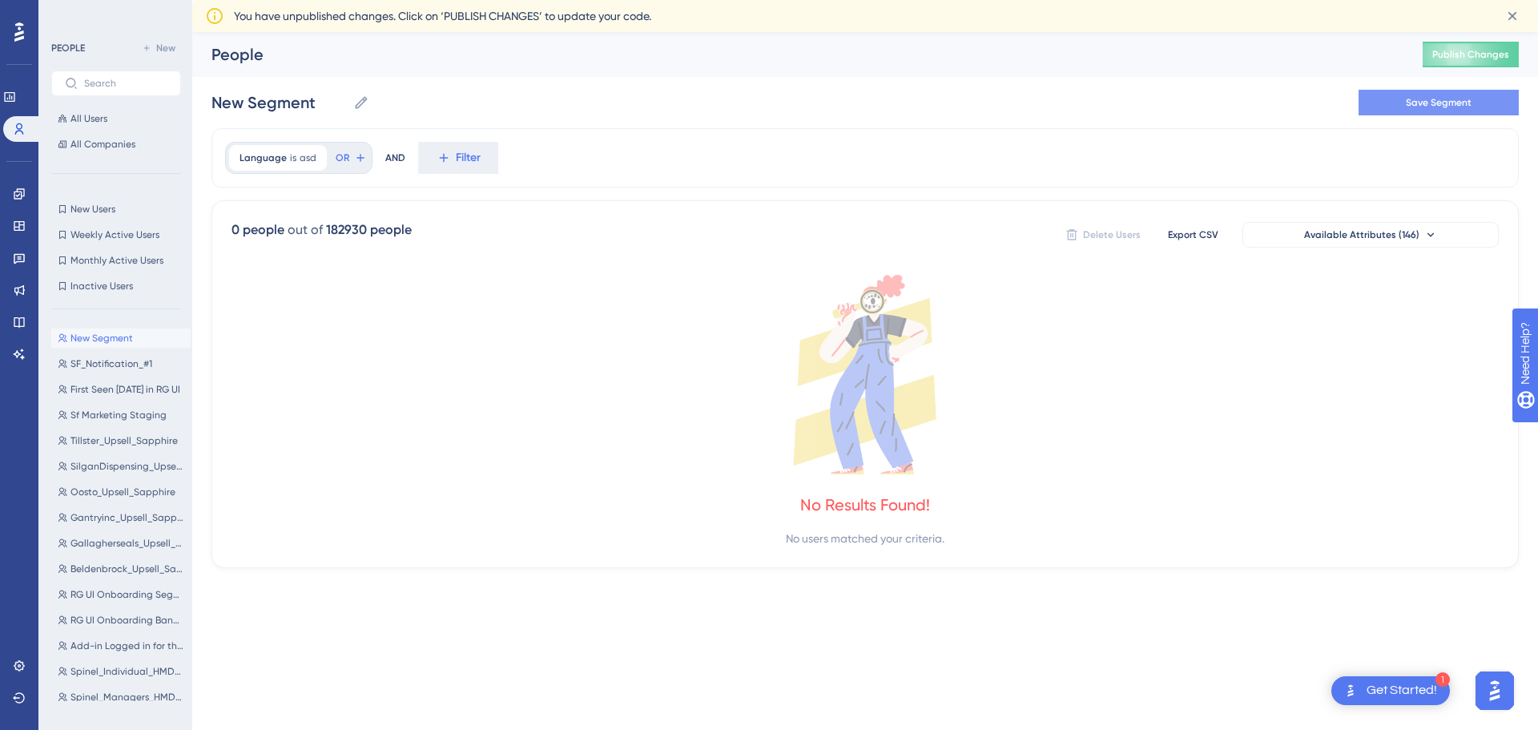
click at [1425, 107] on span "Save Segment" at bounding box center [1439, 102] width 66 height 13
click at [1420, 100] on span "Save Segment" at bounding box center [1439, 102] width 66 height 13
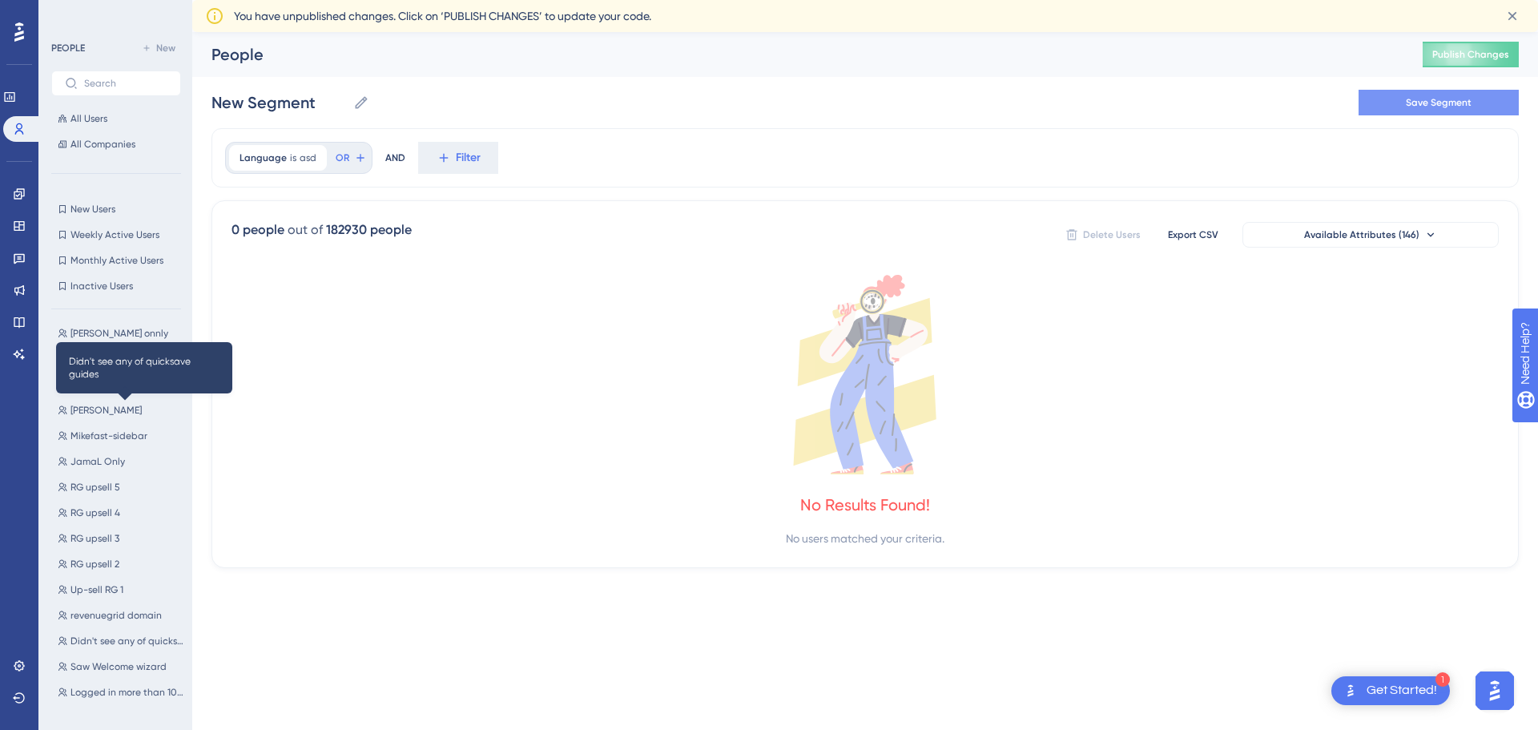
scroll to position [1570, 0]
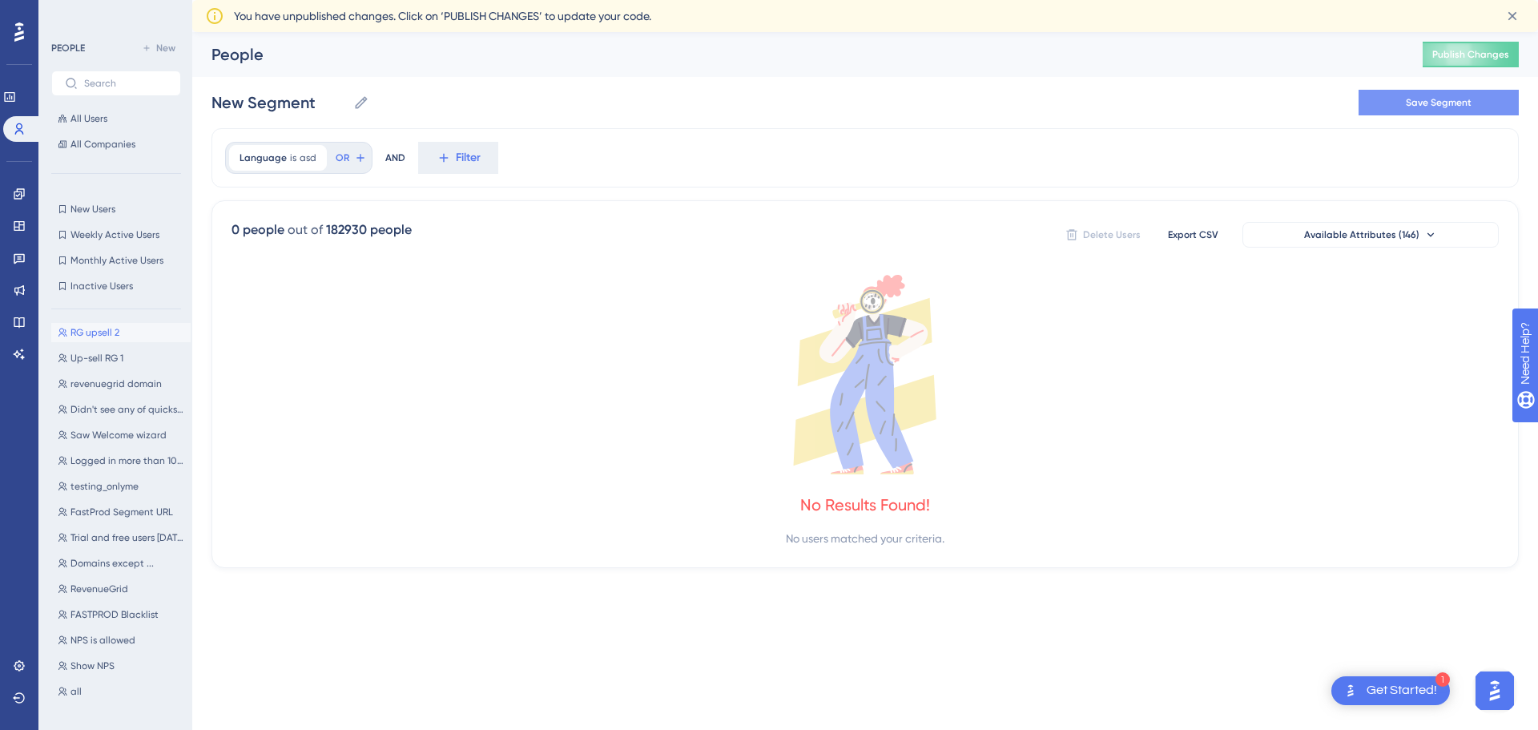
click at [128, 337] on button "RG upsell 2 RG upsell 2" at bounding box center [120, 332] width 139 height 19
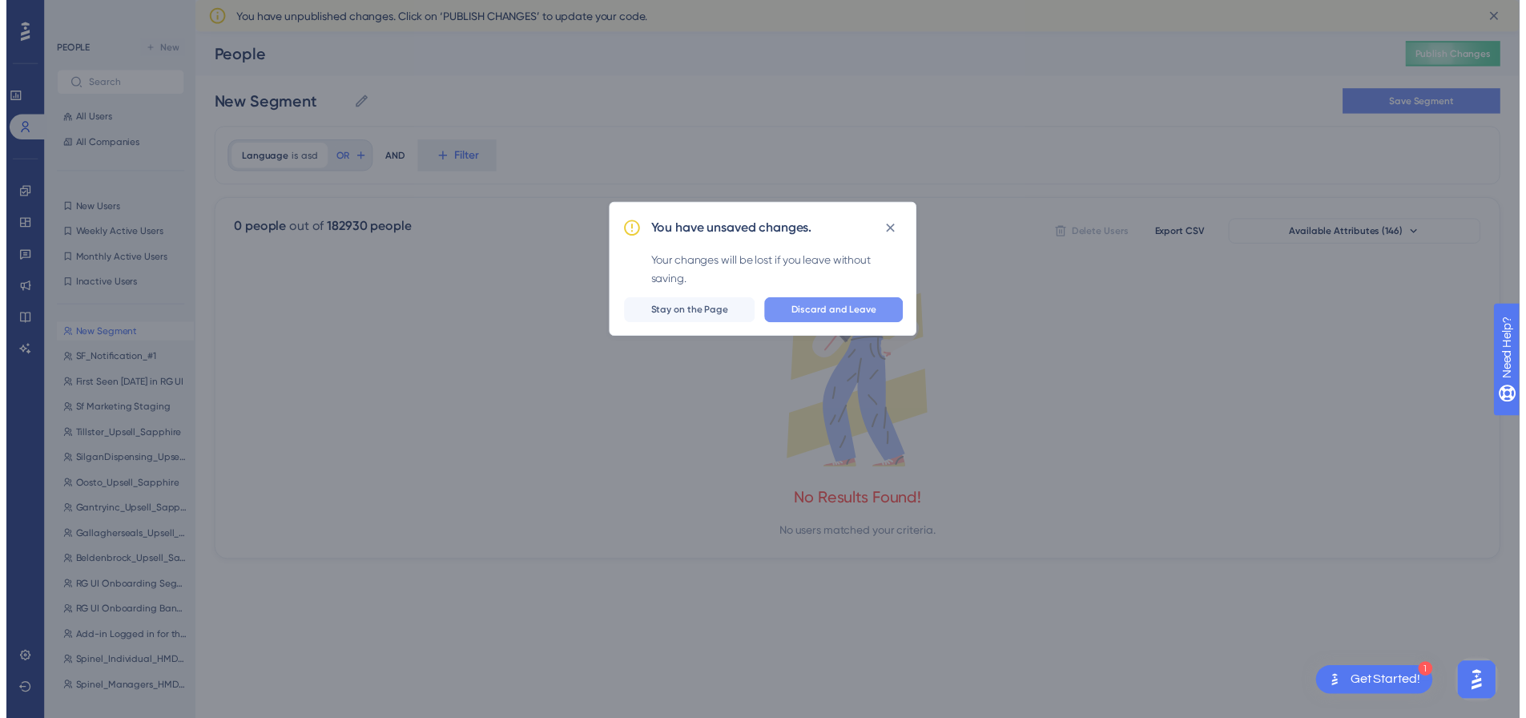
scroll to position [0, 0]
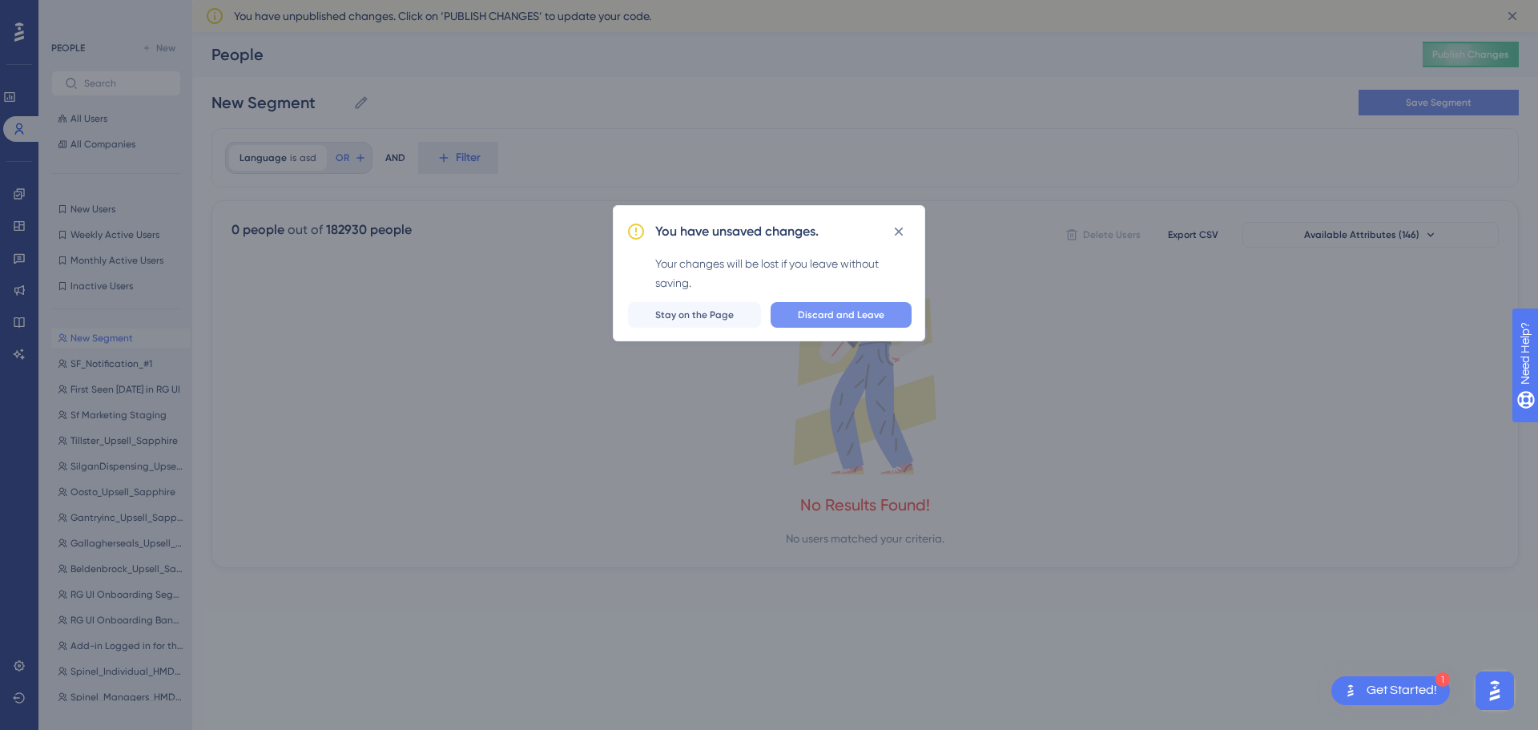
click at [886, 317] on button "Discard and Leave" at bounding box center [841, 315] width 141 height 26
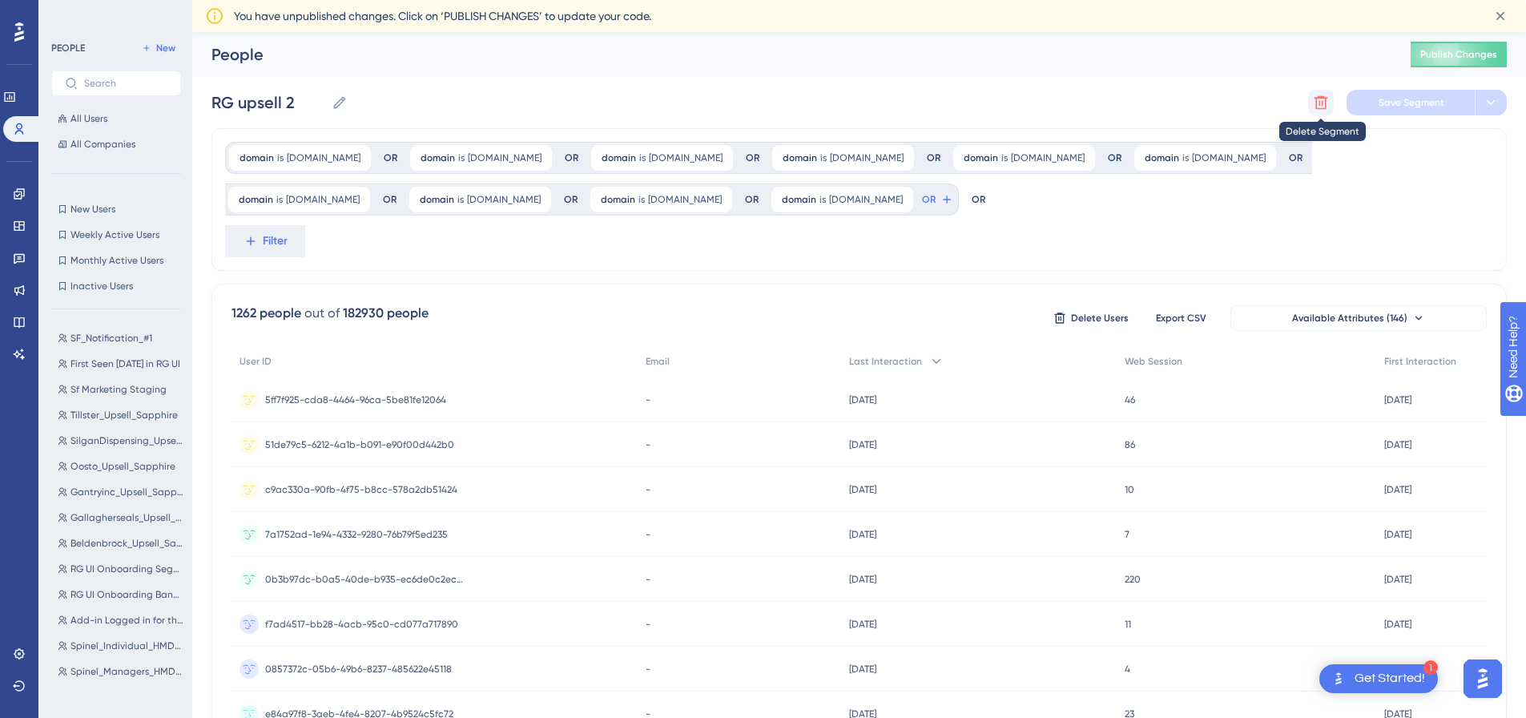
click at [1318, 99] on icon at bounding box center [1322, 103] width 14 height 14
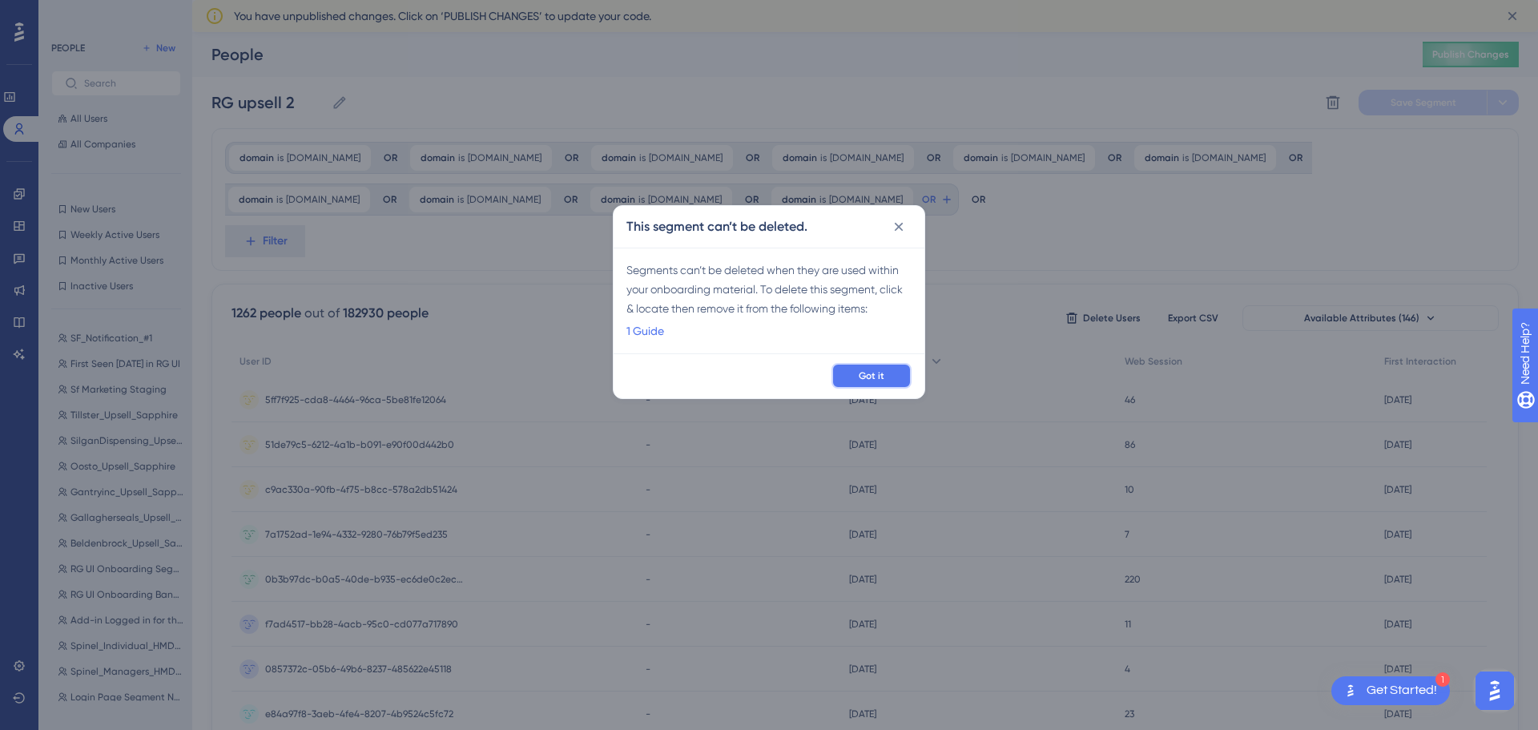
click at [872, 366] on button "Got it" at bounding box center [872, 376] width 80 height 26
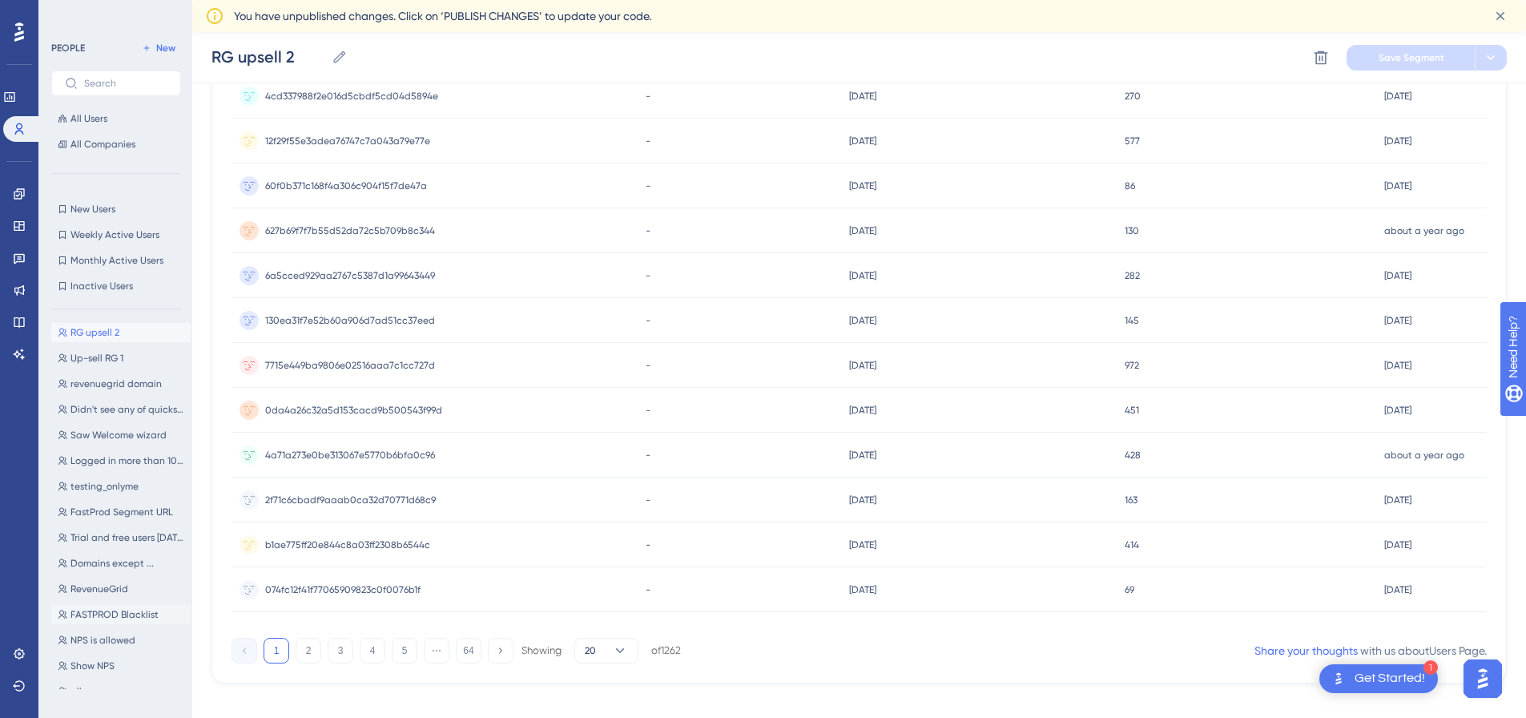
scroll to position [679, 0]
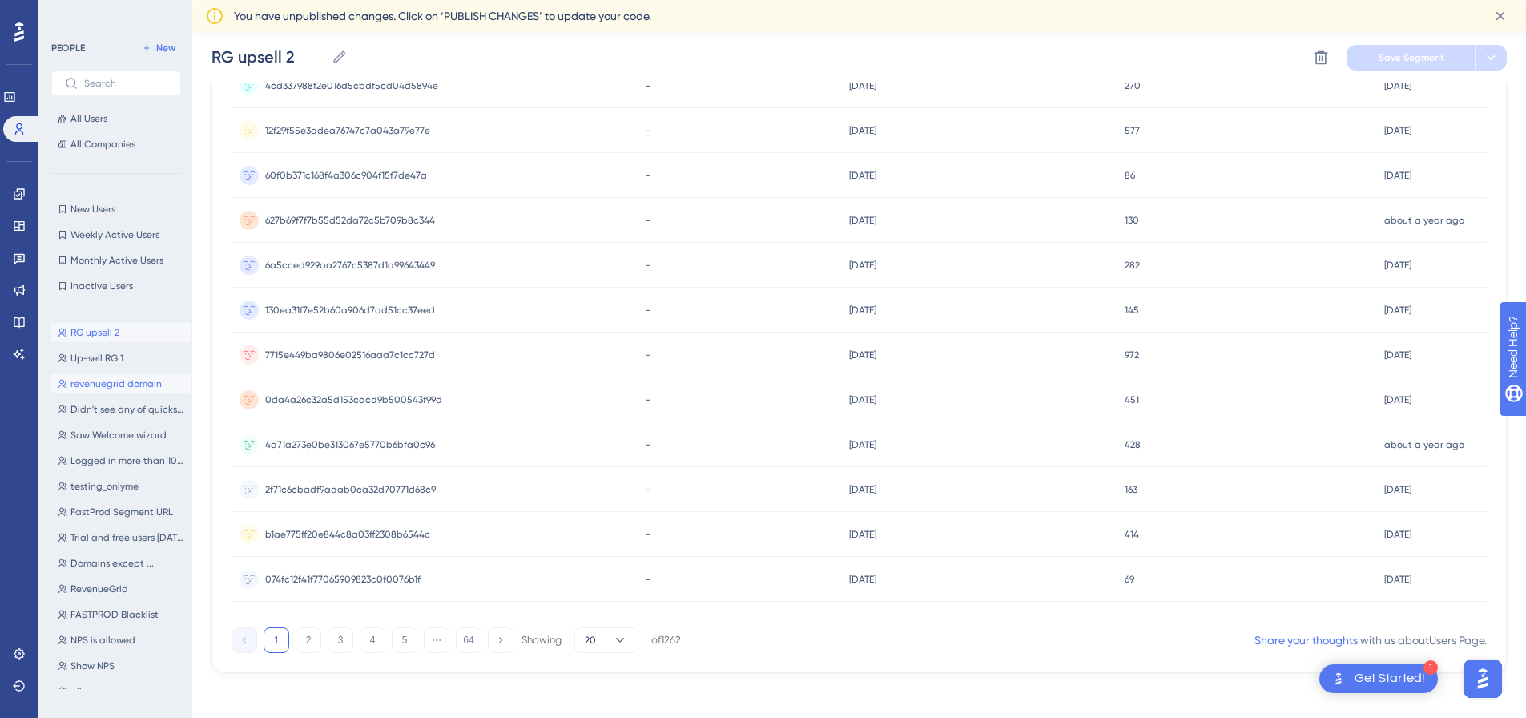
click at [103, 380] on span "revenuegrid domain" at bounding box center [116, 383] width 91 height 13
type input "revenuegrid domain"
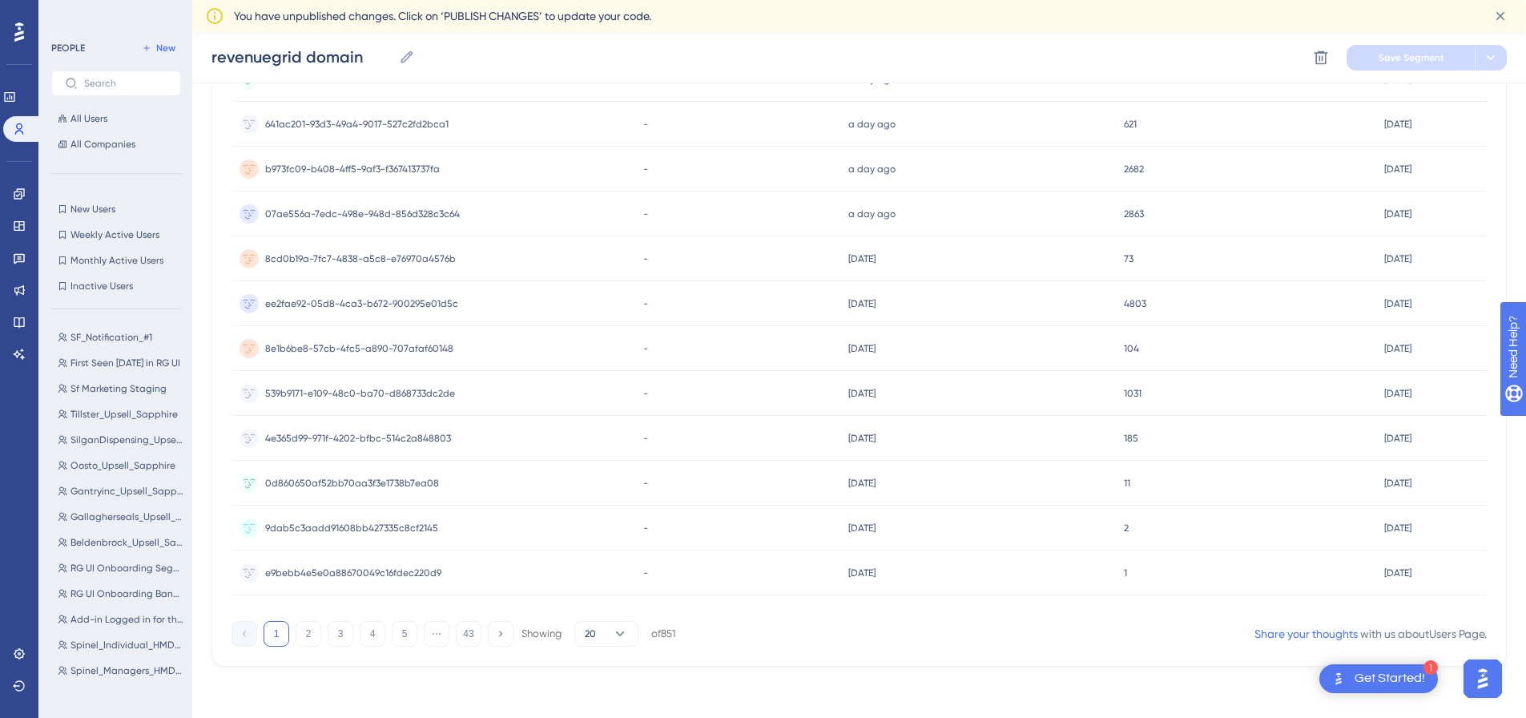
scroll to position [0, 0]
click at [1315, 57] on icon at bounding box center [1321, 58] width 16 height 16
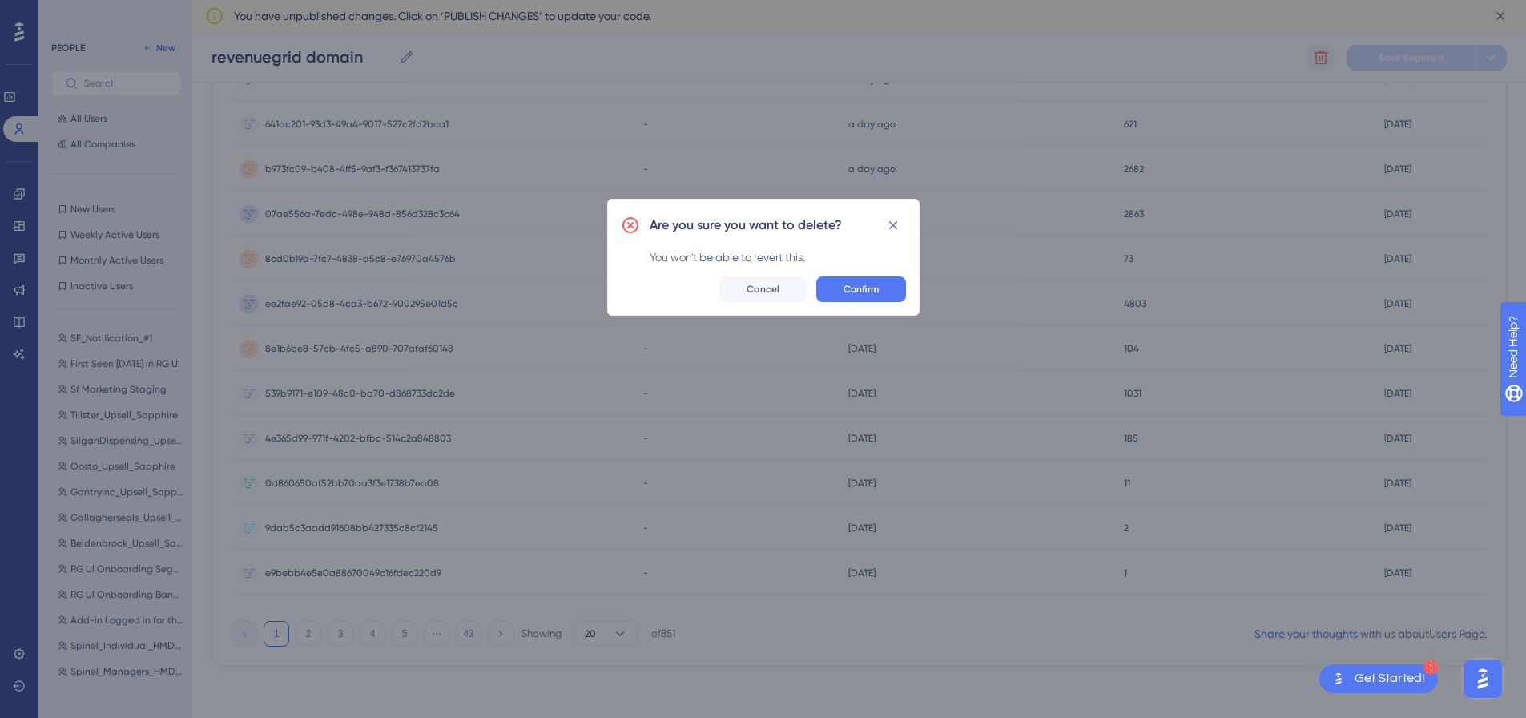
scroll to position [591, 0]
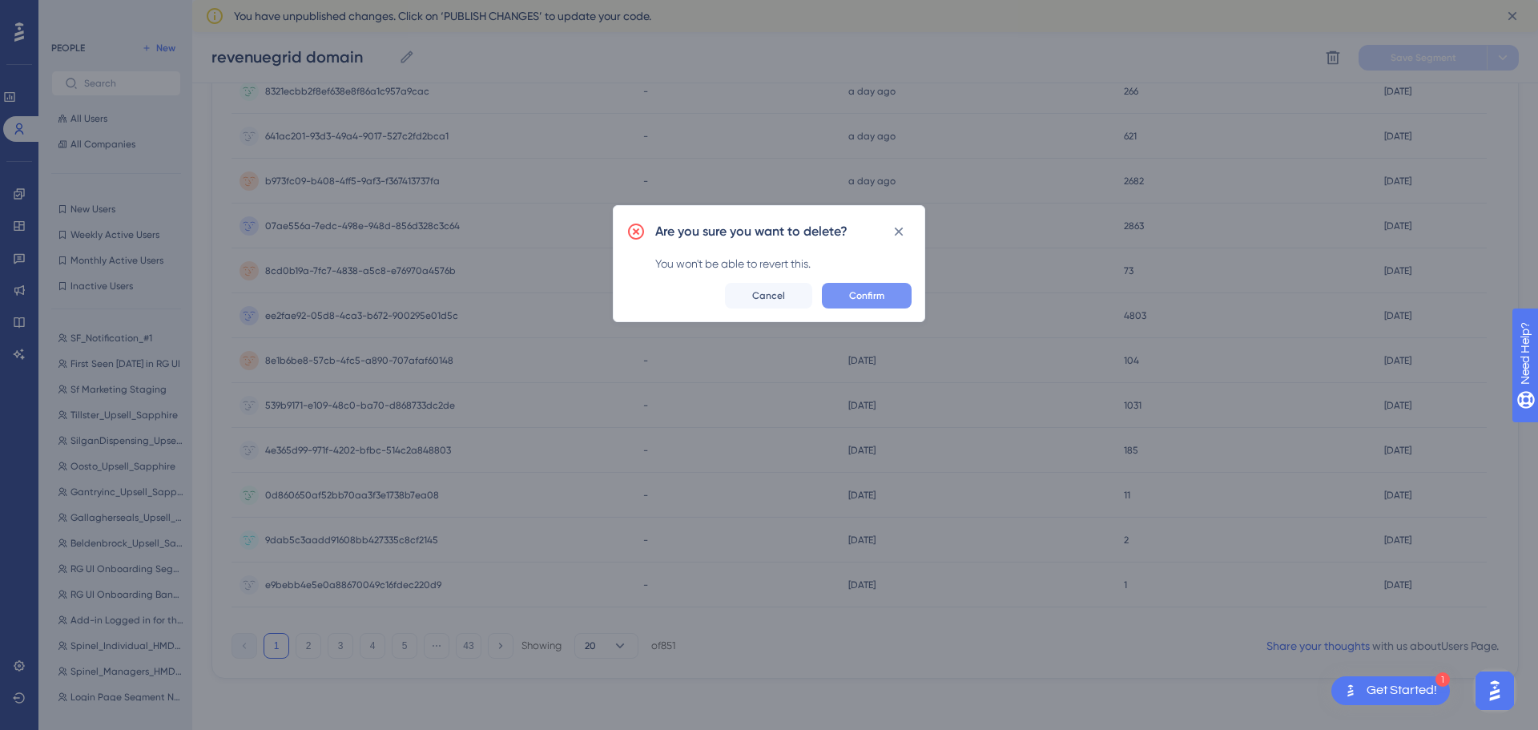
click at [863, 296] on span "Confirm" at bounding box center [866, 295] width 35 height 13
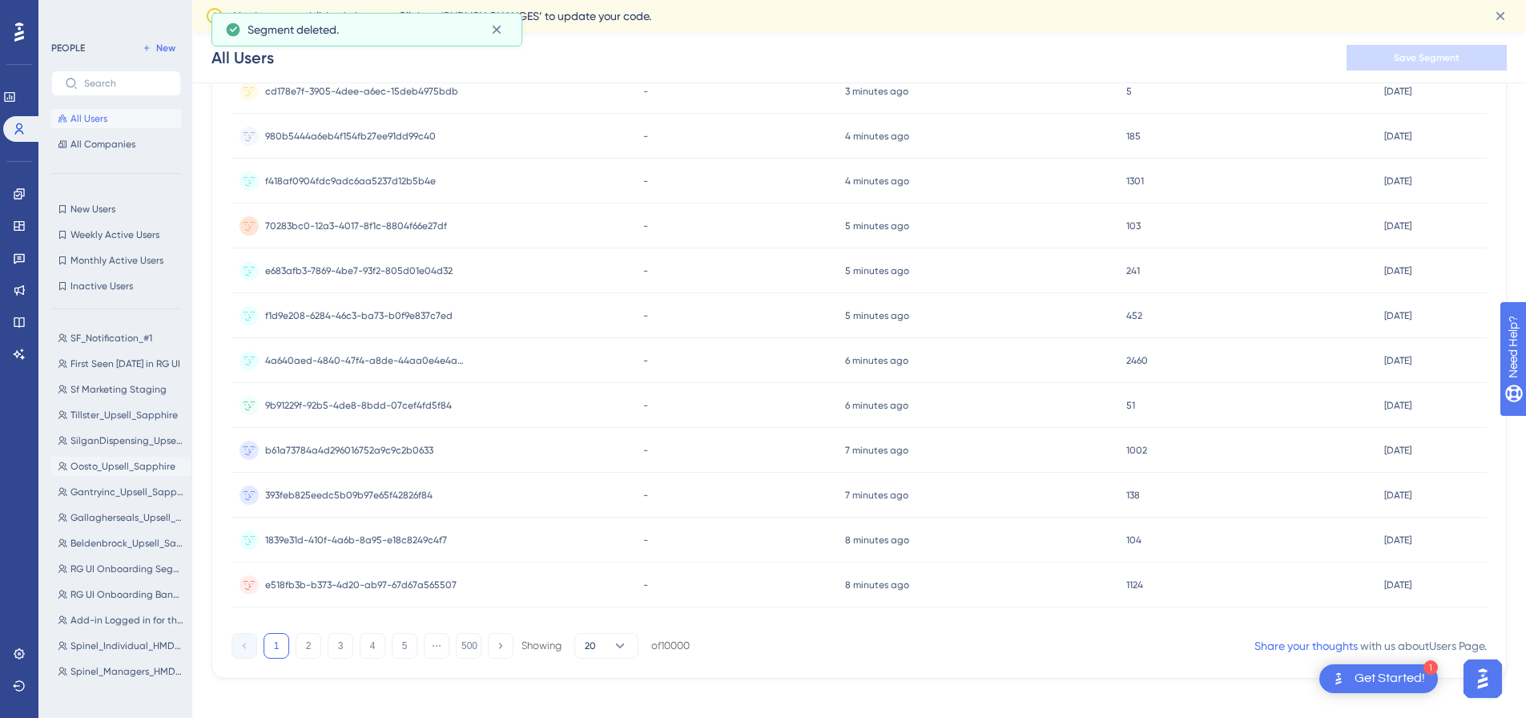
click at [109, 472] on span "Oosto_Upsell_Sapphire" at bounding box center [123, 466] width 105 height 13
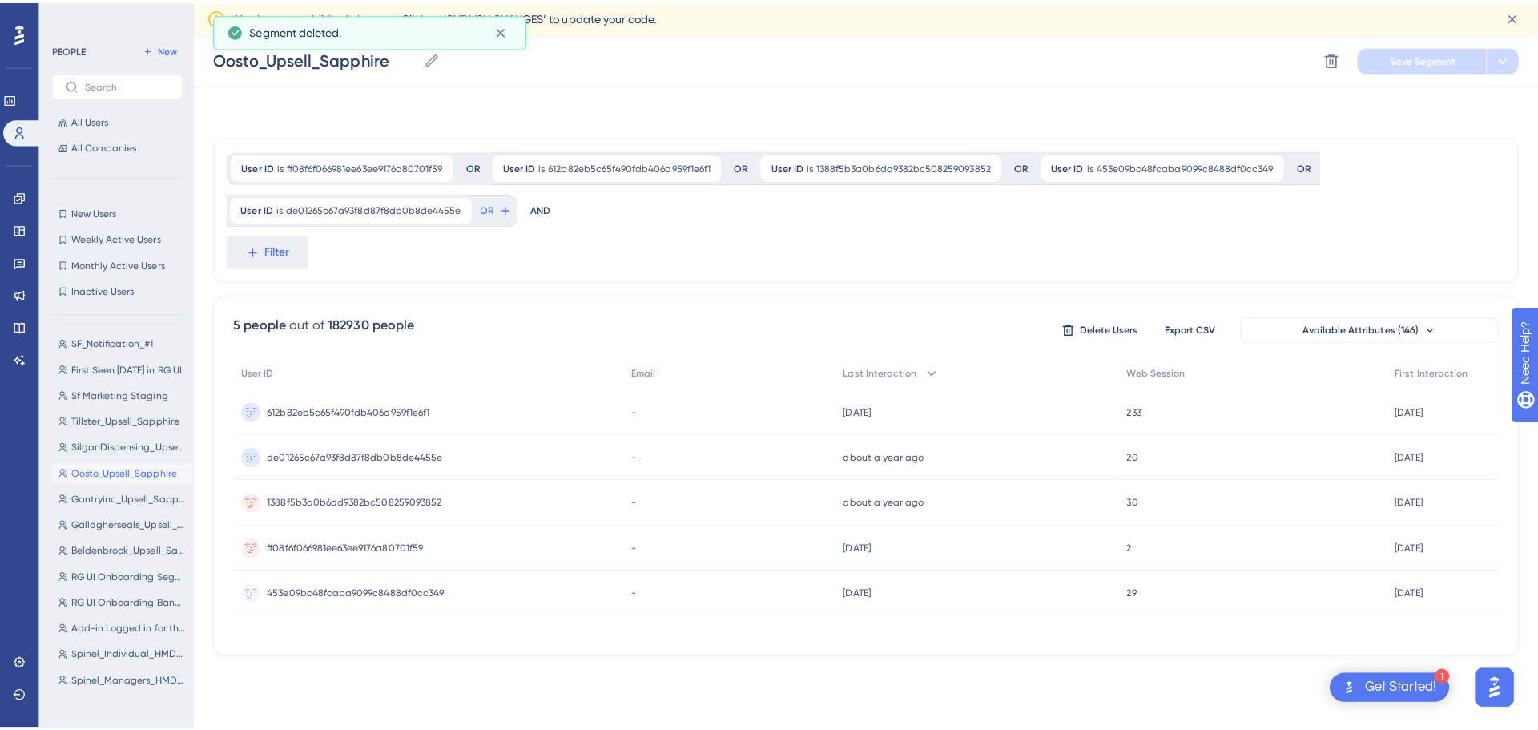
scroll to position [0, 0]
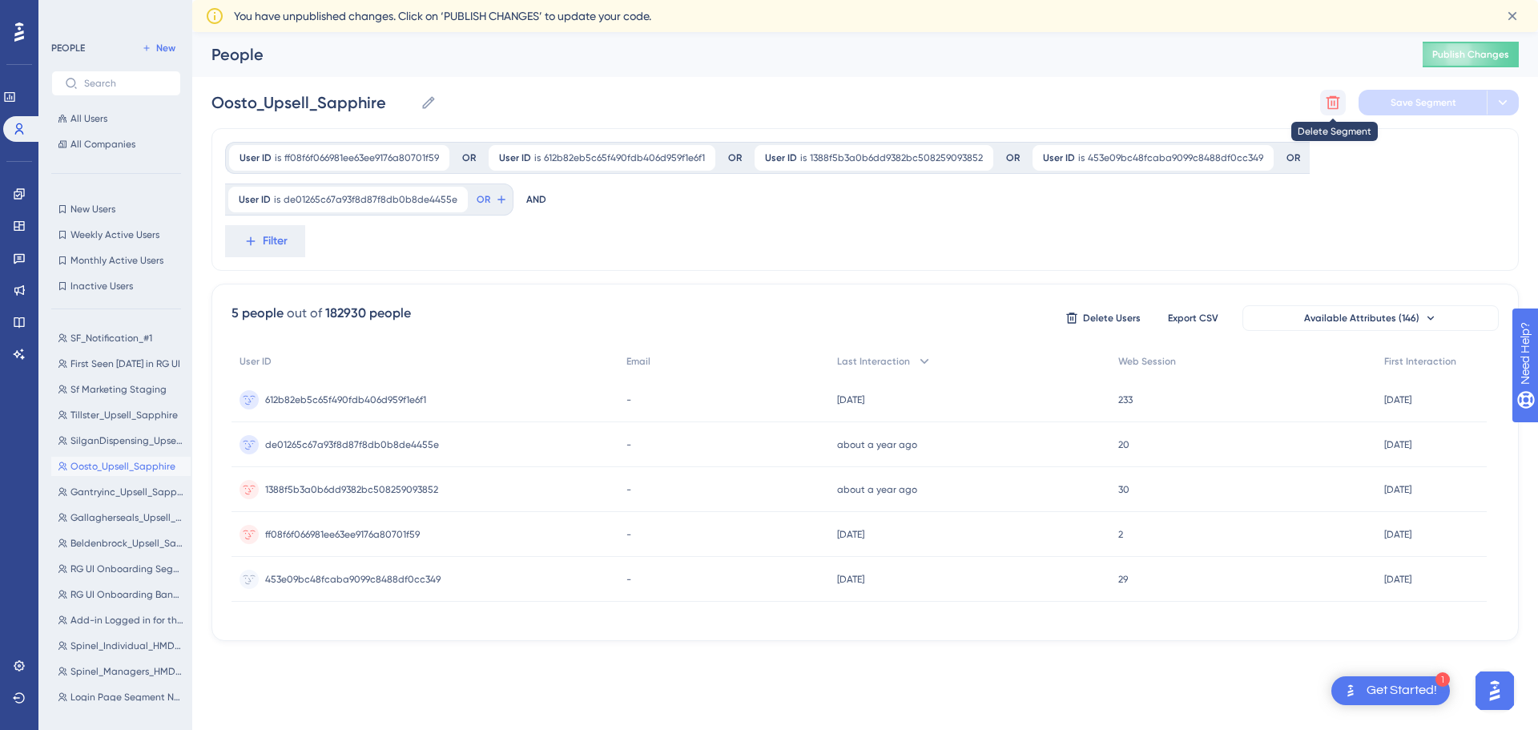
click at [1337, 96] on icon at bounding box center [1333, 103] width 16 height 16
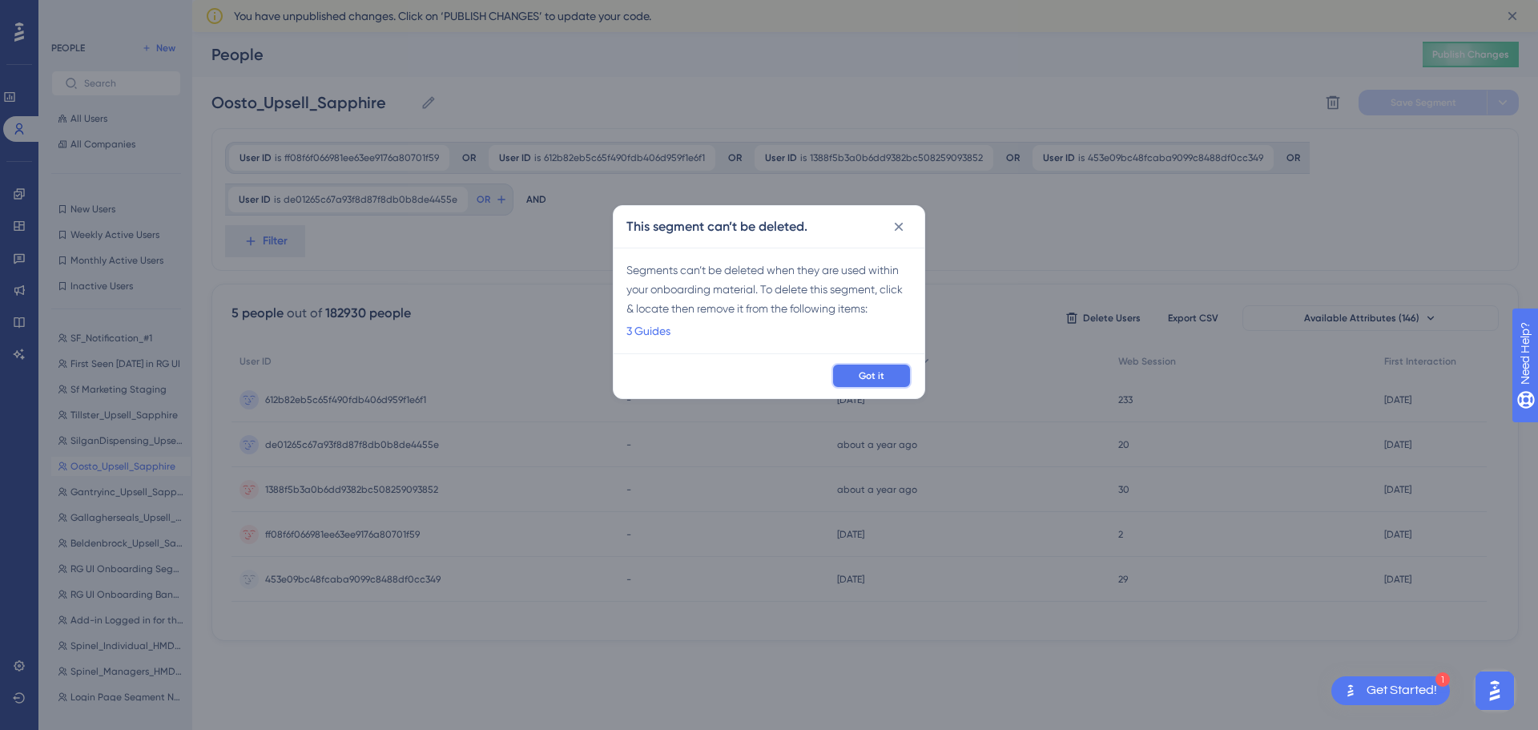
click at [890, 375] on button "Got it" at bounding box center [872, 376] width 80 height 26
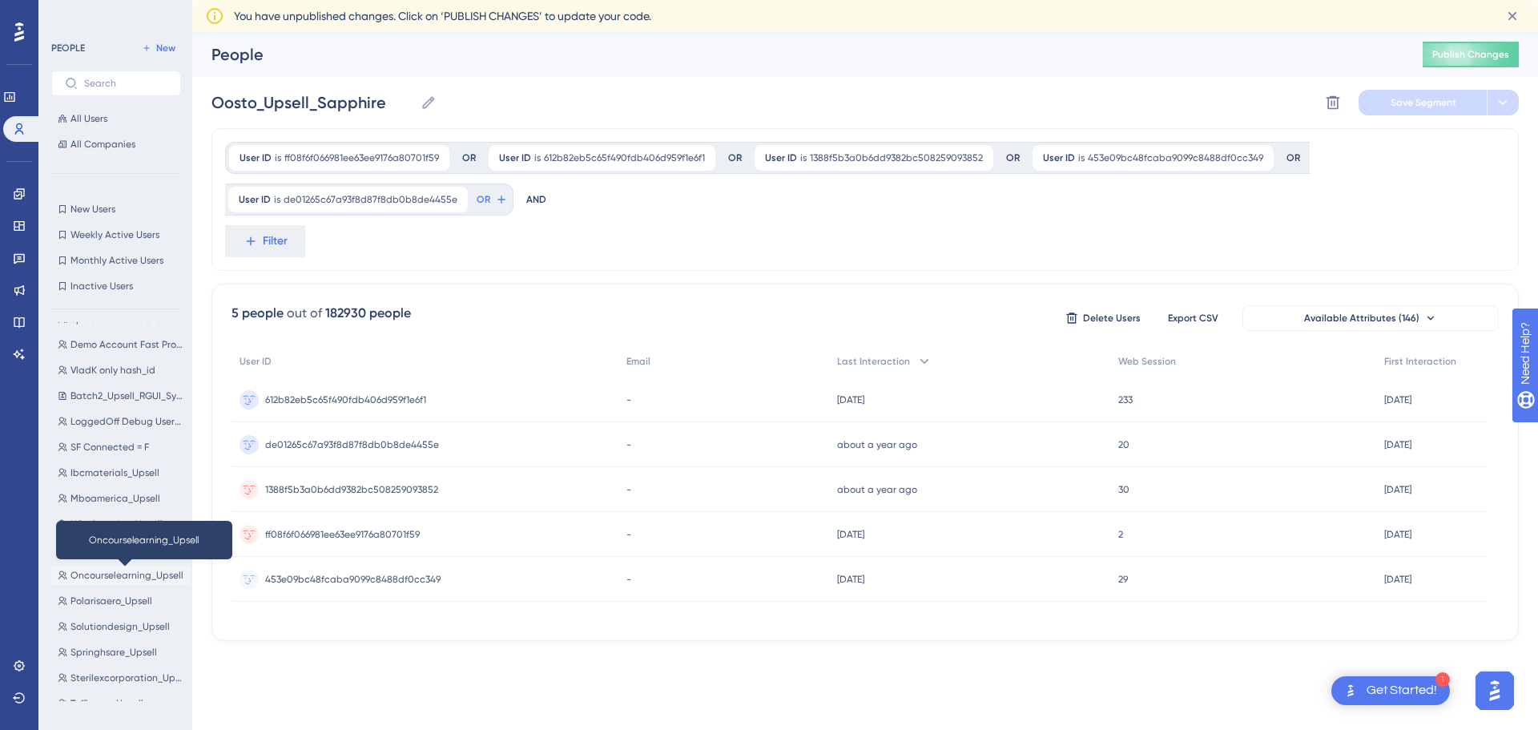
scroll to position [1122, 0]
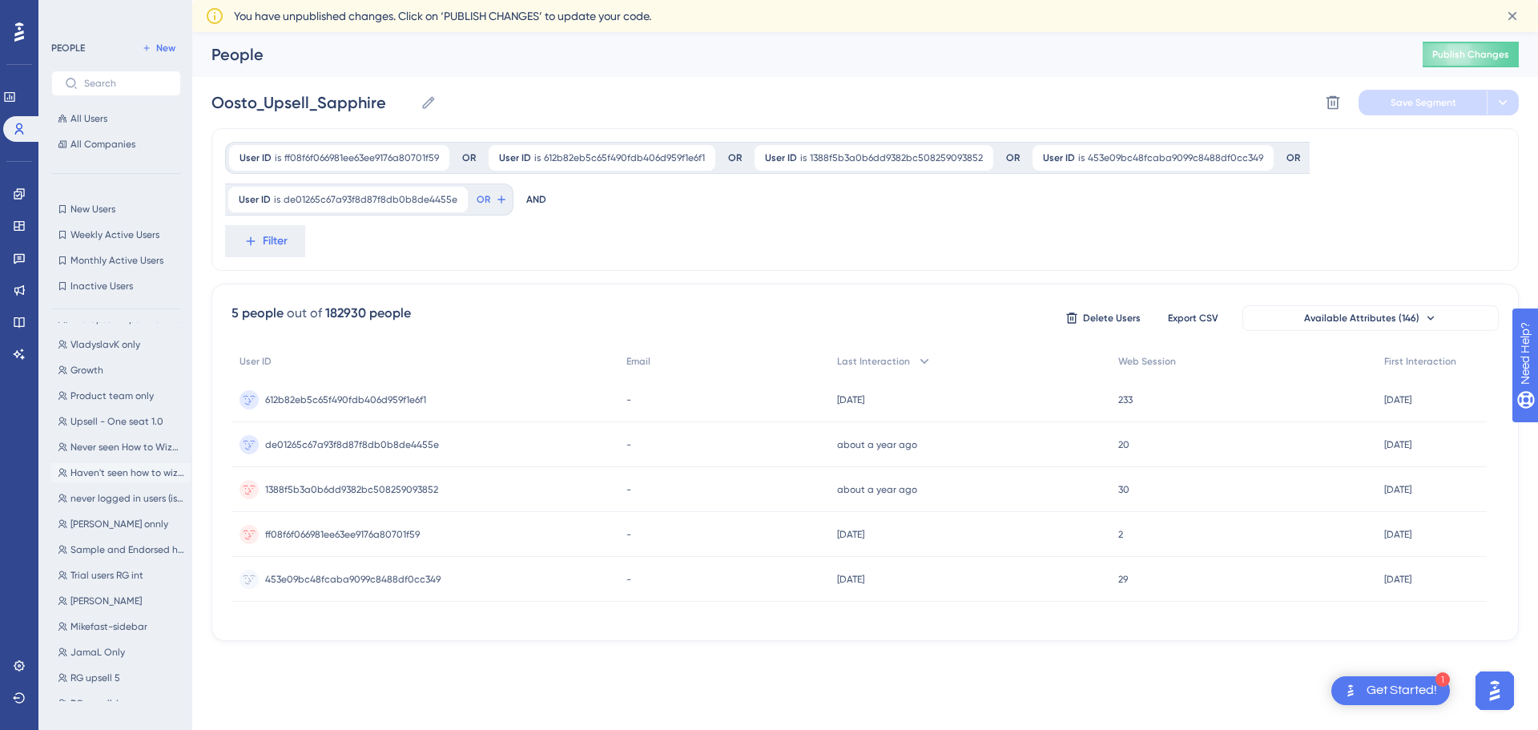
click at [118, 466] on button "Haven't seen how to wizard Haven't seen how to wizard" at bounding box center [120, 472] width 139 height 19
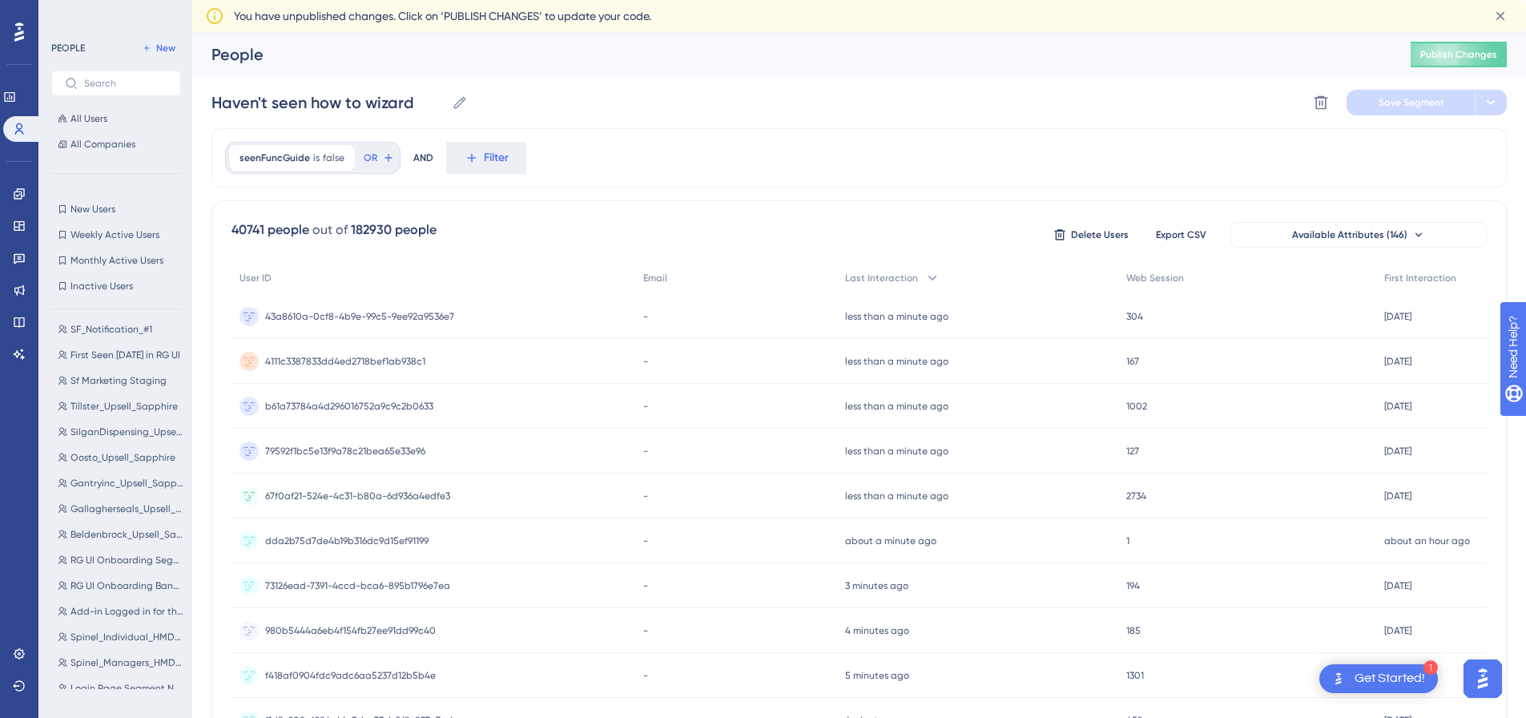
scroll to position [0, 0]
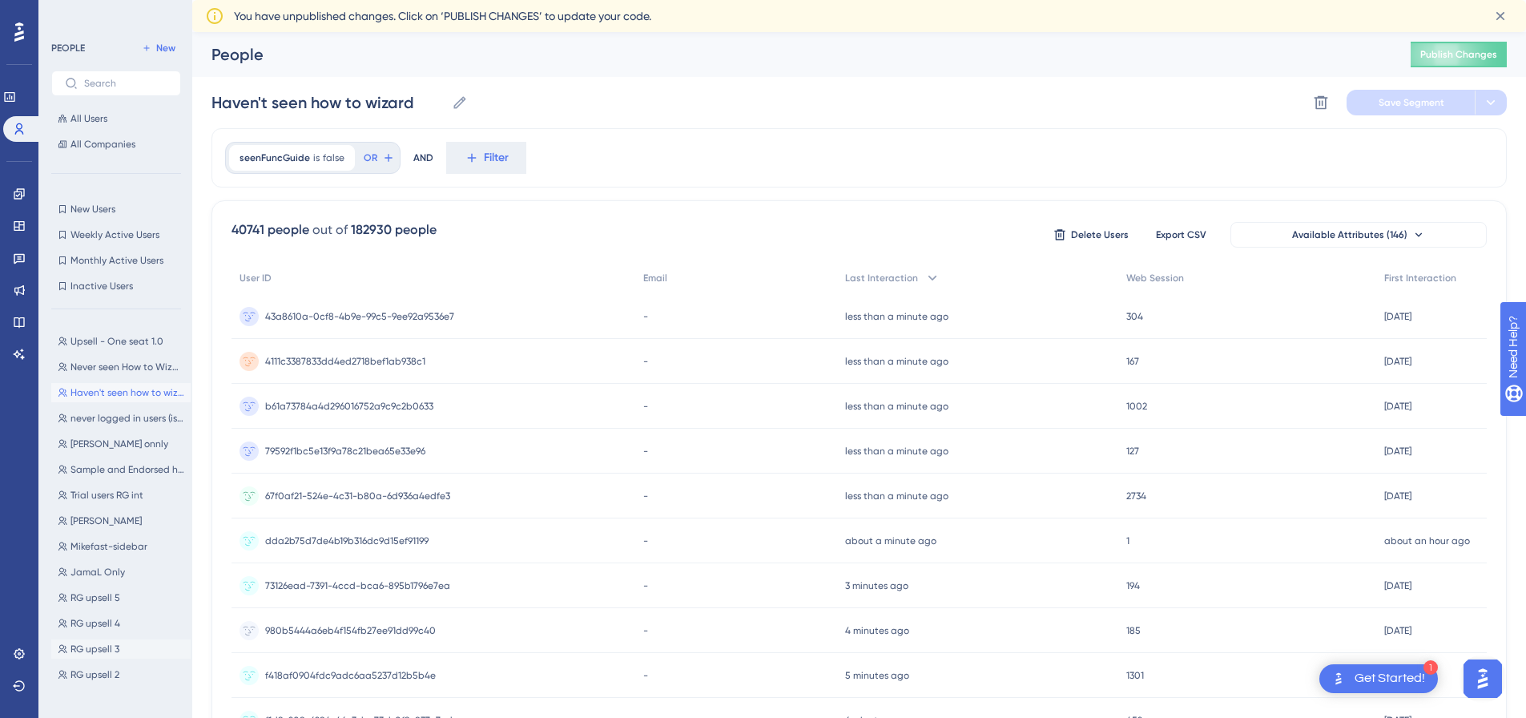
click at [123, 651] on button "RG upsell 3 RG upsell 3" at bounding box center [120, 648] width 139 height 19
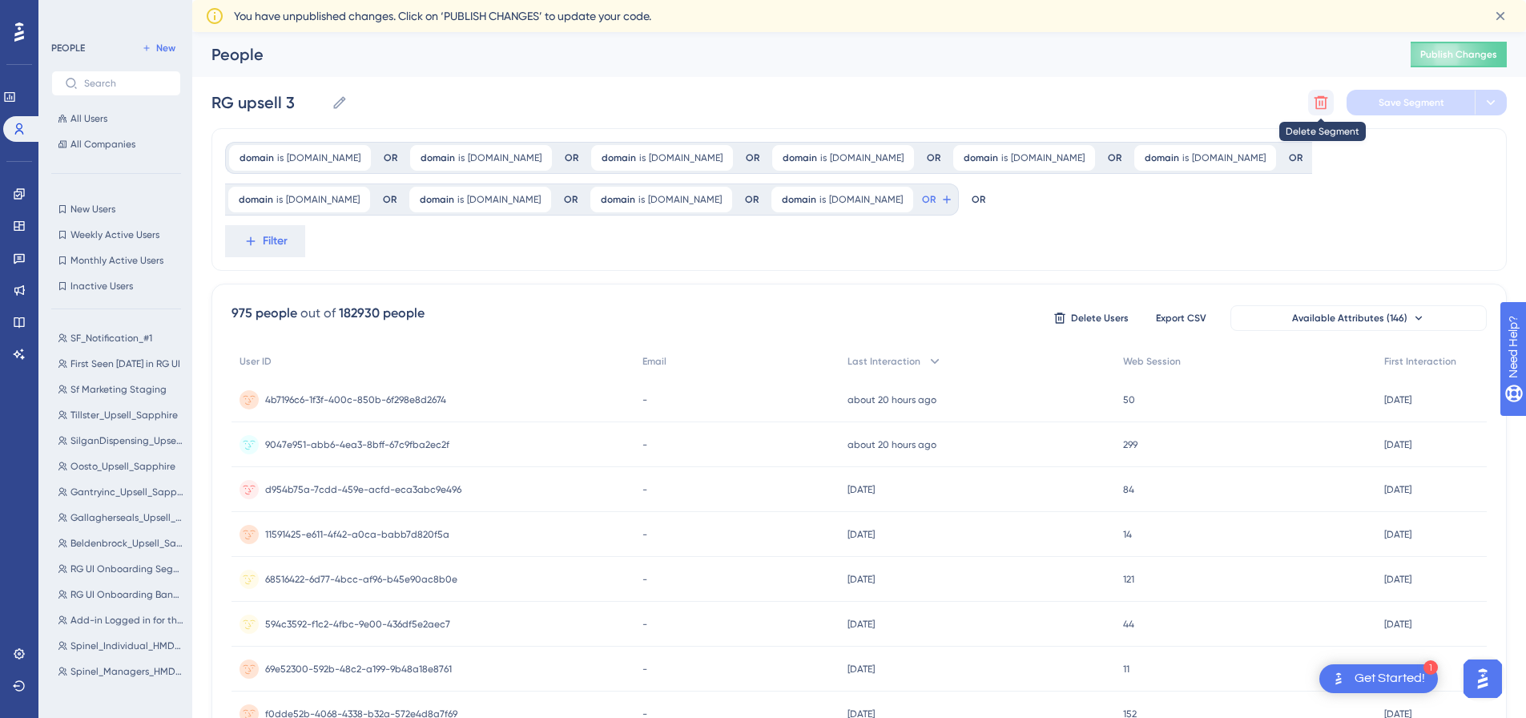
click at [1328, 104] on icon at bounding box center [1321, 103] width 16 height 16
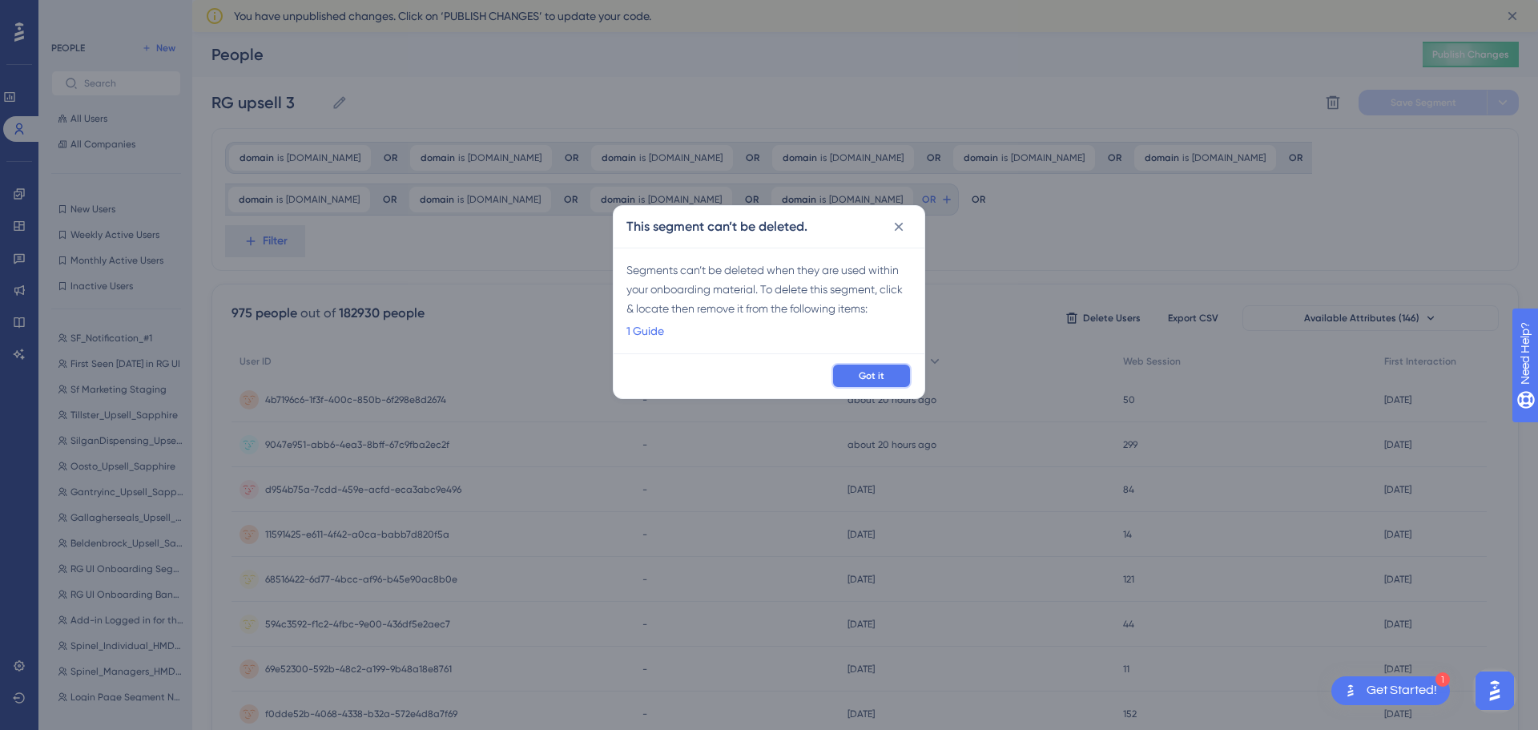
click at [889, 369] on button "Got it" at bounding box center [872, 376] width 80 height 26
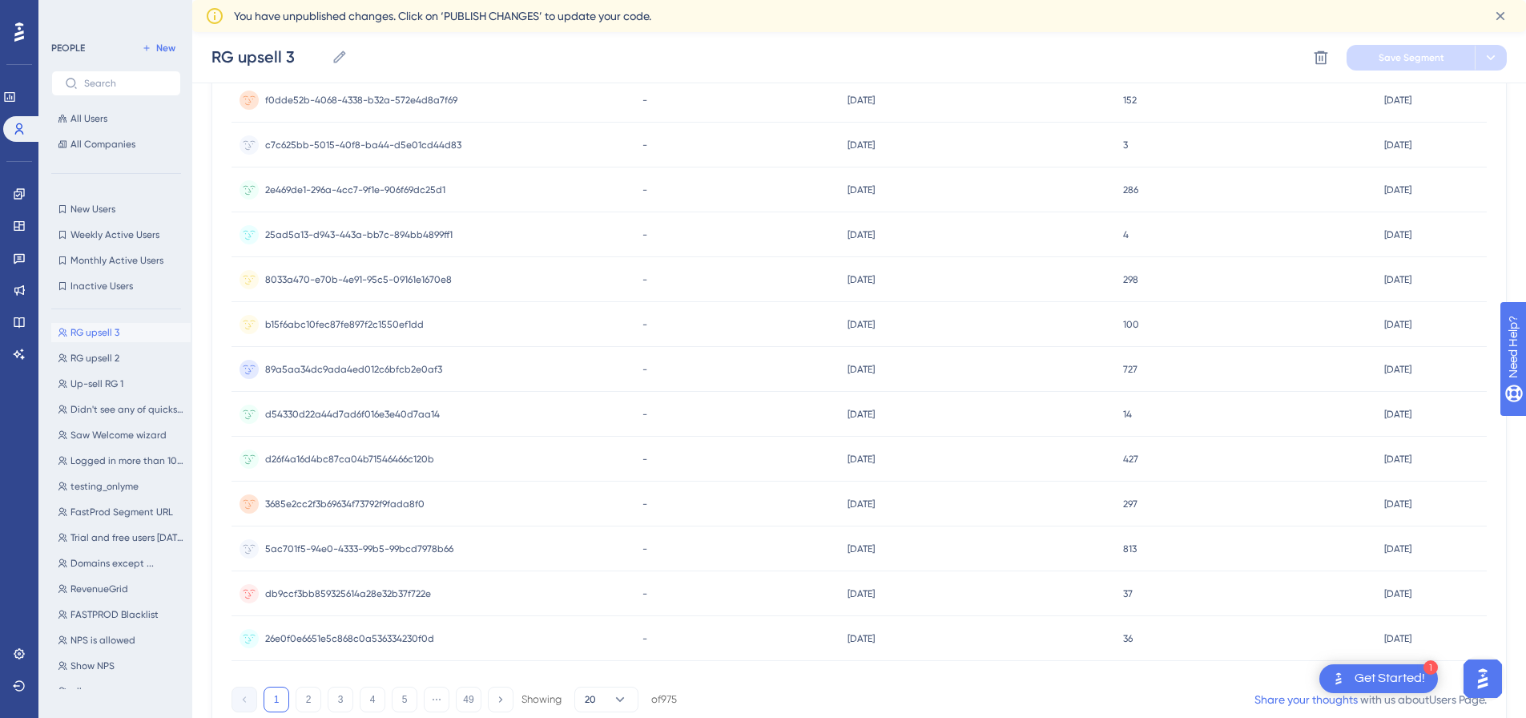
scroll to position [641, 0]
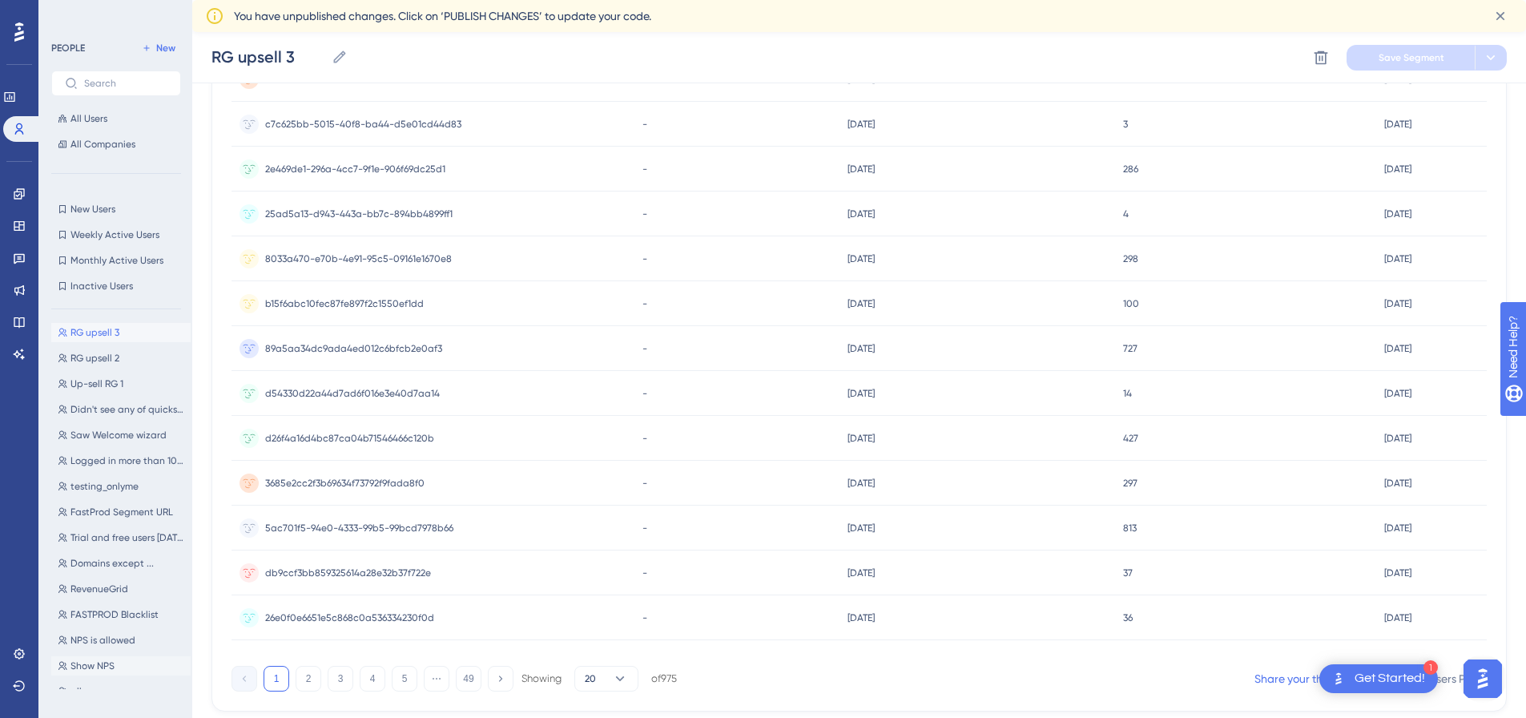
click at [95, 668] on span "Show NPS" at bounding box center [93, 665] width 44 height 13
type input "Show NPS"
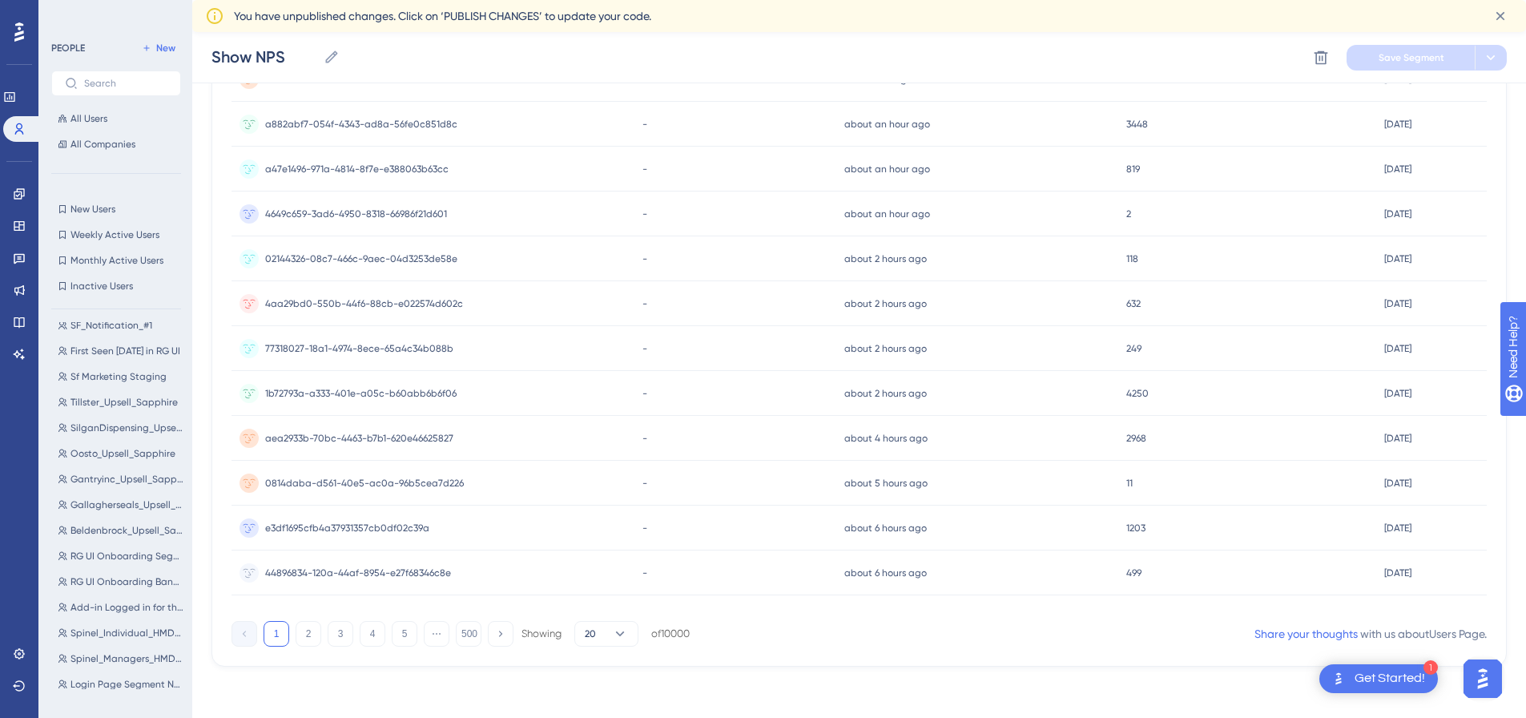
scroll to position [0, 0]
click at [1325, 62] on icon at bounding box center [1321, 58] width 16 height 16
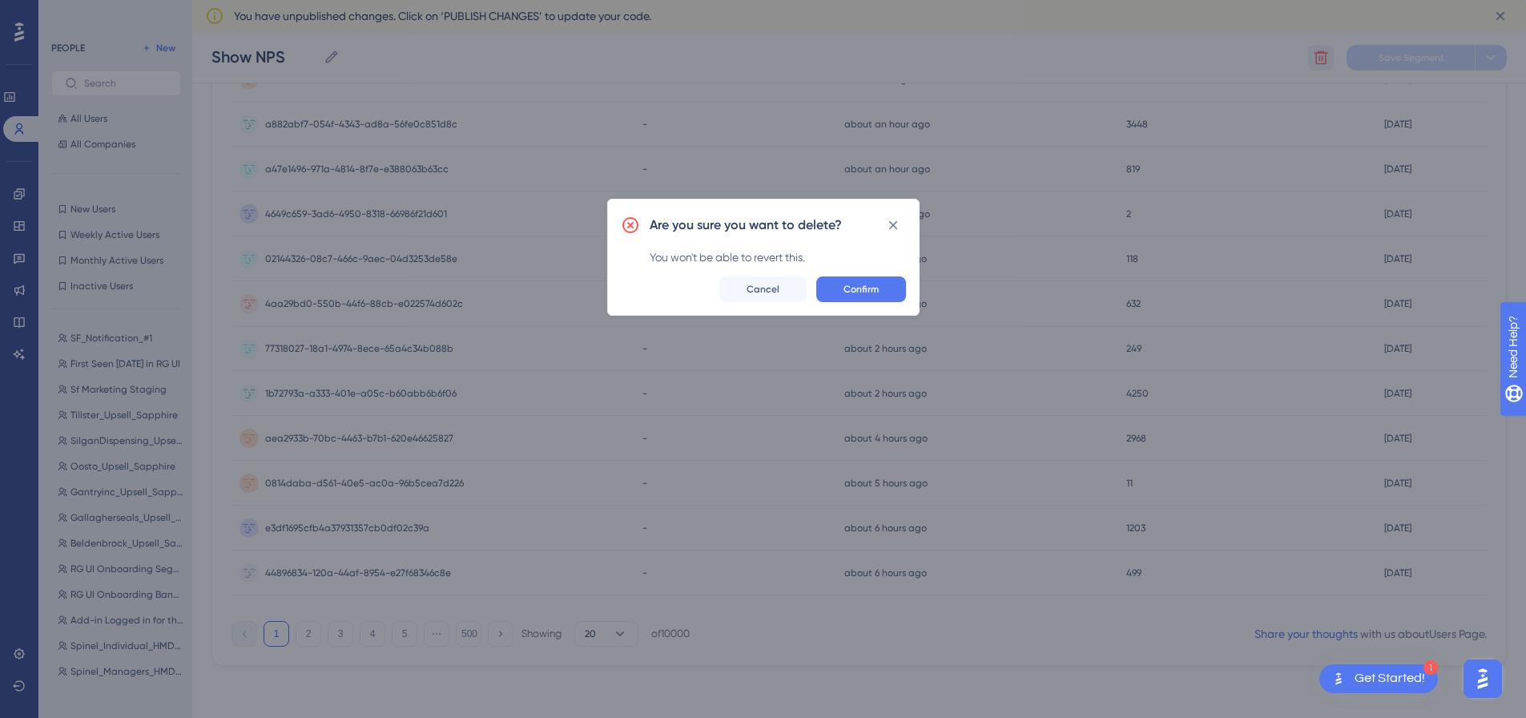
scroll to position [591, 0]
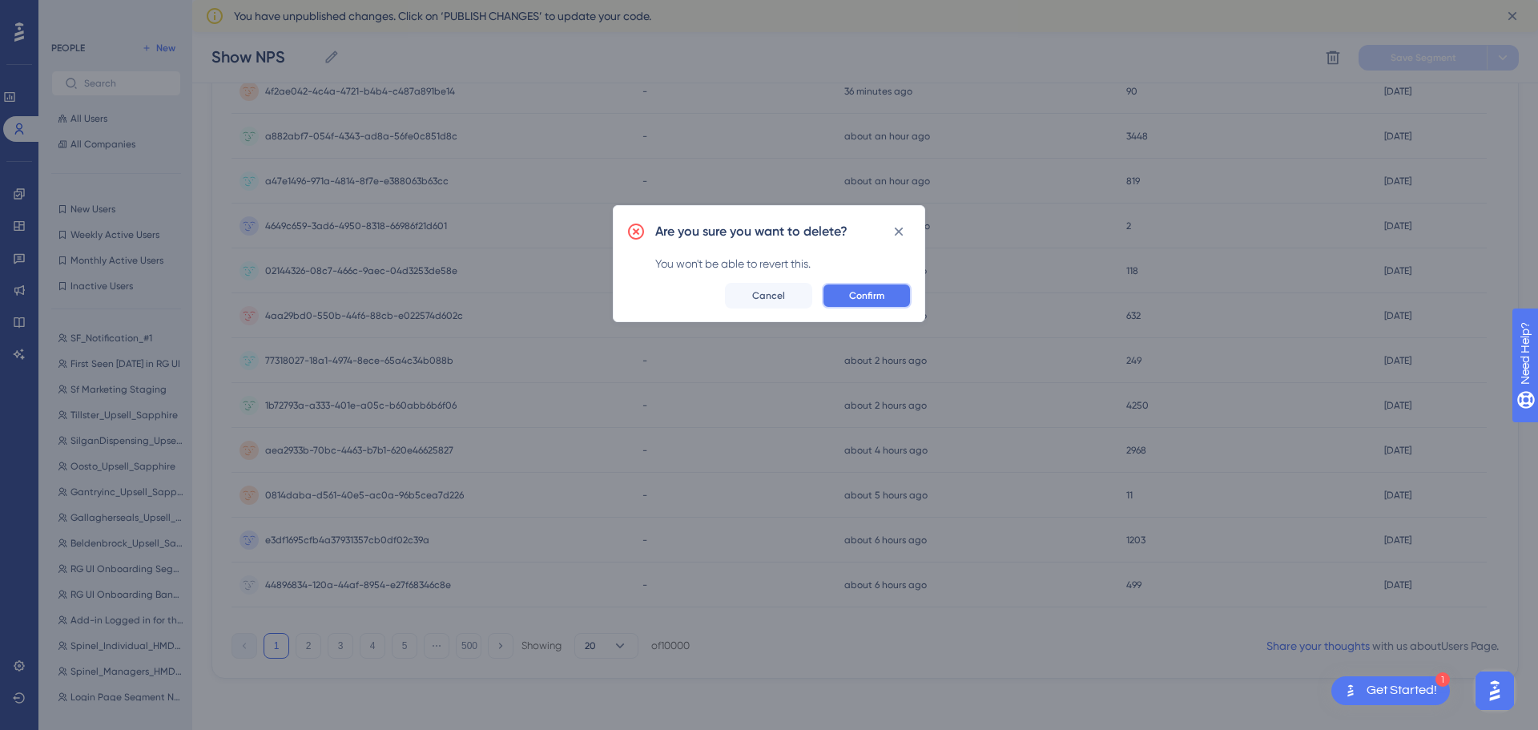
click at [897, 293] on button "Confirm" at bounding box center [867, 296] width 90 height 26
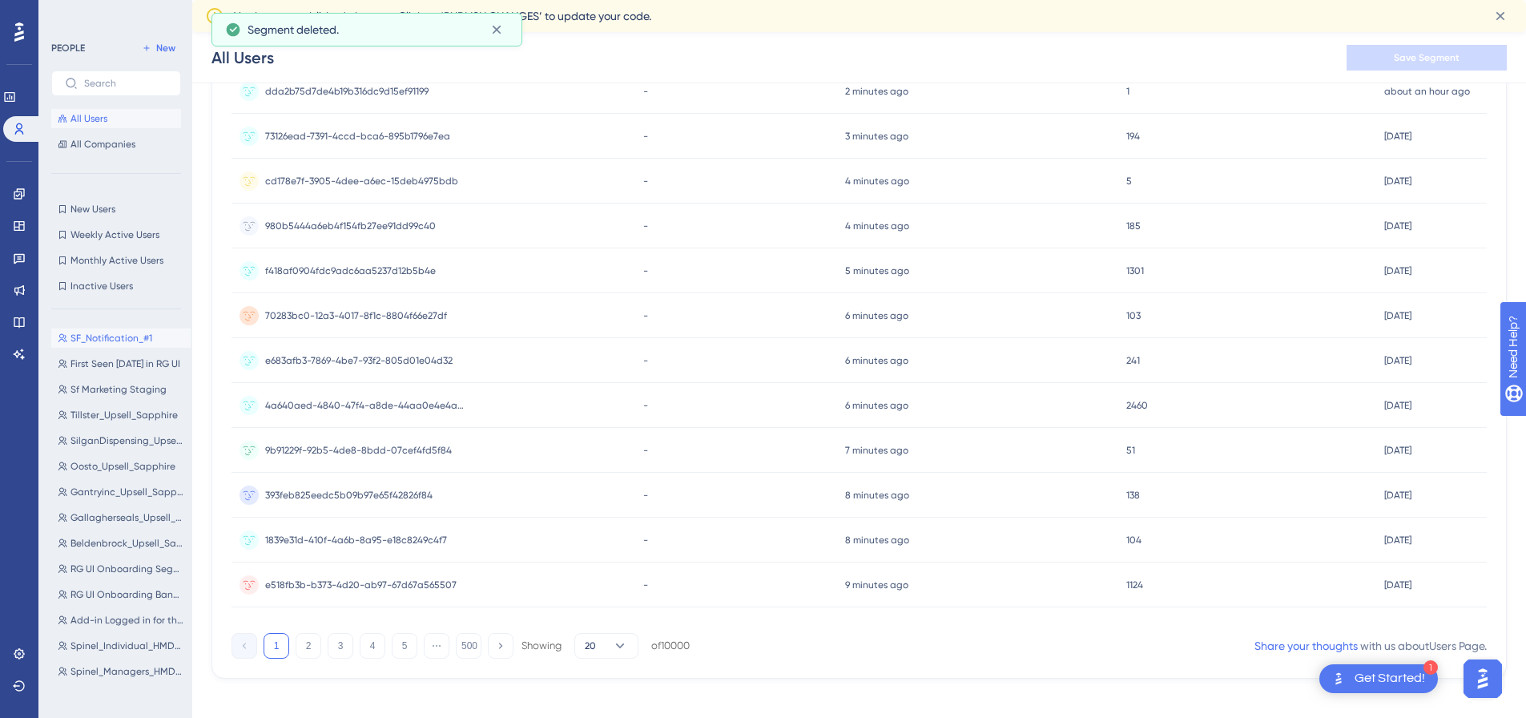
click at [109, 333] on span "SF_Notification_#1" at bounding box center [112, 338] width 82 height 13
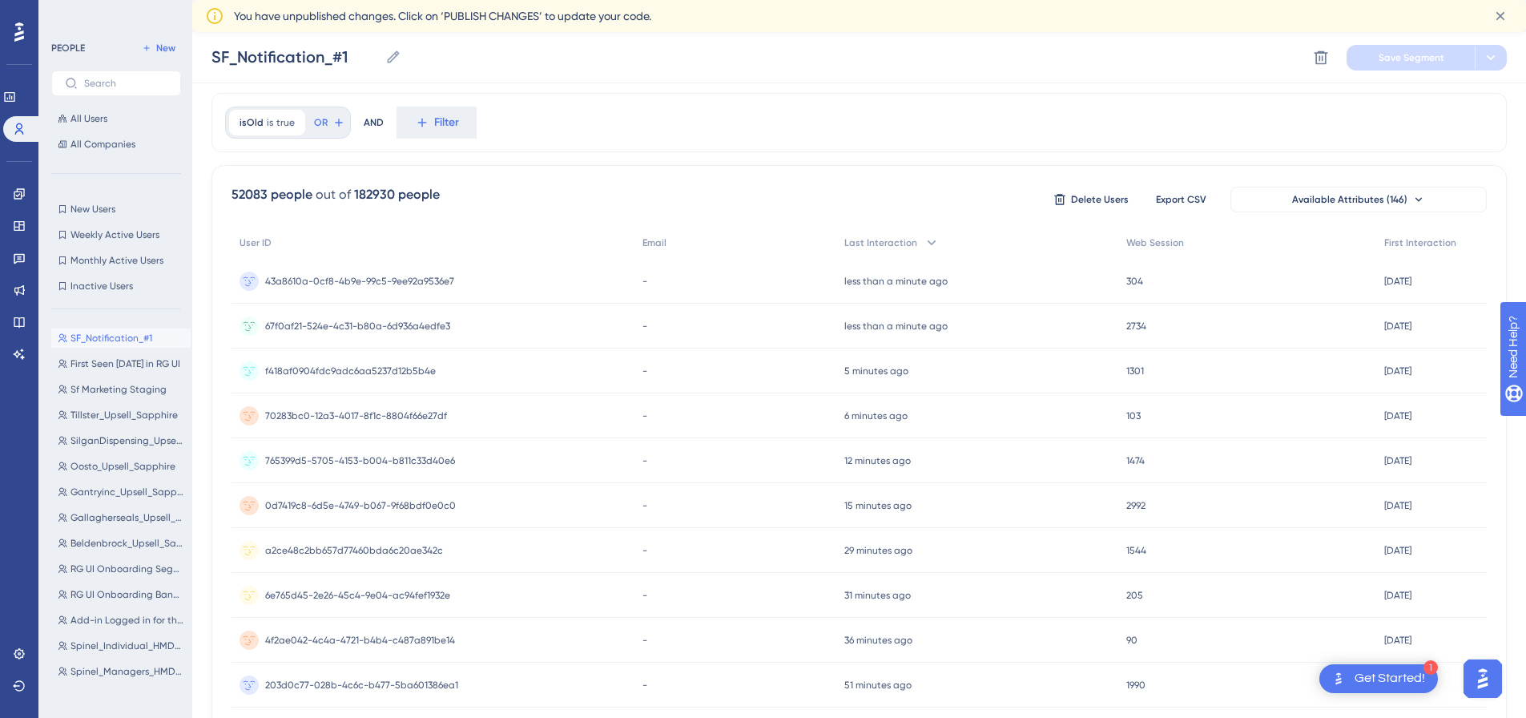
scroll to position [0, 0]
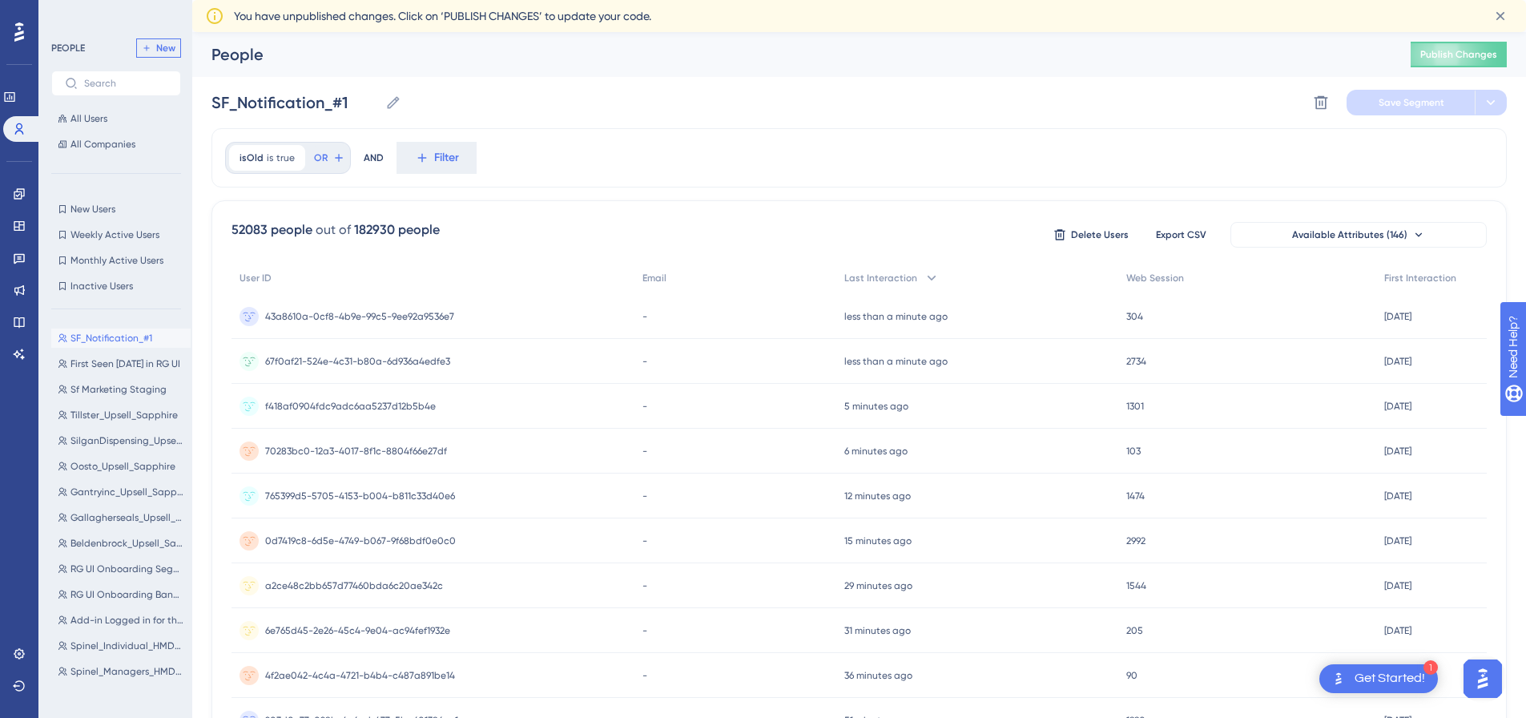
click at [170, 52] on span "New" at bounding box center [165, 48] width 19 height 13
type input "New Segment"
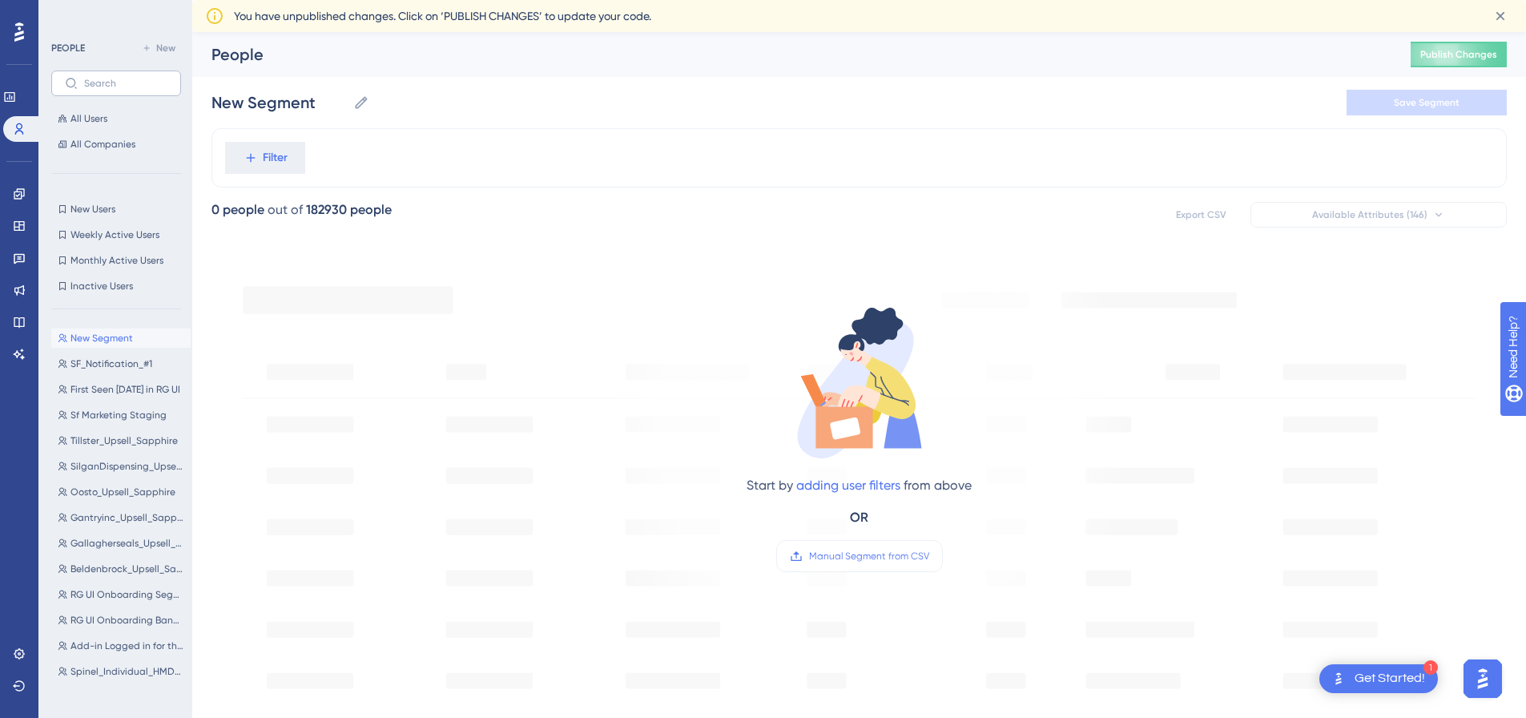
click at [93, 77] on label at bounding box center [116, 84] width 130 height 26
click at [93, 78] on input "text" at bounding box center [125, 83] width 83 height 11
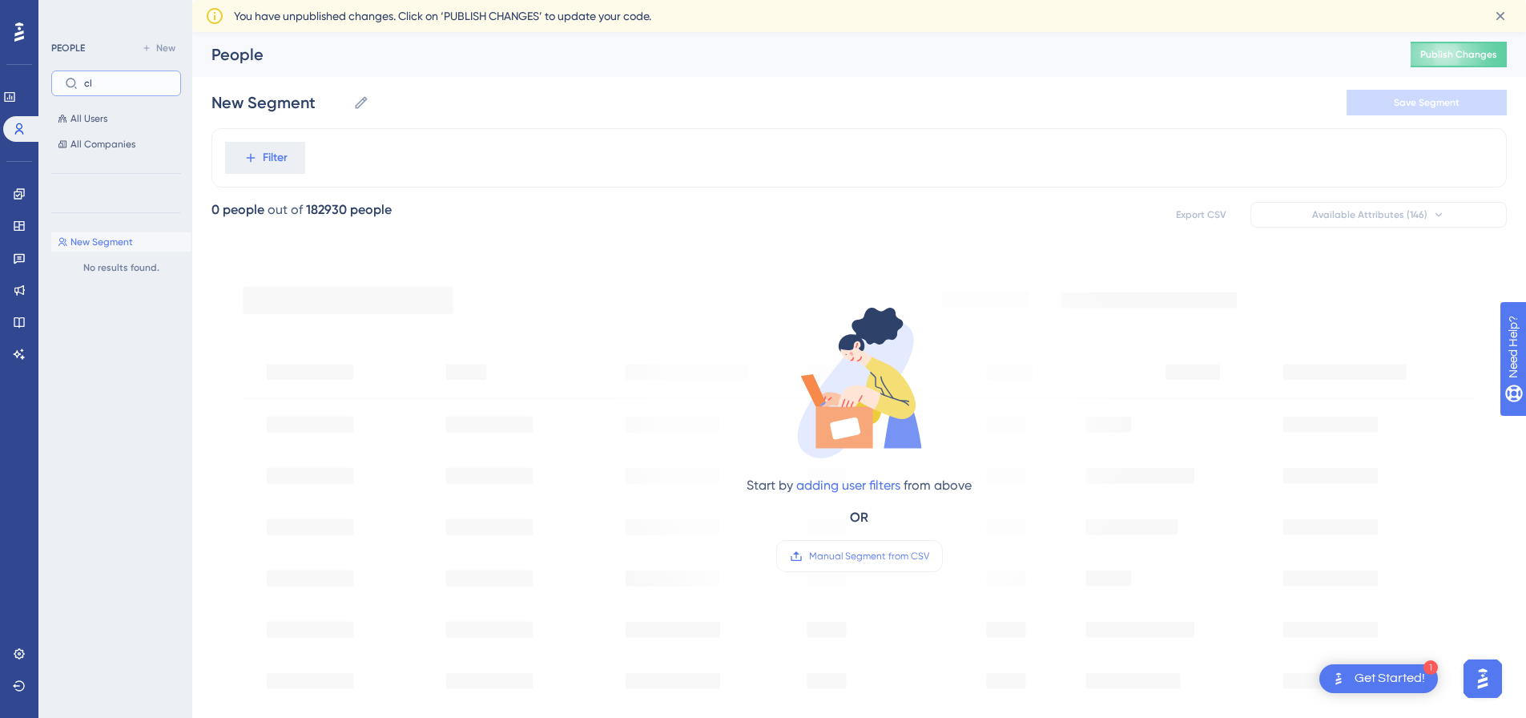
type input "c"
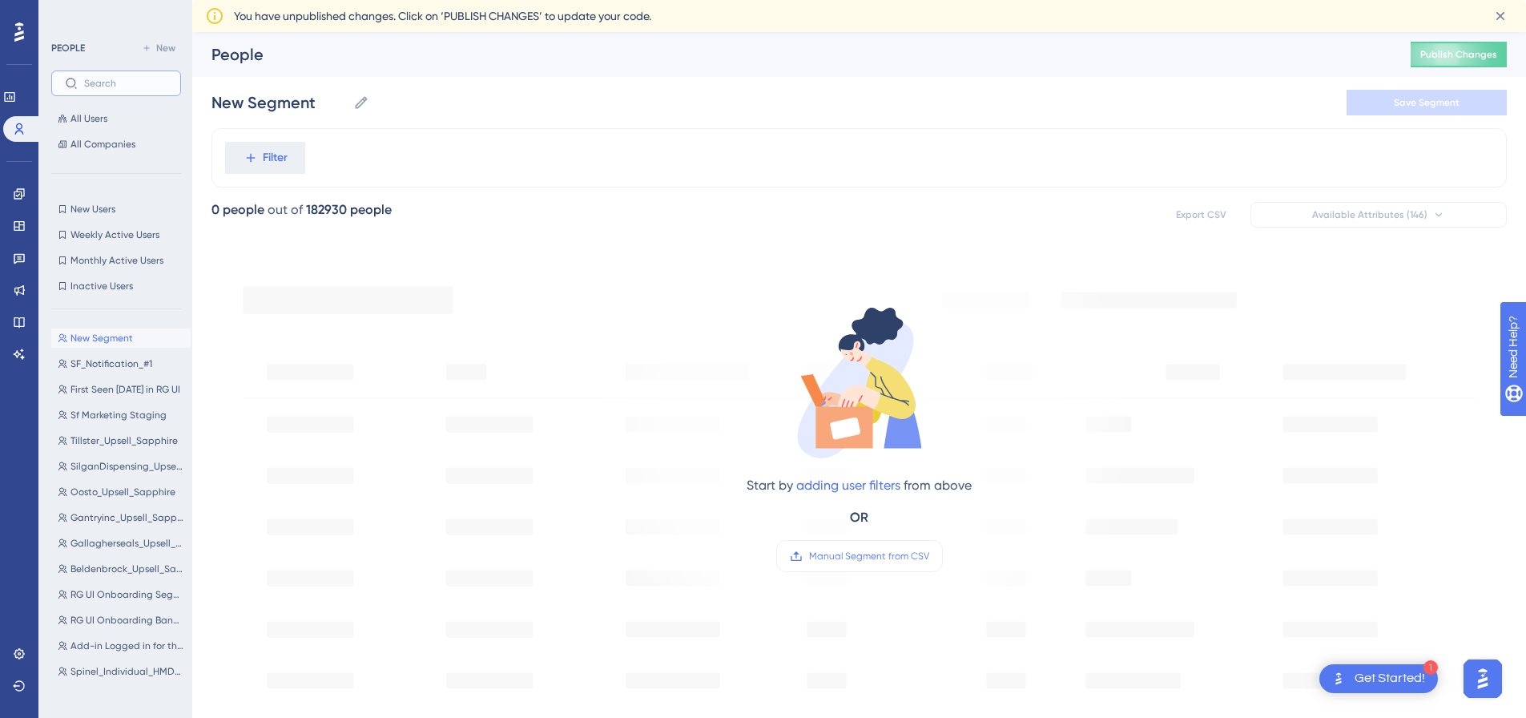
type input "k"
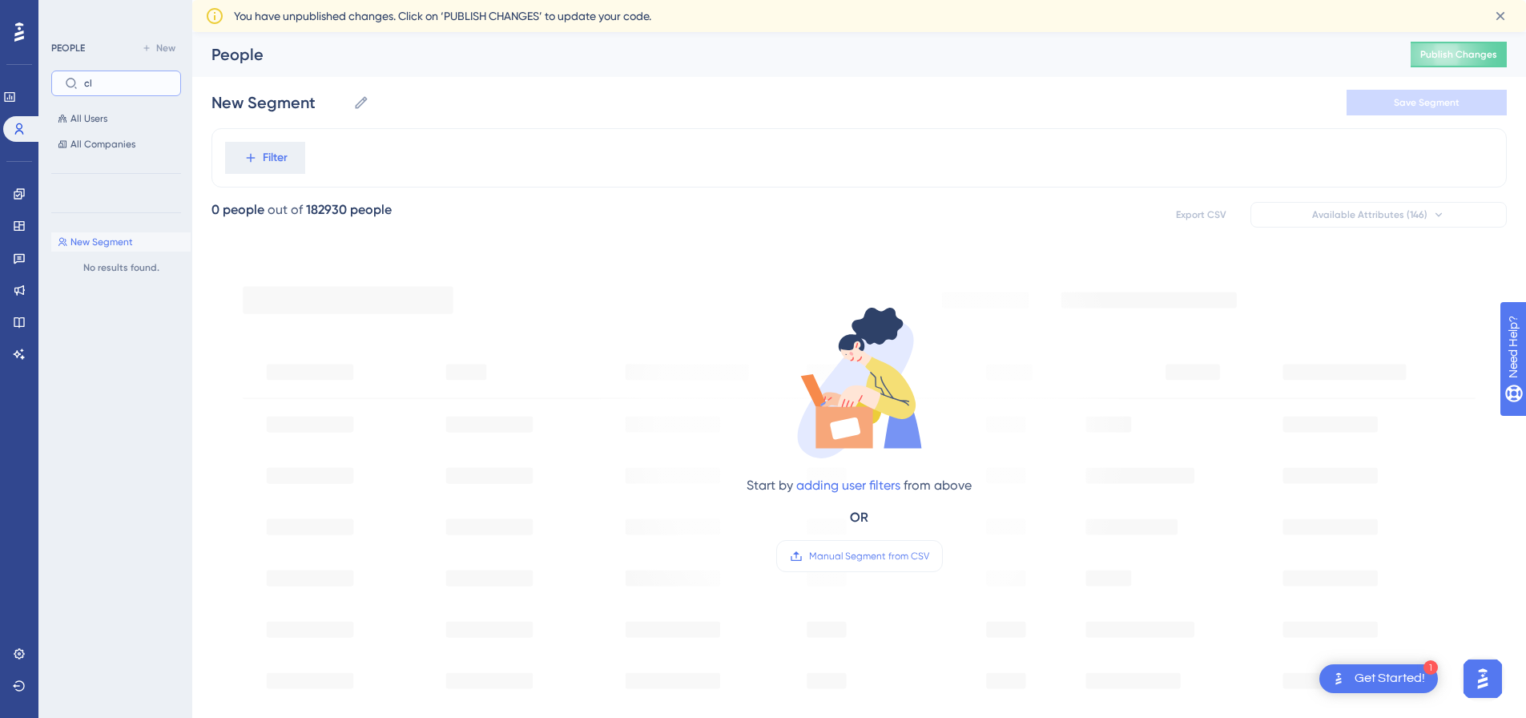
type input "c"
type input "u"
type input "C"
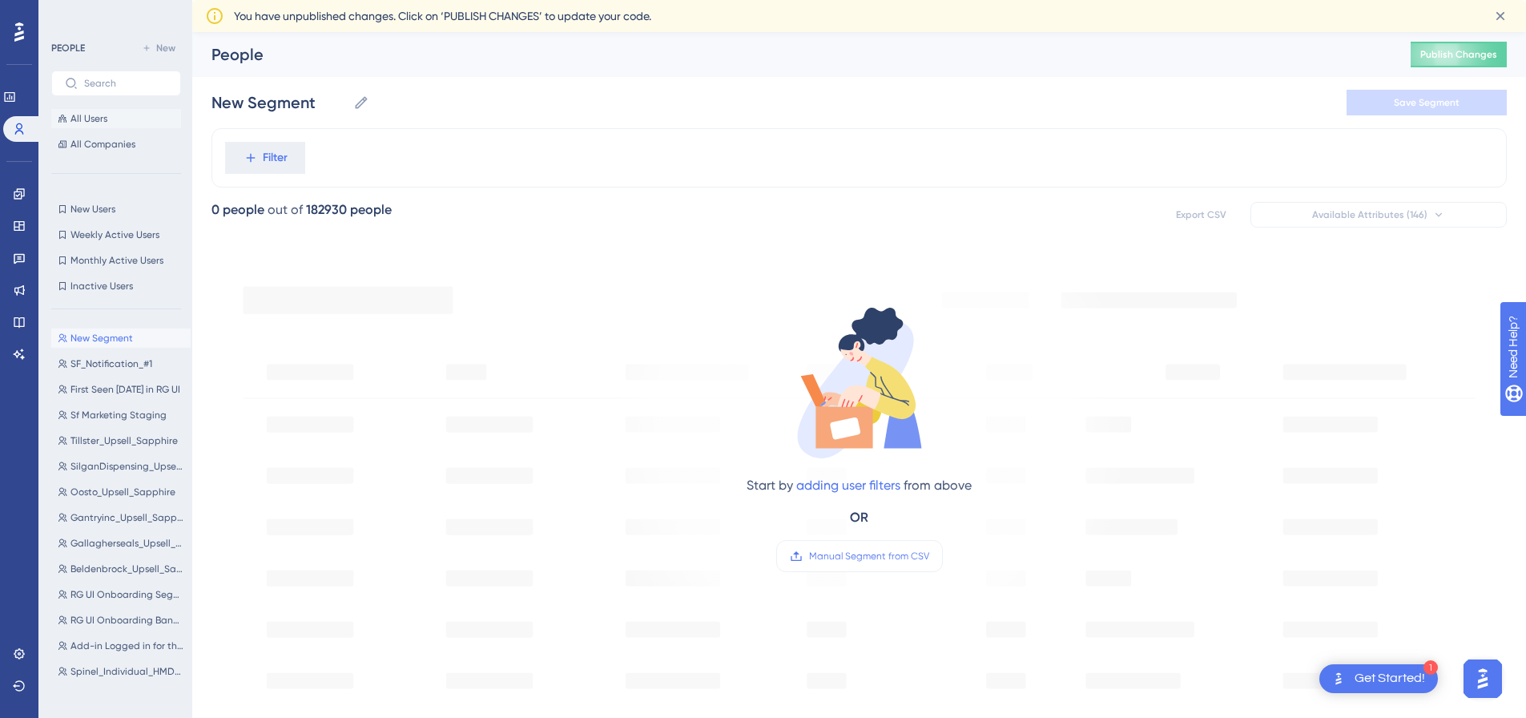
click at [105, 119] on span "All Users" at bounding box center [89, 118] width 37 height 13
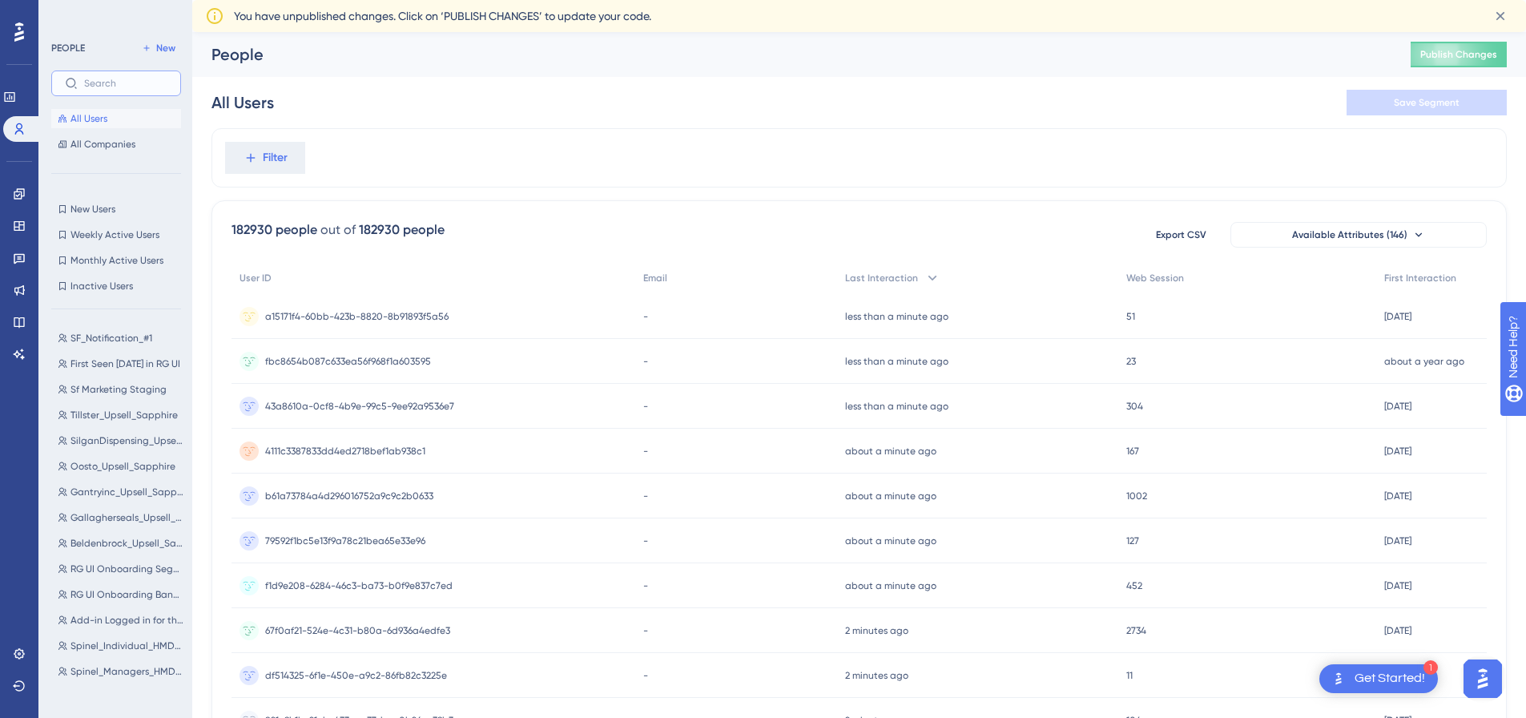
click at [110, 81] on input "text" at bounding box center [125, 83] width 83 height 11
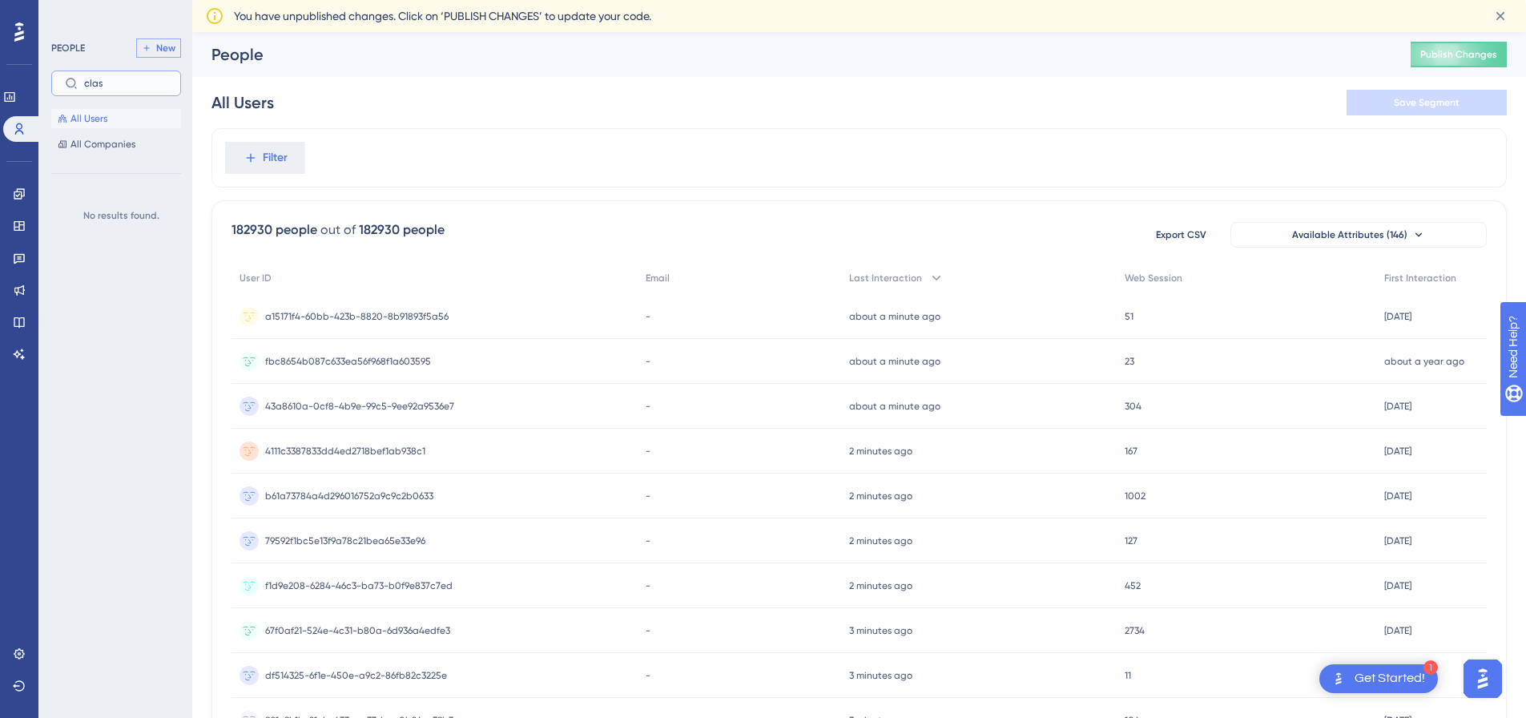
type input "clas"
click at [163, 50] on span "New" at bounding box center [165, 48] width 19 height 13
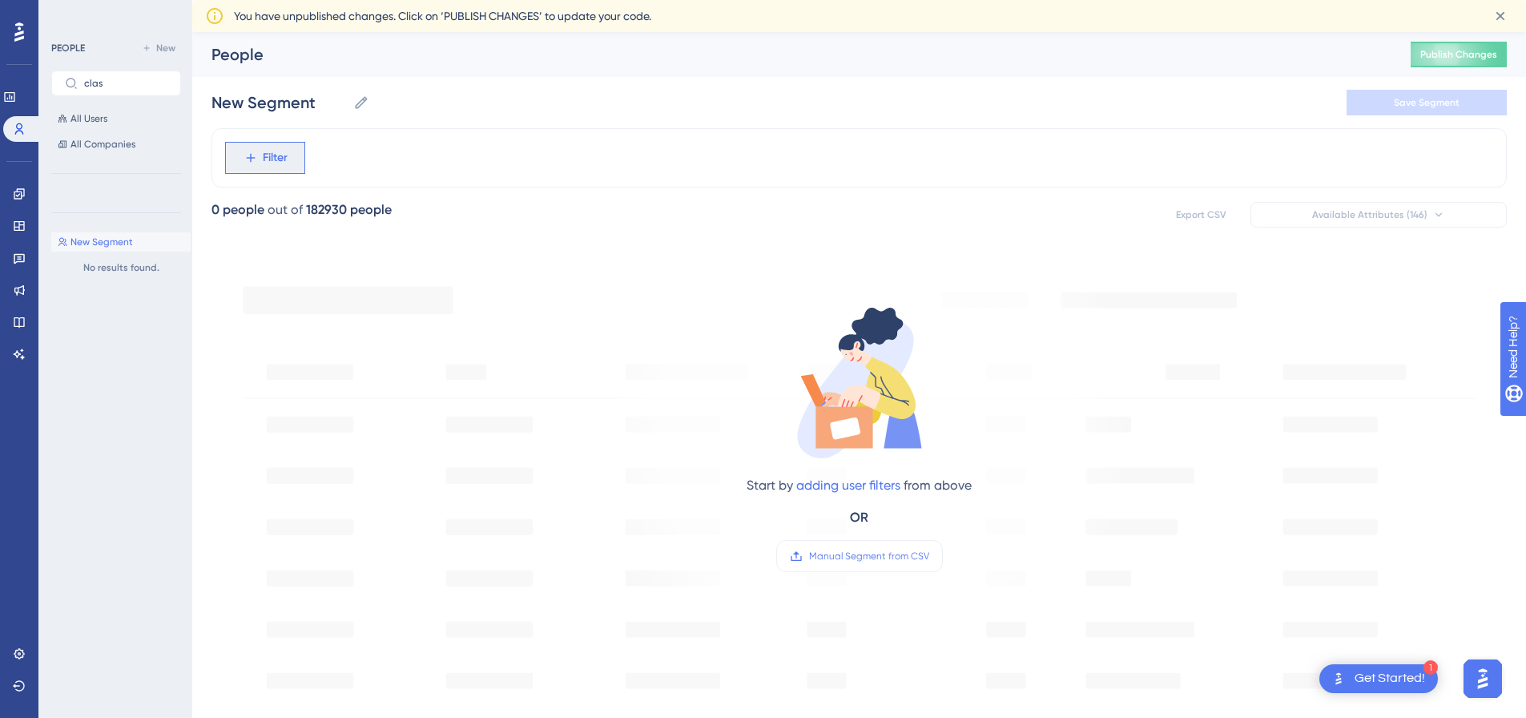
click at [277, 152] on span "Filter" at bounding box center [275, 157] width 25 height 19
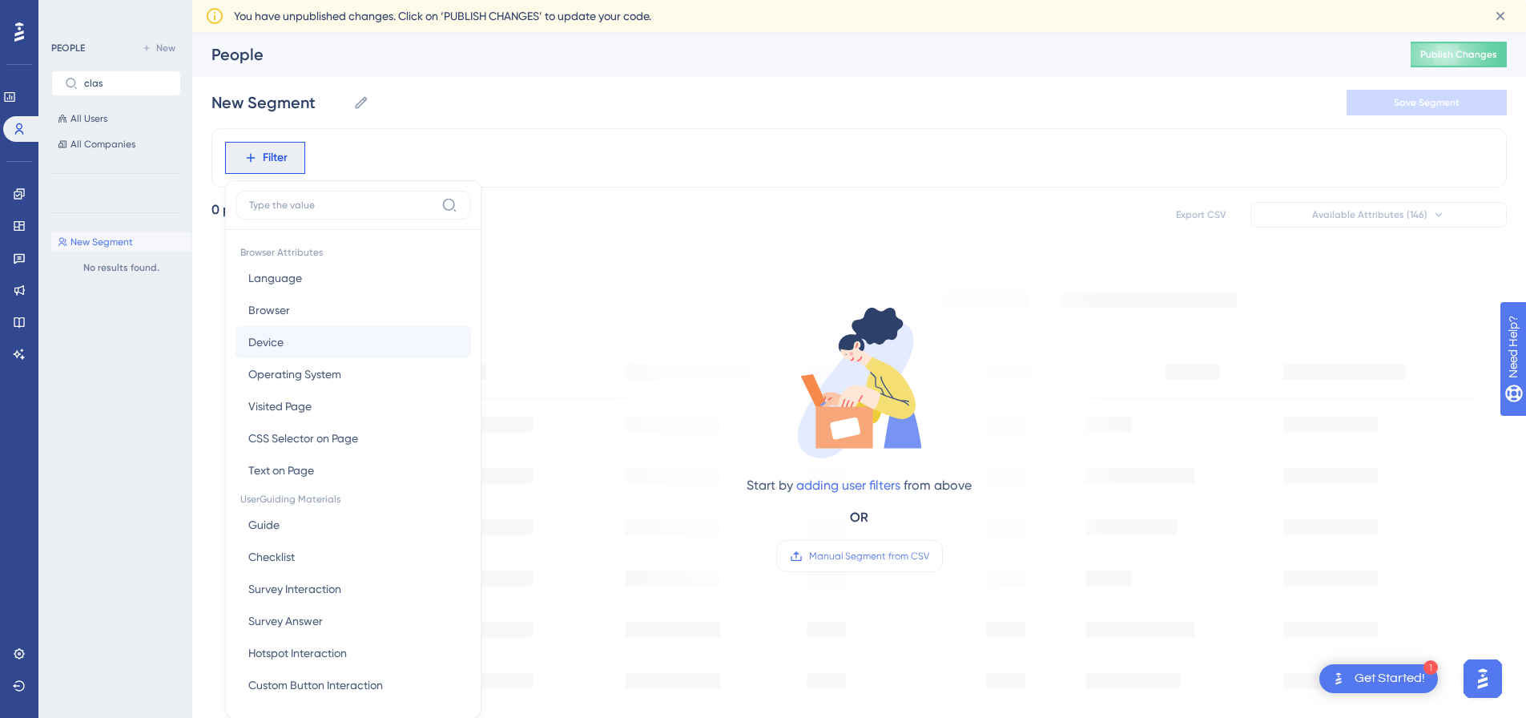
scroll to position [91, 0]
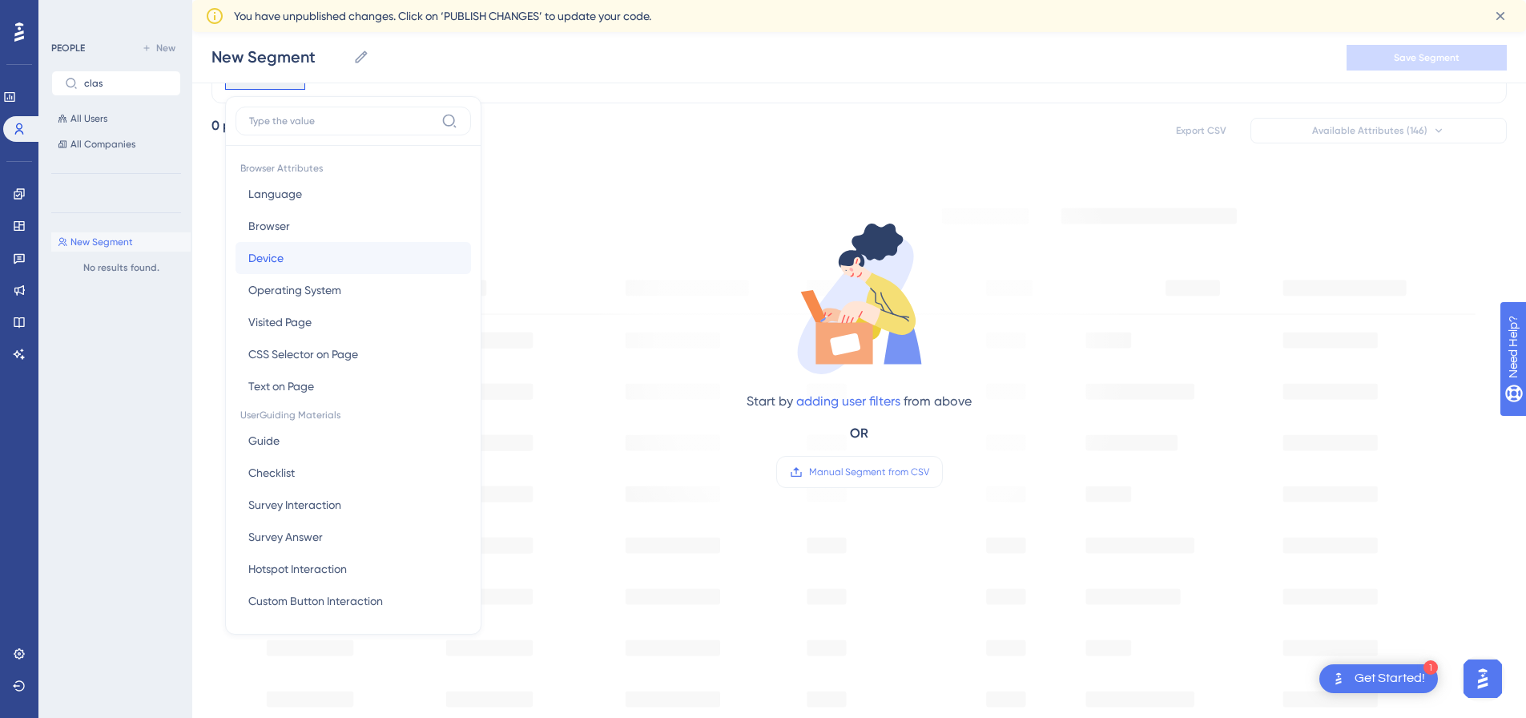
click at [282, 265] on span "Device" at bounding box center [265, 257] width 35 height 19
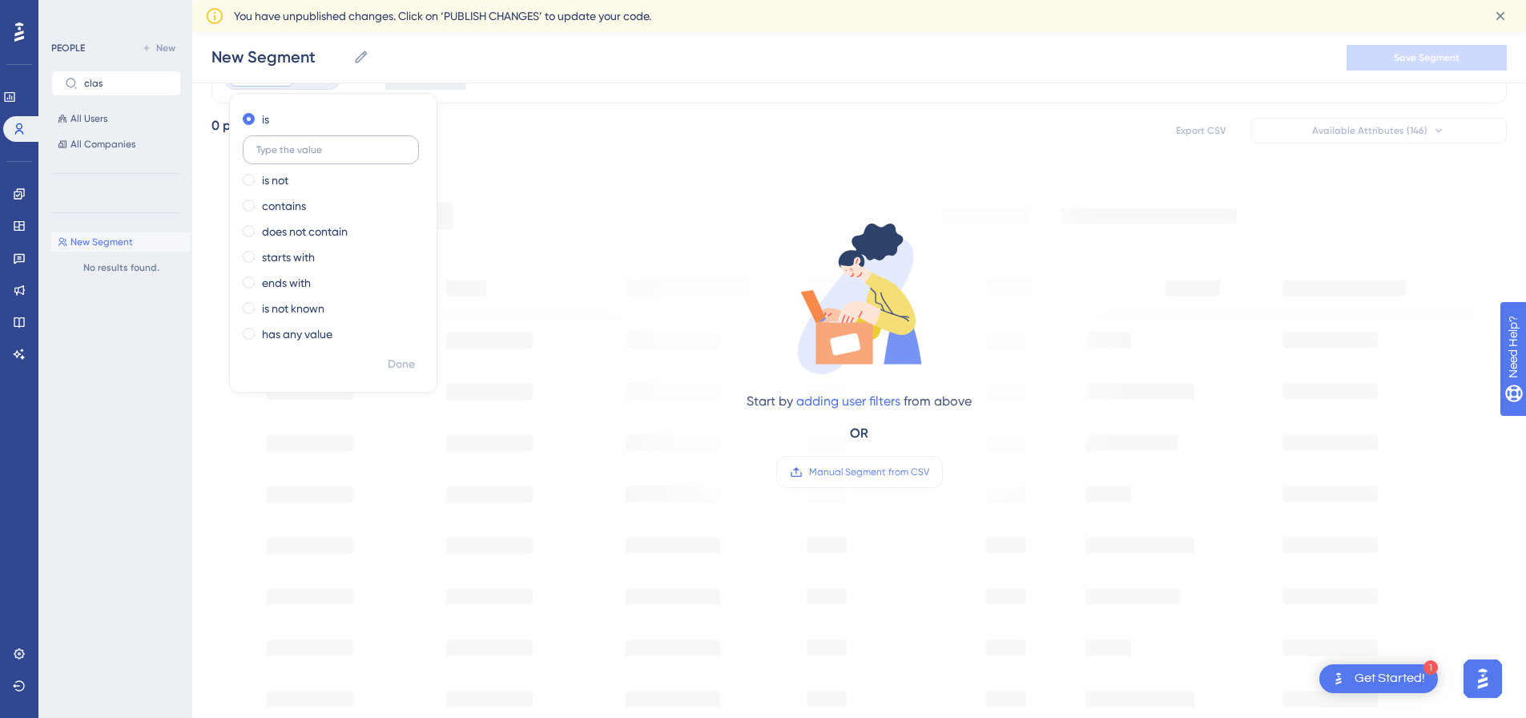
click at [332, 145] on input "text" at bounding box center [330, 149] width 149 height 11
type input "asdasd"
click at [829, 130] on div "0 people out of 182930 people Export CSV Available Attributes (146)" at bounding box center [860, 130] width 1296 height 29
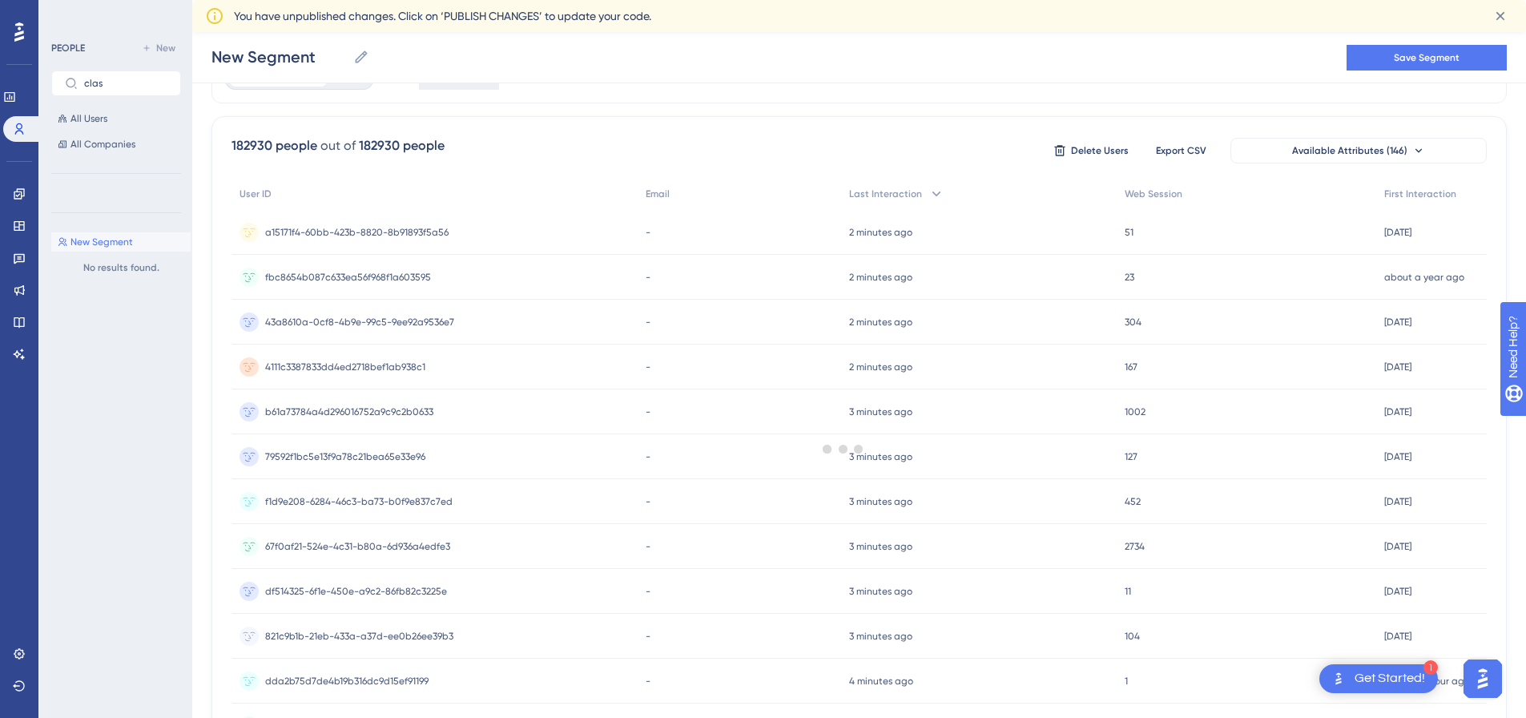
scroll to position [0, 0]
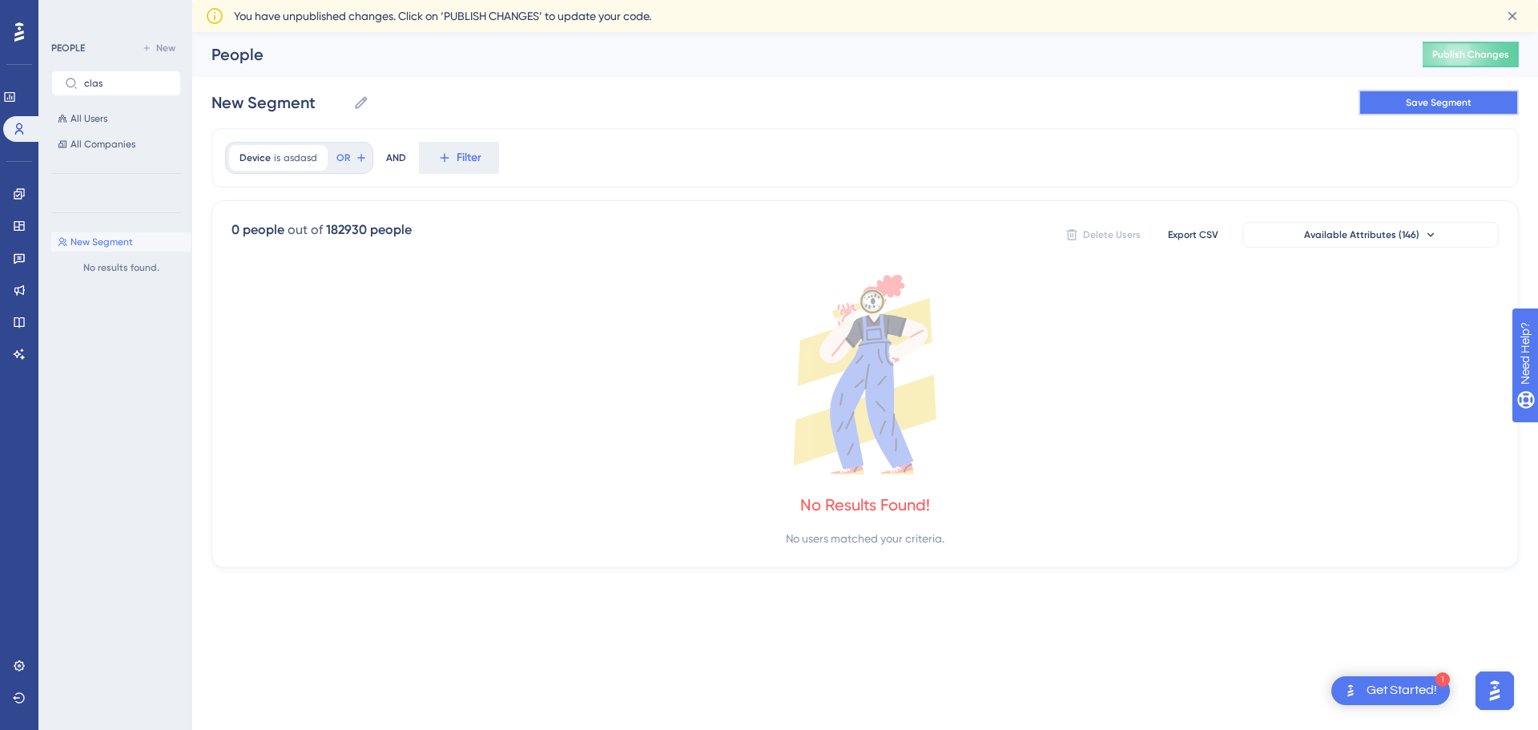
click at [1437, 102] on span "Save Segment" at bounding box center [1439, 102] width 66 height 13
click at [702, 166] on div "Device is asdasd asdasd Remove OR AND Filter" at bounding box center [866, 157] width 1308 height 59
click at [20, 323] on icon at bounding box center [19, 322] width 13 height 13
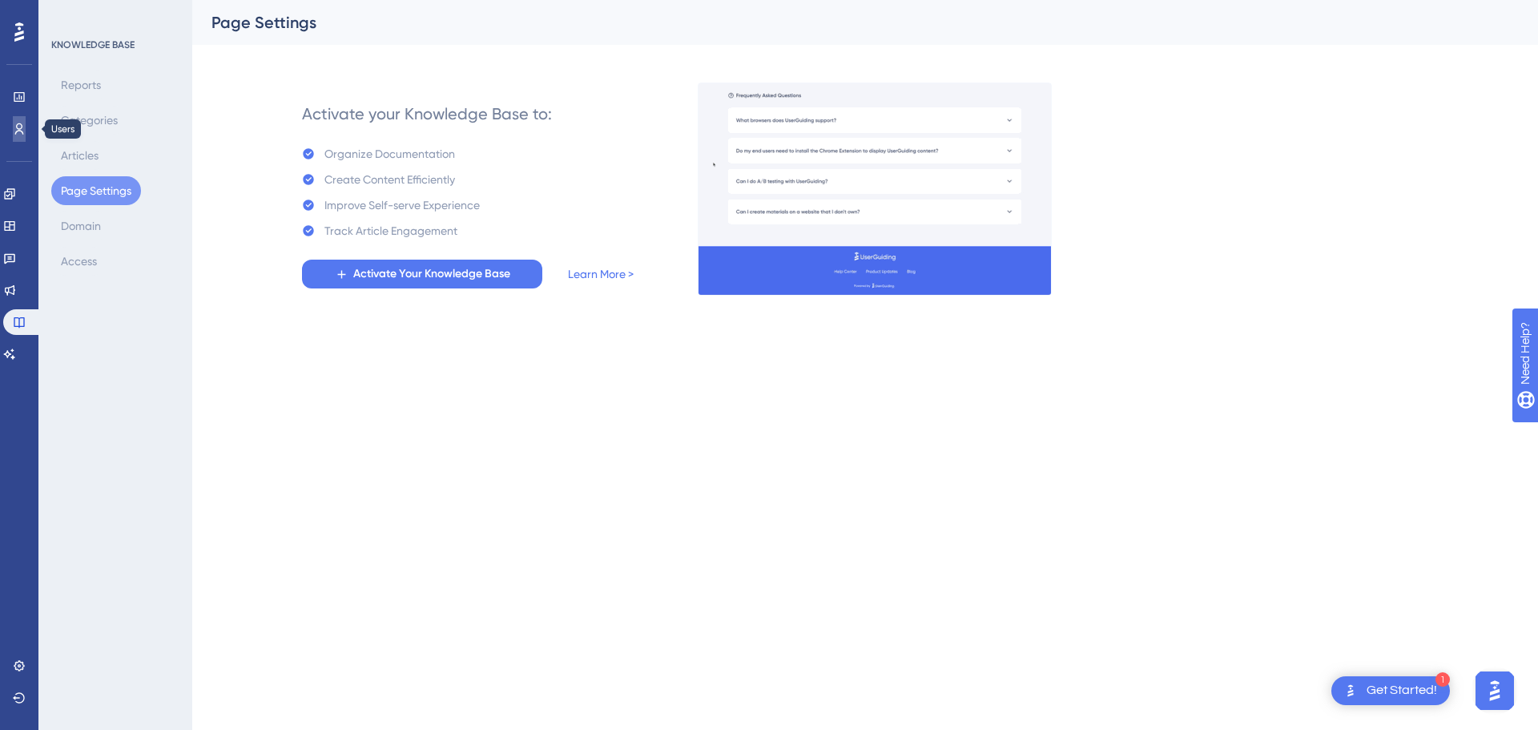
click at [18, 123] on icon at bounding box center [19, 129] width 13 height 13
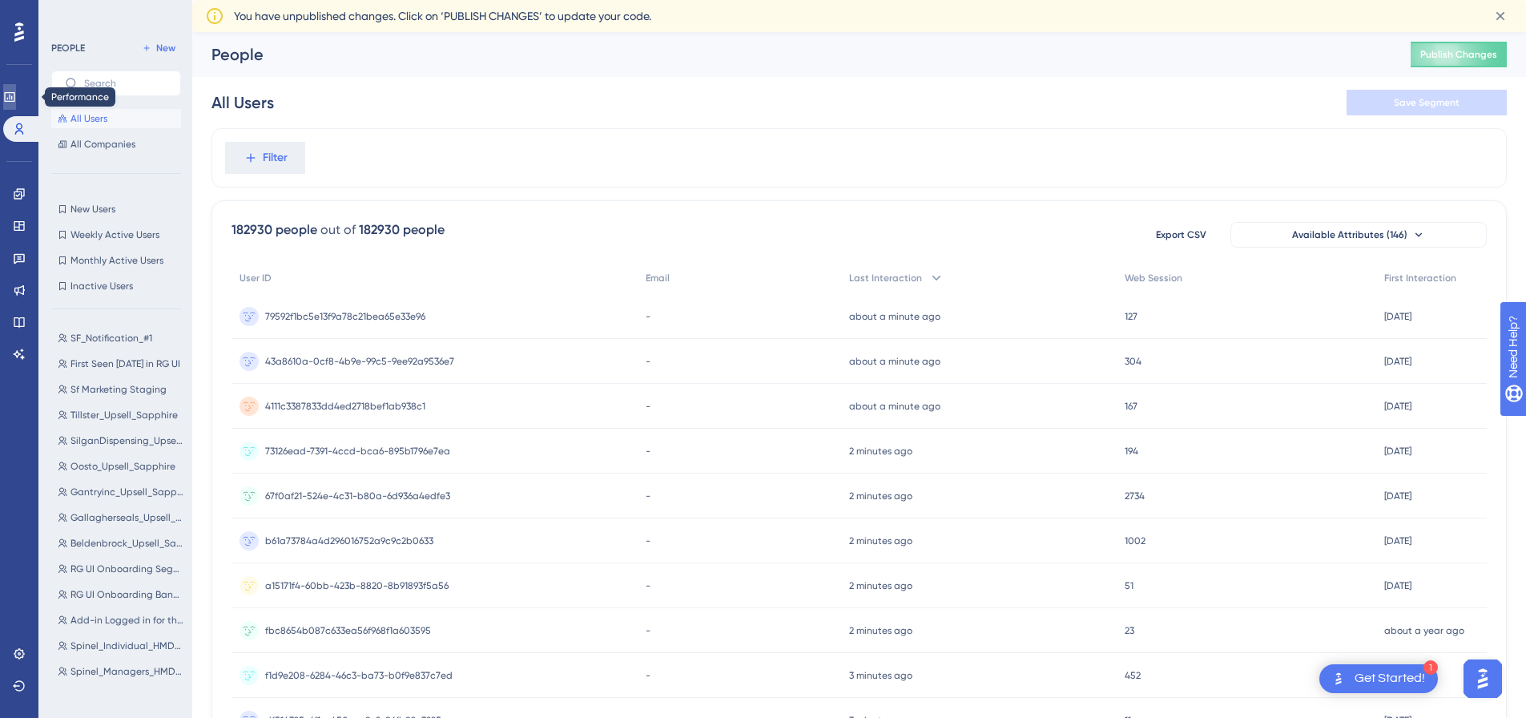
click at [15, 97] on icon at bounding box center [9, 97] width 13 height 13
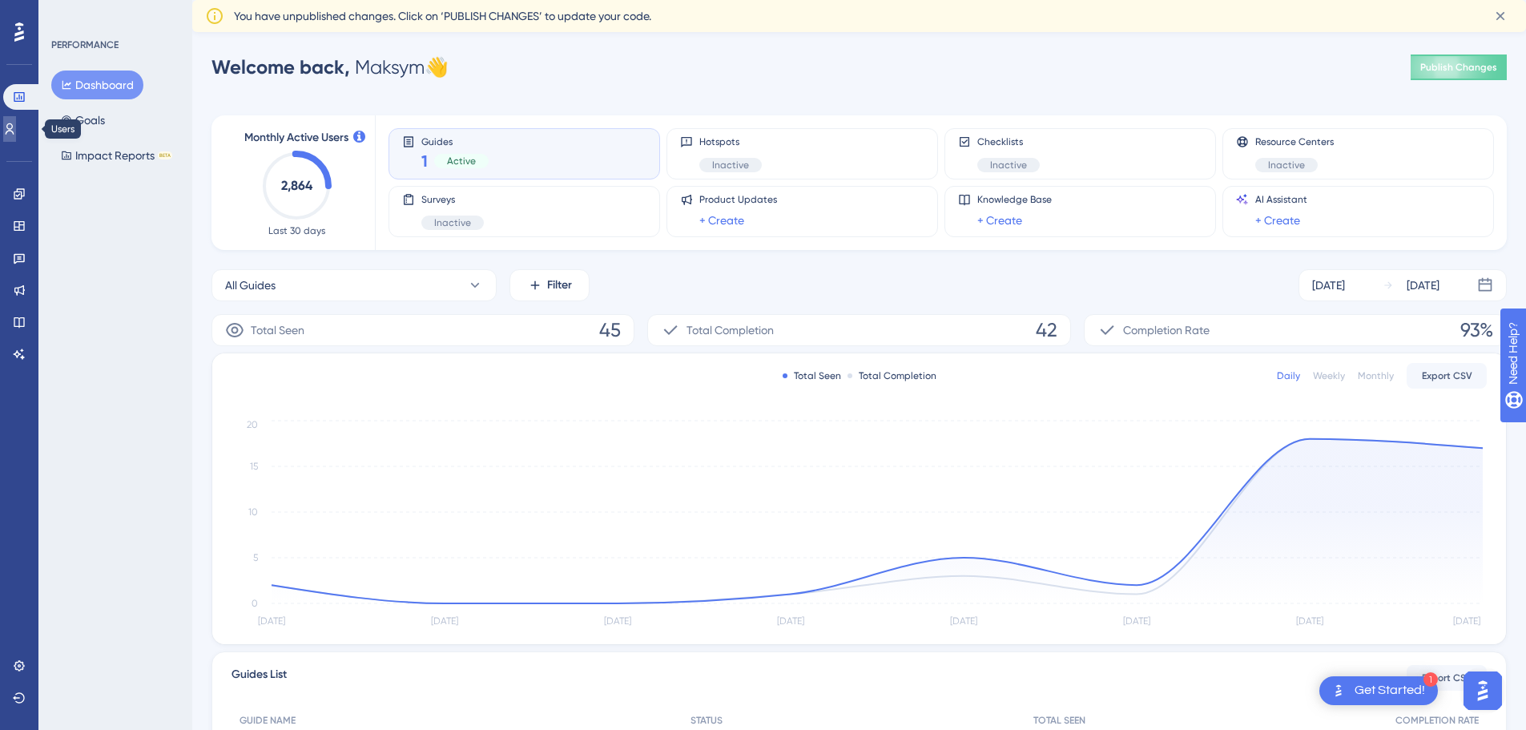
click at [16, 130] on icon at bounding box center [9, 129] width 13 height 13
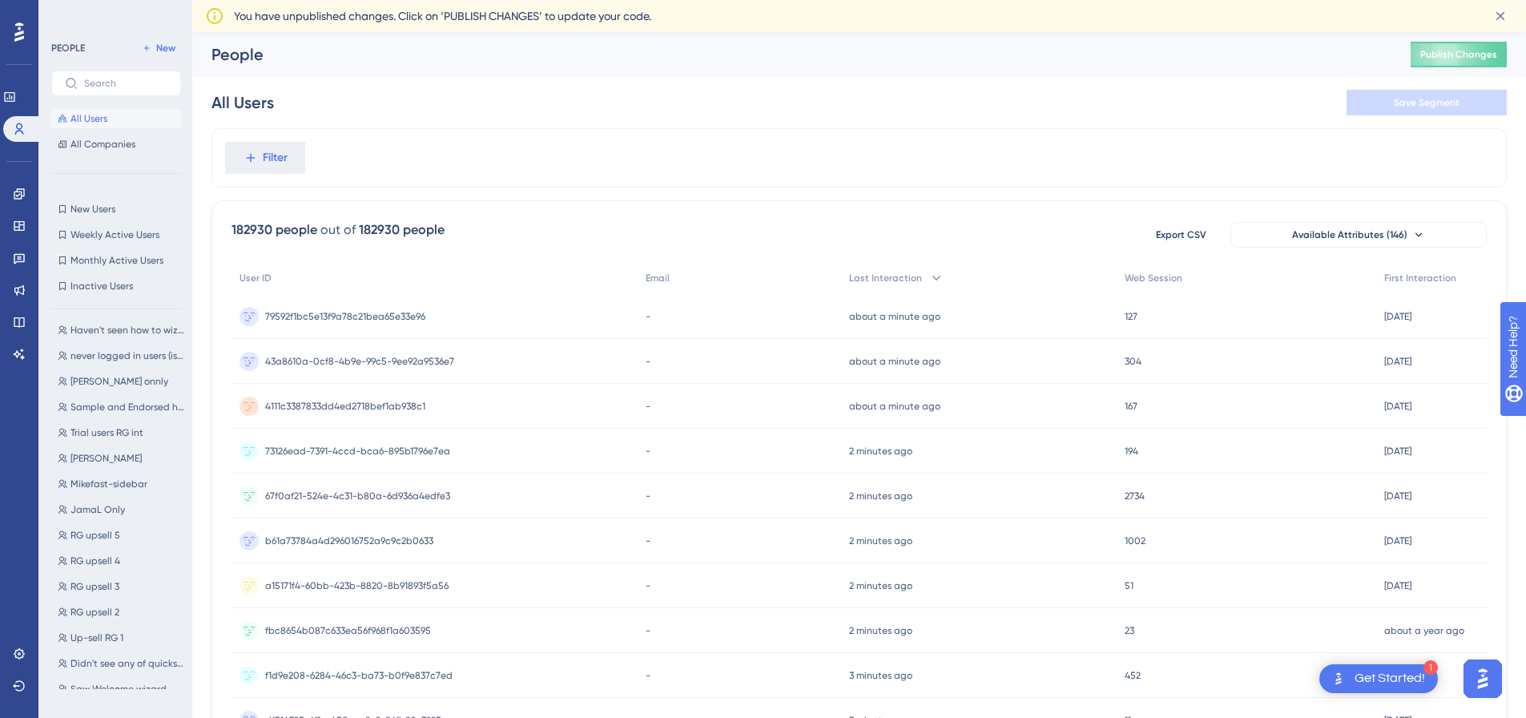
scroll to position [1493, 0]
click at [18, 286] on icon at bounding box center [19, 290] width 13 height 13
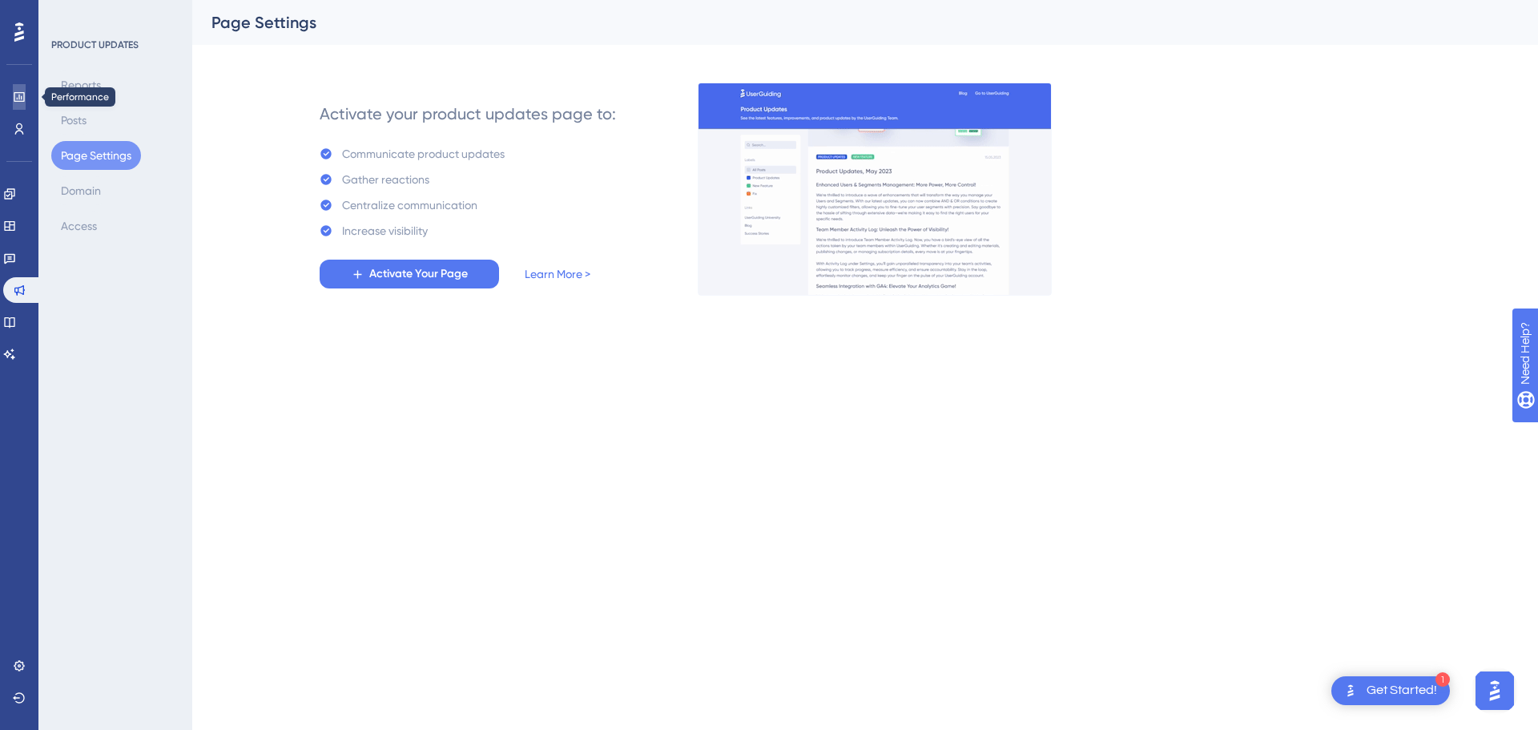
click at [26, 101] on link at bounding box center [19, 97] width 13 height 26
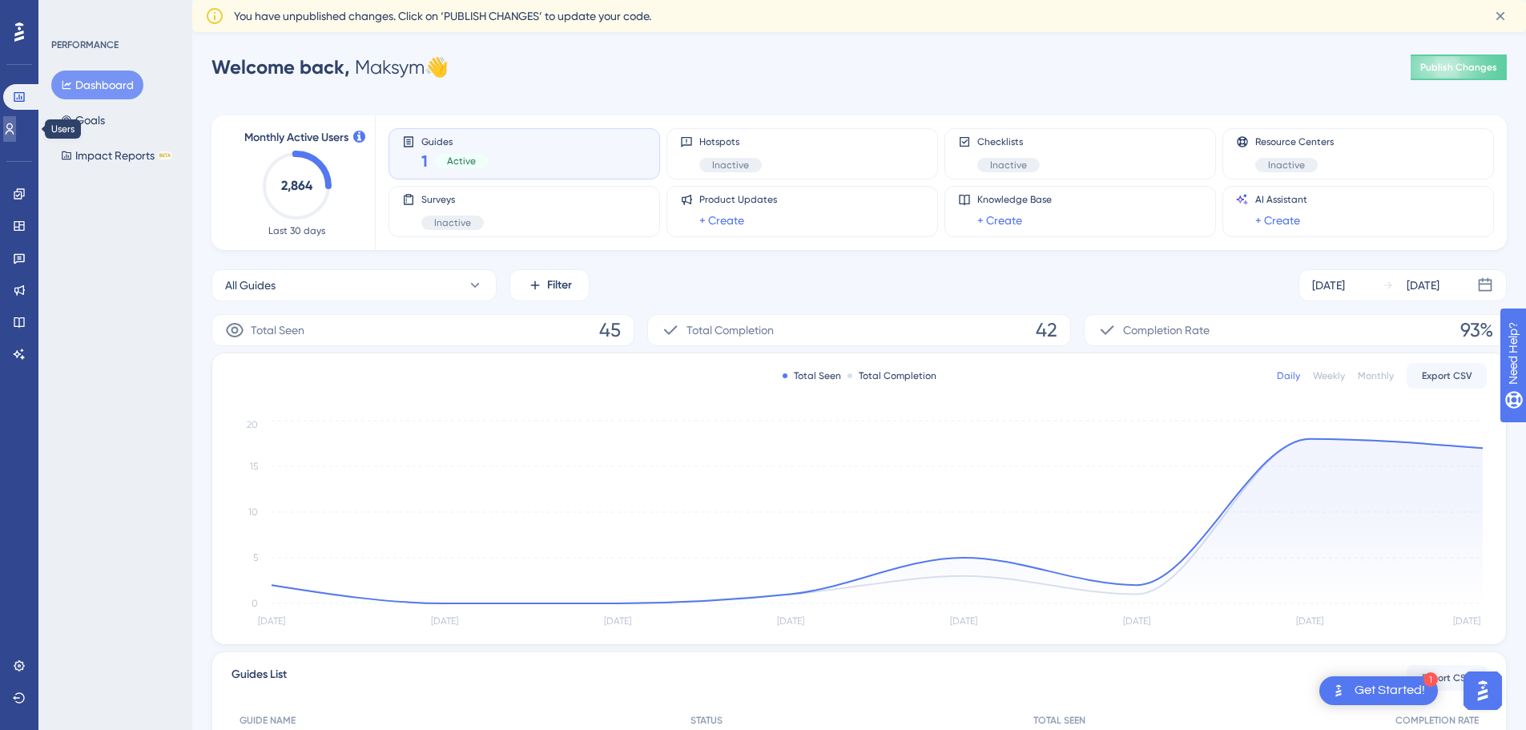
click at [16, 129] on icon at bounding box center [9, 129] width 13 height 13
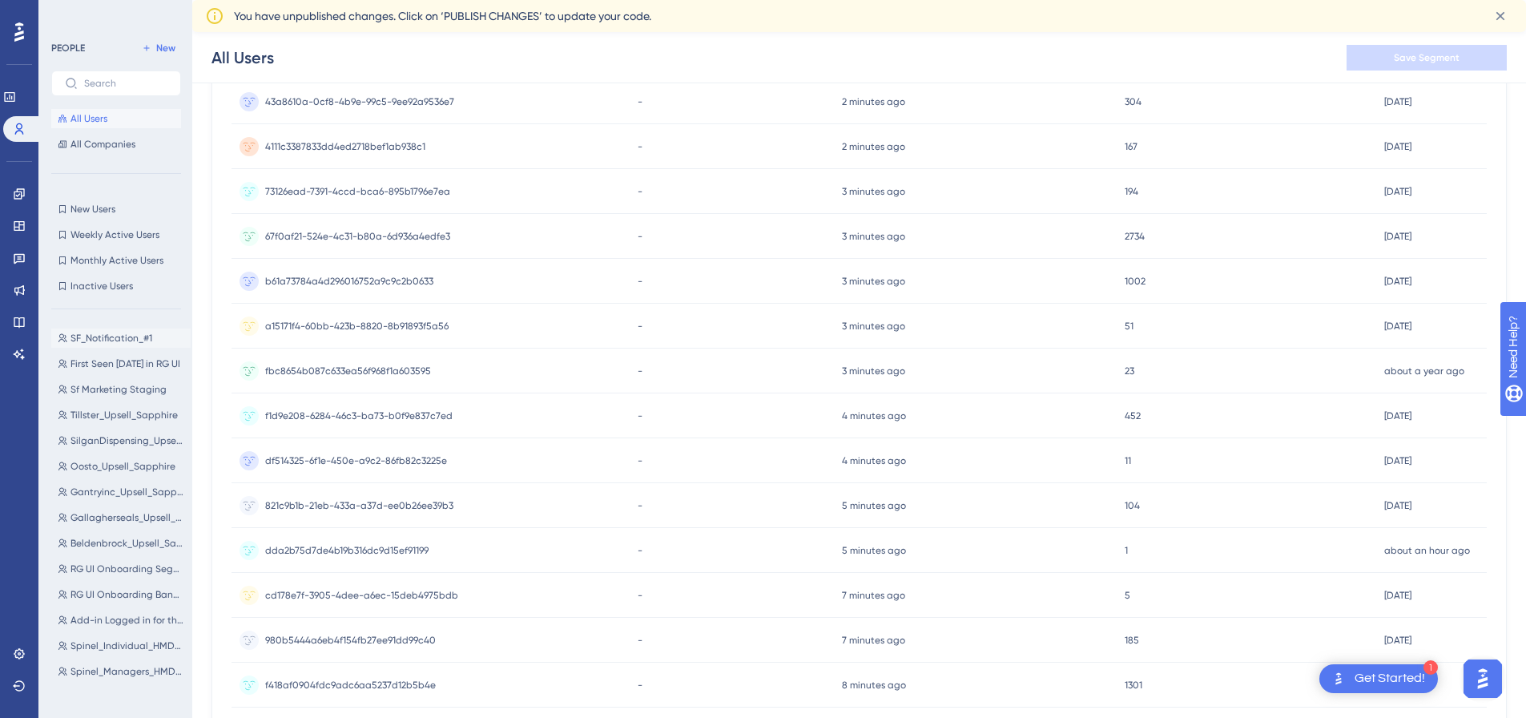
click at [115, 340] on span "SF_Notification_#1" at bounding box center [112, 338] width 82 height 13
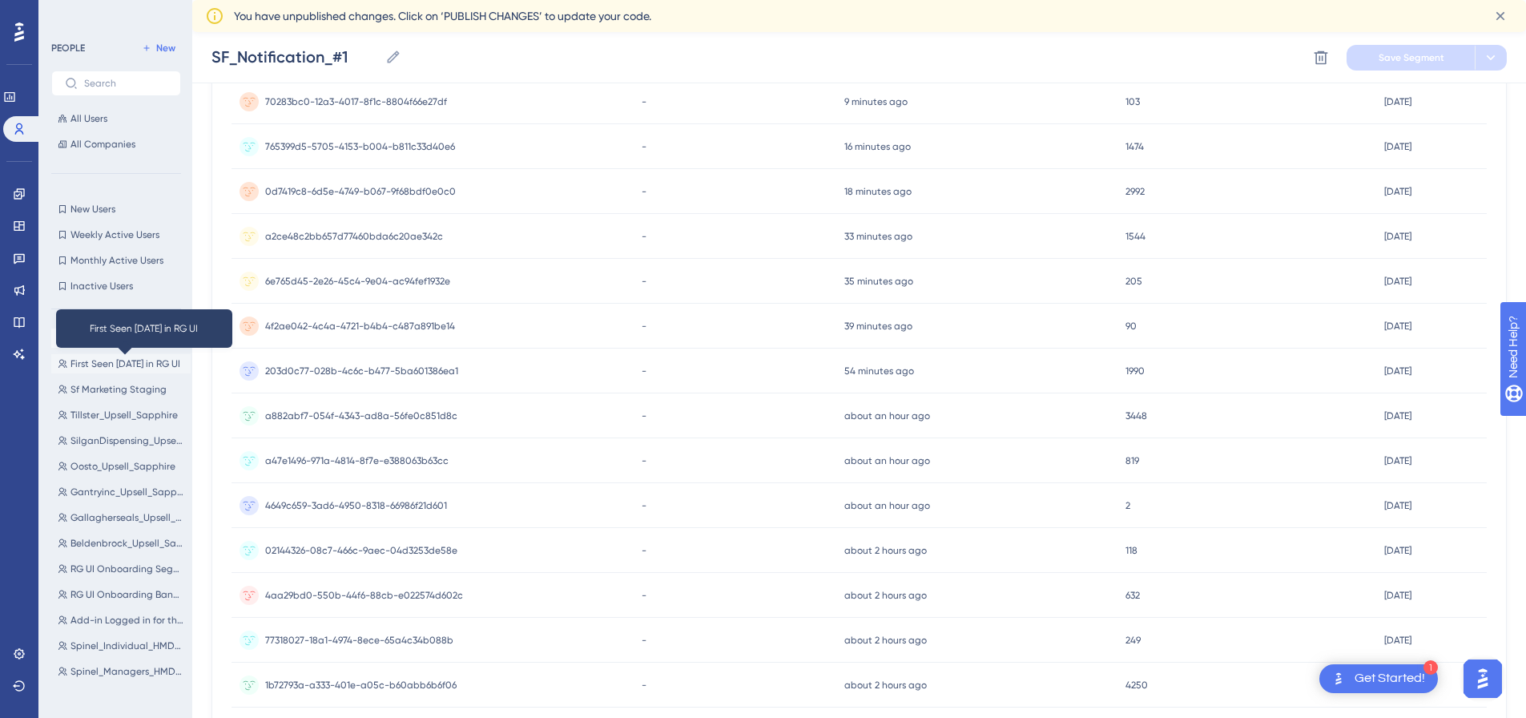
click at [119, 369] on span "First Seen [DATE] in RG UI" at bounding box center [126, 363] width 110 height 13
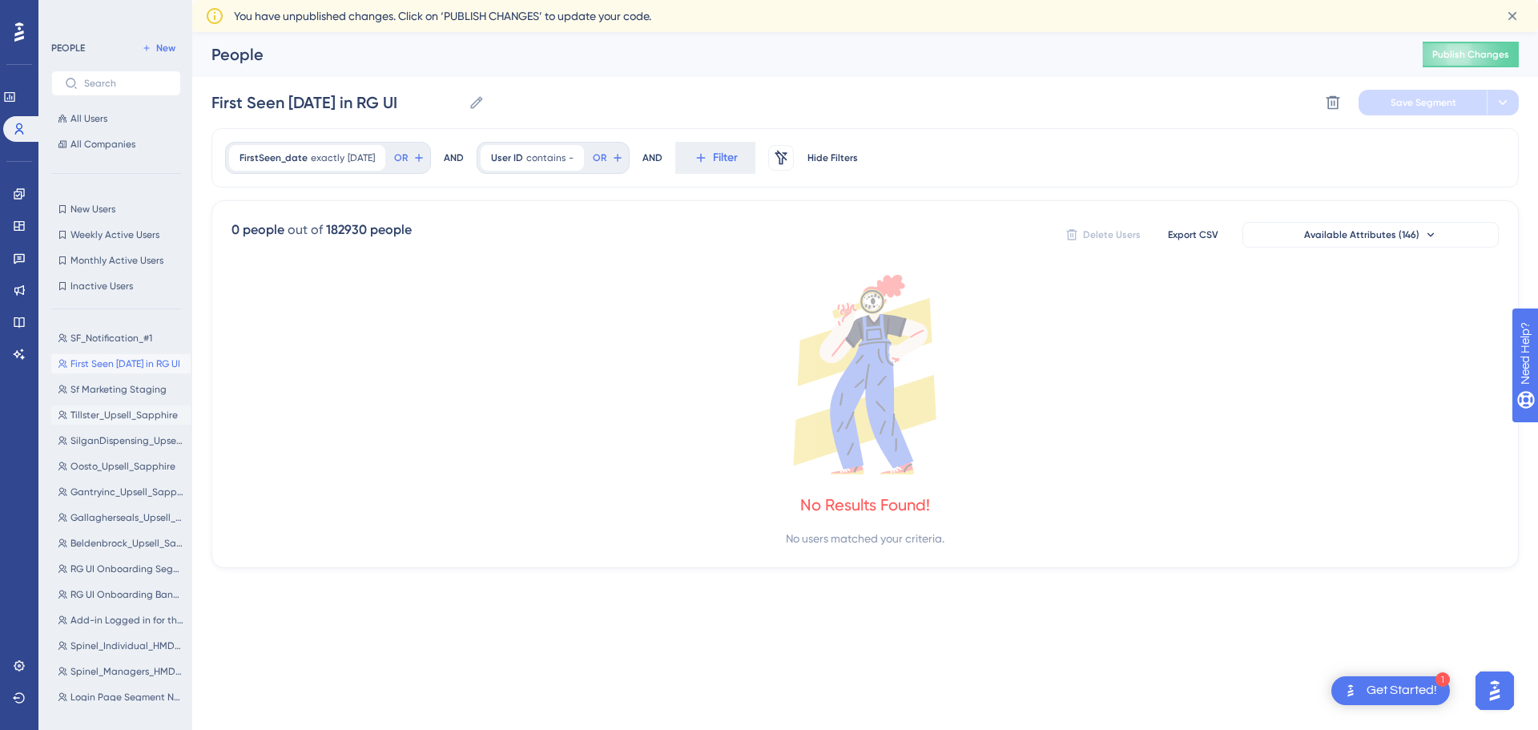
click at [108, 413] on span "Tillster_Upsell_Sapphire" at bounding box center [124, 415] width 107 height 13
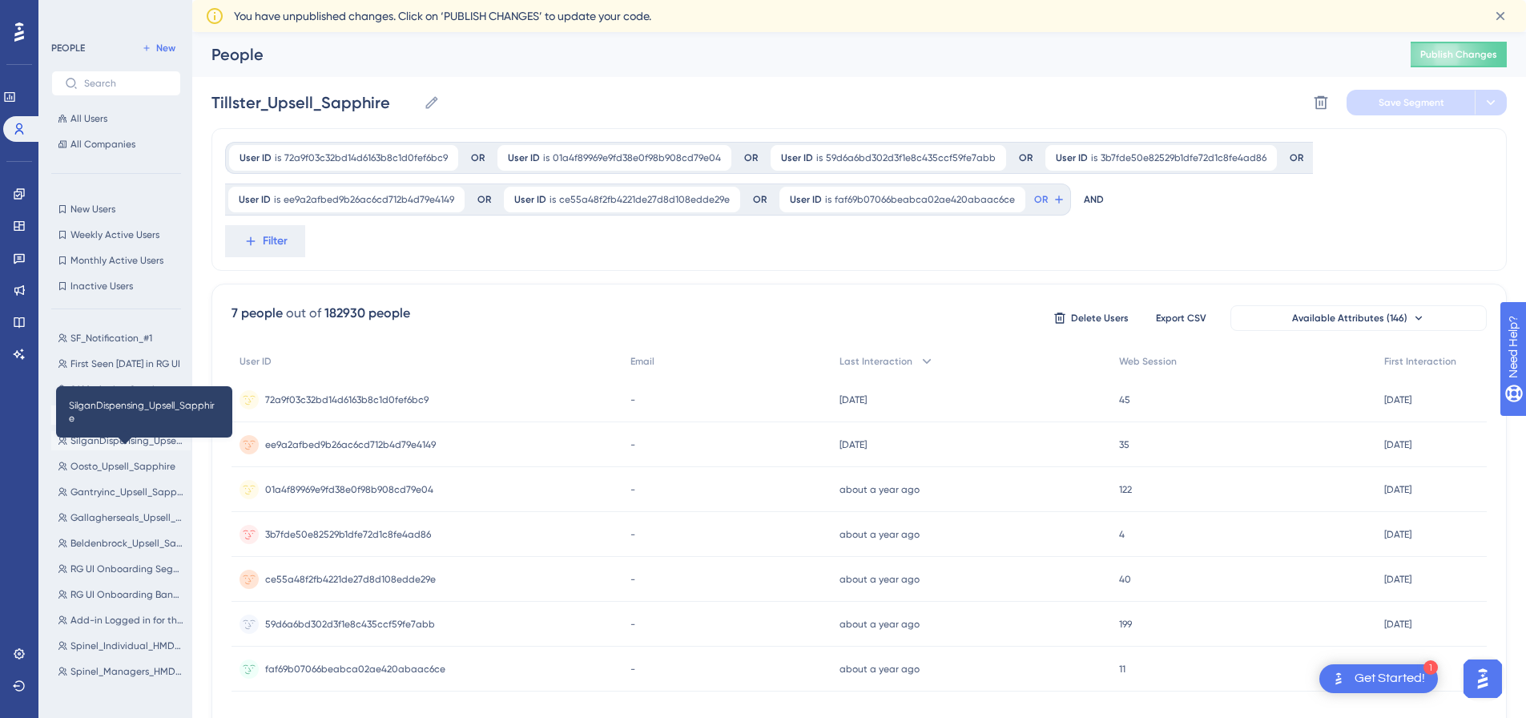
click at [106, 442] on span "SilganDispensing_Upsell_Sapphire" at bounding box center [128, 440] width 114 height 13
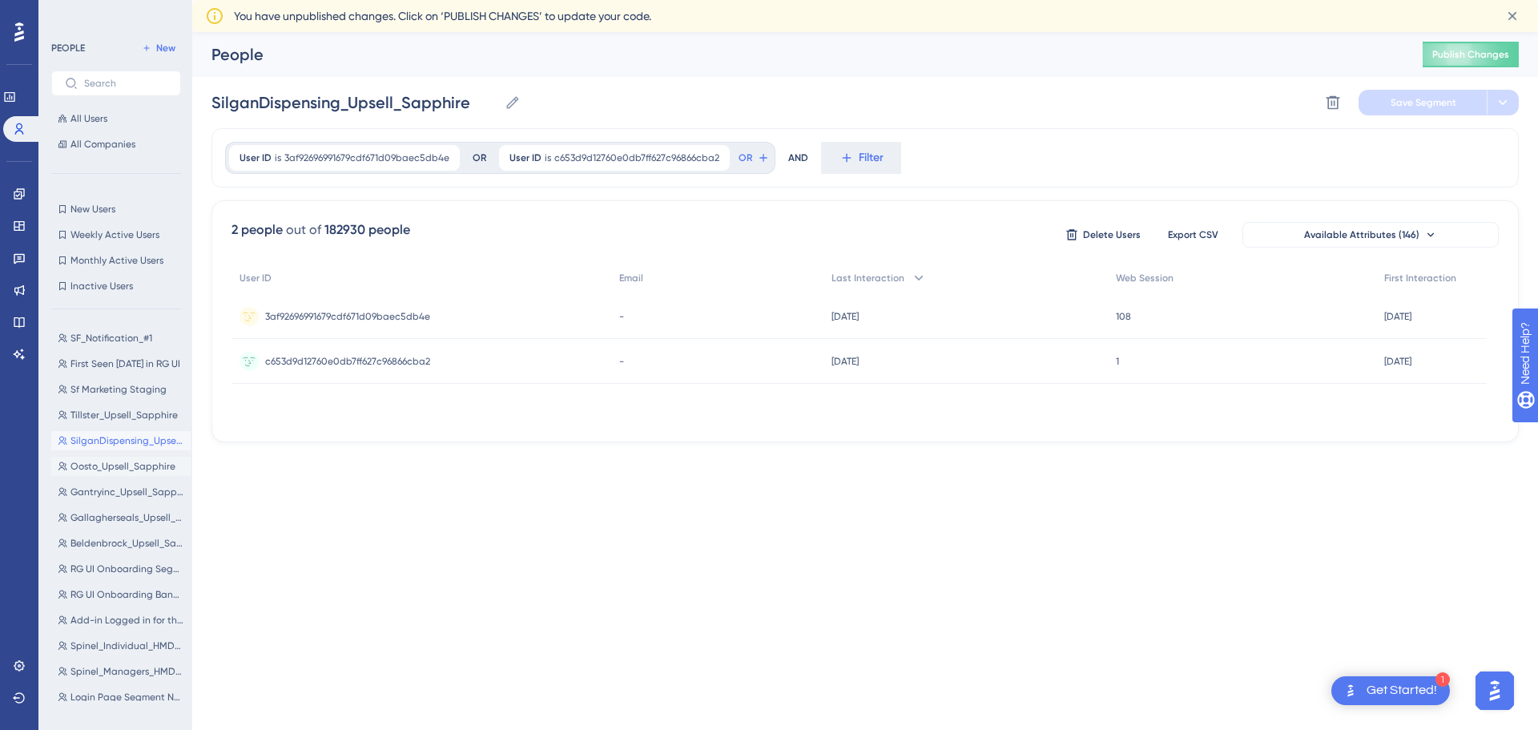
click at [119, 461] on span "Oosto_Upsell_Sapphire" at bounding box center [123, 466] width 105 height 13
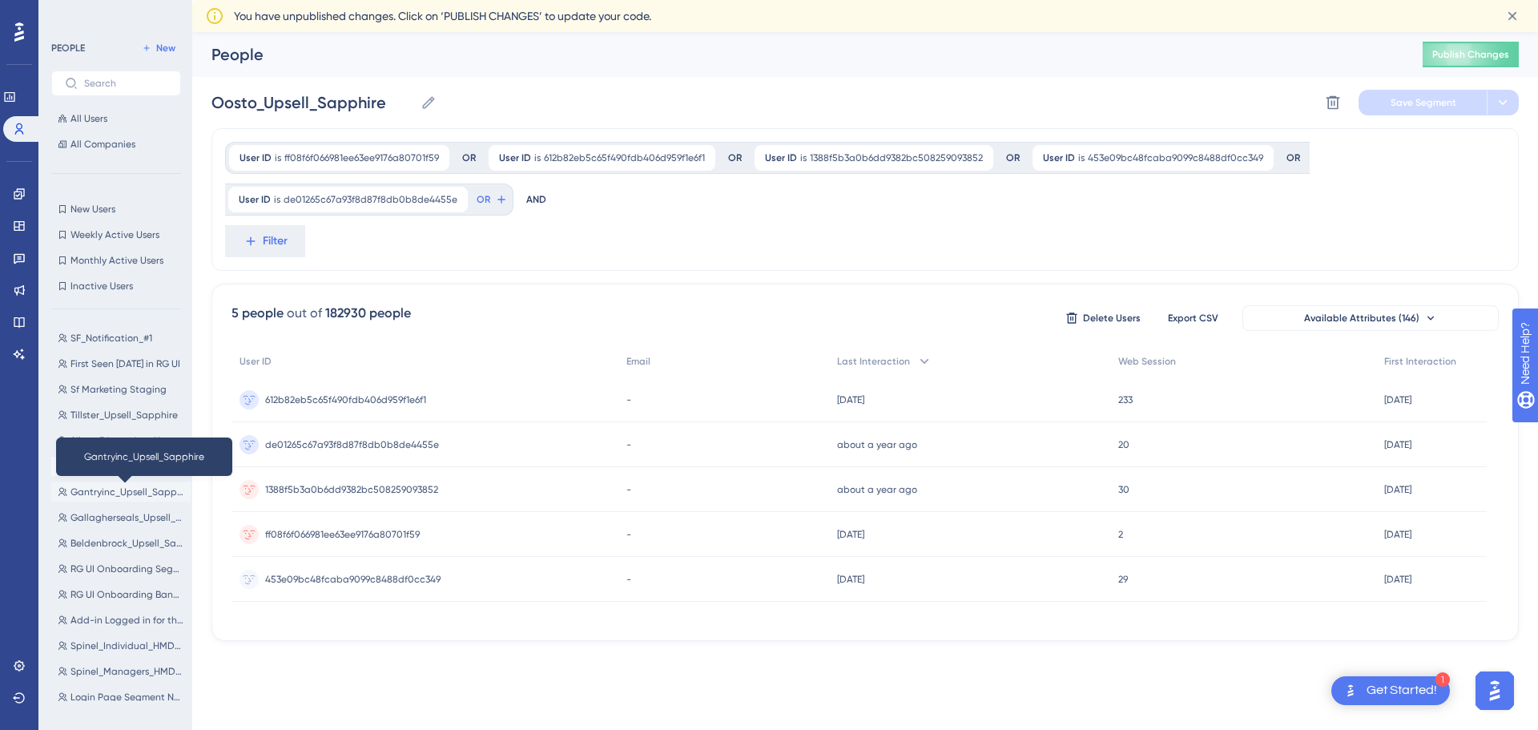
click at [119, 493] on span "Gantryinc_Upsell_Sapphire" at bounding box center [128, 492] width 114 height 13
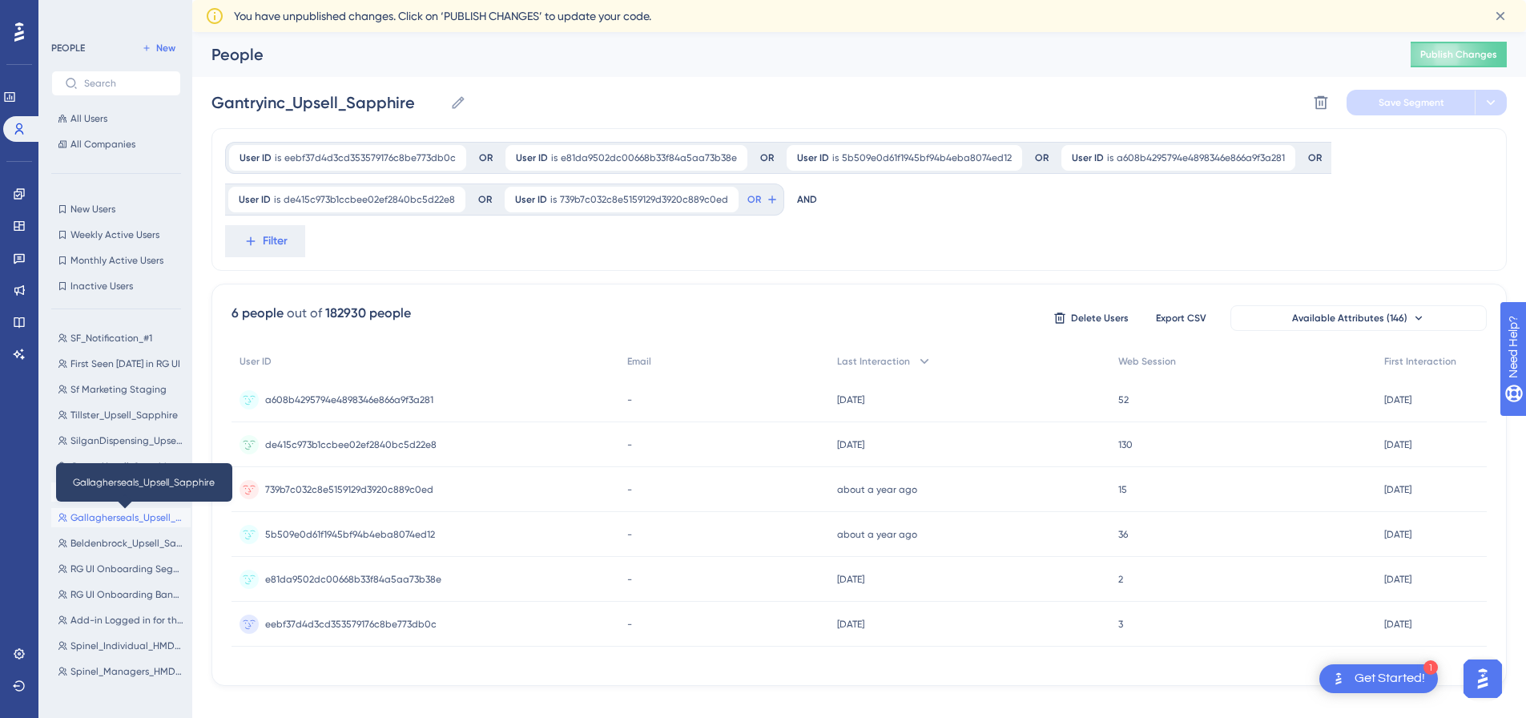
click at [121, 513] on span "Gallagherseals_Upsell_Sapphire" at bounding box center [128, 517] width 114 height 13
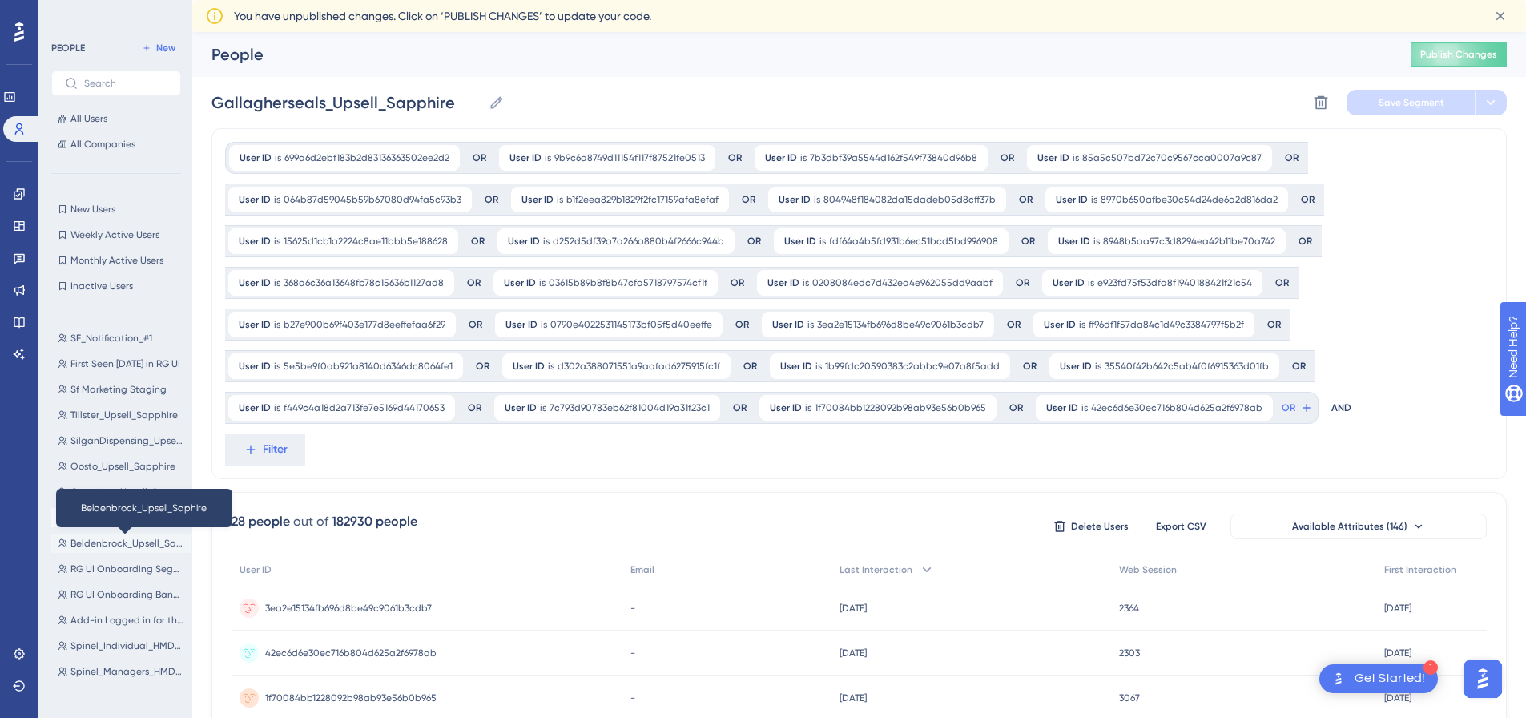
click at [133, 548] on span "Beldenbrock_Upsell_Saphire" at bounding box center [128, 543] width 114 height 13
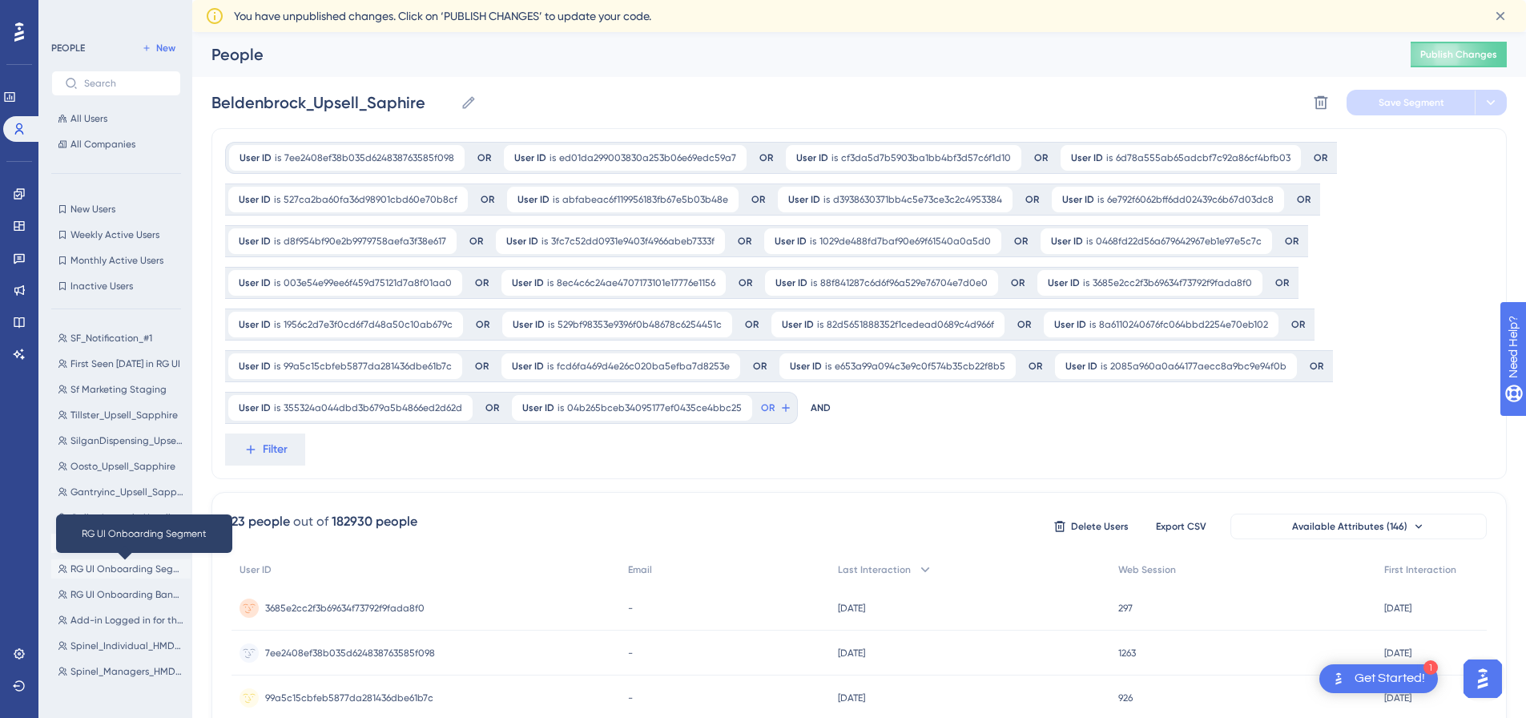
click at [139, 568] on span "RG UI Onboarding Segment" at bounding box center [128, 568] width 114 height 13
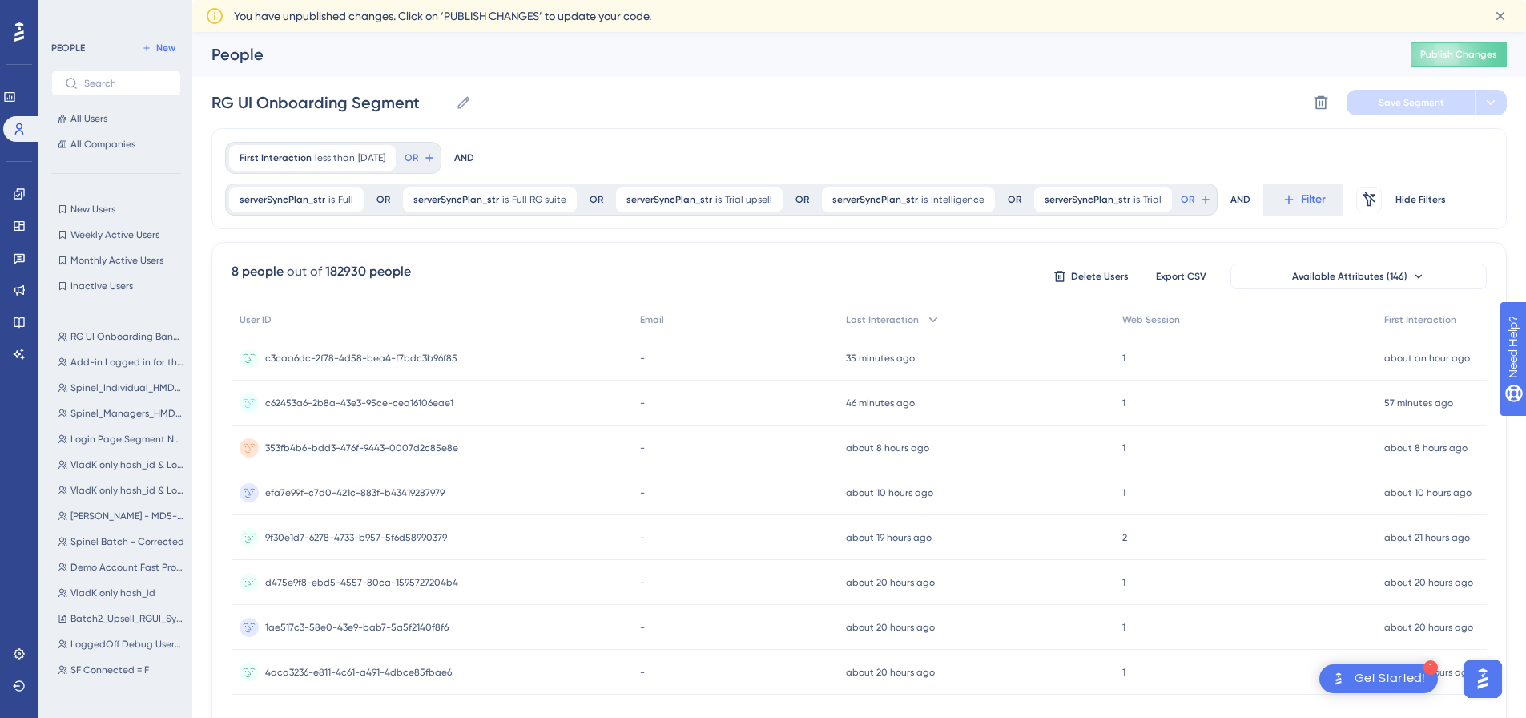
scroll to position [321, 0]
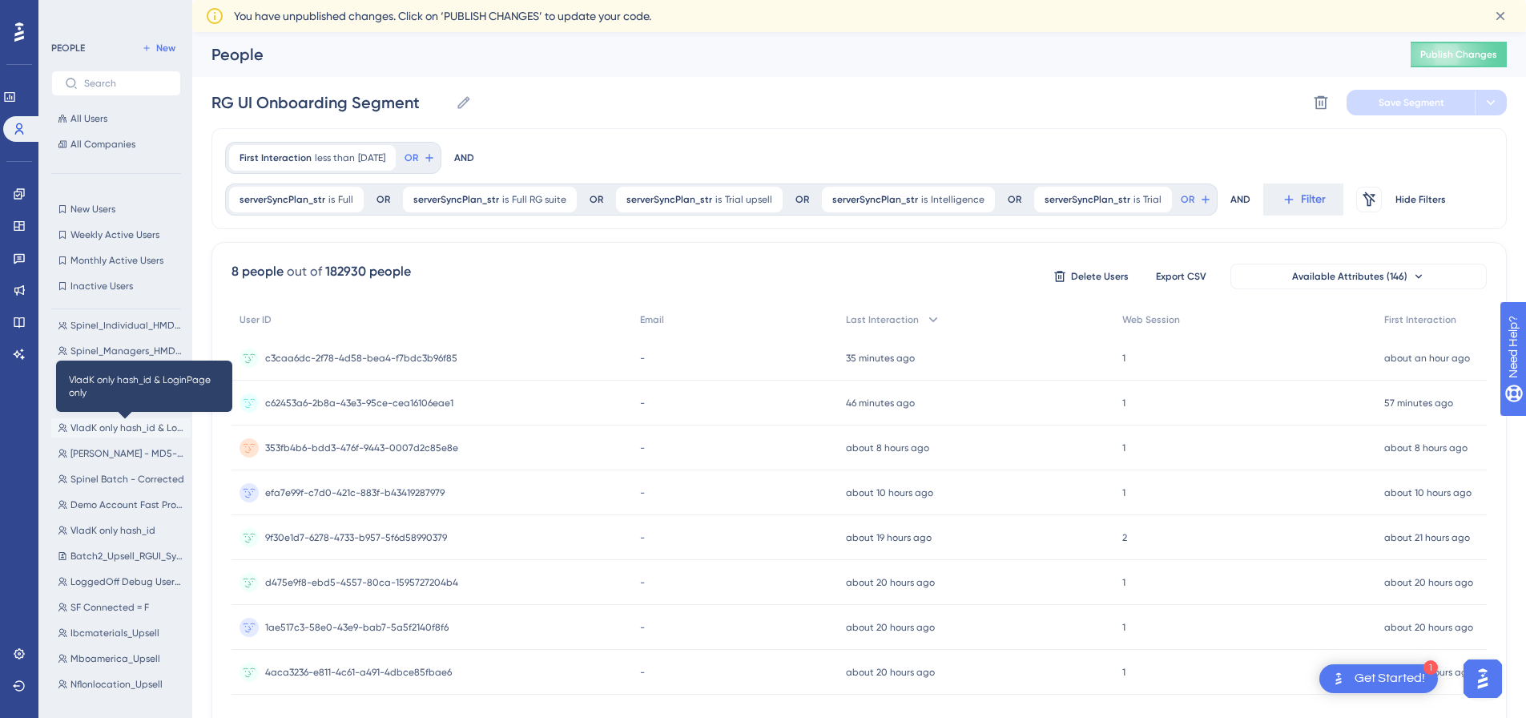
click at [117, 429] on span "VladK only hash_id & LoginPage only" at bounding box center [128, 427] width 114 height 13
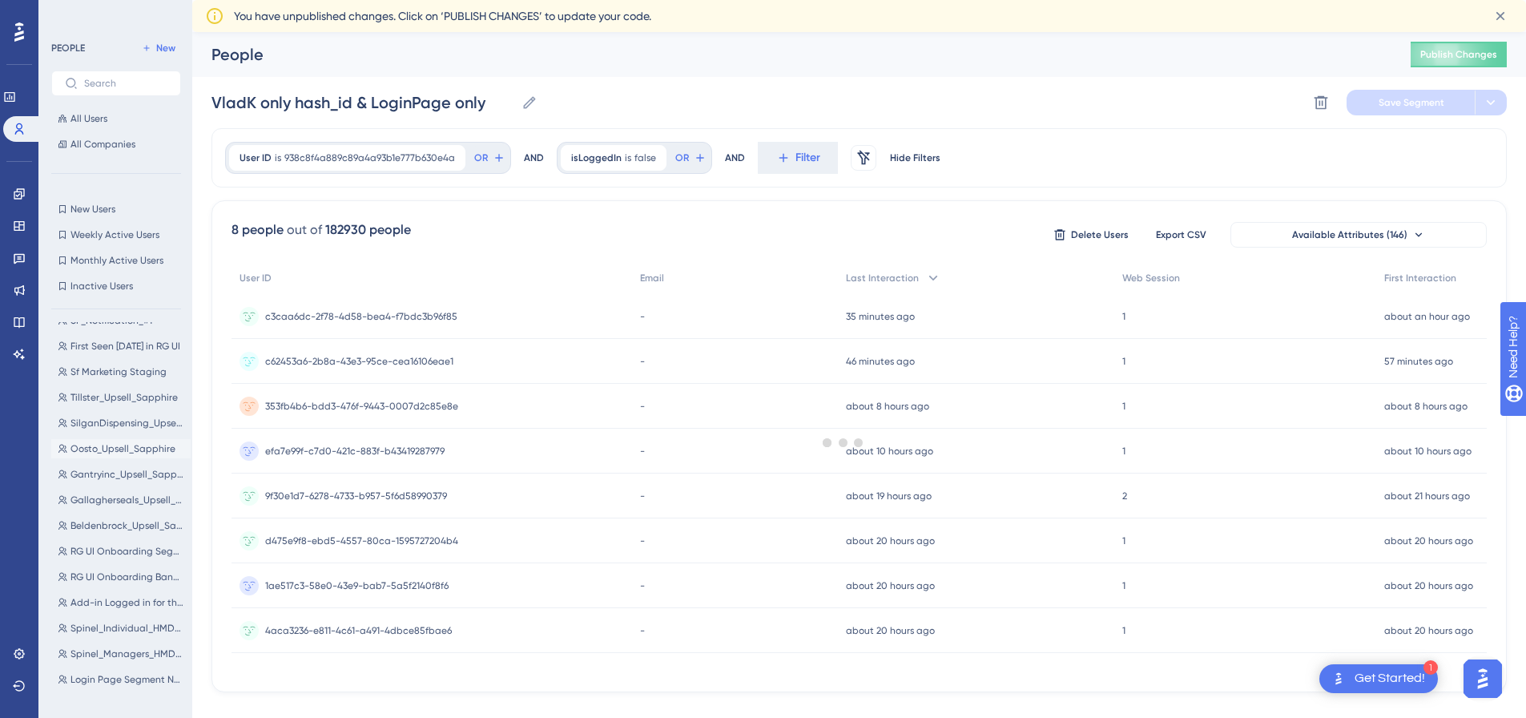
scroll to position [0, 0]
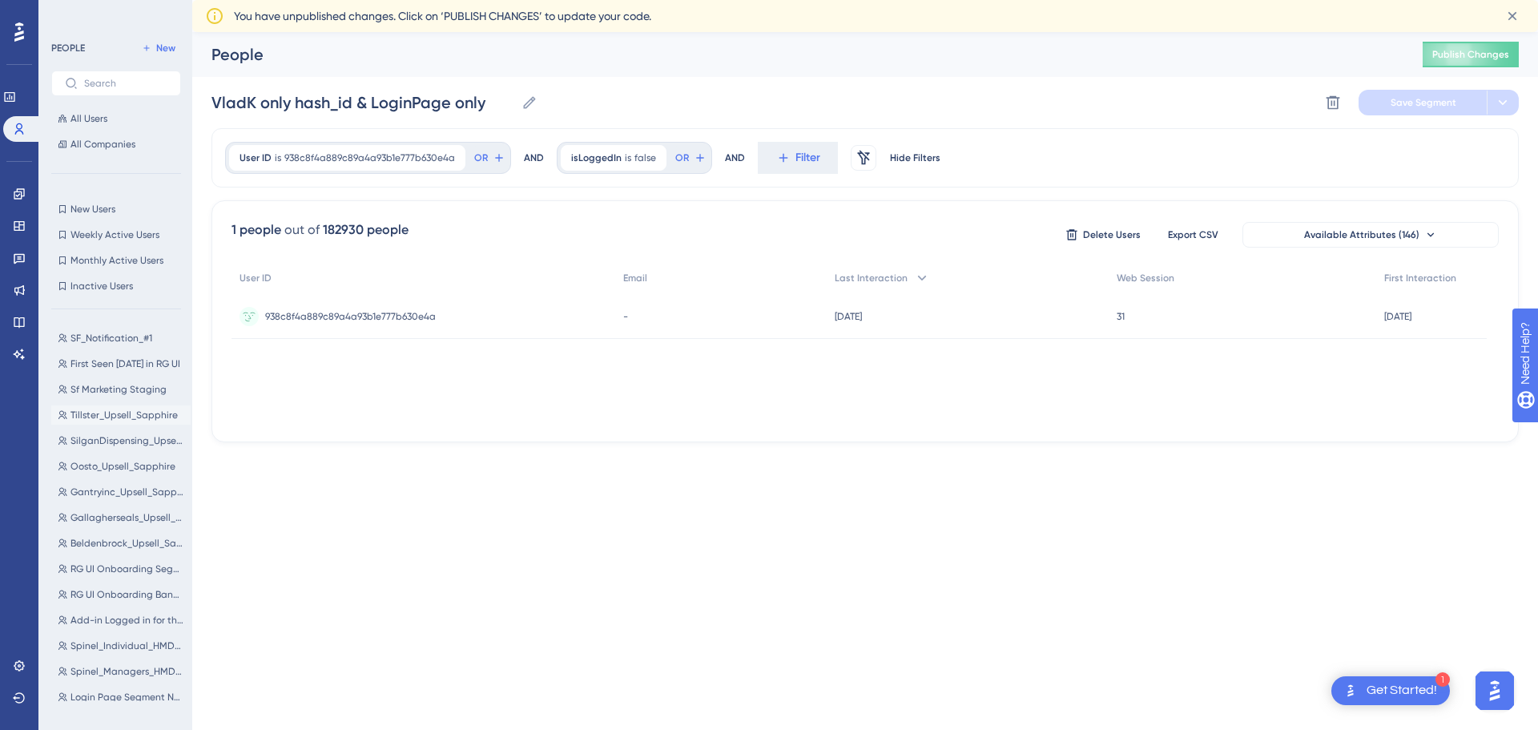
click at [115, 415] on span "Tillster_Upsell_Sapphire" at bounding box center [124, 415] width 107 height 13
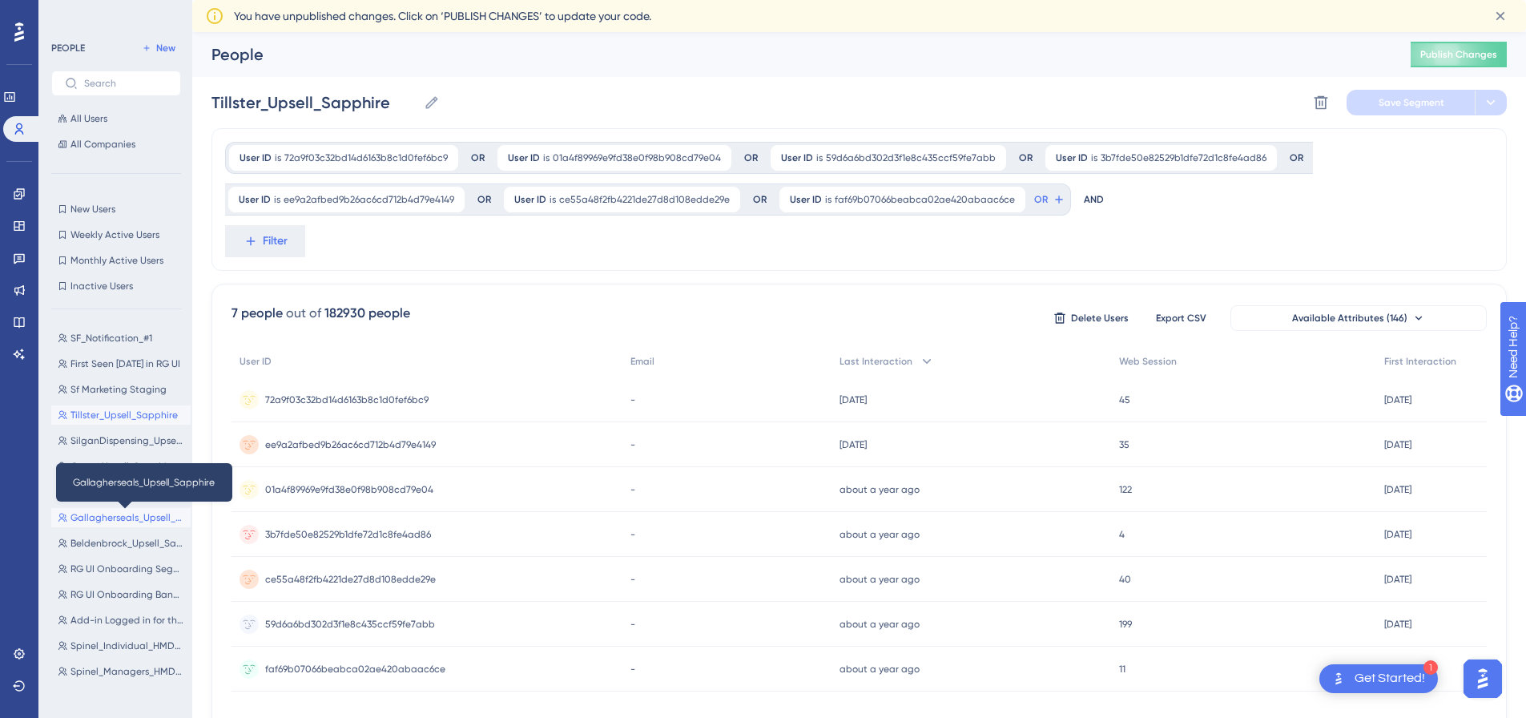
click at [111, 513] on span "Gallagherseals_Upsell_Sapphire" at bounding box center [128, 517] width 114 height 13
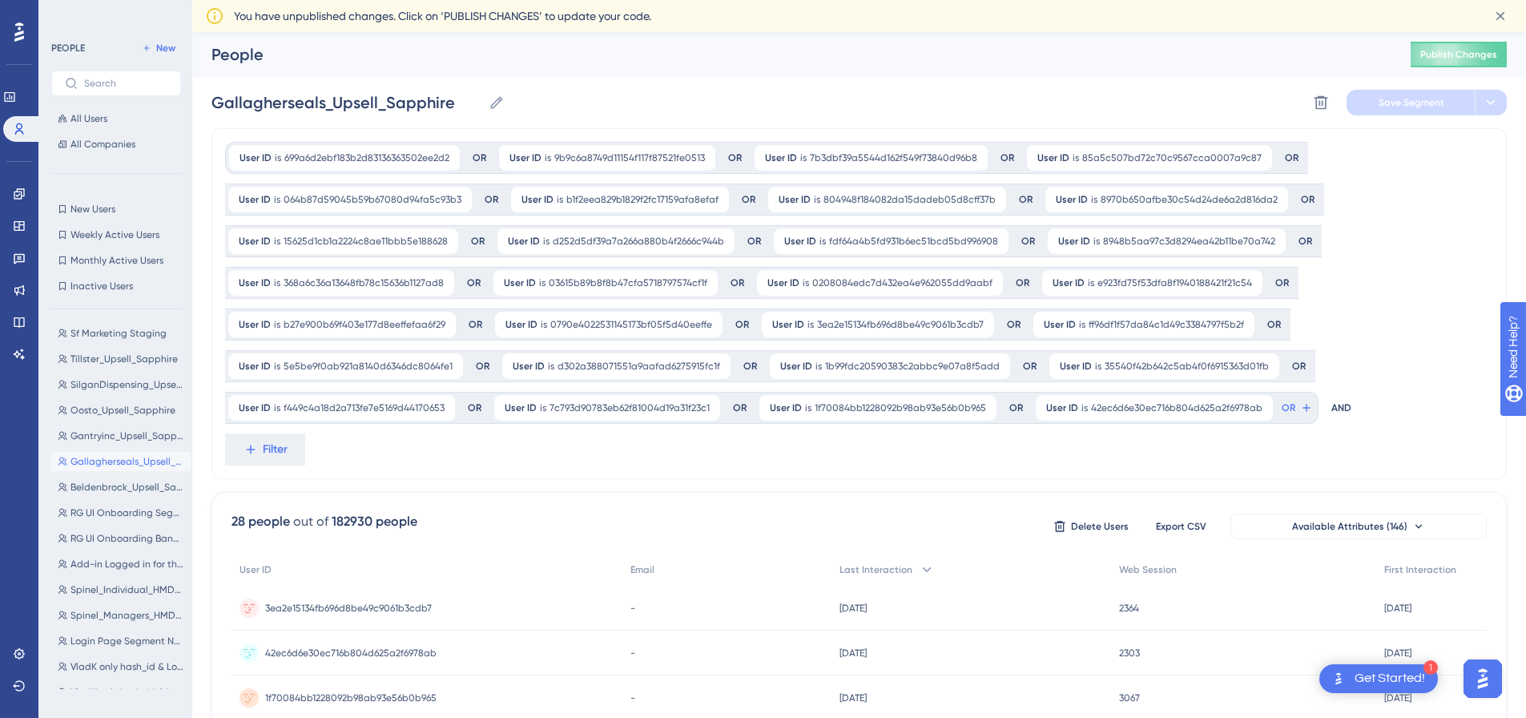
scroll to position [80, 0]
click at [104, 490] on span "RG UI Onboarding Segment" at bounding box center [128, 488] width 114 height 13
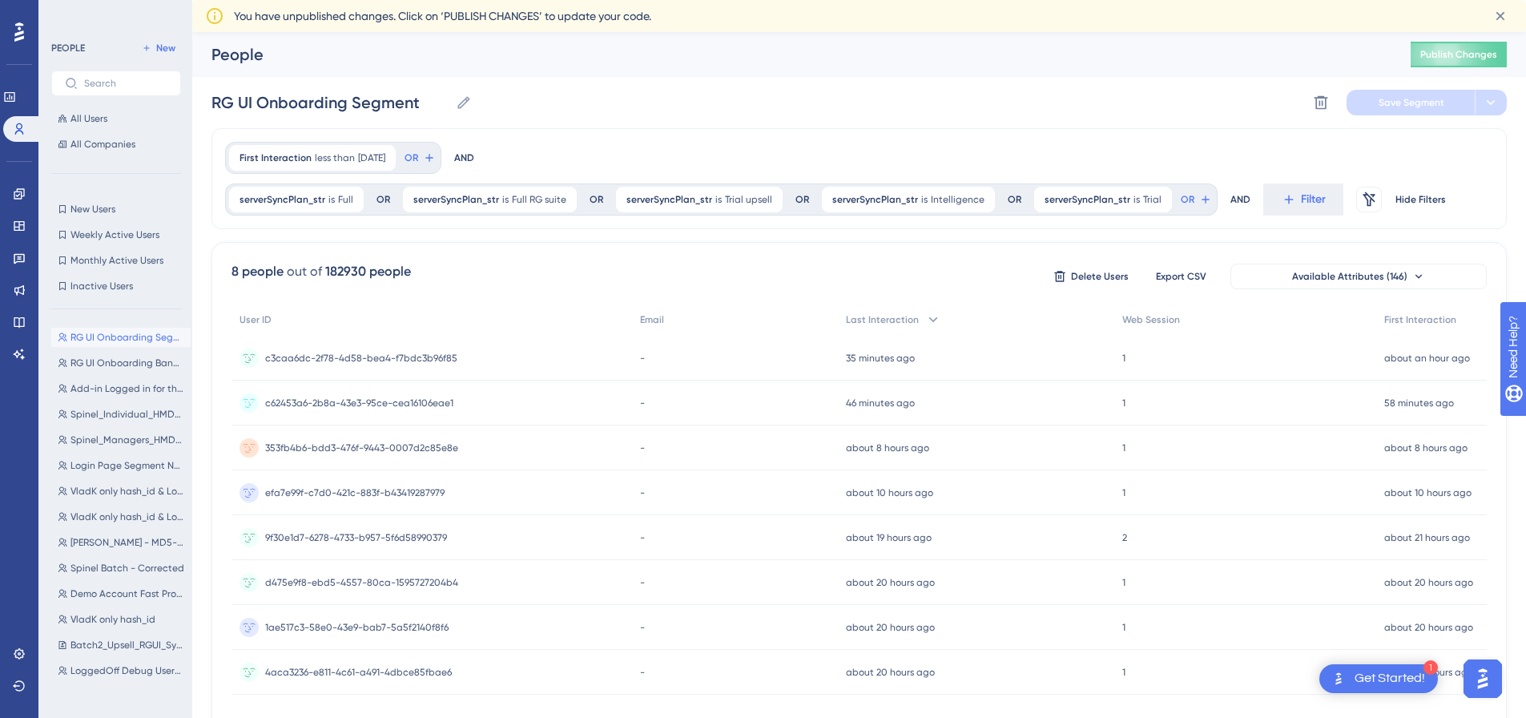
scroll to position [240, 0]
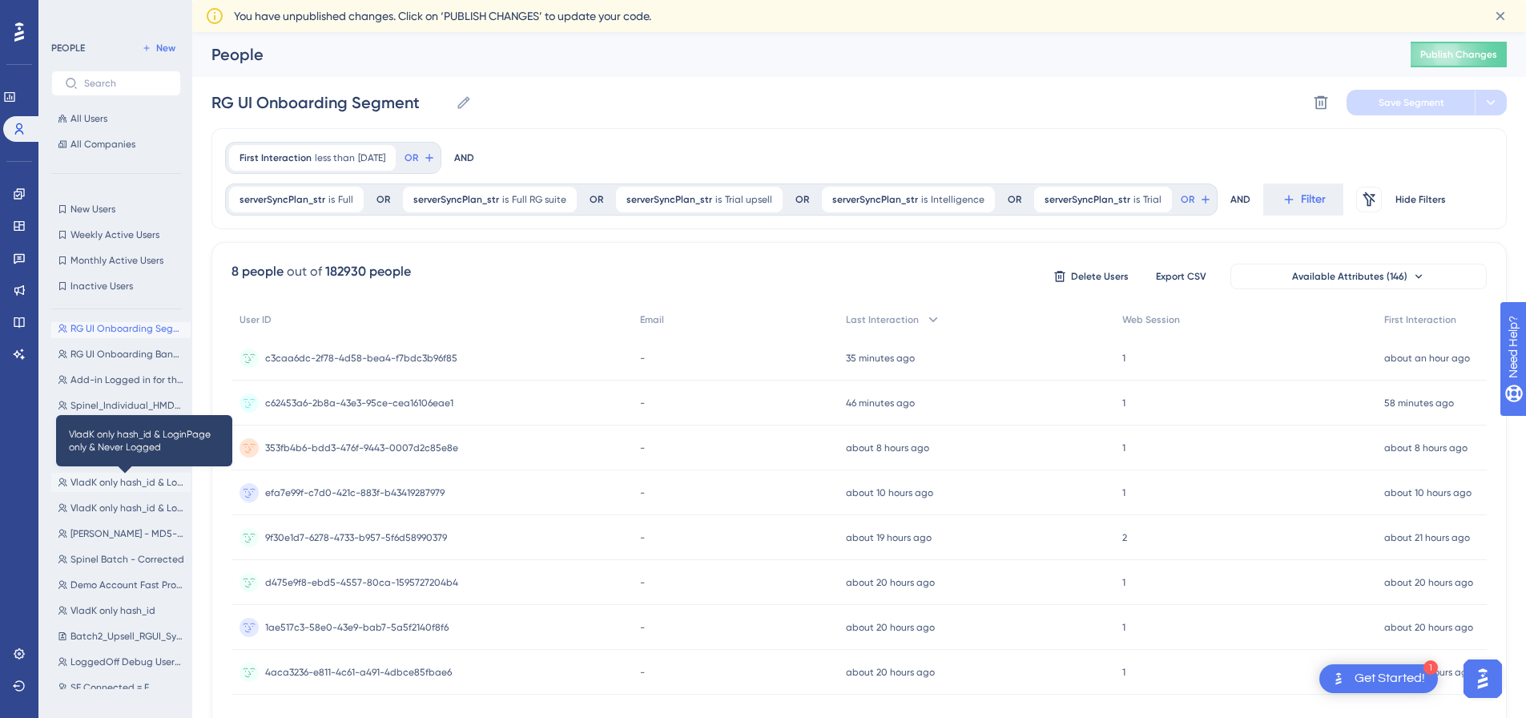
click at [110, 486] on span "VladK only hash_id & LoginPage only & Never Logged" at bounding box center [128, 482] width 114 height 13
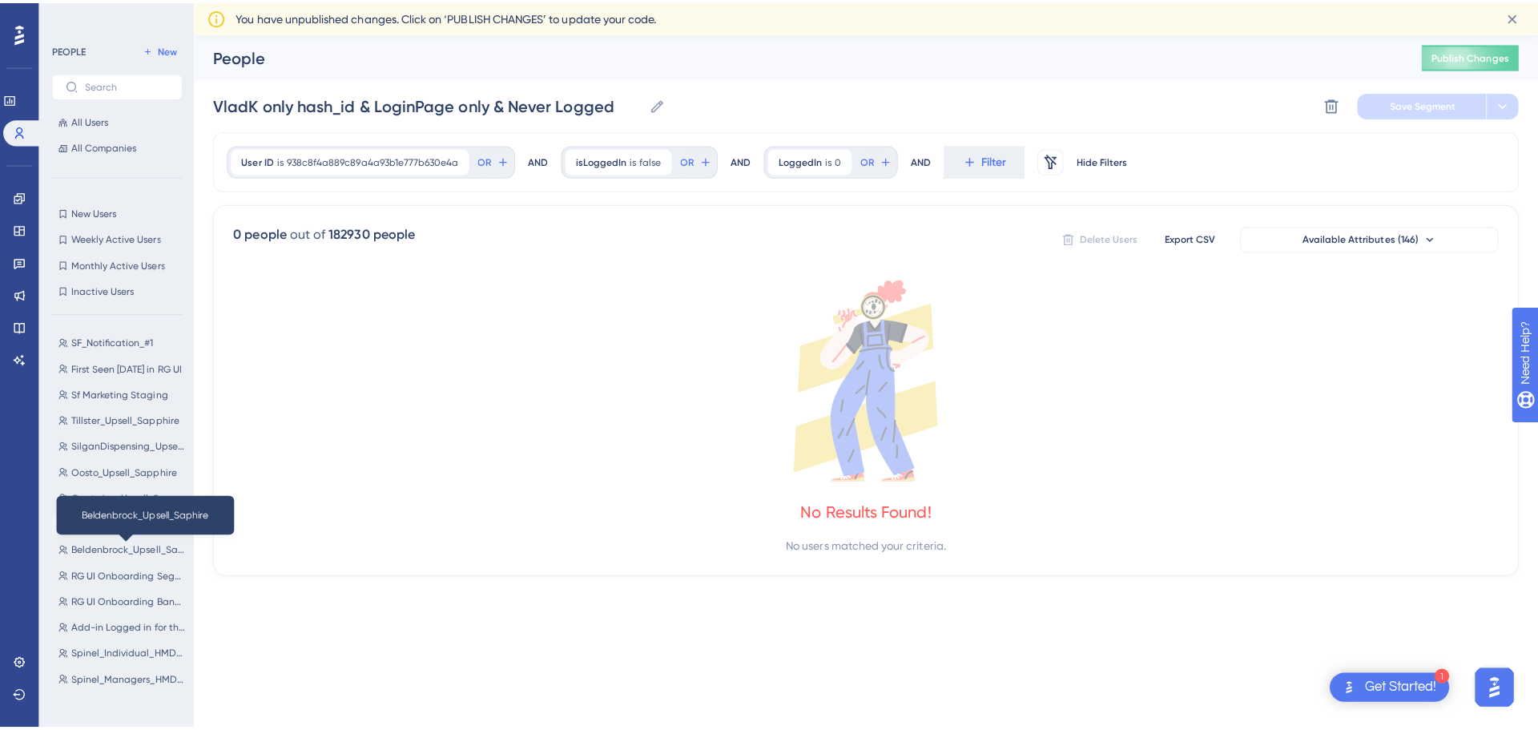
scroll to position [0, 0]
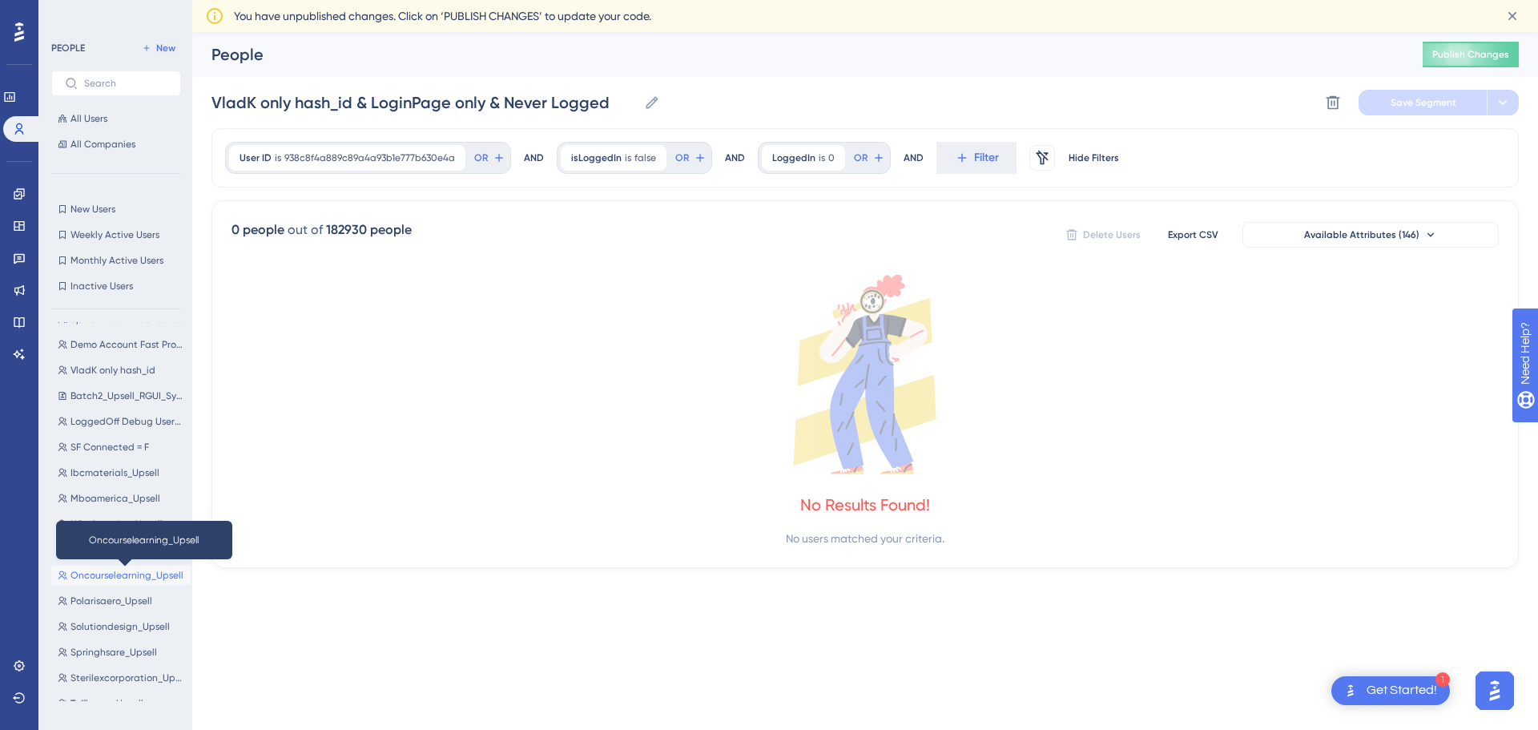
click at [120, 570] on span "Oncourselearning_Upsell" at bounding box center [127, 575] width 113 height 13
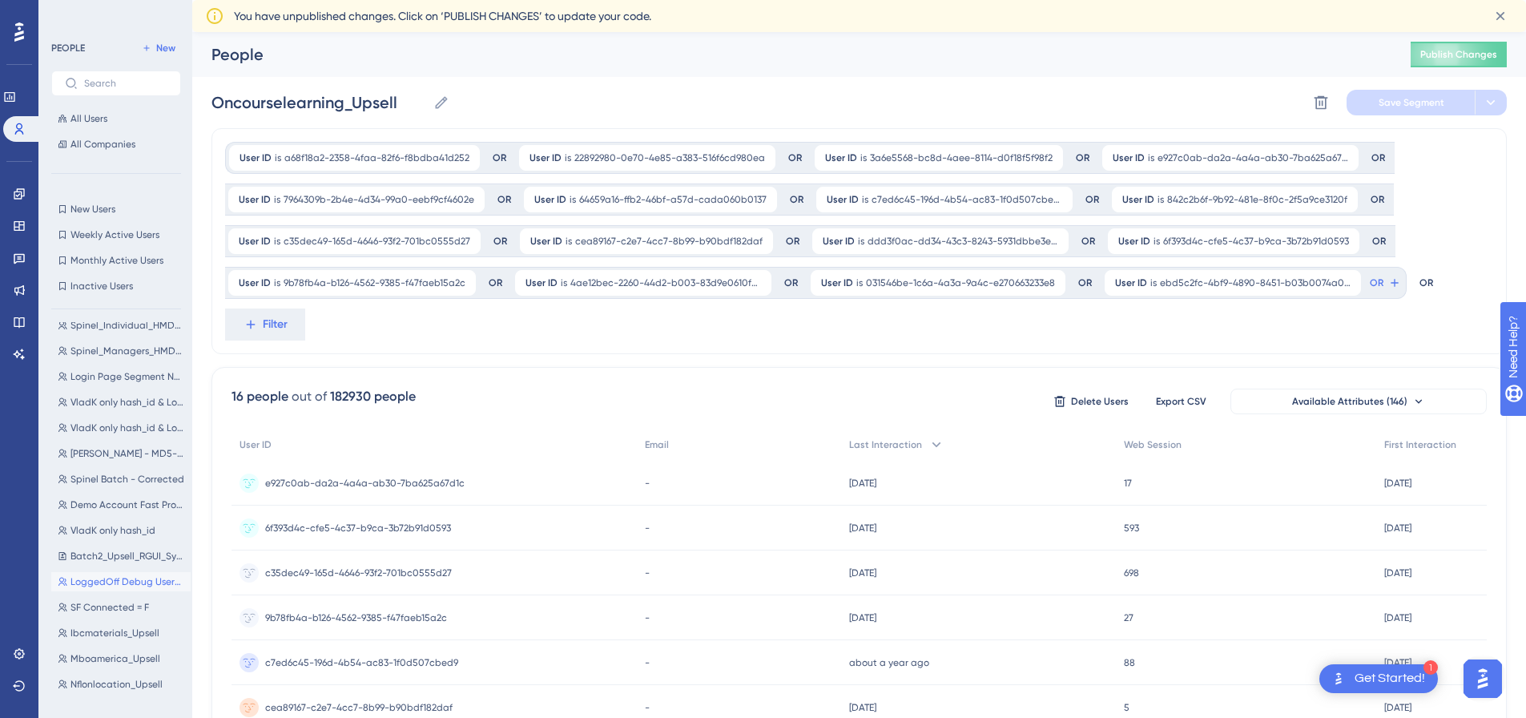
click at [116, 574] on button "LoggedOff Debug Users-1 LoggedOff Debug Users-1" at bounding box center [120, 581] width 139 height 19
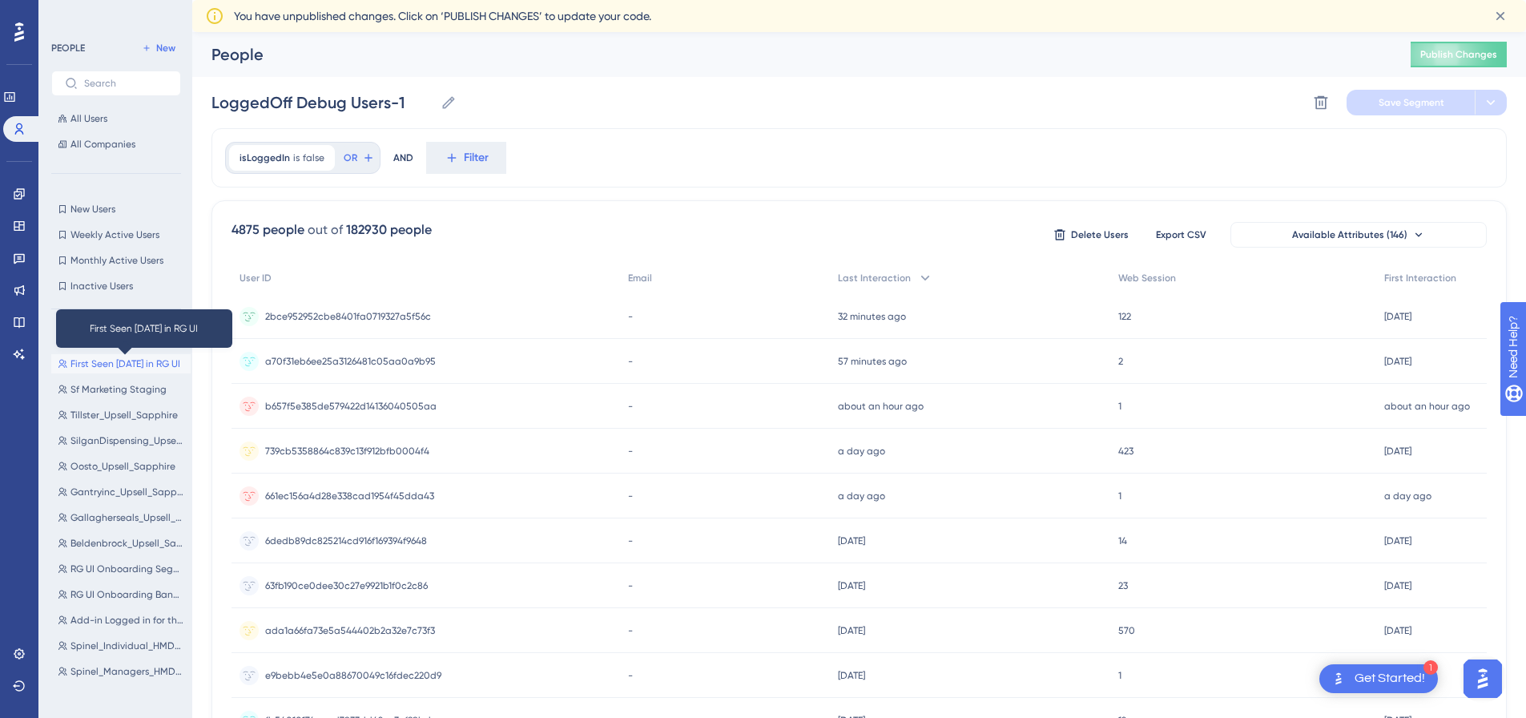
click at [123, 361] on span "First Seen [DATE] in RG UI" at bounding box center [126, 363] width 110 height 13
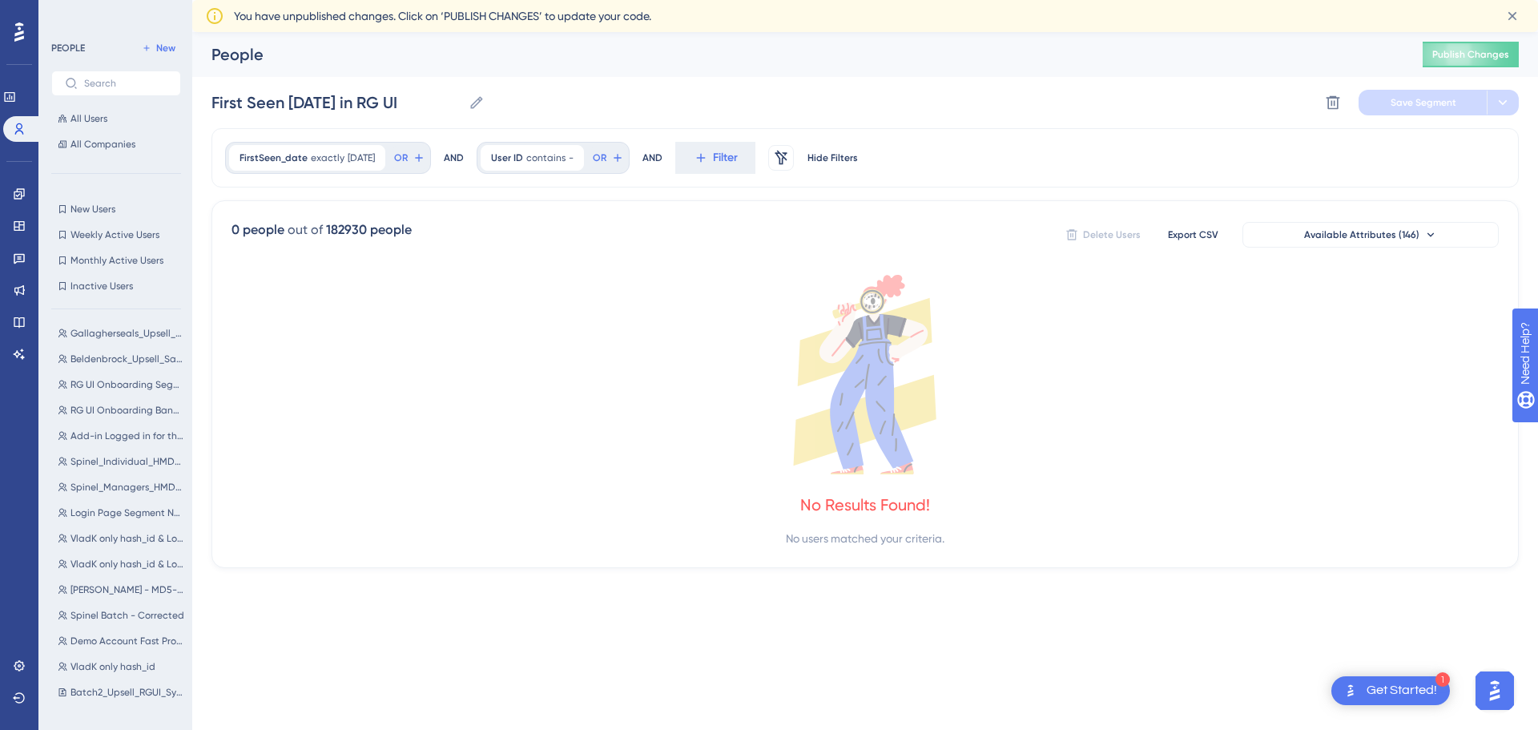
scroll to position [401, 0]
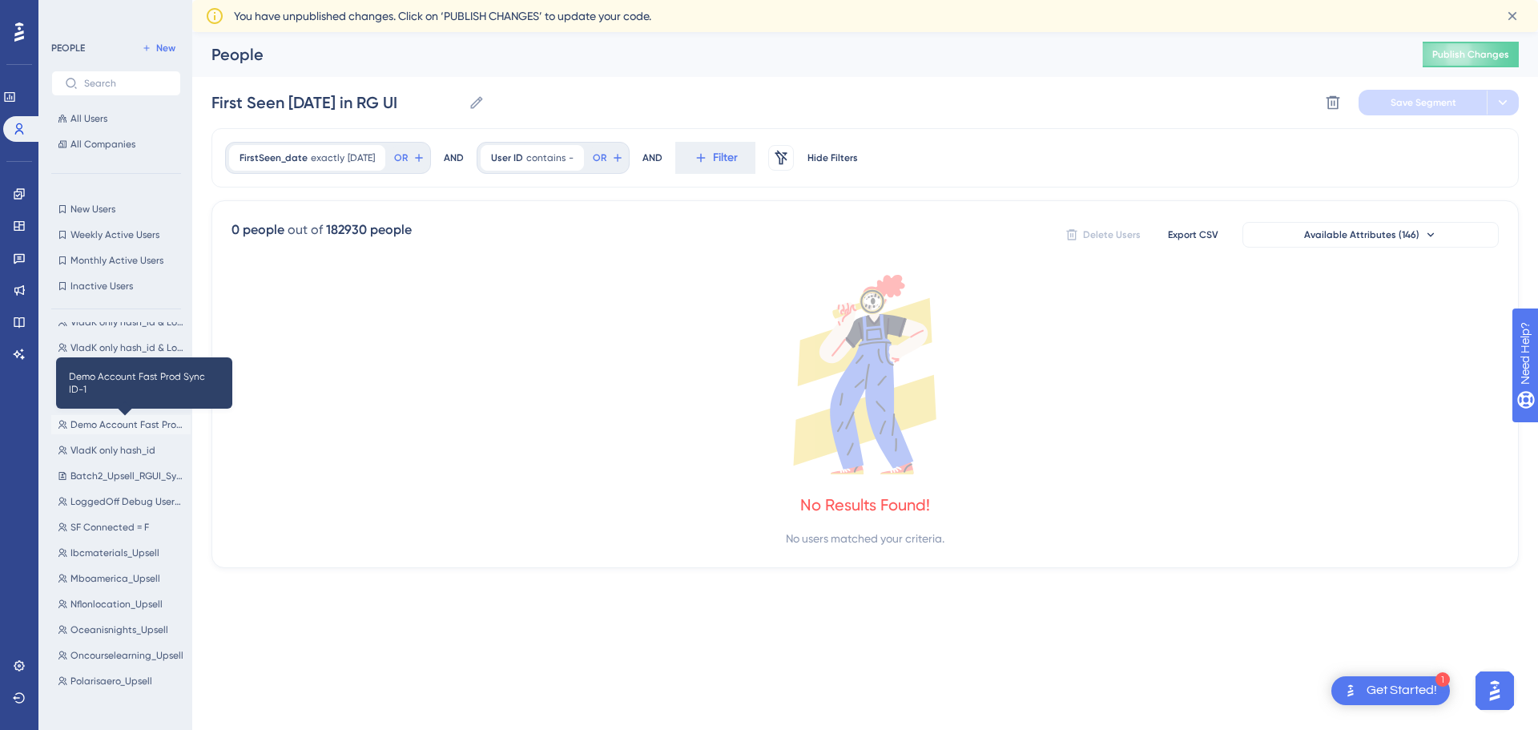
click at [112, 427] on span "Demo Account Fast Prod Sync ID-1" at bounding box center [128, 424] width 114 height 13
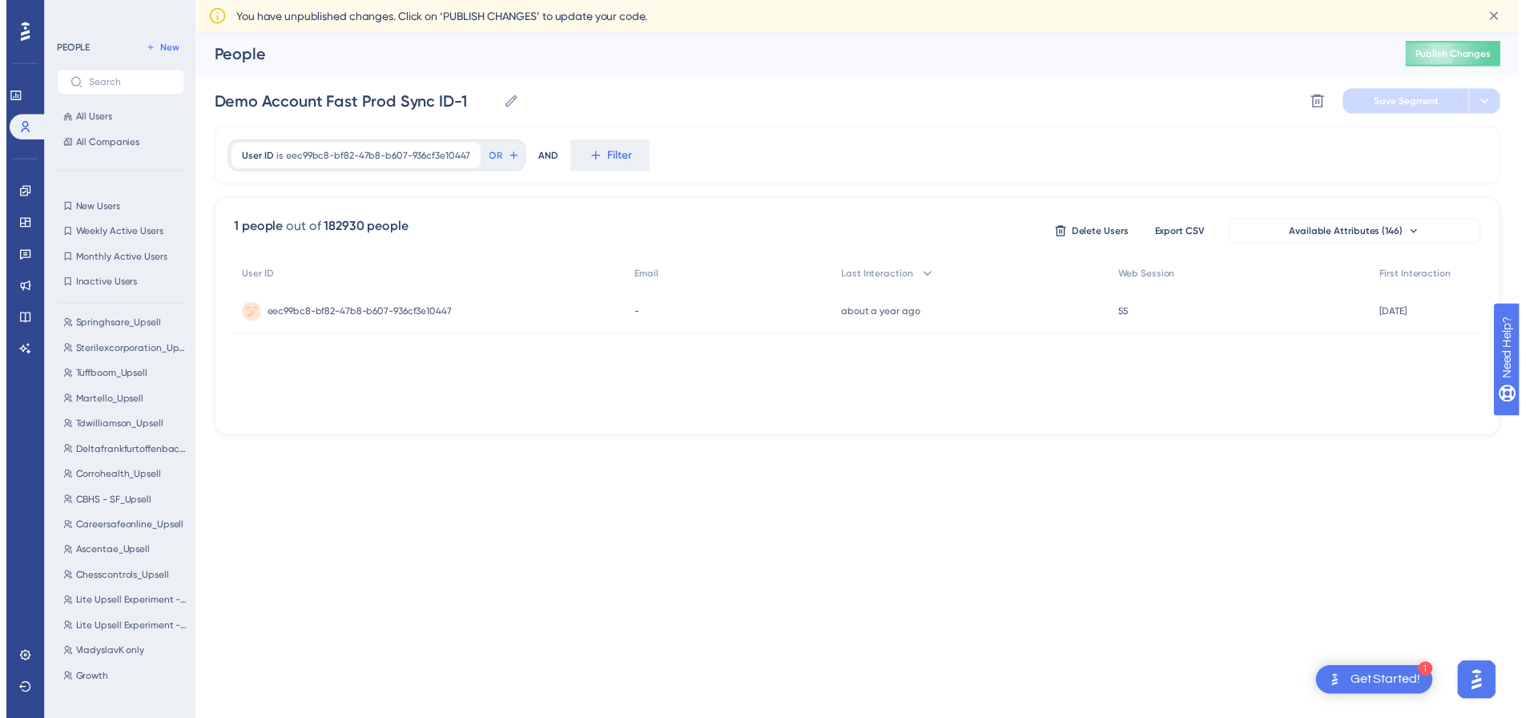
scroll to position [1493, 0]
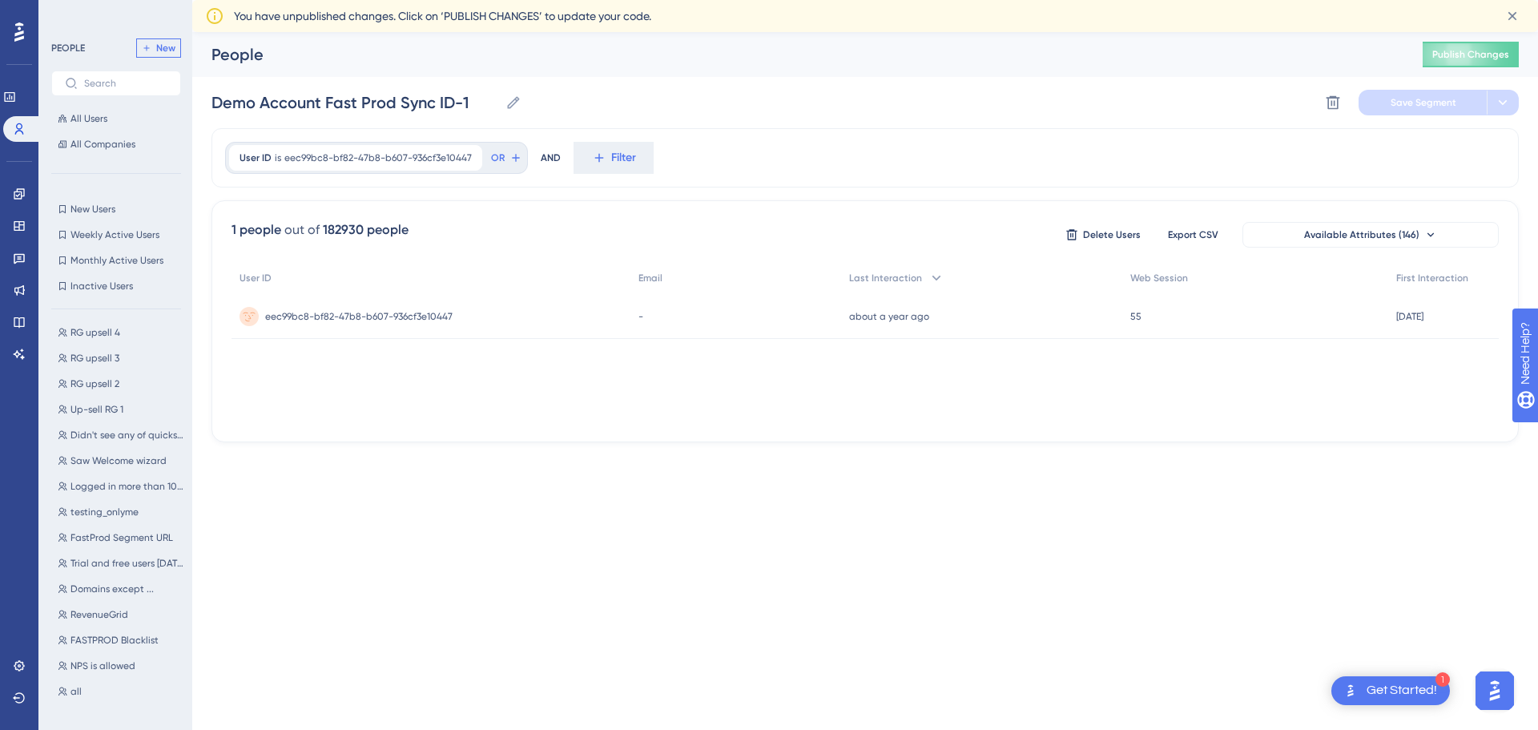
click at [177, 47] on button "New" at bounding box center [158, 47] width 45 height 19
type input "New Segment"
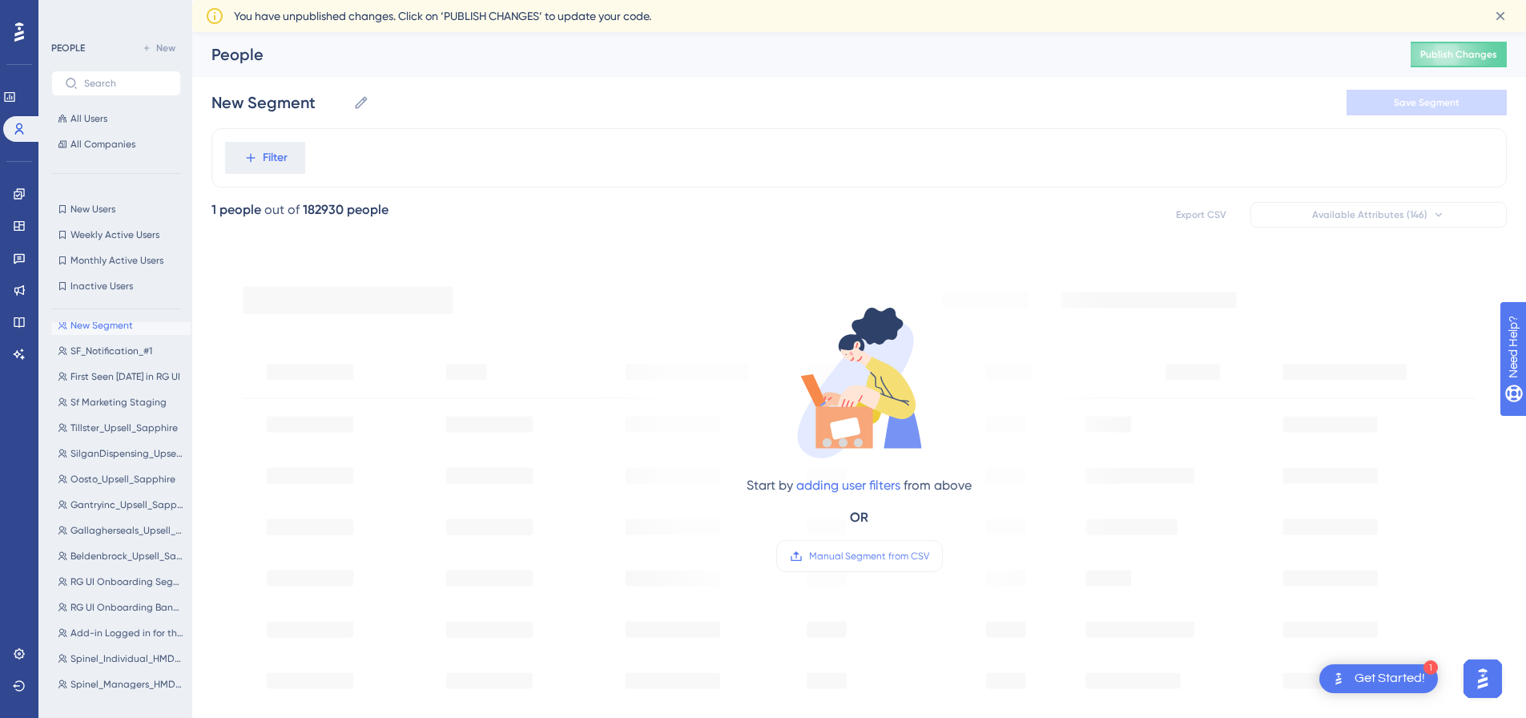
scroll to position [0, 0]
click at [279, 155] on span "Filter" at bounding box center [275, 157] width 25 height 19
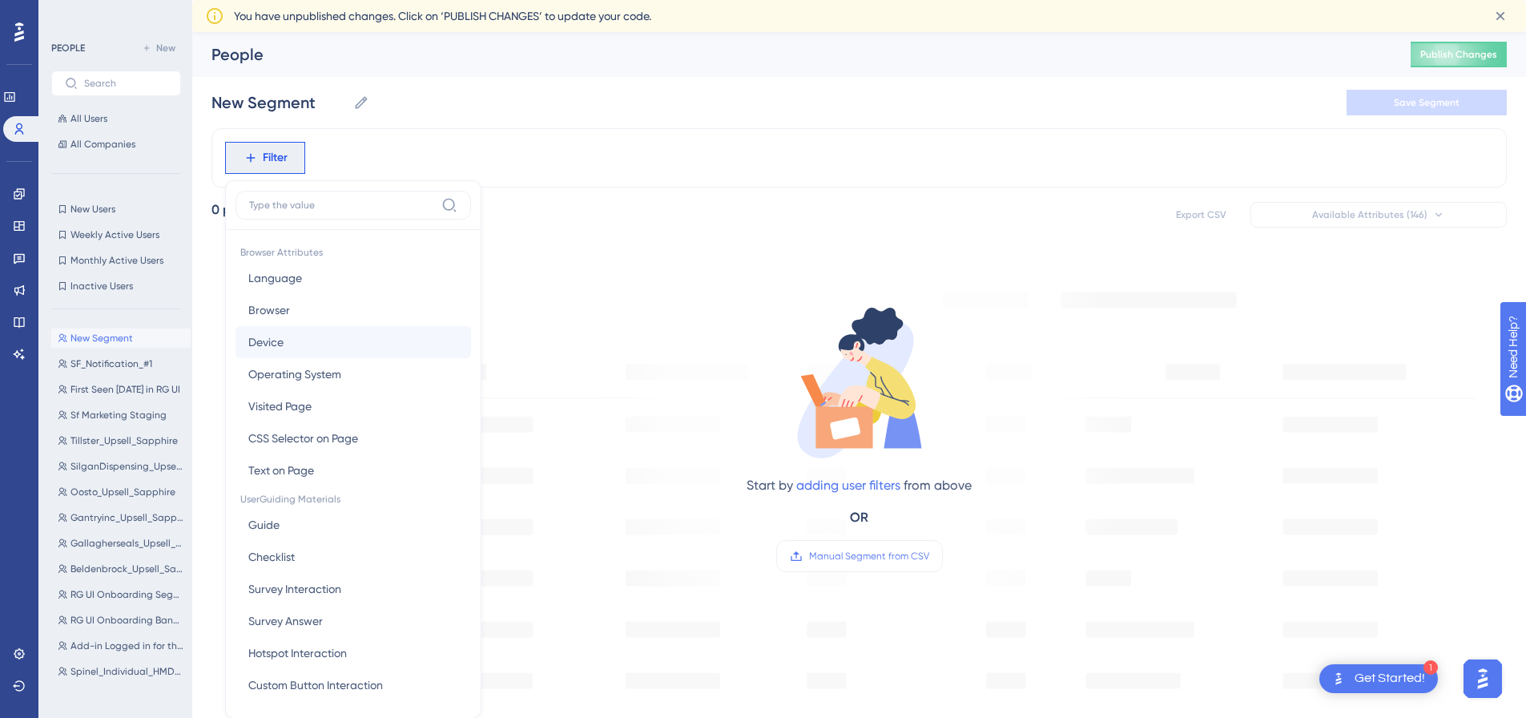
scroll to position [91, 0]
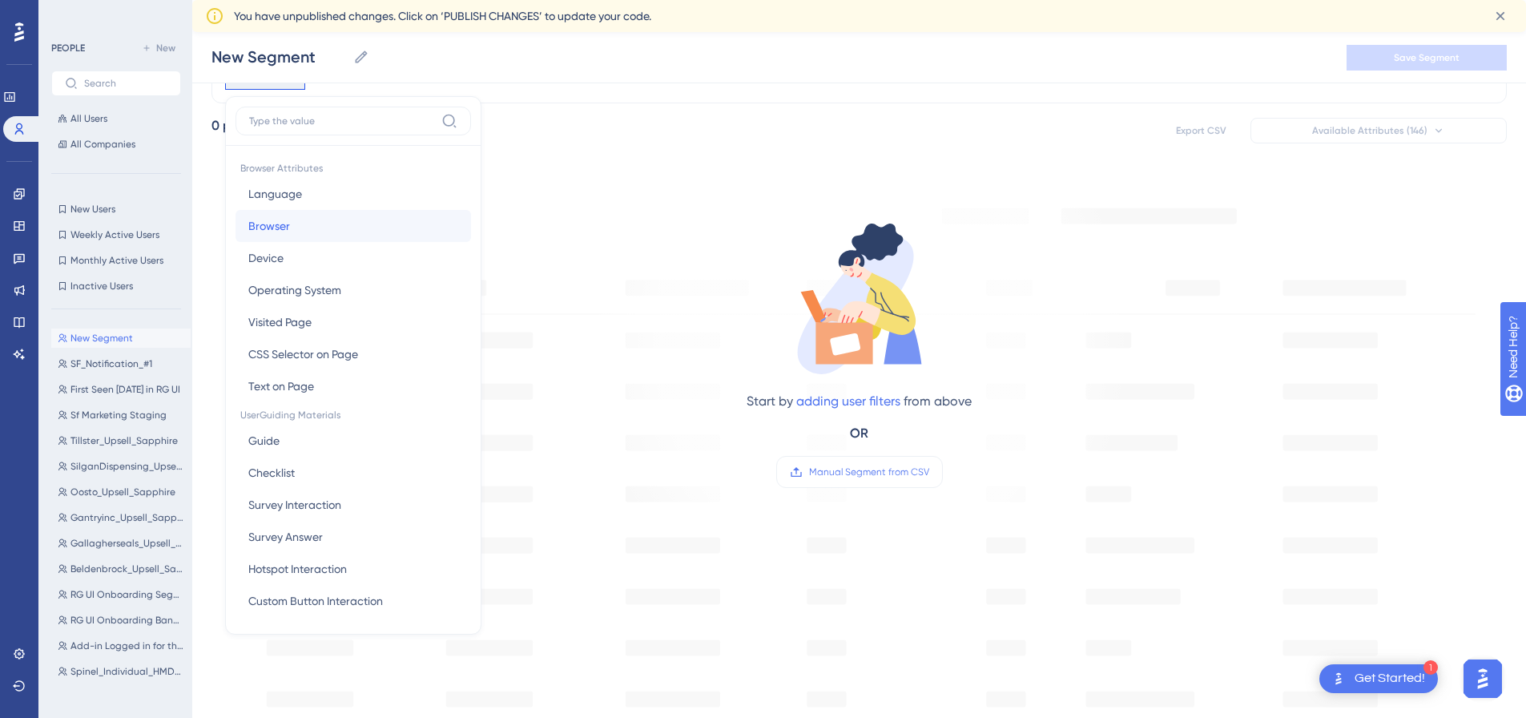
click at [309, 223] on button "Browser Browser" at bounding box center [354, 226] width 236 height 32
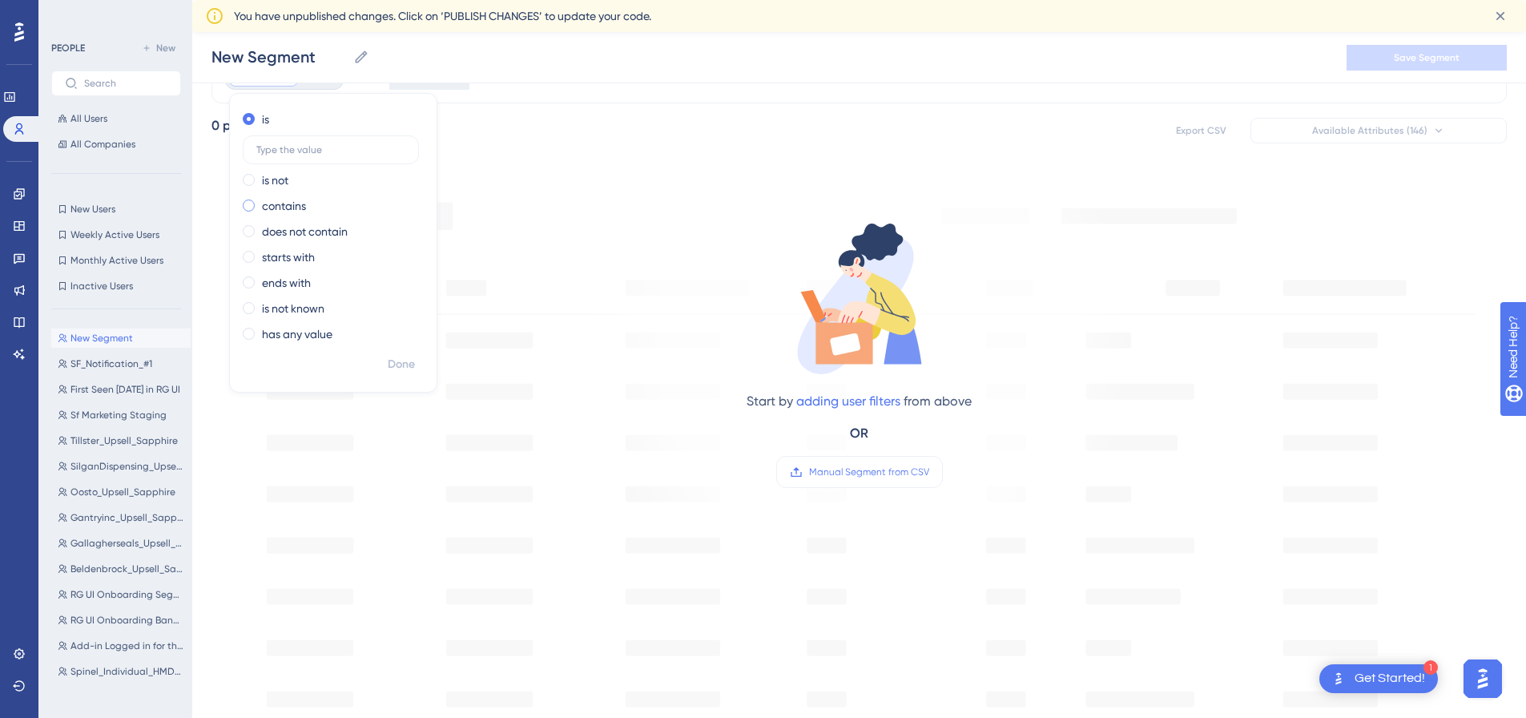
click at [296, 200] on label "contains" at bounding box center [284, 205] width 44 height 19
drag, startPoint x: 322, startPoint y: 215, endPoint x: 329, endPoint y: 207, distance: 10.3
click at [327, 208] on label at bounding box center [331, 201] width 176 height 29
click at [327, 207] on input "text" at bounding box center [330, 201] width 149 height 11
click at [330, 202] on input "text" at bounding box center [330, 201] width 149 height 11
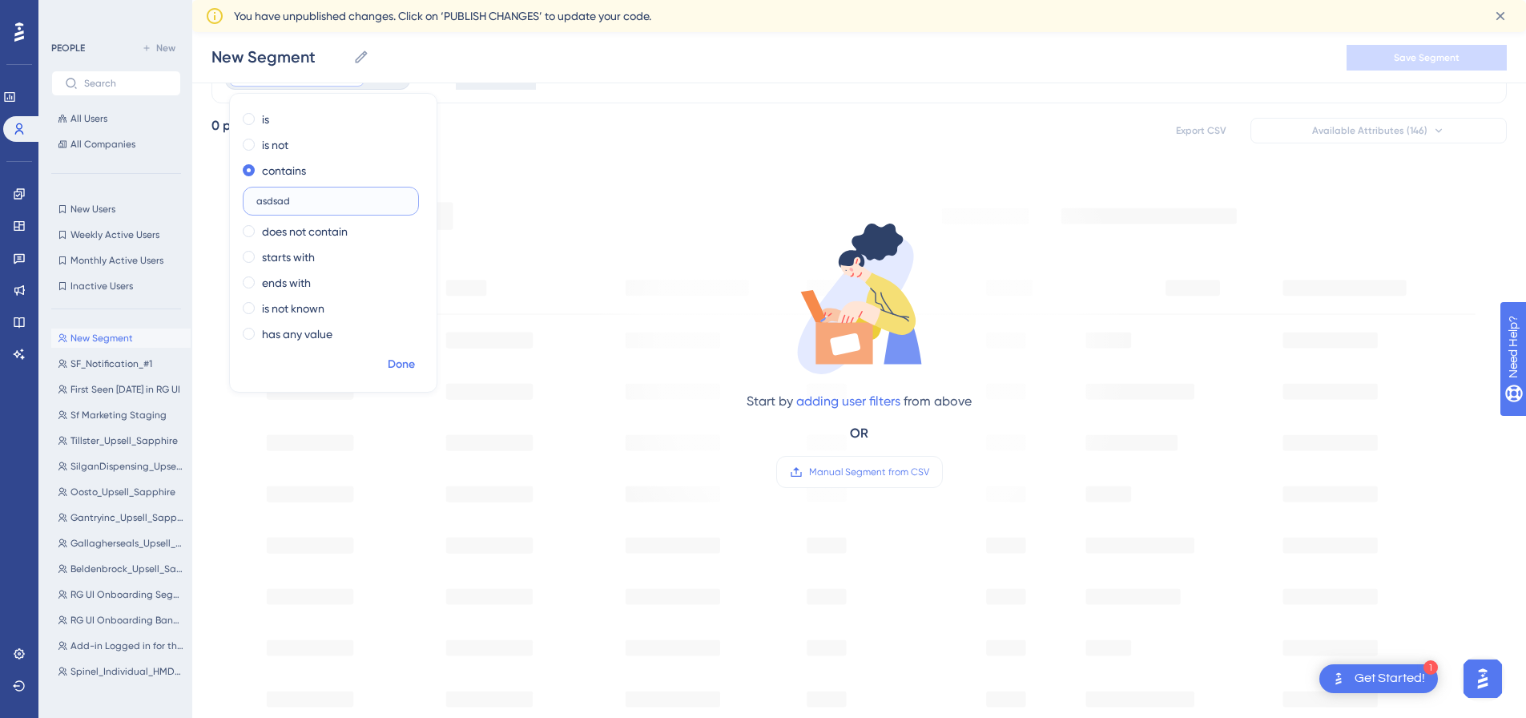
type input "asdsad"
click at [397, 357] on span "Done" at bounding box center [401, 364] width 27 height 19
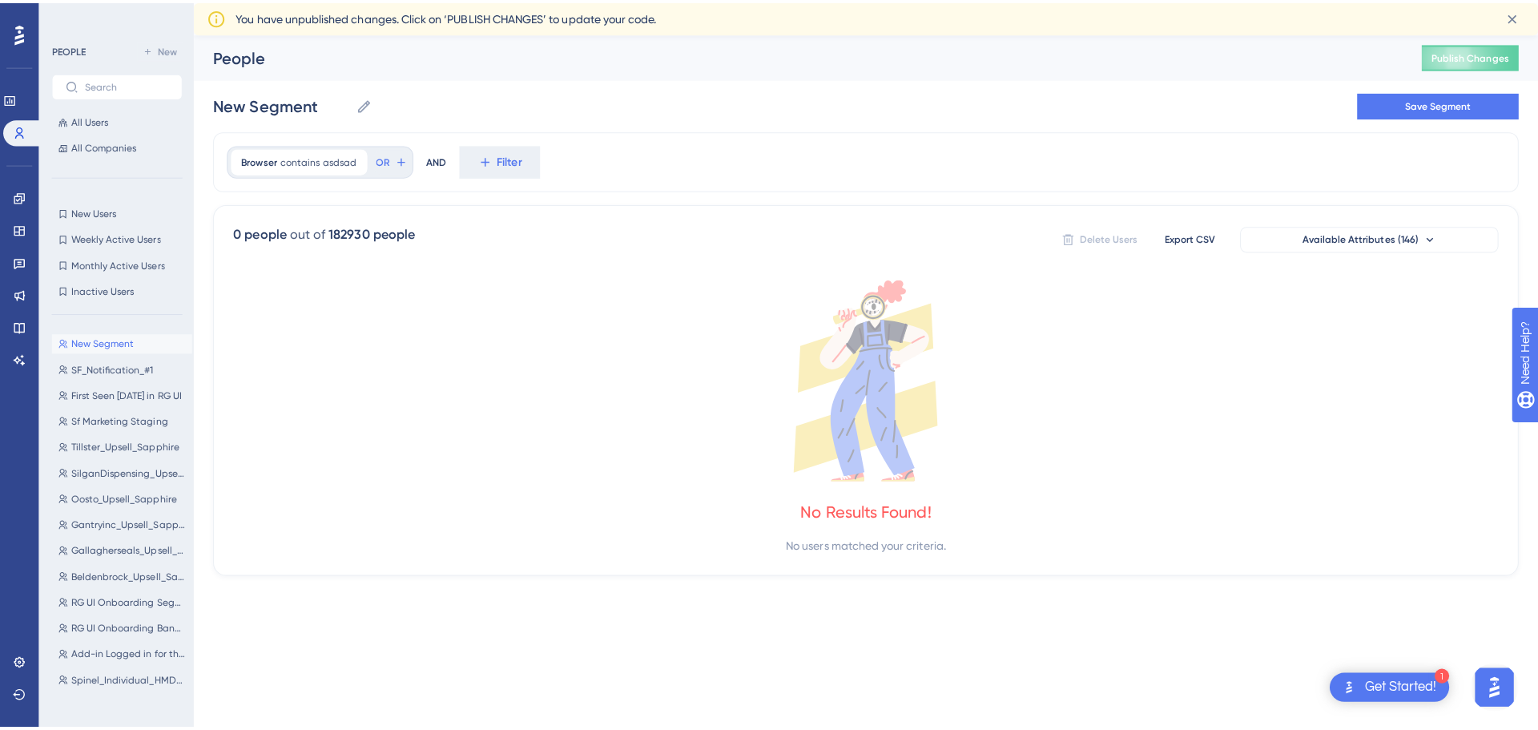
scroll to position [0, 0]
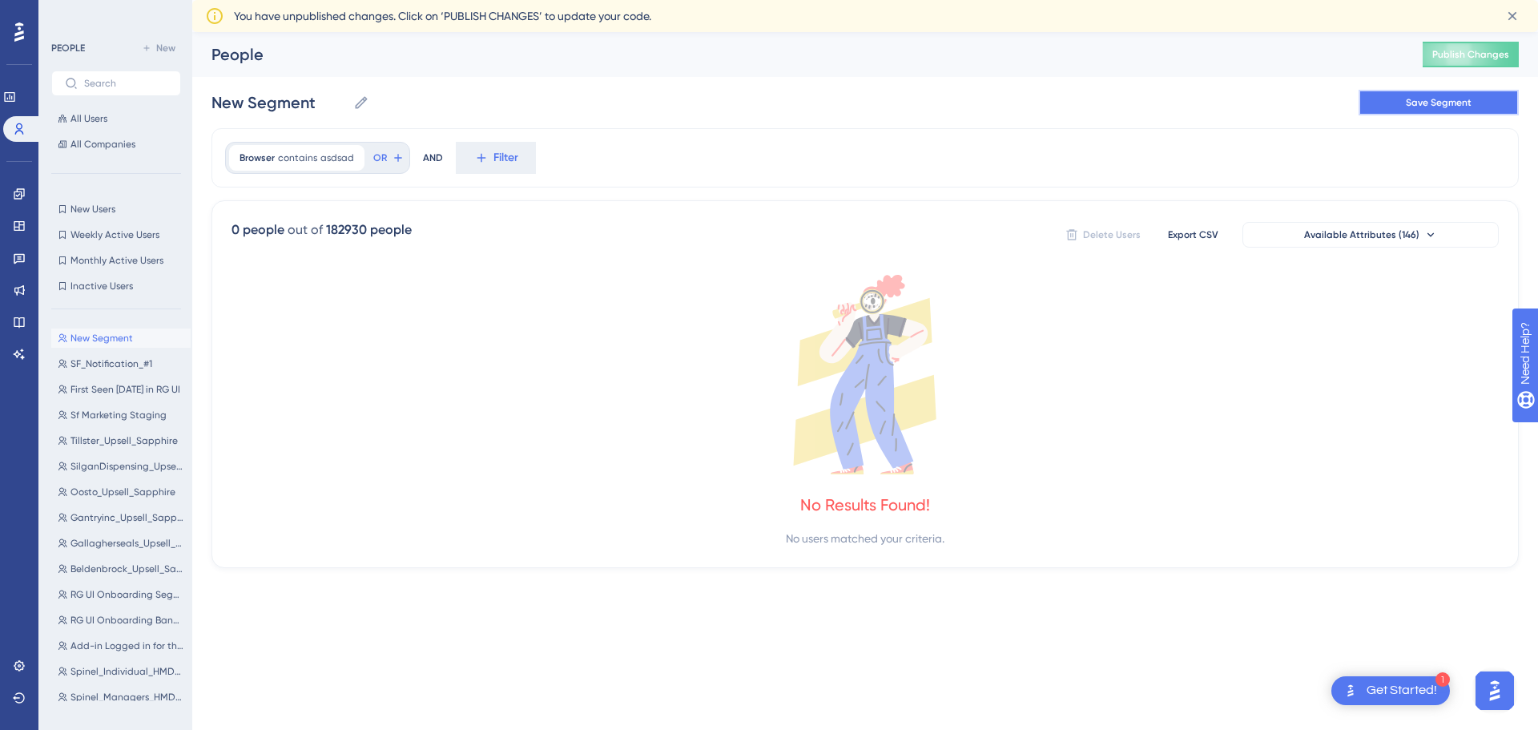
click at [1443, 98] on span "Save Segment" at bounding box center [1439, 102] width 66 height 13
click at [153, 78] on input "text" at bounding box center [125, 83] width 83 height 11
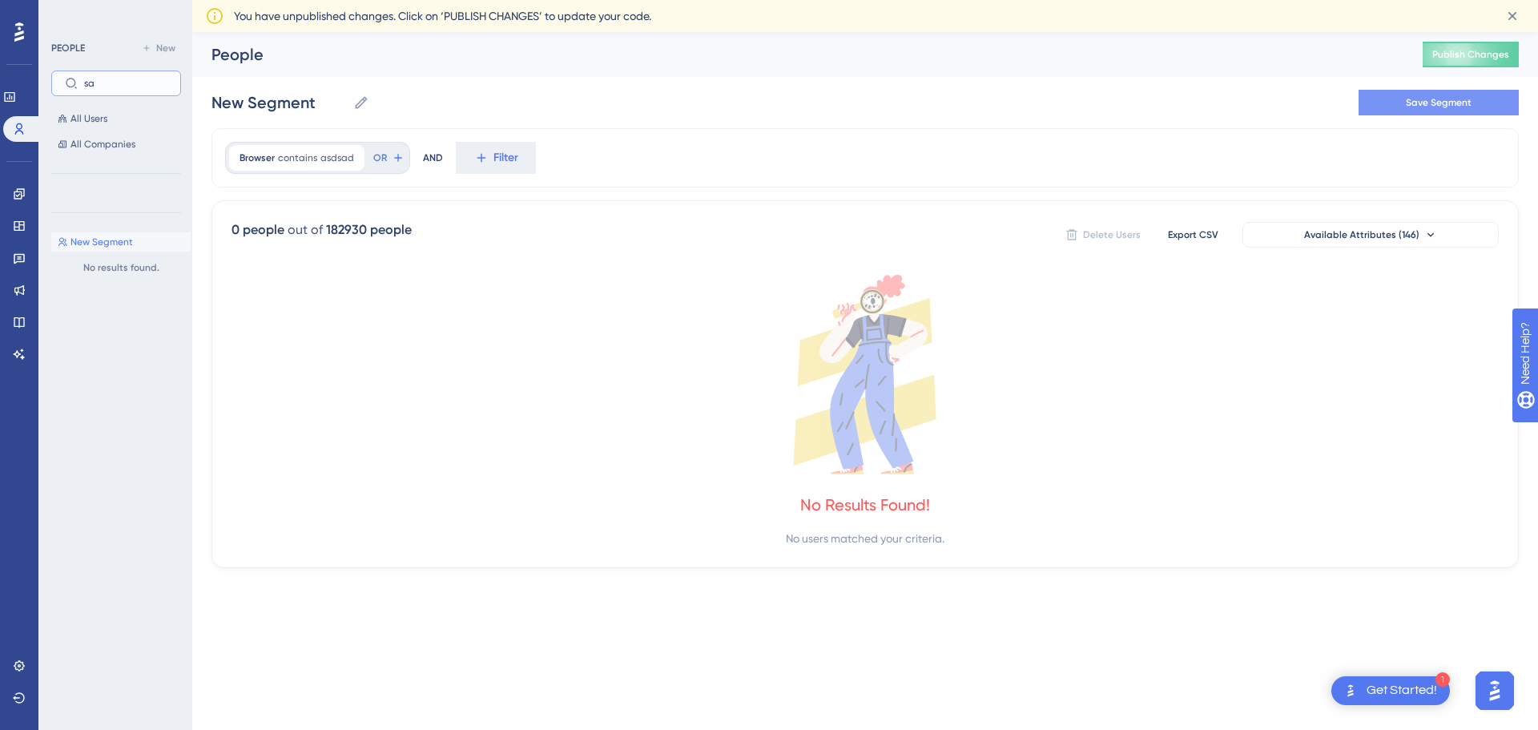
type input "s"
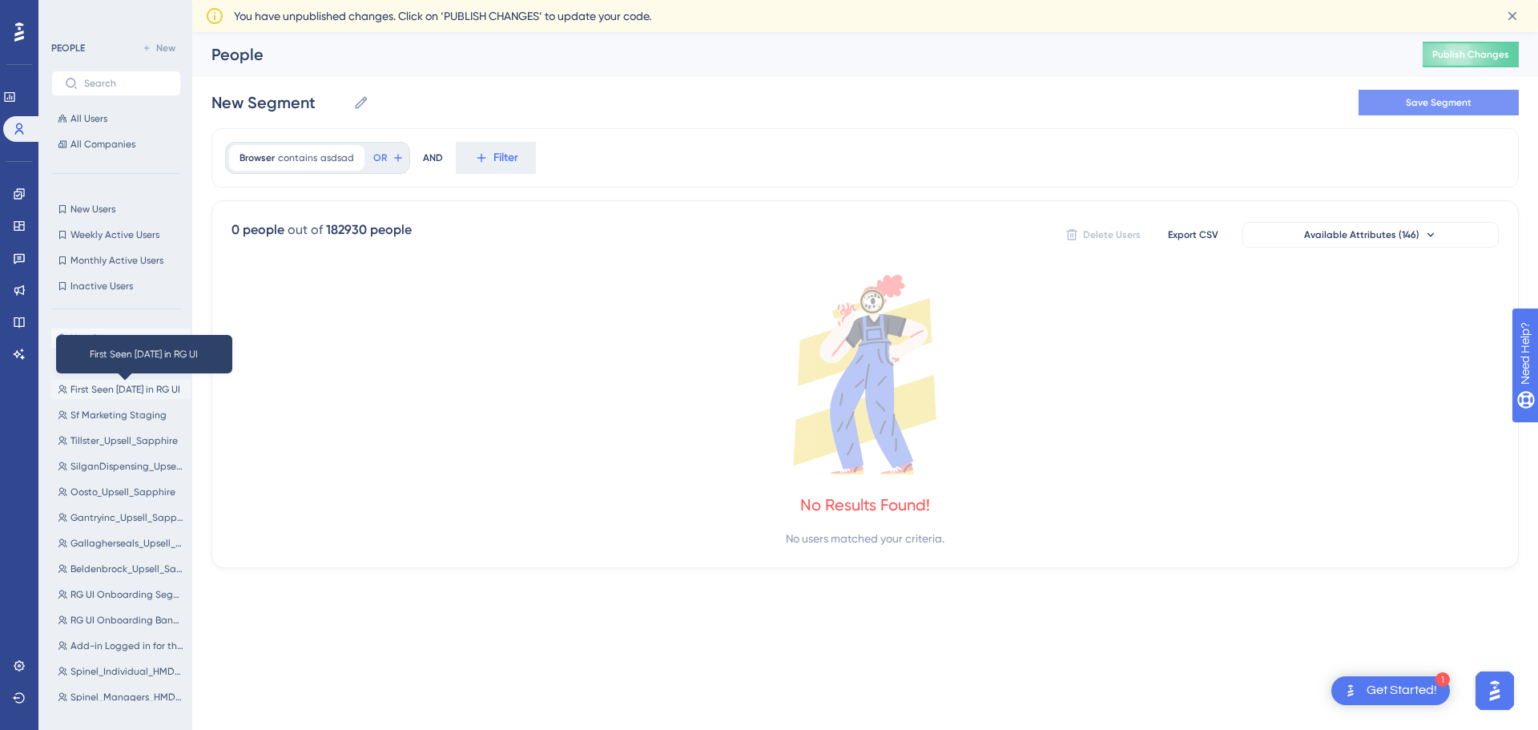
click at [96, 390] on span "First Seen [DATE] in RG UI" at bounding box center [126, 389] width 110 height 13
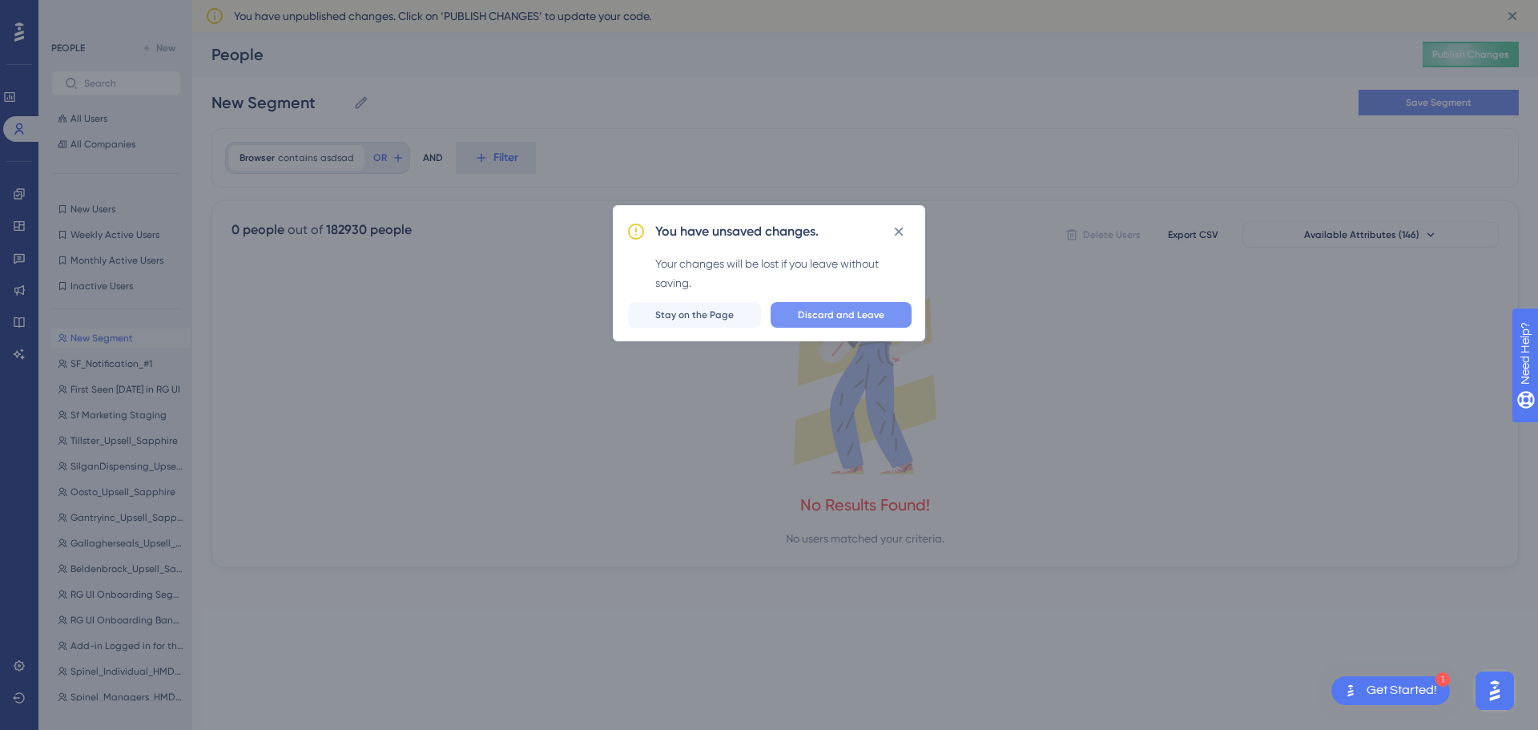
click at [833, 311] on span "Discard and Leave" at bounding box center [841, 314] width 87 height 13
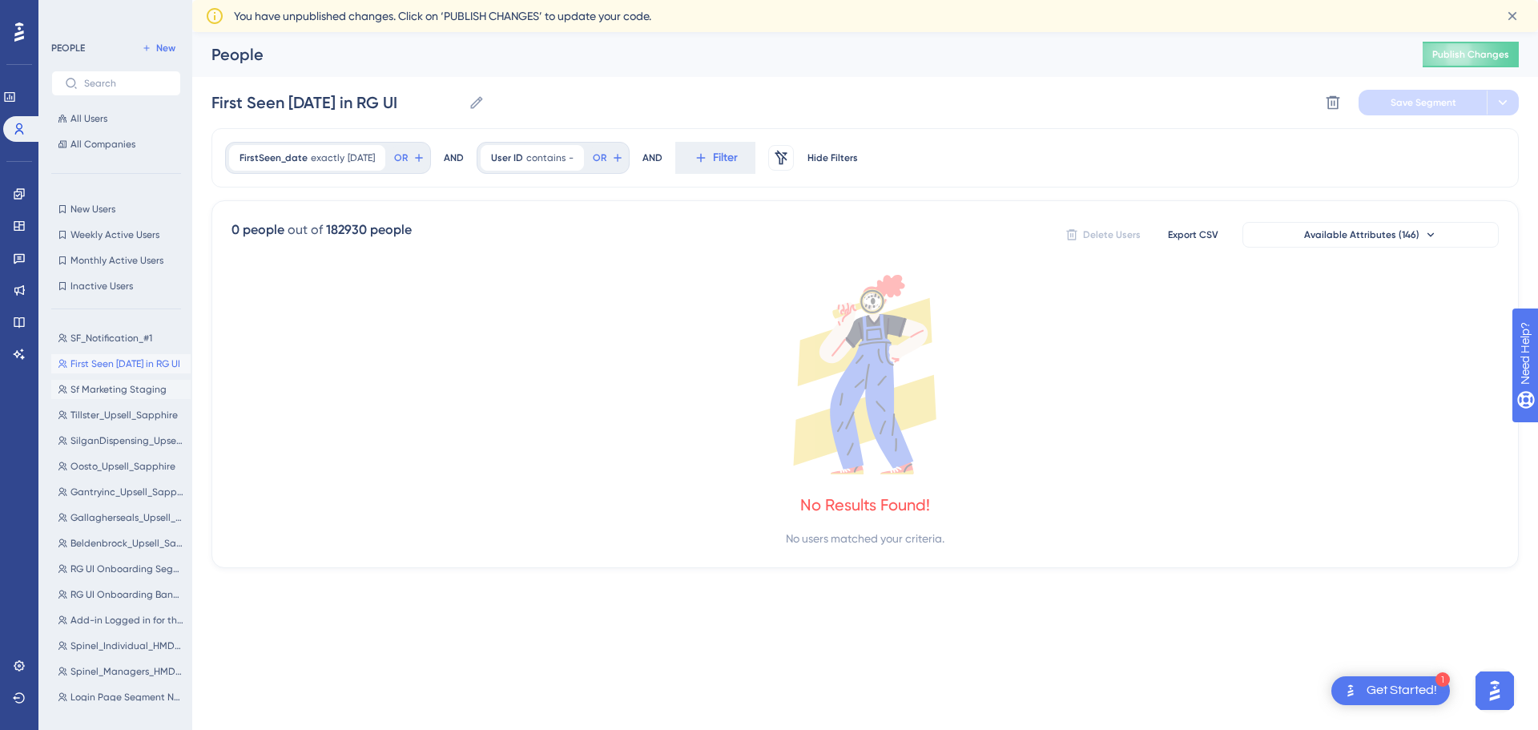
click at [151, 389] on span "Sf Marketing Staging" at bounding box center [119, 389] width 96 height 13
type input "Sf Marketing Staging"
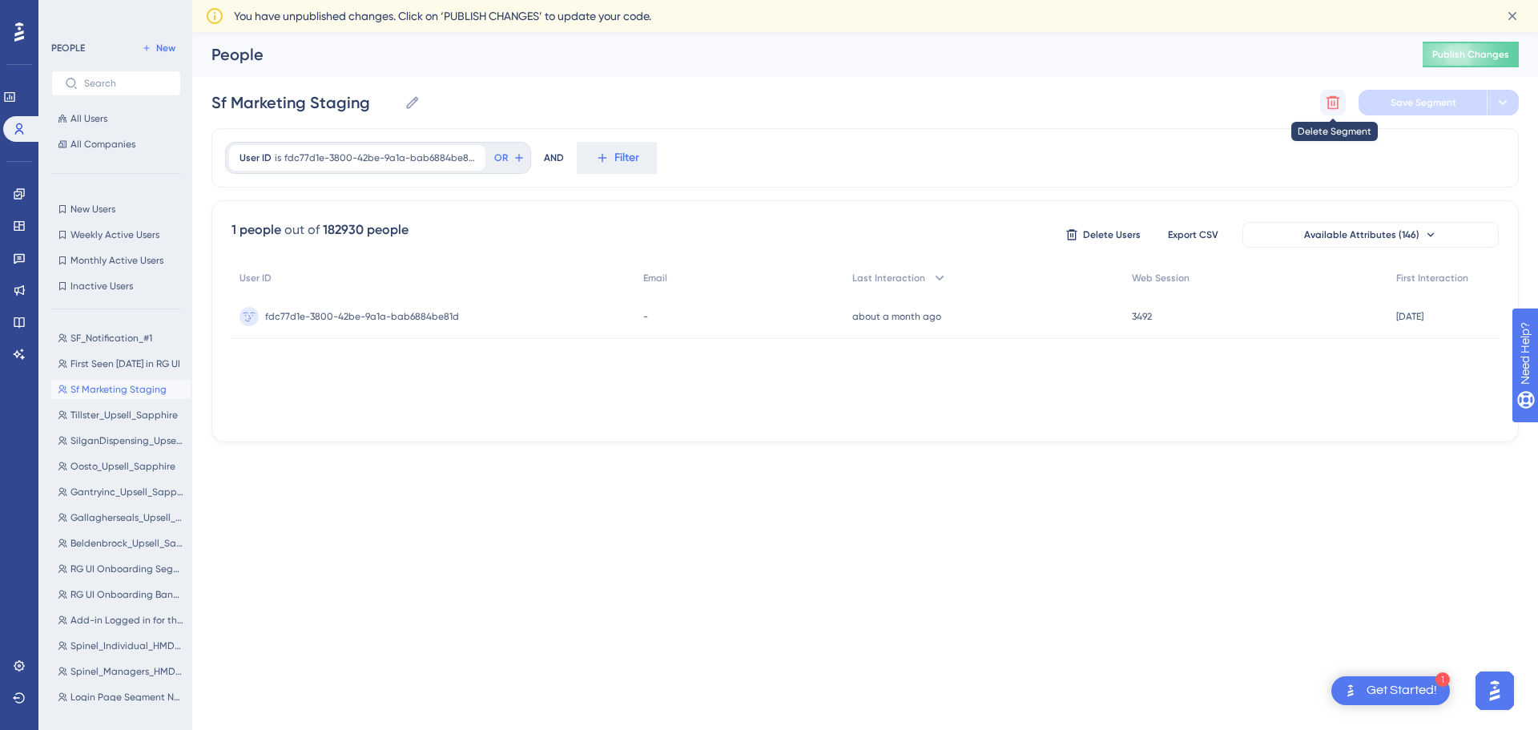
click at [1340, 106] on icon at bounding box center [1333, 103] width 16 height 16
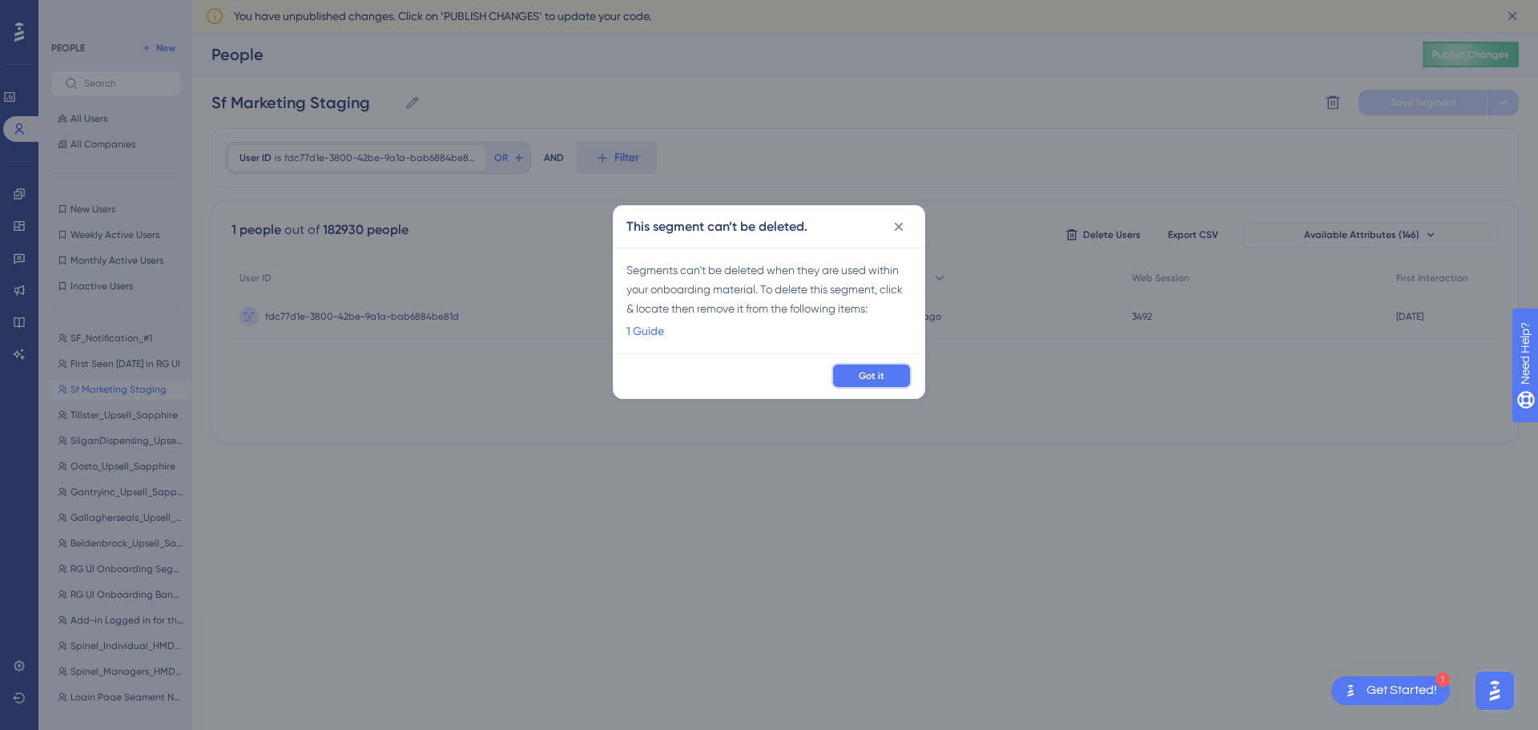
click at [860, 376] on span "Got it" at bounding box center [872, 375] width 26 height 13
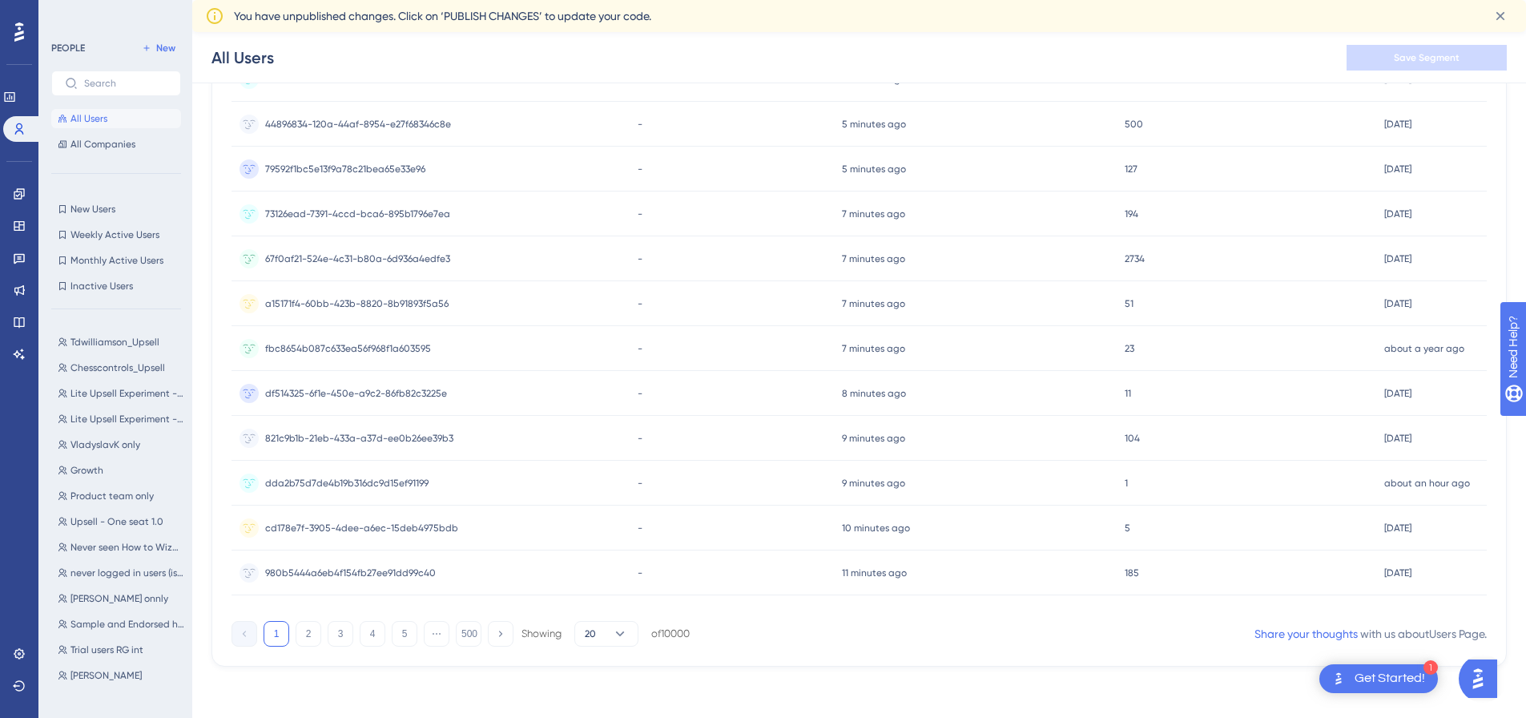
scroll to position [1031, 0]
click at [167, 50] on span "New" at bounding box center [165, 48] width 19 height 13
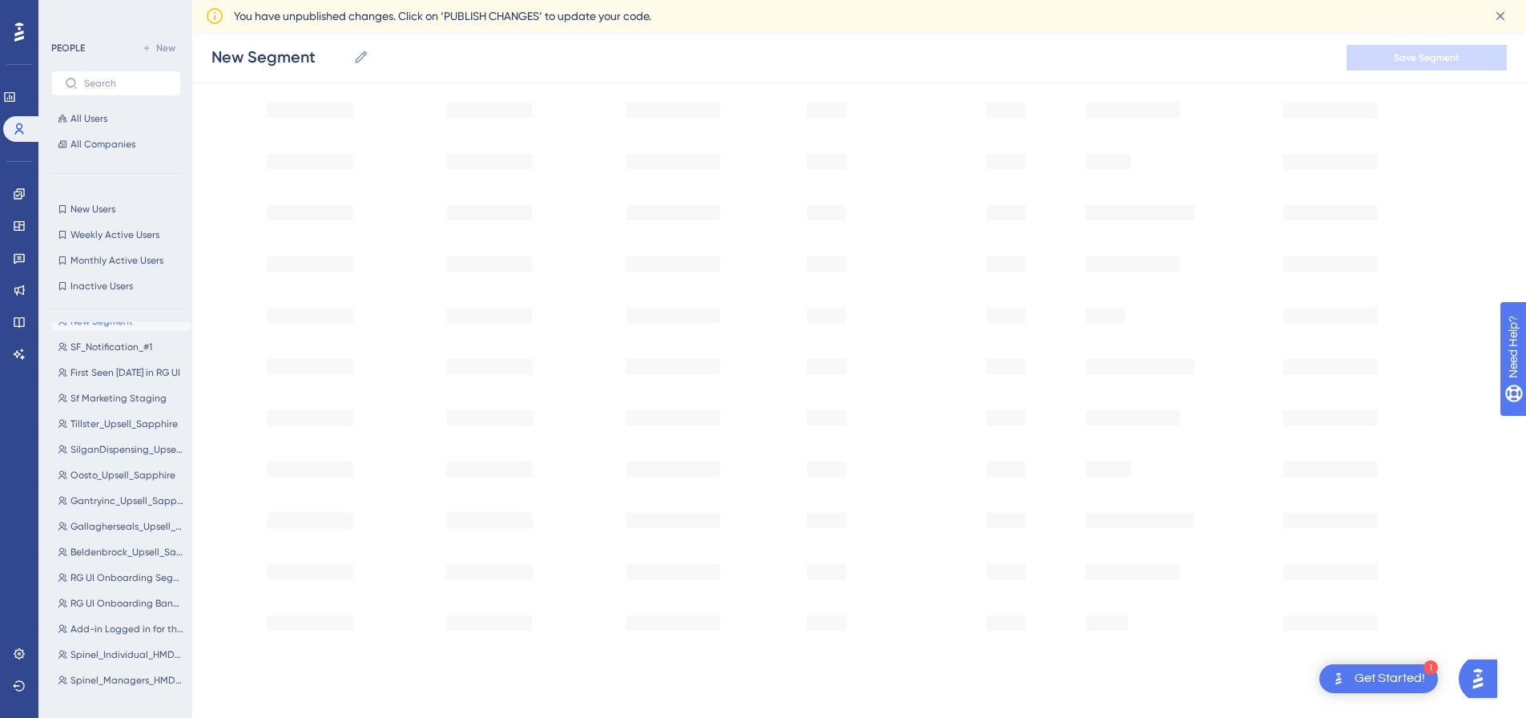
scroll to position [0, 0]
click at [313, 58] on input "New Segment" at bounding box center [279, 57] width 135 height 22
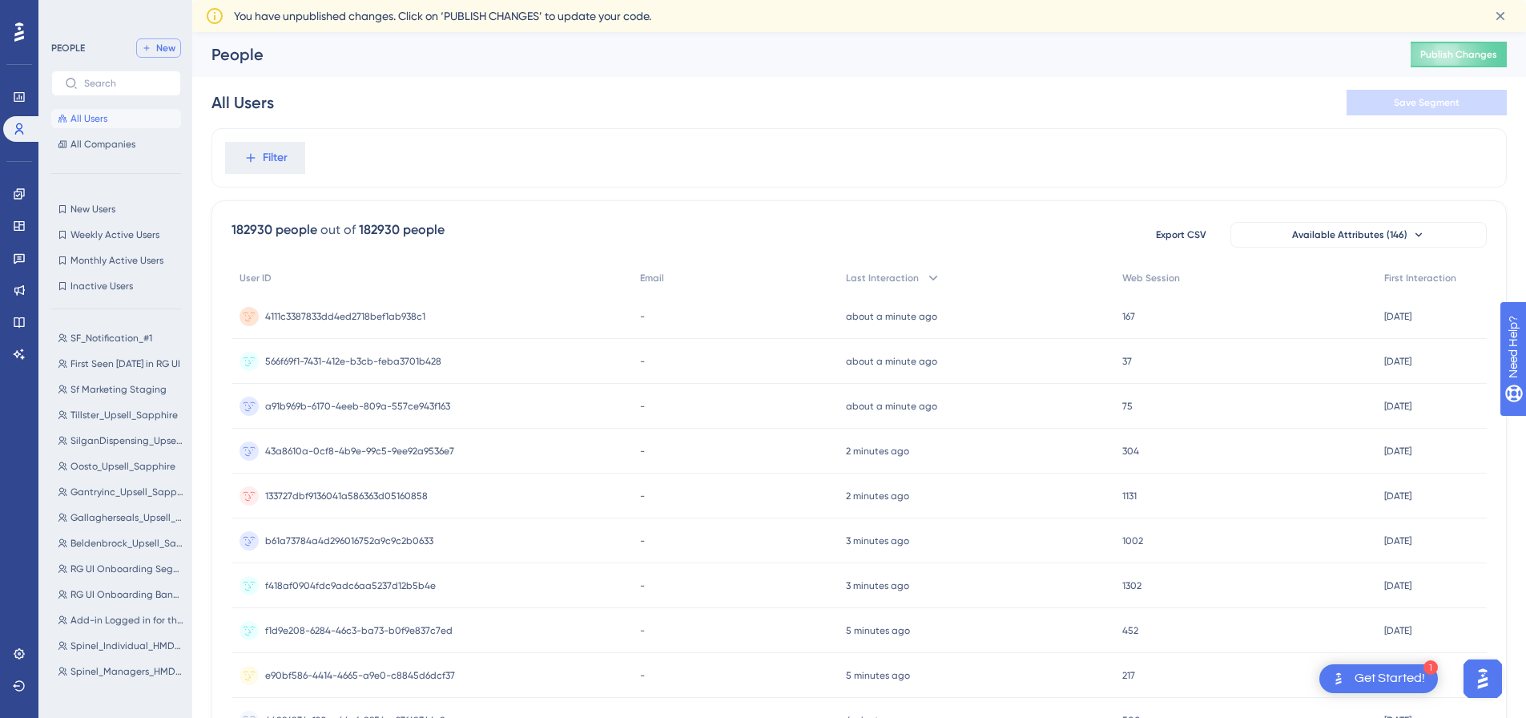
click at [152, 42] on button "New" at bounding box center [158, 47] width 45 height 19
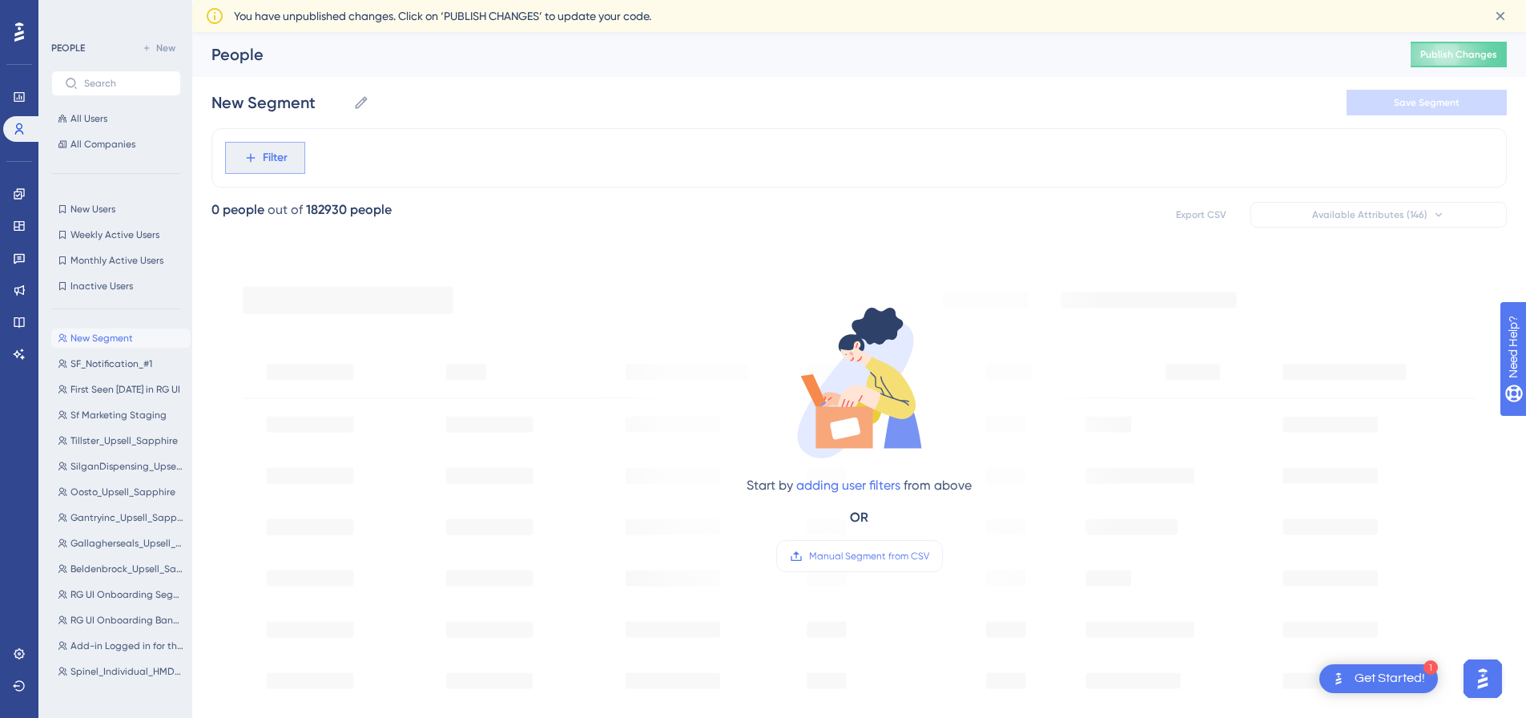
click at [269, 151] on span "Filter" at bounding box center [275, 157] width 25 height 19
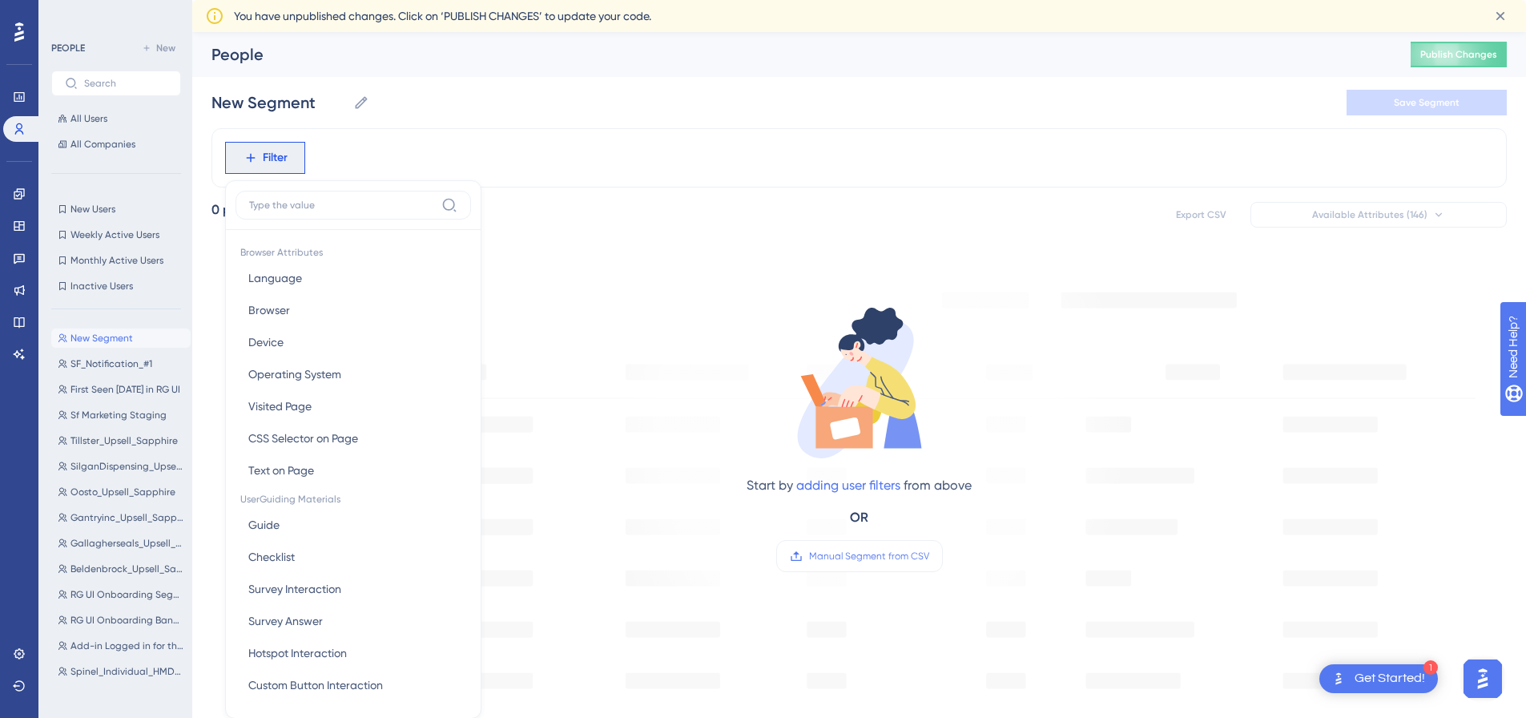
scroll to position [91, 0]
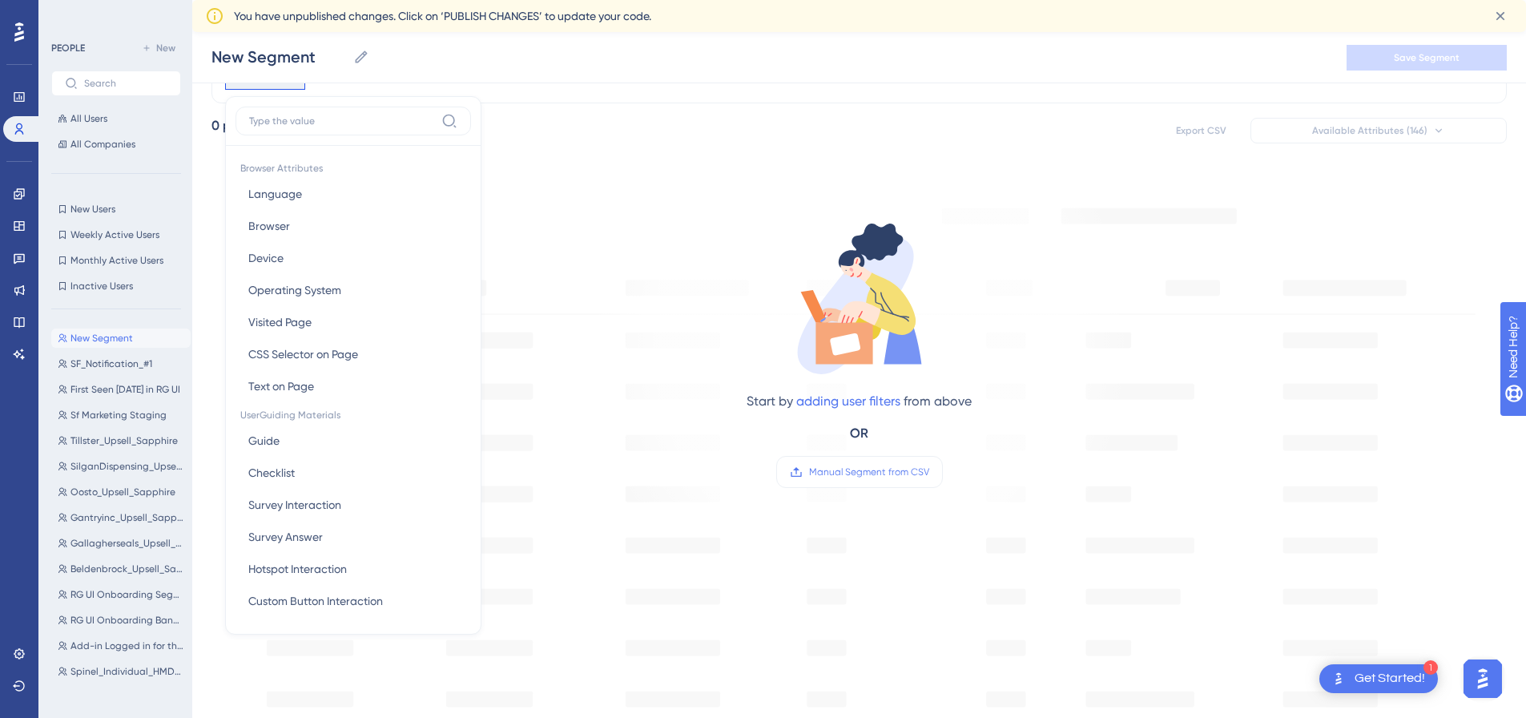
click at [639, 107] on div "Filter Browser Attributes Language Language Browser Browser Device Device Opera…" at bounding box center [860, 598] width 1296 height 1109
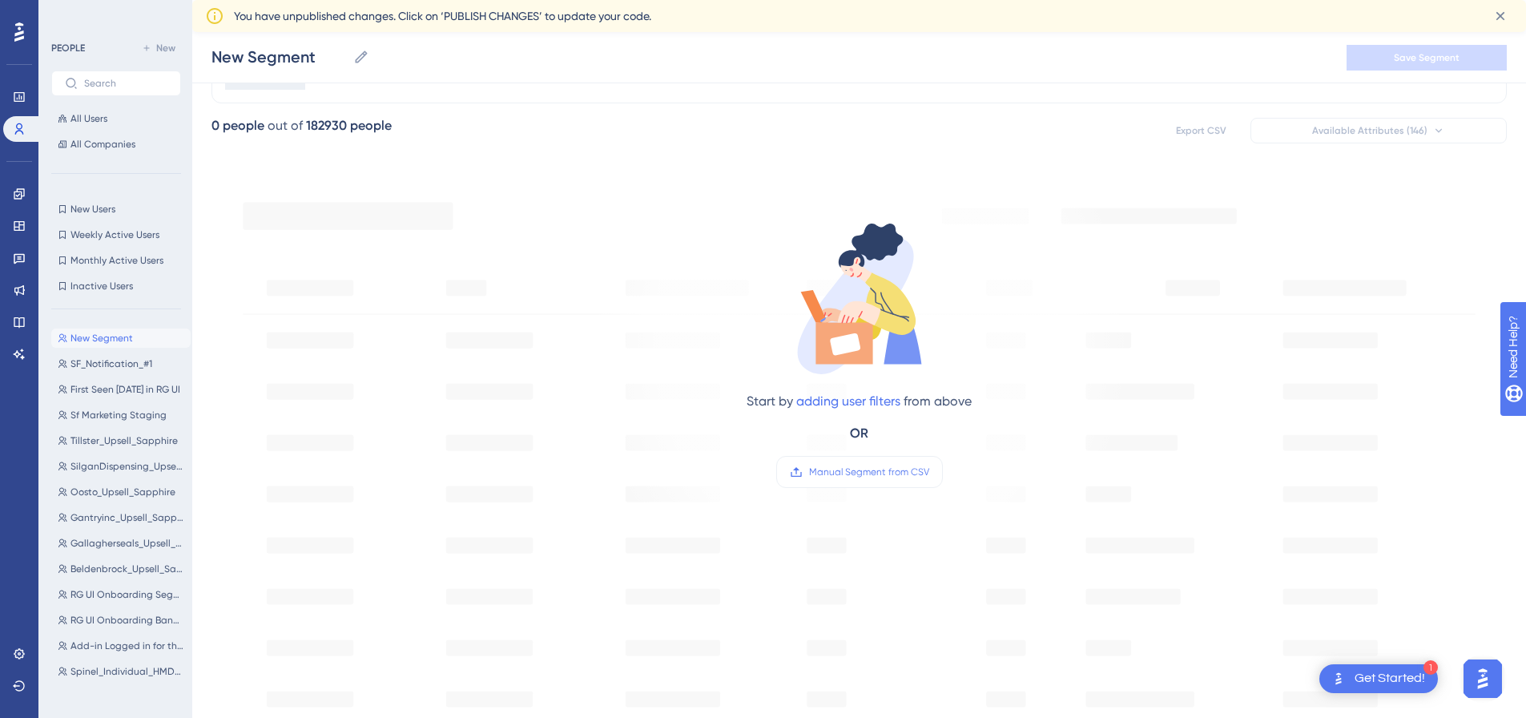
scroll to position [0, 0]
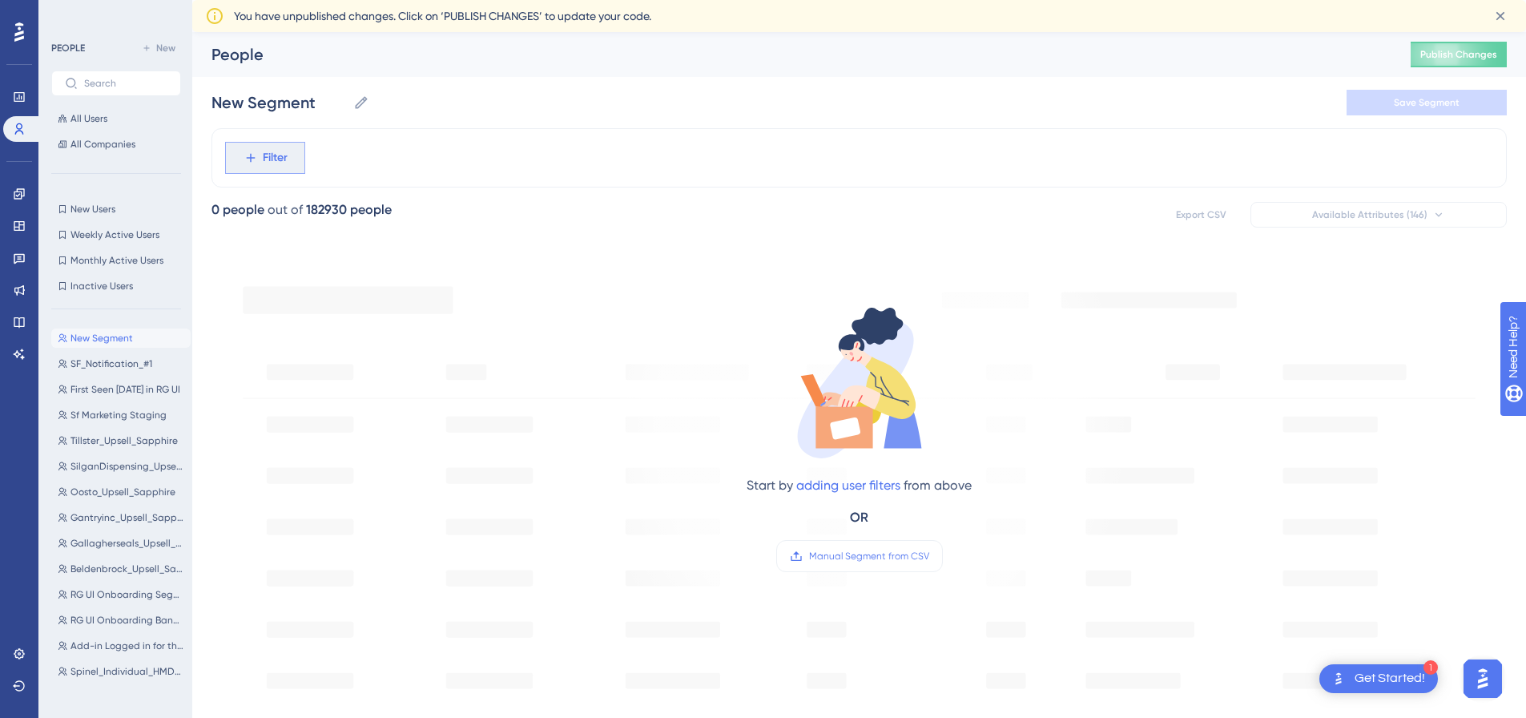
click at [275, 154] on span "Filter" at bounding box center [275, 157] width 25 height 19
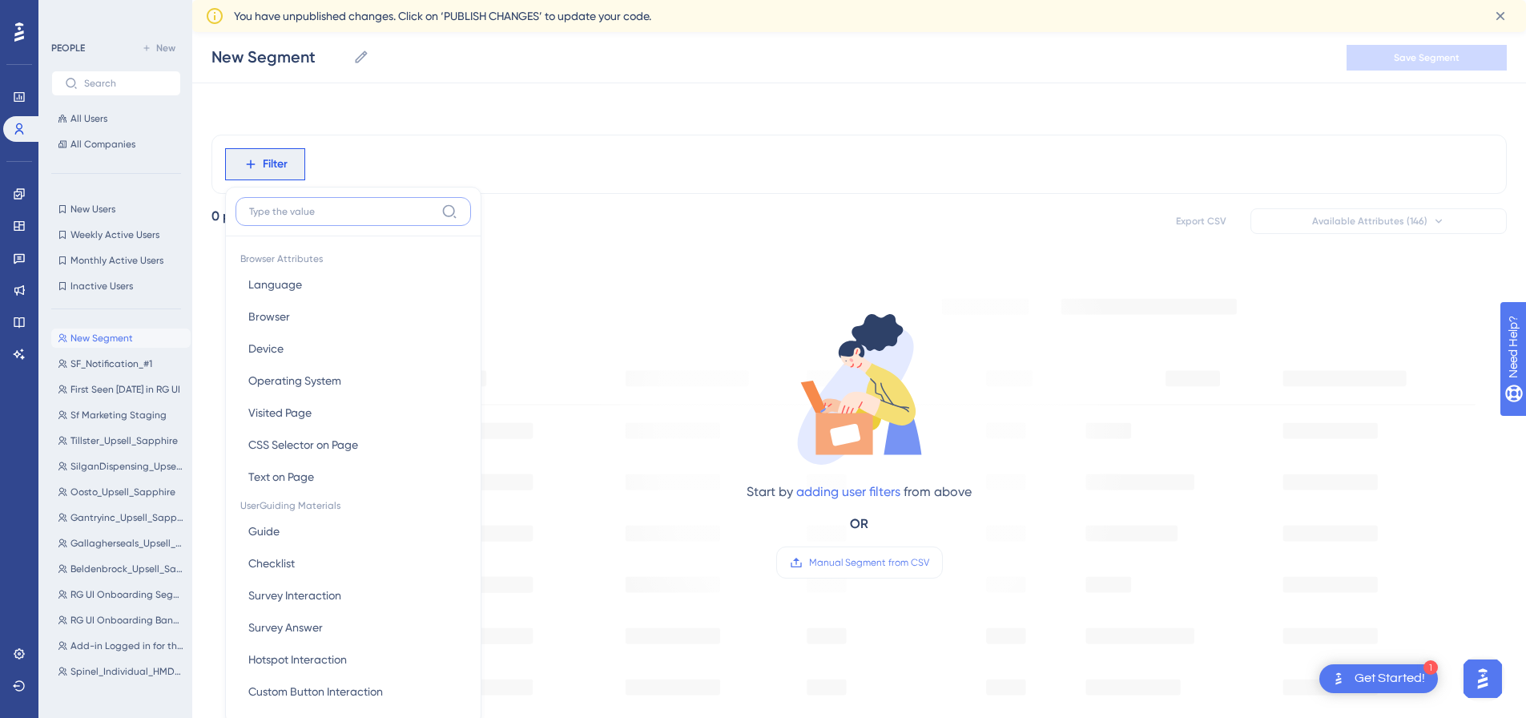
scroll to position [91, 0]
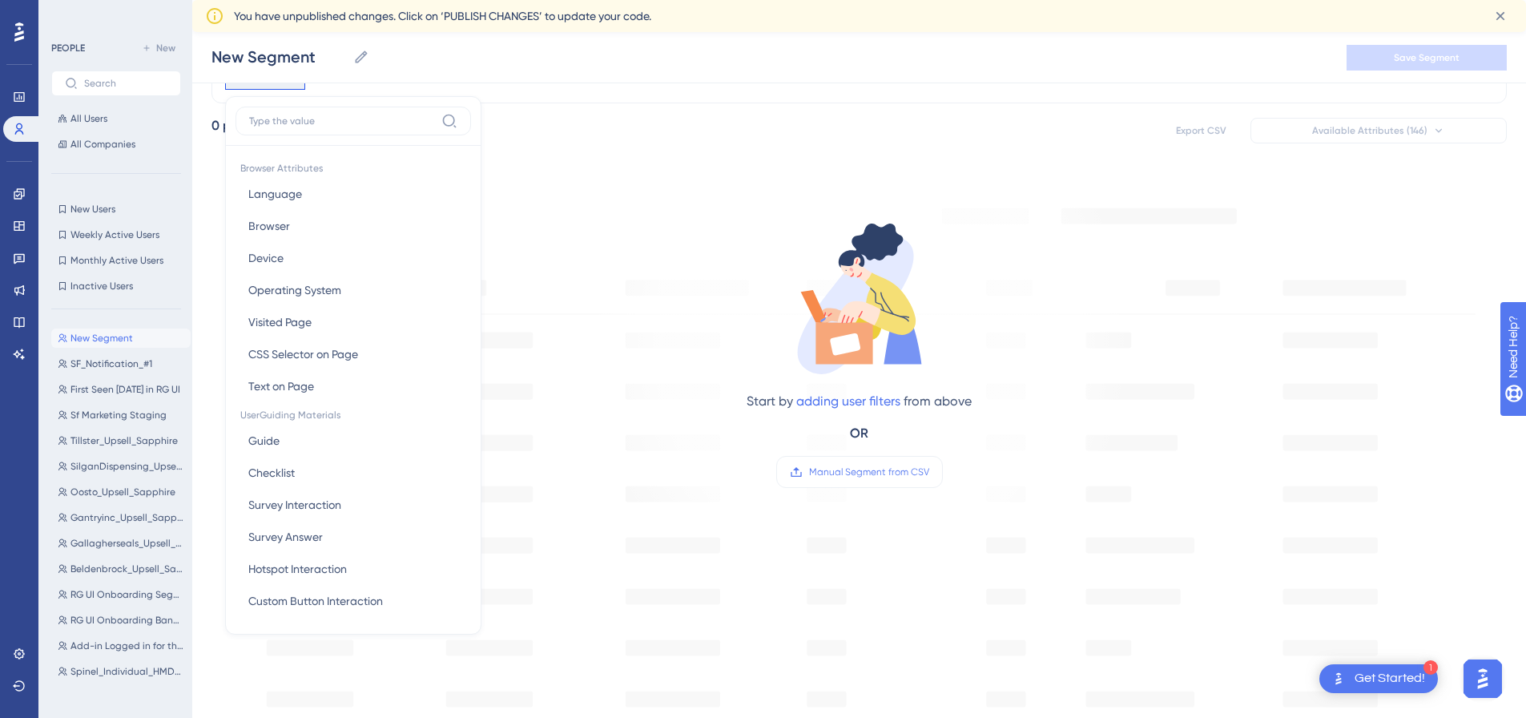
click at [719, 222] on div "Start by adding user filters from above OR Manual Segment from CSV" at bounding box center [859, 340] width 543 height 330
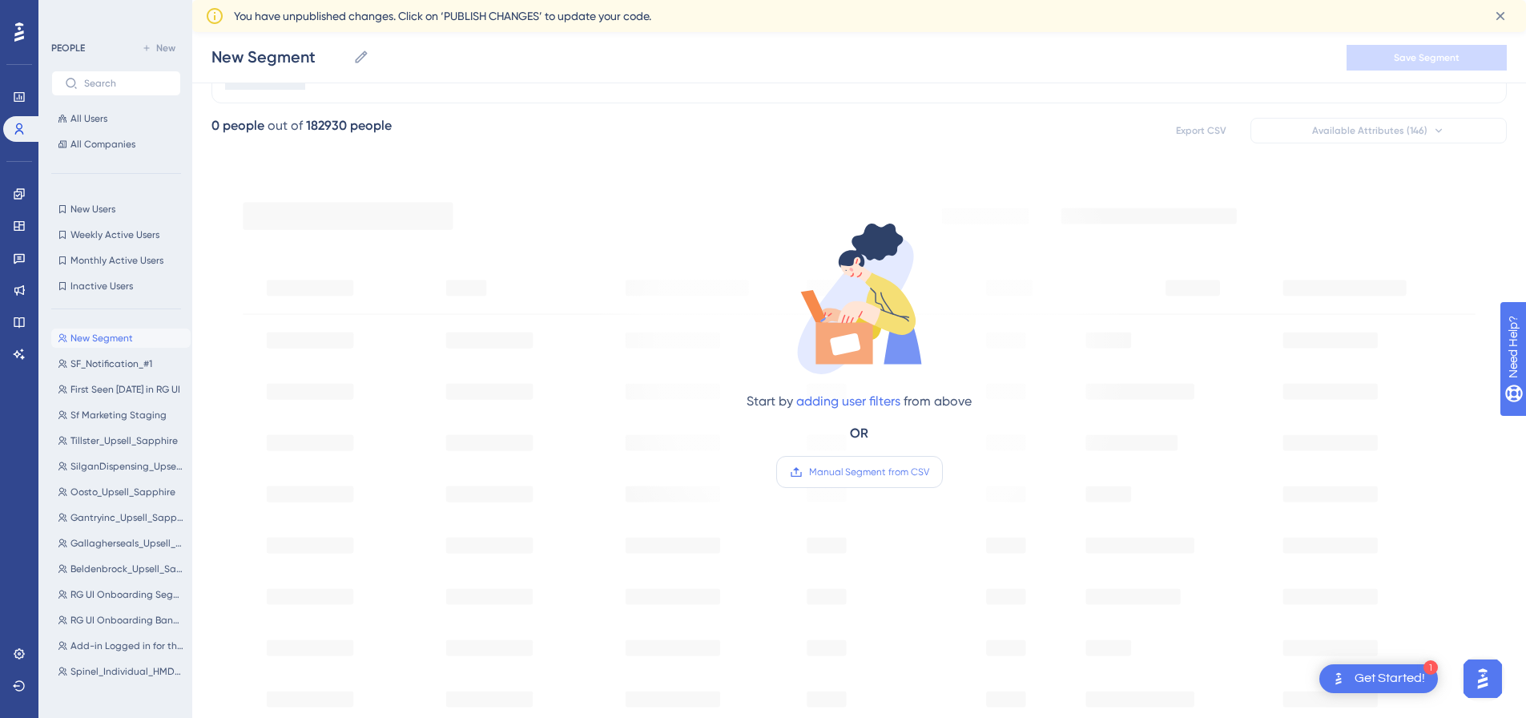
click at [853, 474] on span "Manual Segment from CSV" at bounding box center [869, 472] width 120 height 13
click at [929, 472] on input "Manual Segment from CSV" at bounding box center [929, 472] width 0 height 0
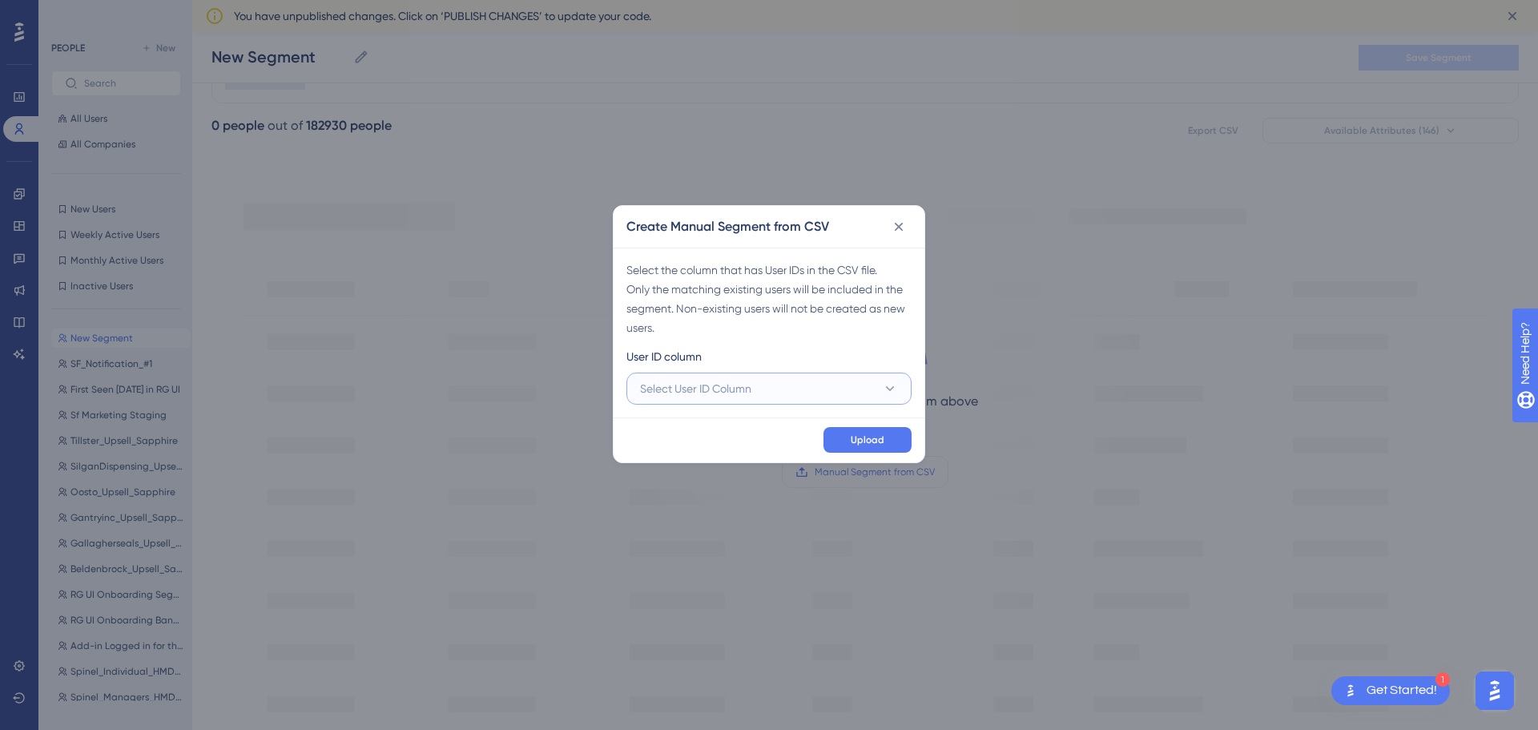
click at [847, 392] on button "Select User ID Column" at bounding box center [769, 389] width 285 height 32
drag, startPoint x: 726, startPoint y: 433, endPoint x: 740, endPoint y: 450, distance: 22.8
click at [726, 433] on div "A - domain A - domain" at bounding box center [769, 437] width 239 height 32
click at [863, 434] on span "Upload" at bounding box center [868, 439] width 34 height 13
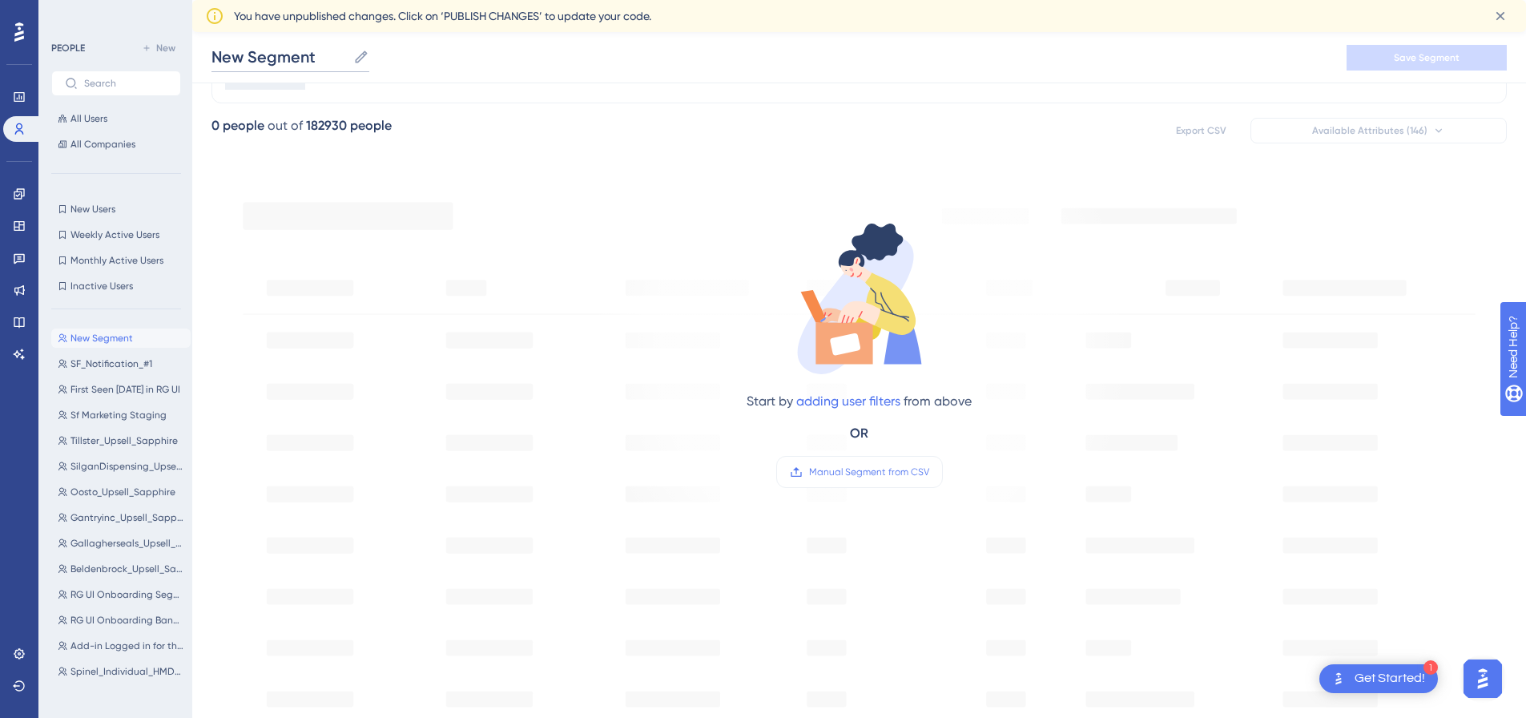
click at [330, 56] on input "New Segment" at bounding box center [279, 57] width 135 height 22
type input "N"
click at [897, 476] on span "Manual Segment from CSV" at bounding box center [869, 472] width 120 height 13
click at [929, 472] on input "Manual Segment from CSV" at bounding box center [929, 472] width 0 height 0
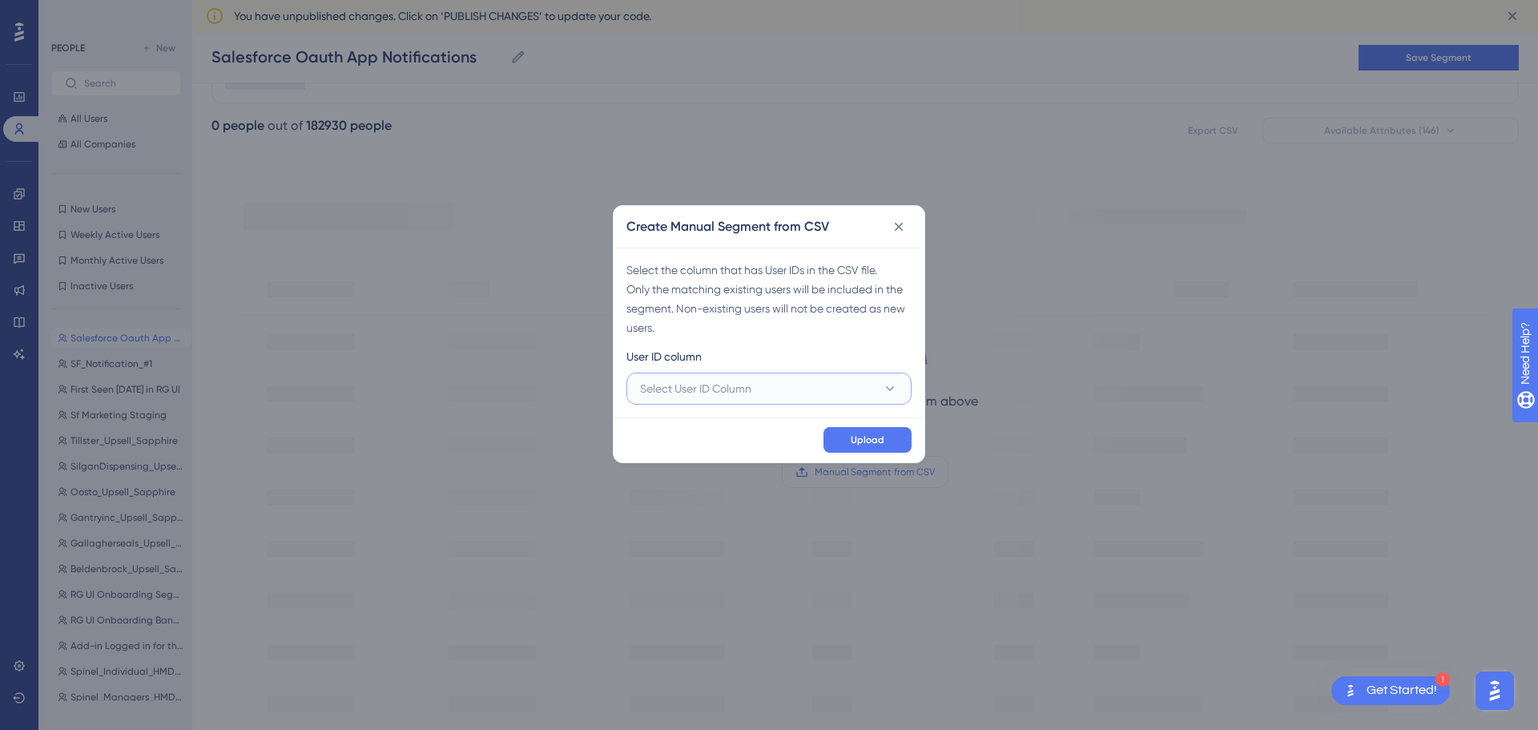
click at [874, 391] on button "Select User ID Column" at bounding box center [769, 389] width 285 height 32
click at [778, 439] on div "A - domain A - domain" at bounding box center [769, 437] width 239 height 32
click at [885, 436] on button "Upload" at bounding box center [868, 440] width 88 height 26
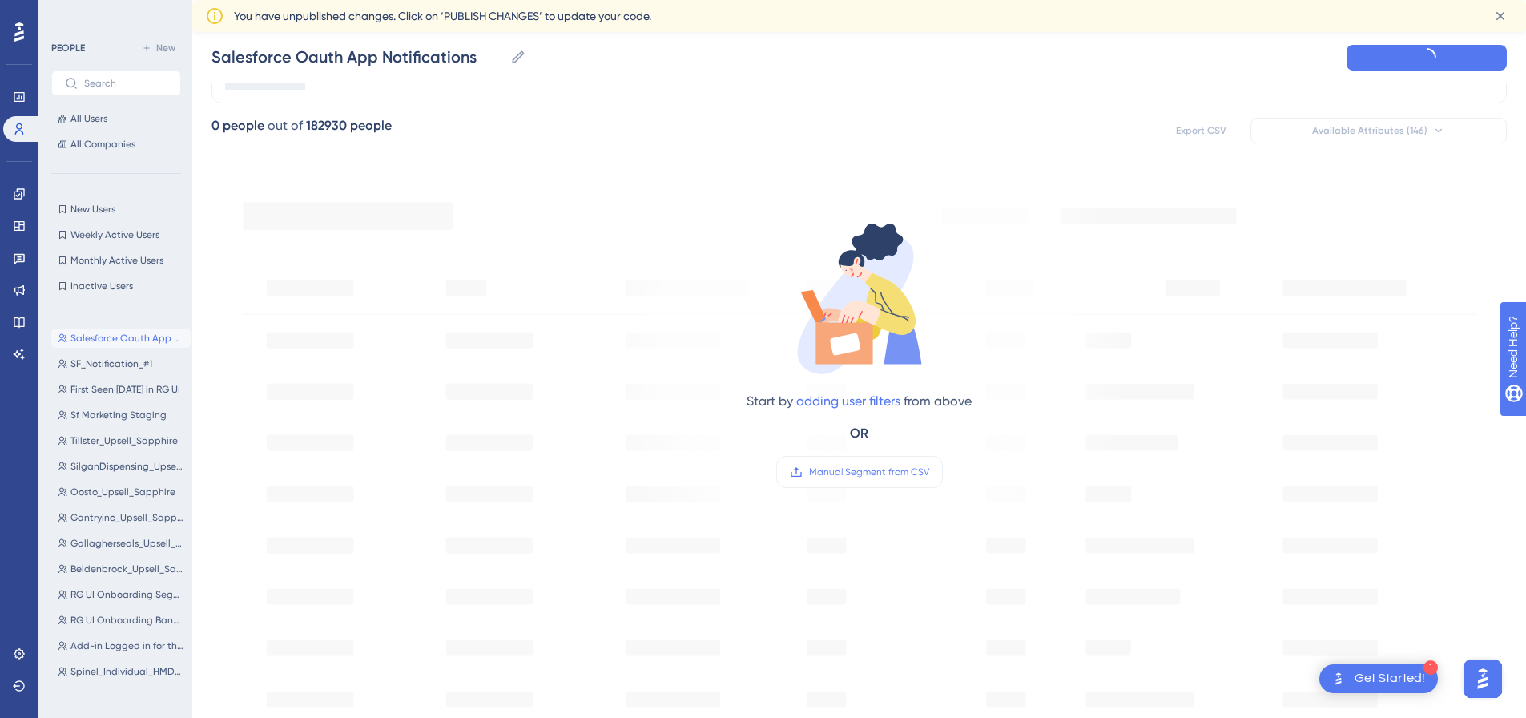
type input "New Segment"
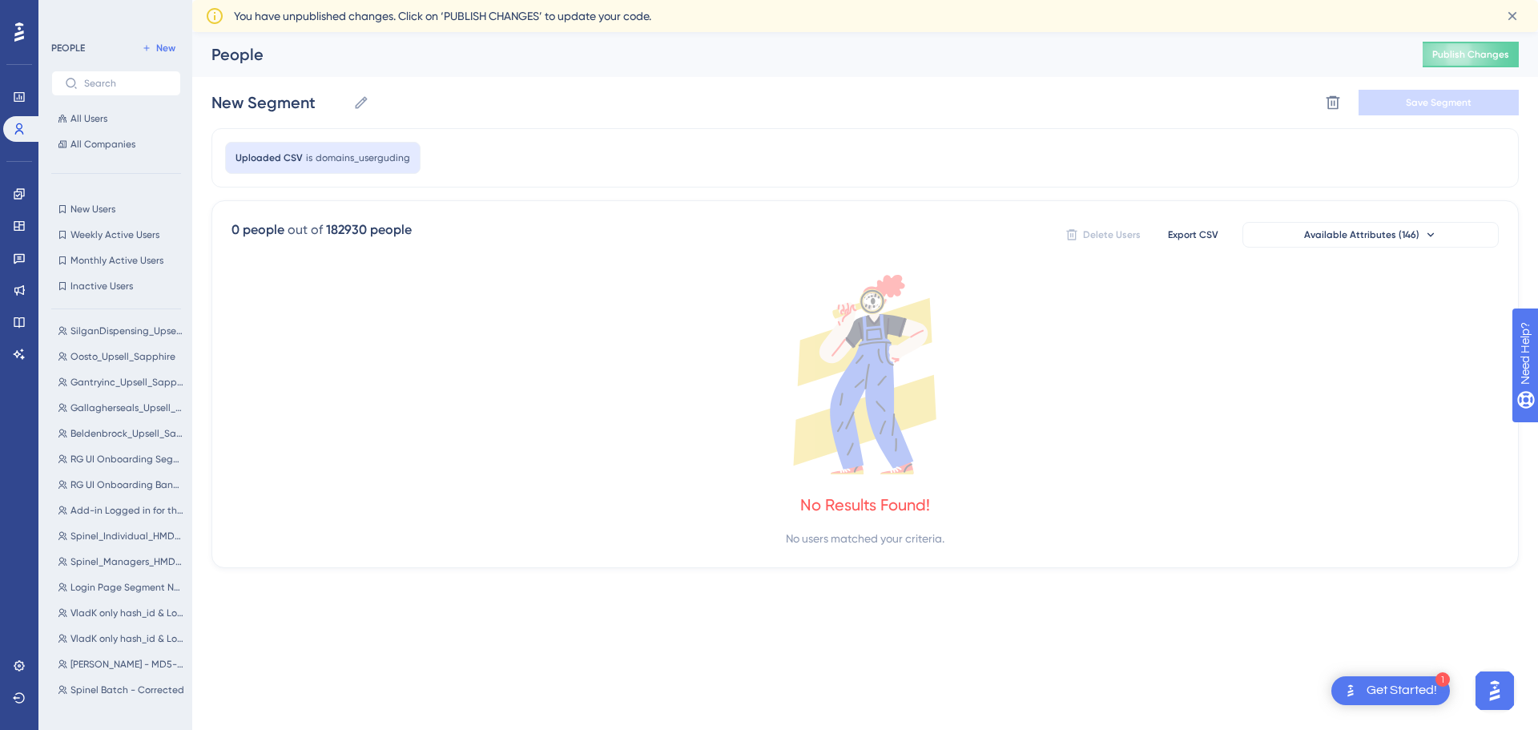
scroll to position [0, 0]
click at [11, 99] on link at bounding box center [19, 97] width 32 height 26
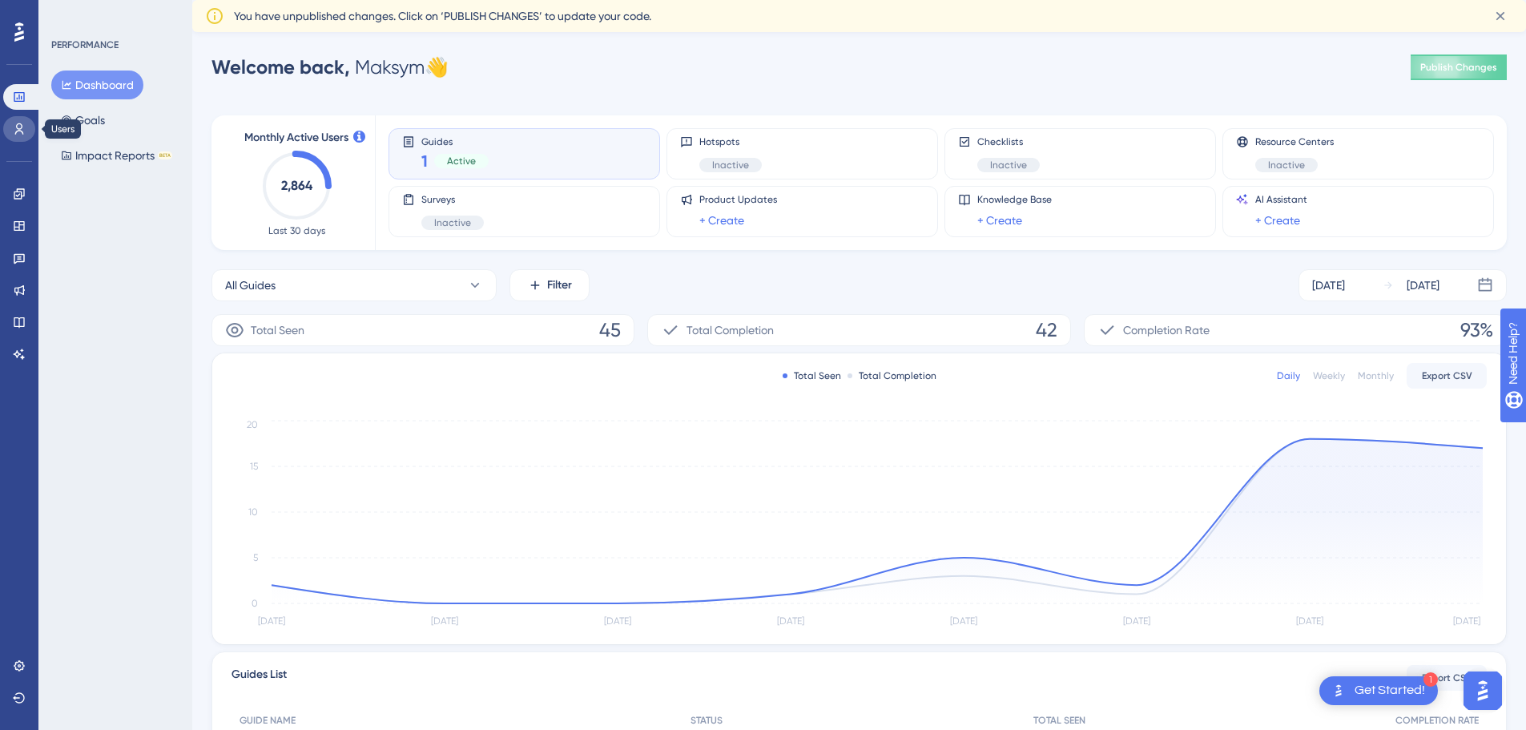
click at [15, 125] on icon at bounding box center [19, 129] width 13 height 13
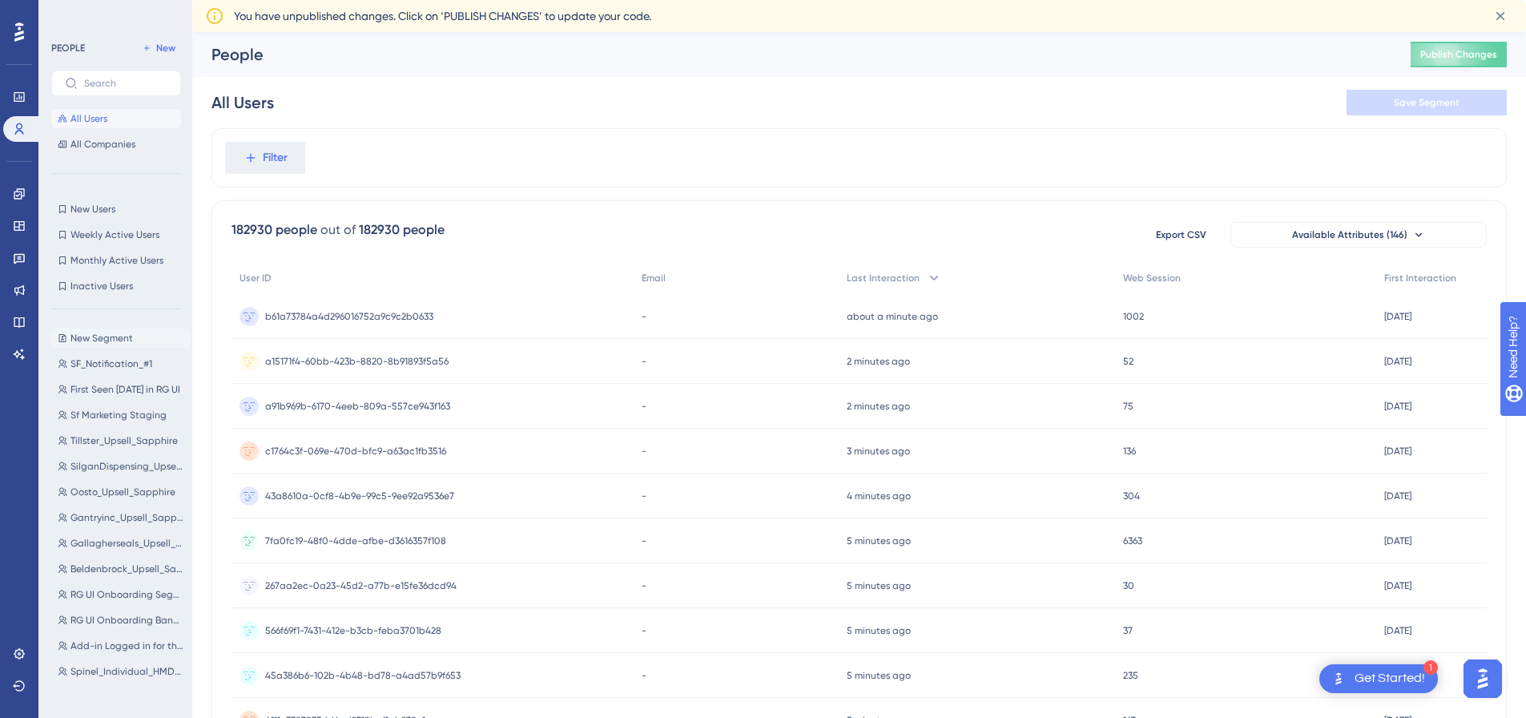
click at [115, 336] on span "New Segment" at bounding box center [102, 338] width 62 height 13
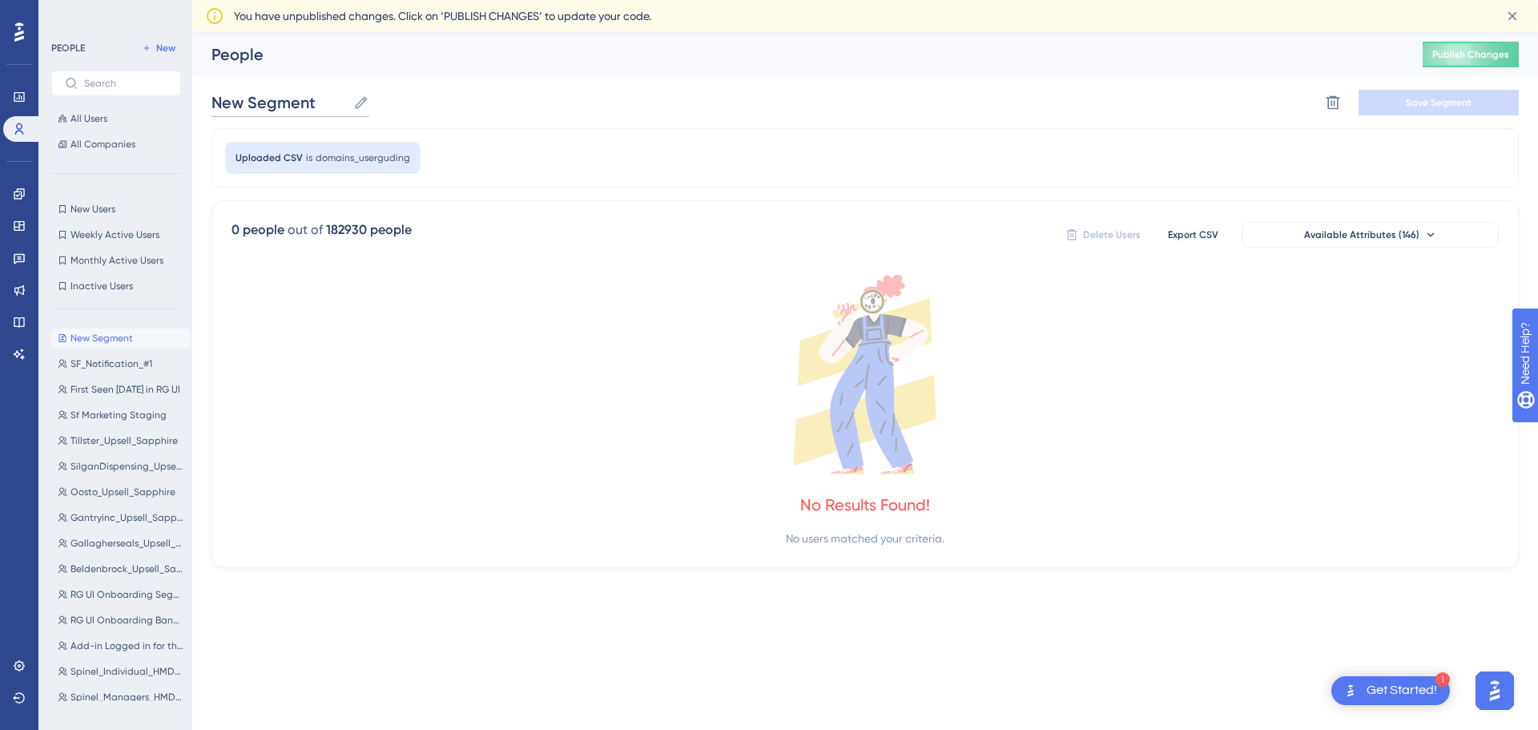
click at [329, 105] on input "New Segment" at bounding box center [279, 102] width 135 height 22
type input "N"
click at [1402, 103] on button "Save Segment" at bounding box center [1439, 103] width 160 height 26
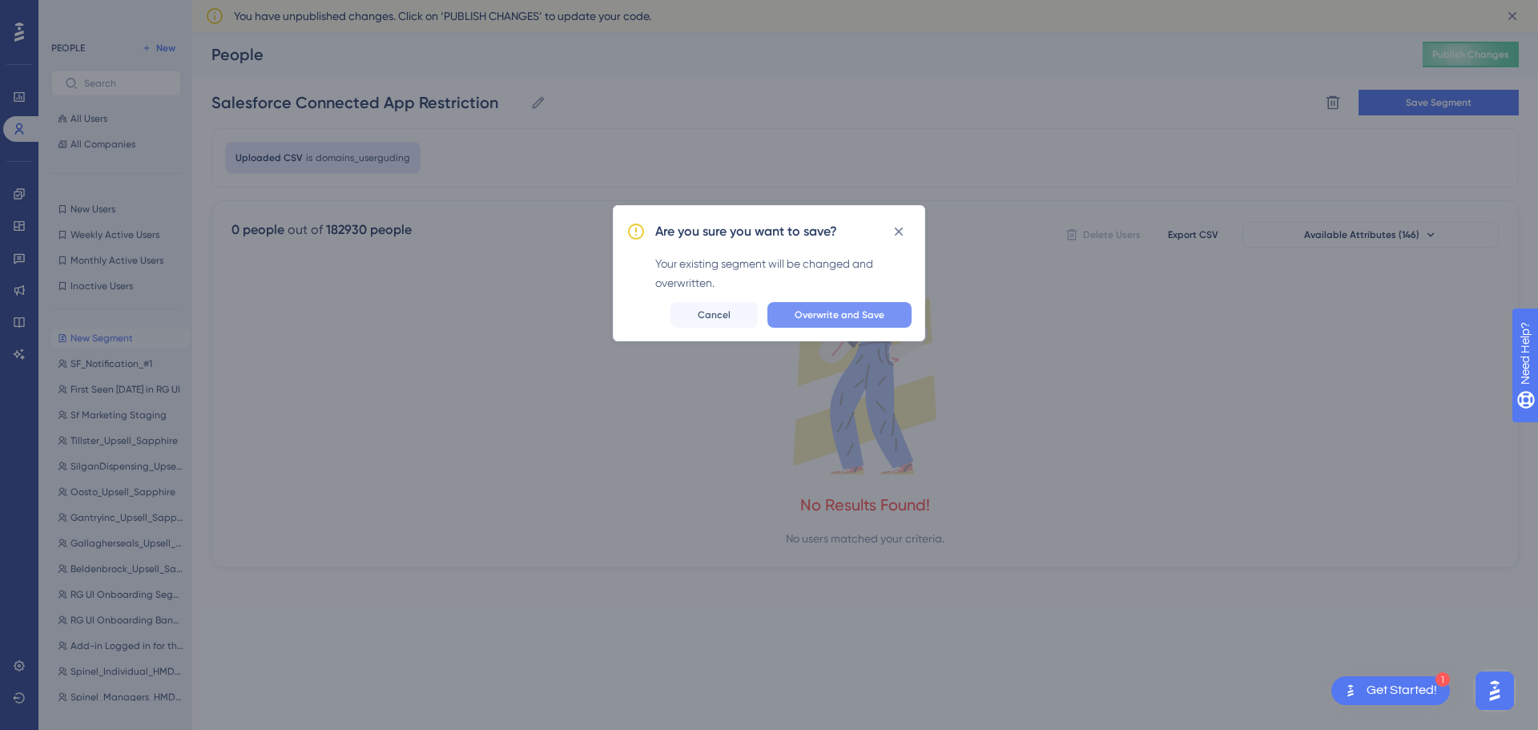
click at [826, 315] on span "Overwrite and Save" at bounding box center [840, 314] width 90 height 13
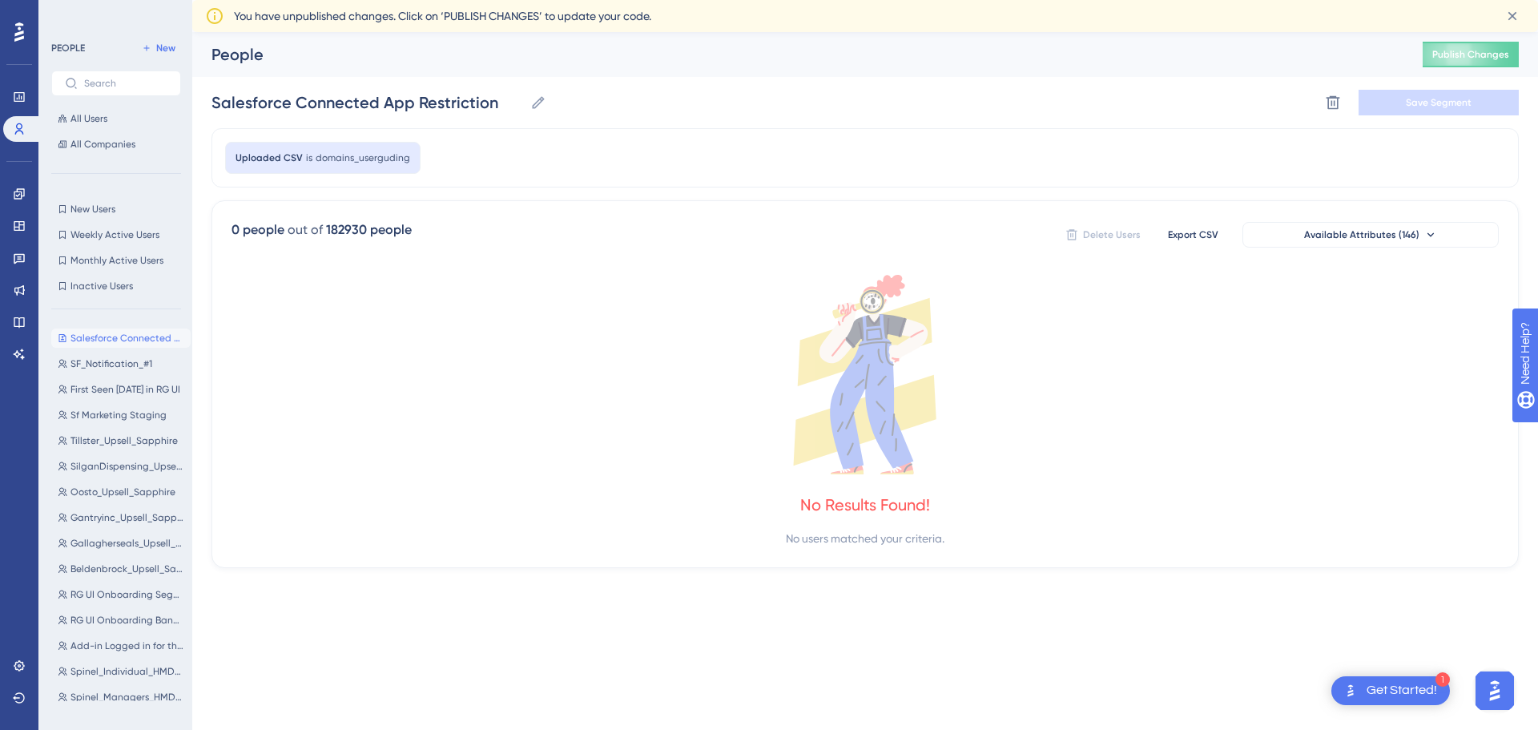
click at [291, 154] on span "Uploaded CSV" at bounding box center [269, 157] width 67 height 13
click at [96, 369] on span "SF_Notification_#1" at bounding box center [112, 363] width 82 height 13
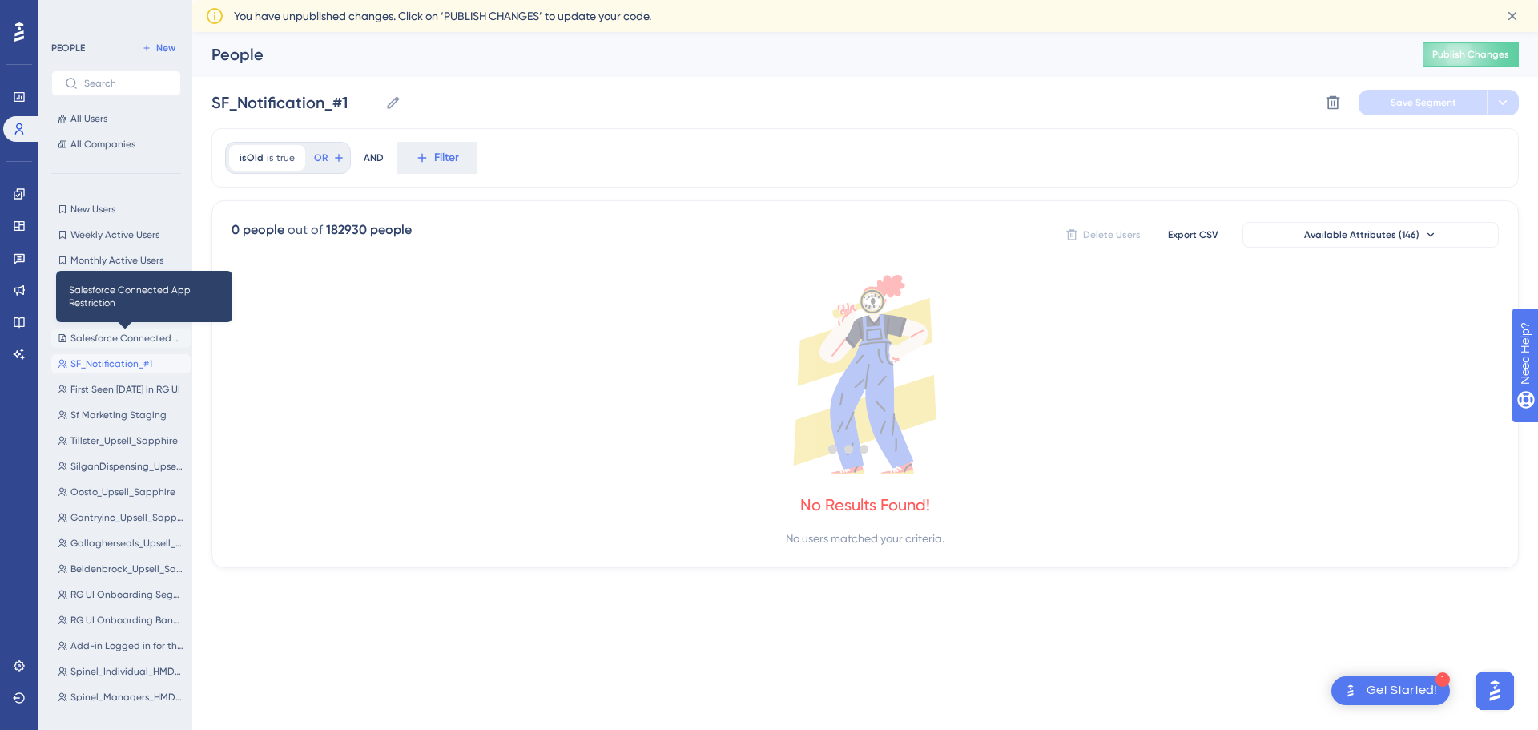
click at [115, 337] on span "Salesforce Connected App Restriction" at bounding box center [128, 338] width 114 height 13
type input "Salesforce Connected App Restriction"
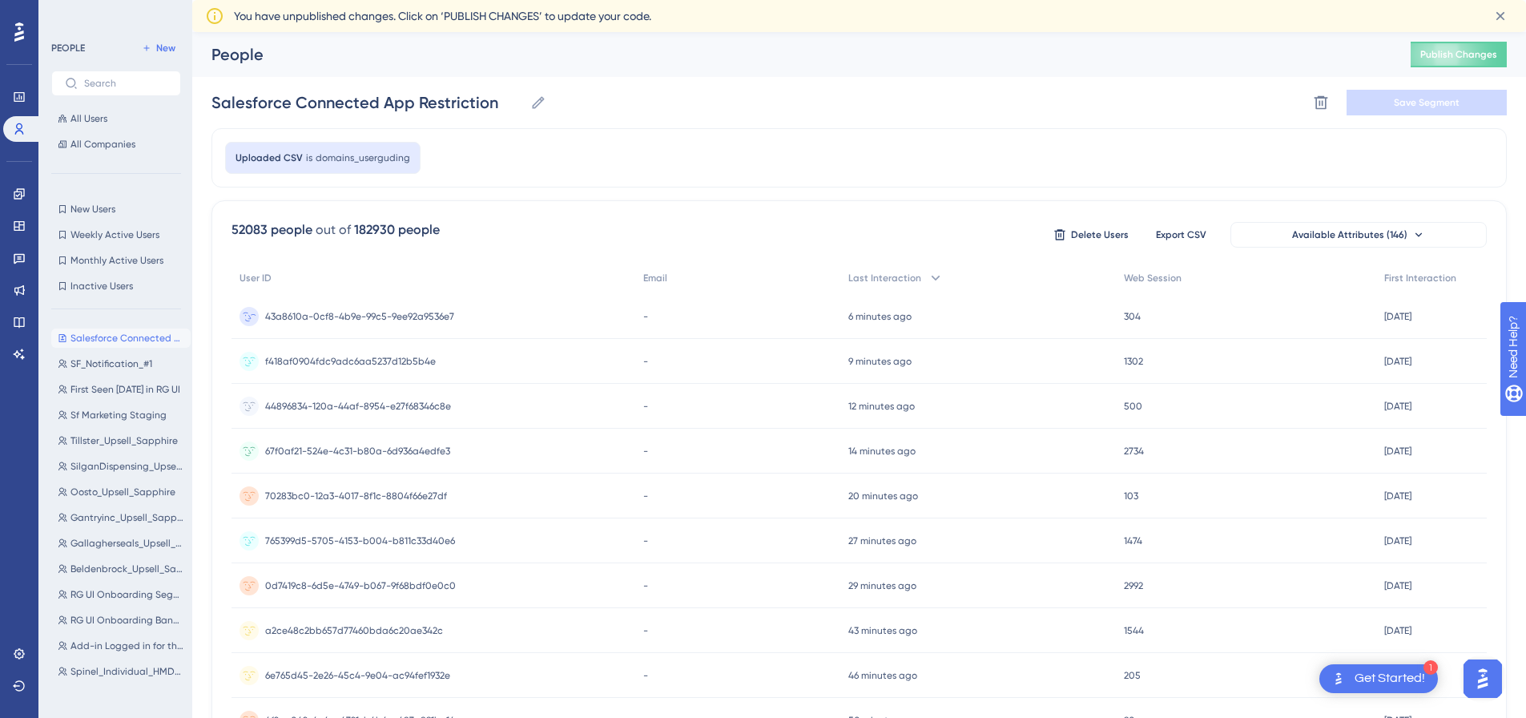
click at [289, 318] on span "43a8610a-0cf8-4b9e-99c5-9ee92a9536e7" at bounding box center [359, 316] width 189 height 13
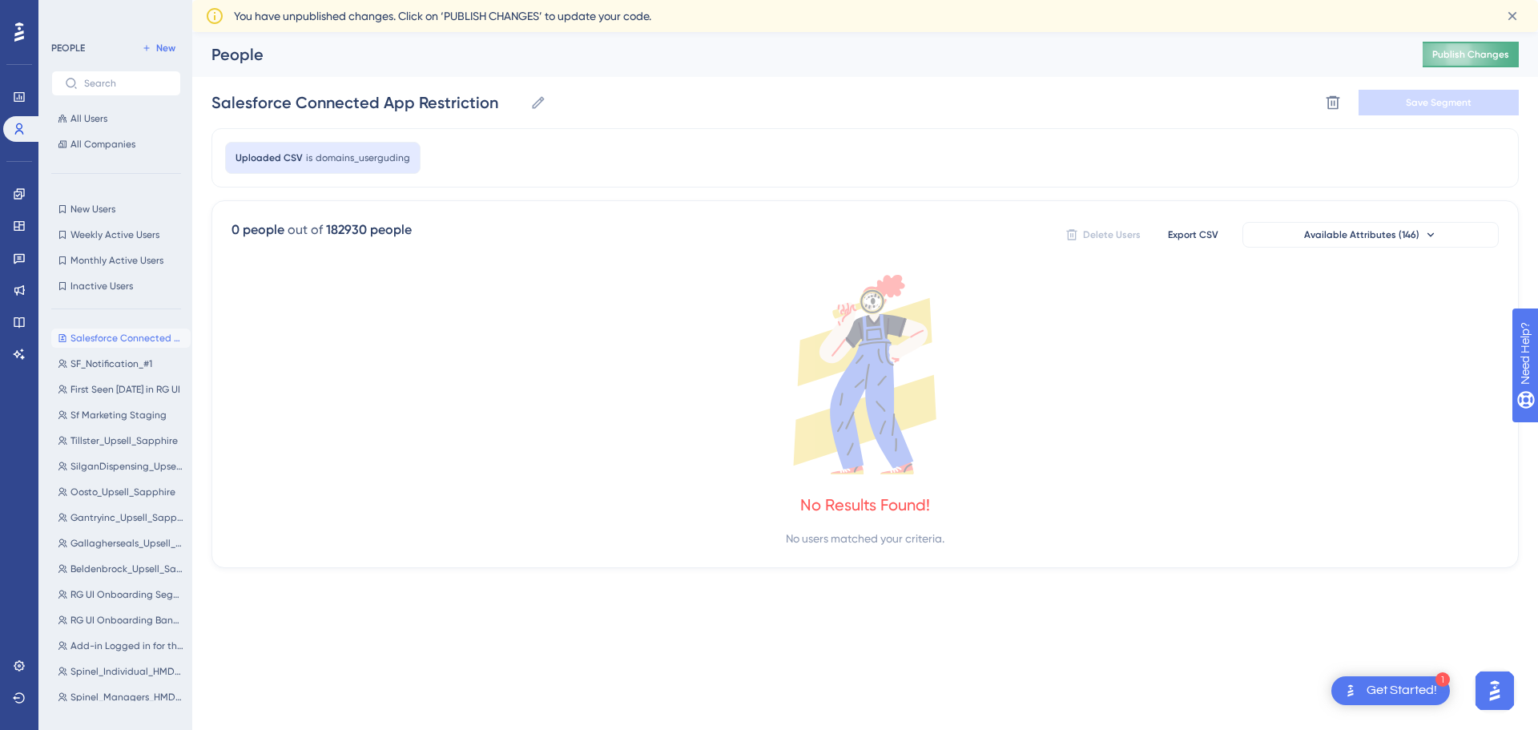
click at [1444, 57] on span "Publish Changes" at bounding box center [1471, 54] width 77 height 13
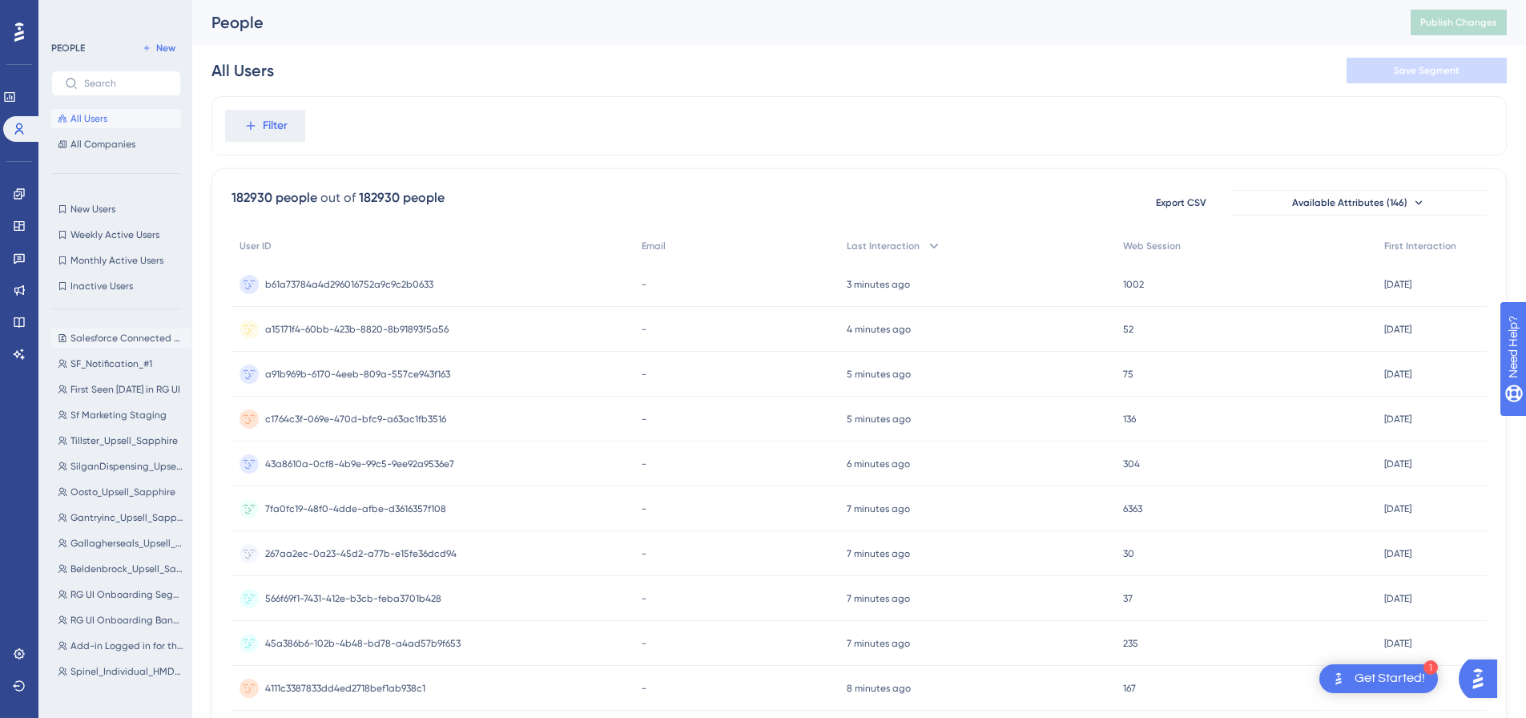
click at [120, 345] on button "Salesforce Connected App Restriction Salesforce Connected App Restriction" at bounding box center [120, 338] width 139 height 19
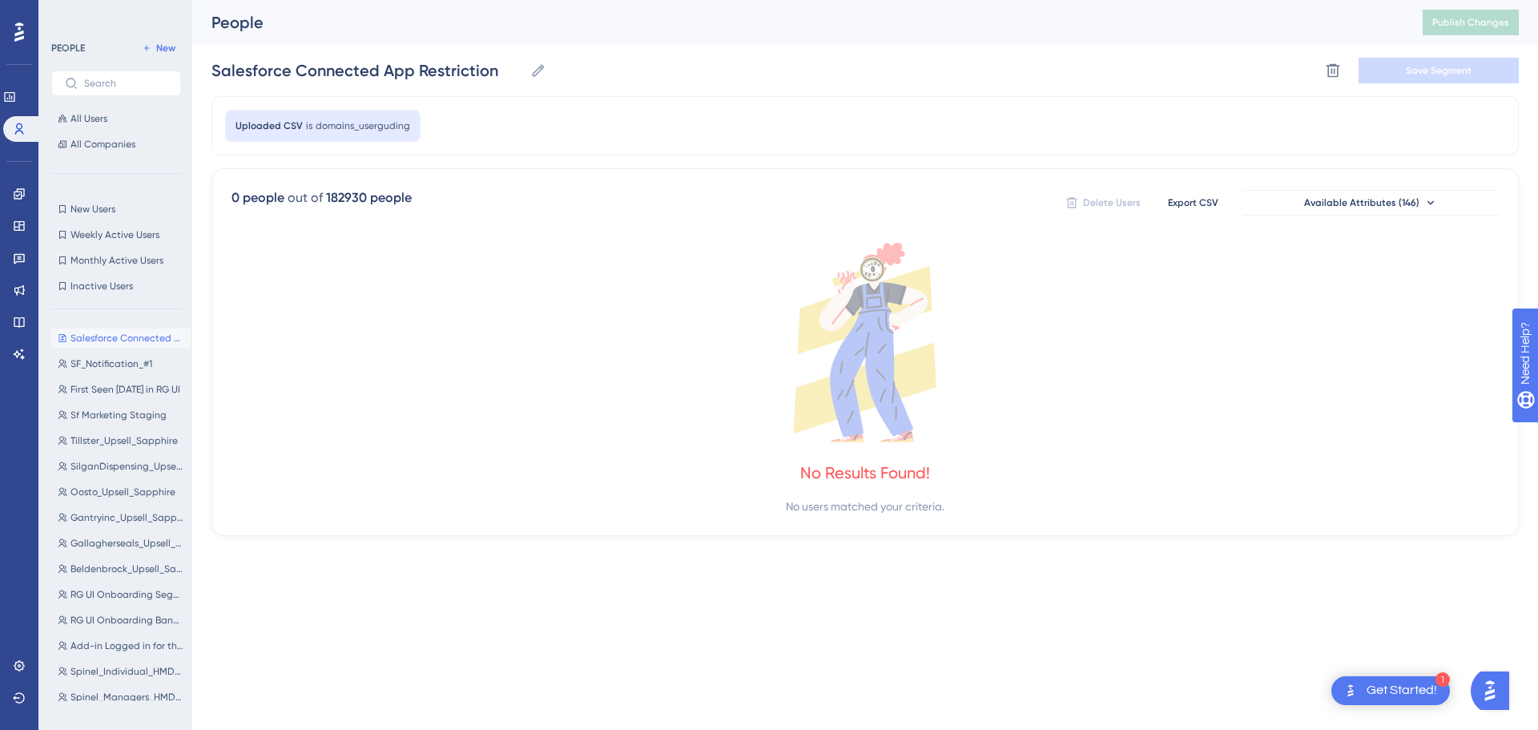
click at [270, 121] on span "Uploaded CSV" at bounding box center [269, 125] width 67 height 13
click at [351, 122] on span "domains_userguding" at bounding box center [363, 125] width 95 height 13
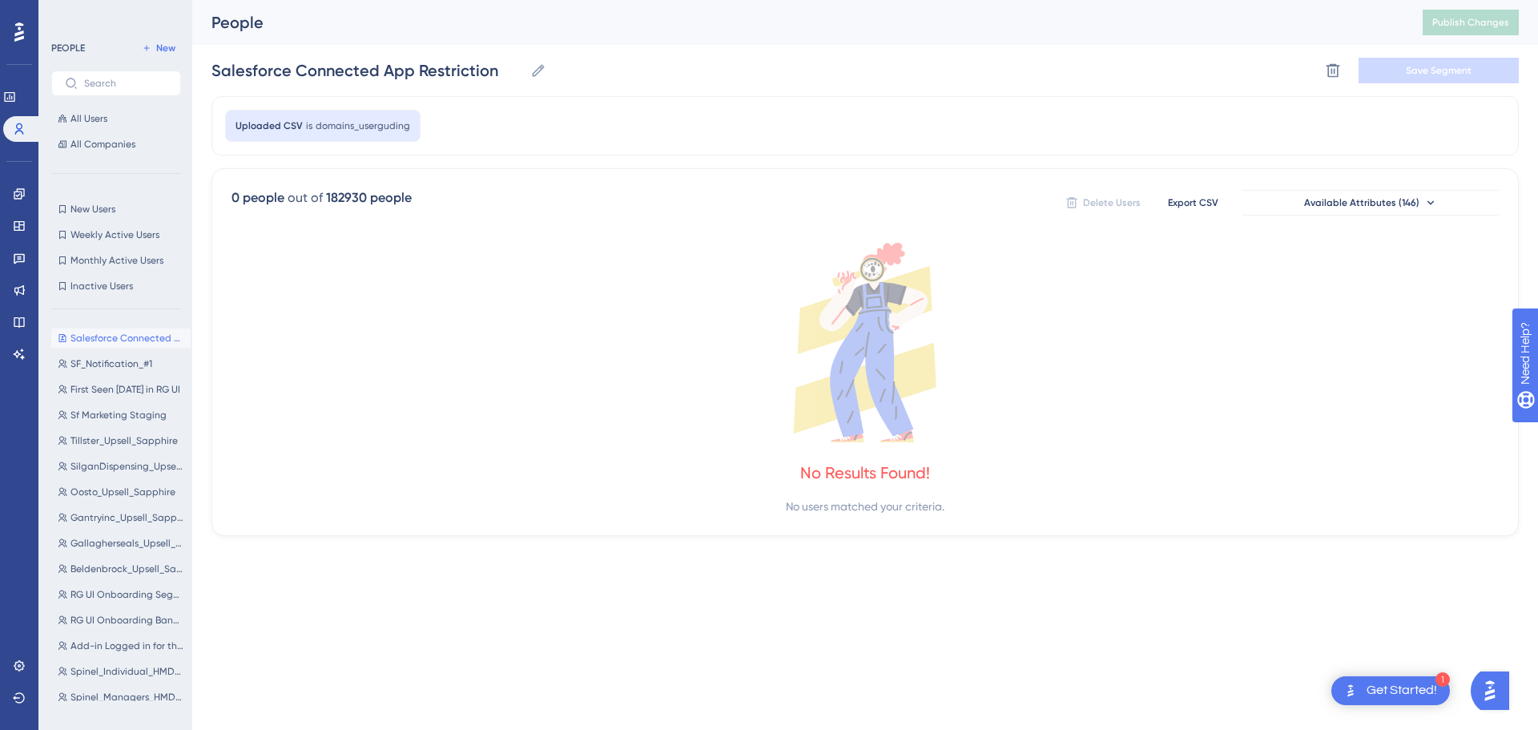
click at [702, 184] on div "0 people out of 182930 people Delete Users Export CSV Available Attributes (146…" at bounding box center [866, 352] width 1308 height 368
click at [364, 123] on span "domains_userguding" at bounding box center [363, 125] width 95 height 13
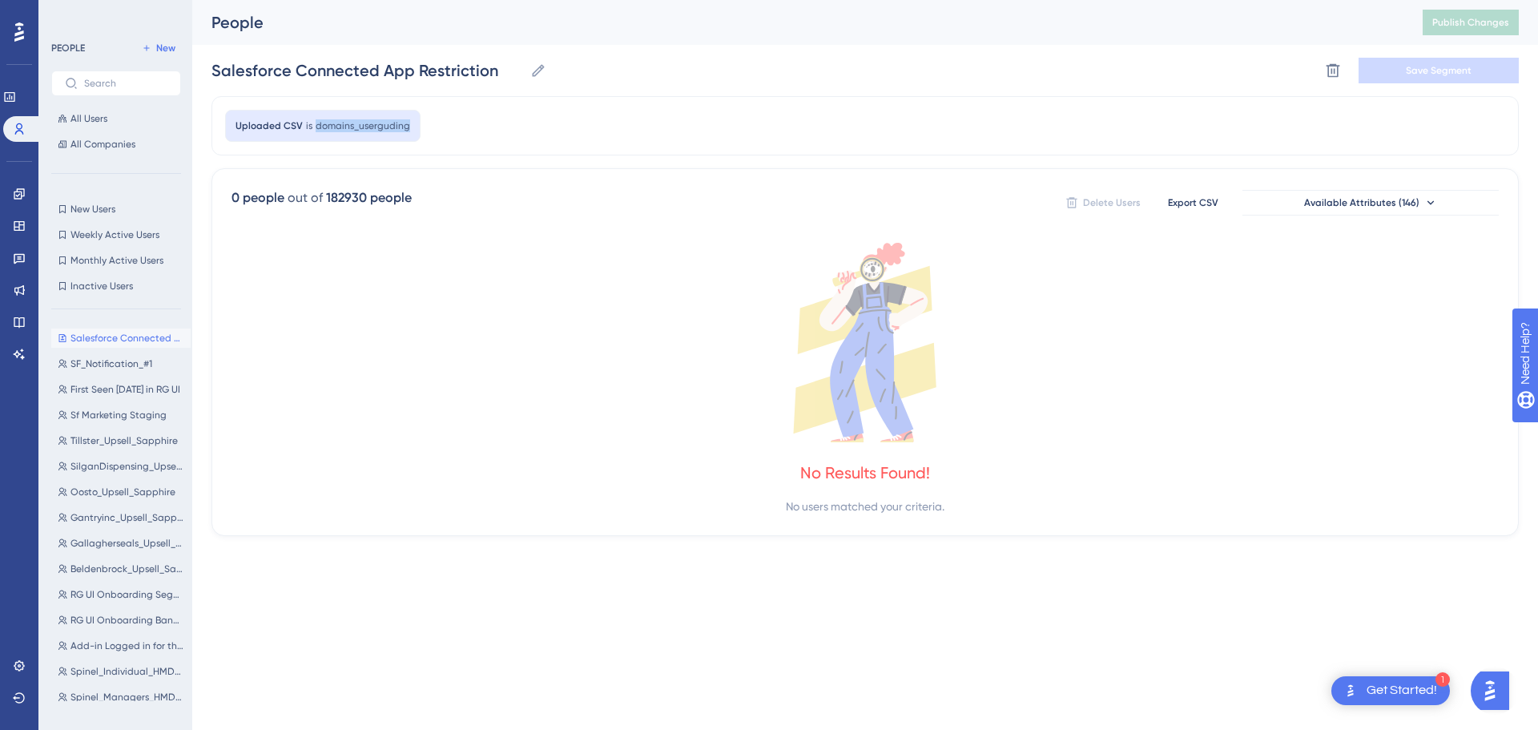
click at [926, 158] on div "Uploaded CSV is domains_userguding 0 people out of 182930 people Delete Users E…" at bounding box center [866, 316] width 1308 height 440
drag, startPoint x: 405, startPoint y: 124, endPoint x: 315, endPoint y: 127, distance: 89.8
click at [316, 127] on span "domains_userguding" at bounding box center [363, 125] width 95 height 13
click at [269, 123] on span "Uploaded CSV" at bounding box center [269, 125] width 67 height 13
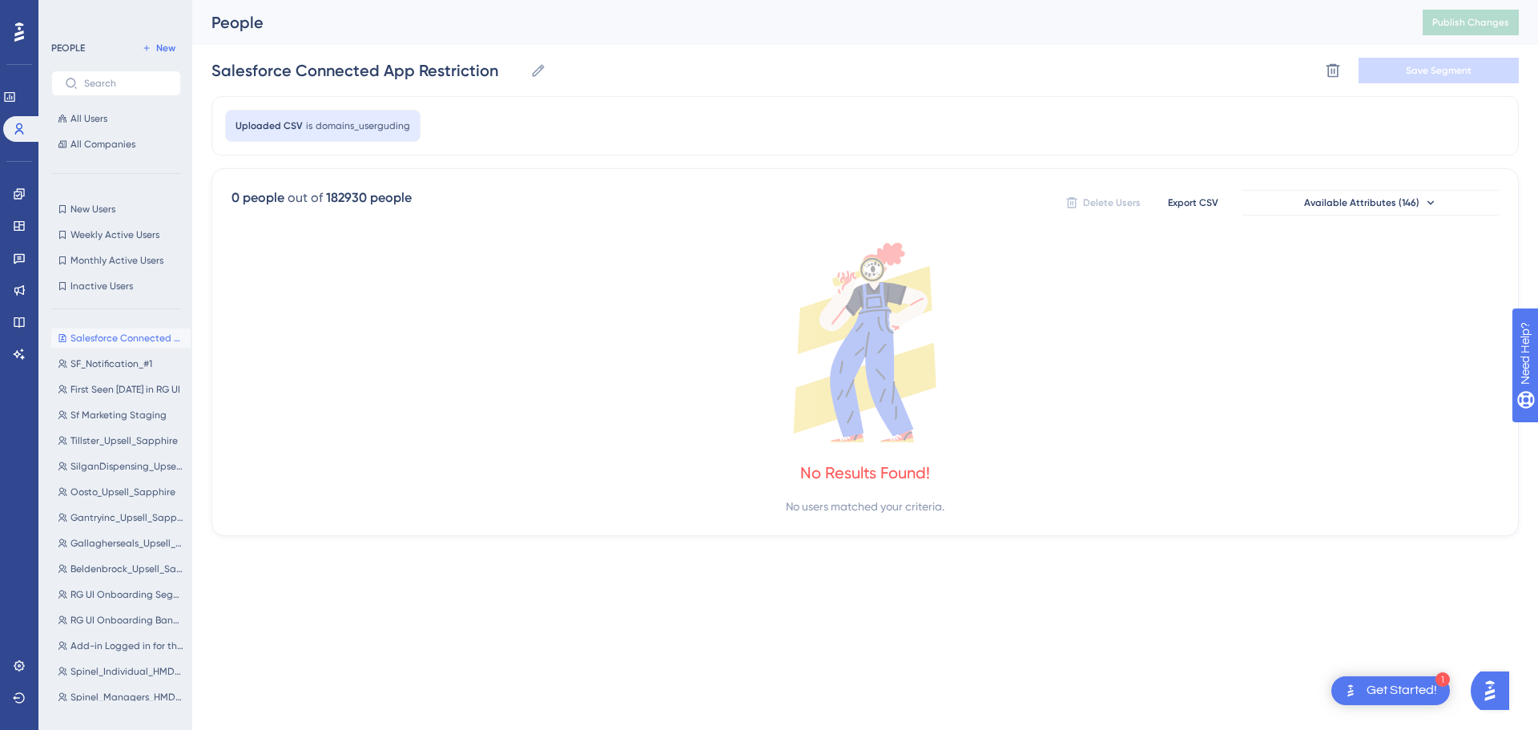
click at [736, 137] on div "Uploaded CSV is domains_userguding" at bounding box center [866, 125] width 1308 height 59
click at [320, 123] on span "domains_userguding" at bounding box center [363, 125] width 95 height 13
click at [115, 361] on span "SF_Notification_#1" at bounding box center [112, 363] width 82 height 13
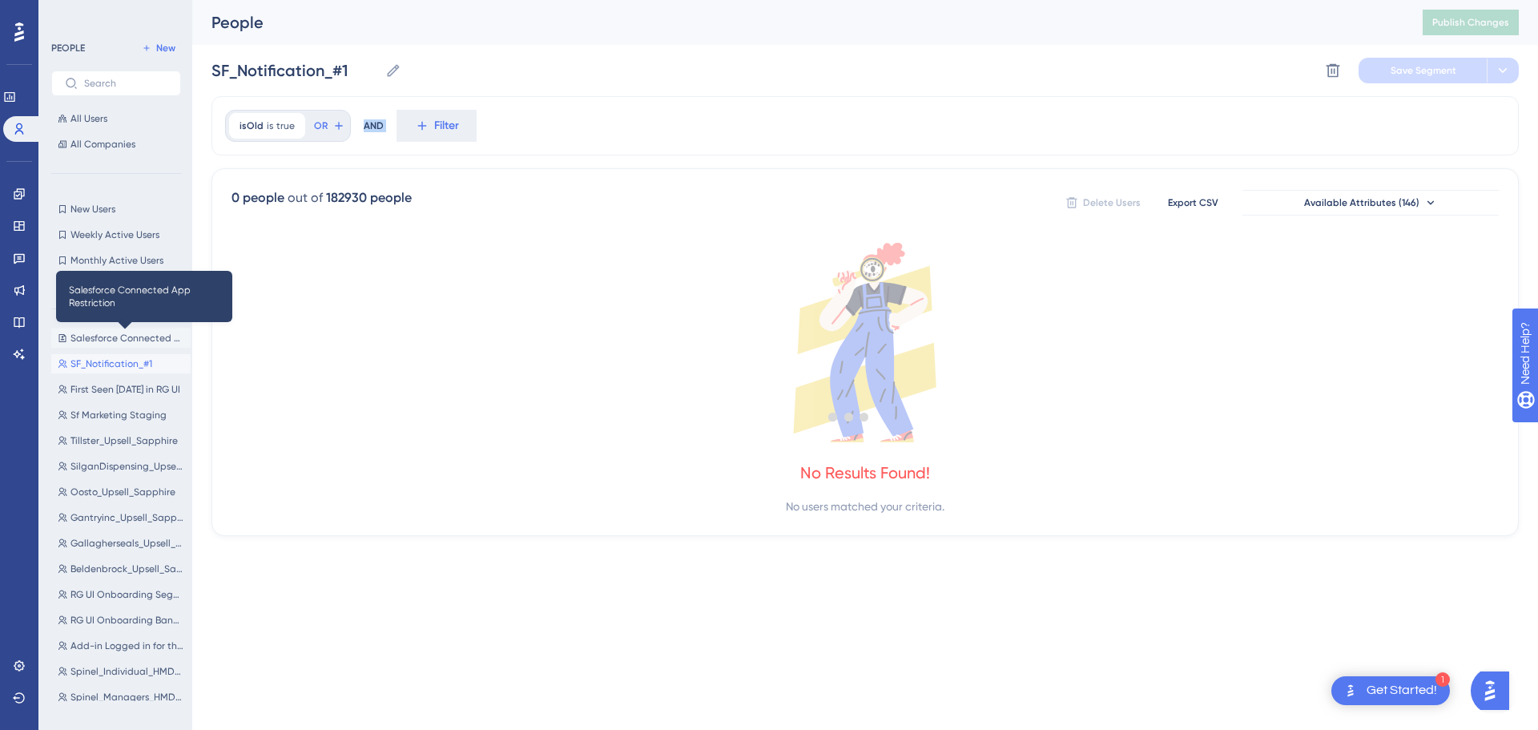
click at [127, 334] on span "Salesforce Connected App Restriction" at bounding box center [128, 338] width 114 height 13
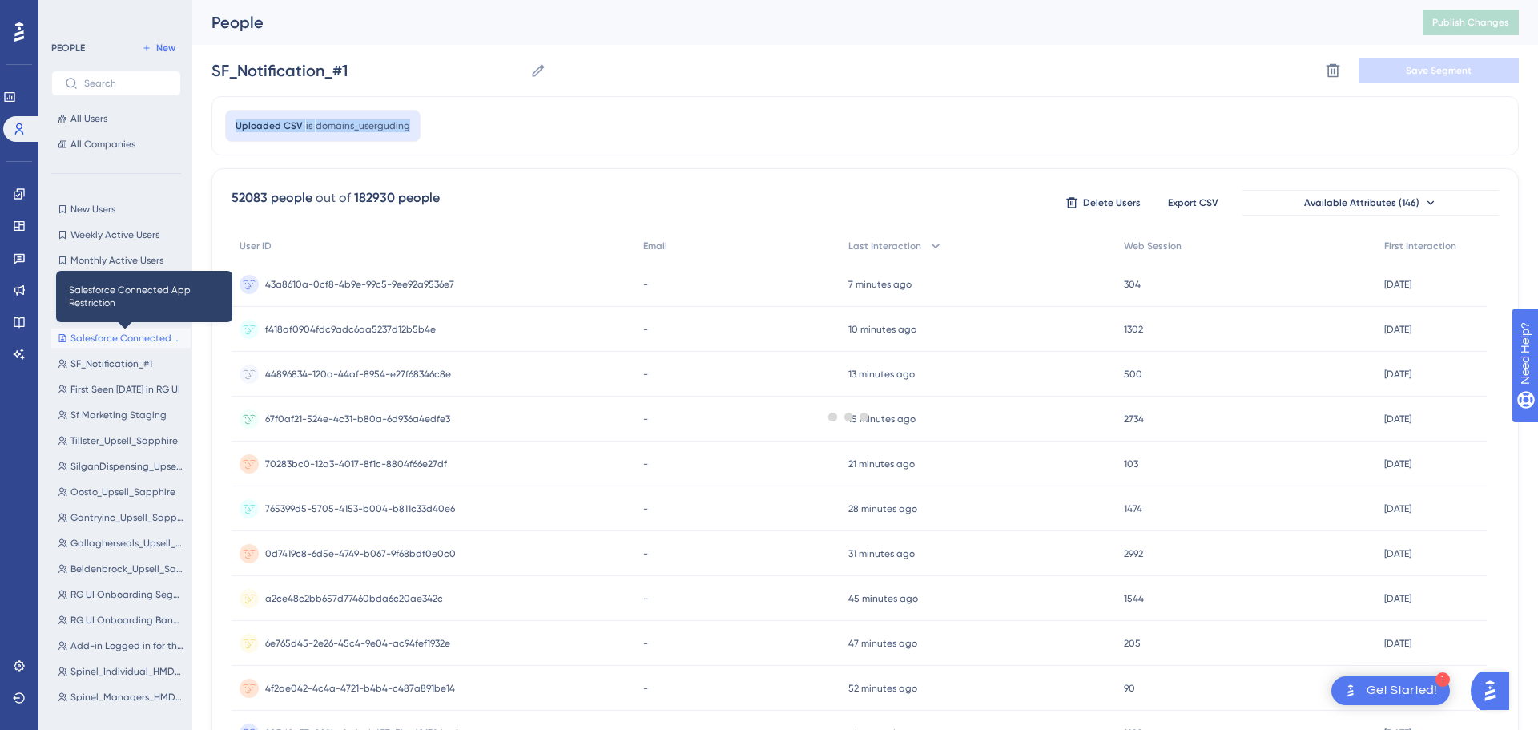
type input "Salesforce Connected App Restriction"
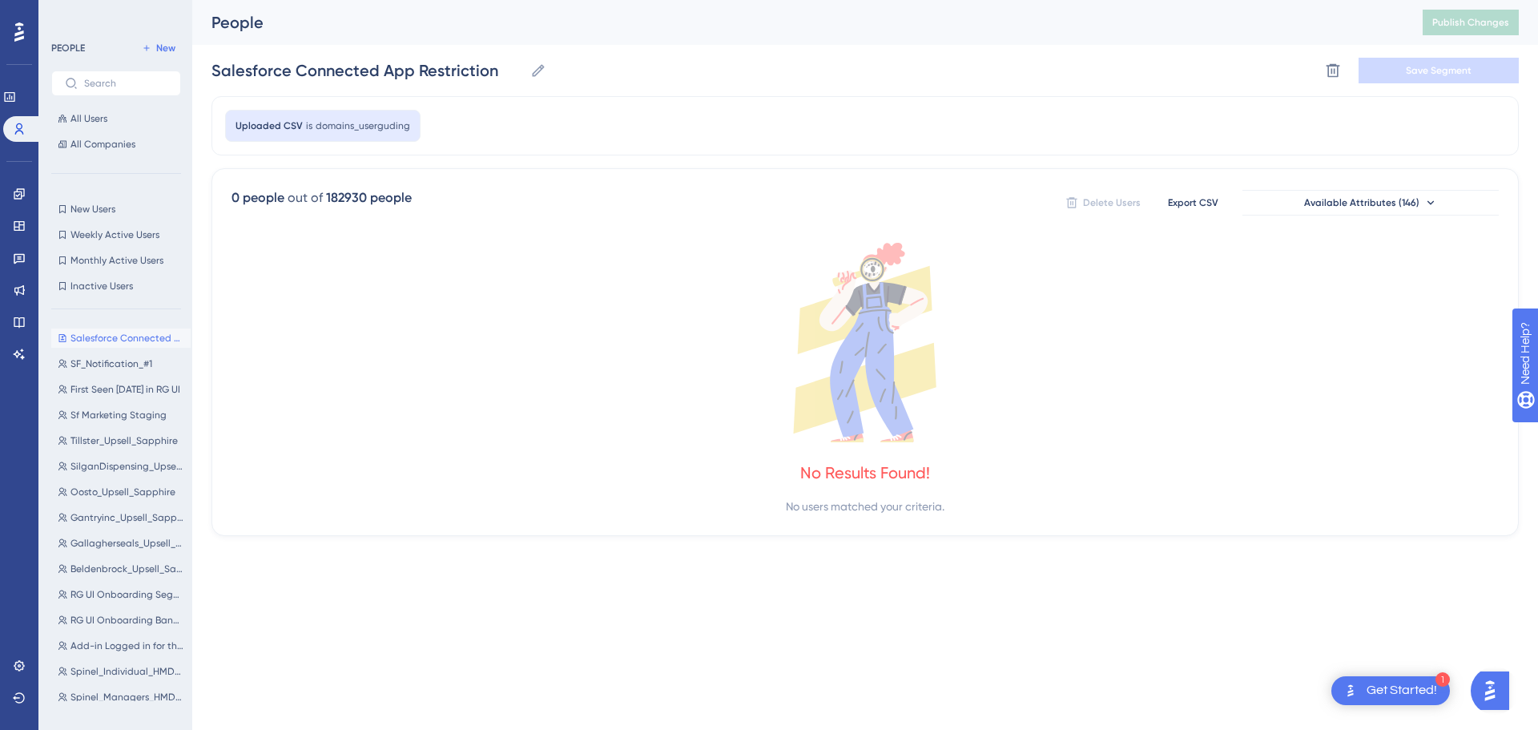
click at [832, 95] on div "Salesforce Connected App Restriction Salesforce Connected App Restriction Delet…" at bounding box center [866, 70] width 1308 height 51
click at [22, 184] on link at bounding box center [19, 194] width 13 height 26
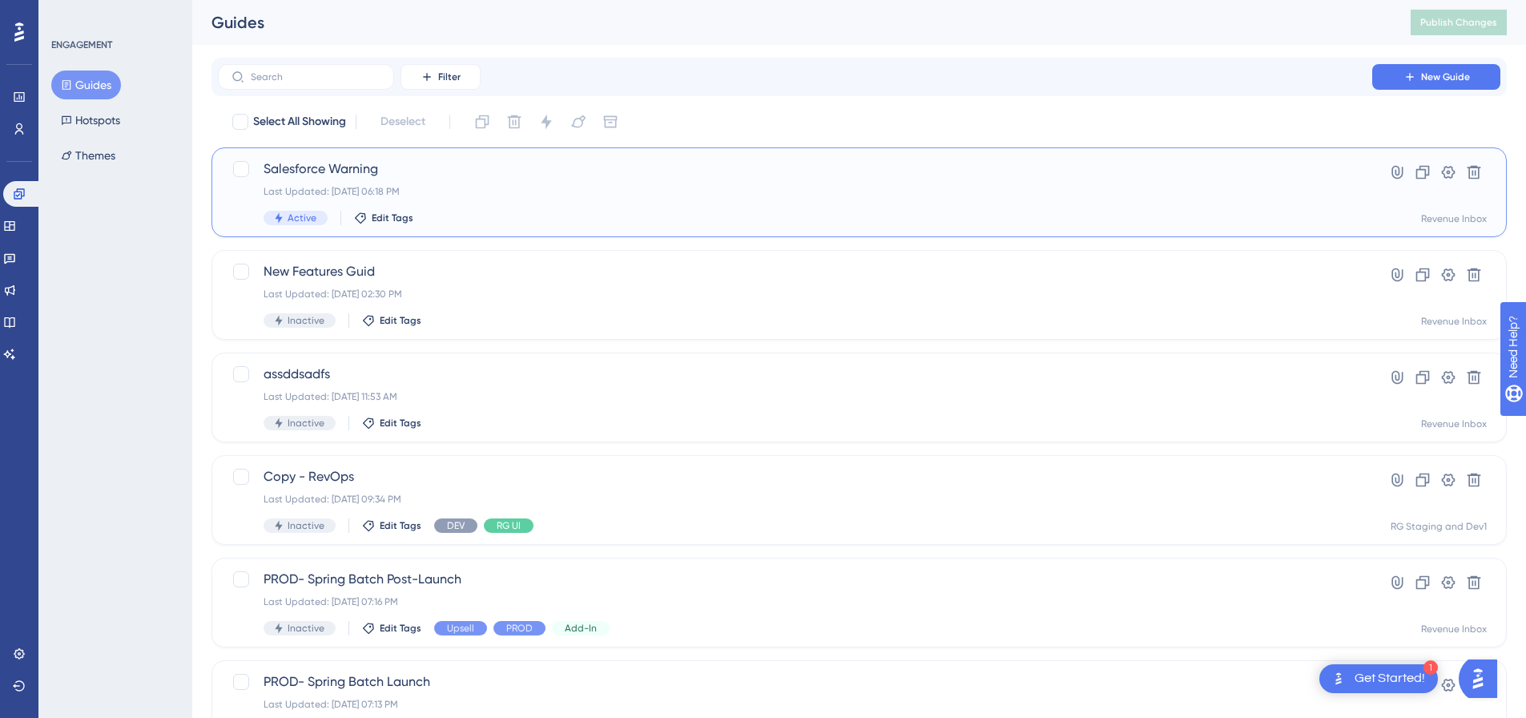
click at [452, 175] on span "Salesforce Warning" at bounding box center [795, 168] width 1063 height 19
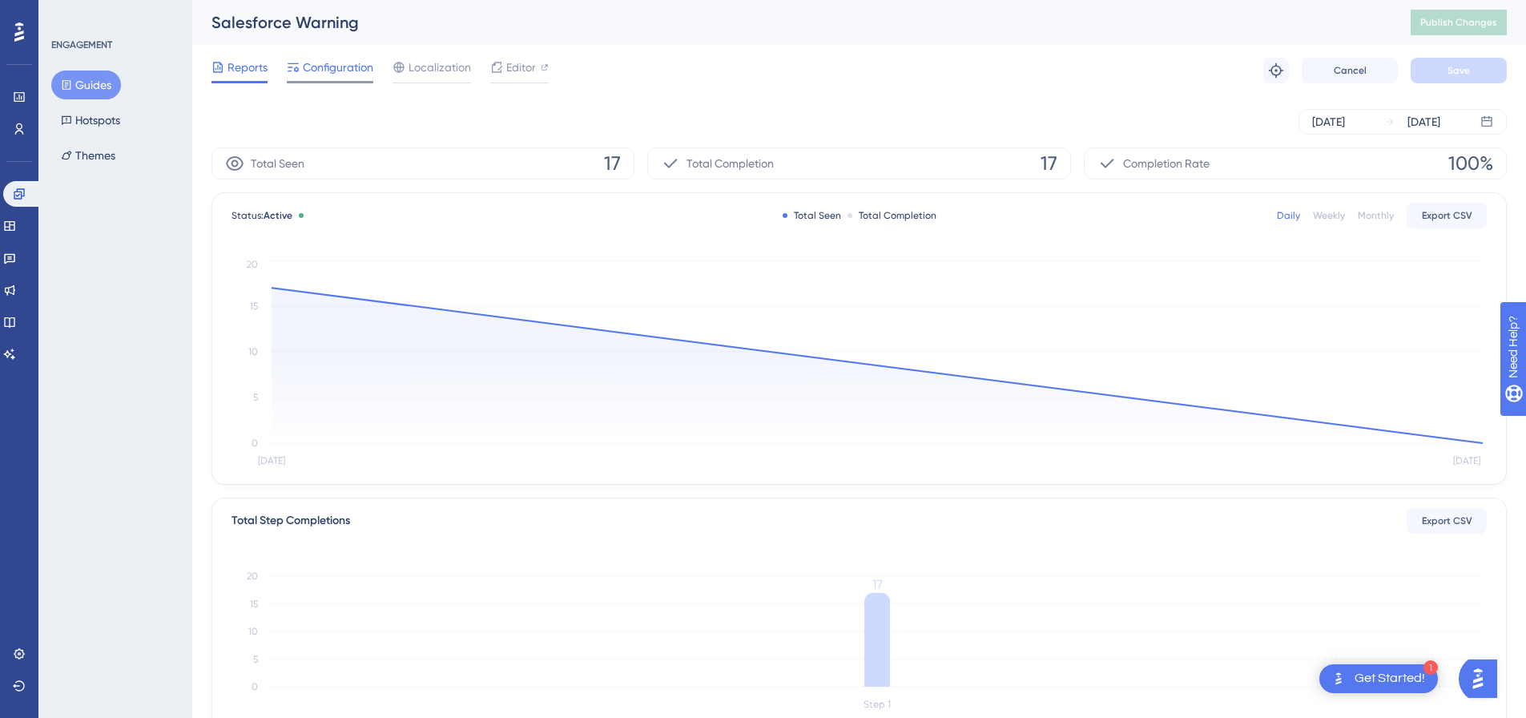
click at [354, 69] on span "Configuration" at bounding box center [338, 67] width 71 height 19
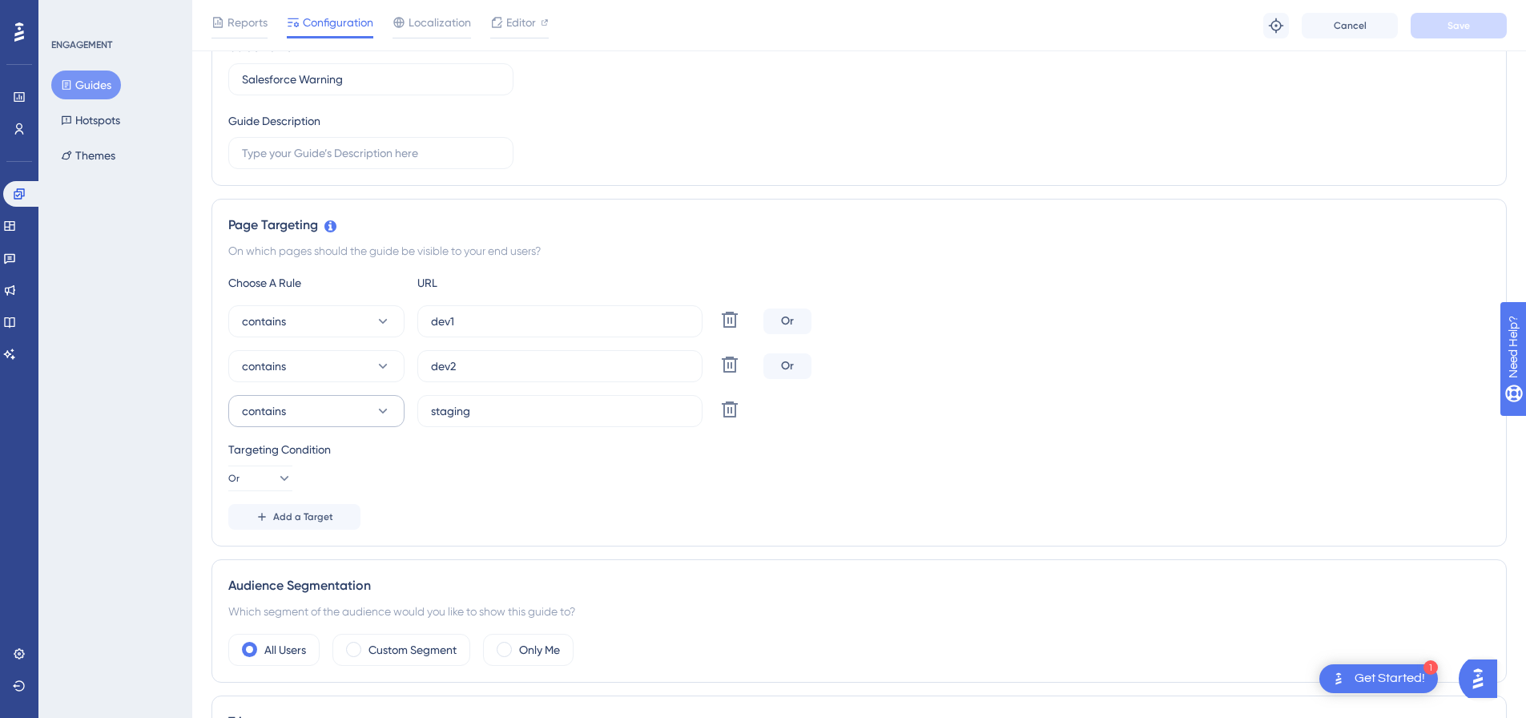
scroll to position [401, 0]
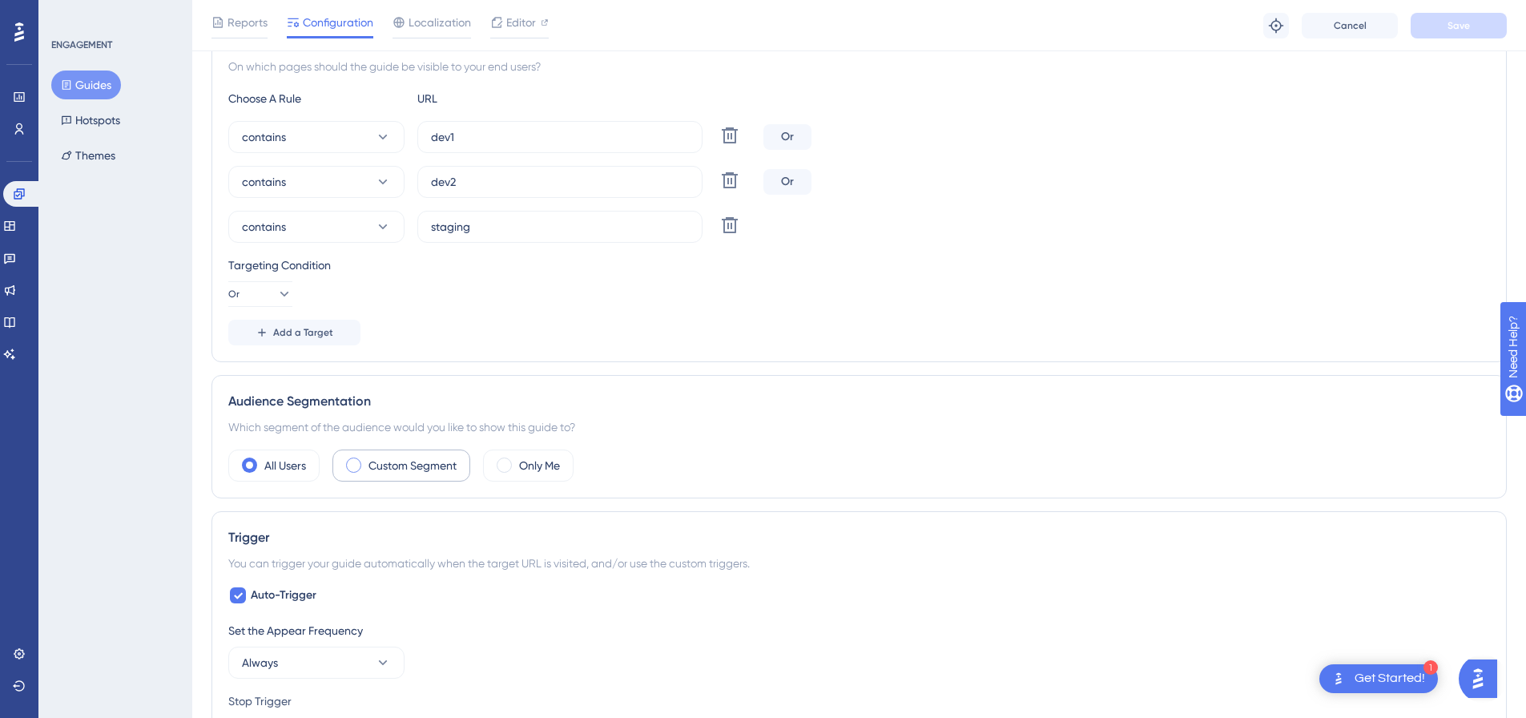
click at [363, 470] on div "Custom Segment" at bounding box center [402, 466] width 138 height 32
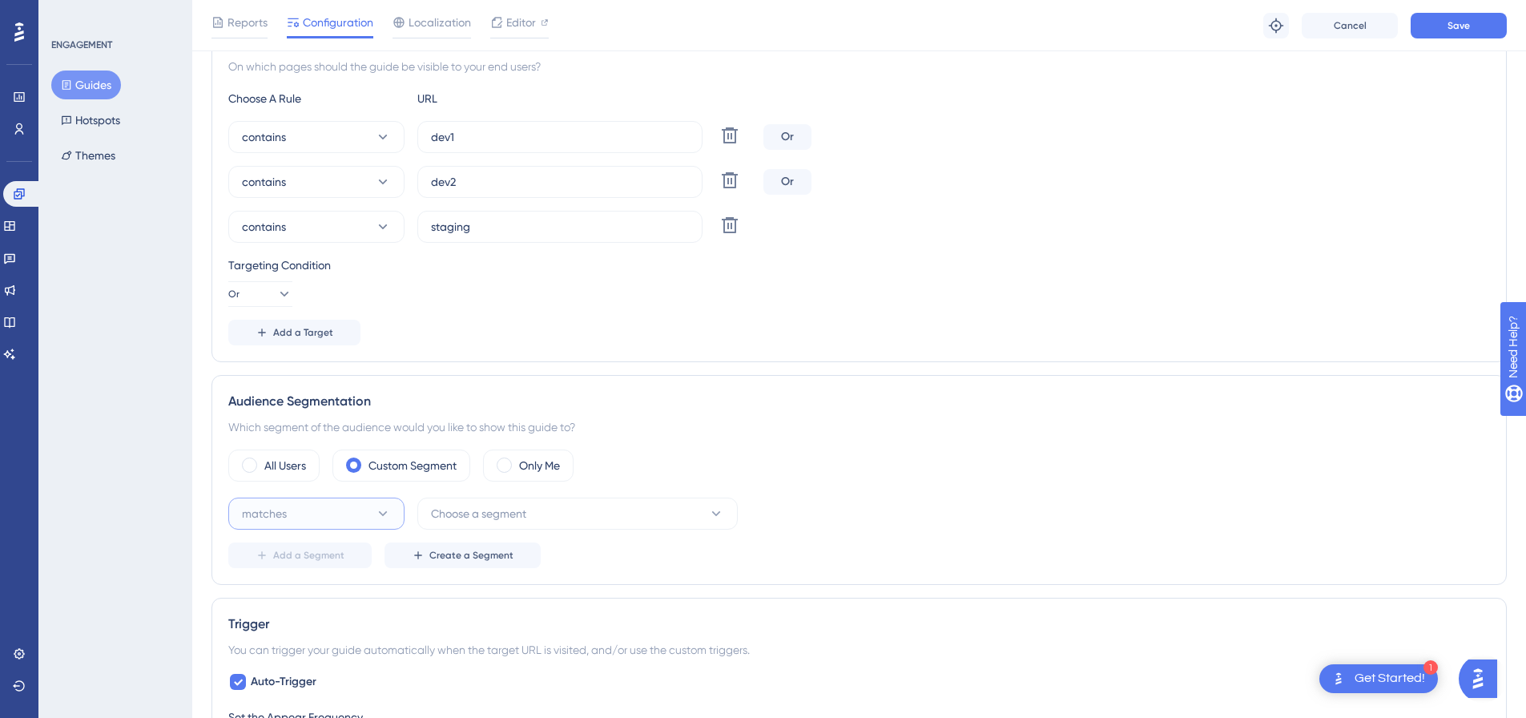
click at [303, 514] on button "matches" at bounding box center [316, 514] width 176 height 32
click at [289, 597] on span "doesn't match" at bounding box center [288, 594] width 73 height 19
click at [548, 502] on button "Choose a segment" at bounding box center [577, 514] width 321 height 32
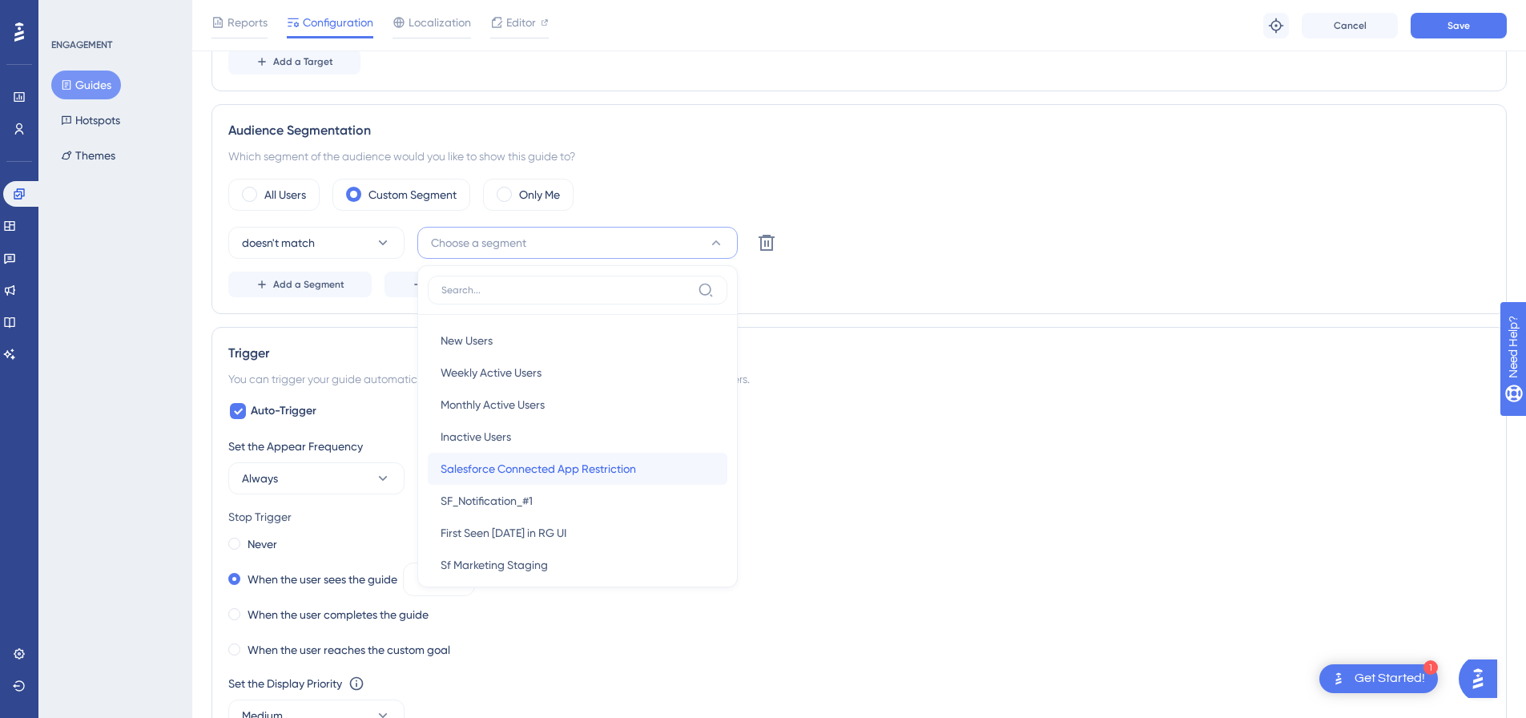
click at [538, 470] on span "Salesforce Connected App Restriction" at bounding box center [539, 468] width 196 height 19
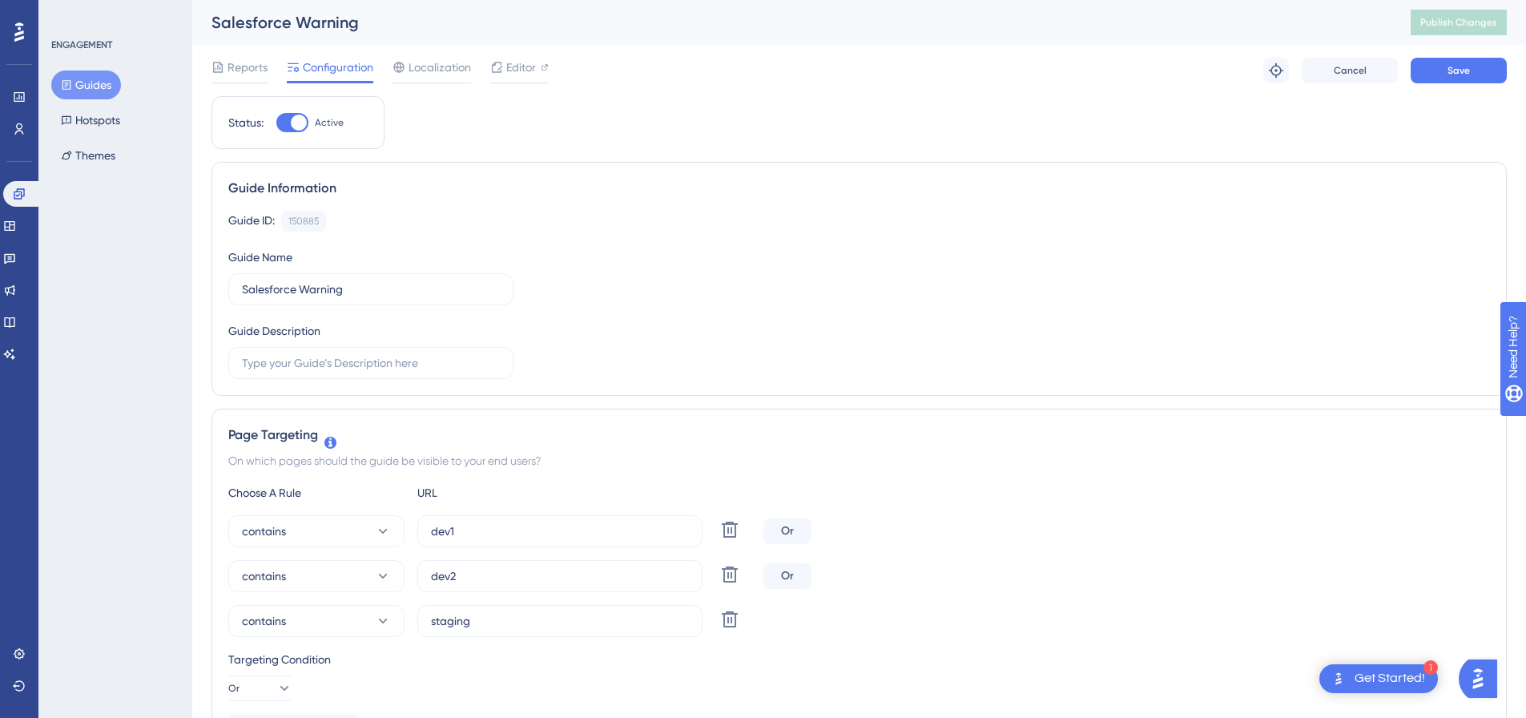
scroll to position [321, 0]
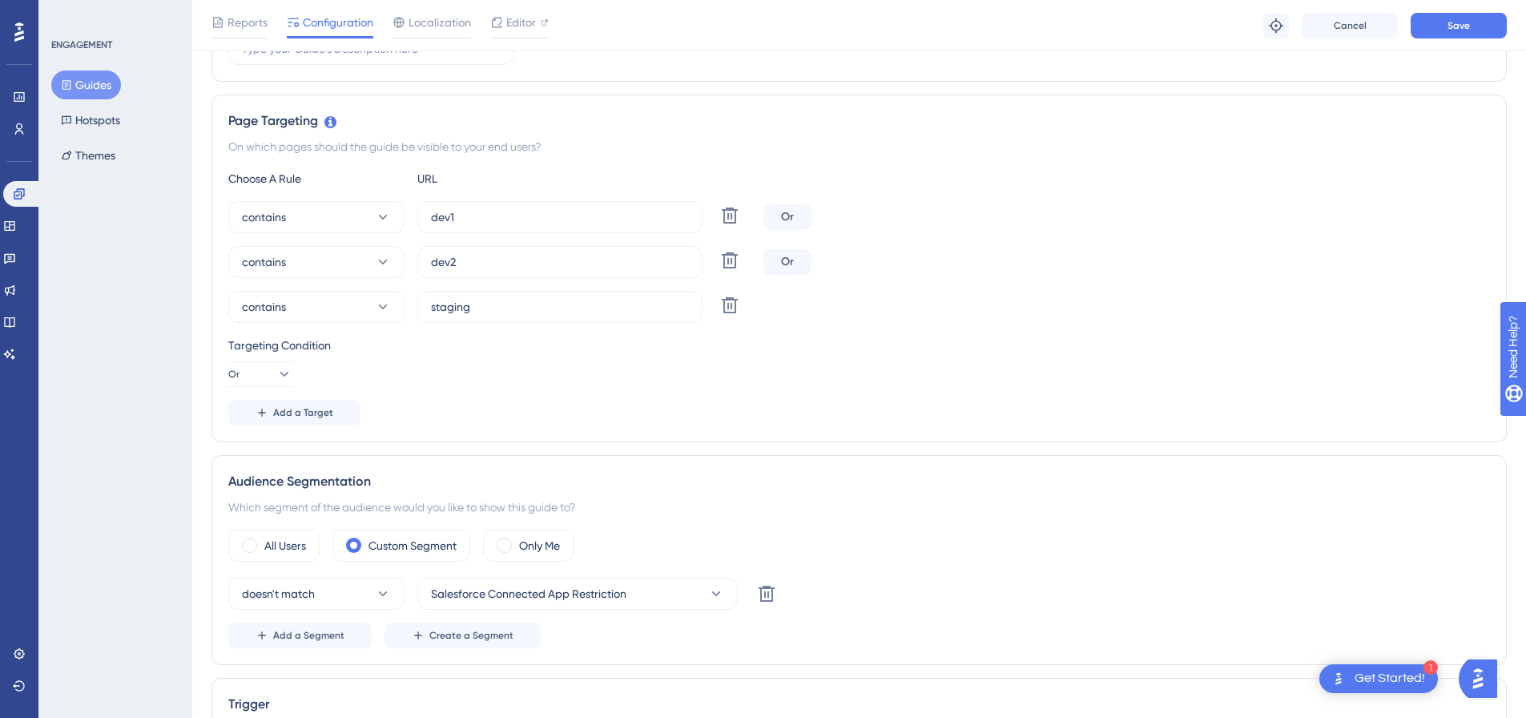
click at [787, 263] on div "Or" at bounding box center [788, 262] width 48 height 26
click at [287, 405] on button "Add a Target" at bounding box center [294, 413] width 132 height 26
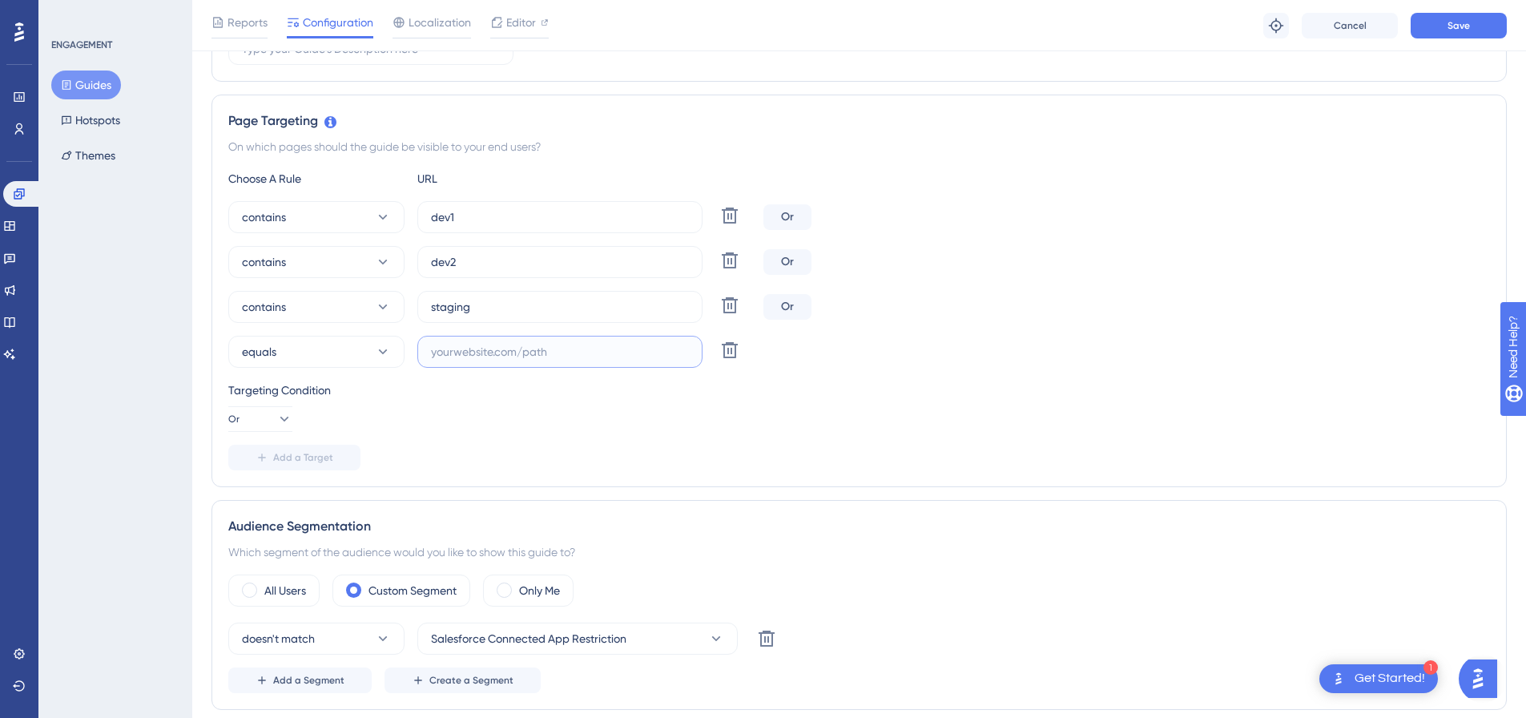
click at [506, 352] on input "text" at bounding box center [560, 352] width 258 height 18
type input "sf-addin"
click at [1162, 385] on div "Targeting Condition" at bounding box center [859, 390] width 1262 height 19
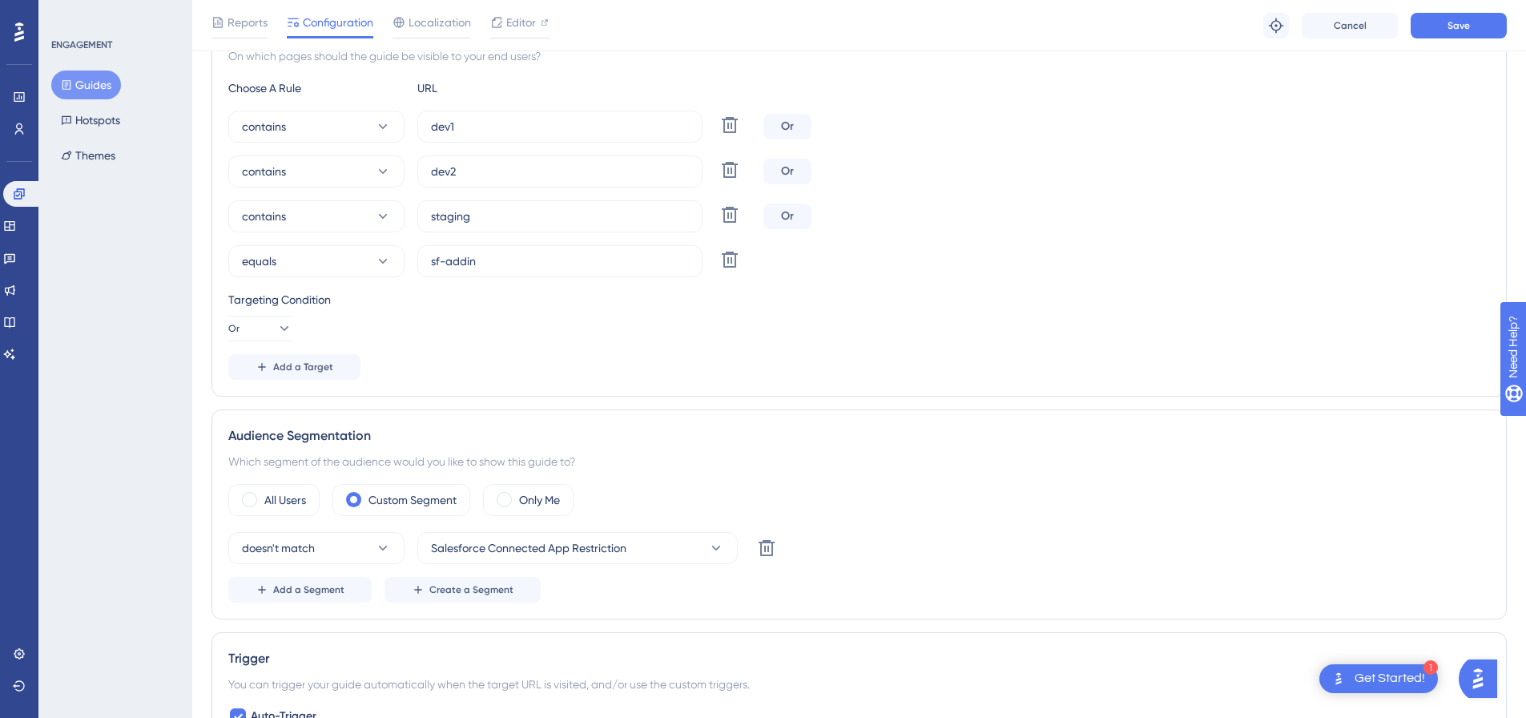
scroll to position [481, 0]
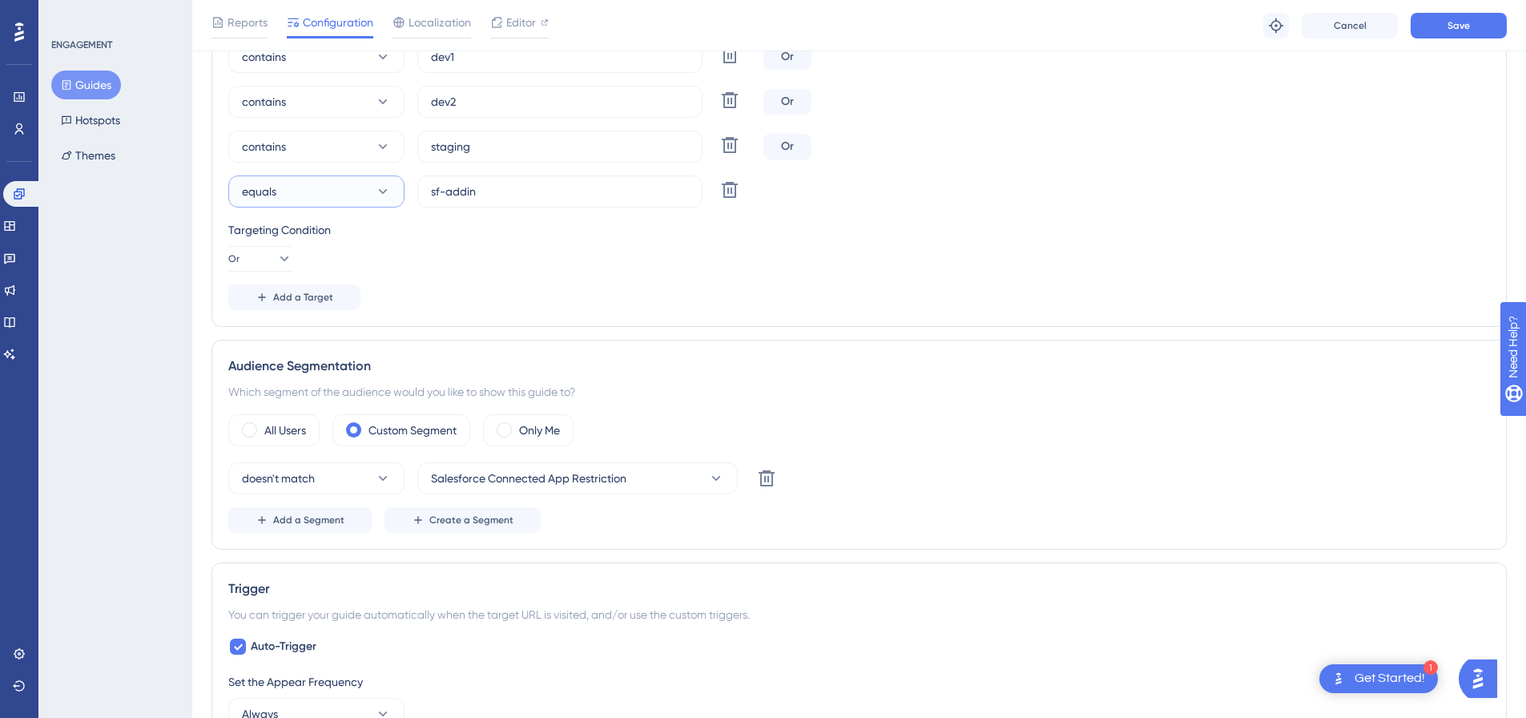
click at [375, 191] on icon at bounding box center [383, 191] width 16 height 16
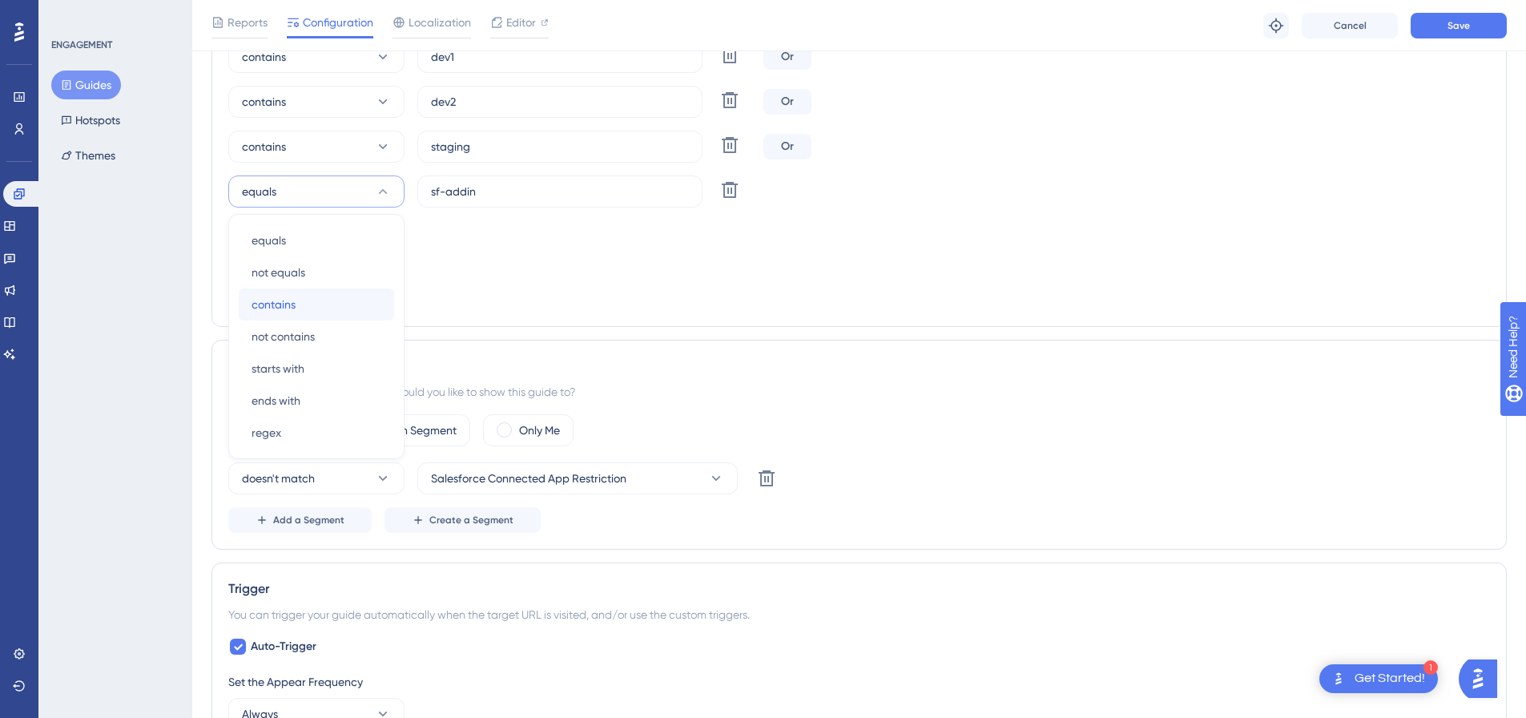
click at [293, 300] on span "contains" at bounding box center [274, 304] width 44 height 19
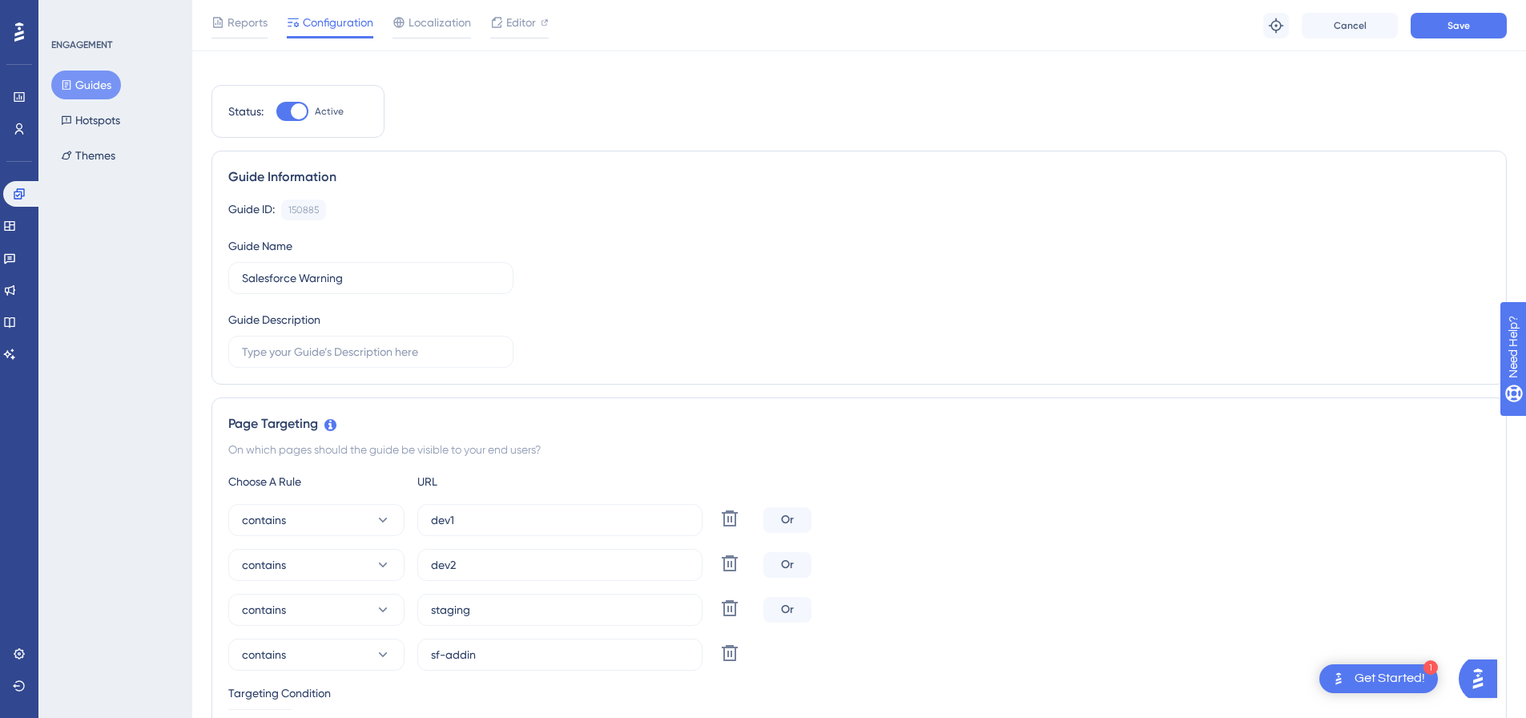
scroll to position [0, 0]
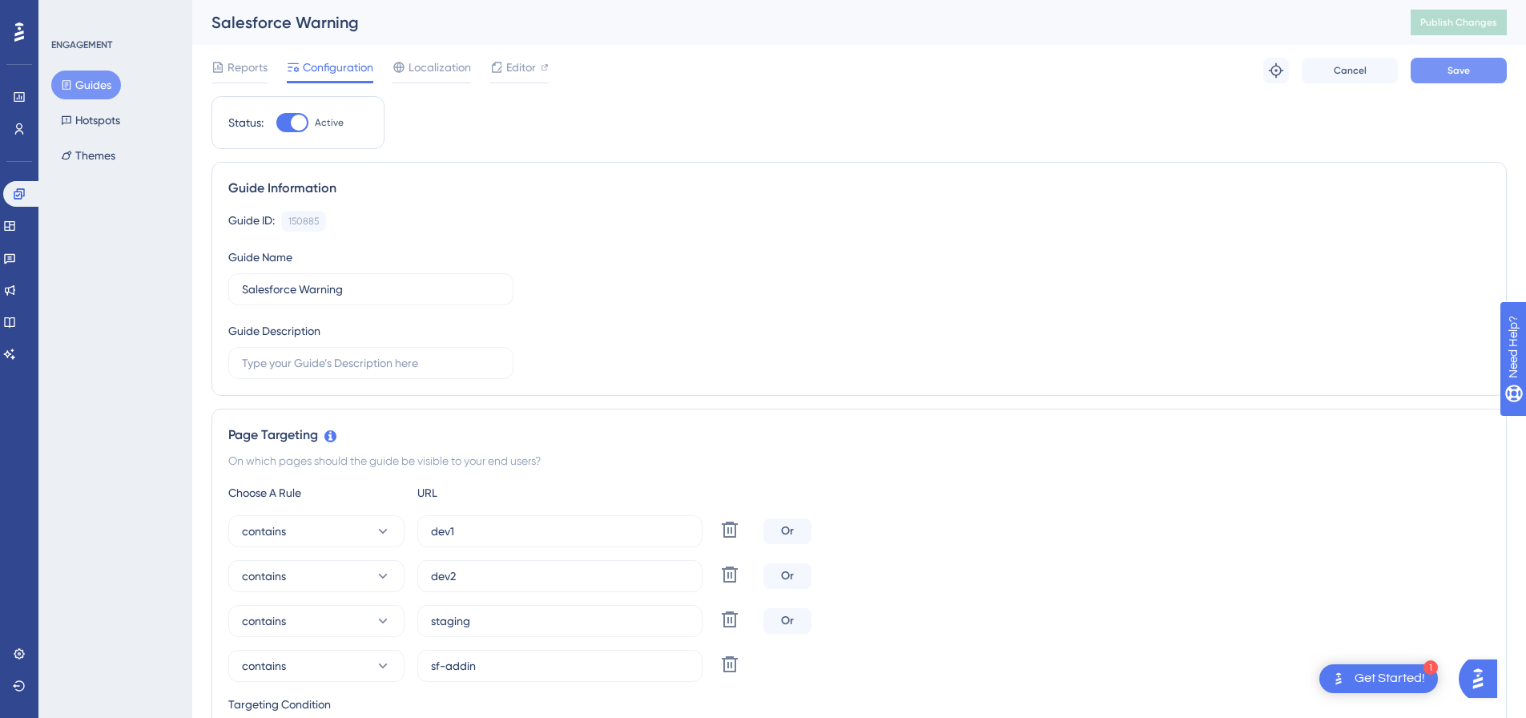
click at [1474, 71] on button "Save" at bounding box center [1459, 71] width 96 height 26
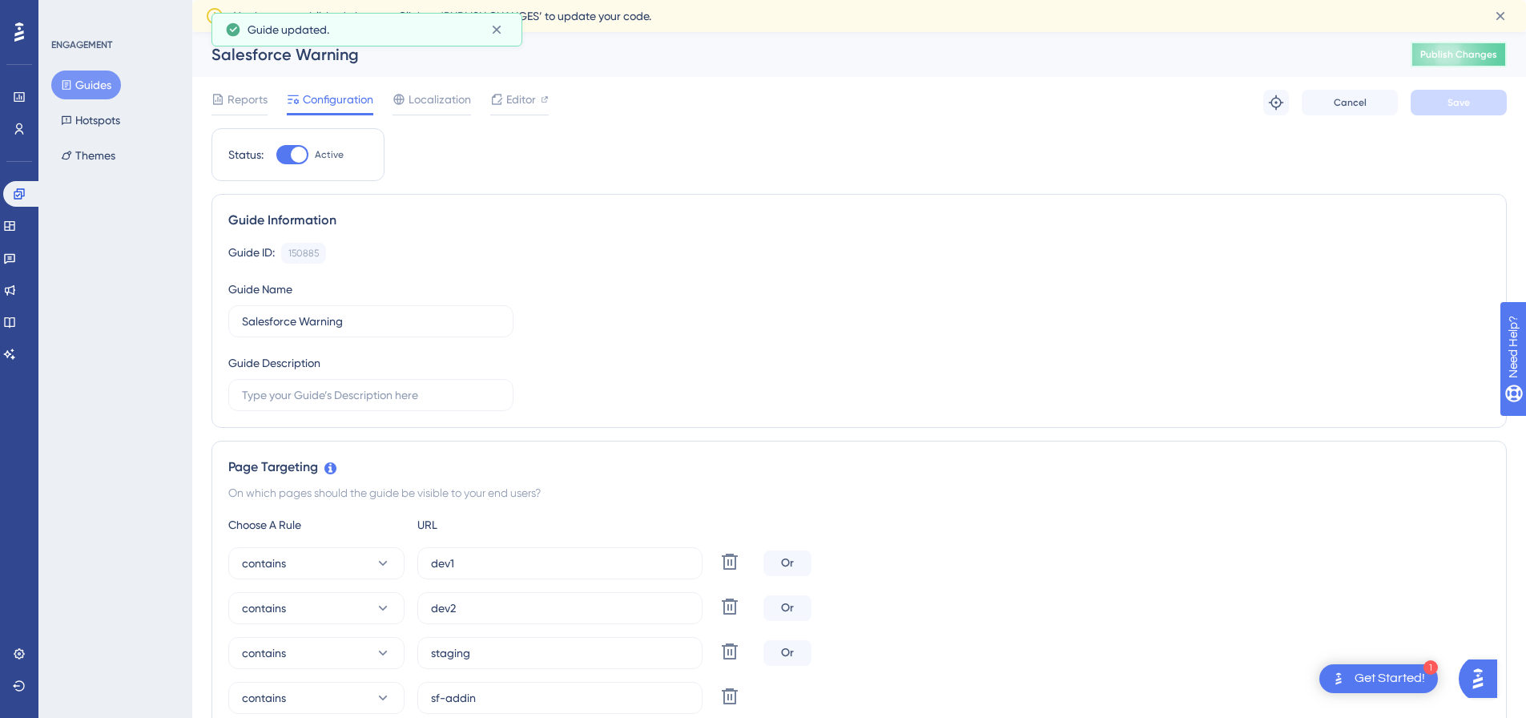
click at [1470, 59] on span "Publish Changes" at bounding box center [1459, 54] width 77 height 13
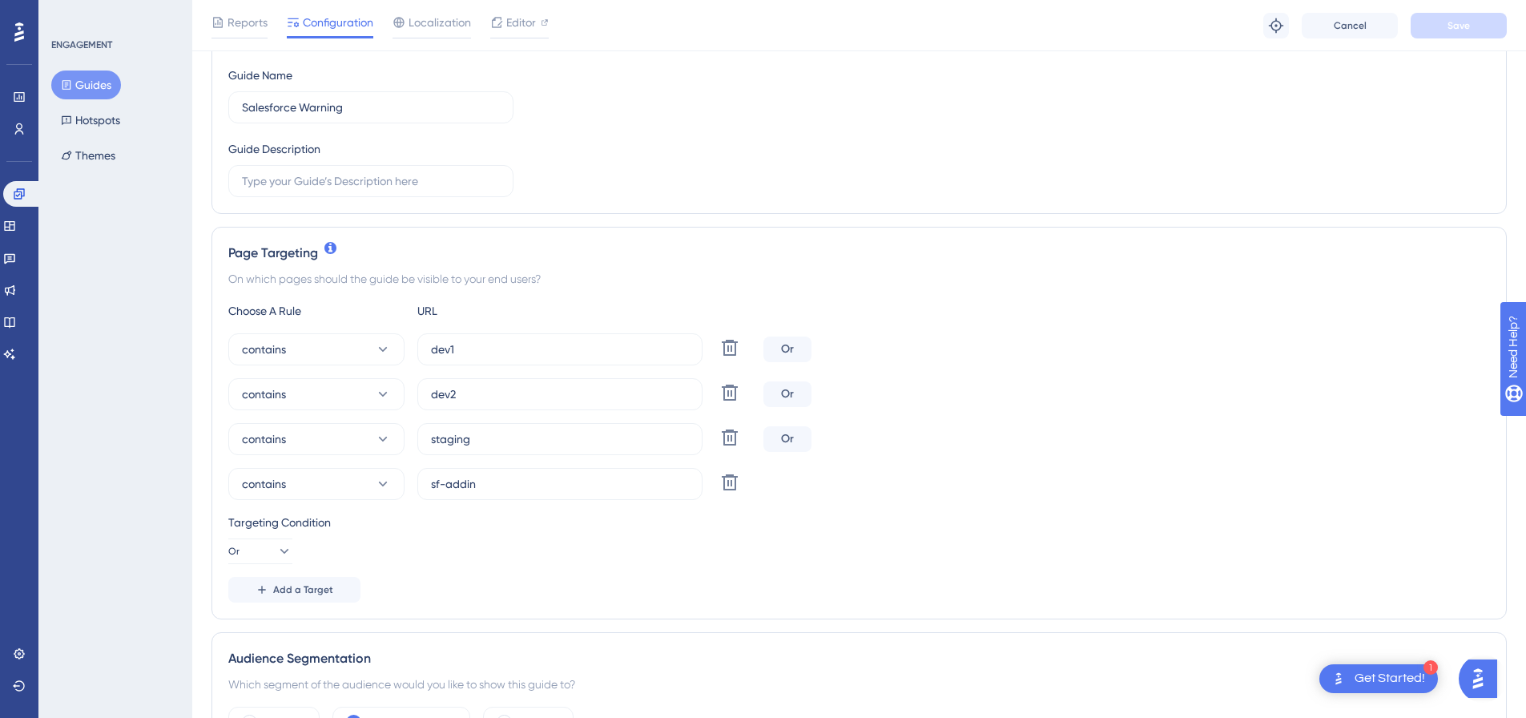
scroll to position [401, 0]
